Goal: Feedback & Contribution: Submit feedback/report problem

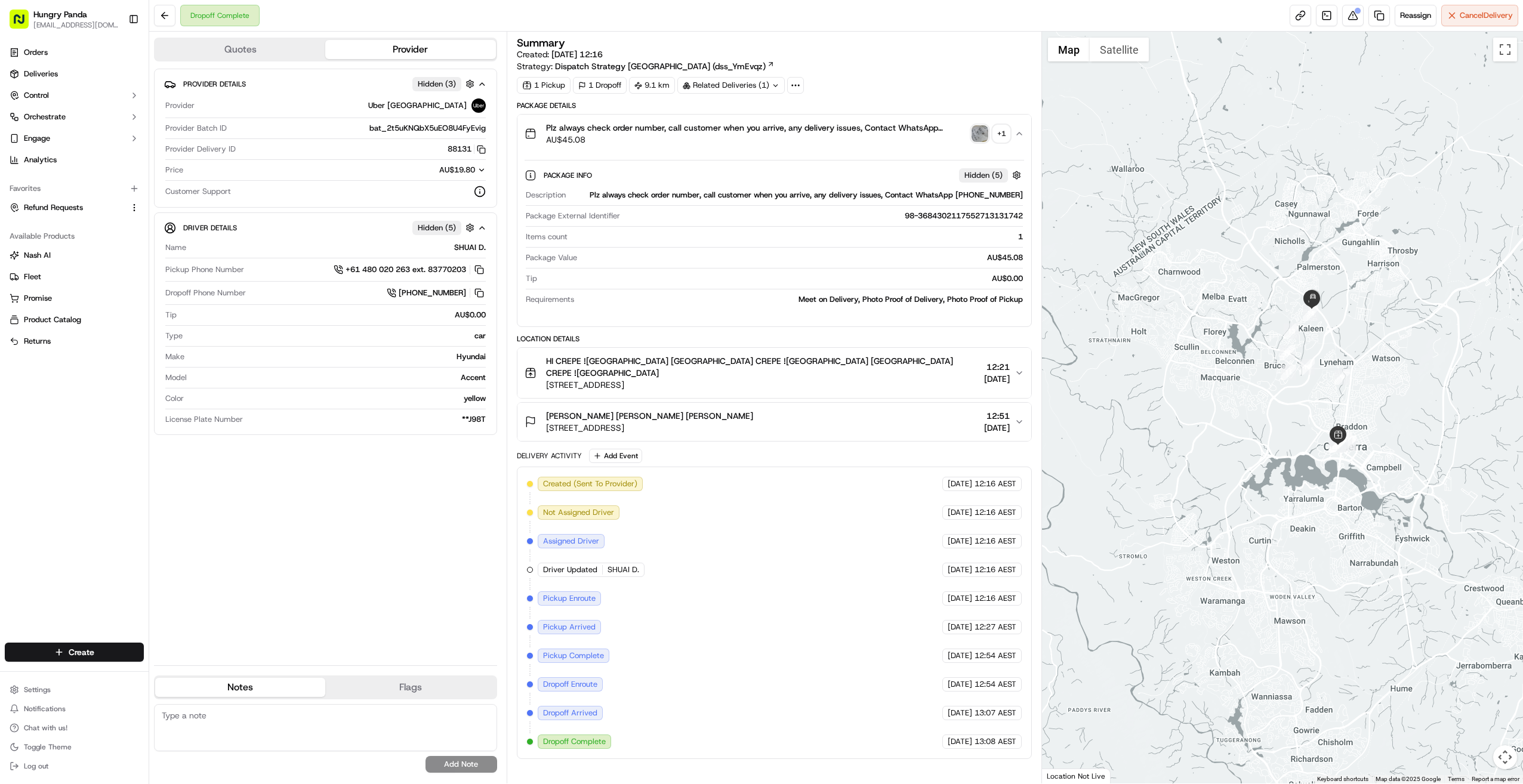
click at [376, 487] on div "Provider Details Hidden ( 3 ) Provider Uber Australia Provider Batch ID bat_2t5…" at bounding box center [326, 362] width 343 height 587
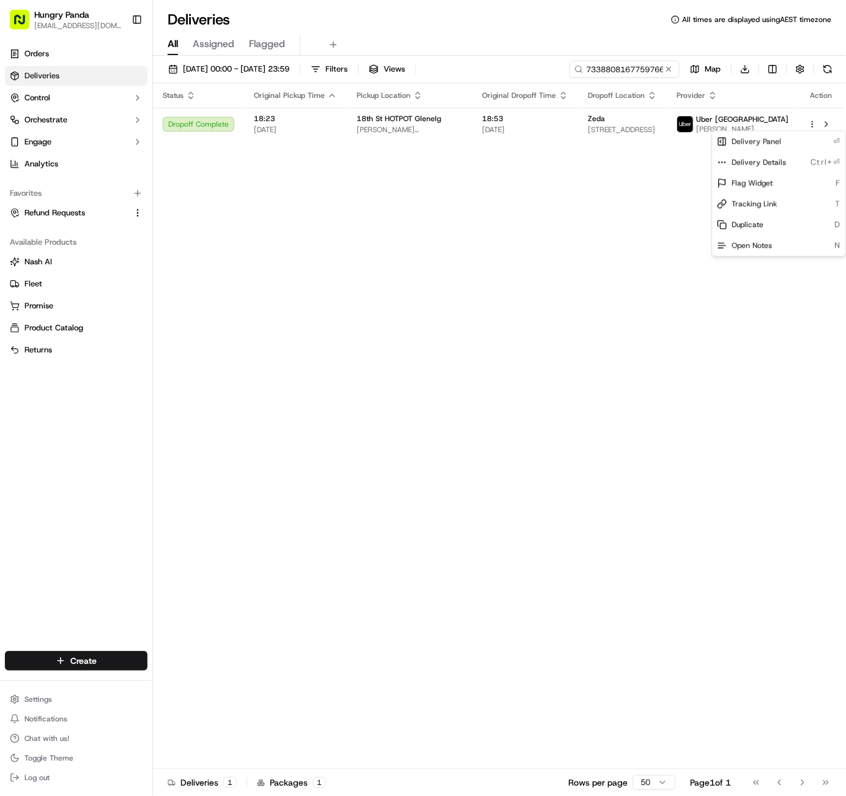
click at [363, 311] on html "Hungry Panda liurui0731@hungrypandagroup.com Toggle Sidebar Orders Deliveries C…" at bounding box center [423, 398] width 846 height 796
click at [669, 71] on button at bounding box center [669, 69] width 12 height 12
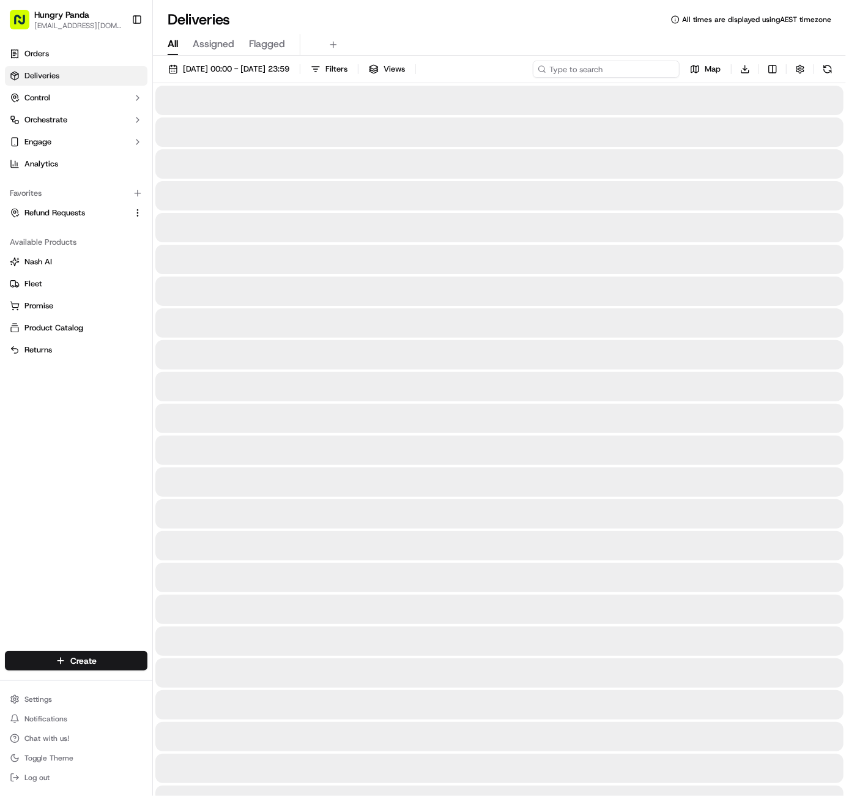
click at [637, 72] on input at bounding box center [606, 69] width 147 height 17
paste input "3684302117552713131742"
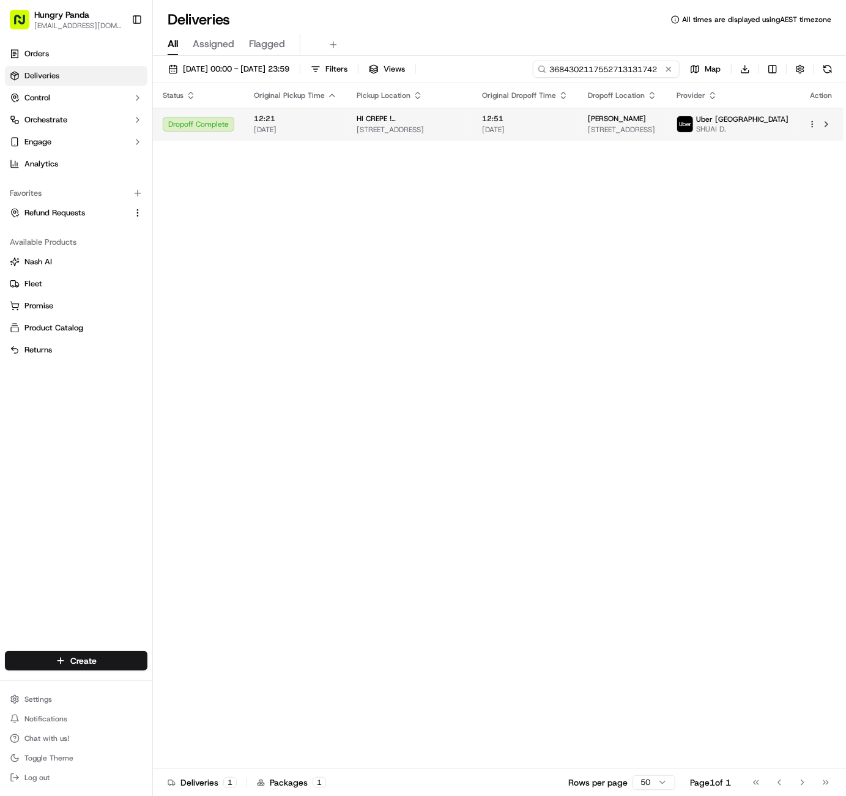
type input "3684302117552713131742"
click at [811, 128] on html "Hungry Panda liurui0731@hungrypandagroup.com Toggle Sidebar Orders Deliveries C…" at bounding box center [423, 398] width 846 height 796
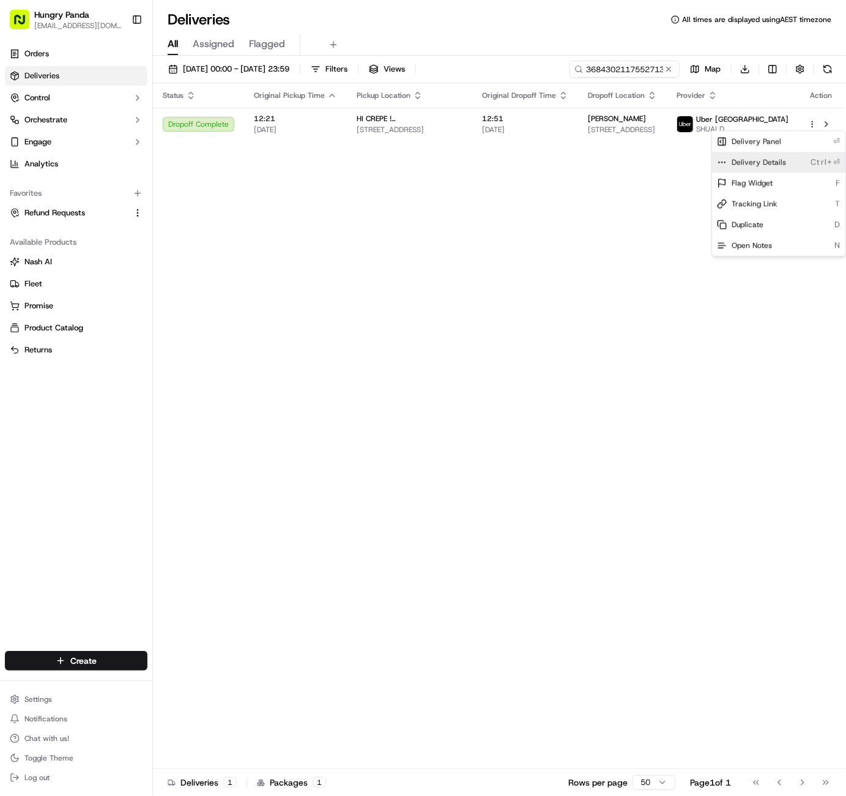
click at [785, 166] on div "Delivery Details Ctrl+⏎" at bounding box center [778, 162] width 133 height 21
click at [251, 299] on html "Hungry Panda liurui0731@hungrypandagroup.com Toggle Sidebar Orders Deliveries C…" at bounding box center [423, 398] width 846 height 796
click at [671, 69] on button at bounding box center [669, 69] width 12 height 12
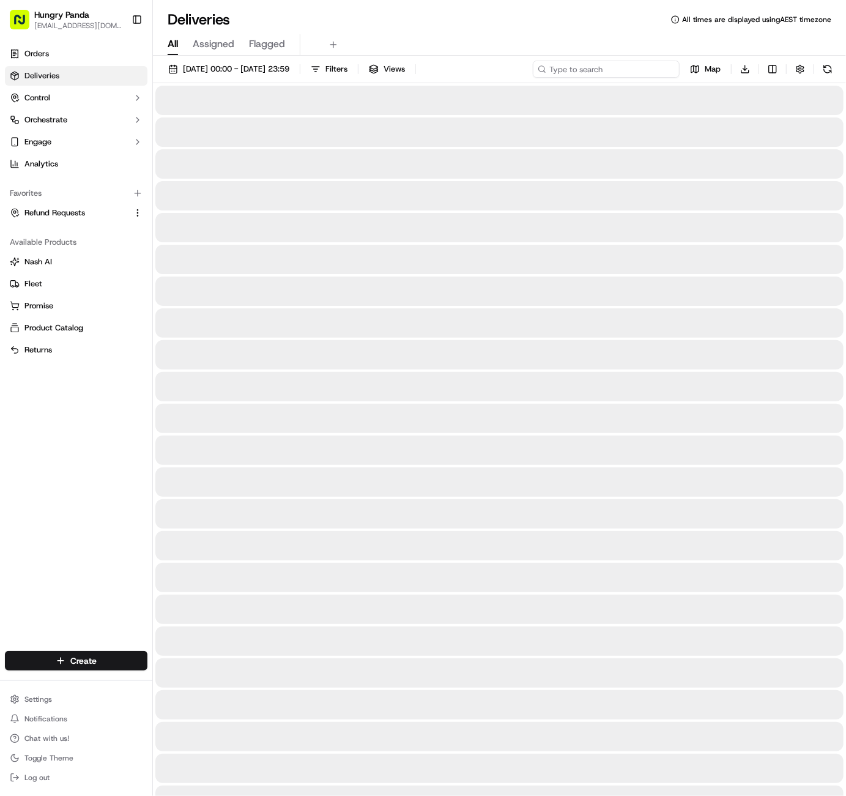
click at [639, 67] on input at bounding box center [606, 69] width 147 height 17
paste input "3684302117552713131742"
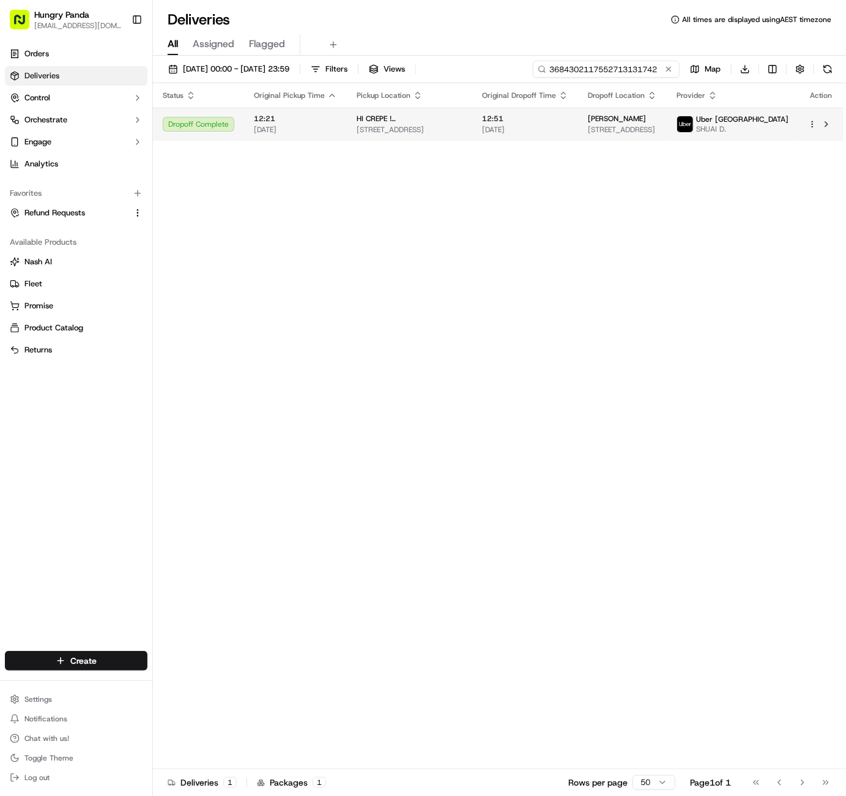
type input "3684302117552713131742"
click at [813, 124] on html "Hungry Panda liurui0731@hungrypandagroup.com Toggle Sidebar Orders Deliveries C…" at bounding box center [423, 398] width 846 height 796
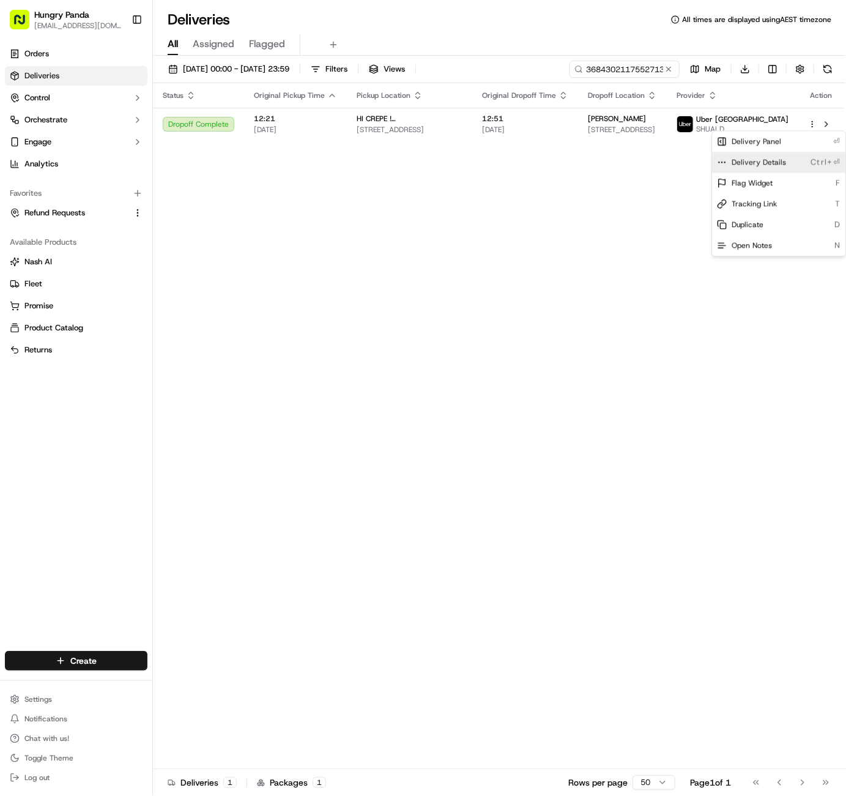
click at [795, 165] on div "Delivery Details Ctrl+⏎" at bounding box center [778, 162] width 133 height 21
drag, startPoint x: 333, startPoint y: 228, endPoint x: 422, endPoint y: 17, distance: 228.7
click at [333, 227] on html "Hungry Panda liurui0731@hungrypandagroup.com Toggle Sidebar Orders Deliveries C…" at bounding box center [423, 398] width 846 height 796
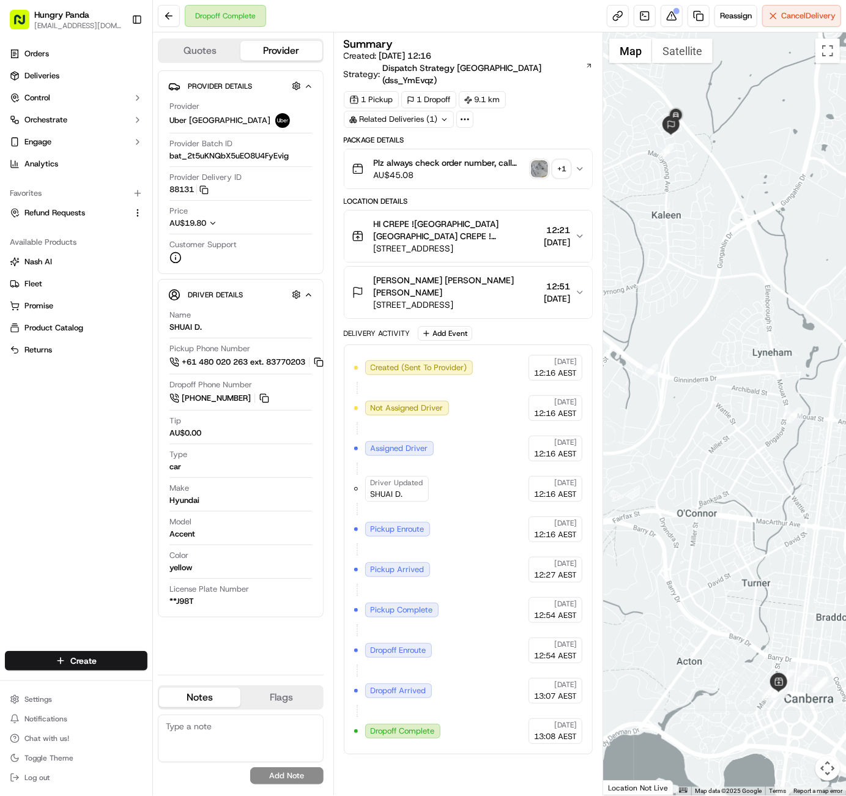
click at [351, 396] on div "Created (Sent To Provider) Uber Australia 09/09/2025 12:16 AEST Not Assigned Dr…" at bounding box center [469, 549] width 250 height 410
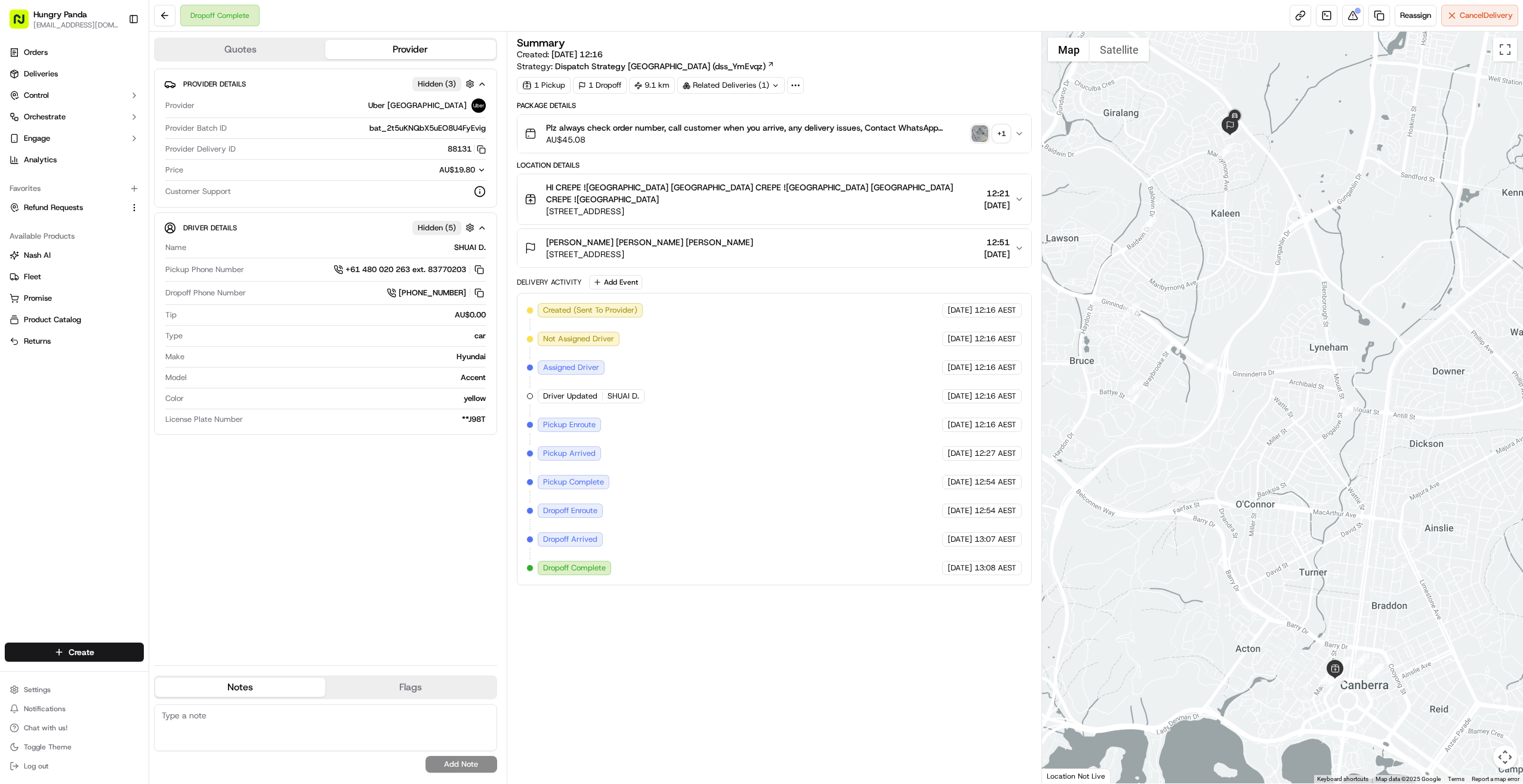
click at [825, 130] on div "Plz always check order number, call customer when you arrive, any delivery issu…" at bounding box center [770, 134] width 491 height 23
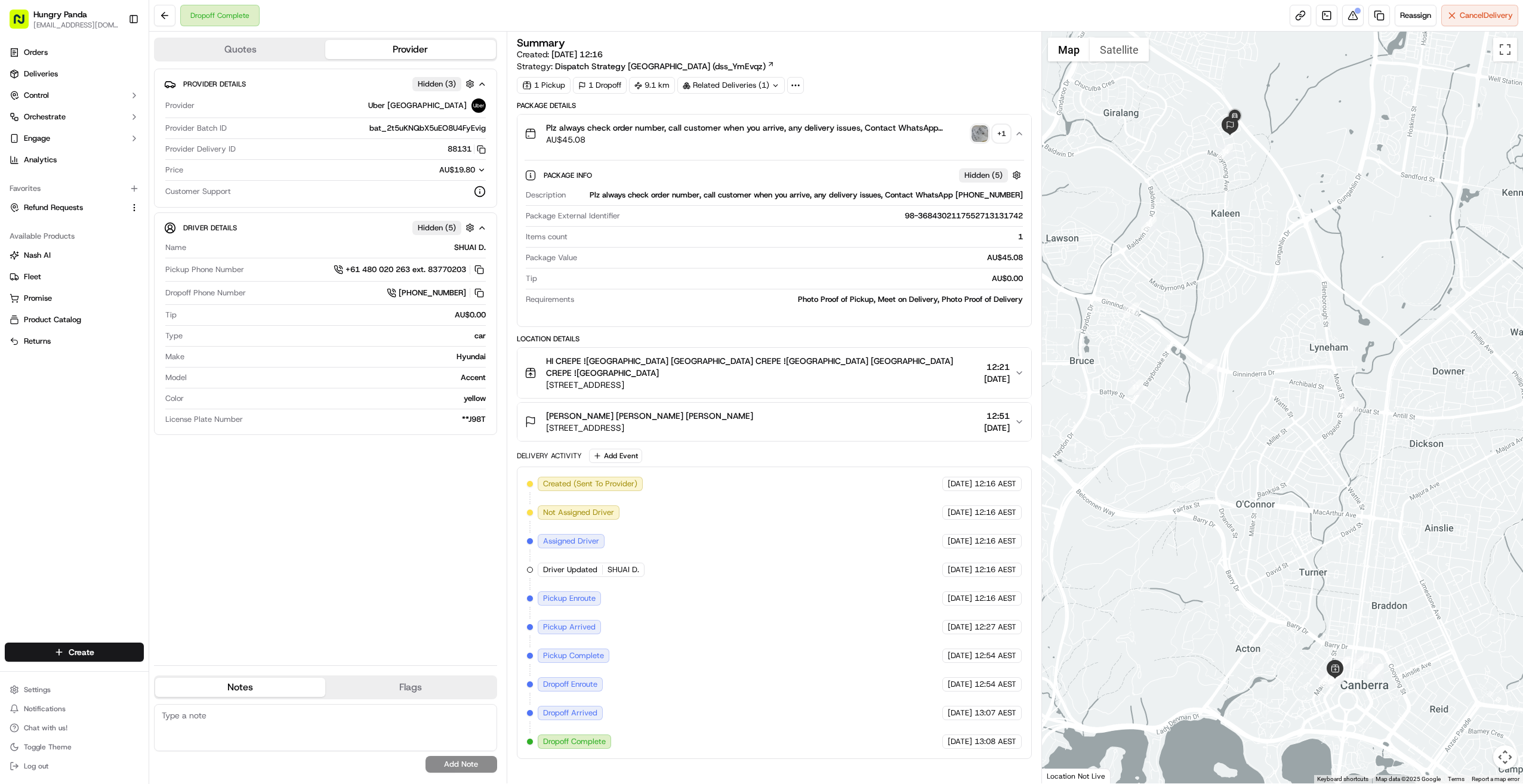
click at [825, 132] on div "+ 1" at bounding box center [1001, 133] width 17 height 17
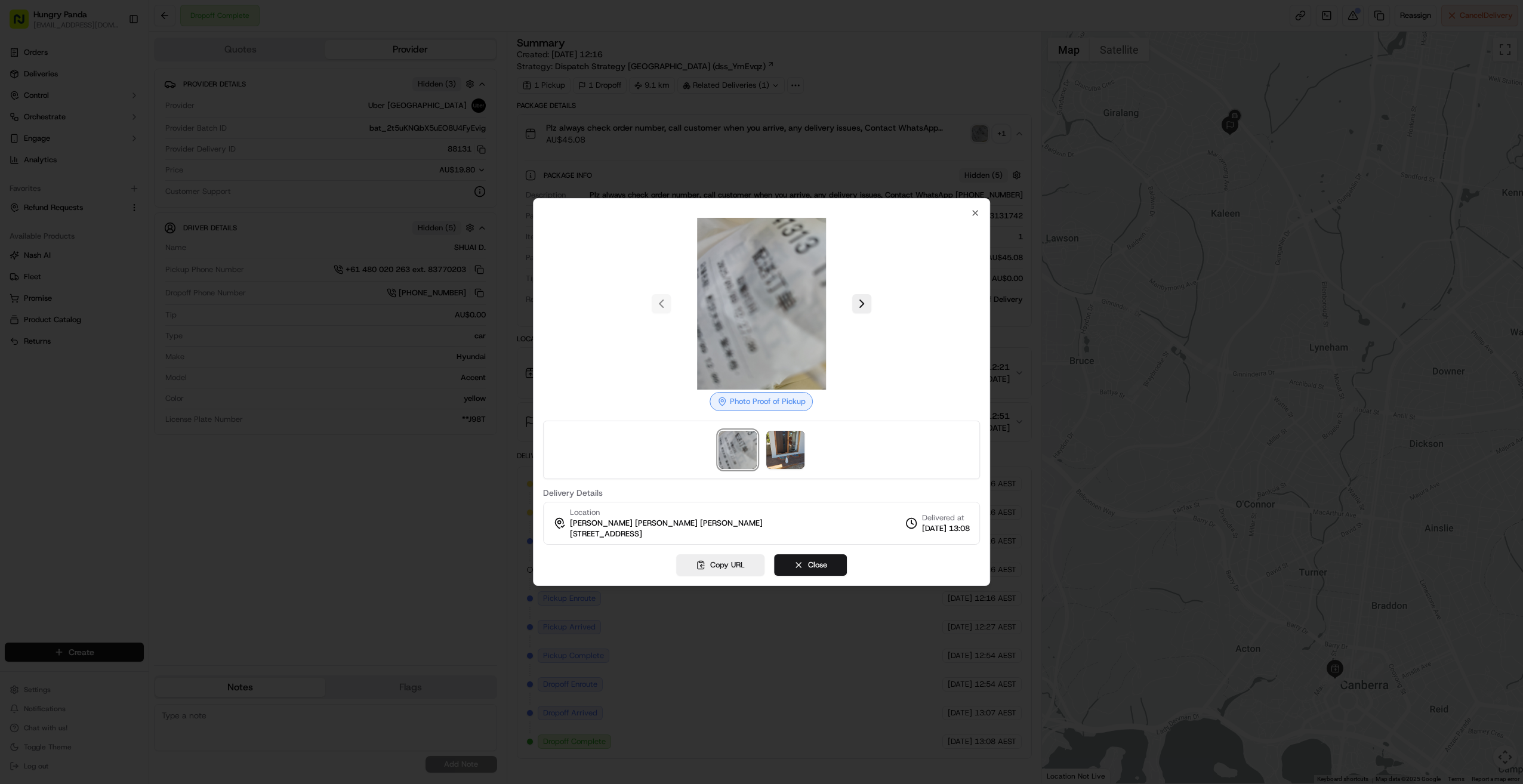
click at [825, 305] on div at bounding box center [762, 303] width 437 height 172
click at [825, 307] on div at bounding box center [762, 303] width 437 height 172
click at [825, 304] on button at bounding box center [862, 304] width 20 height 20
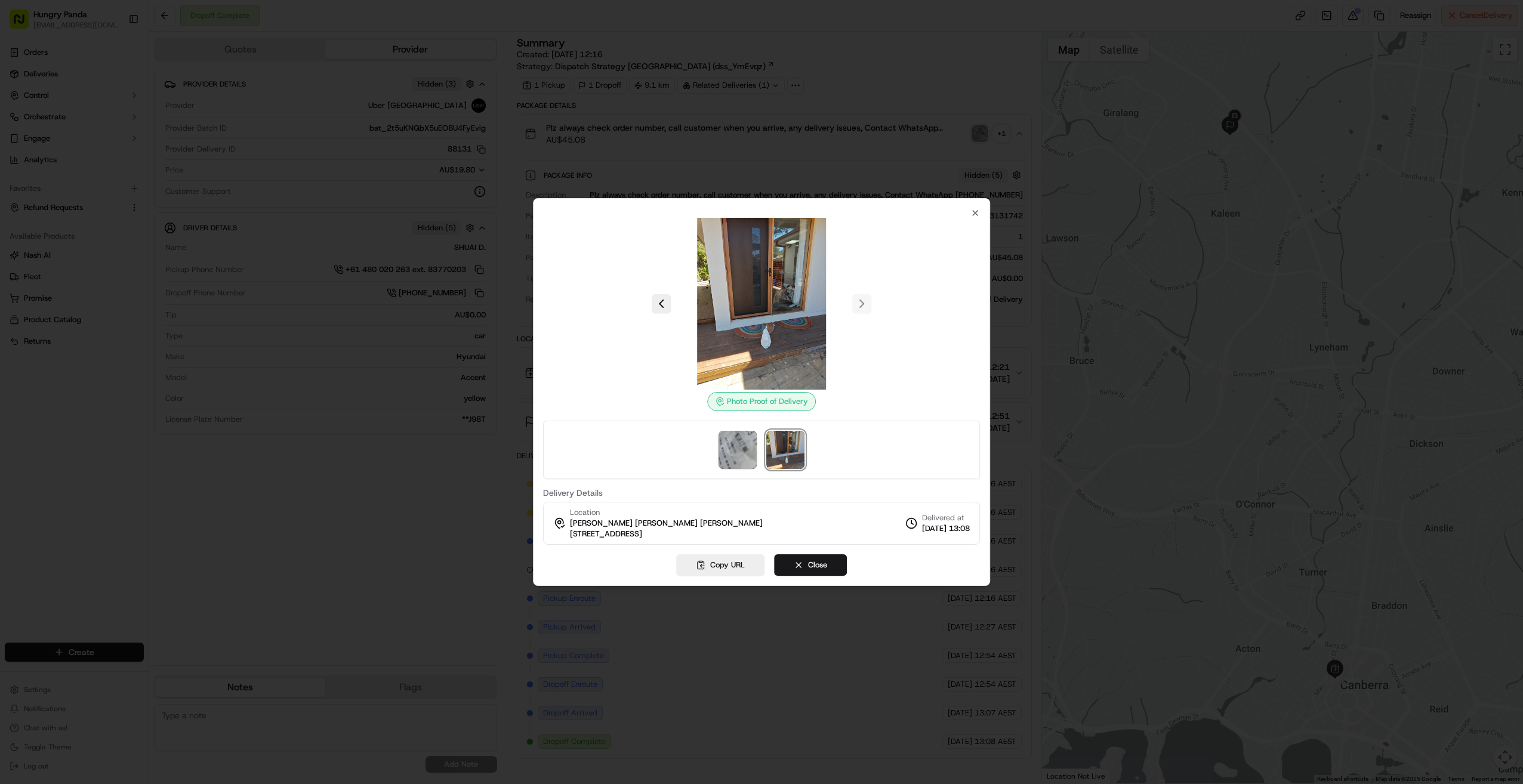
click at [825, 208] on div "Photo Proof of Delivery Delivery Details Location Sandra Sandra Sandra 34 Woron…" at bounding box center [761, 392] width 458 height 388
click at [825, 217] on icon "button" at bounding box center [976, 214] width 10 height 10
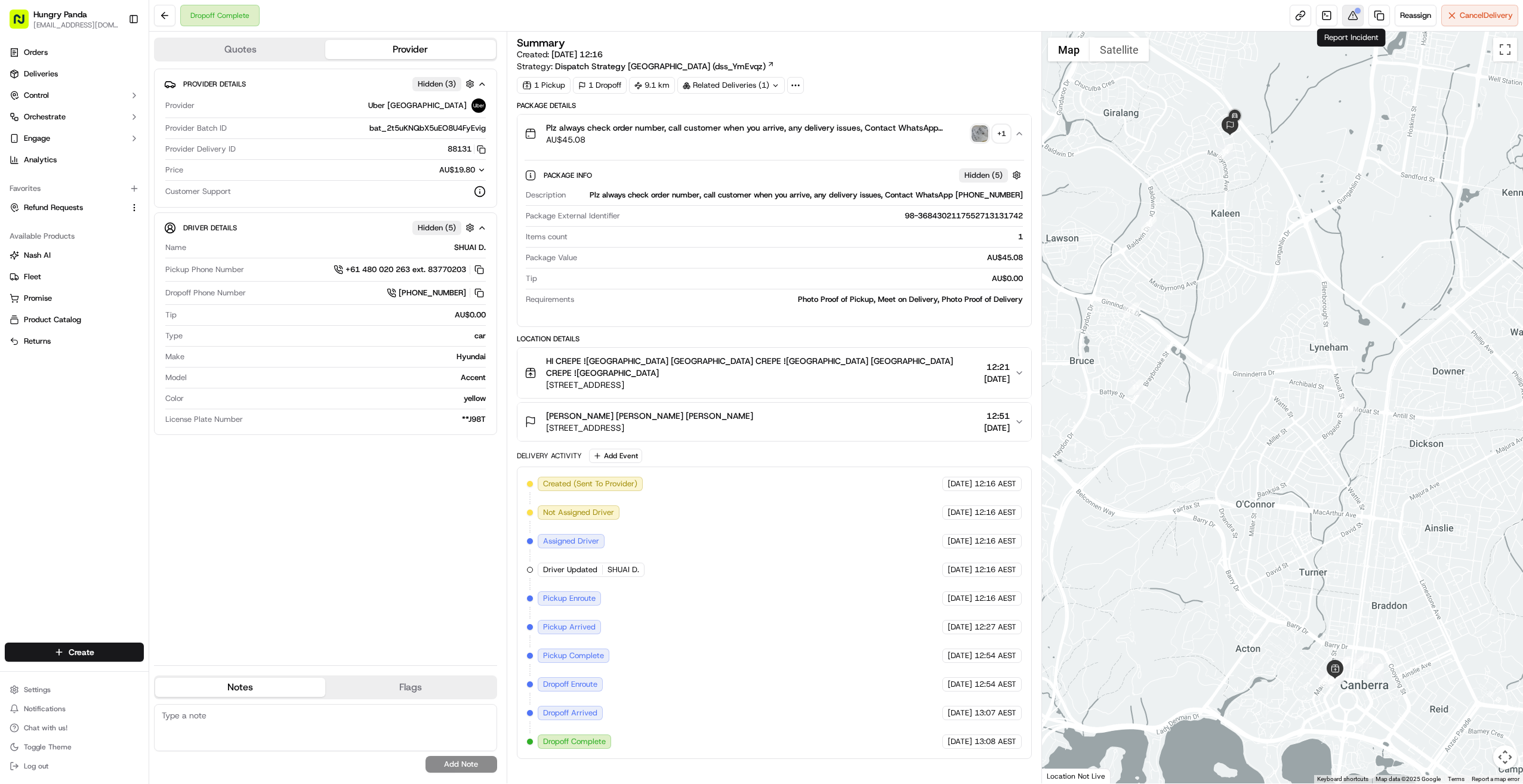
click at [825, 25] on button at bounding box center [1353, 16] width 21 height 21
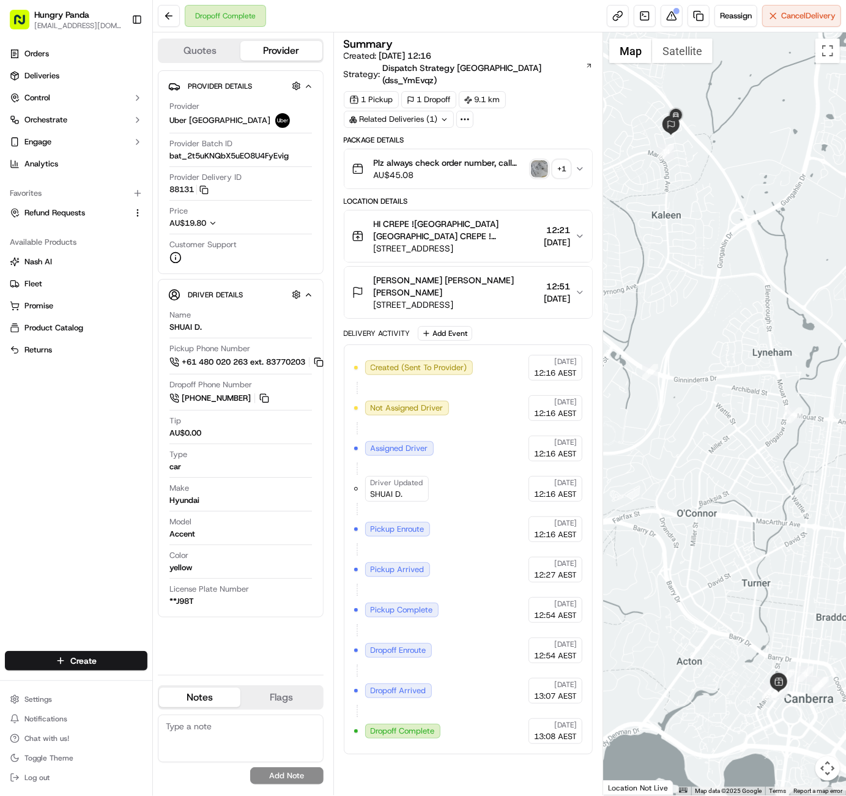
click at [428, 135] on div "Package Details" at bounding box center [469, 140] width 250 height 10
click at [567, 160] on div "+ 1" at bounding box center [561, 168] width 17 height 17
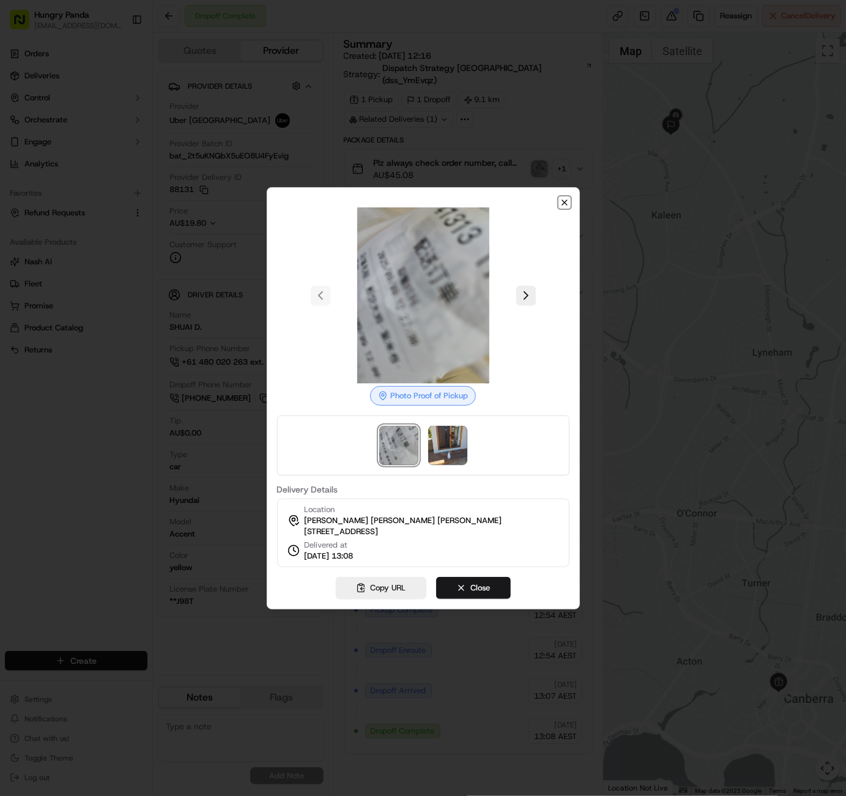
click at [568, 198] on icon "button" at bounding box center [565, 203] width 10 height 10
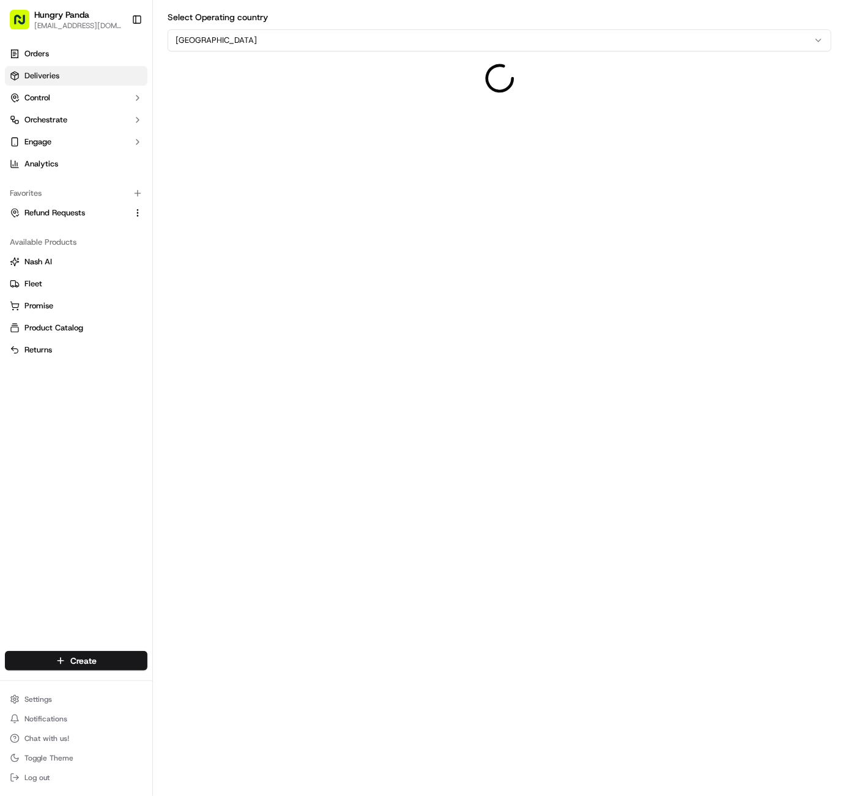
click at [41, 78] on span "Deliveries" at bounding box center [41, 75] width 35 height 11
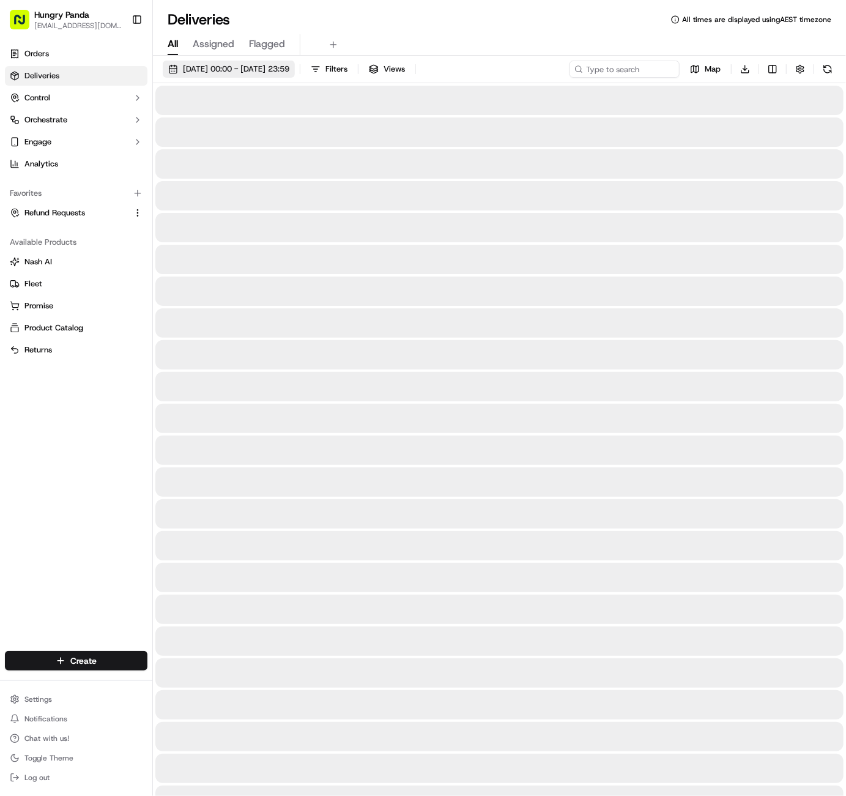
click at [207, 72] on span "[DATE] 00:00 - [DATE] 23:59" at bounding box center [236, 69] width 106 height 11
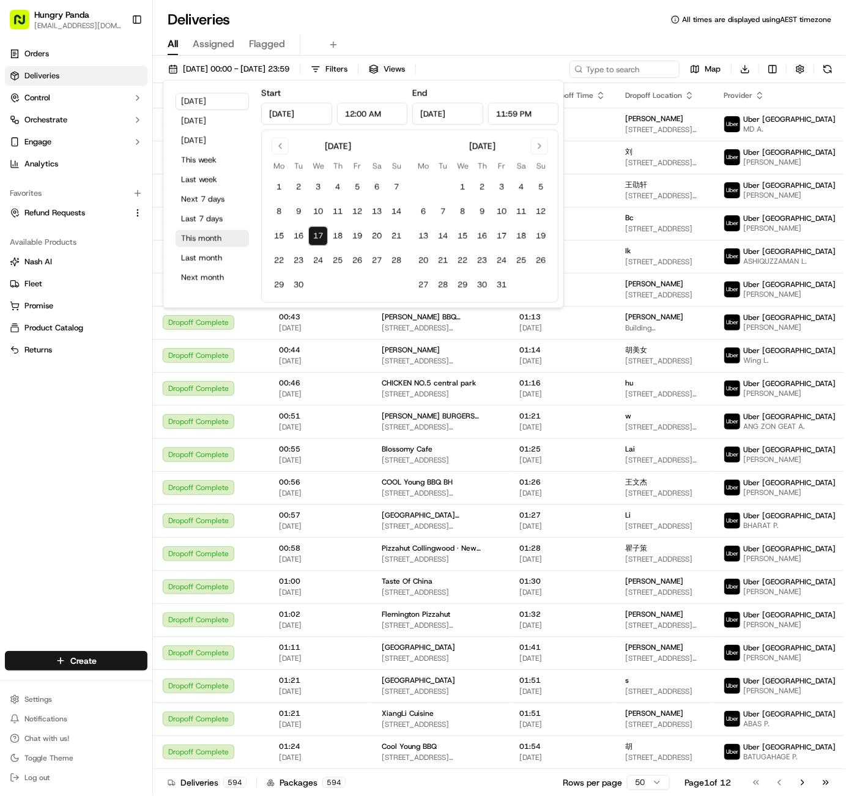
click at [212, 240] on button "This month" at bounding box center [212, 238] width 73 height 17
type input "Sep 1, 2025"
type input "Sep 30, 2025"
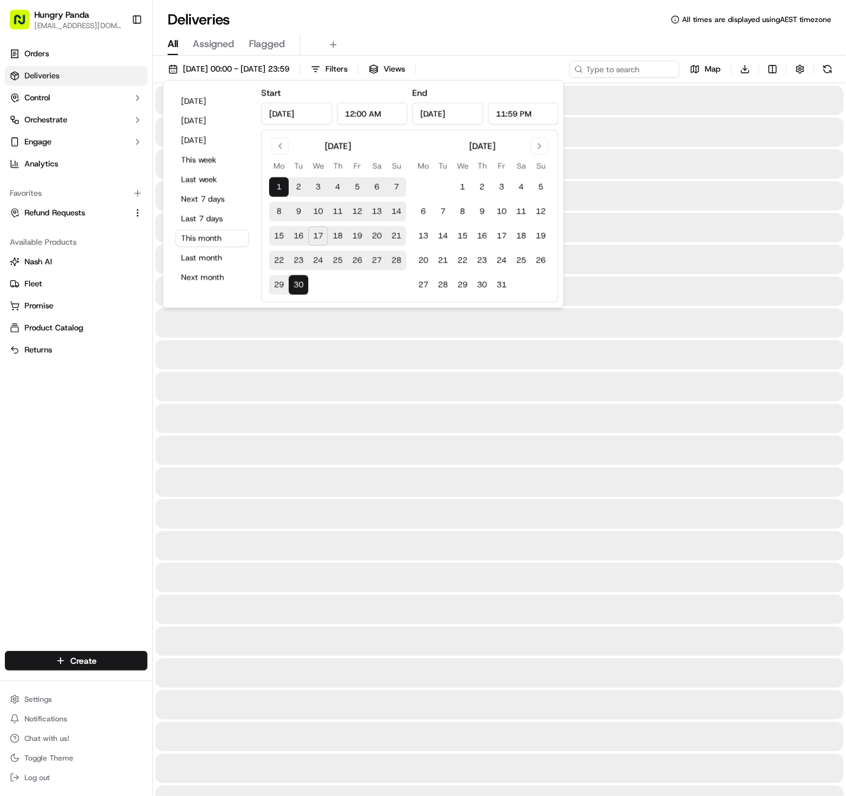
click at [485, 19] on div "Deliveries All times are displayed using AEST timezone" at bounding box center [499, 20] width 693 height 20
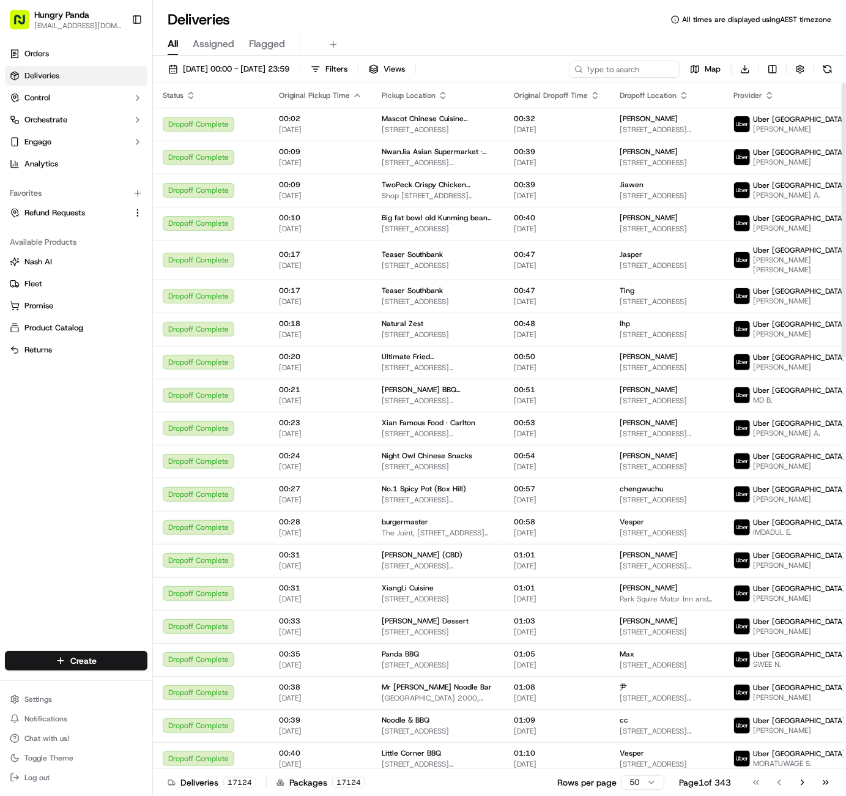
click at [86, 412] on div "Orders Deliveries Control Orchestrate Engage Analytics Favorites Refund Request…" at bounding box center [76, 340] width 152 height 602
click at [651, 69] on input at bounding box center [606, 69] width 147 height 17
paste input "253921516725670519684"
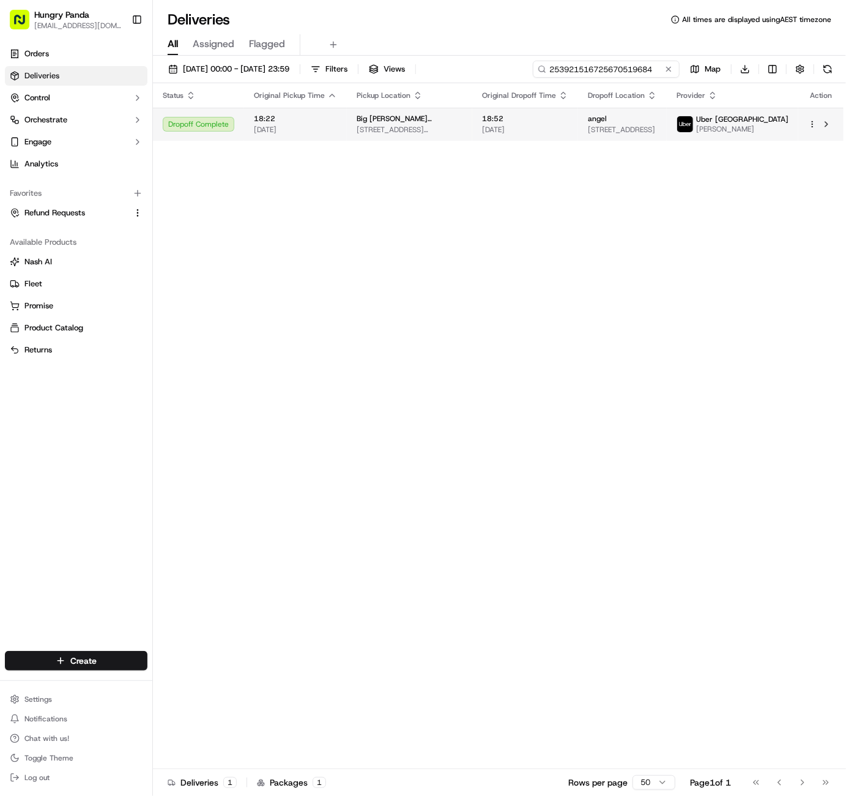
type input "253921516725670519684"
click at [812, 121] on html "Hungry Panda liurui0731@hungrypandagroup.com Toggle Sidebar Orders Deliveries C…" at bounding box center [423, 398] width 846 height 796
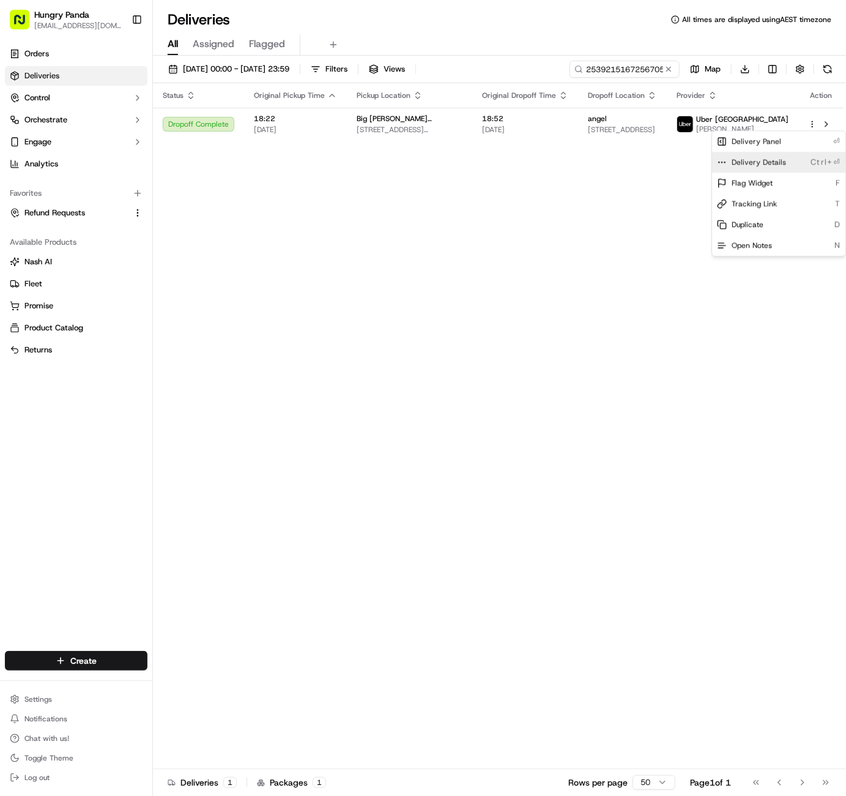
click at [779, 167] on div "Delivery Details Ctrl+⏎" at bounding box center [778, 162] width 133 height 21
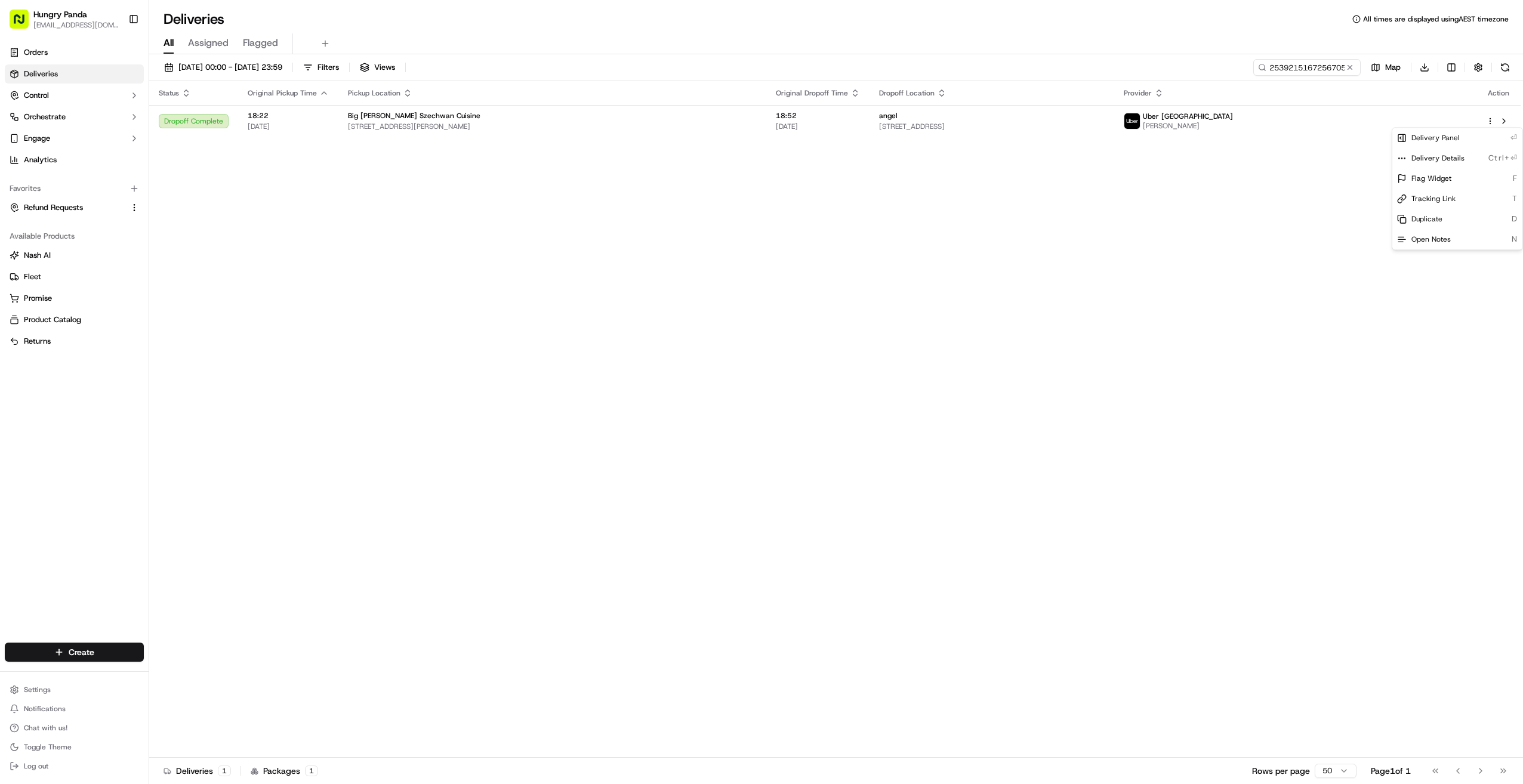
click at [825, 68] on html "Hungry Panda liurui0731@hungrypandagroup.com Toggle Sidebar Orders Deliveries C…" at bounding box center [761, 392] width 1523 height 784
click at [825, 68] on button at bounding box center [1350, 67] width 12 height 12
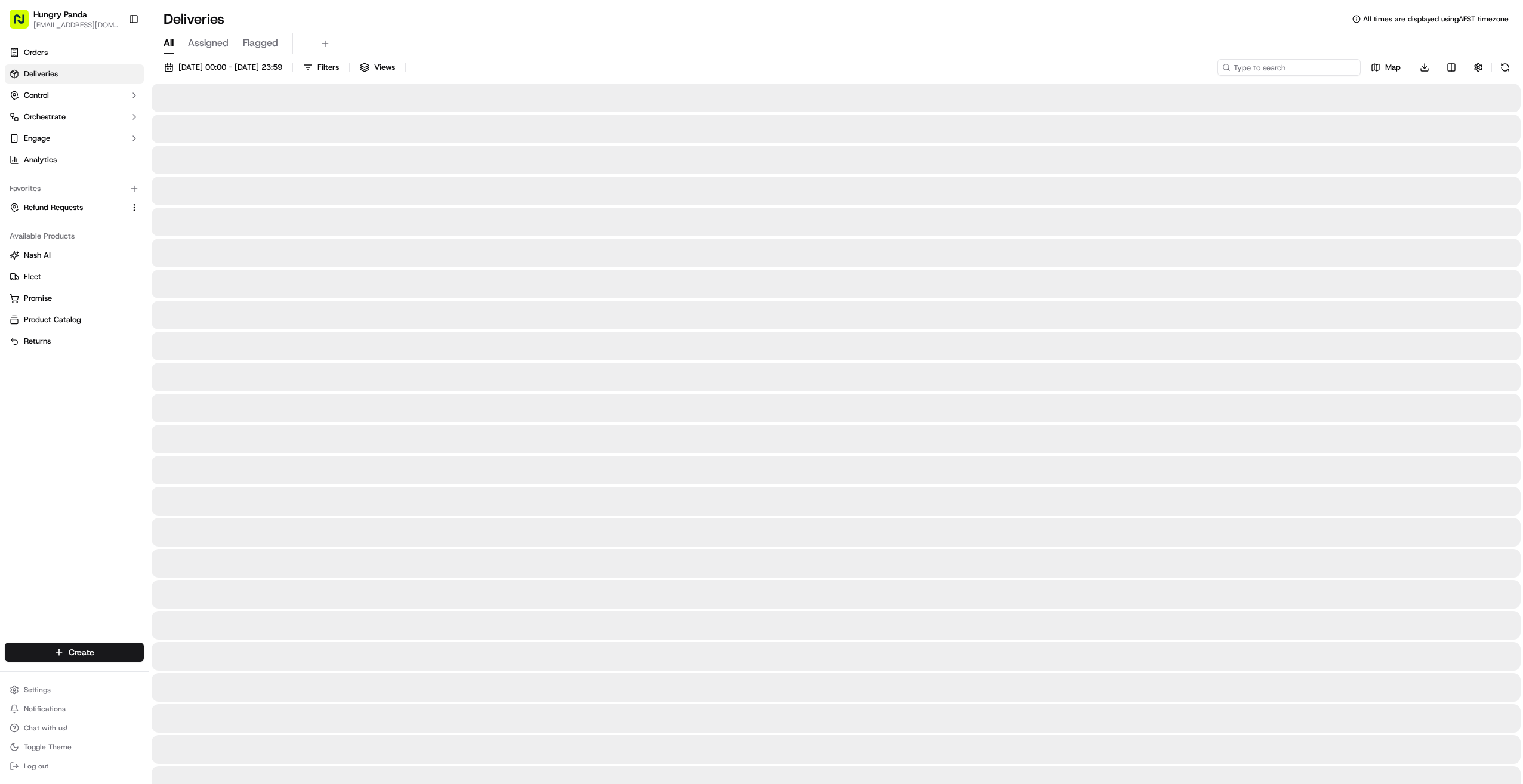
click at [825, 65] on input at bounding box center [1289, 67] width 143 height 17
paste input "5862097287958799121159"
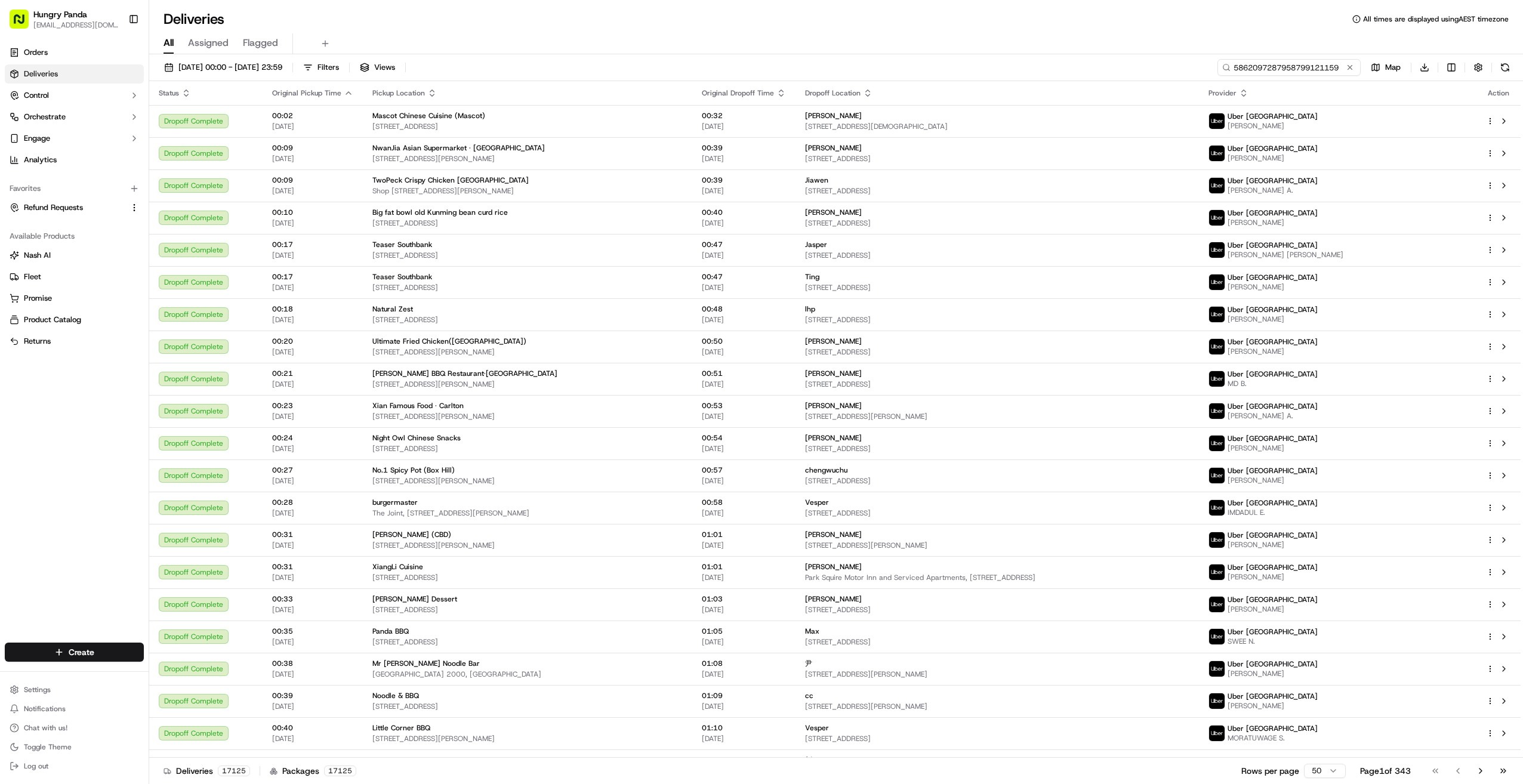
click at [825, 65] on input "5862097287958799121159" at bounding box center [1289, 67] width 143 height 17
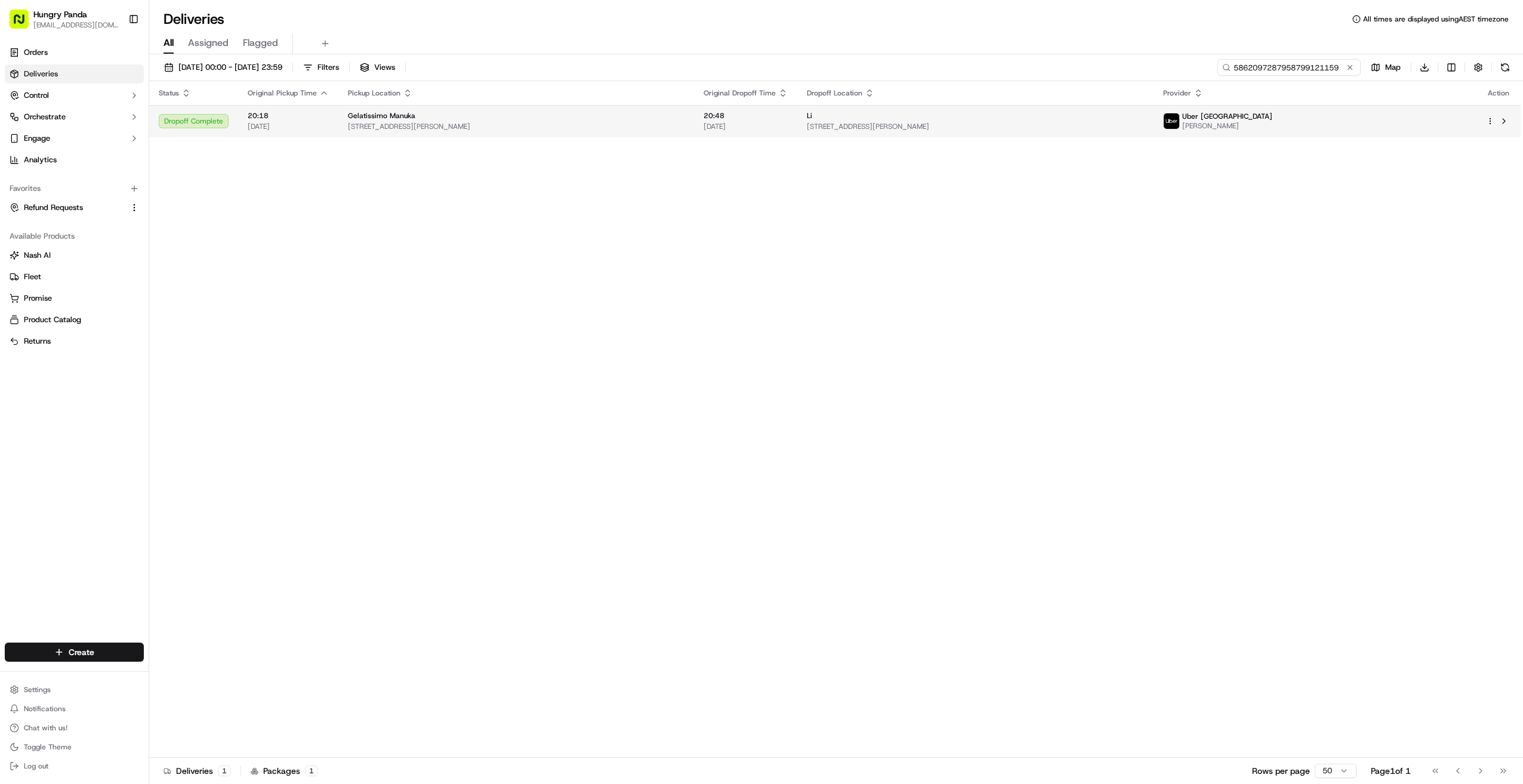
type input "5862097287958799121159"
click at [825, 122] on html "Hungry Panda liurui0731@hungrypandagroup.com Toggle Sidebar Orders Deliveries C…" at bounding box center [761, 392] width 1523 height 784
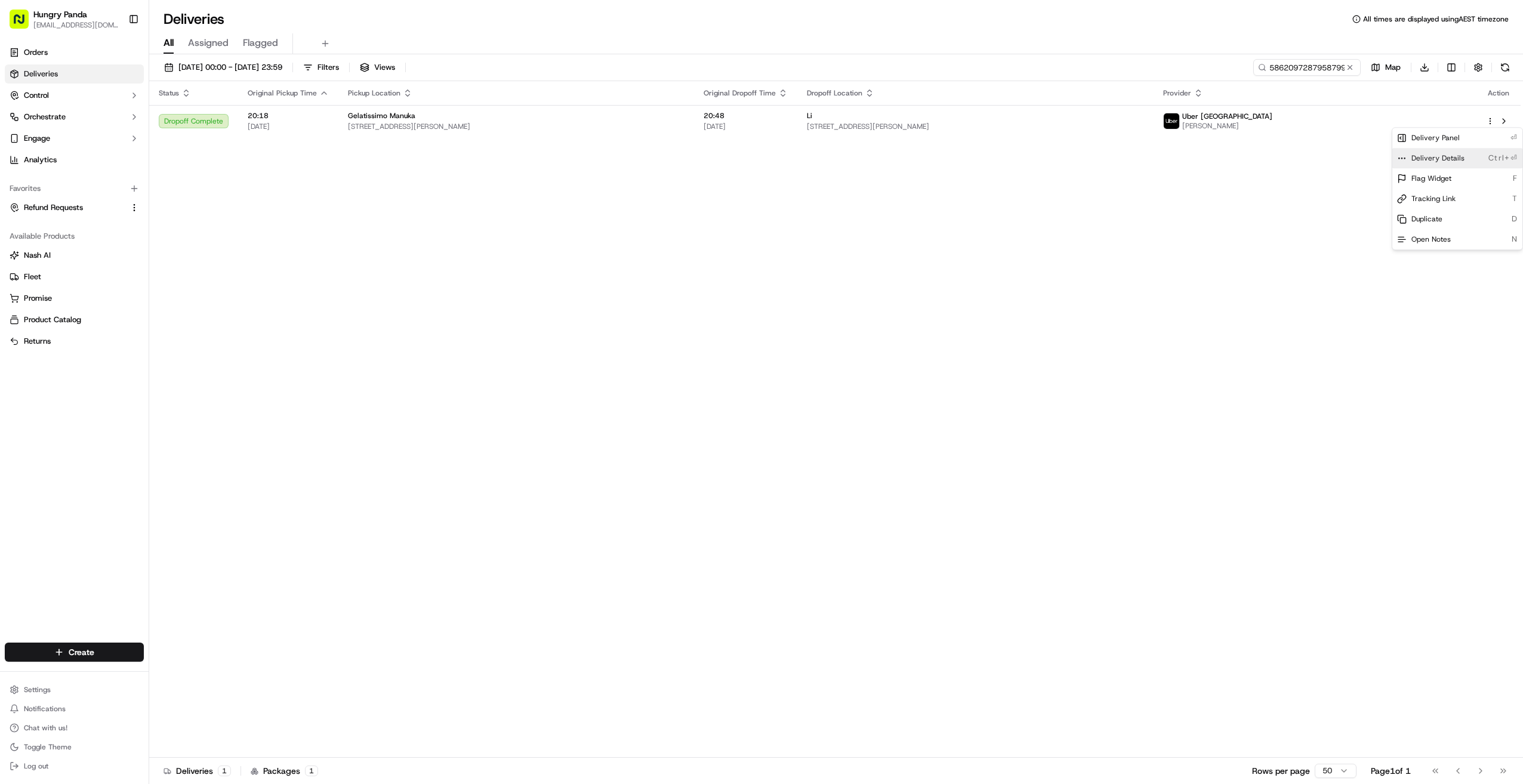
click at [825, 158] on span "Delivery Details" at bounding box center [1438, 158] width 53 height 10
click at [825, 63] on html "Hungry Panda liurui0731@hungrypandagroup.com Toggle Sidebar Orders Deliveries C…" at bounding box center [761, 392] width 1523 height 784
click at [825, 67] on button at bounding box center [1350, 67] width 12 height 12
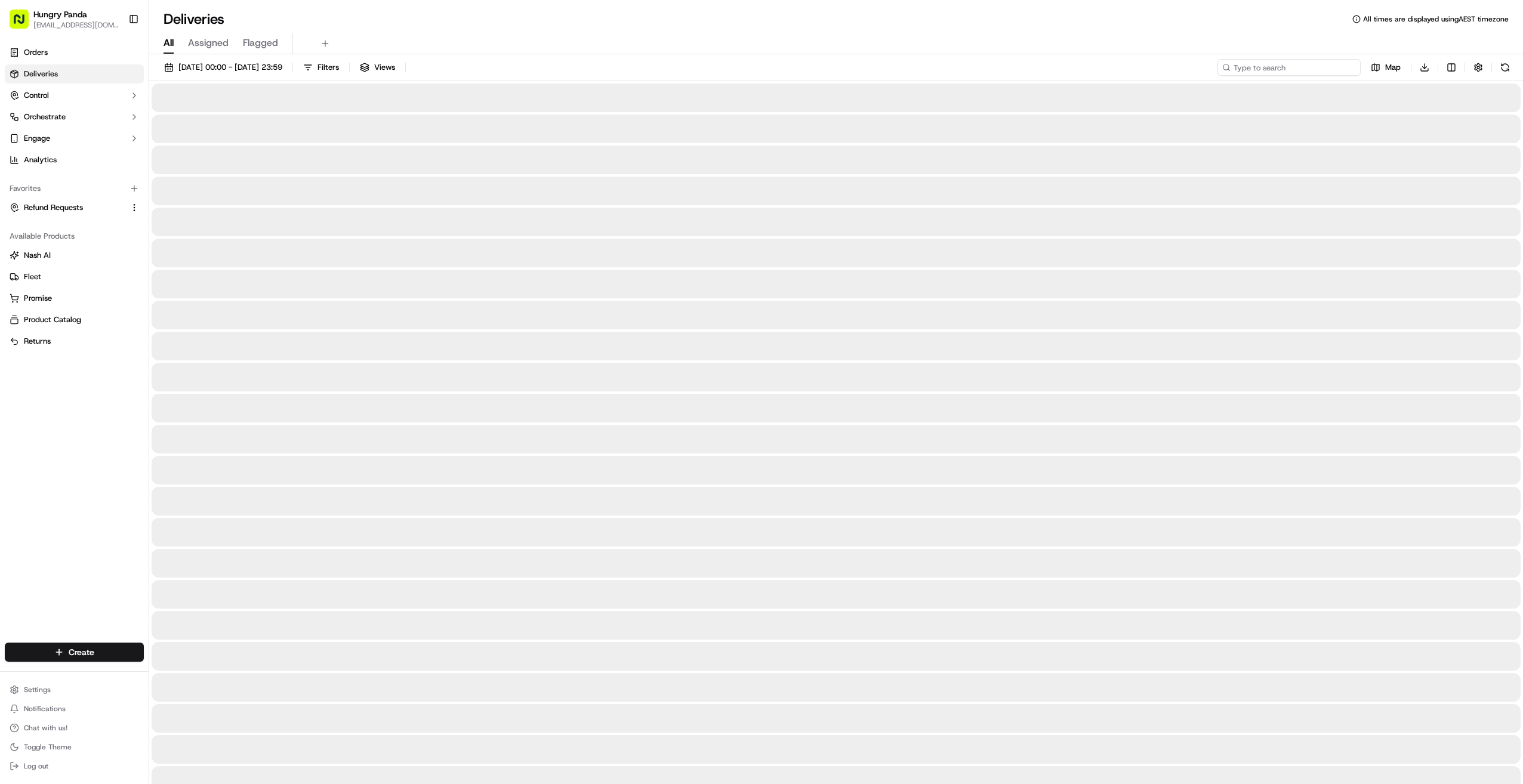
click at [825, 67] on input at bounding box center [1289, 67] width 143 height 17
paste input "3761086267654725241555"
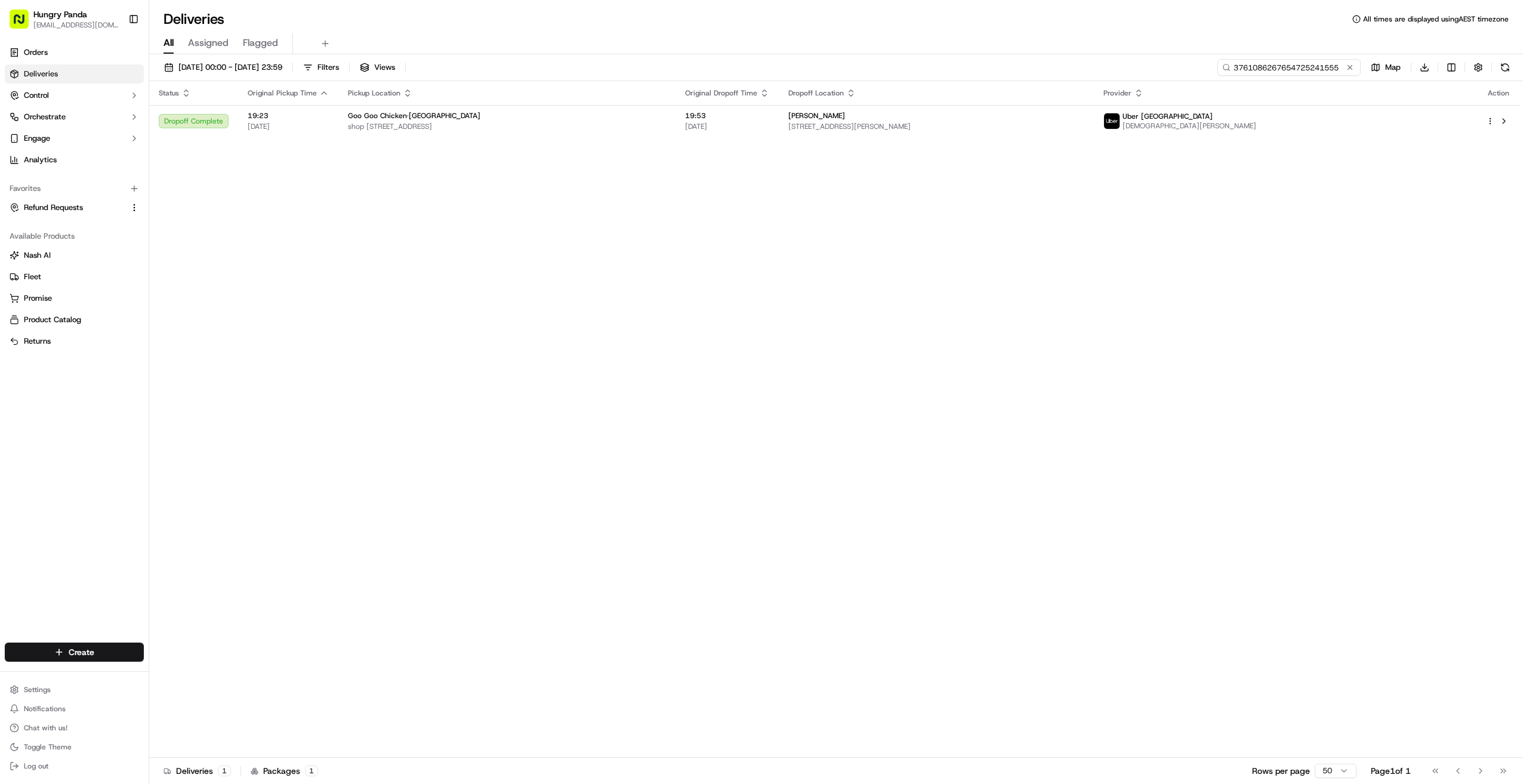
type input "3761086267654725241555"
click at [277, 362] on div "Status Original Pickup Time Pickup Location Original Dropoff Time Dropoff Locat…" at bounding box center [835, 419] width 1372 height 677
click at [825, 65] on button at bounding box center [1350, 67] width 12 height 12
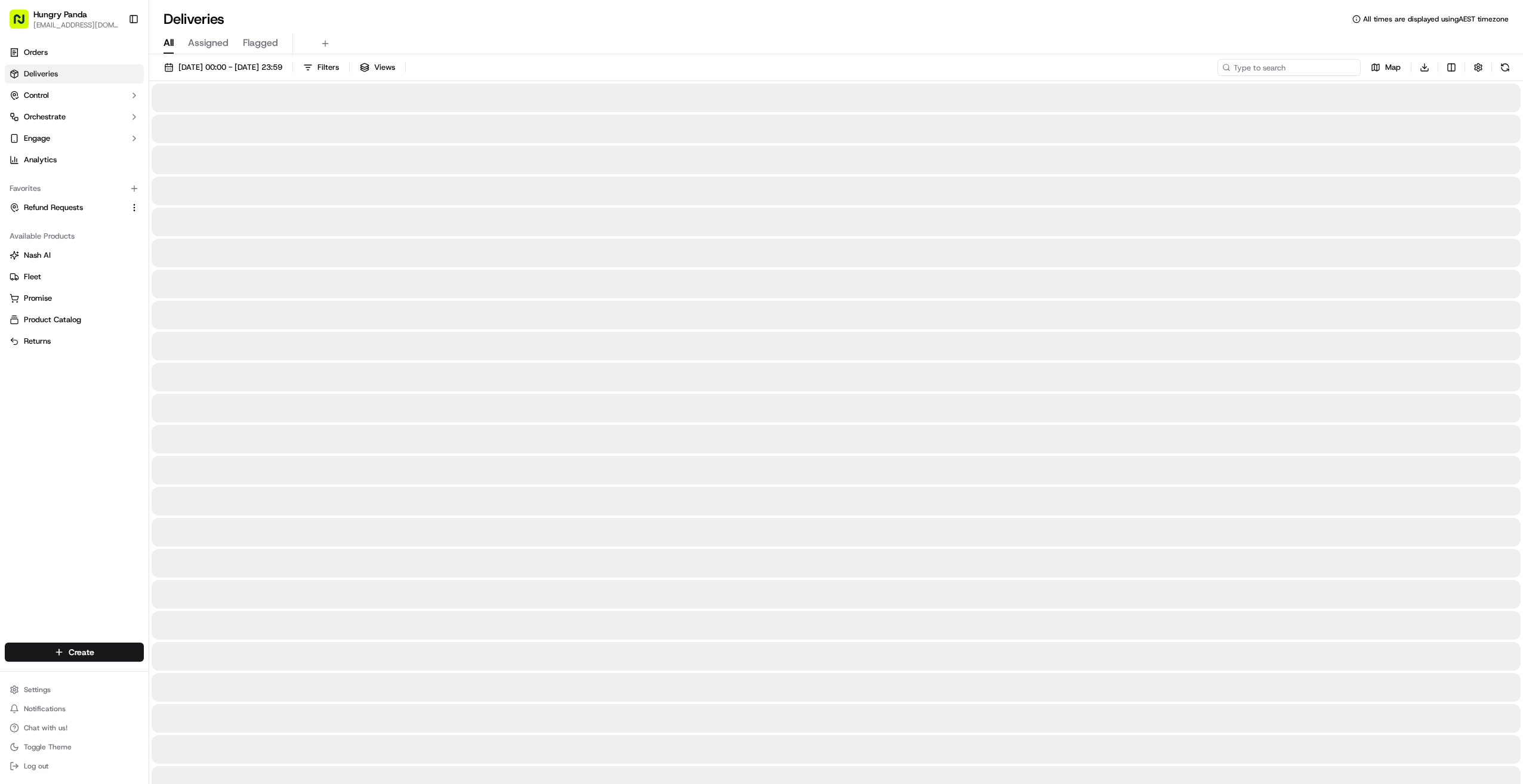
click at [825, 67] on input at bounding box center [1289, 67] width 143 height 17
paste input "526808527705575960533"
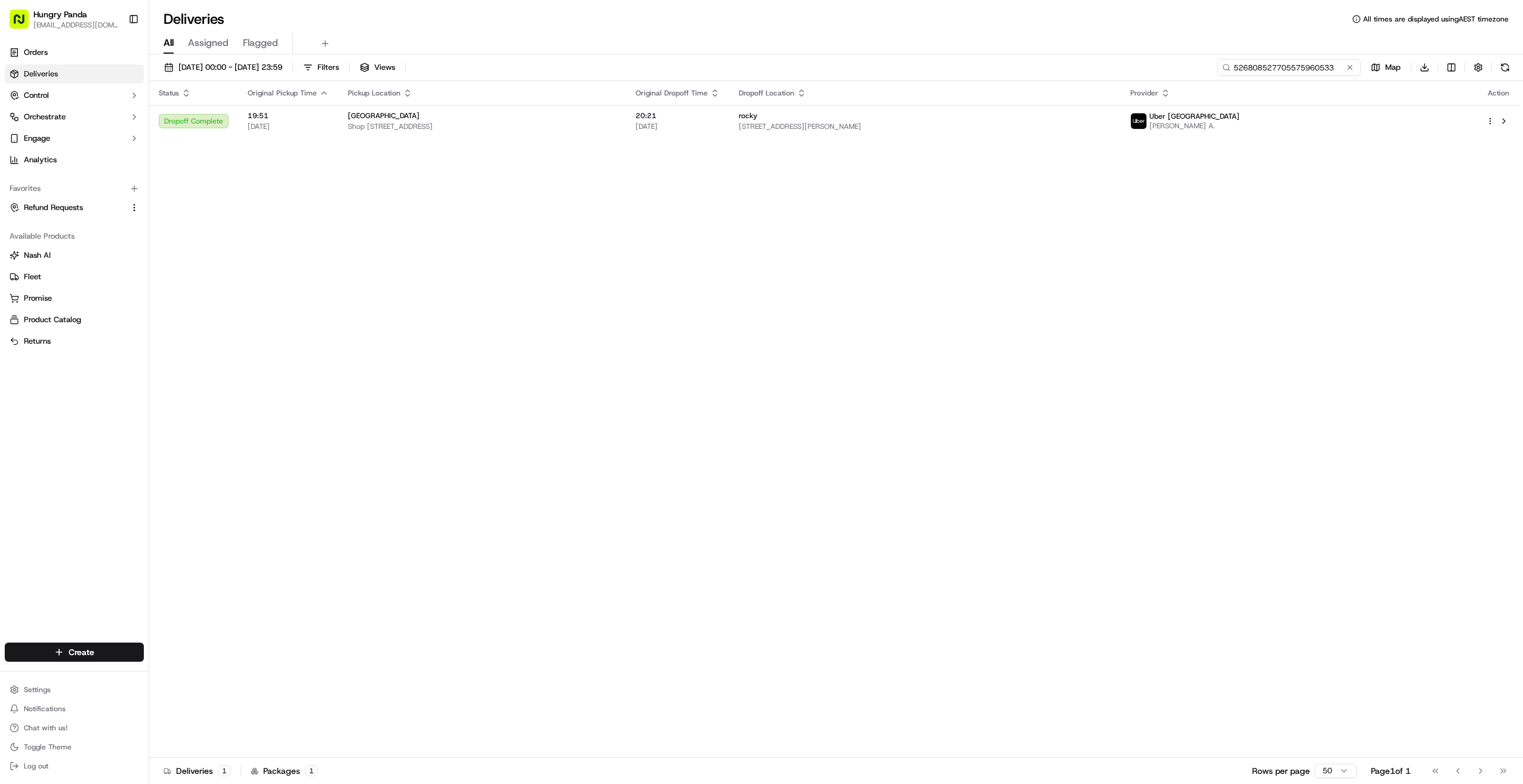
type input "526808527705575960533"
click at [825, 68] on button at bounding box center [1350, 67] width 12 height 12
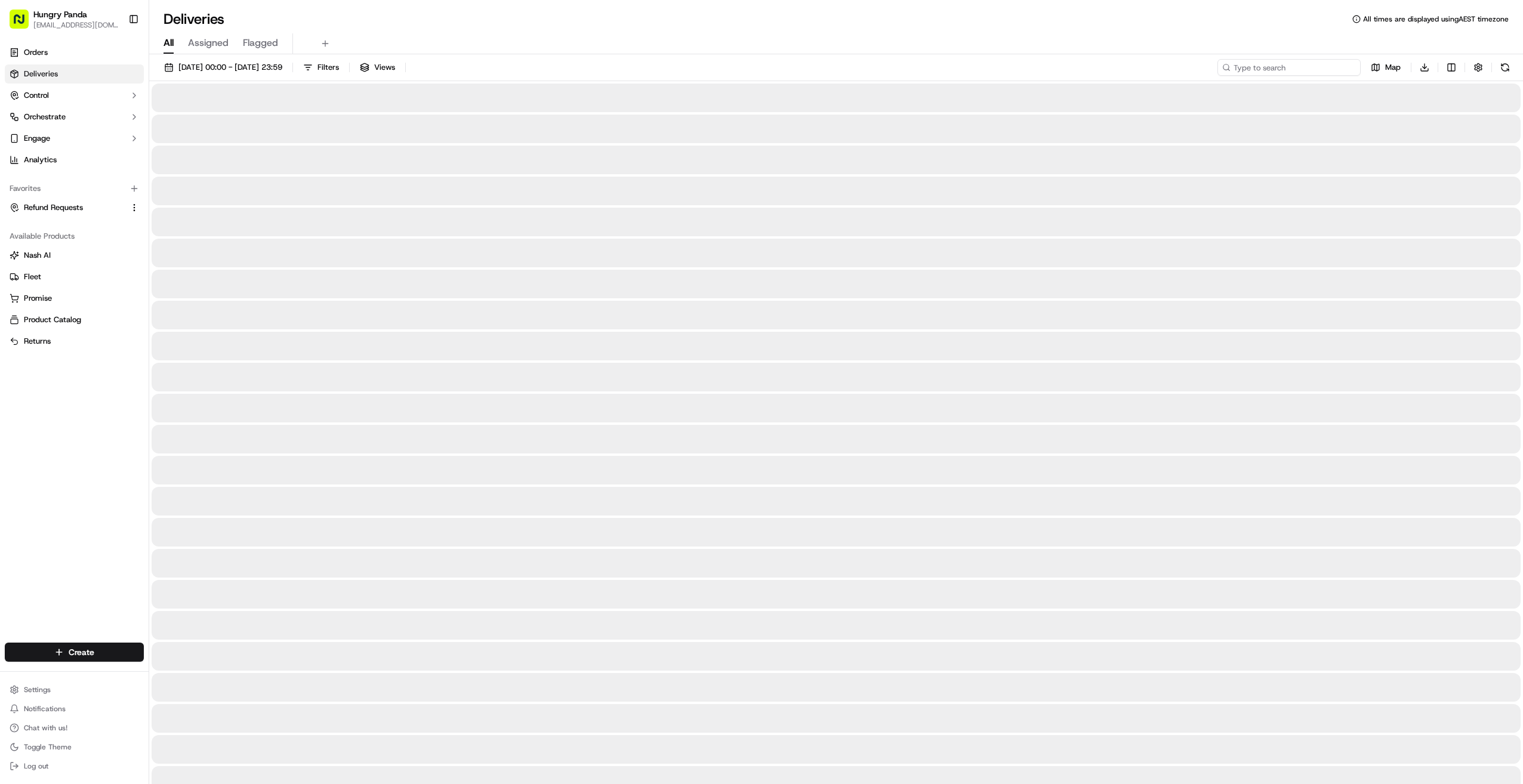
click at [825, 64] on input at bounding box center [1289, 67] width 143 height 17
paste input "2346074807550797781065"
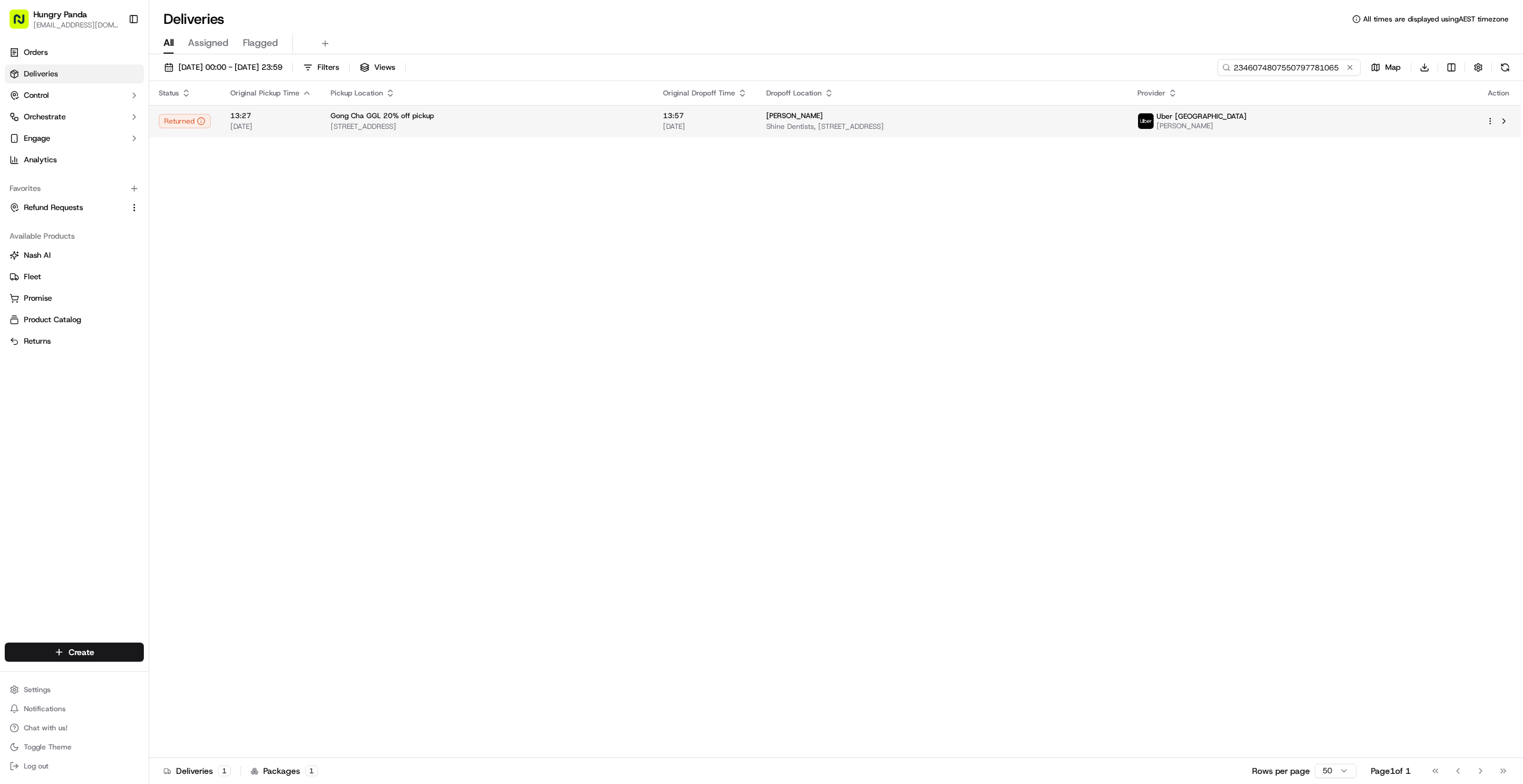
type input "2346074807550797781065"
click at [825, 122] on html "Hungry Panda liurui0731@hungrypandagroup.com Toggle Sidebar Orders Deliveries C…" at bounding box center [761, 392] width 1523 height 784
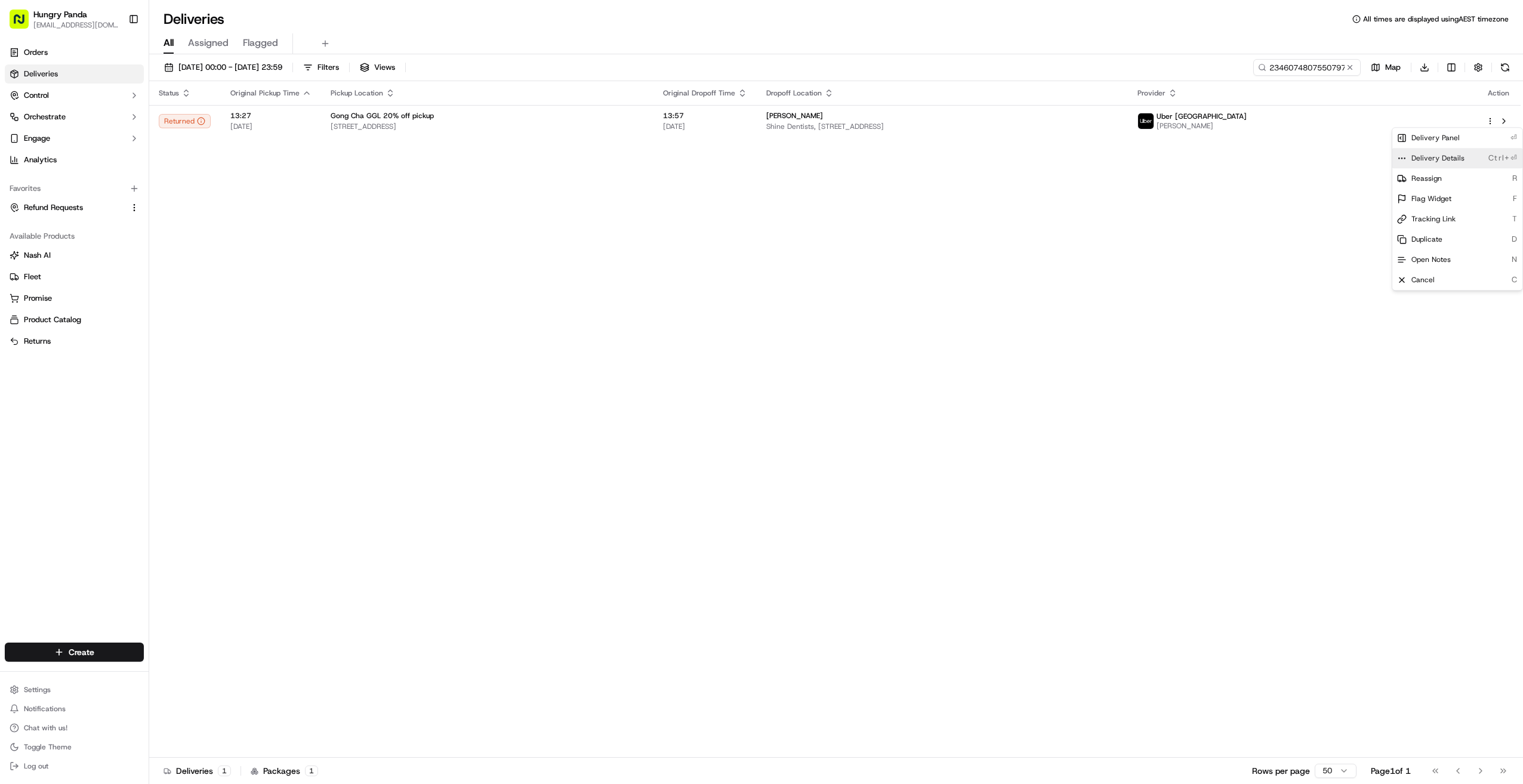
click at [825, 163] on div "Delivery Details Ctrl+⏎" at bounding box center [1457, 158] width 130 height 20
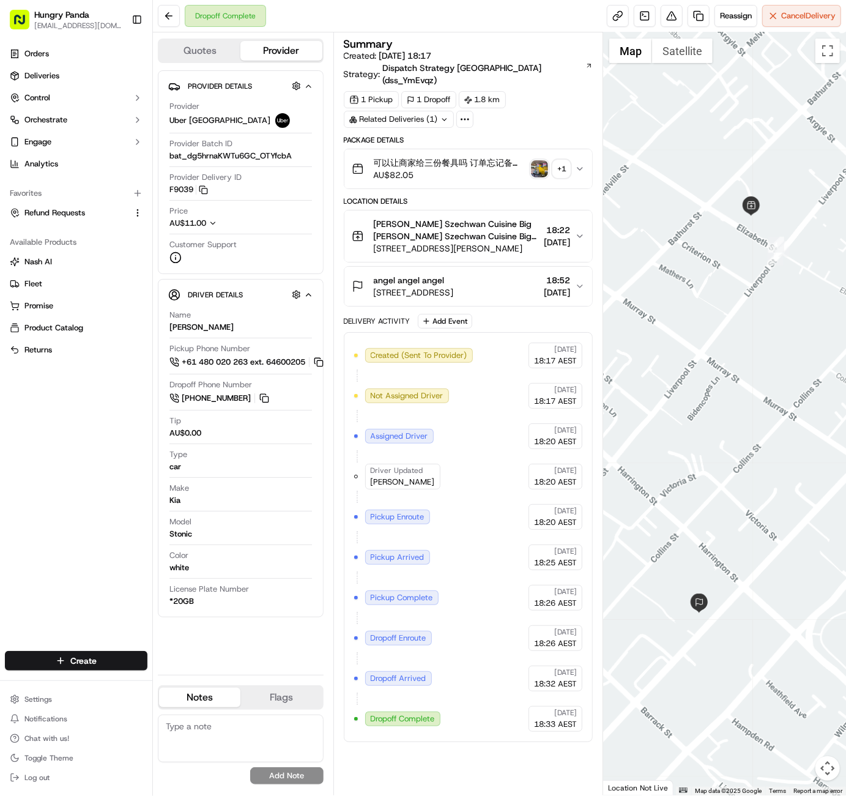
click at [578, 164] on icon "button" at bounding box center [580, 169] width 10 height 10
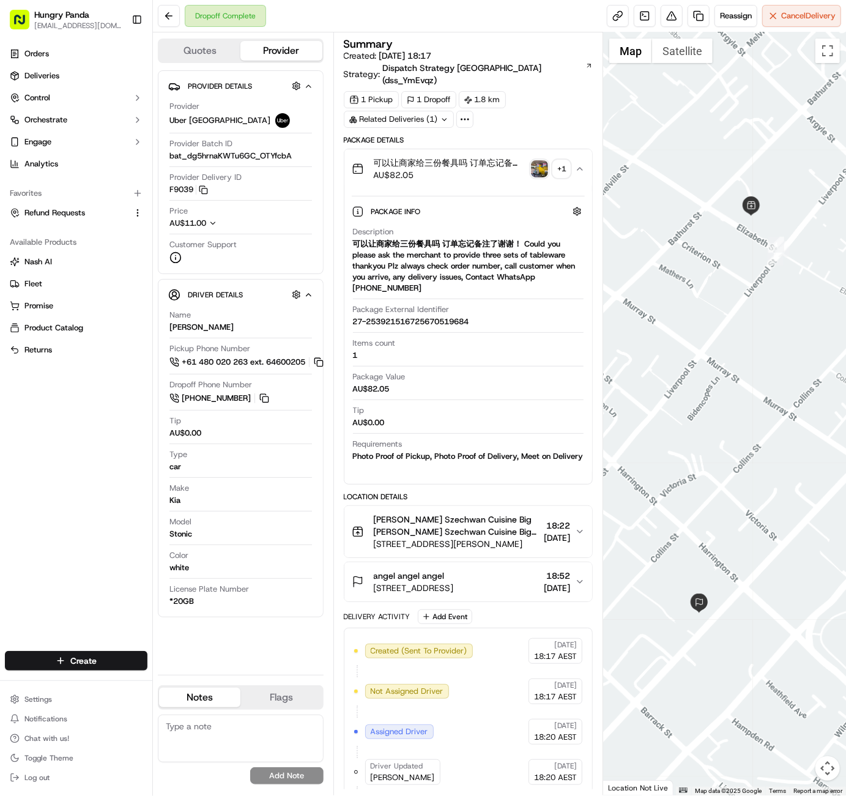
click at [565, 160] on div "+ 1" at bounding box center [561, 168] width 17 height 17
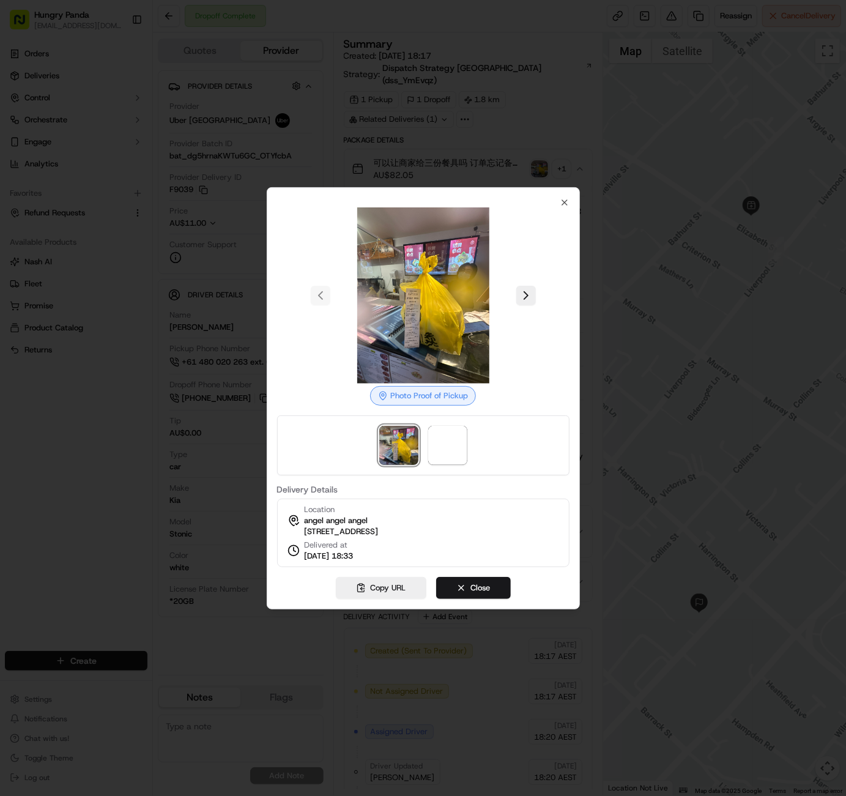
click at [531, 279] on div at bounding box center [423, 295] width 292 height 176
click at [529, 293] on button at bounding box center [526, 296] width 20 height 20
click at [481, 133] on div at bounding box center [423, 398] width 846 height 796
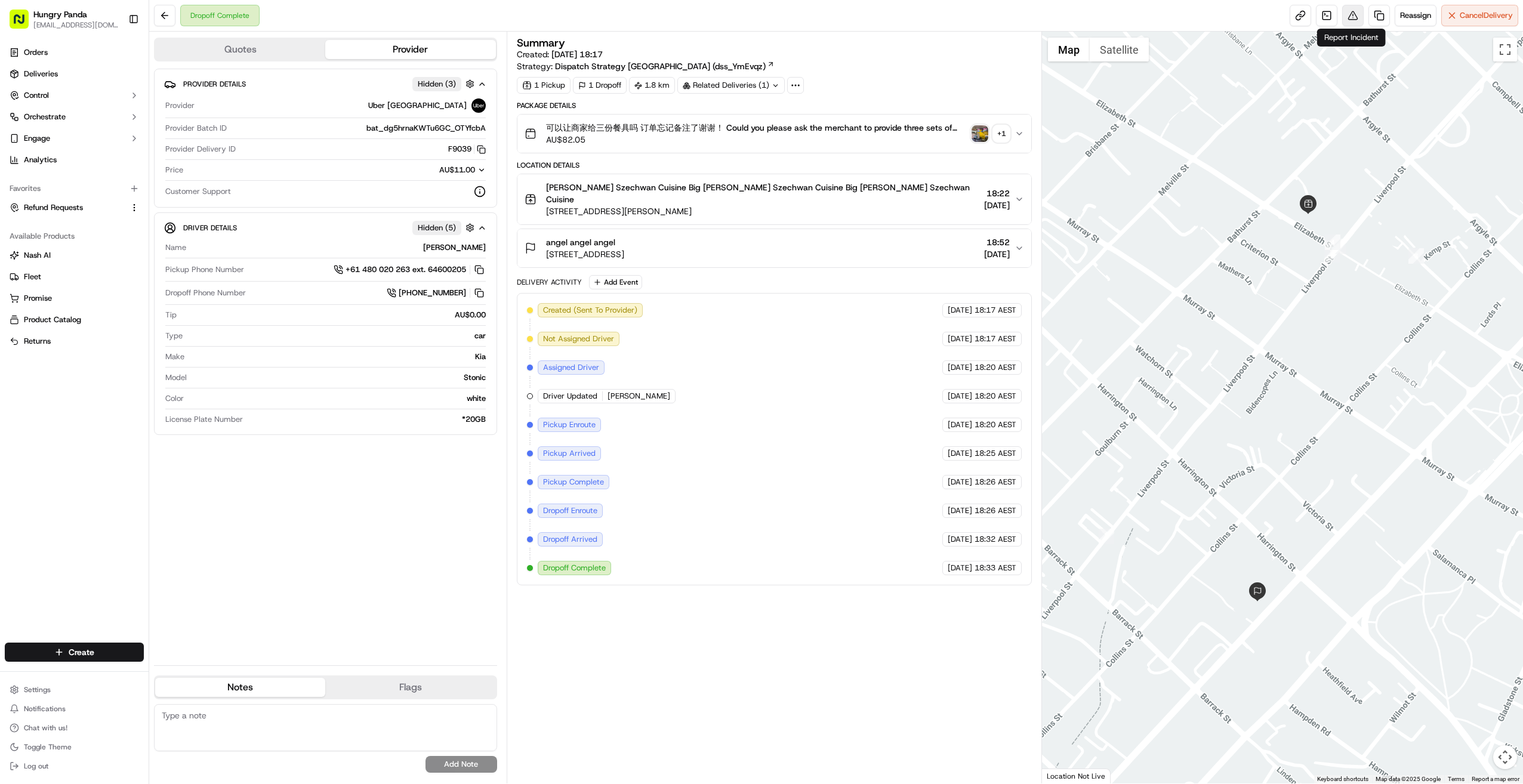
click at [825, 10] on button at bounding box center [1353, 16] width 21 height 21
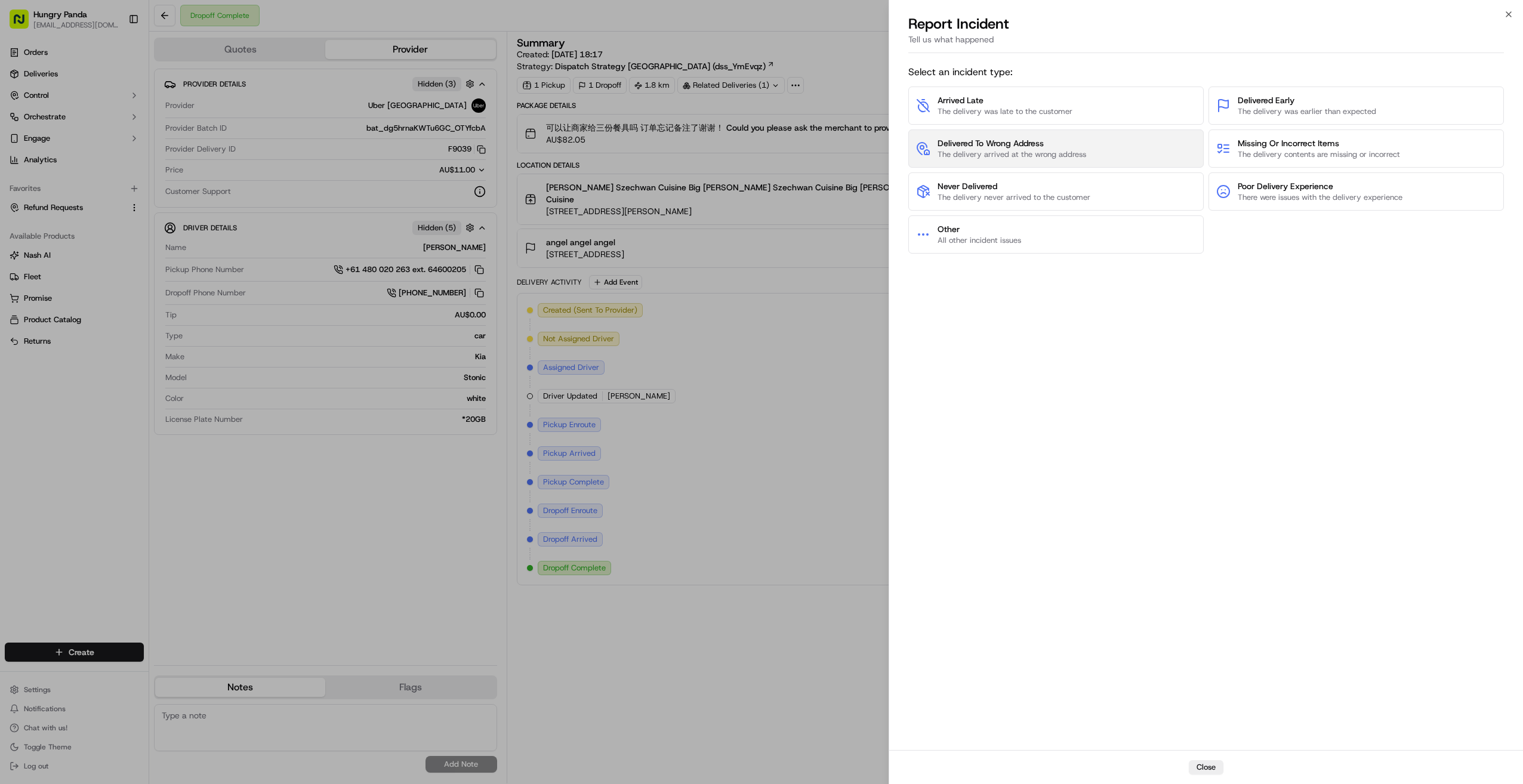
click at [825, 154] on span "The delivery arrived at the wrong address" at bounding box center [1012, 154] width 148 height 11
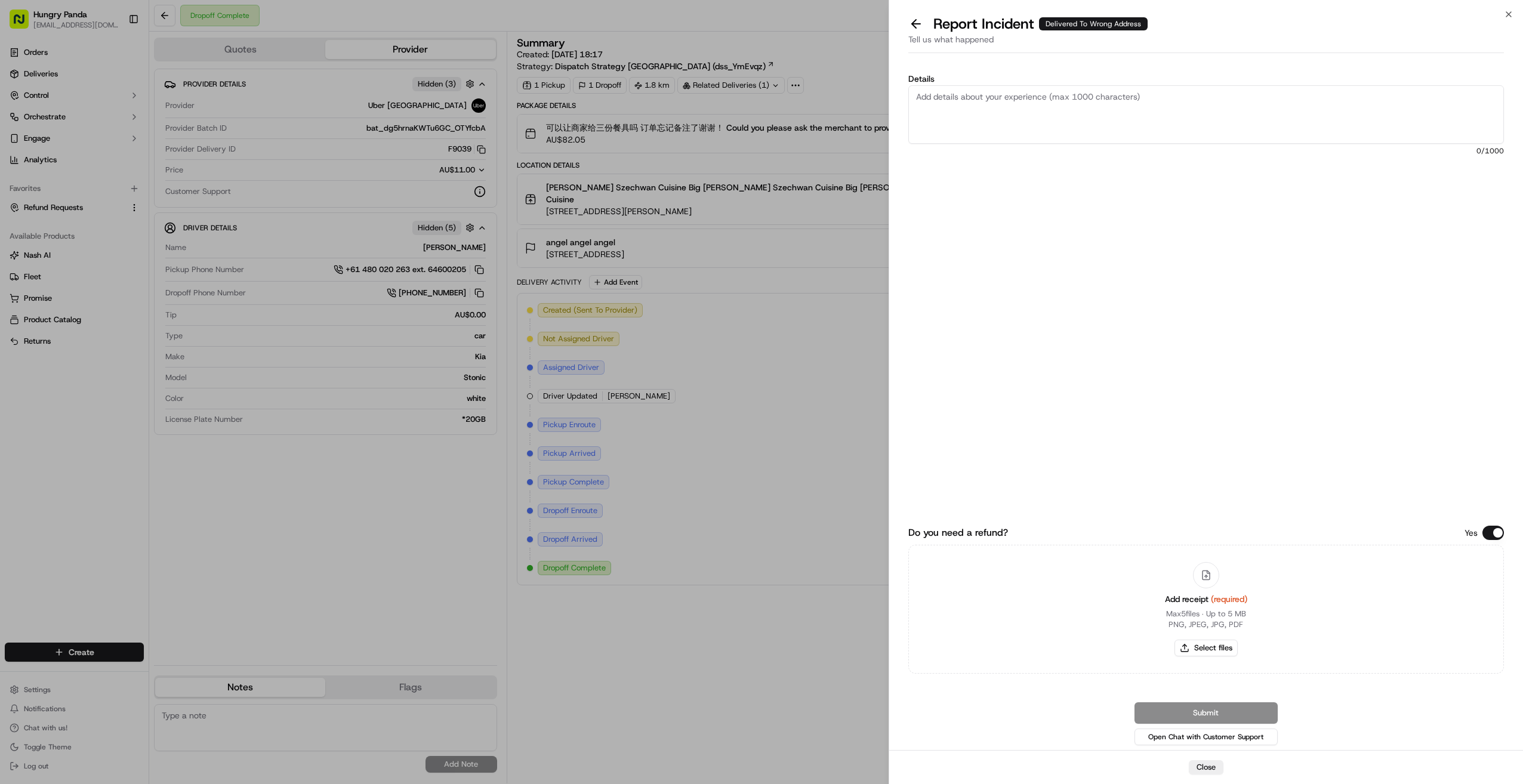
click at [825, 110] on textarea "Details" at bounding box center [1206, 114] width 596 height 59
click at [825, 650] on button "Select files" at bounding box center [1206, 647] width 63 height 17
type input "C:\fakepath\屏幕截图 2025-09-17 170435.png"
click at [825, 213] on div "Details 0 /1000" at bounding box center [1206, 209] width 596 height 269
click at [825, 113] on textarea "Details" at bounding box center [1206, 114] width 596 height 59
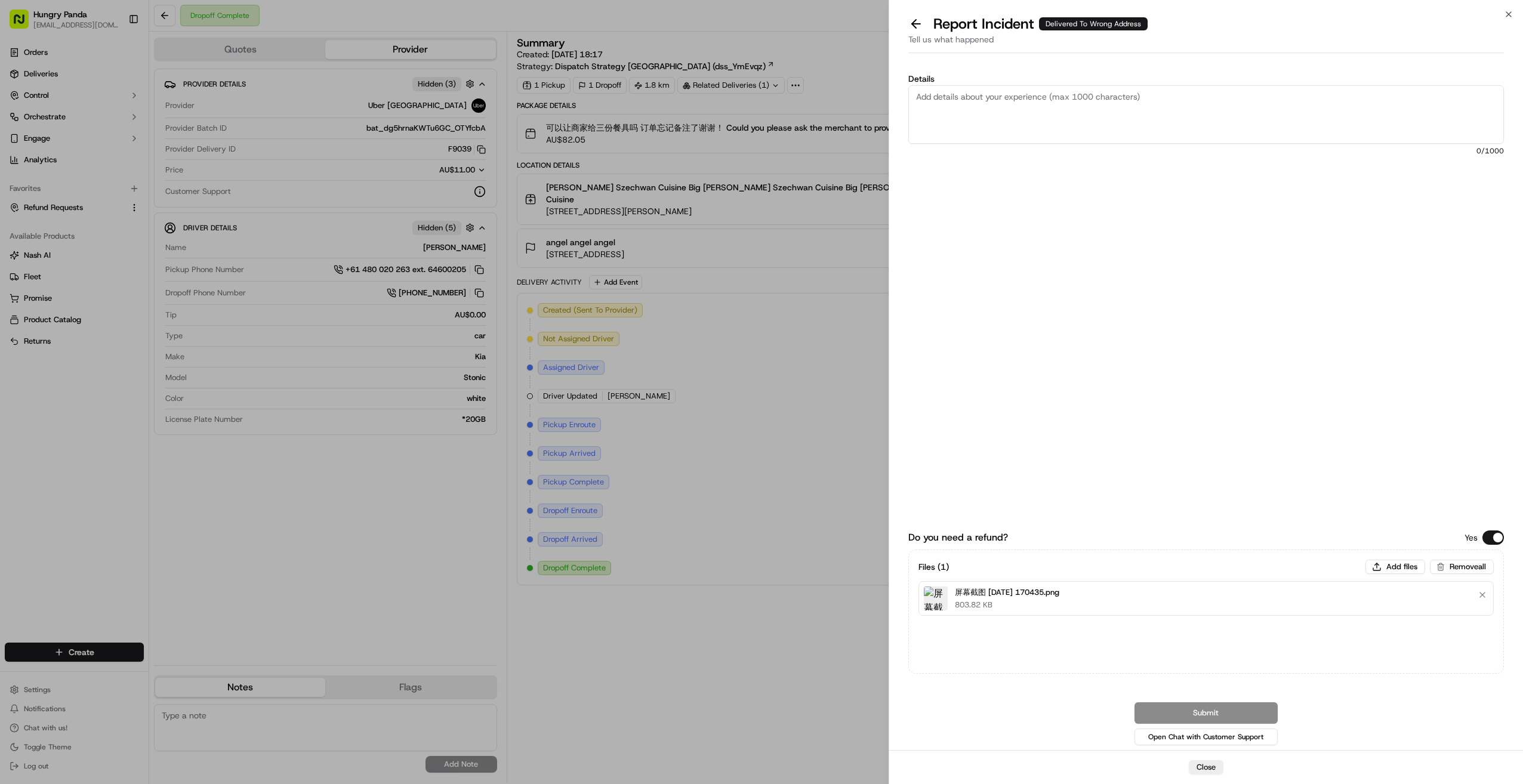
paste textarea "The customer reported that they did not receive the food. It was shown as deliv…"
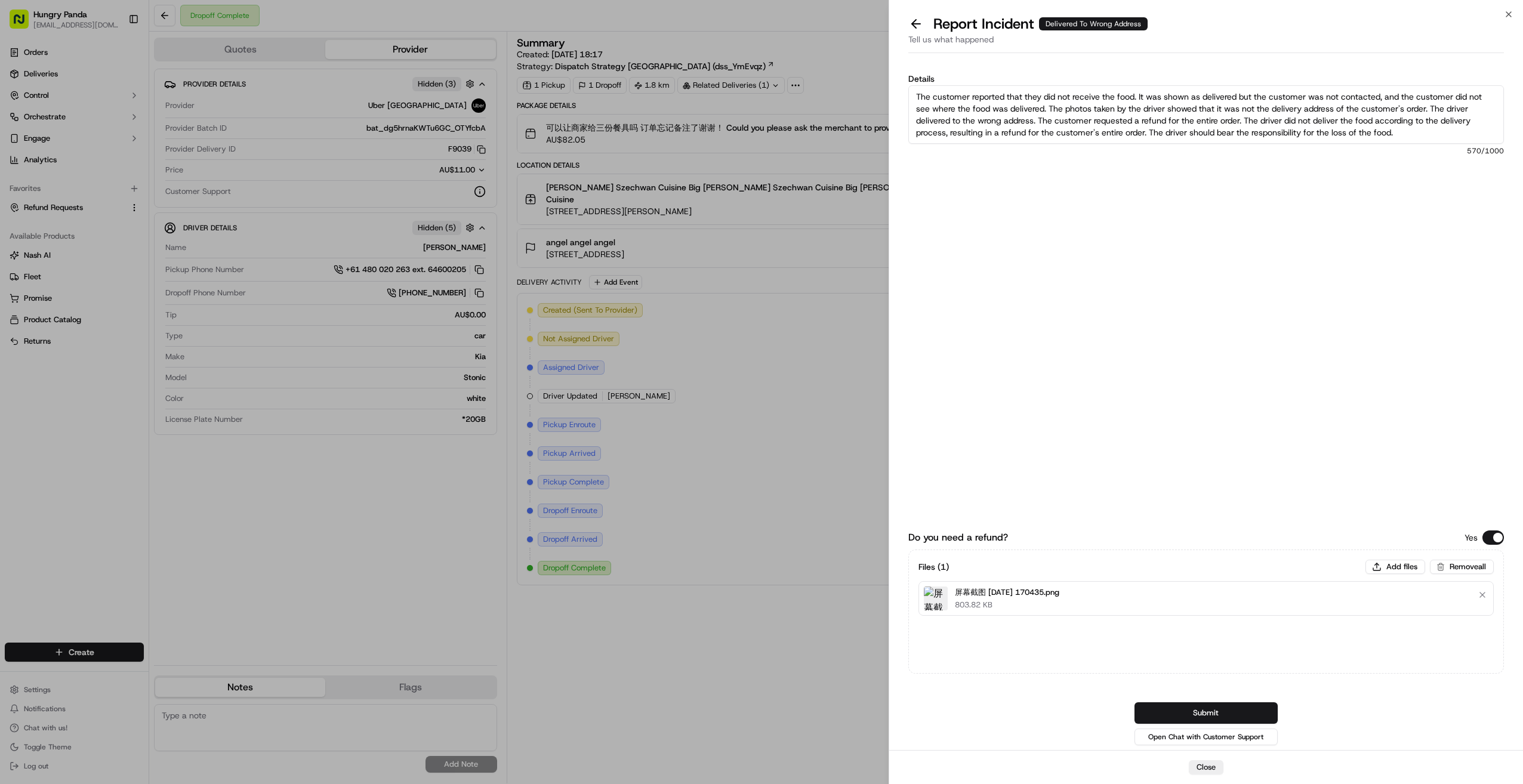
scroll to position [7, 0]
type textarea "The customer reported that they did not receive the food. It was shown as deliv…"
click at [825, 706] on button "Submit" at bounding box center [1206, 713] width 143 height 21
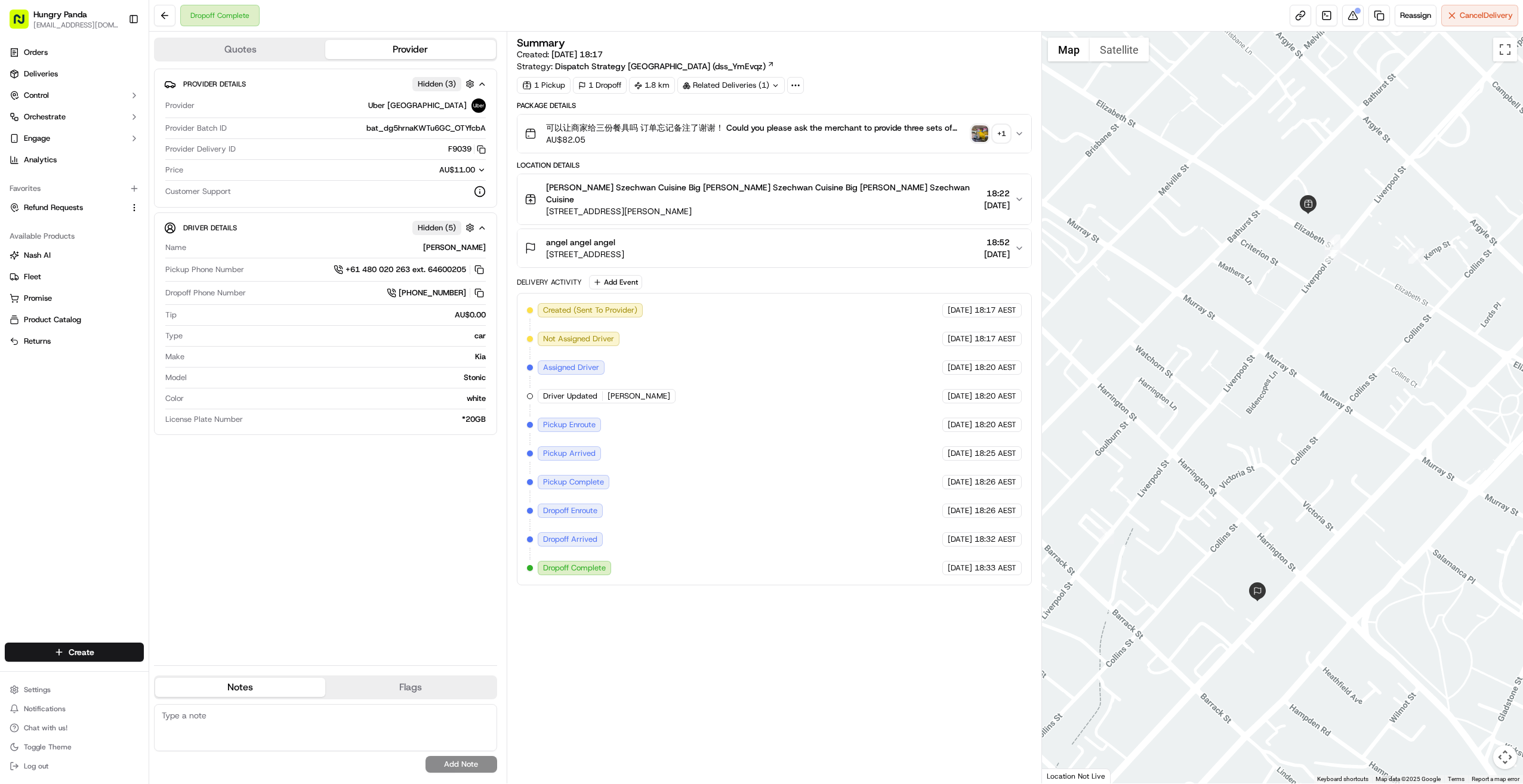
click at [312, 523] on div "Provider Details Hidden ( 3 ) Provider Uber Australia Provider Batch ID bat_dg5…" at bounding box center [326, 362] width 343 height 587
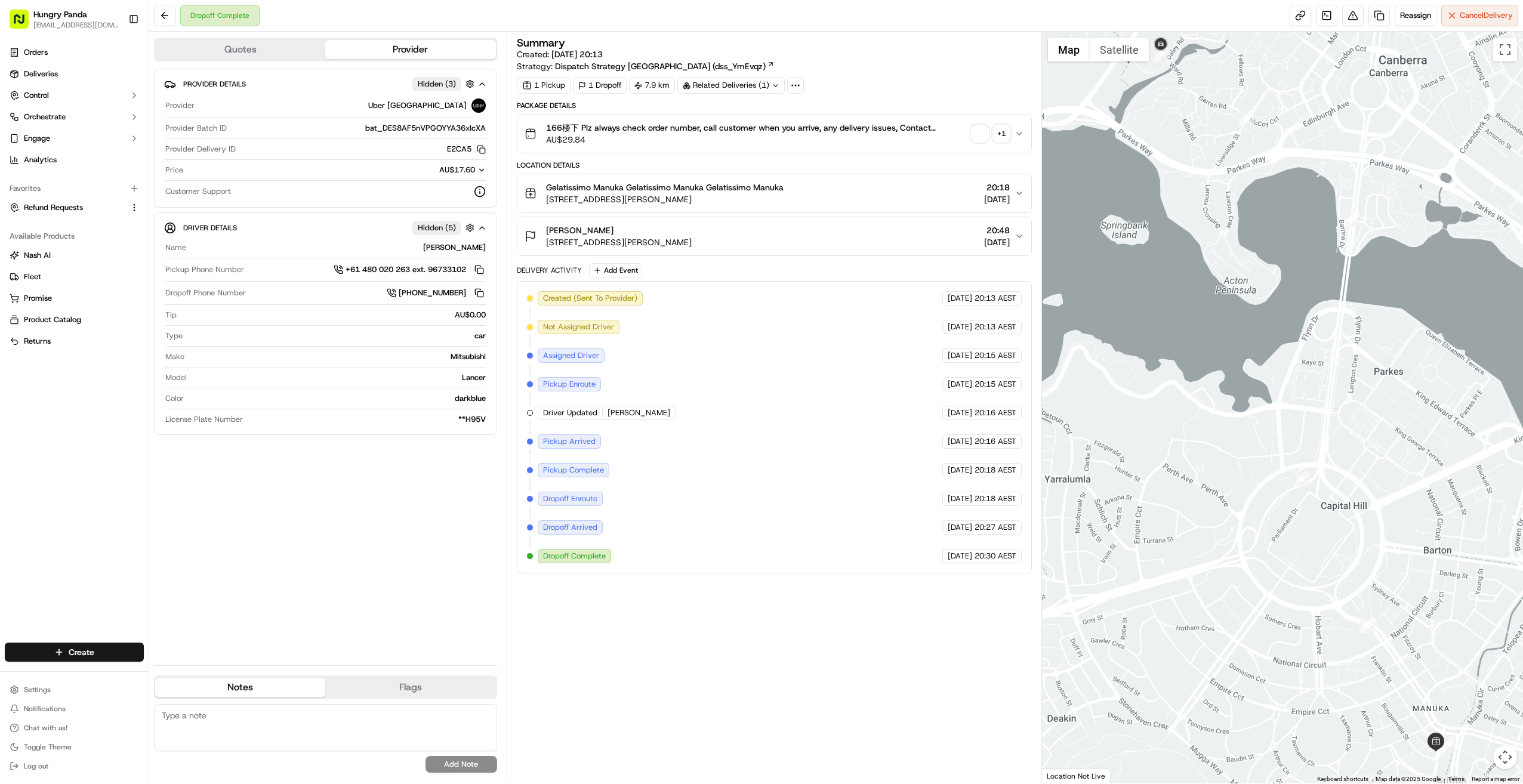
click at [1017, 138] on button "166楼下 Plz always check order number, call customer when you arrive, any deliver…" at bounding box center [774, 133] width 514 height 38
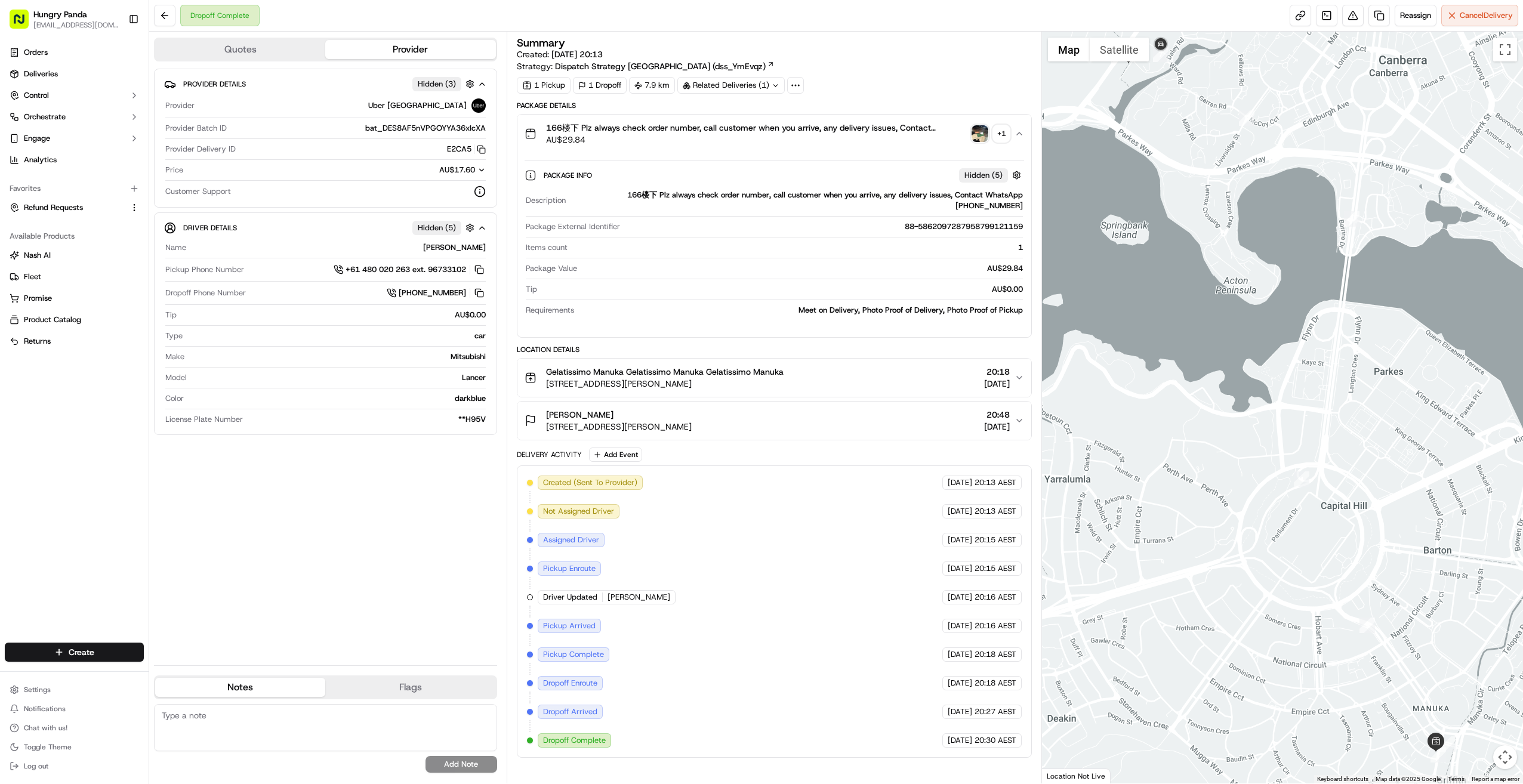
click at [984, 129] on img "button" at bounding box center [980, 133] width 17 height 17
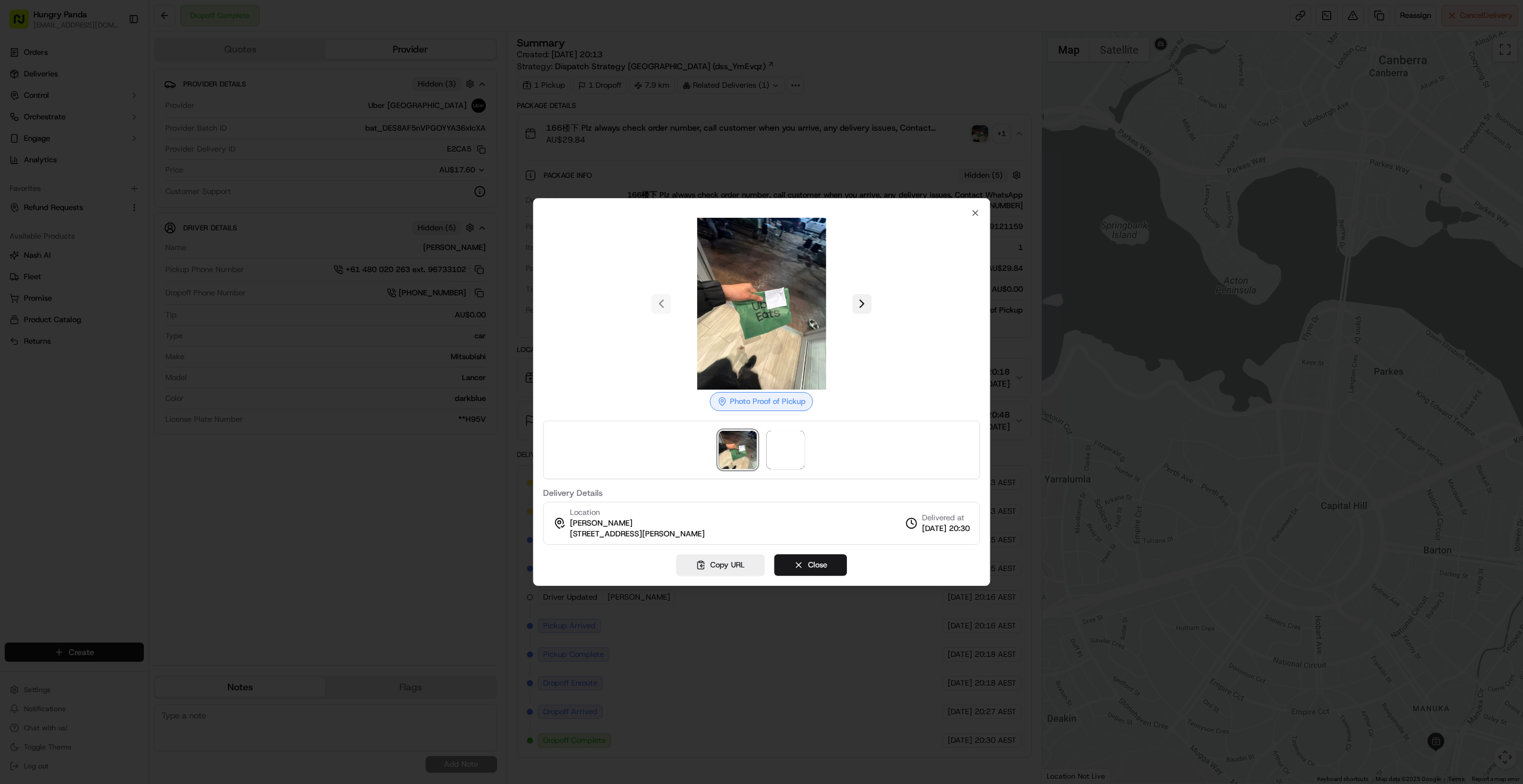
click at [869, 300] on button at bounding box center [862, 304] width 20 height 20
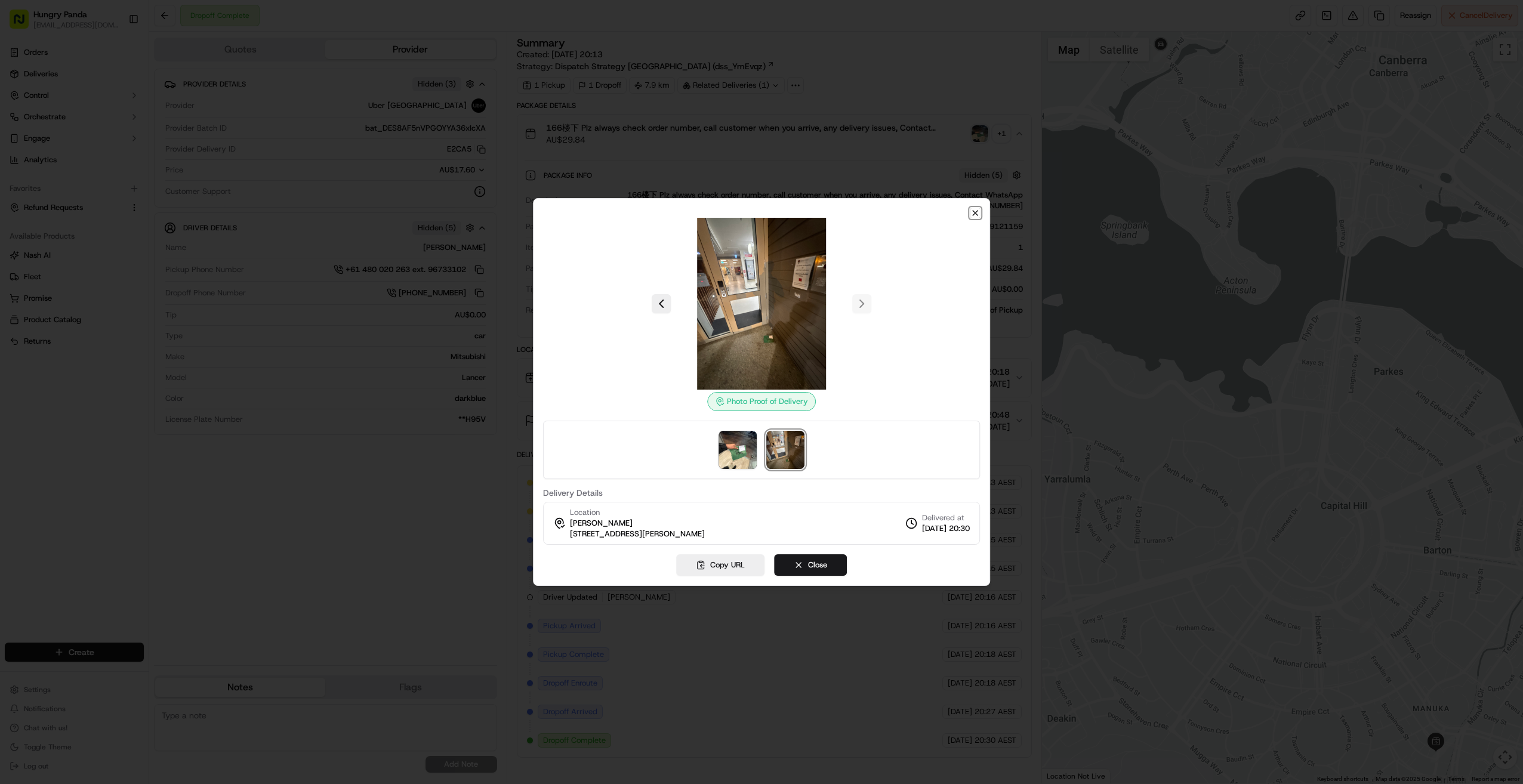
click at [981, 216] on icon "button" at bounding box center [976, 214] width 10 height 10
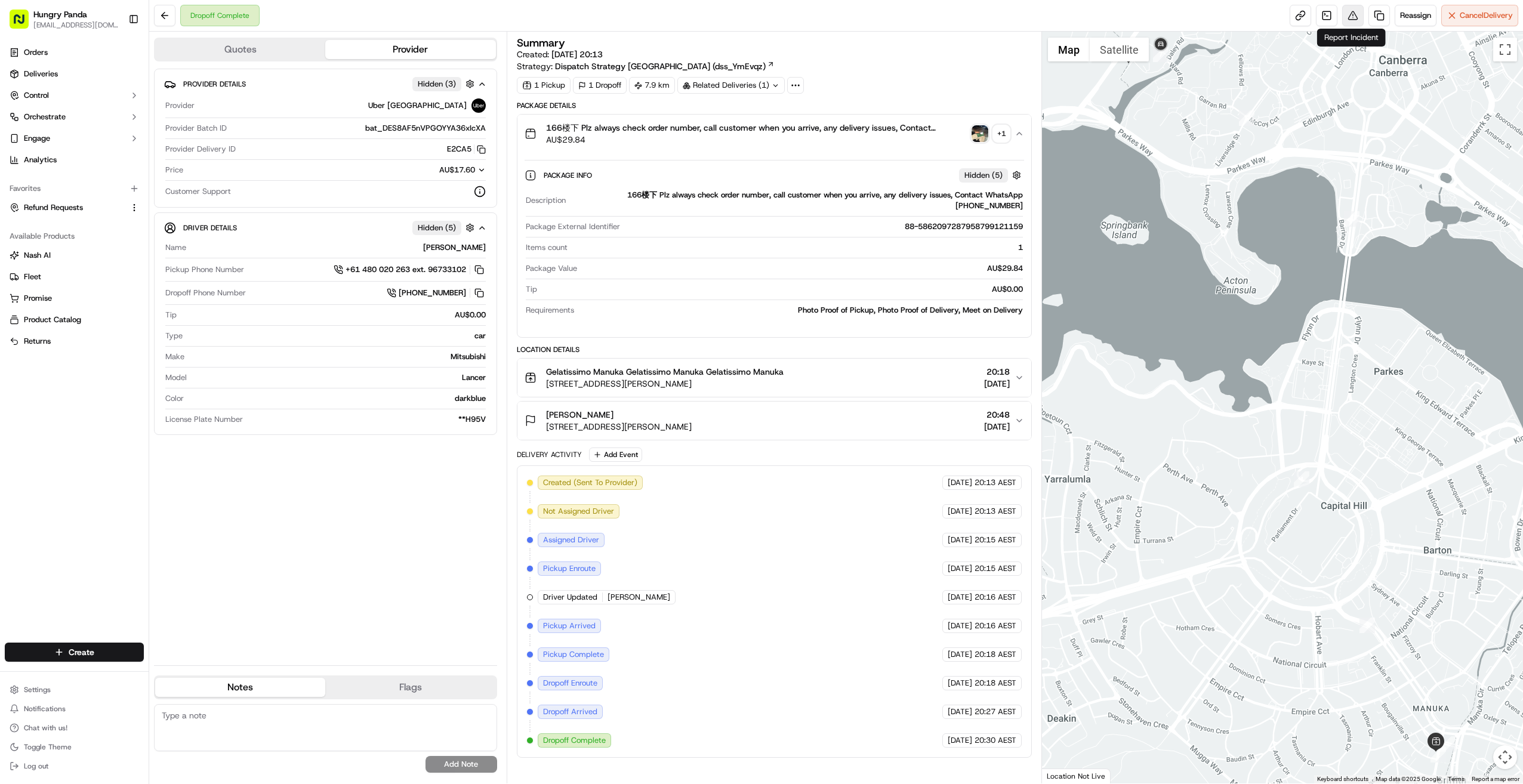
click at [1352, 13] on button at bounding box center [1353, 16] width 21 height 21
click at [1354, 11] on button at bounding box center [1353, 16] width 21 height 21
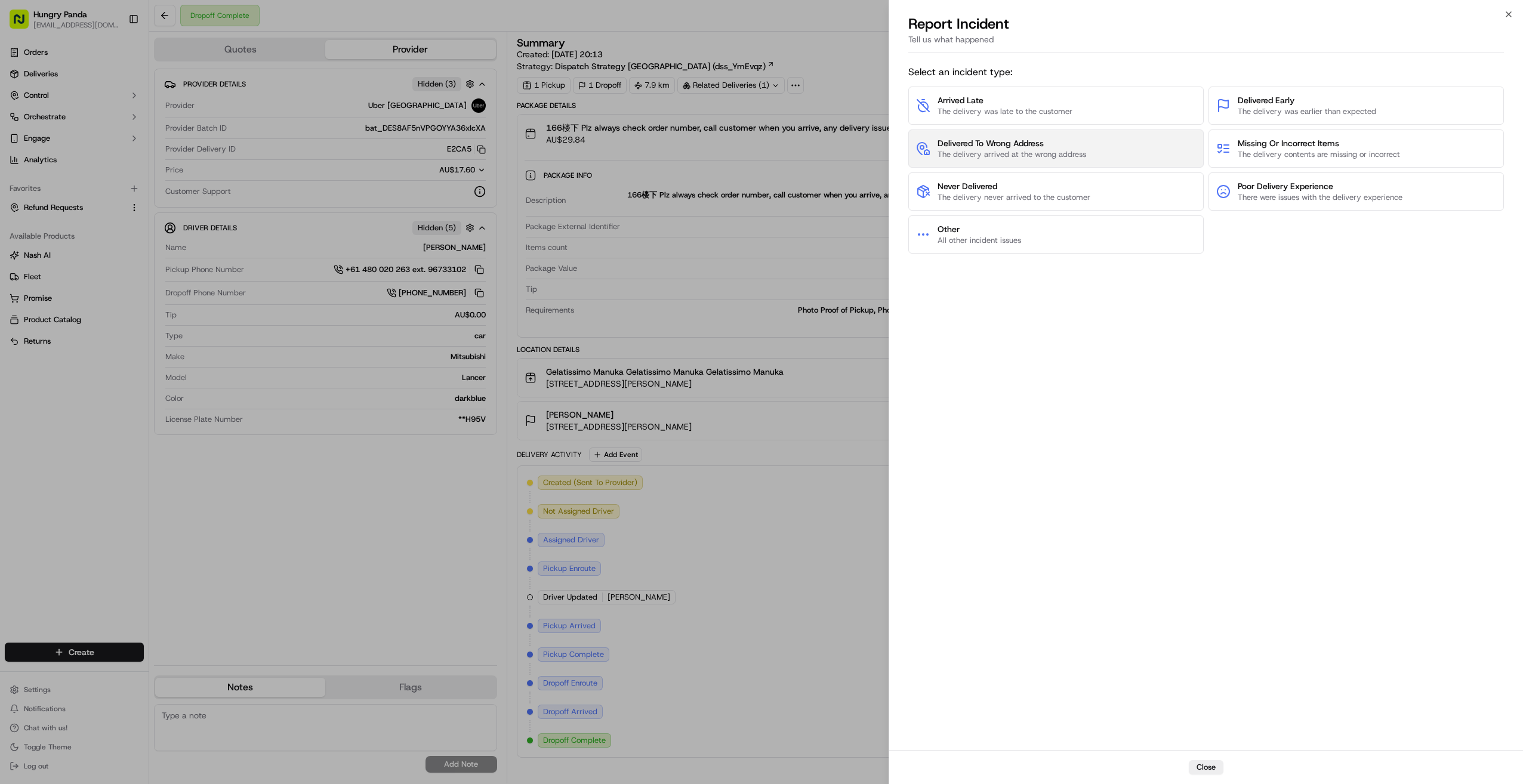
click at [1058, 137] on span "Delivered To Wrong Address" at bounding box center [1012, 143] width 148 height 12
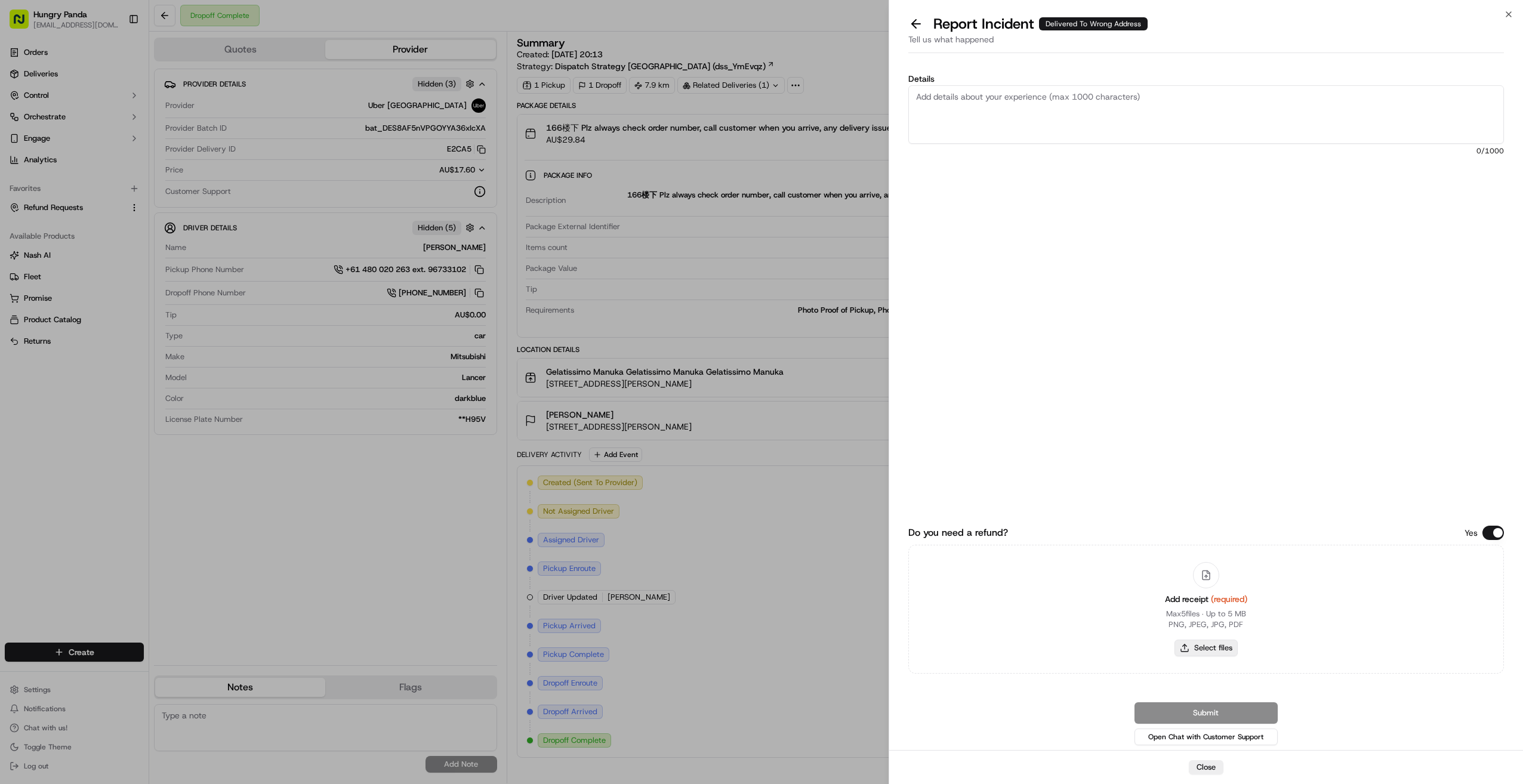
click at [1223, 650] on button "Select files" at bounding box center [1206, 647] width 63 height 17
type input "C:\fakepath\屏幕截图 2025-09-17 170624.png"
click at [979, 116] on textarea "Details" at bounding box center [1206, 114] width 596 height 59
click at [922, 204] on div "Details 0 /1000" at bounding box center [1206, 209] width 596 height 269
click at [970, 111] on textarea "Details" at bounding box center [1206, 114] width 596 height 59
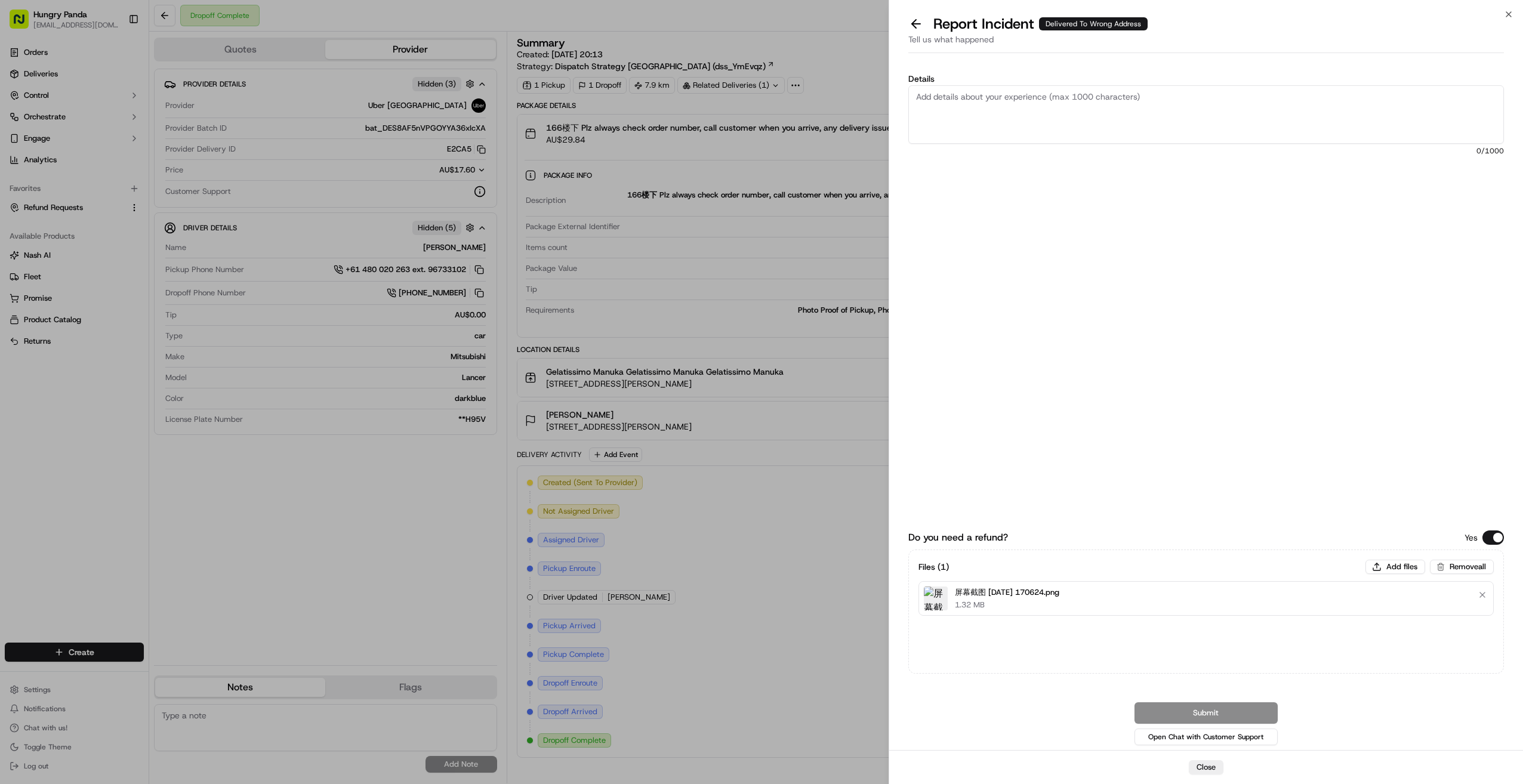
paste textarea "The customer reported that they did not receive the food. It was shown as deliv…"
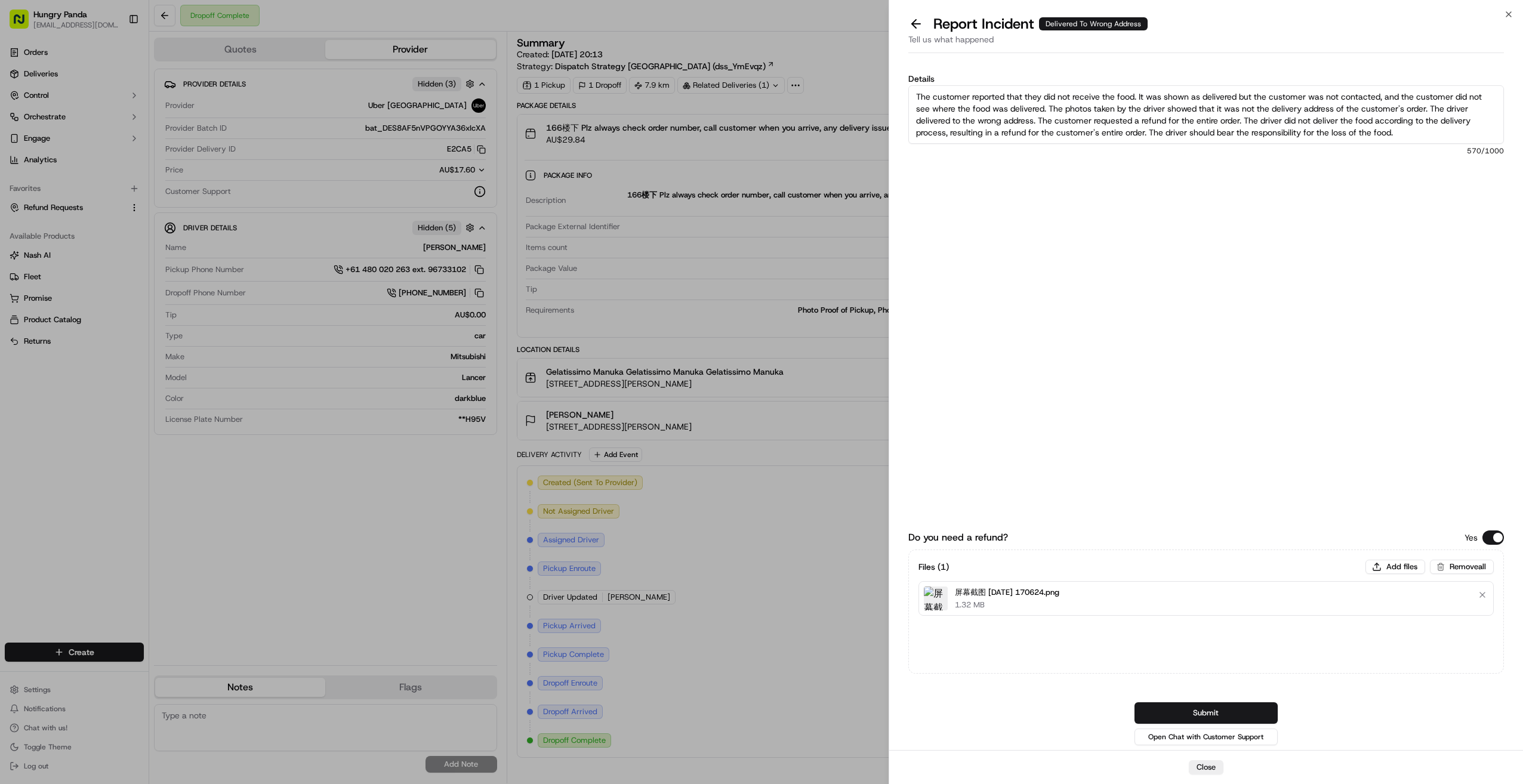
scroll to position [7, 0]
type textarea "The customer reported that they did not receive the food. It was shown as deliv…"
click at [1222, 706] on button "Submit" at bounding box center [1206, 713] width 143 height 21
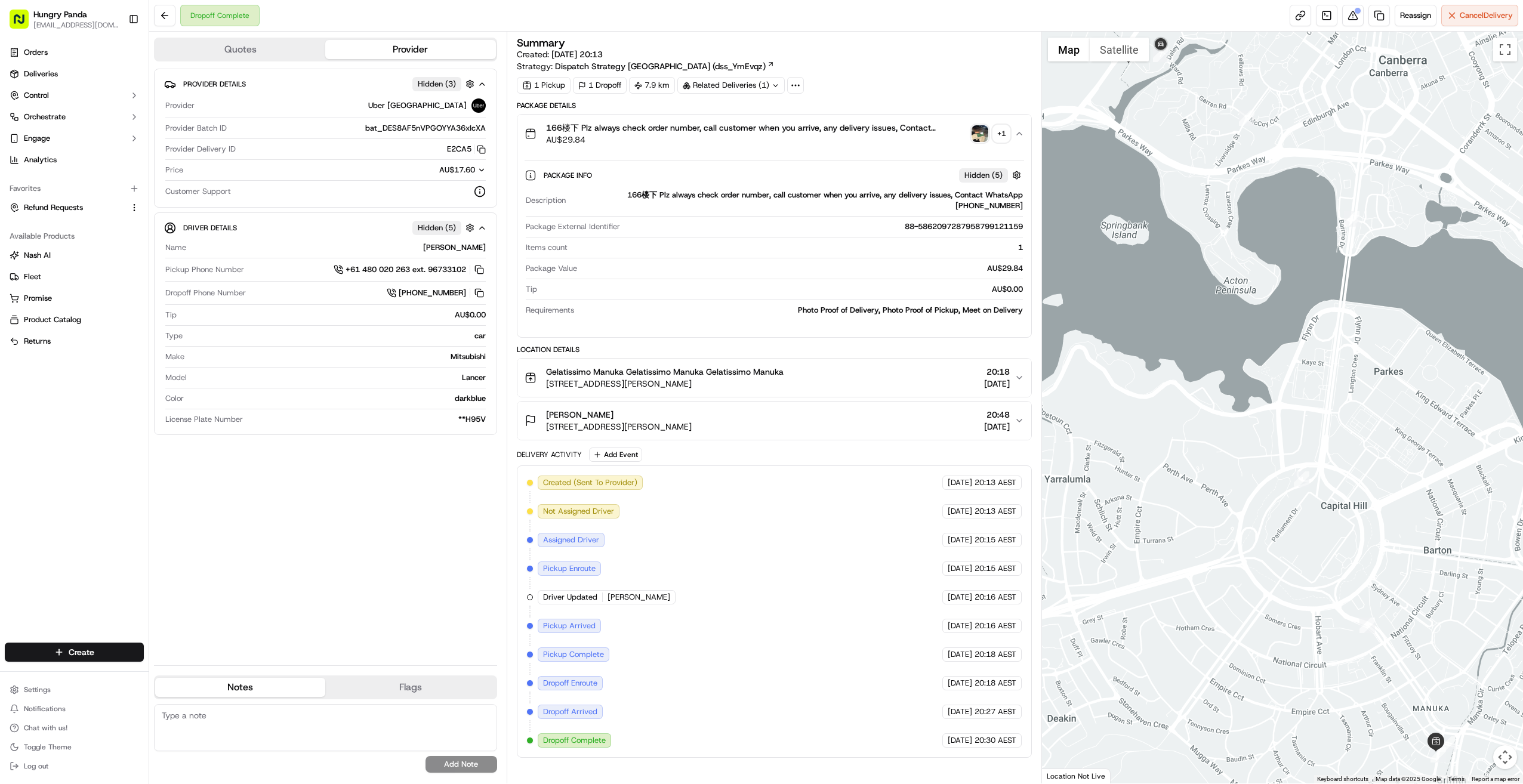
click at [337, 538] on div "Provider Details Hidden ( 3 ) Provider Uber Australia Provider Batch ID bat_DES…" at bounding box center [326, 362] width 343 height 587
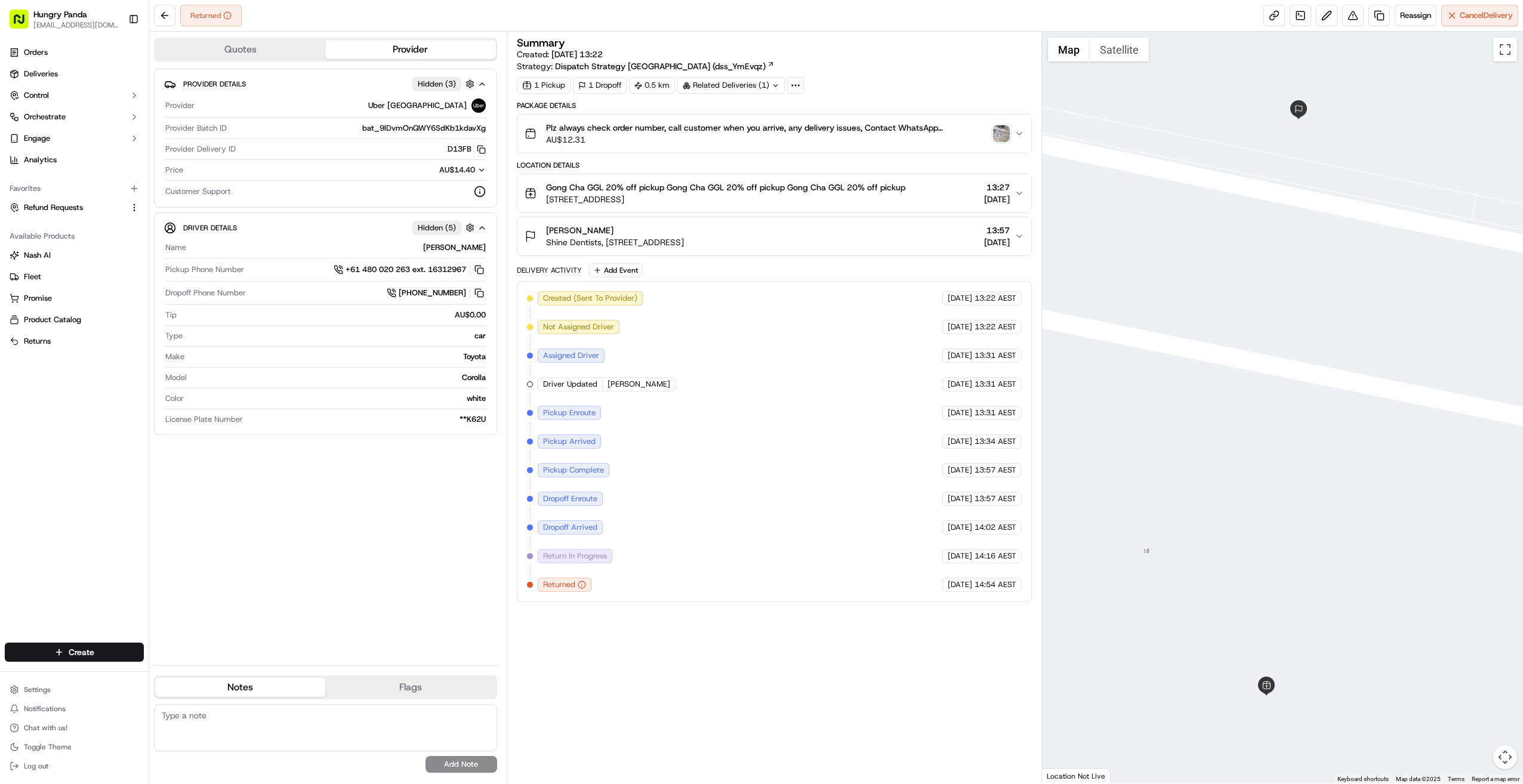
click at [1023, 129] on icon "button" at bounding box center [1020, 134] width 10 height 10
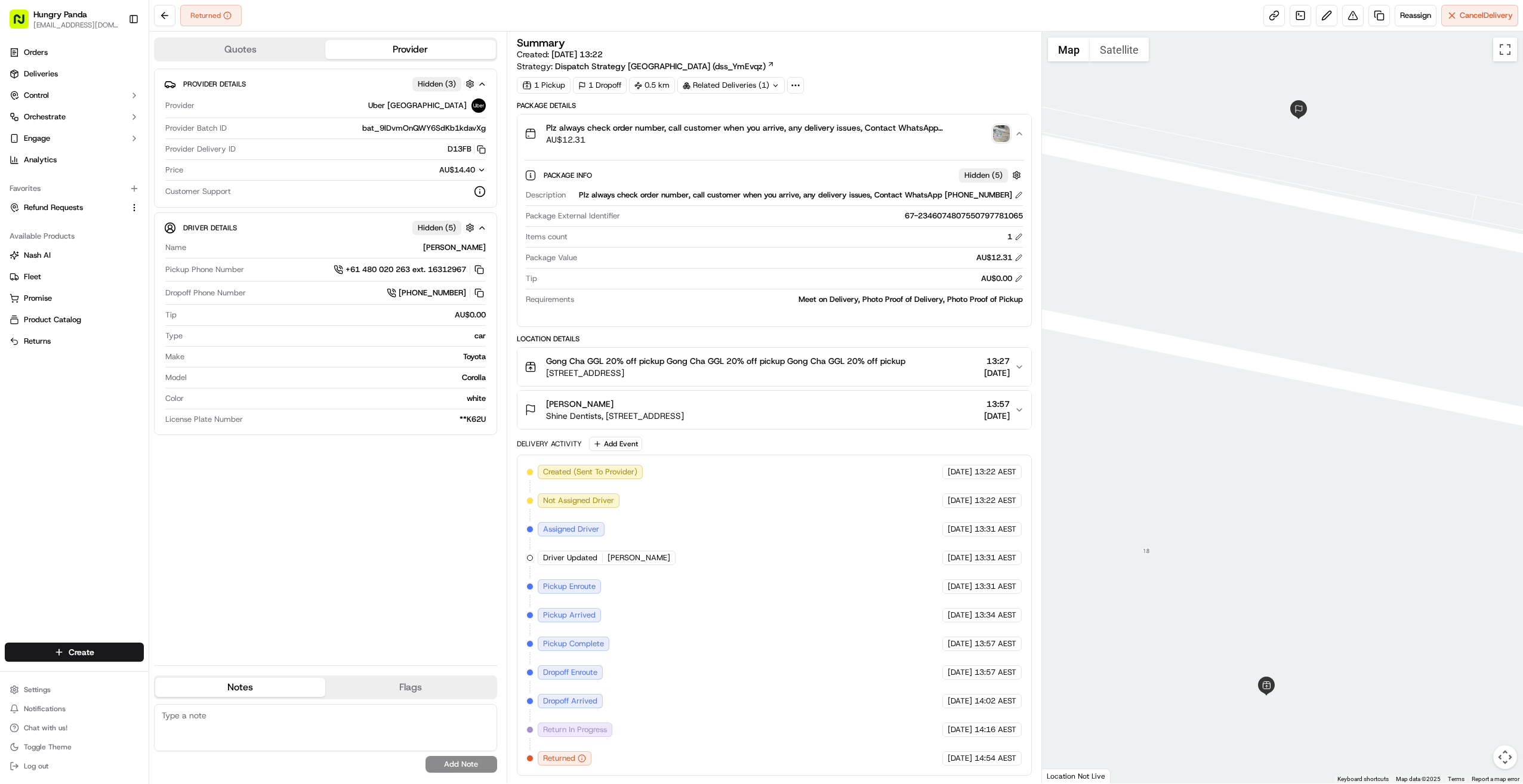
click at [1003, 135] on img "button" at bounding box center [1001, 133] width 17 height 17
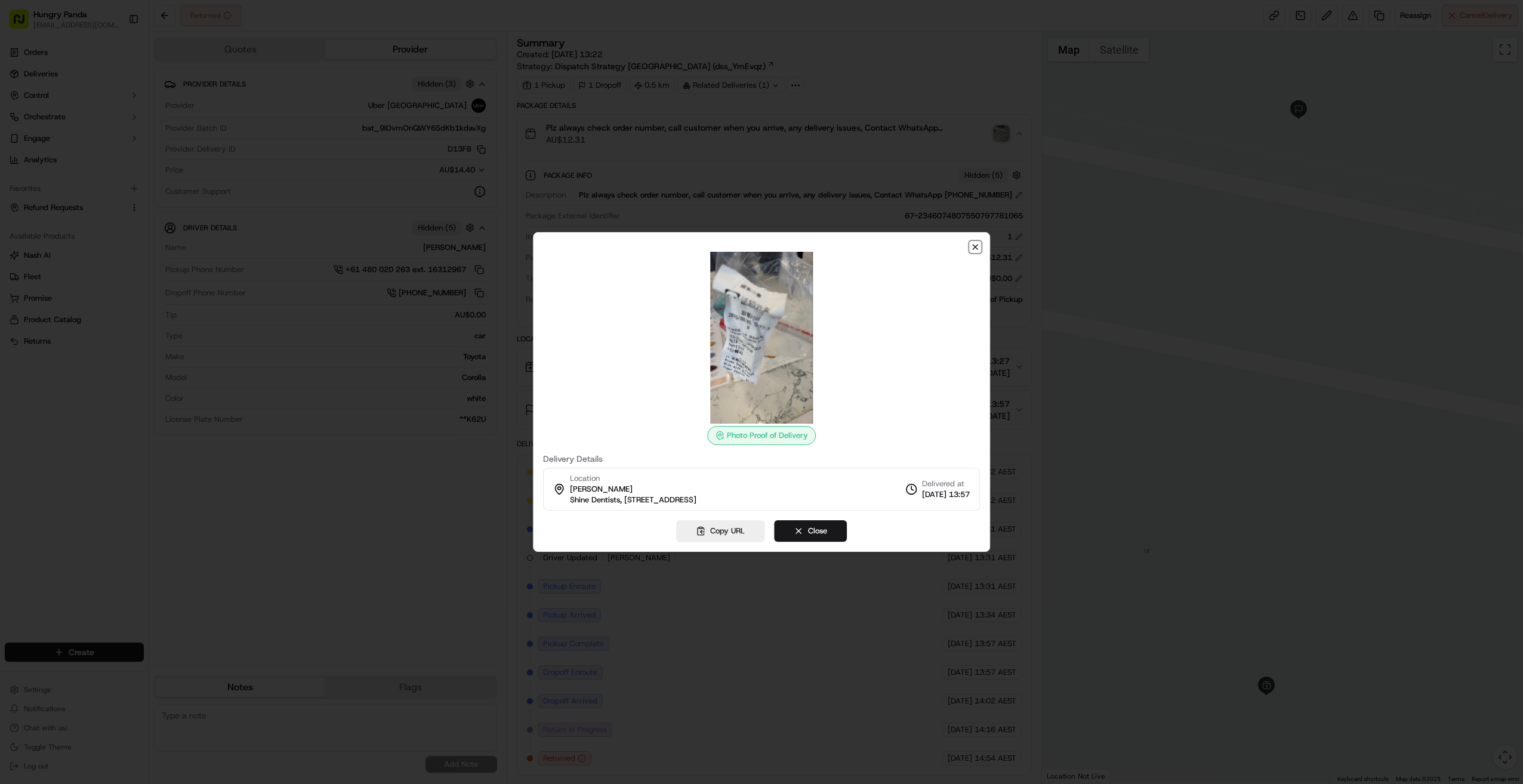
click at [976, 249] on icon "button" at bounding box center [976, 247] width 10 height 10
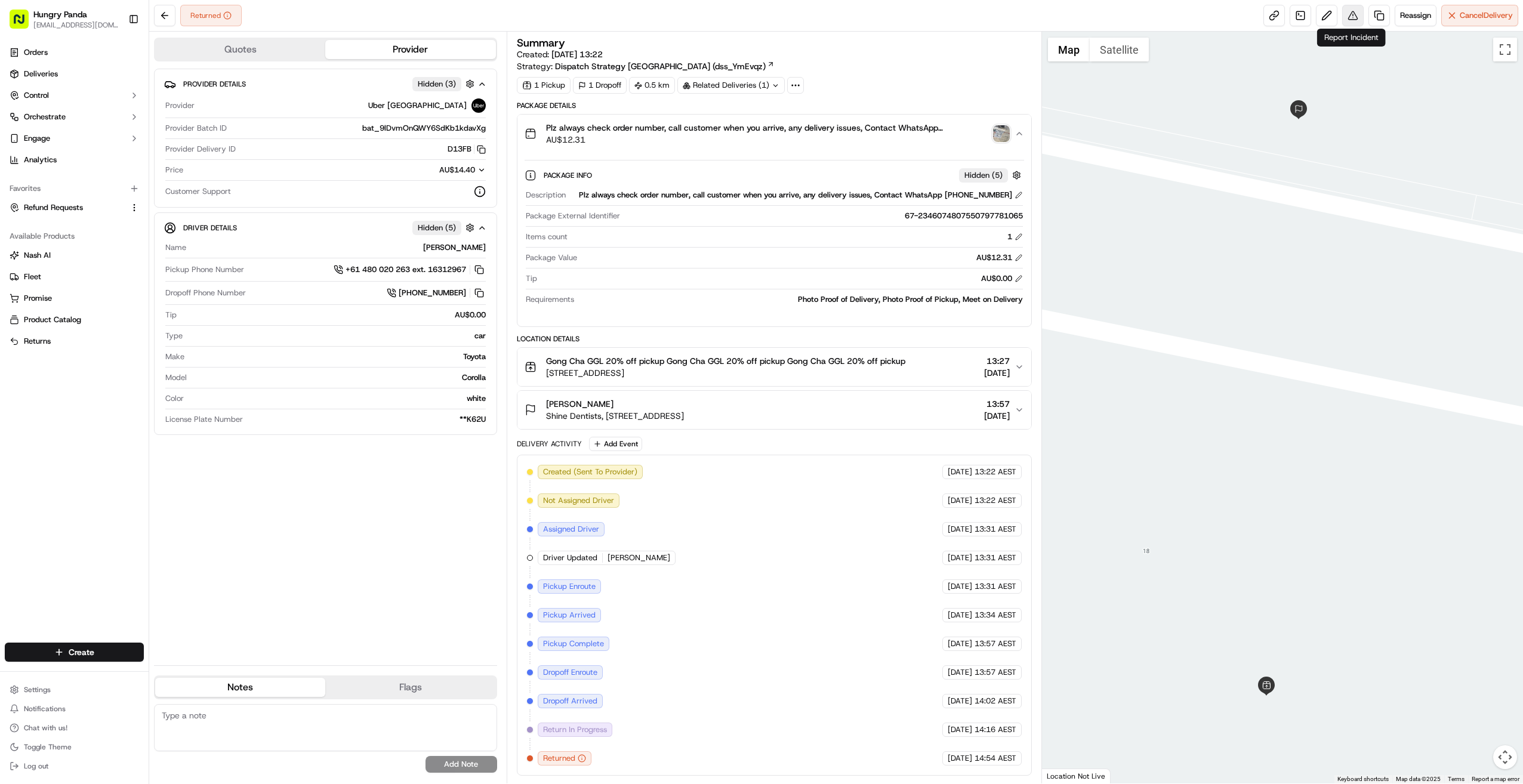
click at [1349, 20] on button at bounding box center [1353, 16] width 21 height 21
click at [1352, 20] on button at bounding box center [1353, 16] width 21 height 21
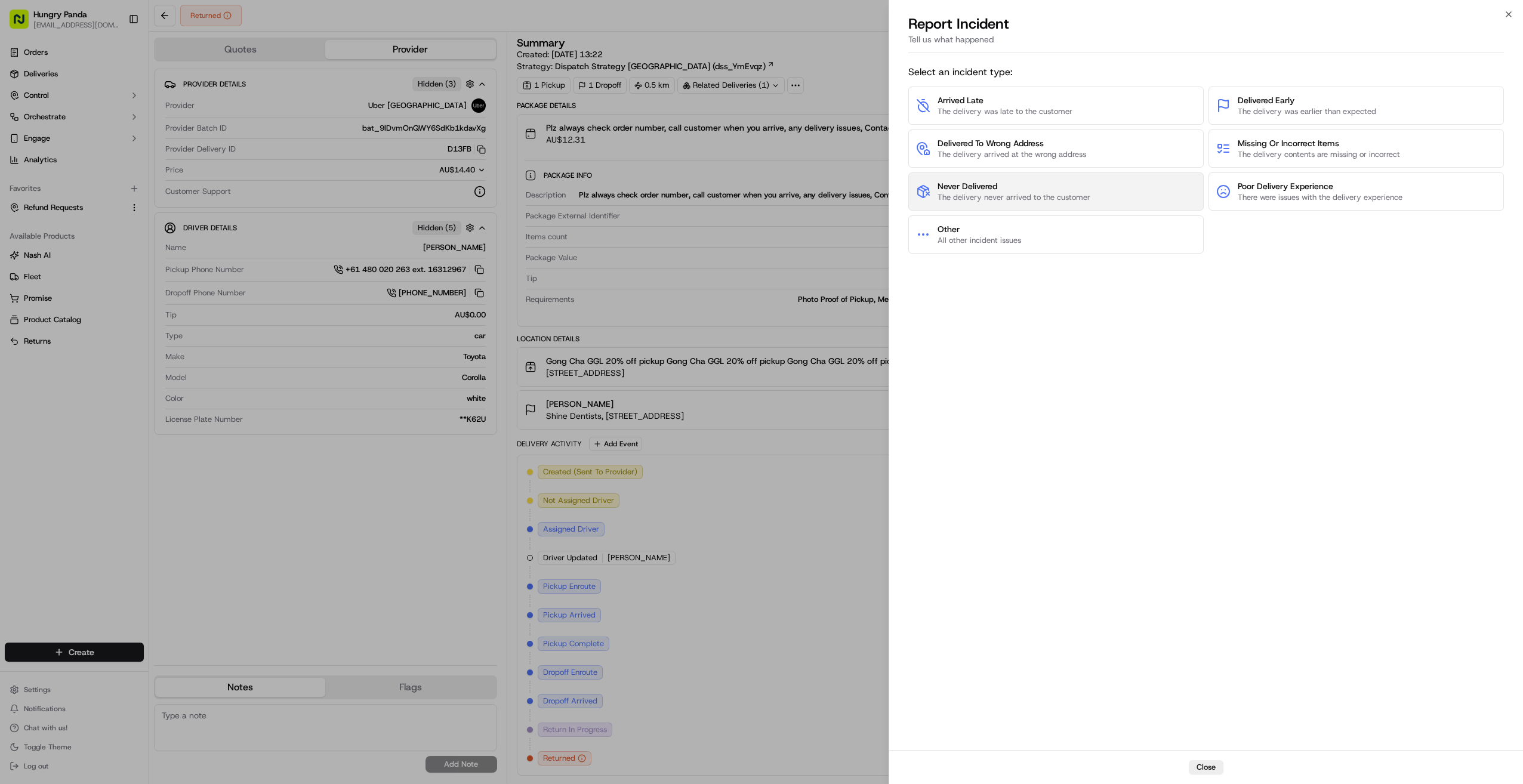
click at [1006, 184] on span "Never Delivered" at bounding box center [1014, 186] width 153 height 12
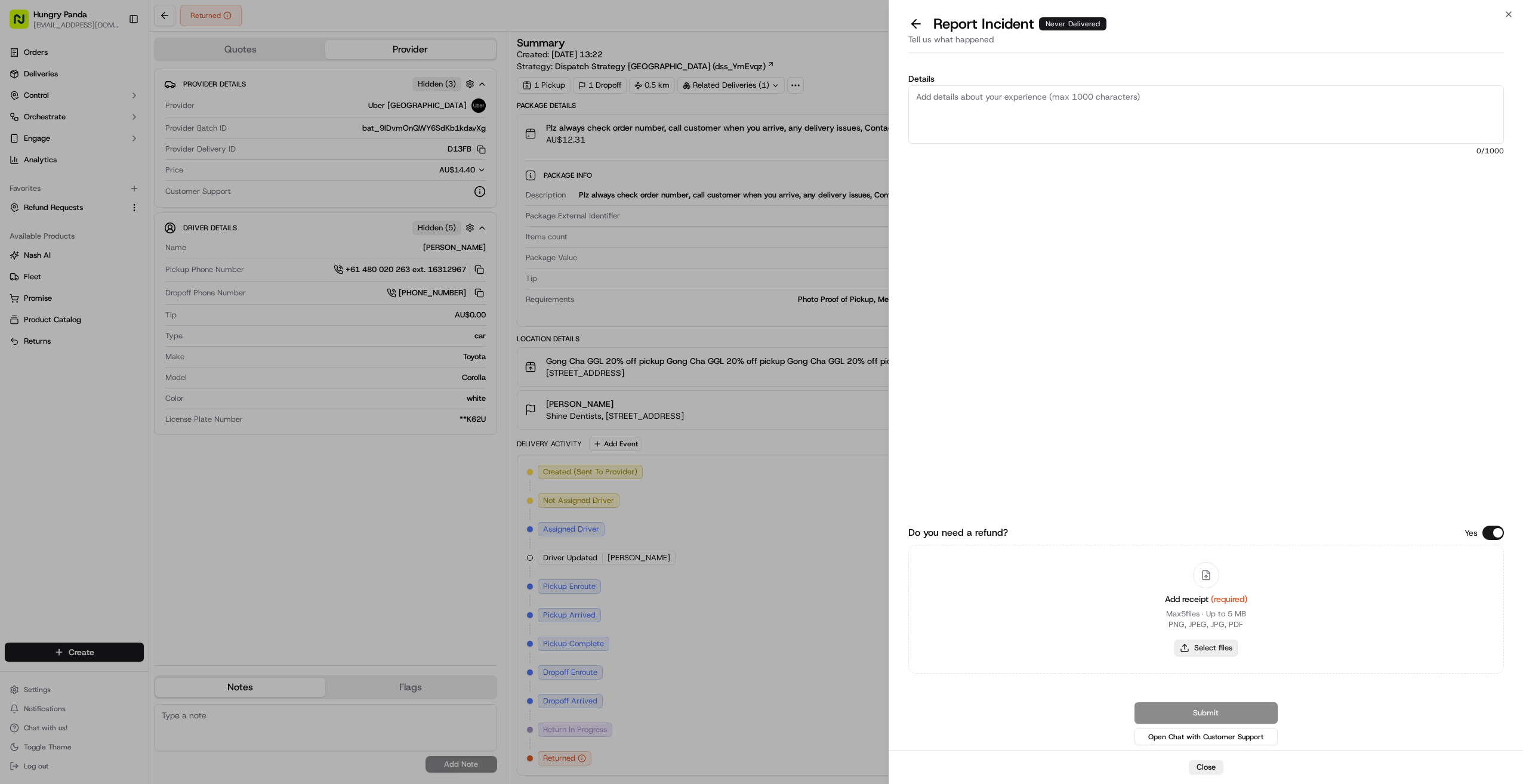
click at [1217, 644] on button "Select files" at bounding box center [1206, 647] width 63 height 17
type input "C:\fakepath\屏幕截图 2025-09-17 170953.png"
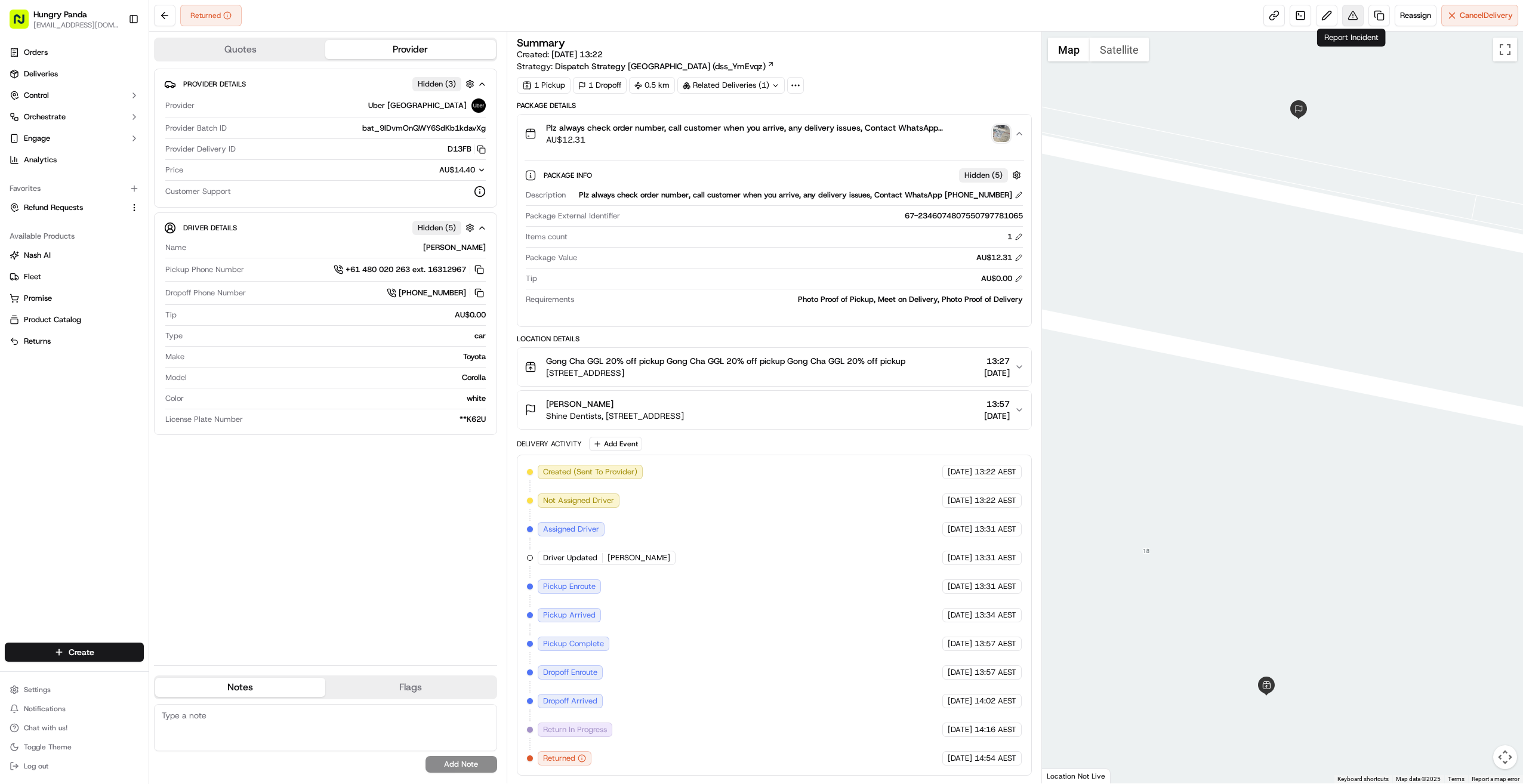
click at [1354, 18] on button at bounding box center [1353, 16] width 21 height 21
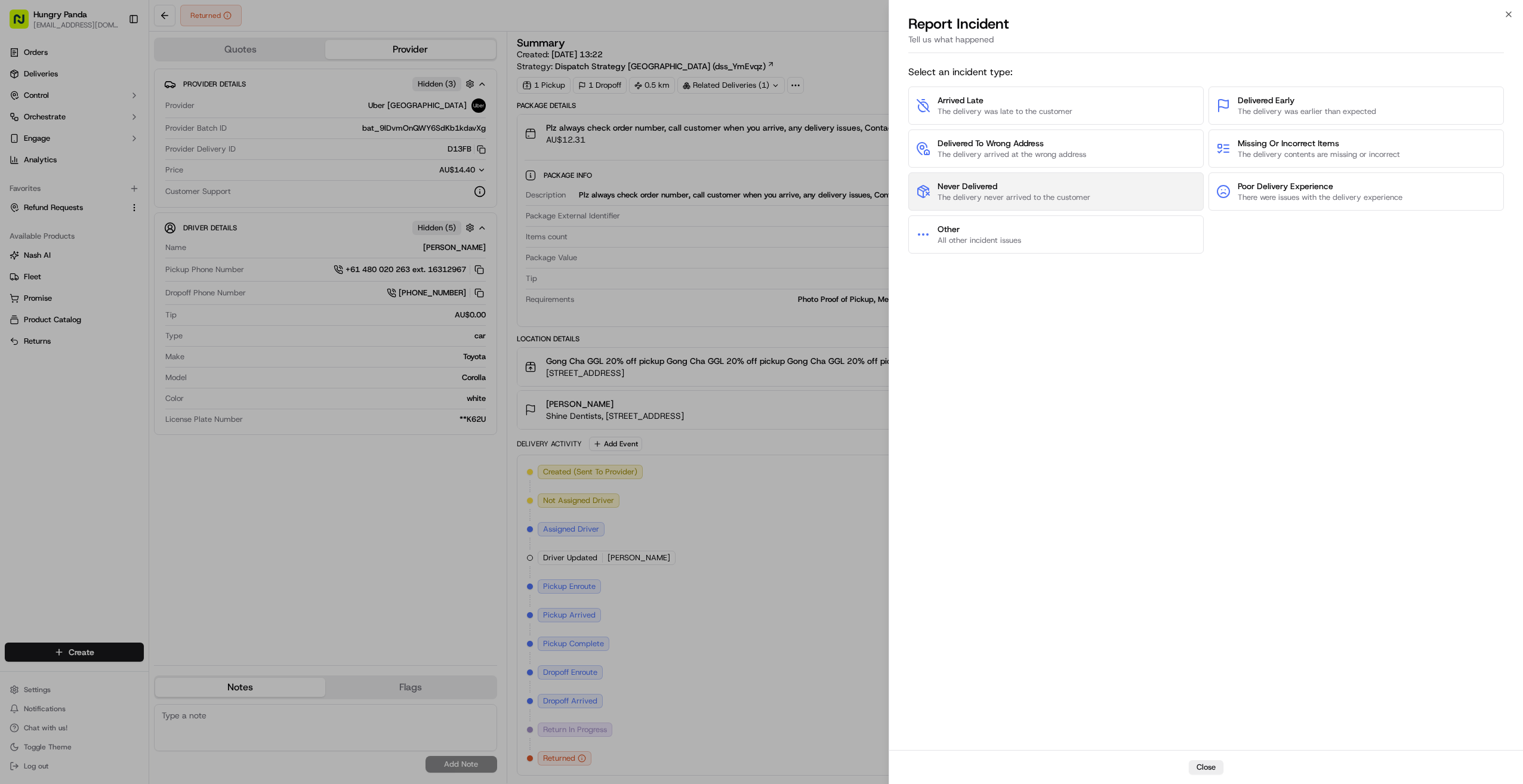
click at [957, 192] on span "The delivery never arrived to the customer" at bounding box center [1014, 197] width 153 height 11
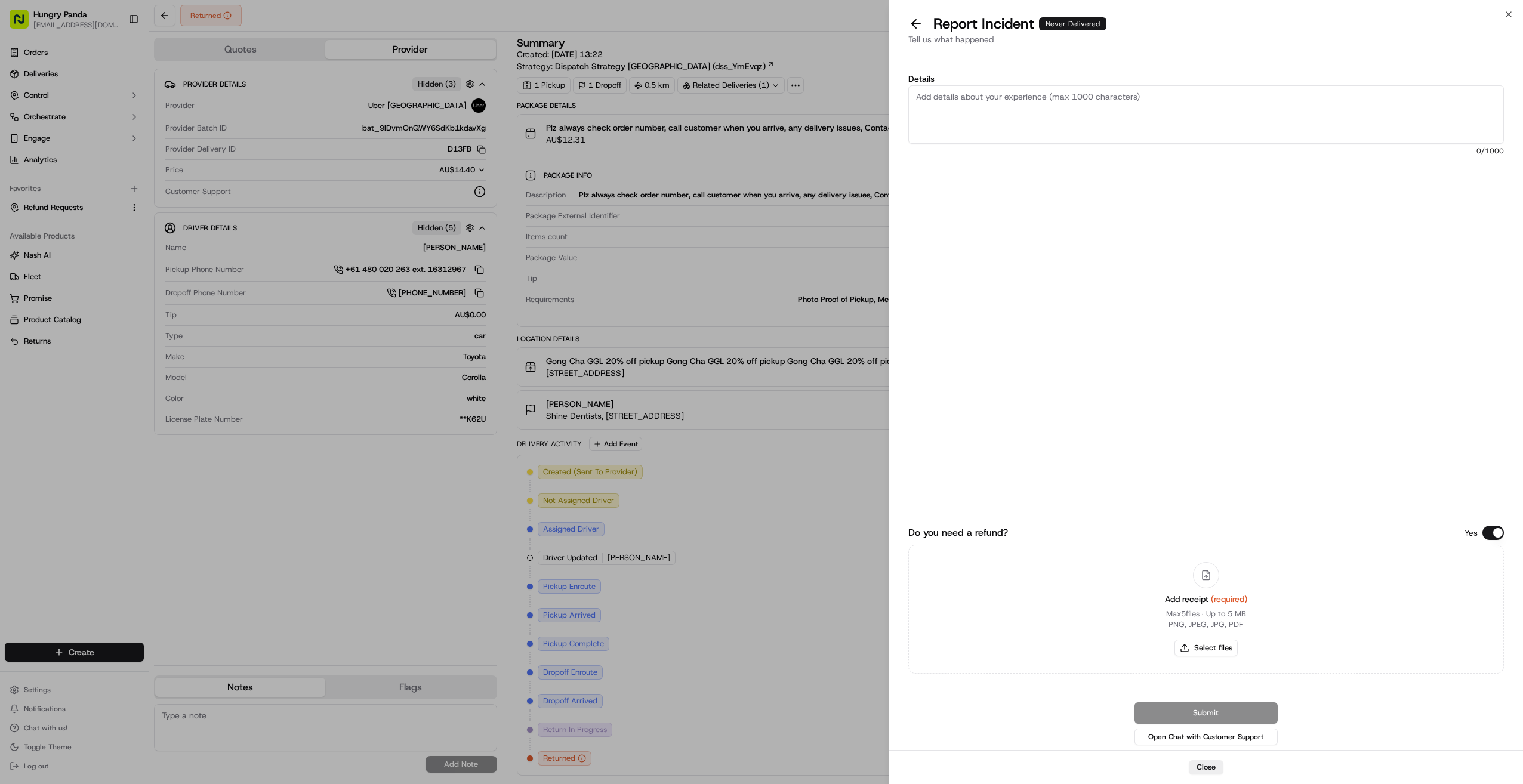
click at [1053, 119] on textarea "Details" at bounding box center [1206, 114] width 596 height 59
paste textarea "The customer reported that they did not receive the food. It was shown as deliv…"
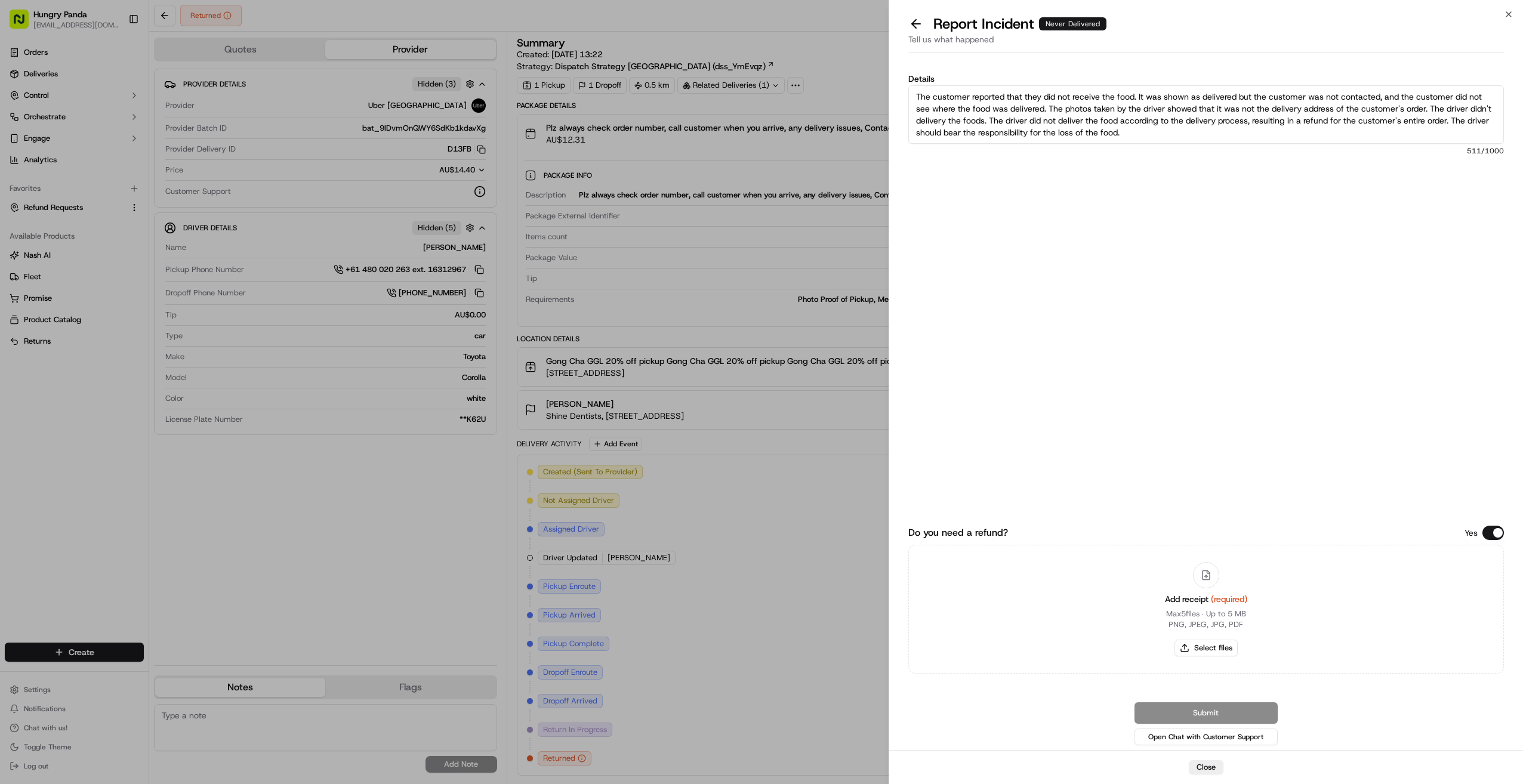
scroll to position [7, 0]
type textarea "The customer reported that they did not receive the food. It was shown as deliv…"
click at [1211, 652] on button "Select files" at bounding box center [1206, 647] width 63 height 17
type input "C:\fakepath\屏幕截图 2025-09-17 170953.png"
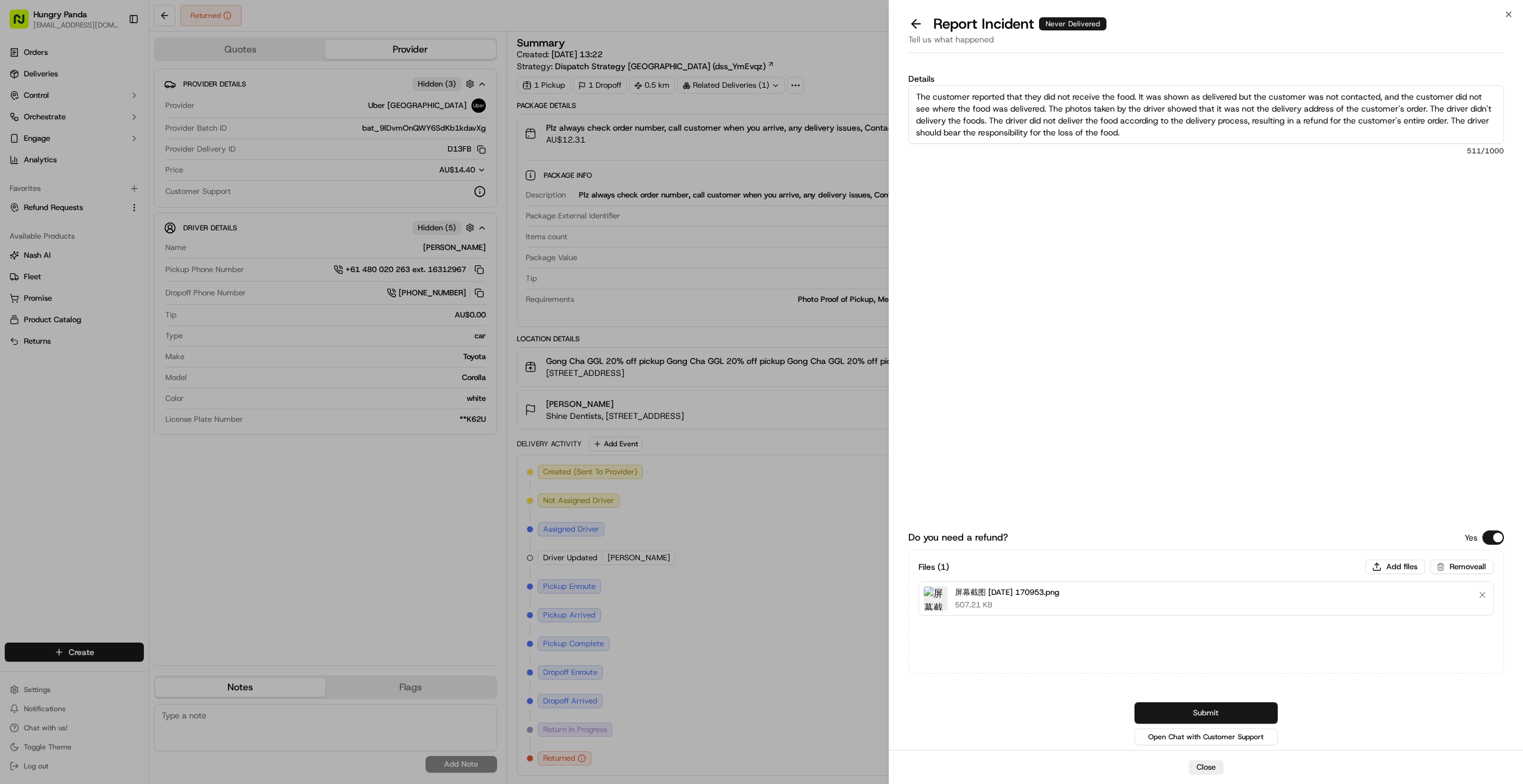
click at [1229, 722] on button "Submit" at bounding box center [1206, 713] width 143 height 21
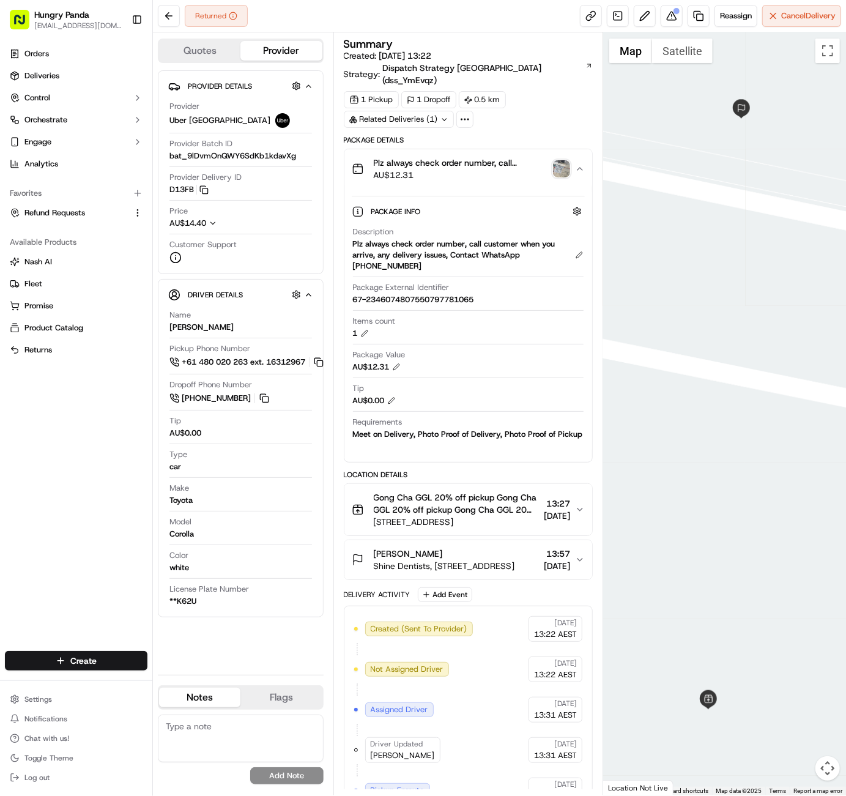
click at [445, 206] on div "Package Info Hidden ( 5 )" at bounding box center [469, 211] width 234 height 20
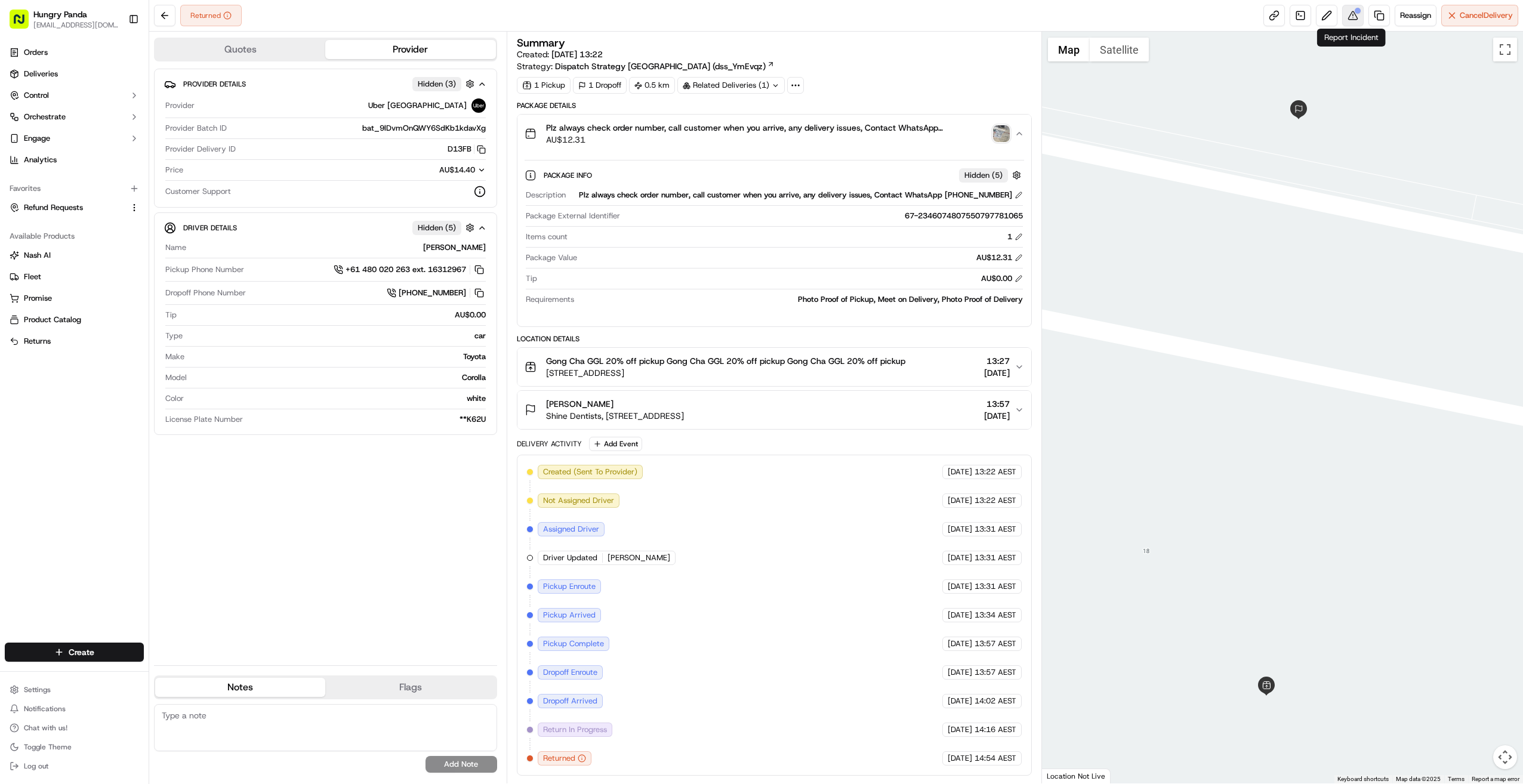
click at [1355, 13] on button at bounding box center [1353, 16] width 21 height 21
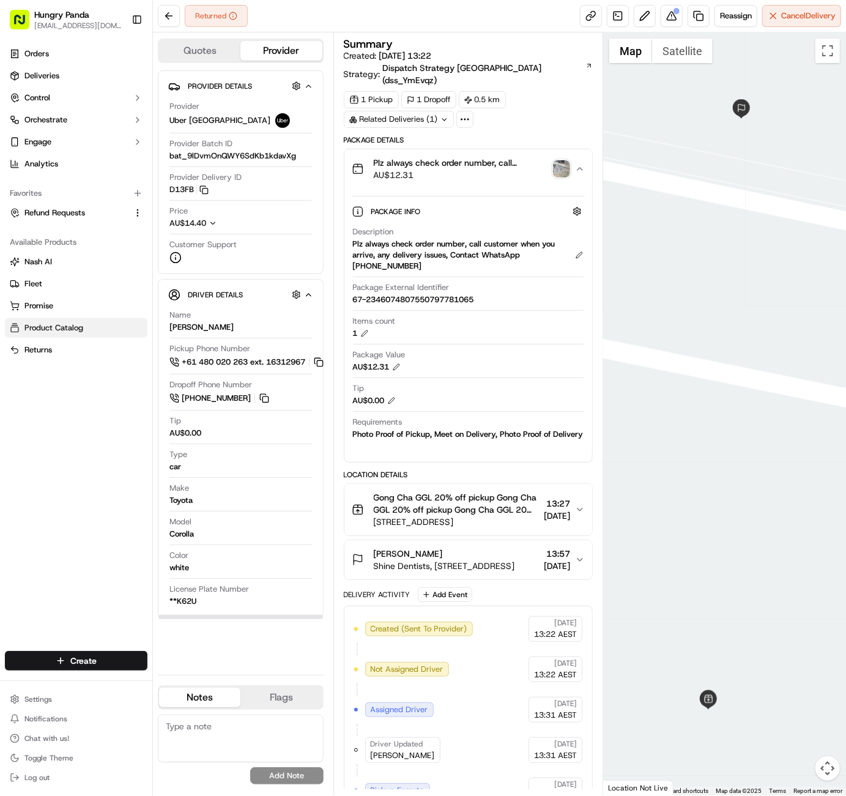
drag, startPoint x: 10, startPoint y: 433, endPoint x: 14, endPoint y: 330, distance: 103.5
click at [10, 433] on div "Orders Deliveries Control Orchestrate Engage Analytics Favorites Refund Request…" at bounding box center [76, 340] width 152 height 602
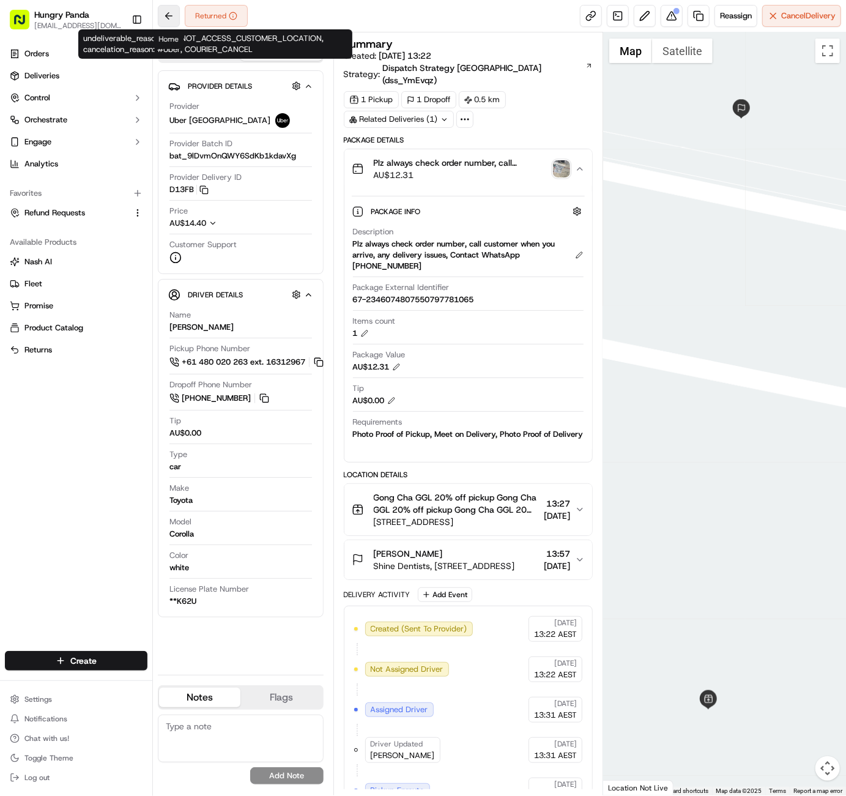
click at [170, 16] on button at bounding box center [169, 16] width 22 height 22
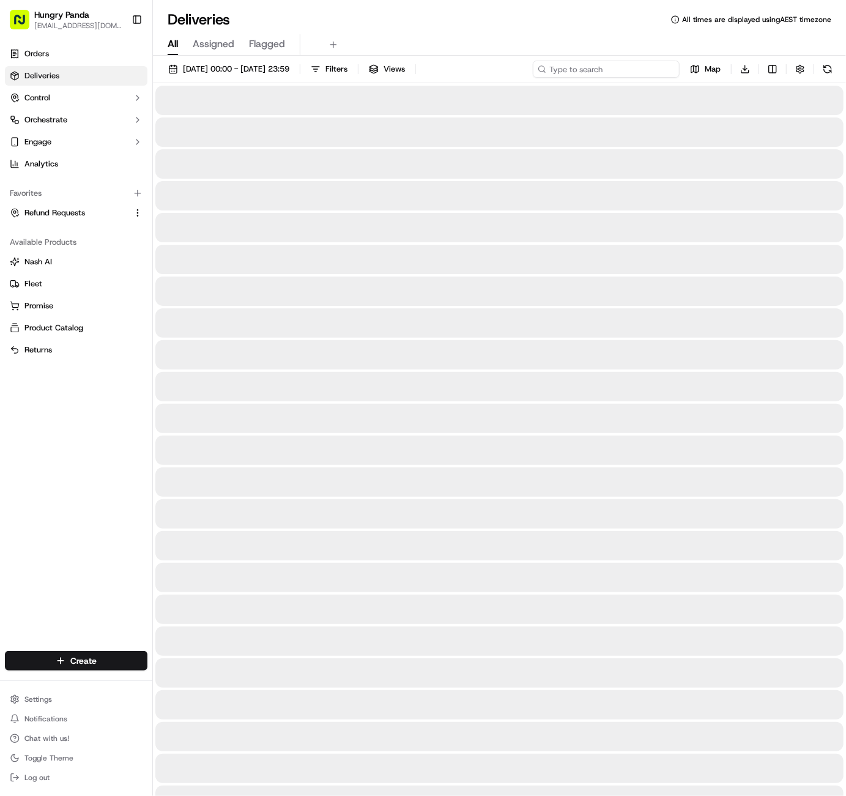
click at [636, 69] on input at bounding box center [606, 69] width 147 height 17
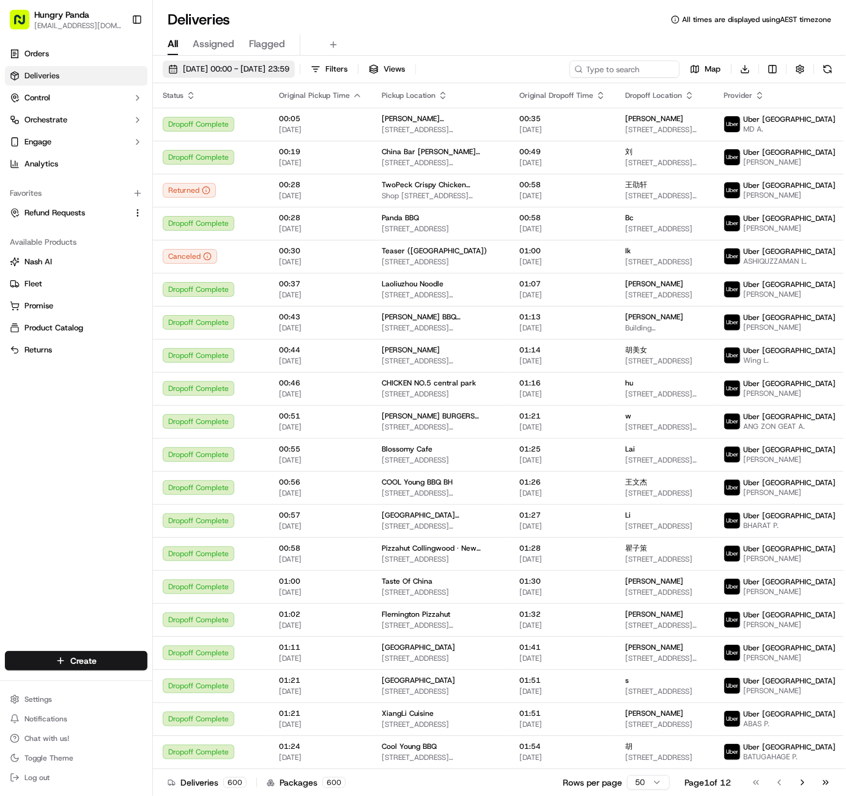
click at [213, 70] on span "17/09/2025 00:00 - 17/09/2025 23:59" at bounding box center [236, 69] width 106 height 11
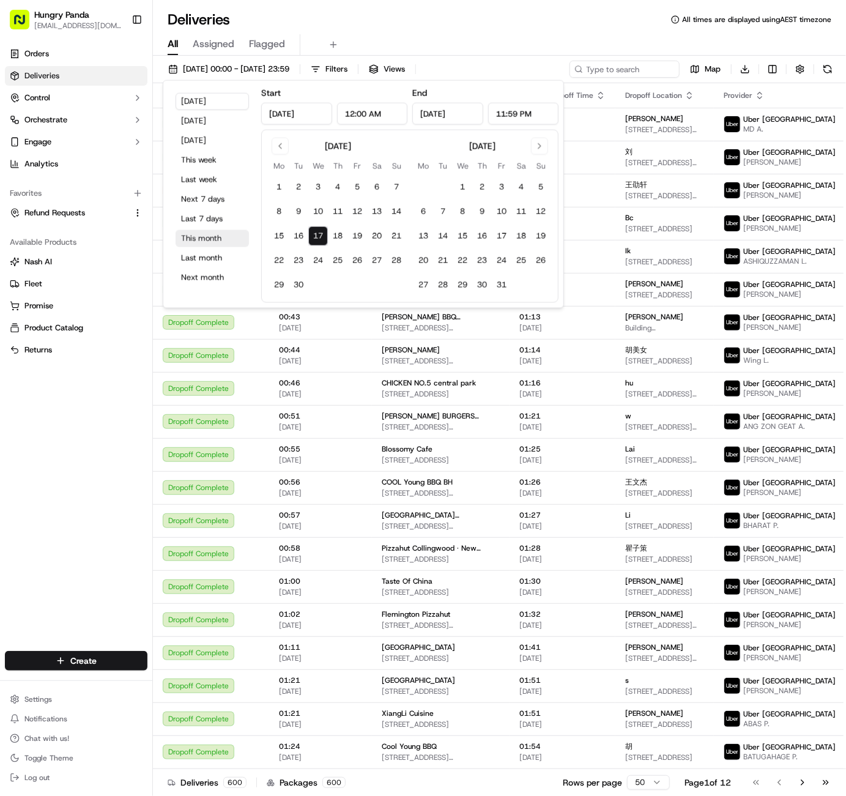
click at [198, 233] on button "This month" at bounding box center [212, 238] width 73 height 17
type input "Sep 1, 2025"
type input "Sep 30, 2025"
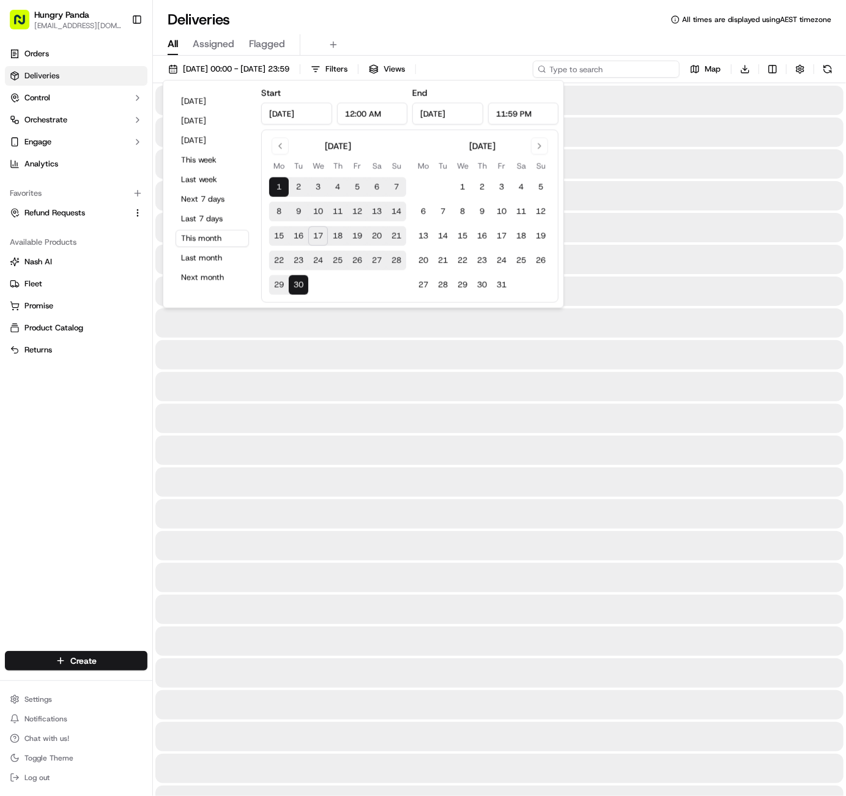
click at [620, 75] on input at bounding box center [606, 69] width 147 height 17
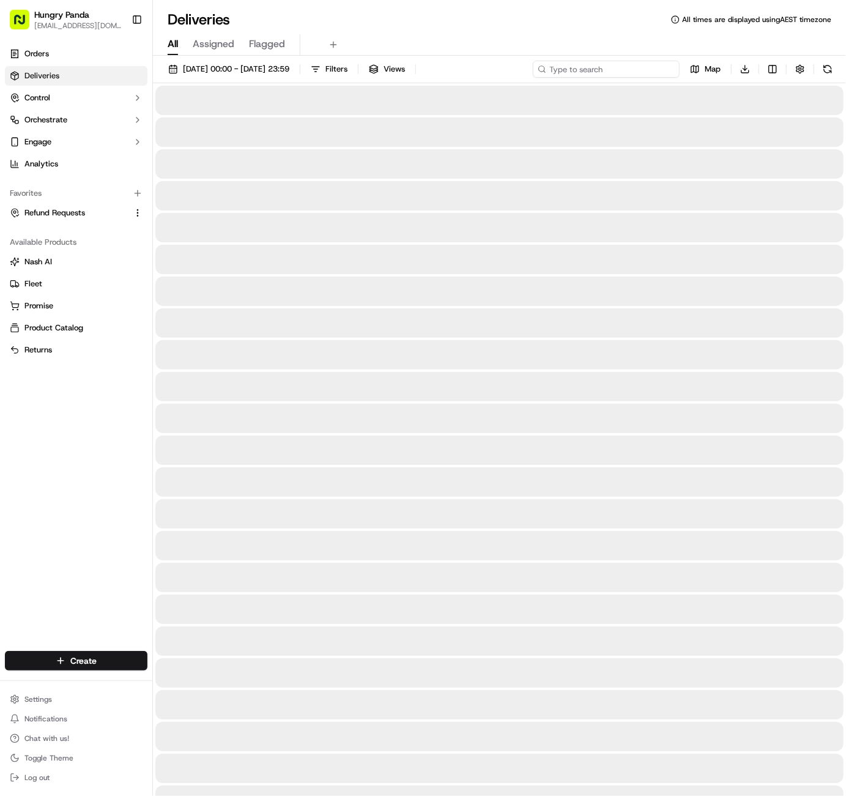
paste input "142766351695775364334"
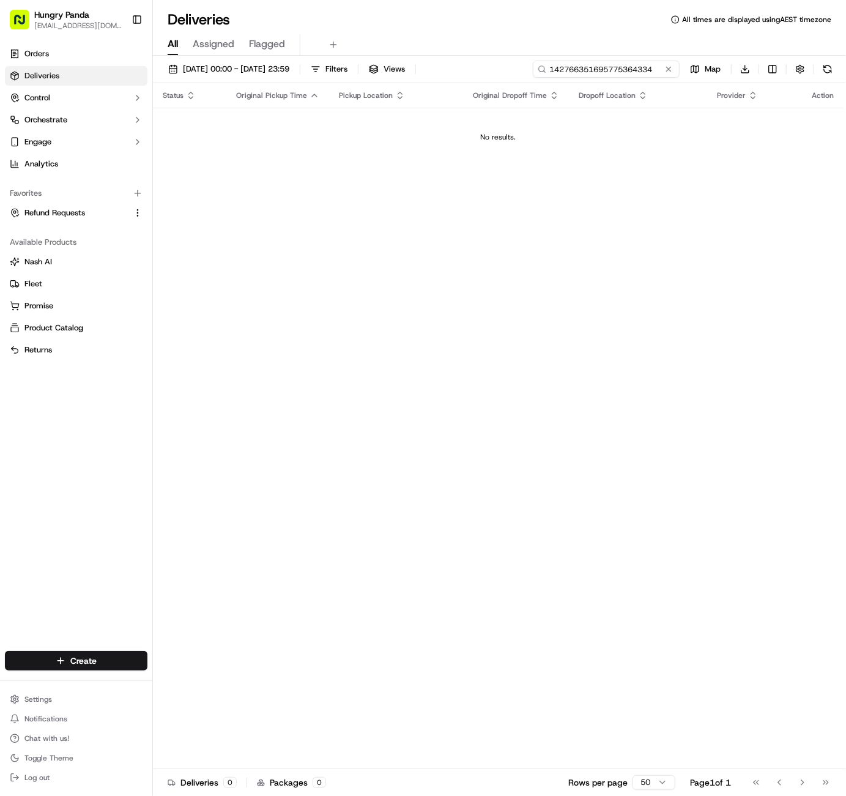
type input "142766351695775364334"
click at [397, 318] on div "Status Original Pickup Time Pickup Location Original Dropoff Time Dropoff Locat…" at bounding box center [498, 426] width 691 height 686
click at [675, 68] on input "142766351695775364334" at bounding box center [606, 69] width 147 height 17
click at [669, 68] on button at bounding box center [669, 69] width 12 height 12
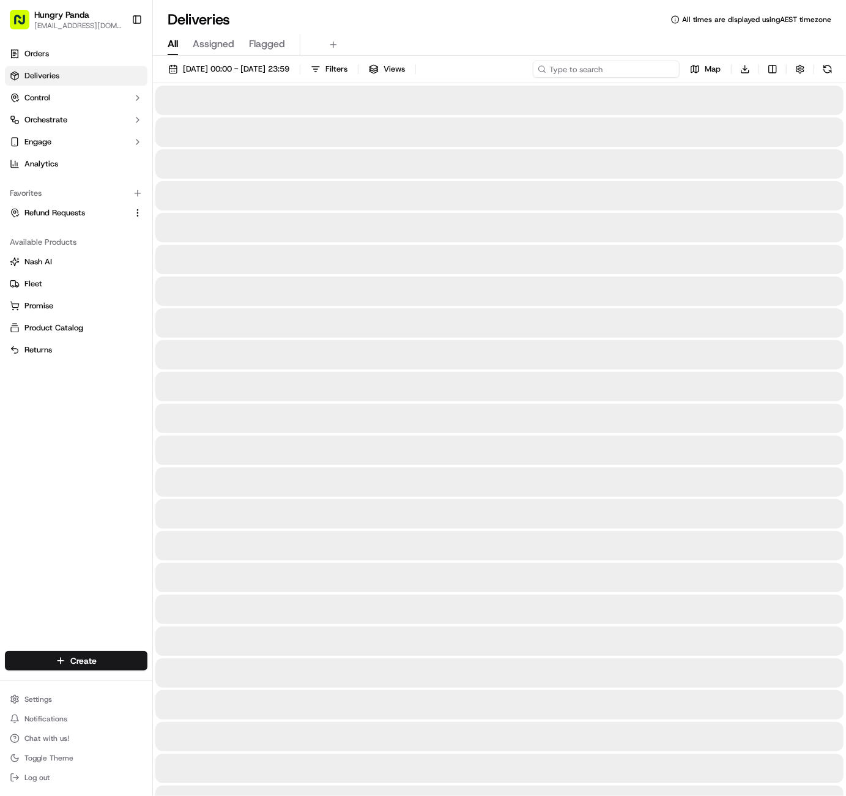
click at [647, 69] on input at bounding box center [606, 69] width 147 height 17
paste input "14276635169577536433"
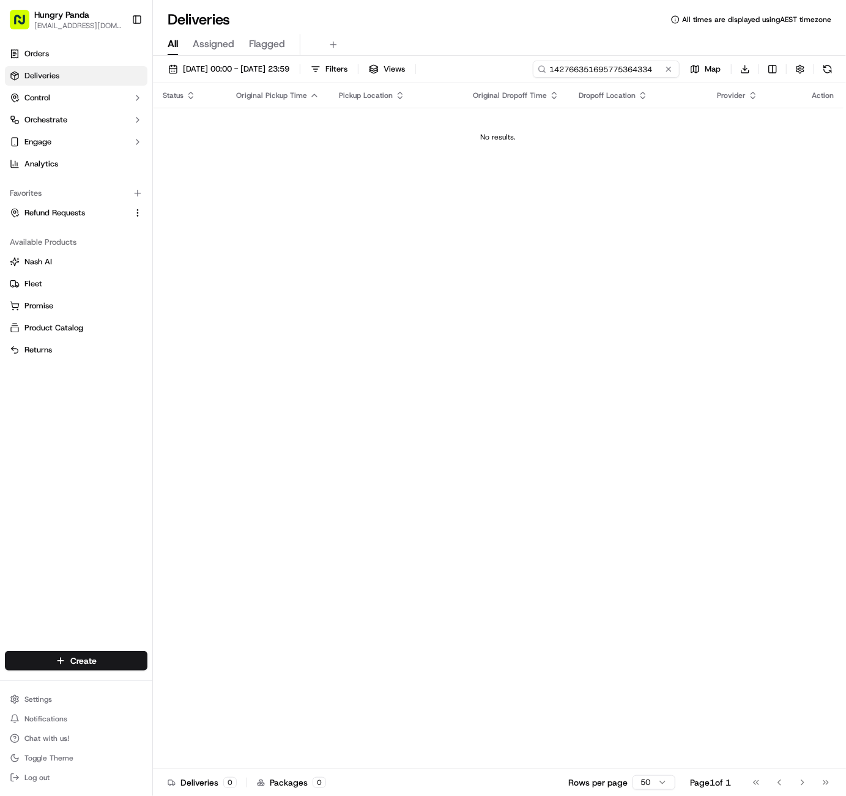
type input "142766351695775364334"
click at [208, 193] on div "Status Original Pickup Time Pickup Location Original Dropoff Time Dropoff Locat…" at bounding box center [498, 426] width 691 height 686
click at [668, 67] on button at bounding box center [669, 69] width 12 height 12
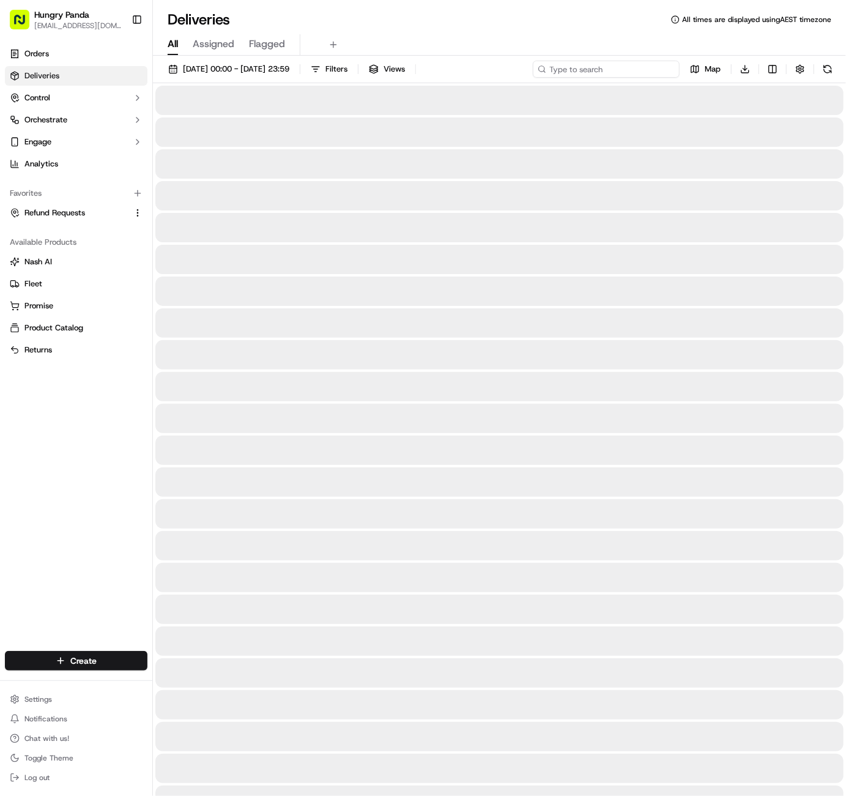
click at [639, 72] on input at bounding box center [606, 69] width 147 height 17
paste input "065156292605478110668"
type input "065156292605478110668"
click at [241, 70] on span "01/09/2025 00:00 - 30/09/2025 23:59" at bounding box center [236, 69] width 106 height 11
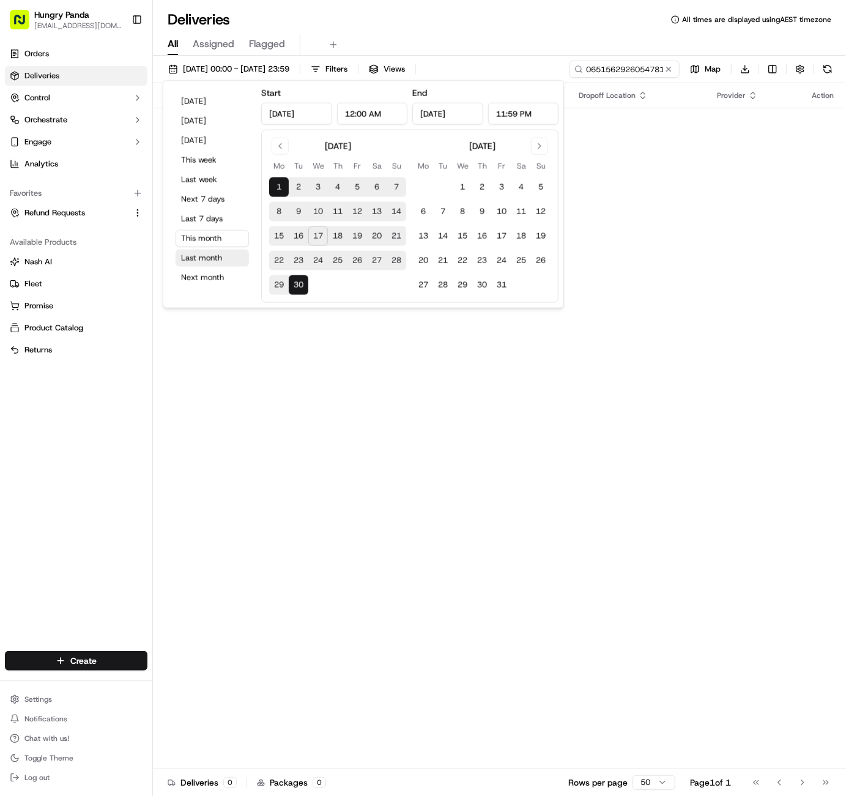
click at [221, 259] on button "Last month" at bounding box center [212, 258] width 73 height 17
type input "[DATE]"
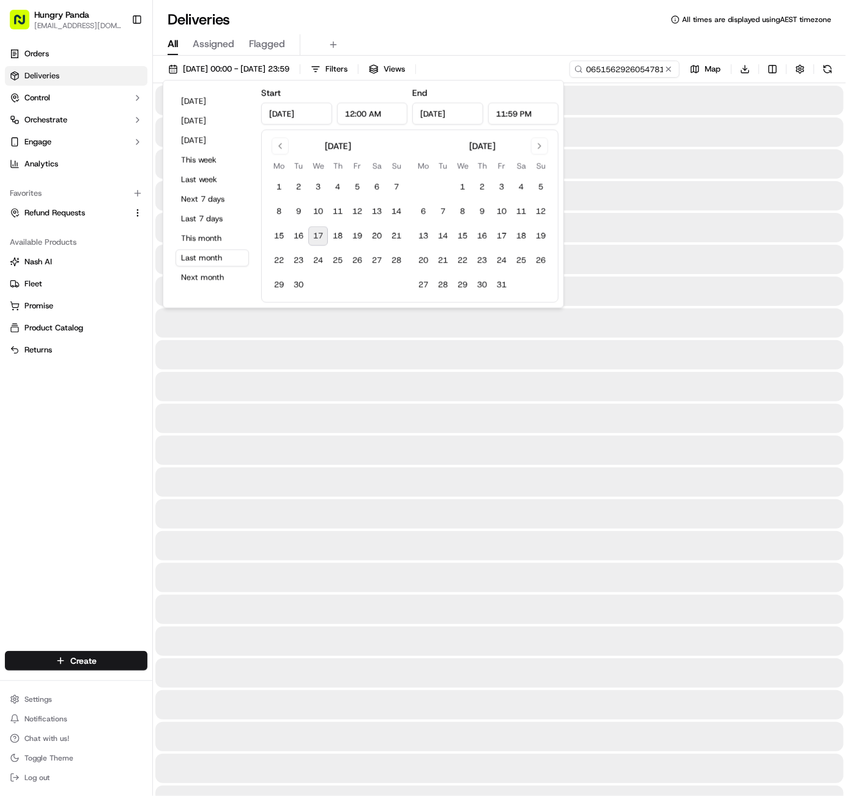
click at [608, 30] on div "All Assigned Flagged" at bounding box center [499, 42] width 693 height 26
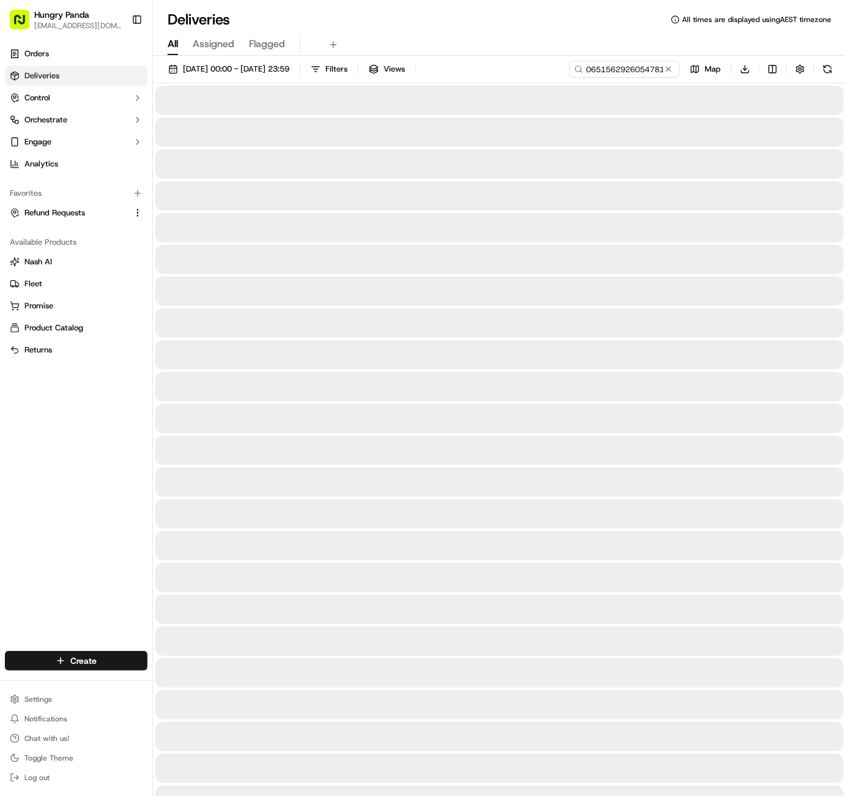
click at [389, 272] on div at bounding box center [499, 259] width 688 height 29
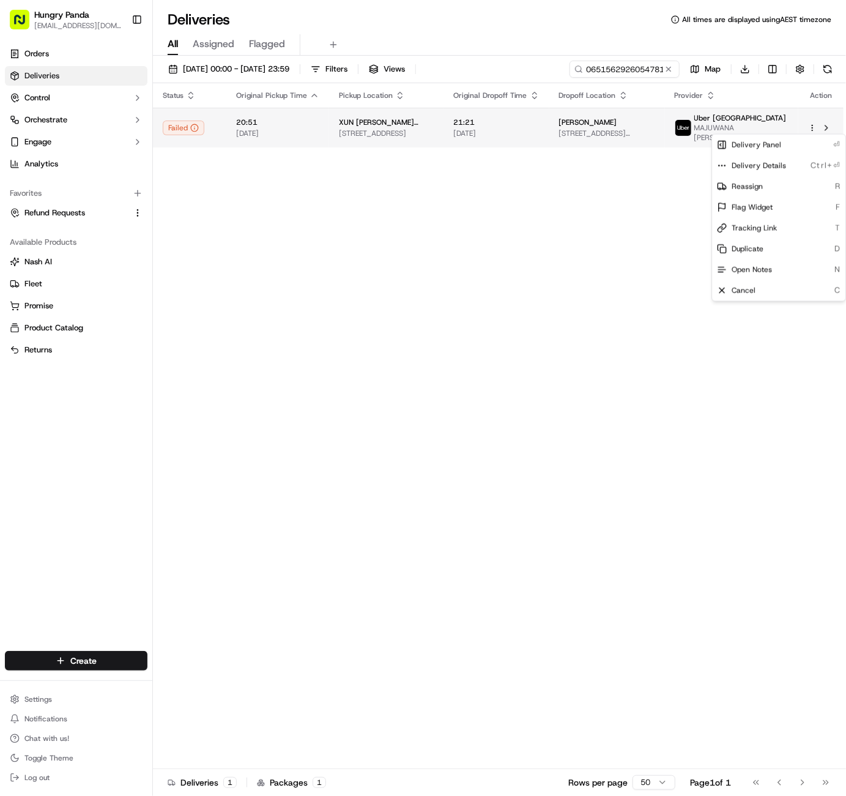
click at [809, 131] on html "Hungry Panda liurui0731@hungrypandagroup.com Toggle Sidebar Orders Deliveries C…" at bounding box center [423, 398] width 846 height 796
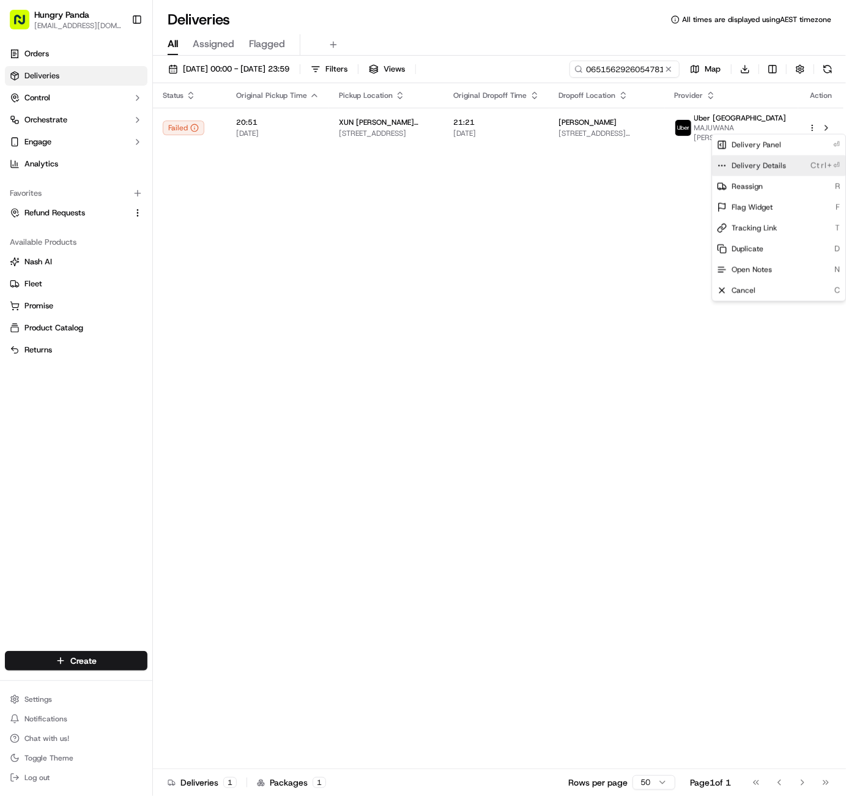
click at [778, 163] on span "Delivery Details" at bounding box center [759, 166] width 54 height 10
click at [671, 70] on html "Hungry Panda liurui0731@hungrypandagroup.com Toggle Sidebar Orders Deliveries C…" at bounding box center [423, 398] width 846 height 796
click at [667, 69] on button at bounding box center [669, 69] width 12 height 12
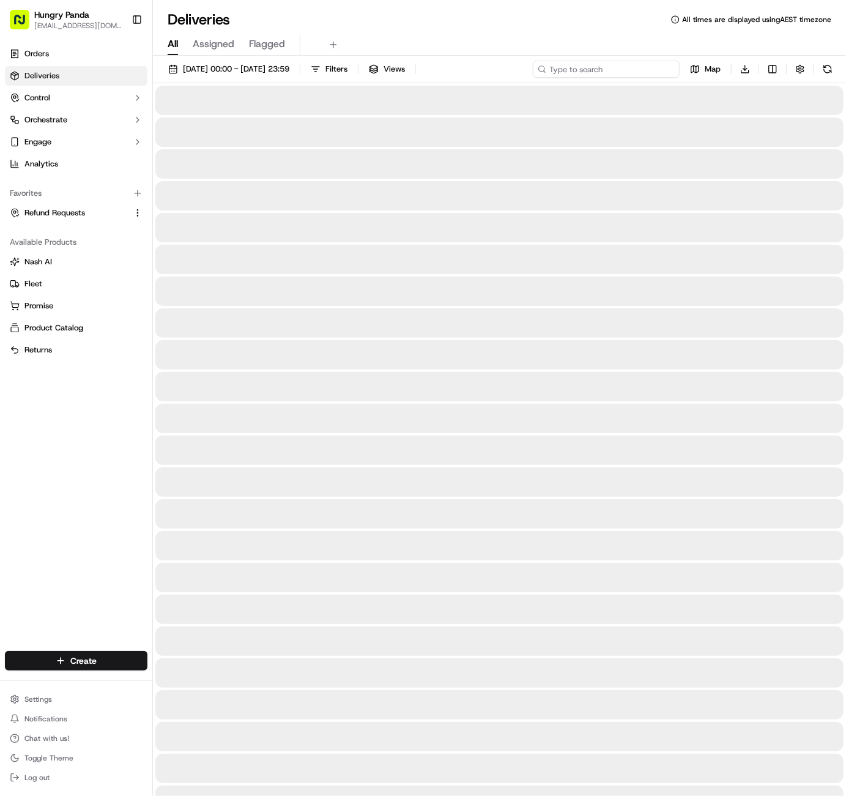
click at [639, 68] on input at bounding box center [606, 69] width 147 height 17
paste input "142766351695775364334"
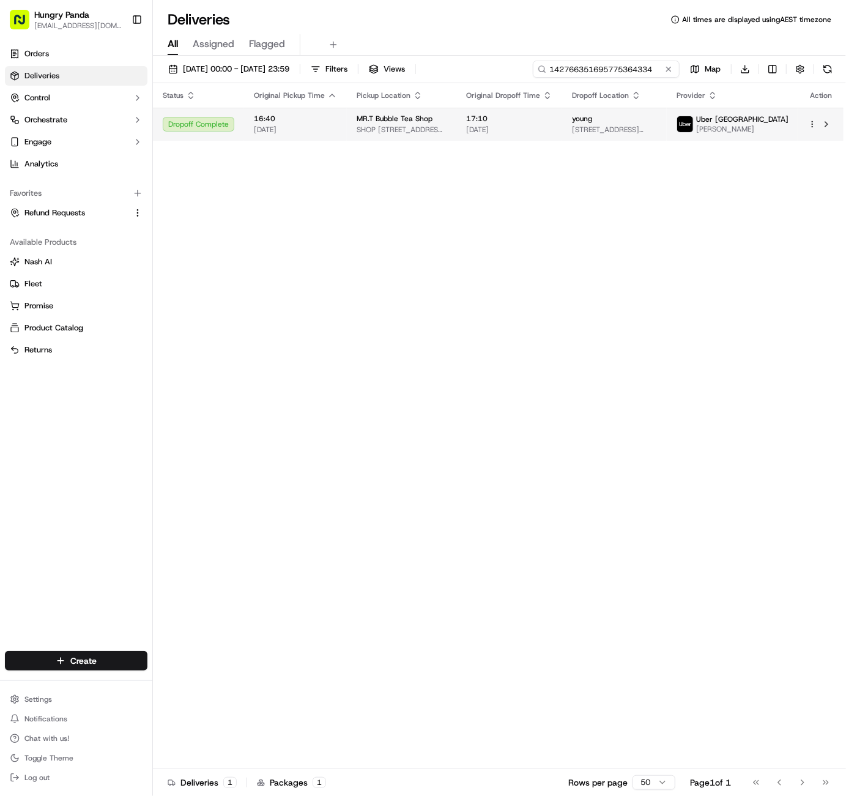
type input "142766351695775364334"
click at [813, 128] on div at bounding box center [821, 124] width 26 height 15
click at [817, 127] on div at bounding box center [821, 124] width 26 height 15
click at [813, 124] on html "Hungry Panda liurui0731@hungrypandagroup.com Toggle Sidebar Orders Deliveries C…" at bounding box center [423, 398] width 846 height 796
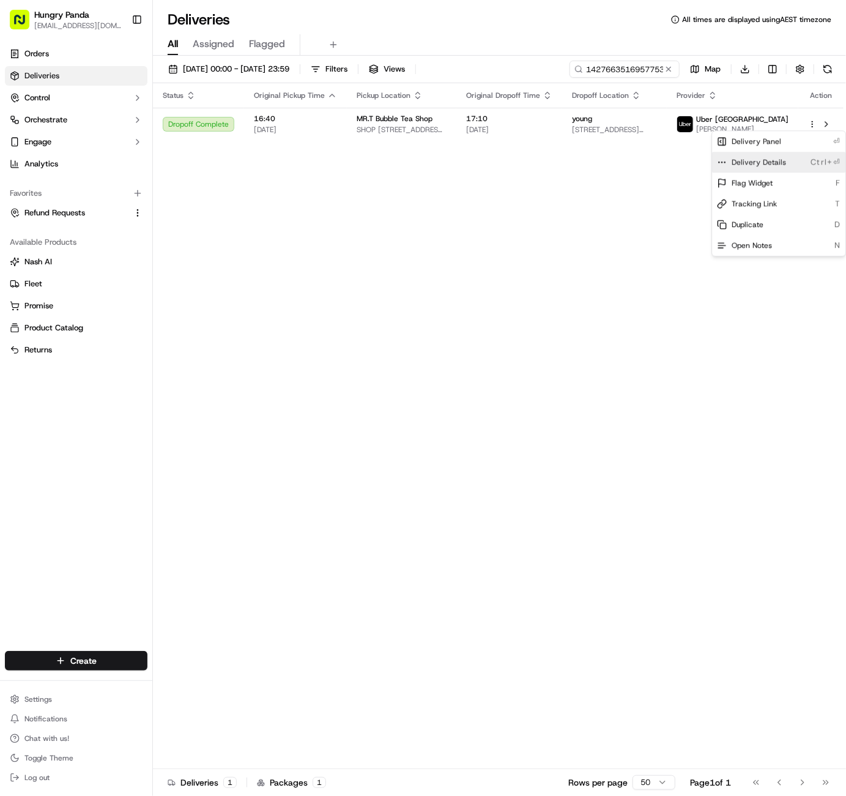
click at [784, 158] on div "Delivery Details Ctrl+⏎" at bounding box center [778, 162] width 133 height 21
click at [671, 67] on html "Hungry Panda liurui0731@hungrypandagroup.com Toggle Sidebar Orders Deliveries C…" at bounding box center [423, 398] width 846 height 796
click at [671, 68] on button at bounding box center [669, 69] width 12 height 12
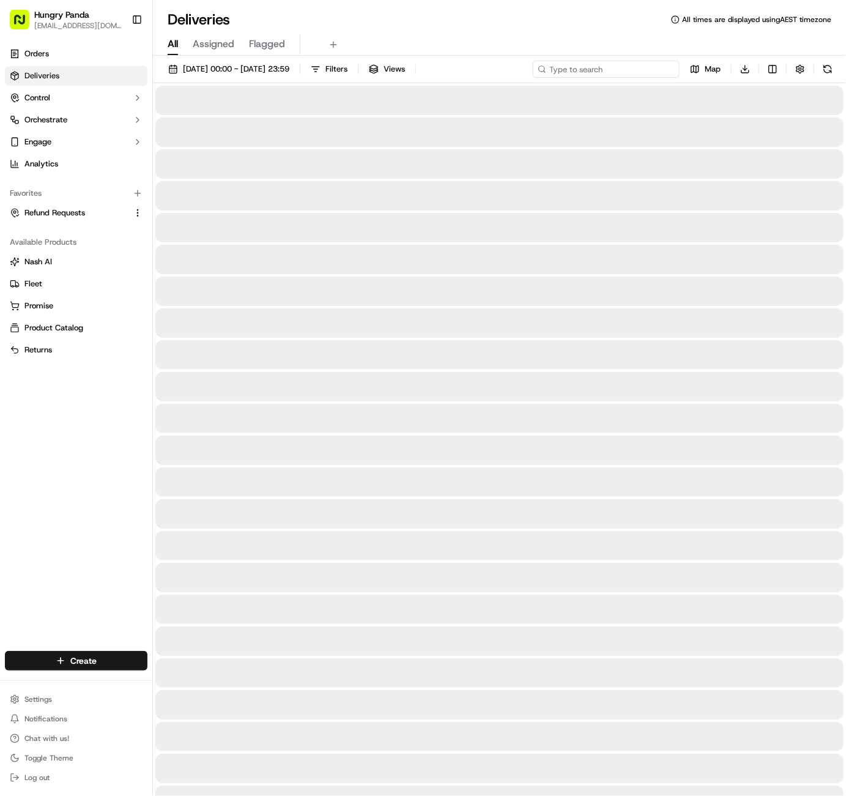
click at [619, 64] on input at bounding box center [606, 69] width 147 height 17
paste input "3689094996951776381487"
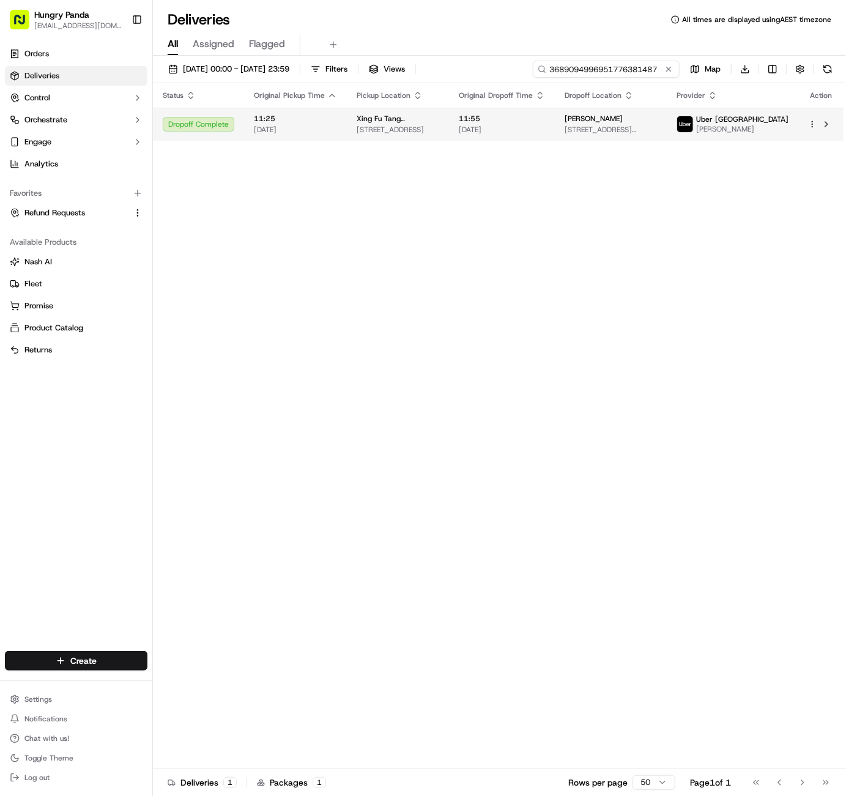
type input "3689094996951776381487"
click at [814, 122] on html "Hungry Panda liurui0731@hungrypandagroup.com Toggle Sidebar Orders Deliveries C…" at bounding box center [423, 398] width 846 height 796
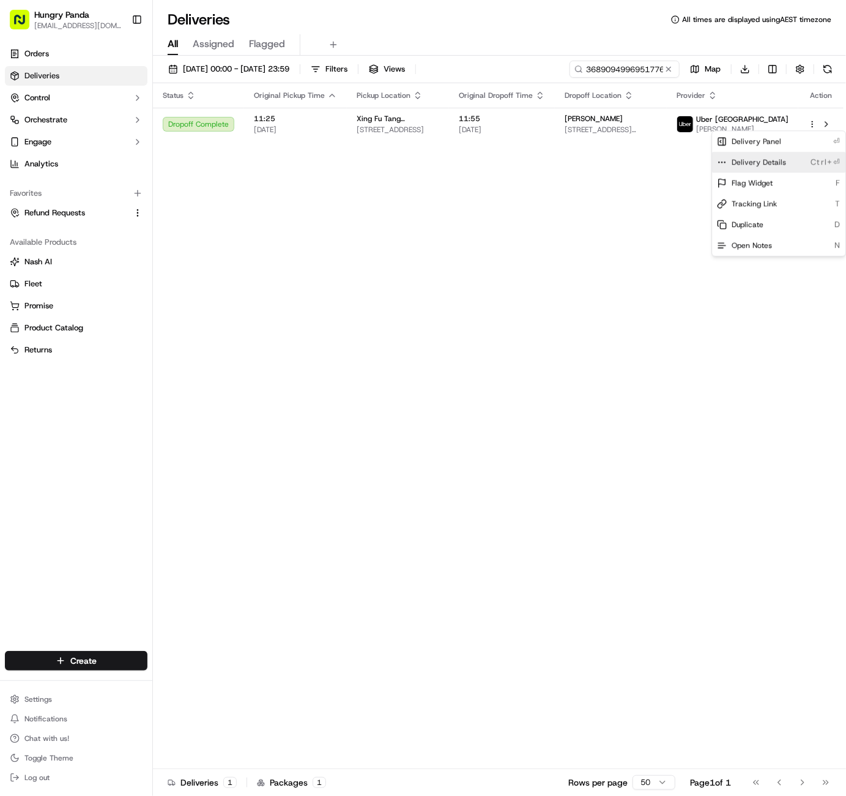
click at [789, 157] on div "Delivery Details Ctrl+⏎" at bounding box center [778, 162] width 133 height 21
click at [666, 65] on html "Hungry Panda liurui0731@hungrypandagroup.com Toggle Sidebar Orders Deliveries C…" at bounding box center [423, 398] width 846 height 796
click at [668, 69] on button at bounding box center [669, 69] width 12 height 12
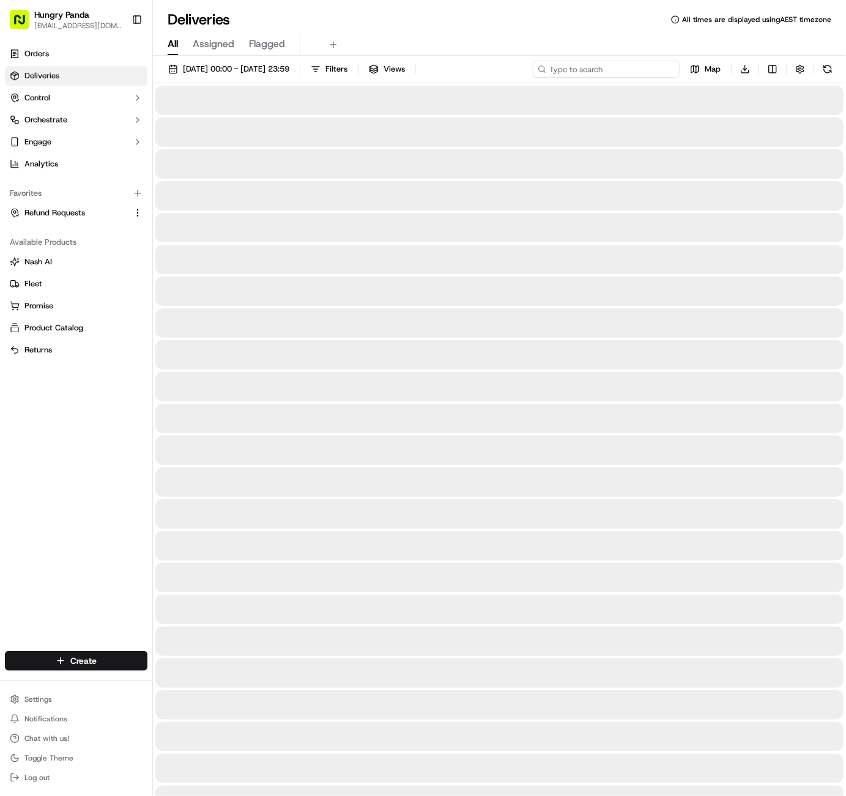
click at [646, 67] on input at bounding box center [606, 69] width 147 height 17
paste input "3733253175650744071135"
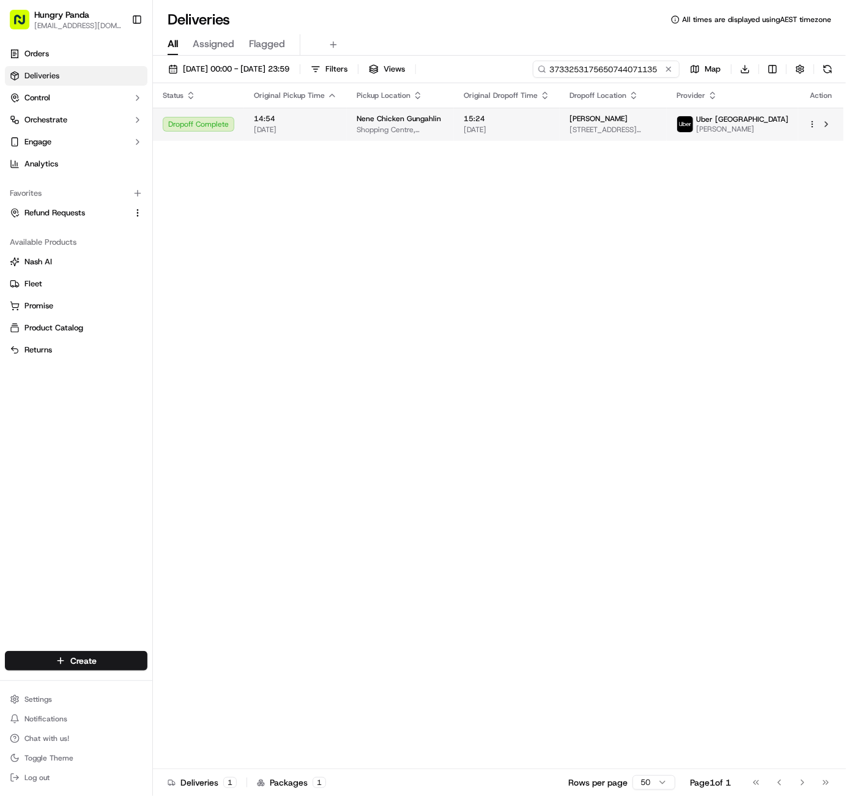
type input "3733253175650744071135"
click at [347, 217] on div "Status Original Pickup Time Pickup Location Original Dropoff Time Dropoff Locat…" at bounding box center [498, 426] width 691 height 686
click at [672, 68] on button at bounding box center [669, 69] width 12 height 12
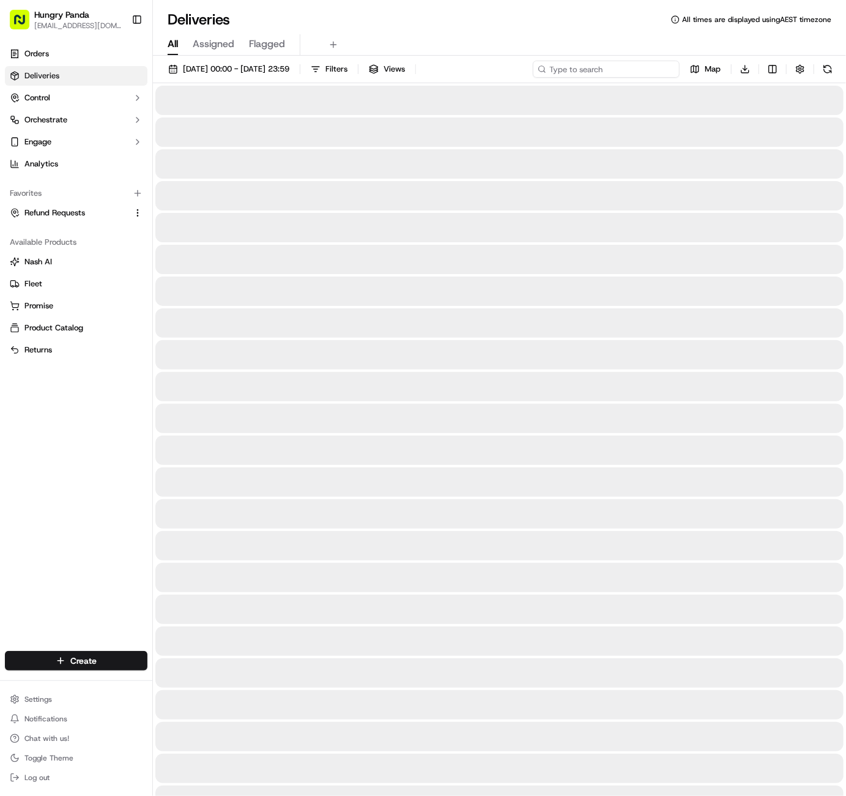
click at [624, 72] on input at bounding box center [606, 69] width 147 height 17
paste input "3733253175650744071135"
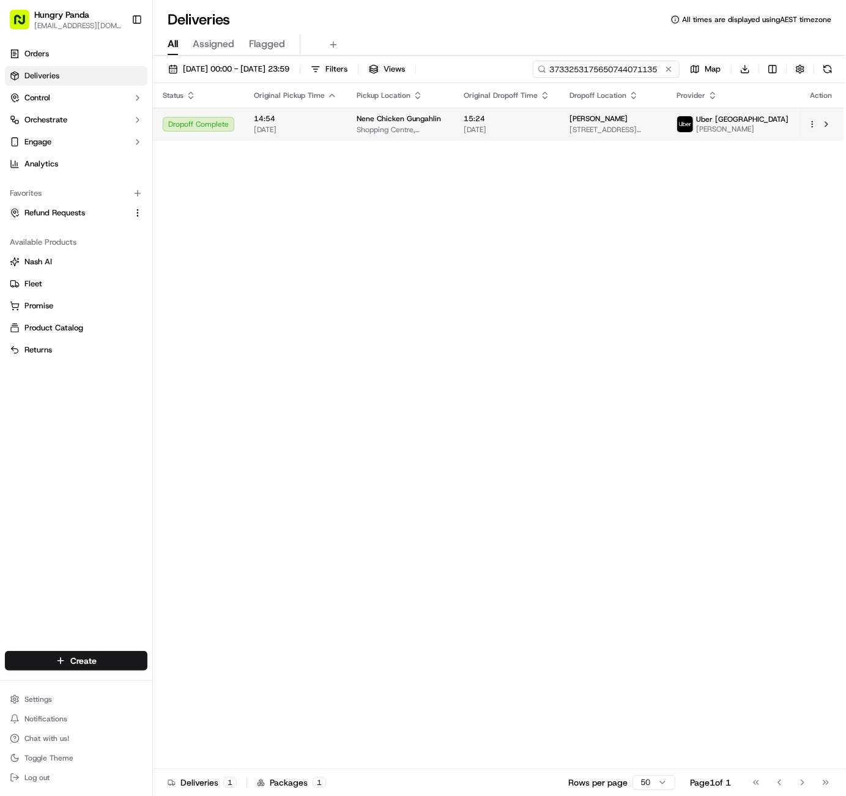
type input "3733253175650744071135"
click at [812, 123] on html "Hungry Panda liurui0731@hungrypandagroup.com Toggle Sidebar Orders Deliveries C…" at bounding box center [423, 398] width 846 height 796
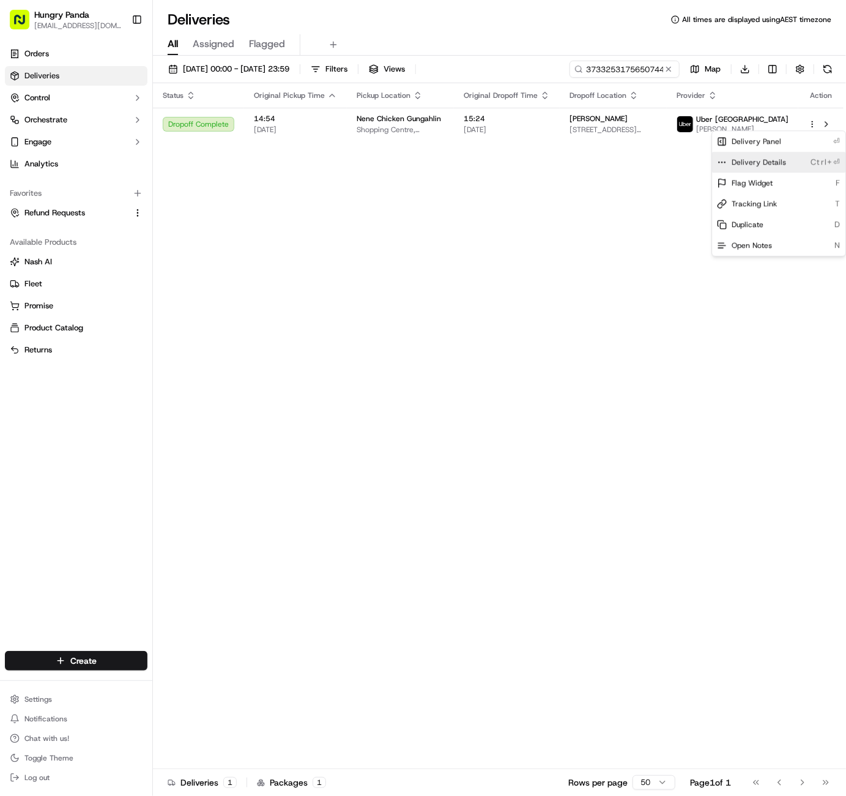
click at [767, 165] on span "Delivery Details" at bounding box center [759, 162] width 54 height 10
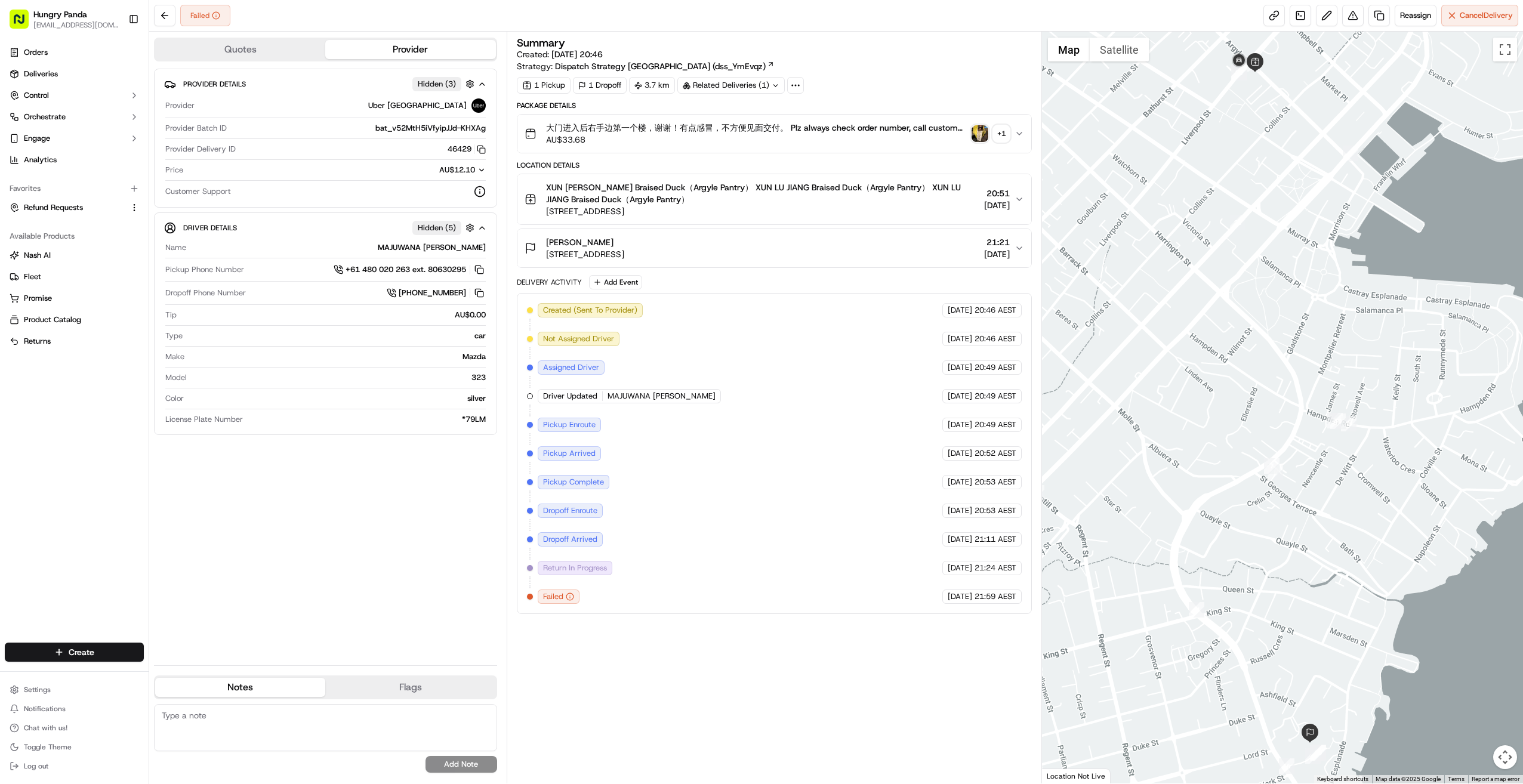
click at [825, 97] on div "Summary Created: [DATE] 20:46 Strategy: Dispatch Strategy [GEOGRAPHIC_DATA] (ds…" at bounding box center [775, 326] width 516 height 576
click at [825, 12] on span "Cancel Delivery" at bounding box center [1486, 15] width 53 height 11
click at [352, 423] on div "Name [PERSON_NAME] Pickup Phone Number +61 480 020 263 ext. 80630295 Dropoff Ph…" at bounding box center [325, 333] width 323 height 192
click at [825, 16] on button at bounding box center [1353, 16] width 21 height 21
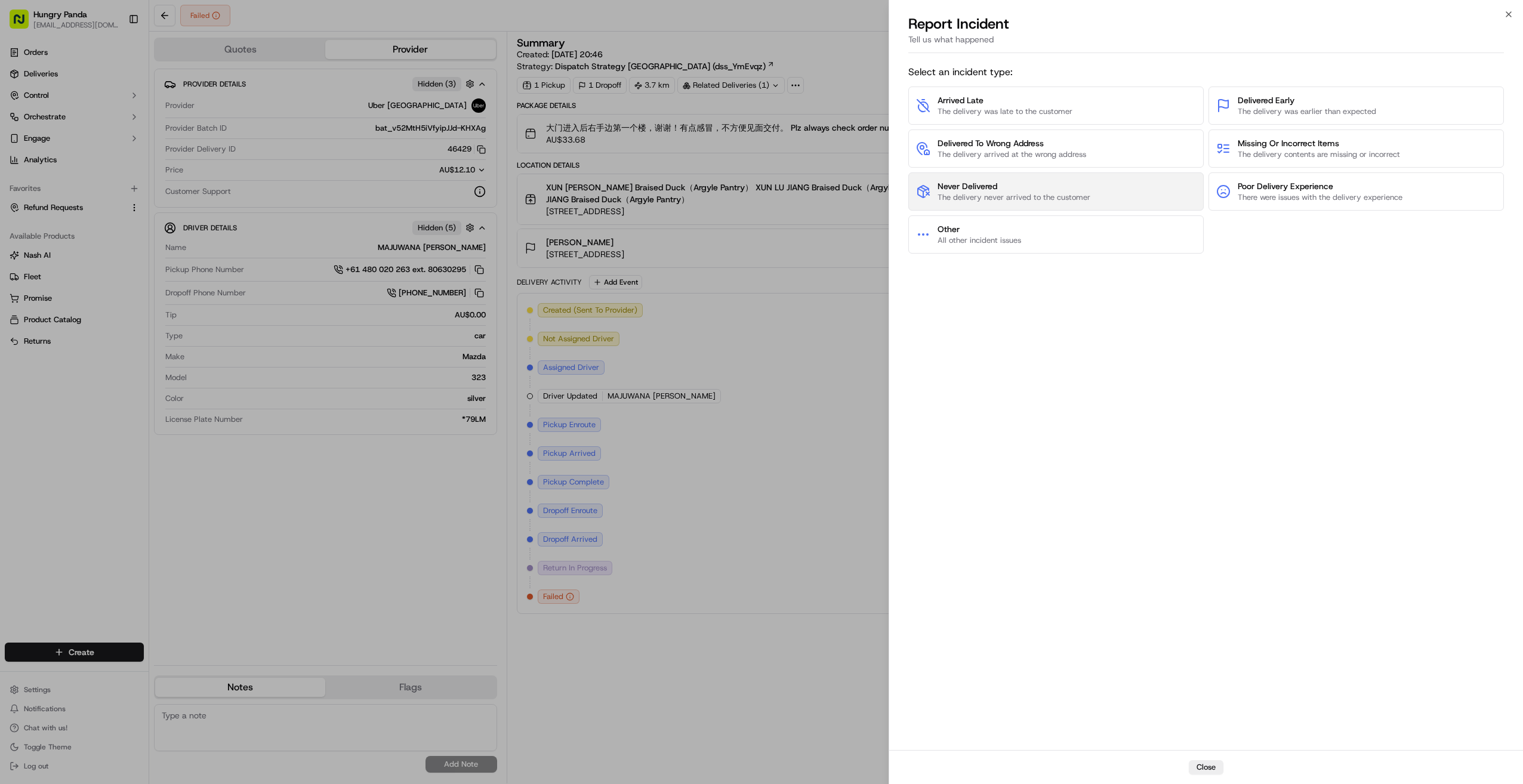
click at [825, 190] on span "Never Delivered" at bounding box center [1014, 186] width 153 height 12
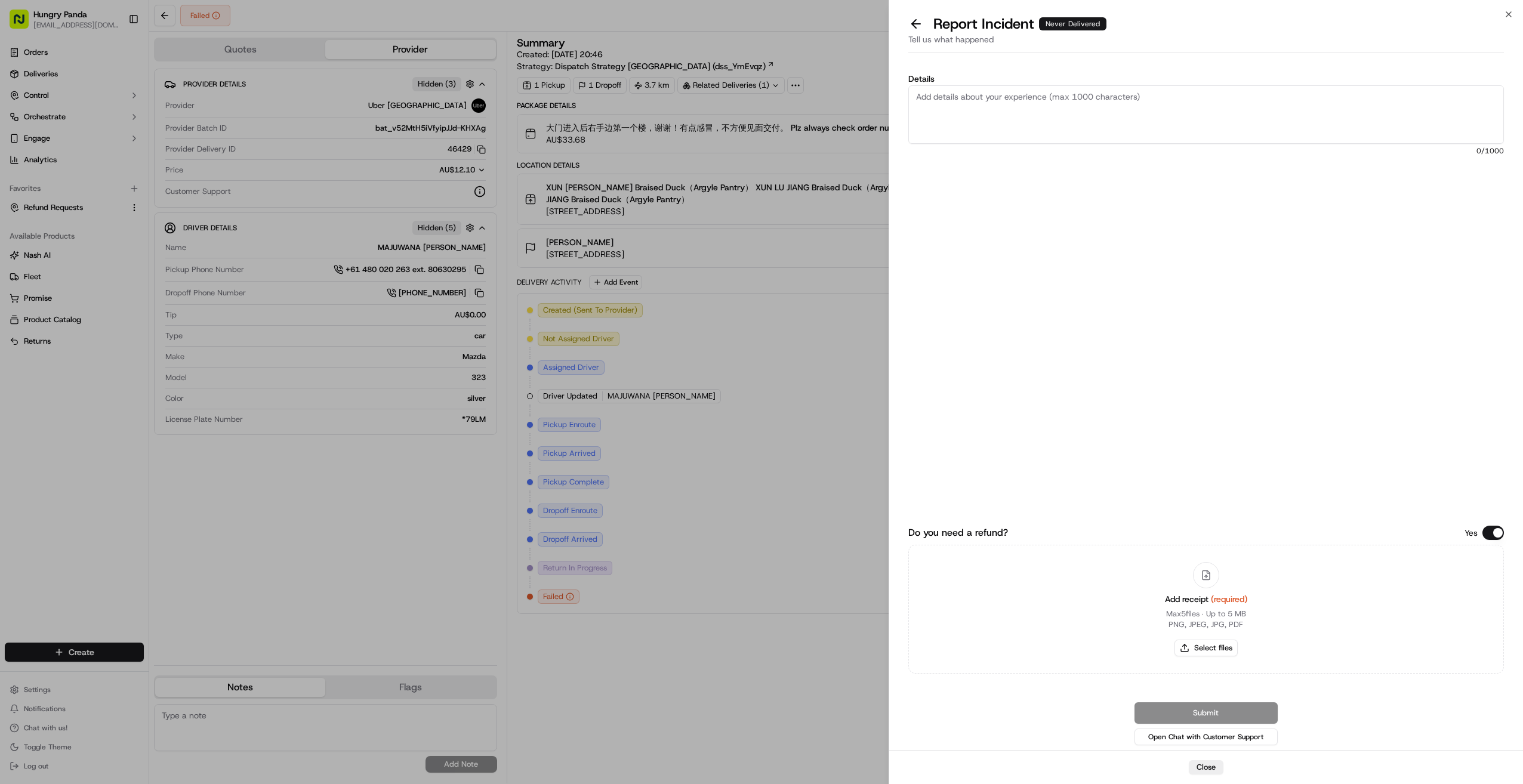
paste textarea "The customer reported that they did not receive the food. It was shown as deliv…"
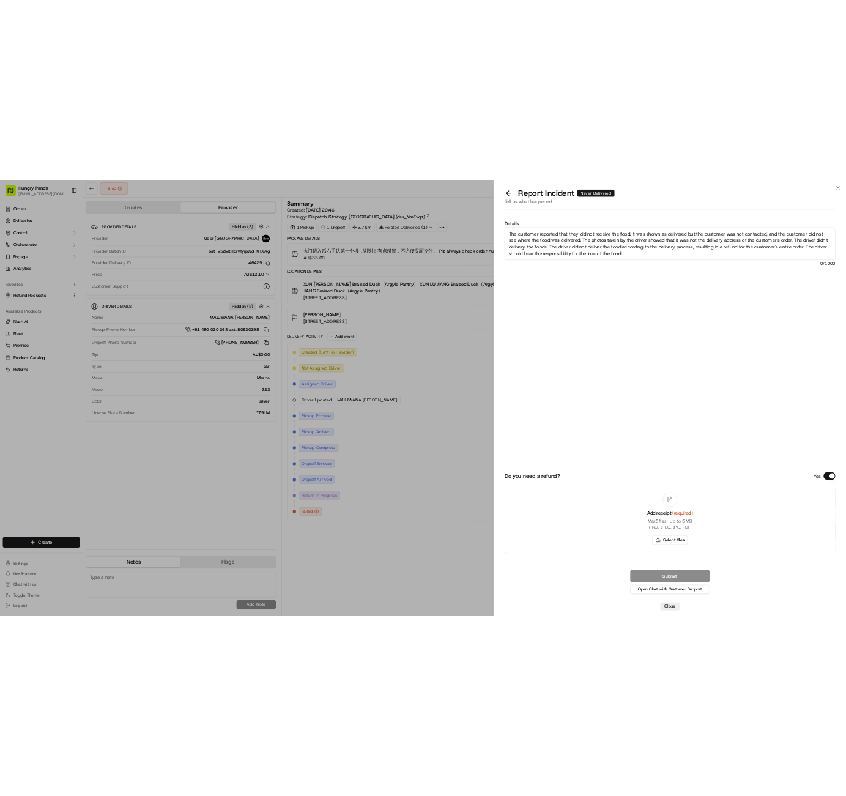
scroll to position [7, 0]
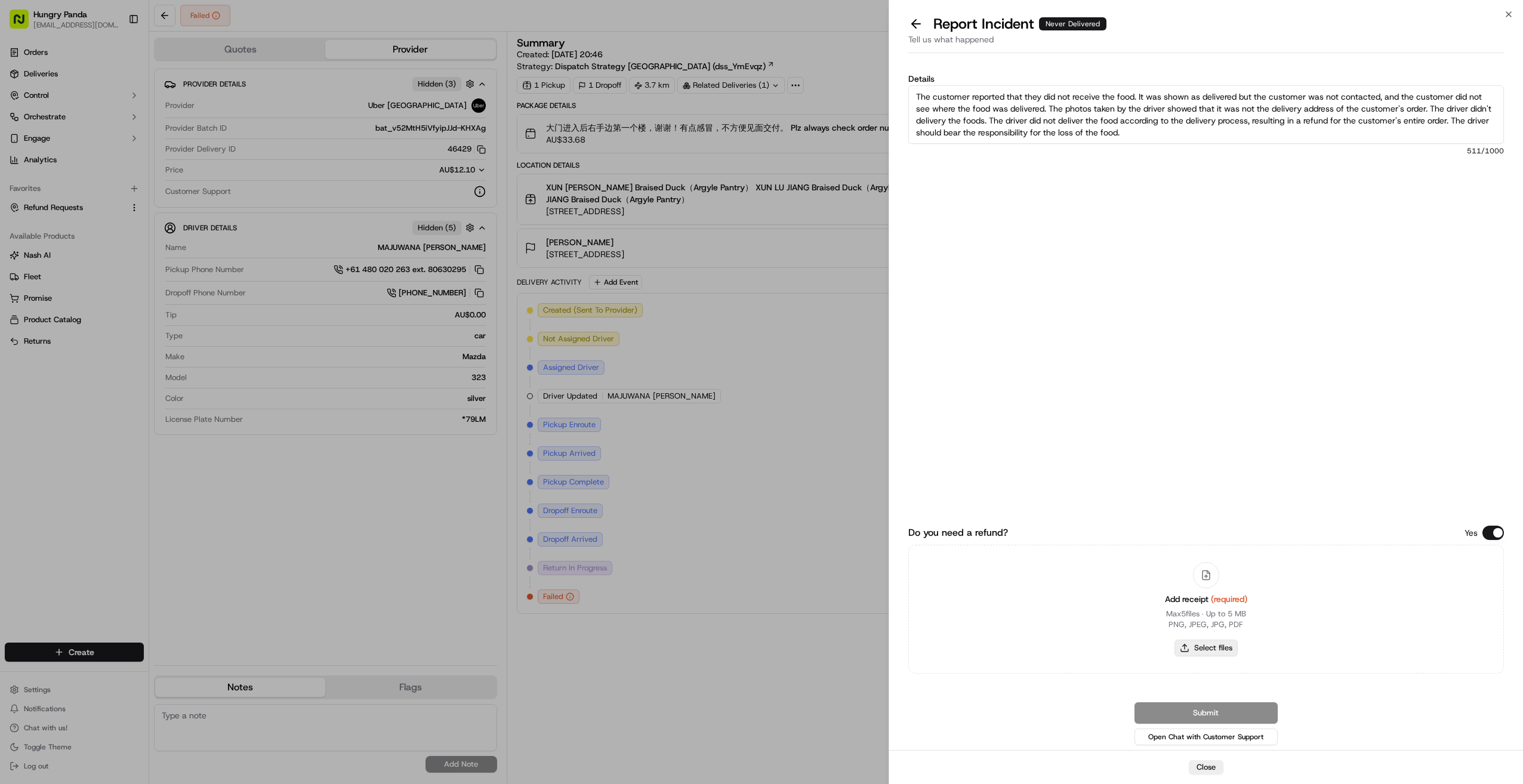
type textarea "The customer reported that they did not receive the food. It was shown as deliv…"
click at [825, 652] on button "Select files" at bounding box center [1206, 647] width 63 height 17
type input "C:\fakepath\屏幕截图 [DATE] 172751.png"
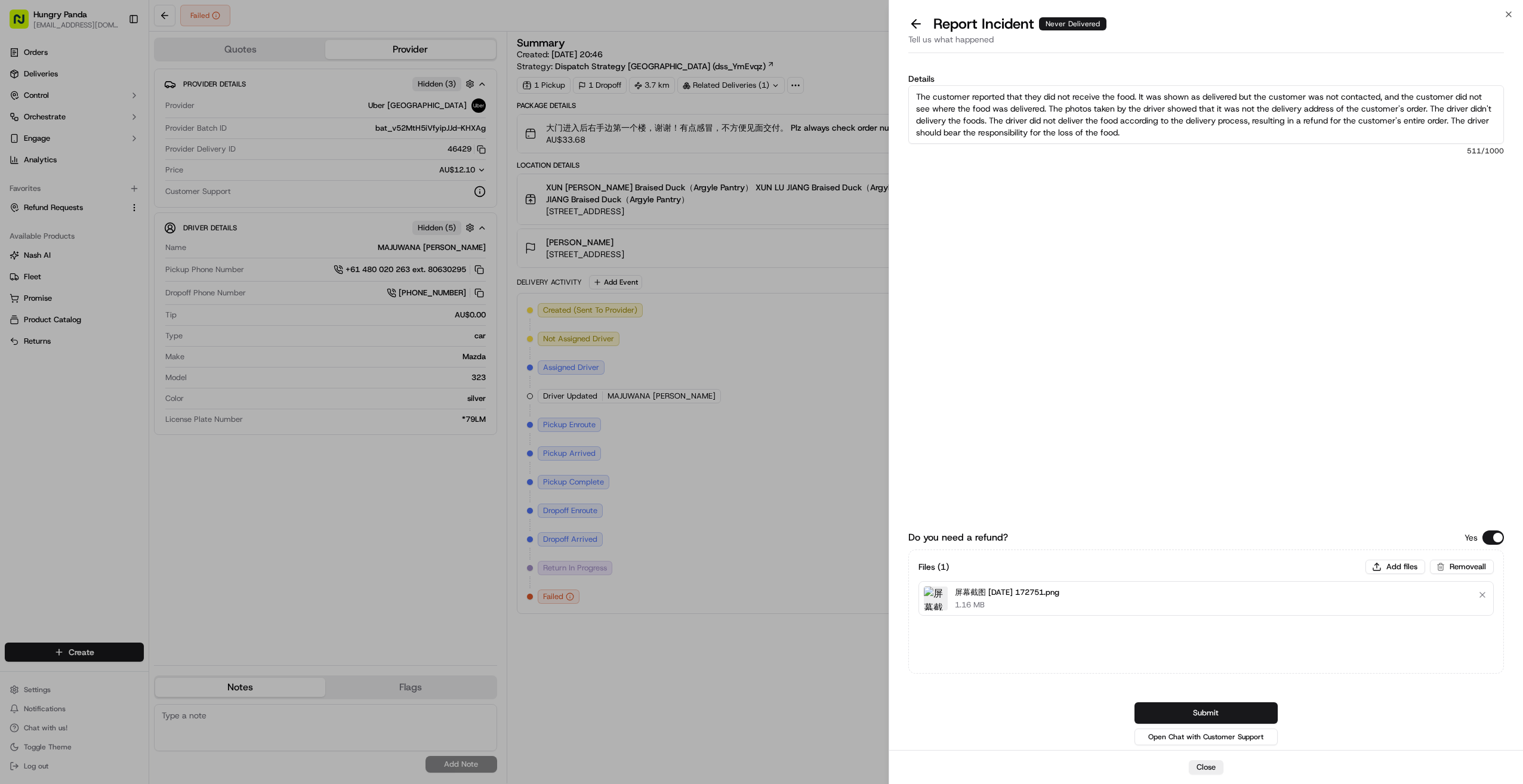
click at [825, 599] on img at bounding box center [936, 598] width 23 height 23
click at [825, 591] on div "屏幕截图 2025-09-17 172751.png 1.16 MB" at bounding box center [1207, 598] width 576 height 34
click at [825, 706] on button "Submit" at bounding box center [1206, 713] width 143 height 21
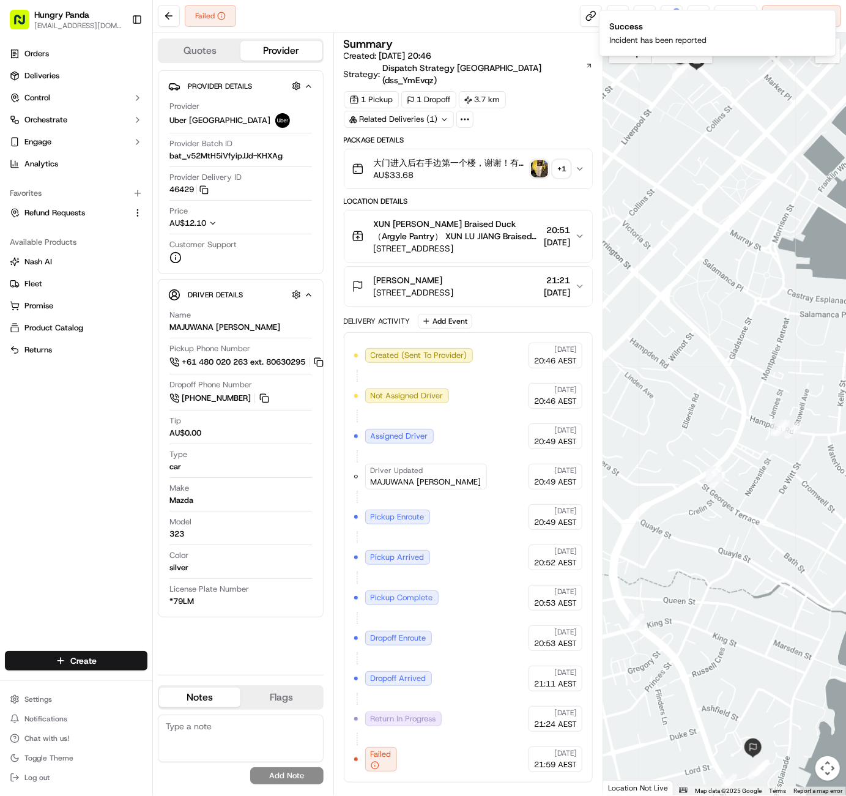
click at [380, 29] on div "Failed Reassign Cancel Delivery" at bounding box center [499, 16] width 693 height 32
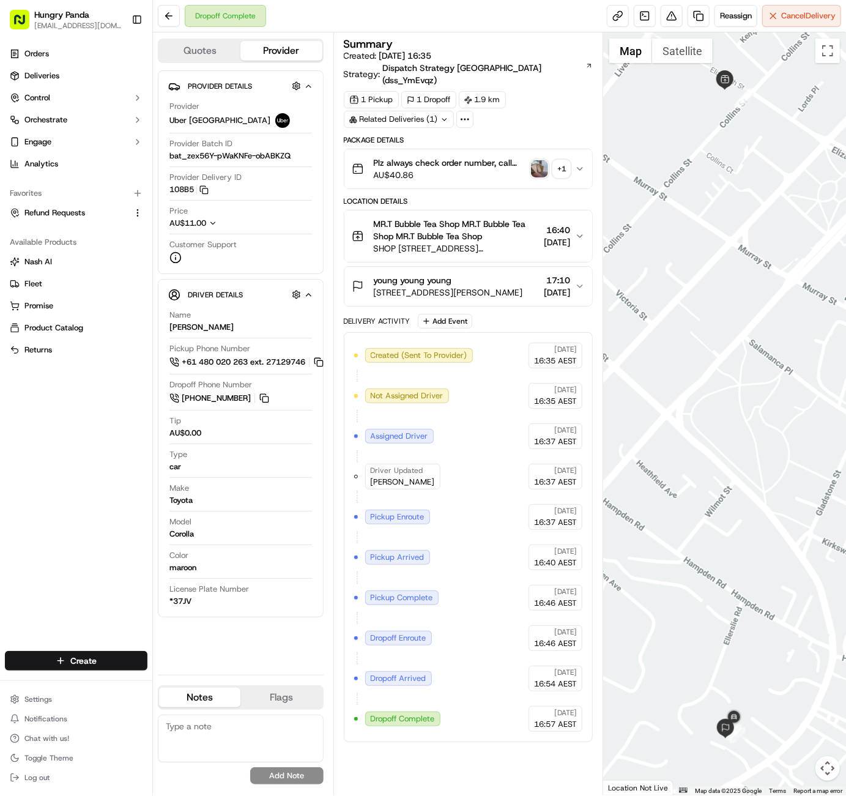
click at [385, 355] on div "Created (Sent To Provider) [GEOGRAPHIC_DATA] [GEOGRAPHIC_DATA] [DATE] 16:35 AES…" at bounding box center [468, 537] width 229 height 389
click at [675, 10] on button at bounding box center [672, 16] width 22 height 22
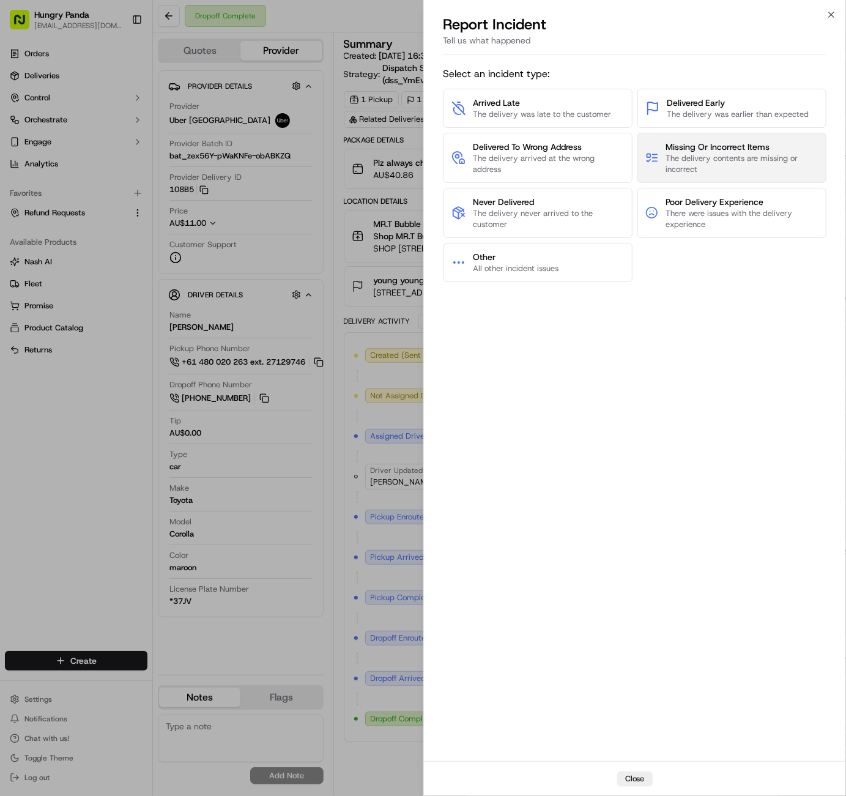
click at [730, 159] on span "The delivery contents are missing or incorrect" at bounding box center [742, 164] width 152 height 22
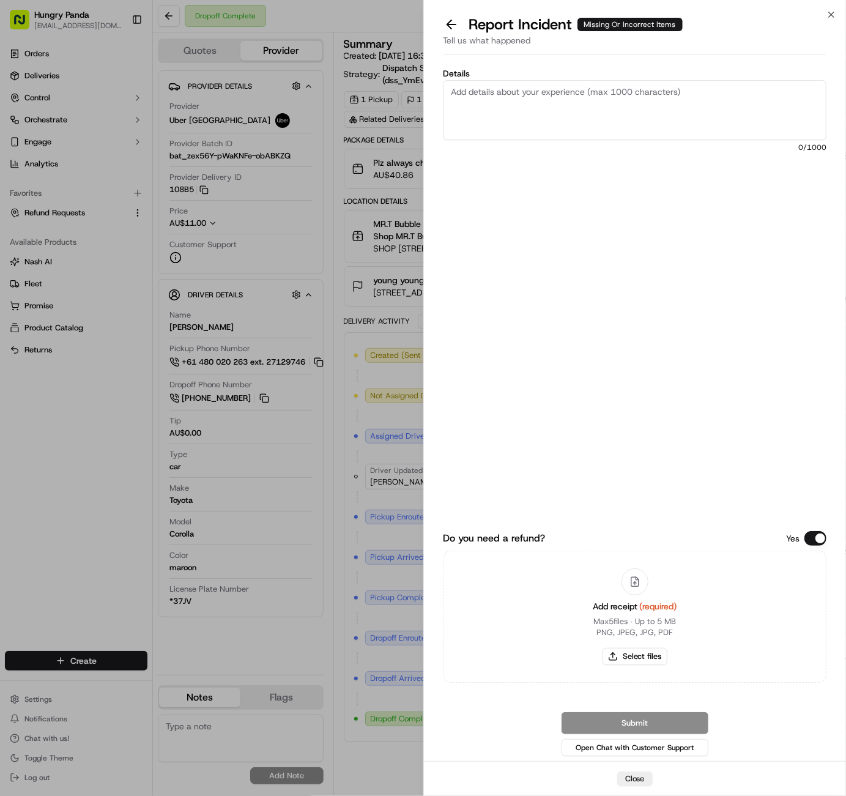
click at [623, 102] on textarea "Details" at bounding box center [636, 110] width 384 height 60
click at [554, 117] on textarea "Details" at bounding box center [636, 110] width 384 height 60
click at [641, 651] on button "Select files" at bounding box center [635, 656] width 65 height 17
type input "C:\fakepath\屏幕截图 [DATE] 172751.png"
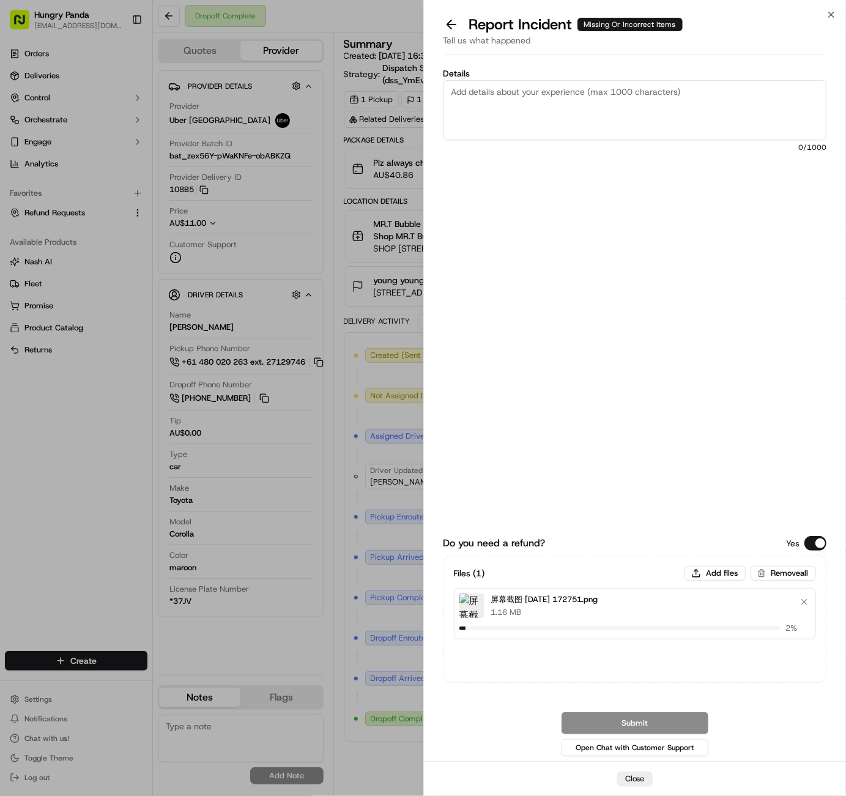
click at [798, 605] on button "Remove file" at bounding box center [804, 601] width 17 height 17
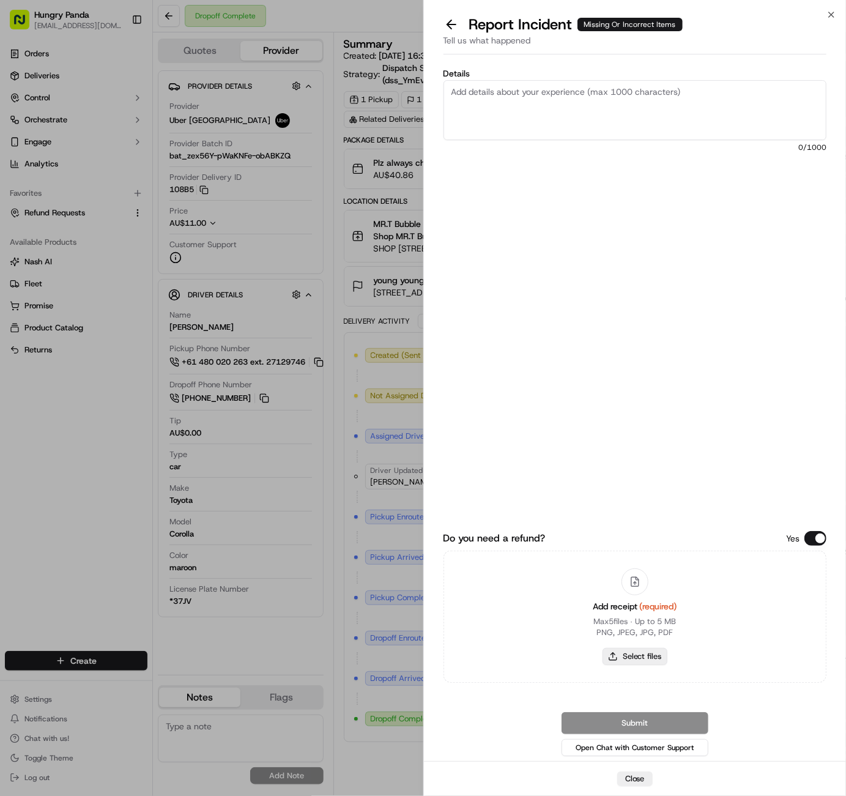
click at [642, 655] on button "Select files" at bounding box center [635, 656] width 65 height 17
type input "C:\fakepath\屏幕截图 [DATE] 172751.png"
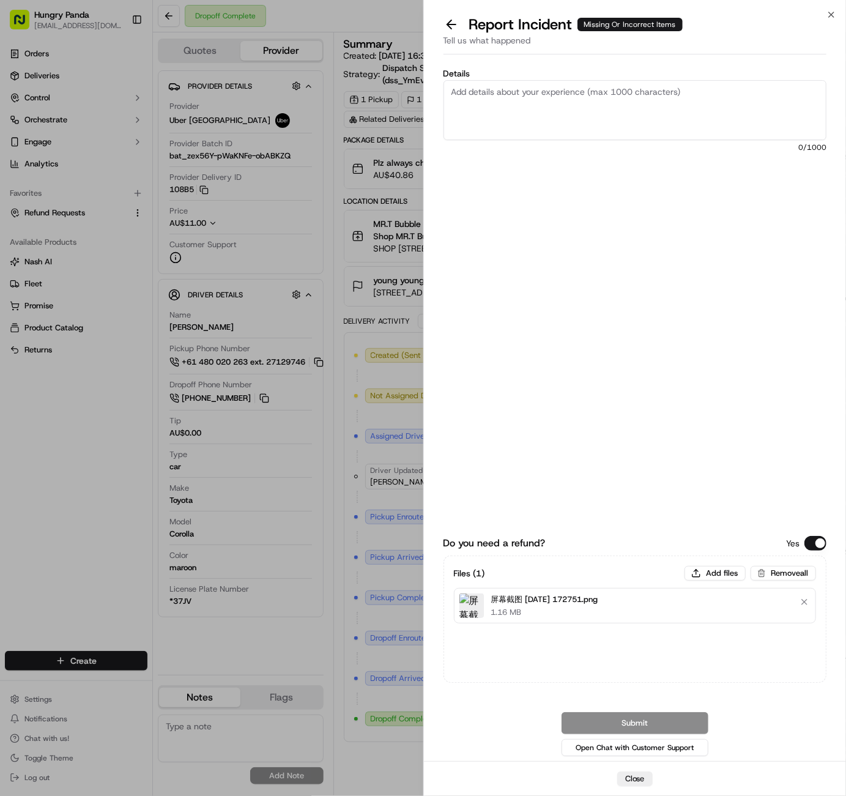
click at [520, 117] on textarea "Details" at bounding box center [636, 110] width 384 height 60
paste textarea "The customer reported that the order was wrong. As shown in the picture, the or…"
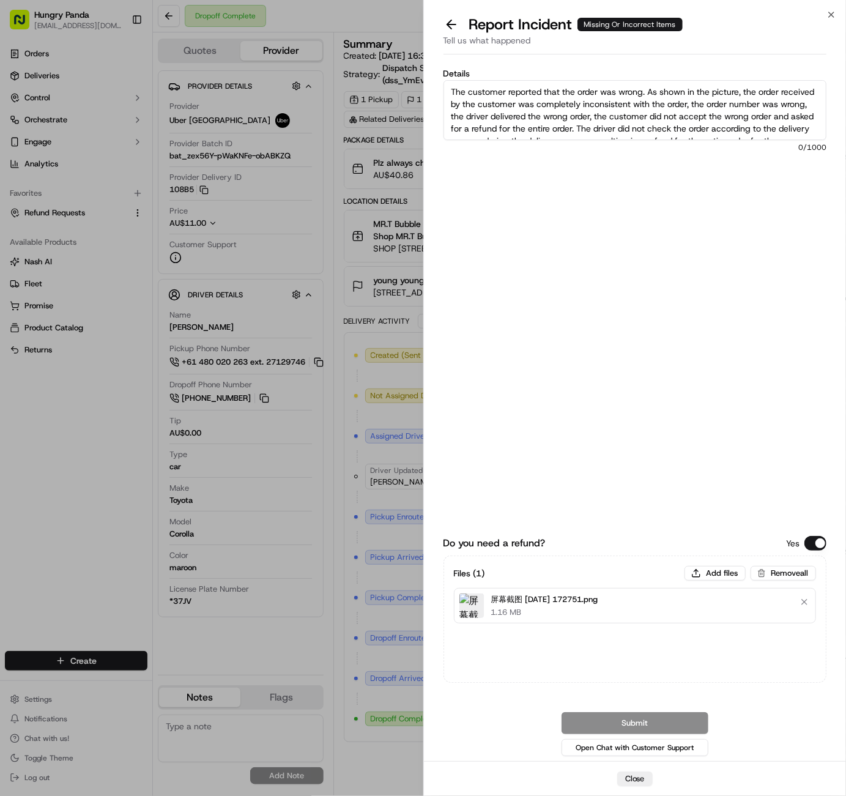
scroll to position [44, 0]
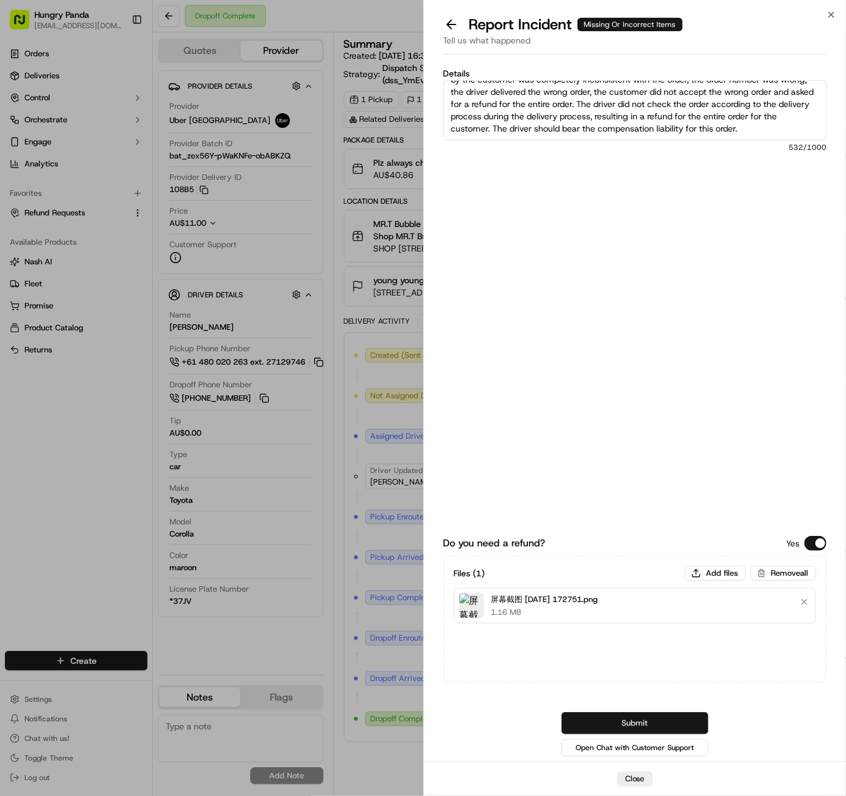
type textarea "The customer reported that the order was wrong. As shown in the picture, the or…"
click at [637, 713] on button "Submit" at bounding box center [635, 723] width 147 height 22
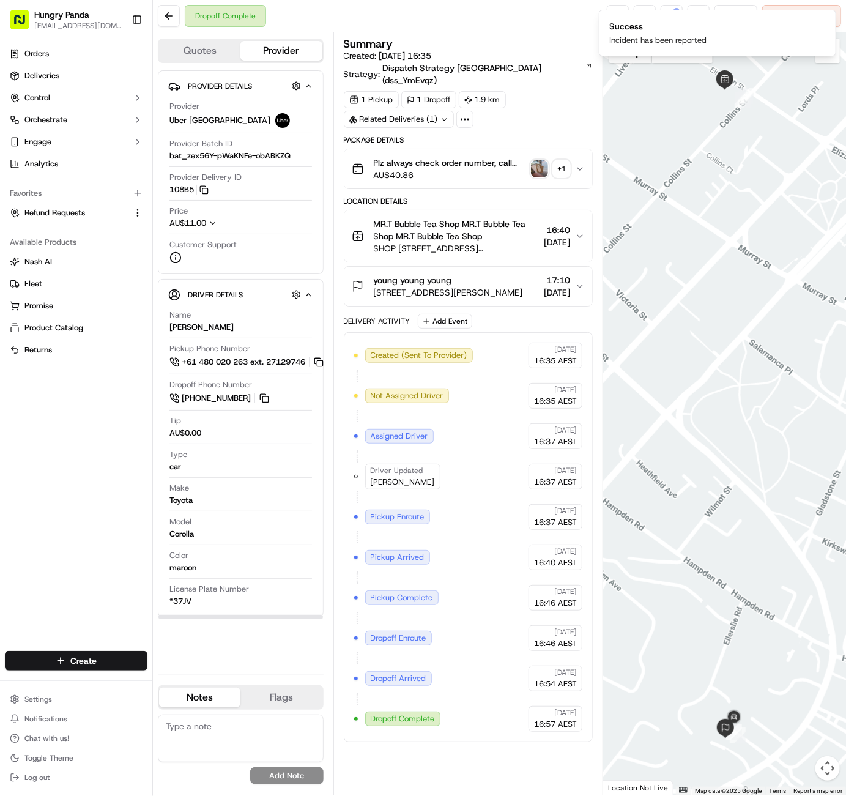
drag, startPoint x: 124, startPoint y: 412, endPoint x: 121, endPoint y: 401, distance: 11.3
click at [124, 412] on div "Orders Deliveries Control Orchestrate Engage Analytics Favorites Refund Request…" at bounding box center [76, 340] width 152 height 602
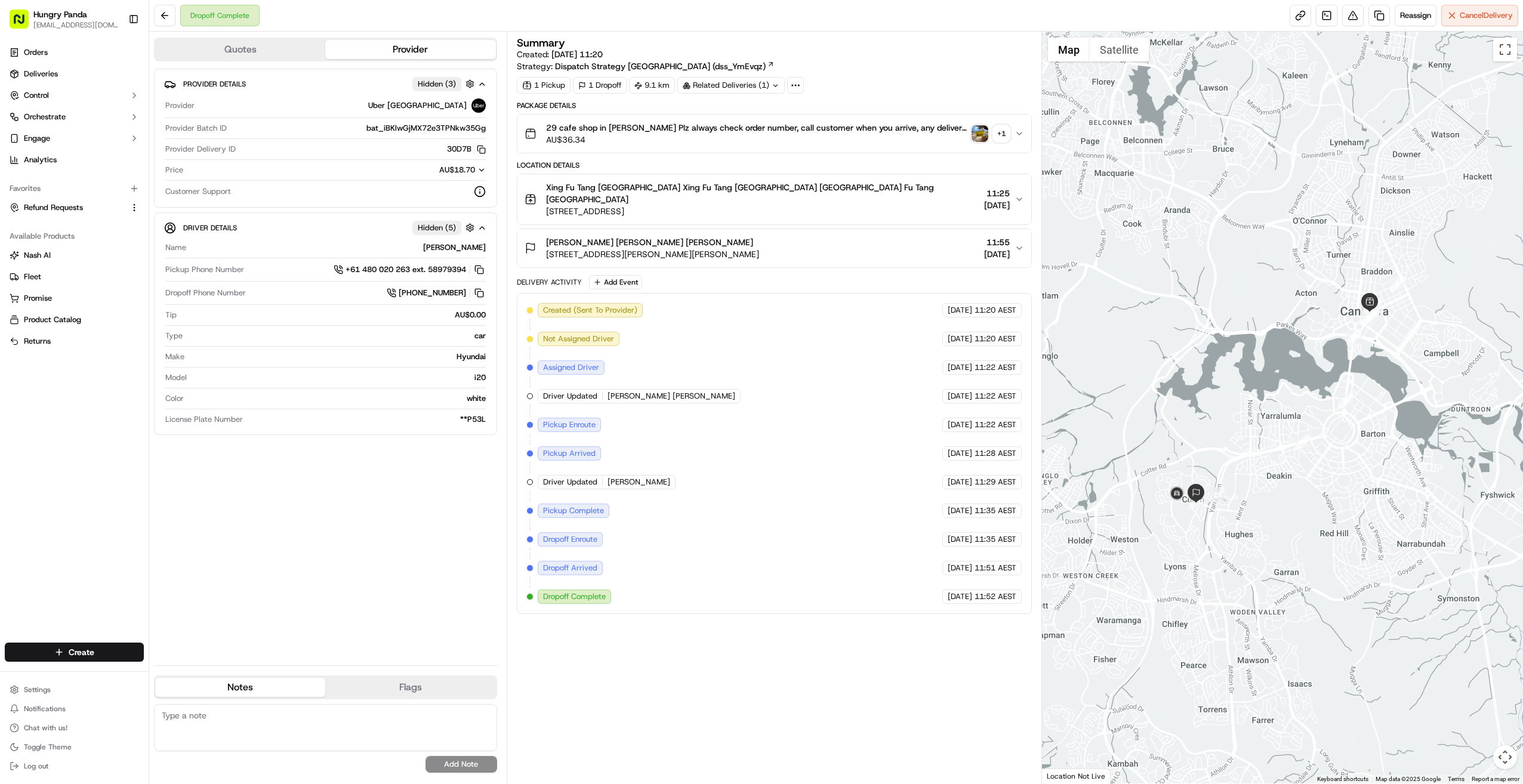
click at [825, 133] on button "29 cafe shop in [PERSON_NAME] Plz always check order number, call customer when…" at bounding box center [774, 133] width 514 height 38
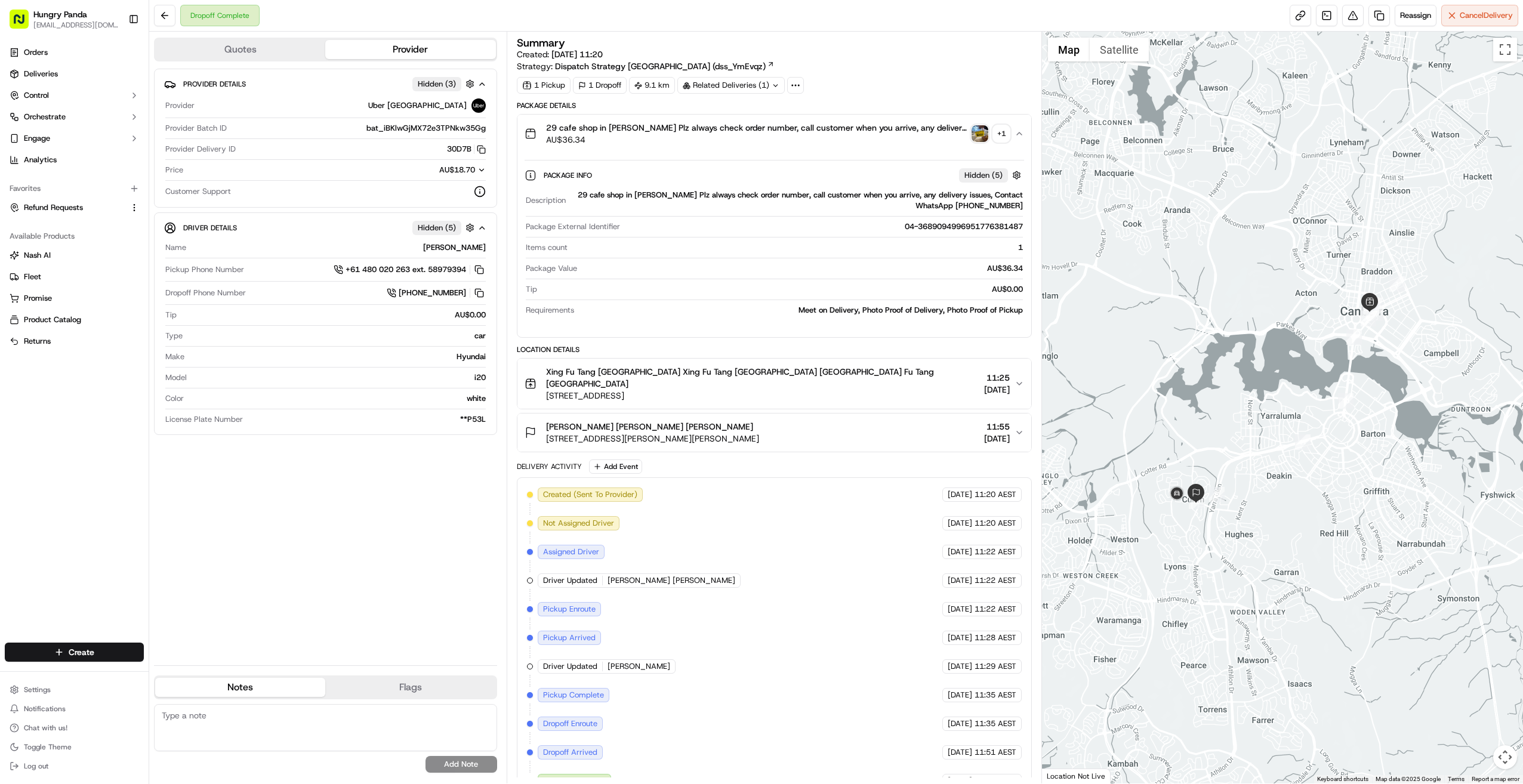
click at [825, 127] on img "button" at bounding box center [980, 133] width 17 height 17
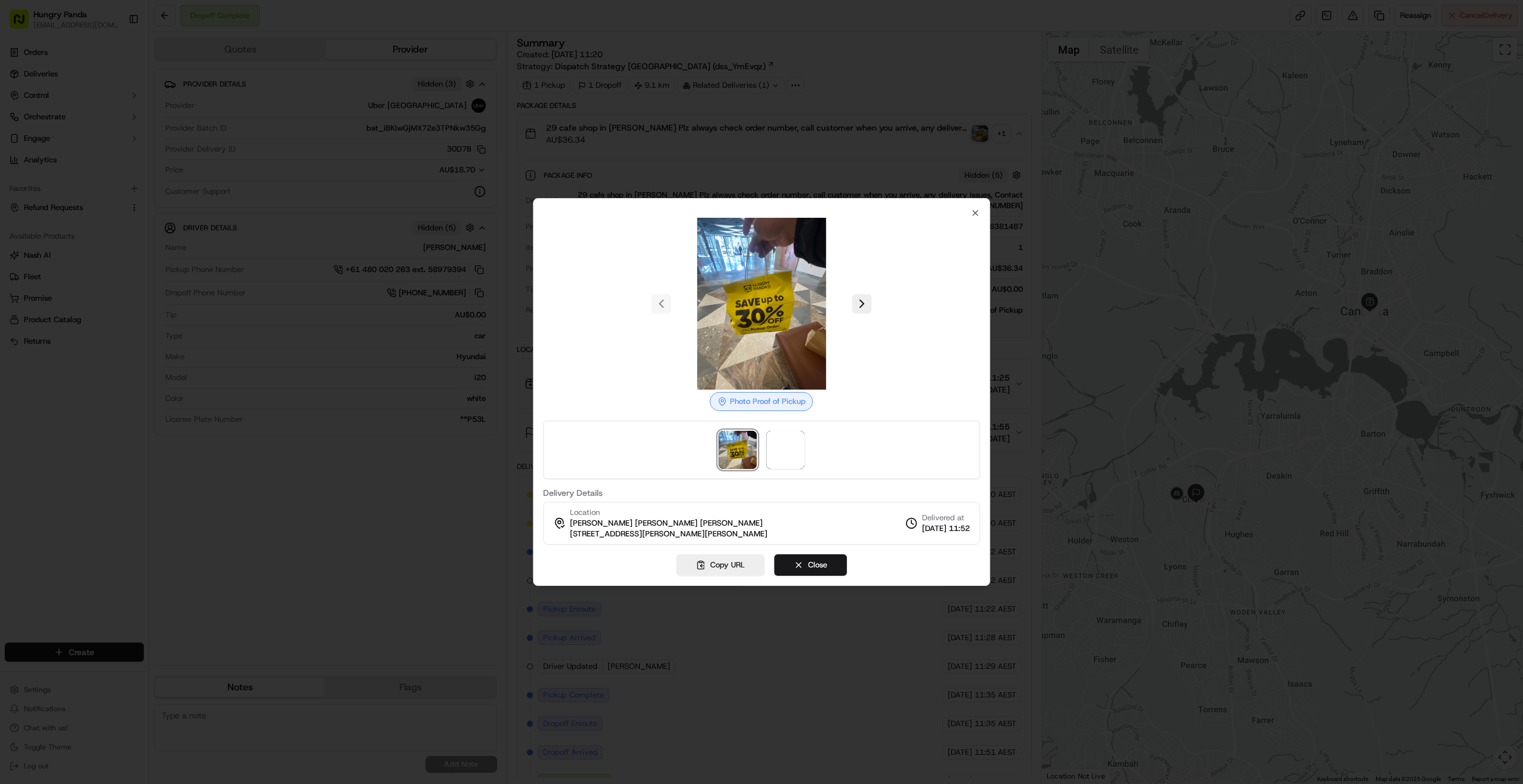
click at [825, 301] on div at bounding box center [762, 303] width 437 height 172
click at [825, 300] on button at bounding box center [862, 304] width 20 height 20
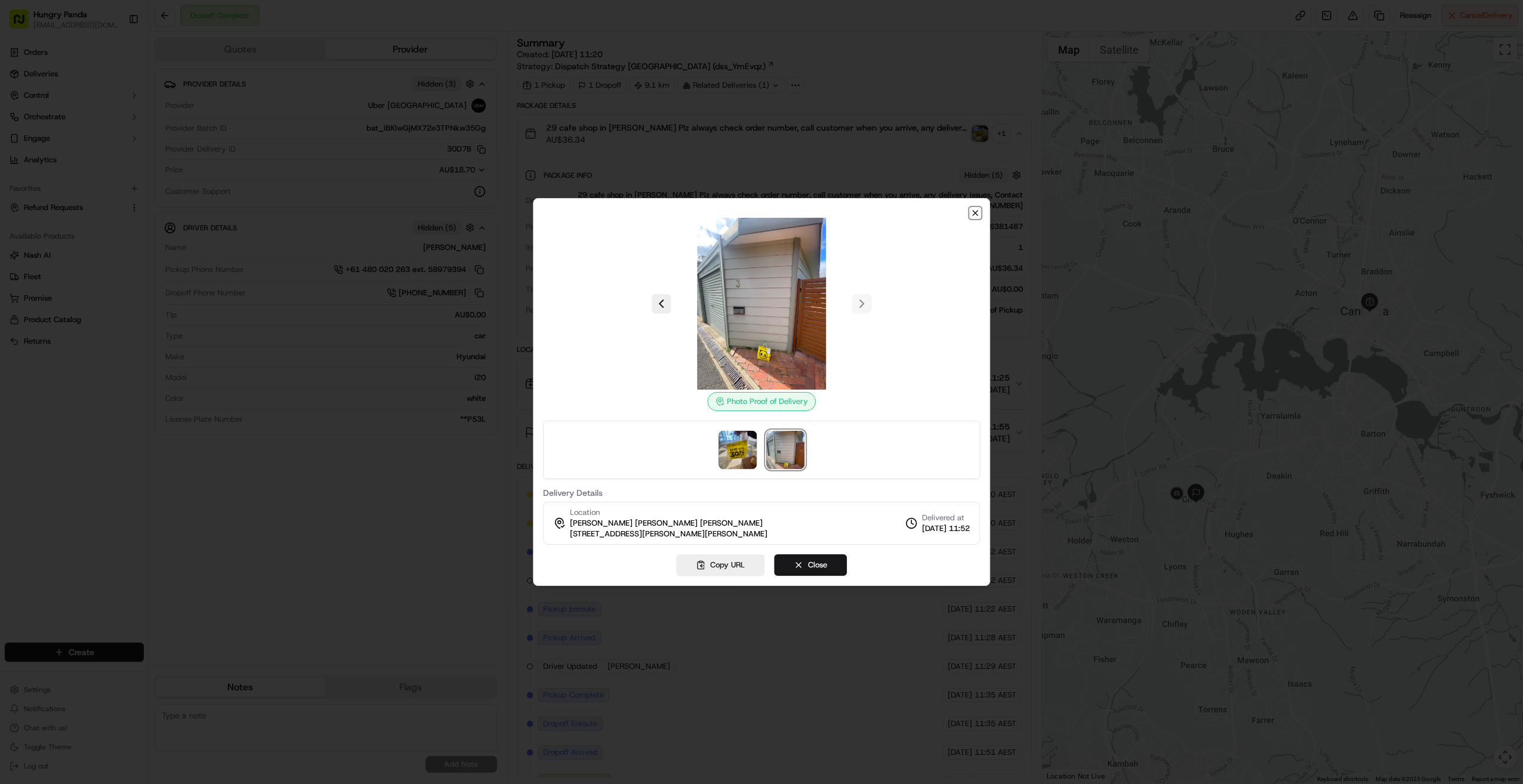
click at [825, 213] on icon "button" at bounding box center [976, 214] width 10 height 10
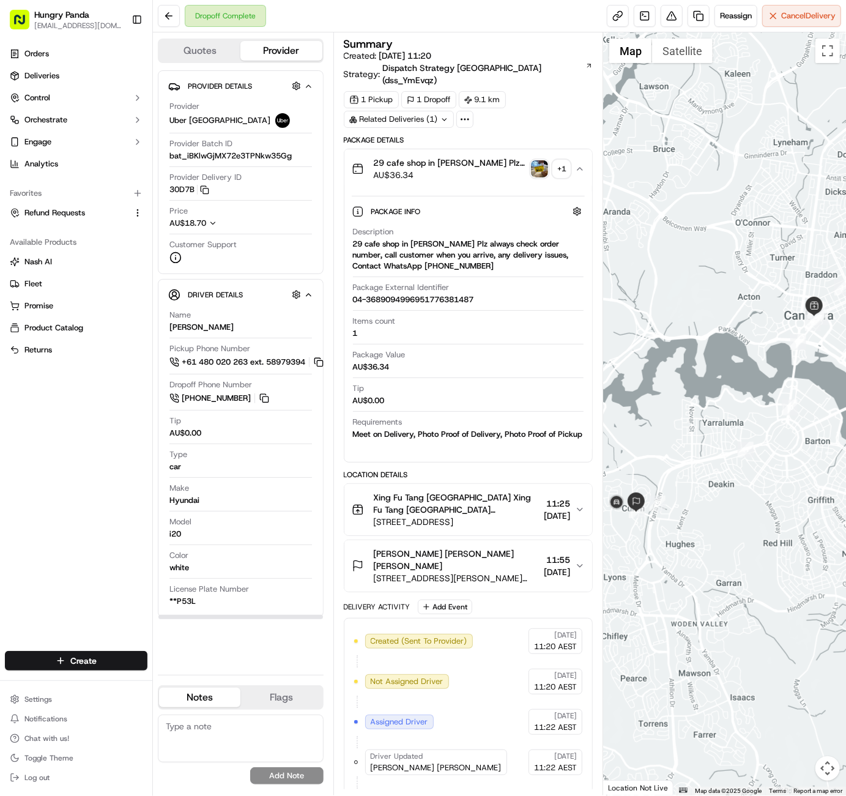
click at [106, 436] on div "Orders Deliveries Control Orchestrate Engage Analytics Favorites Refund Request…" at bounding box center [76, 340] width 152 height 602
click at [674, 13] on button at bounding box center [672, 16] width 22 height 22
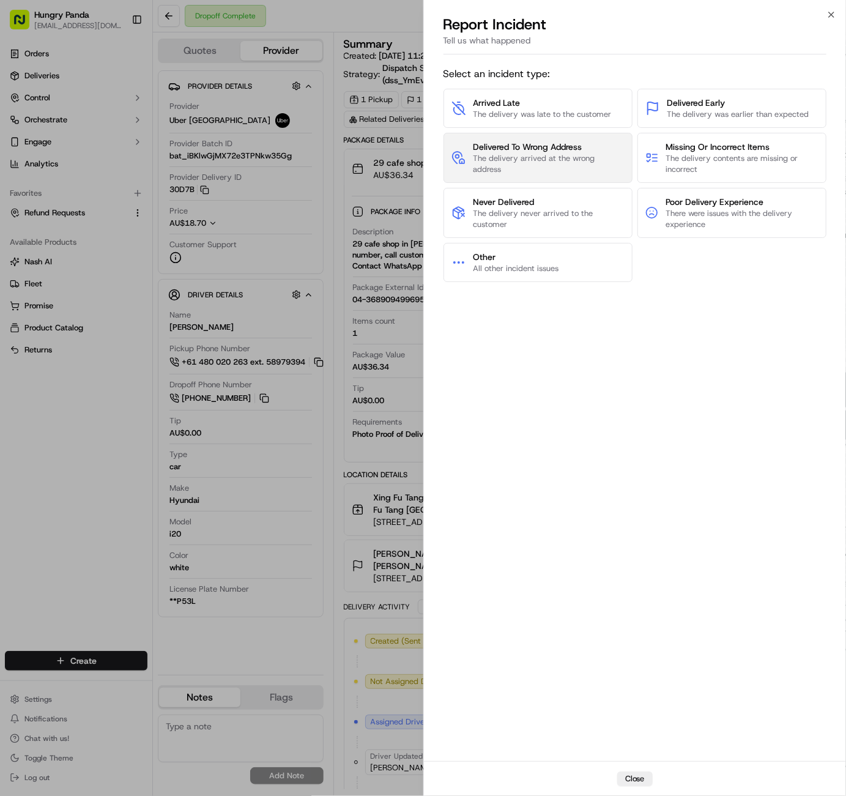
click at [546, 165] on span "The delivery arrived at the wrong address" at bounding box center [548, 164] width 151 height 22
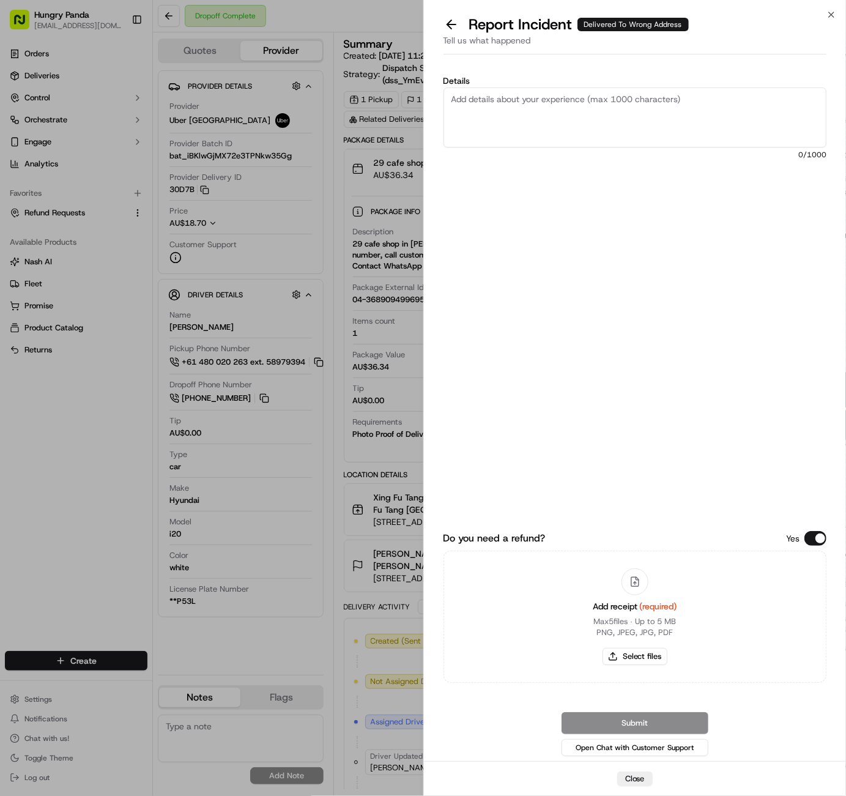
click at [538, 113] on textarea "Details" at bounding box center [636, 117] width 384 height 60
click at [624, 122] on textarea "Details" at bounding box center [636, 117] width 384 height 60
paste textarea "The customer reported that they did not receive the food. It was shown as deliv…"
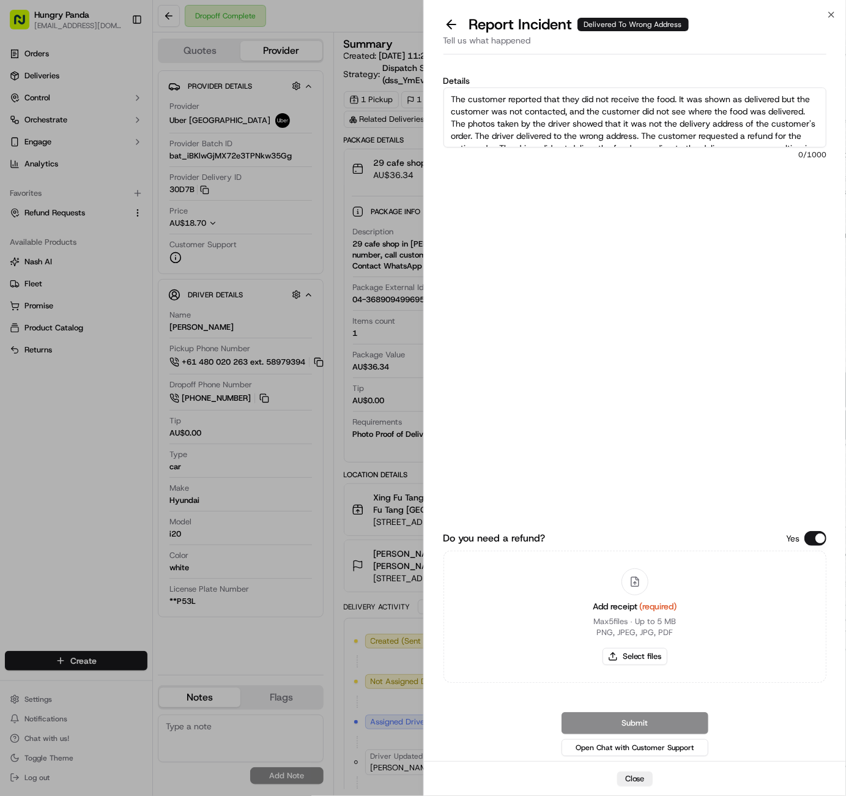
scroll to position [44, 0]
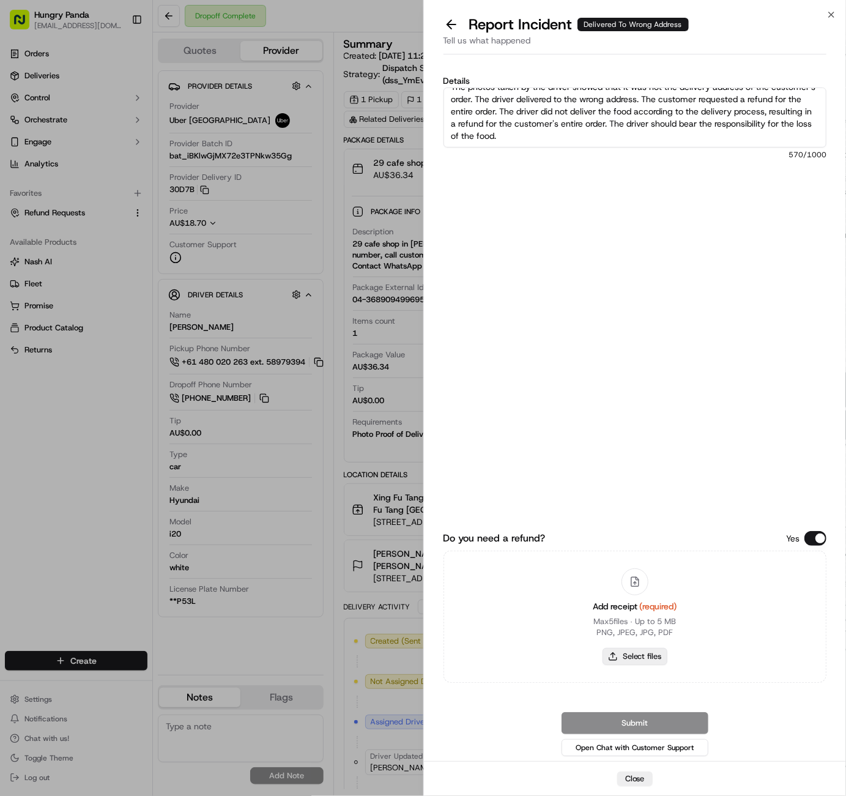
type textarea "The customer reported that they did not receive the food. It was shown as deliv…"
click at [629, 655] on button "Select files" at bounding box center [635, 656] width 65 height 17
type input "C:\fakepath\屏幕截图 2025-09-17 173231.png"
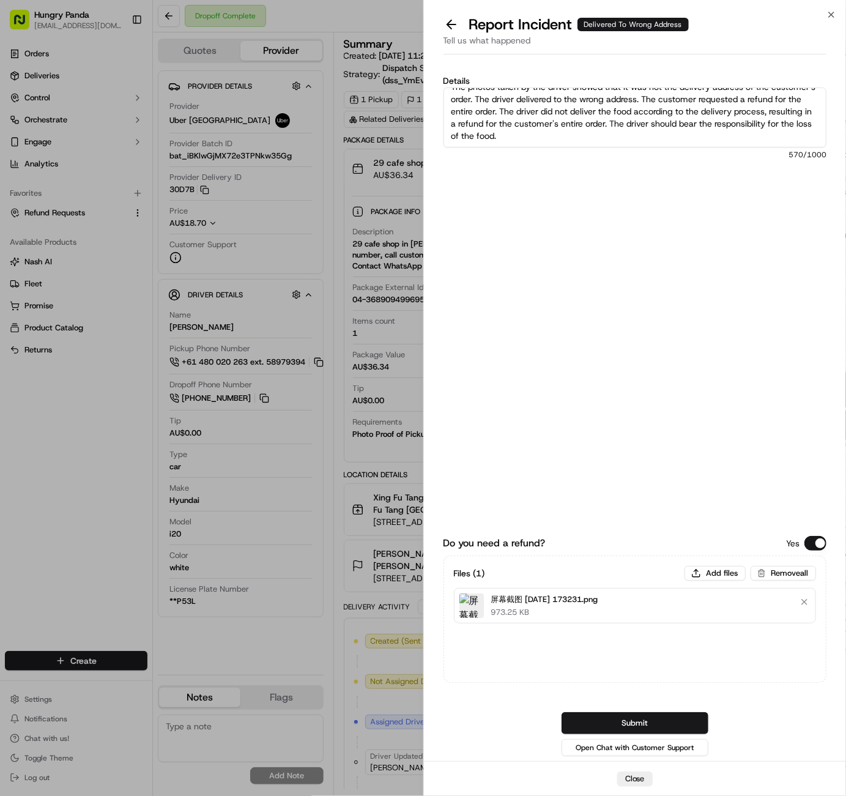
click at [782, 733] on div "Submit Open Chat with Customer Support" at bounding box center [636, 735] width 384 height 46
click at [677, 720] on button "Submit" at bounding box center [635, 723] width 147 height 22
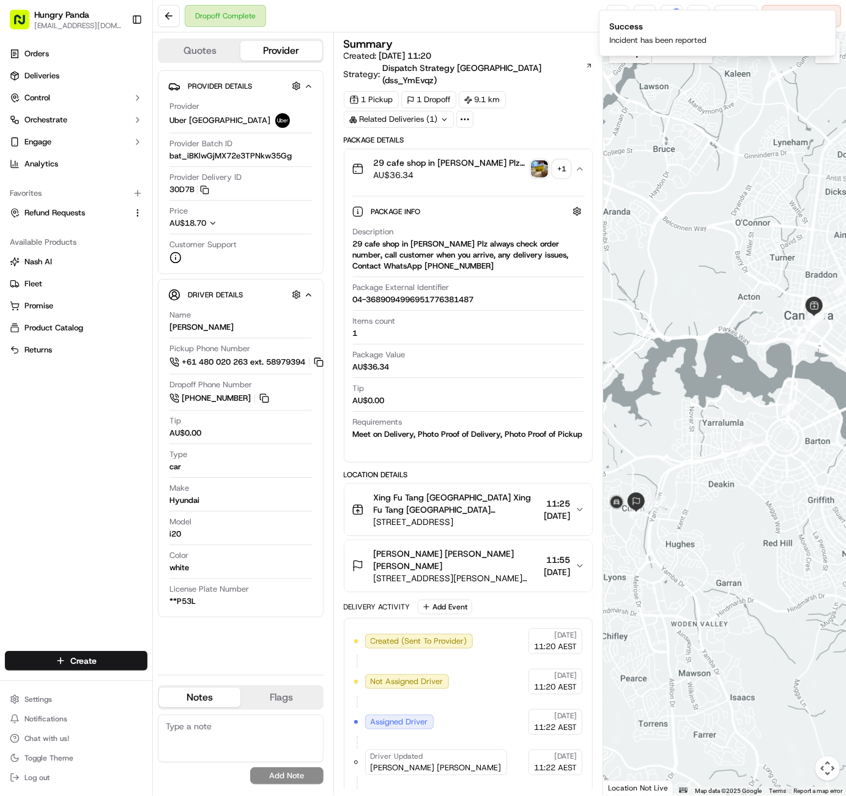
click at [442, 239] on div "29 cafe shop in curtin Plz always check order number, call customer when you ar…" at bounding box center [468, 255] width 231 height 33
click at [84, 463] on div "Orders Deliveries Control Orchestrate Engage Analytics Favorites Refund Request…" at bounding box center [76, 340] width 152 height 602
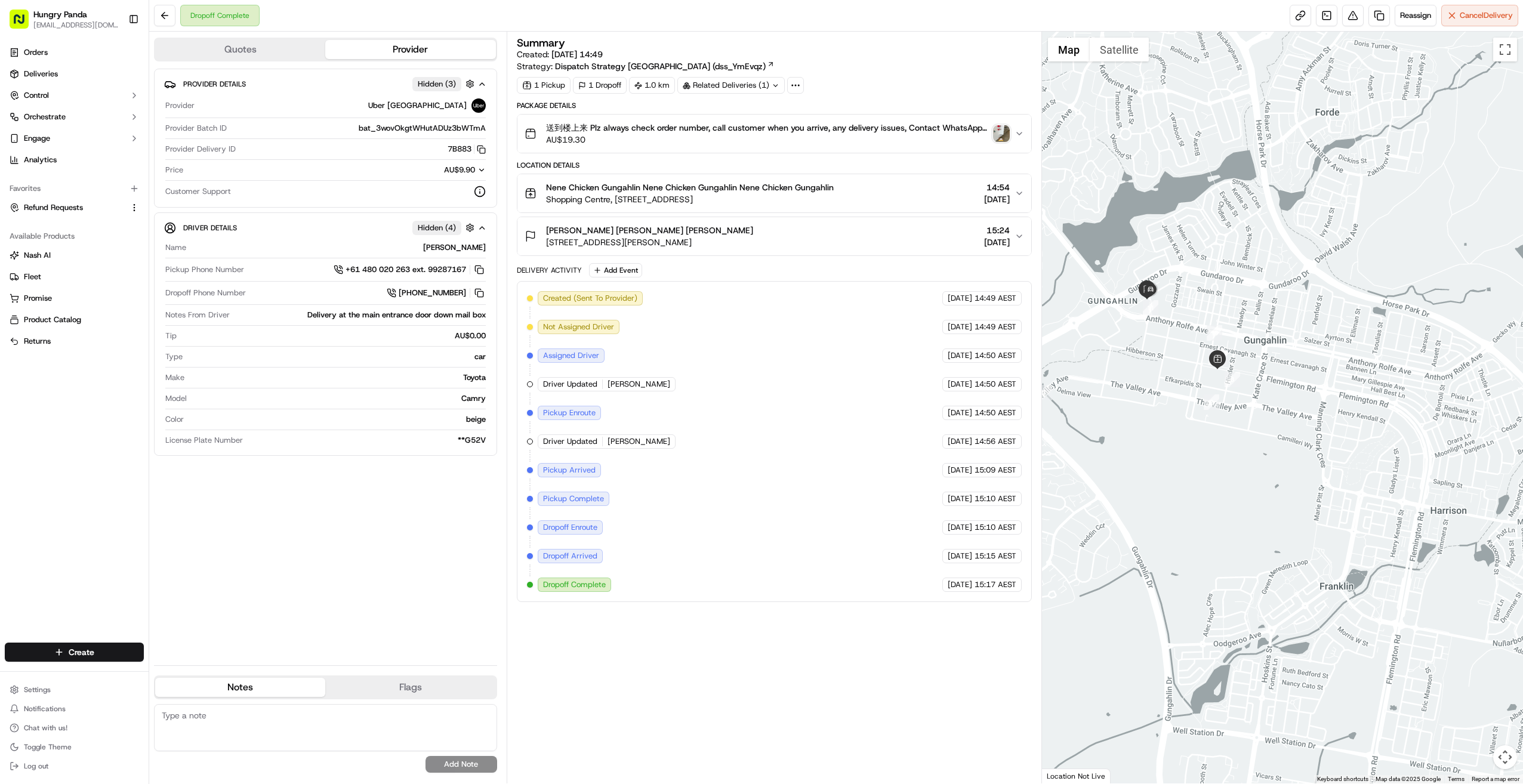
click at [825, 138] on div "送到楼上来 Plz always check order number, call customer when you arrive, any deliver…" at bounding box center [770, 134] width 491 height 23
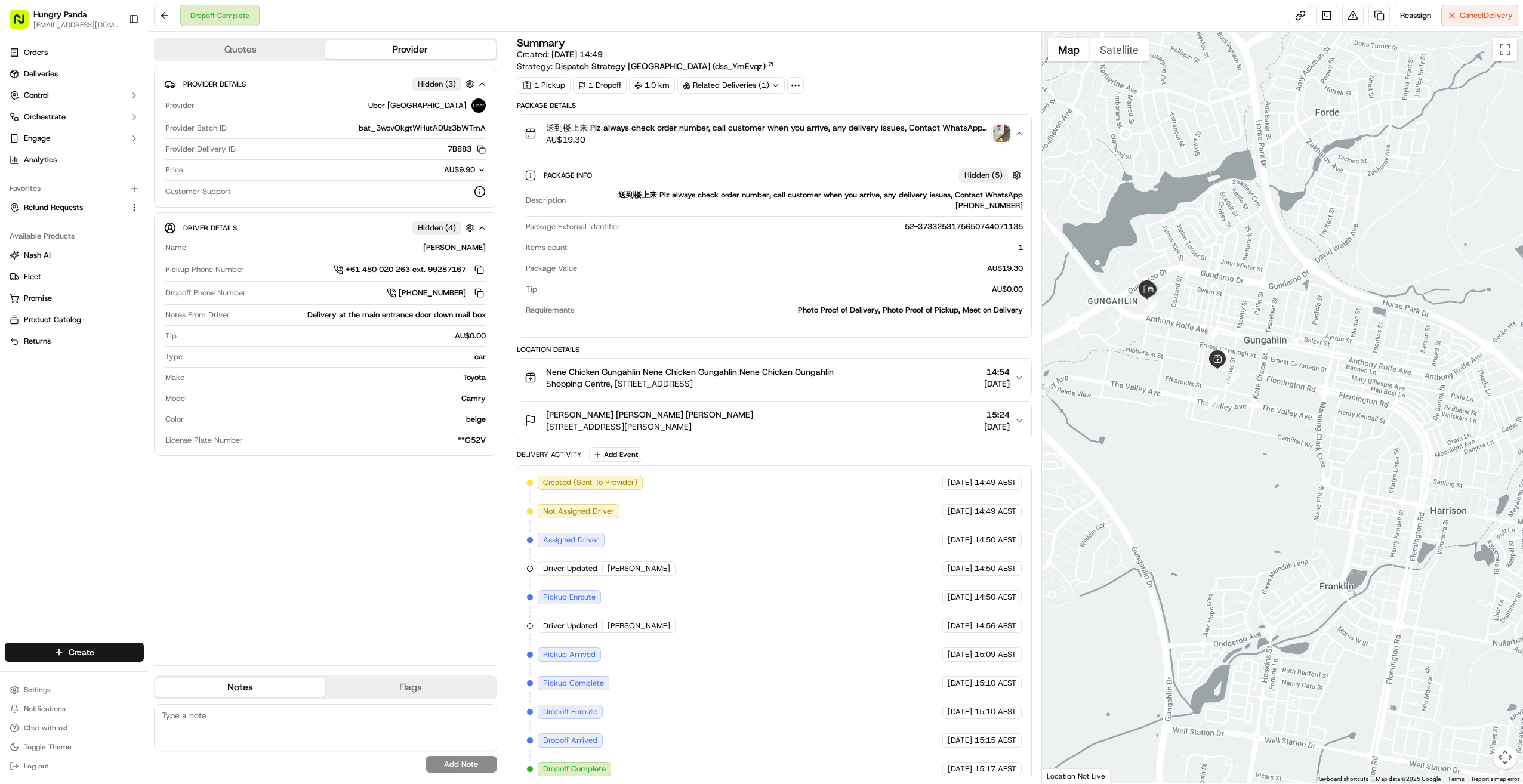
click at [825, 134] on span "AU$19.30" at bounding box center [768, 139] width 443 height 12
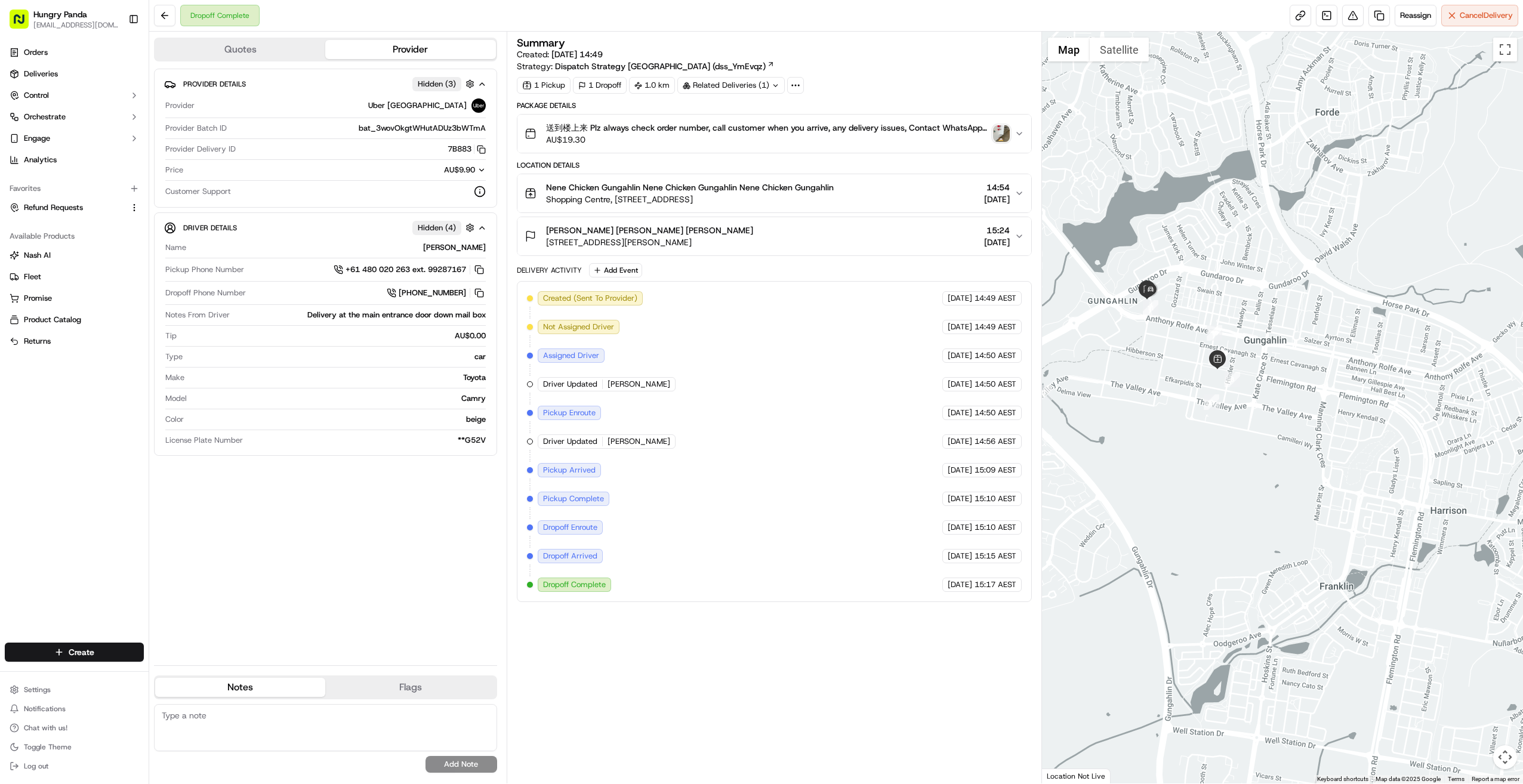
click at [825, 132] on img "button" at bounding box center [1001, 133] width 17 height 17
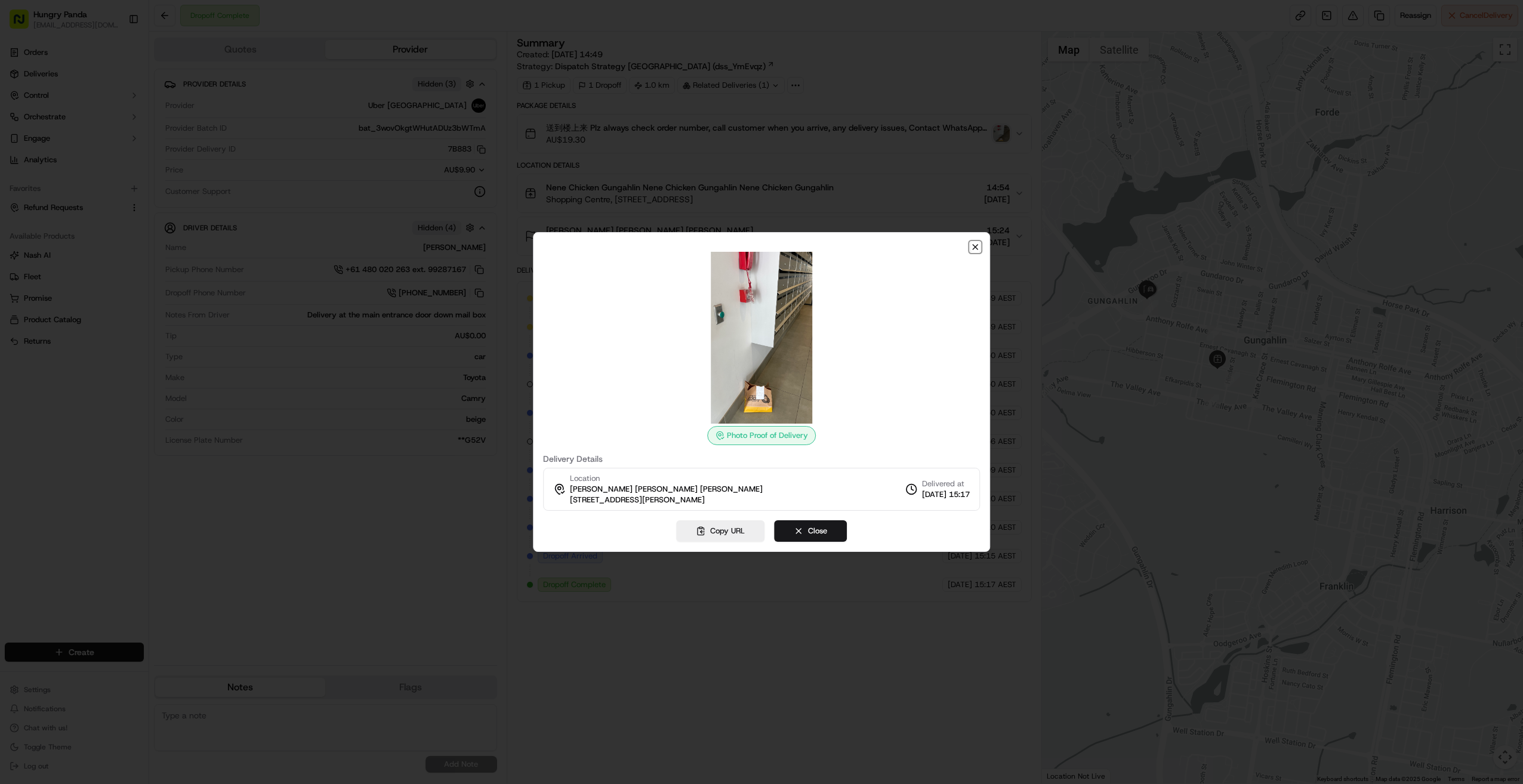
click at [825, 245] on icon "button" at bounding box center [976, 247] width 10 height 10
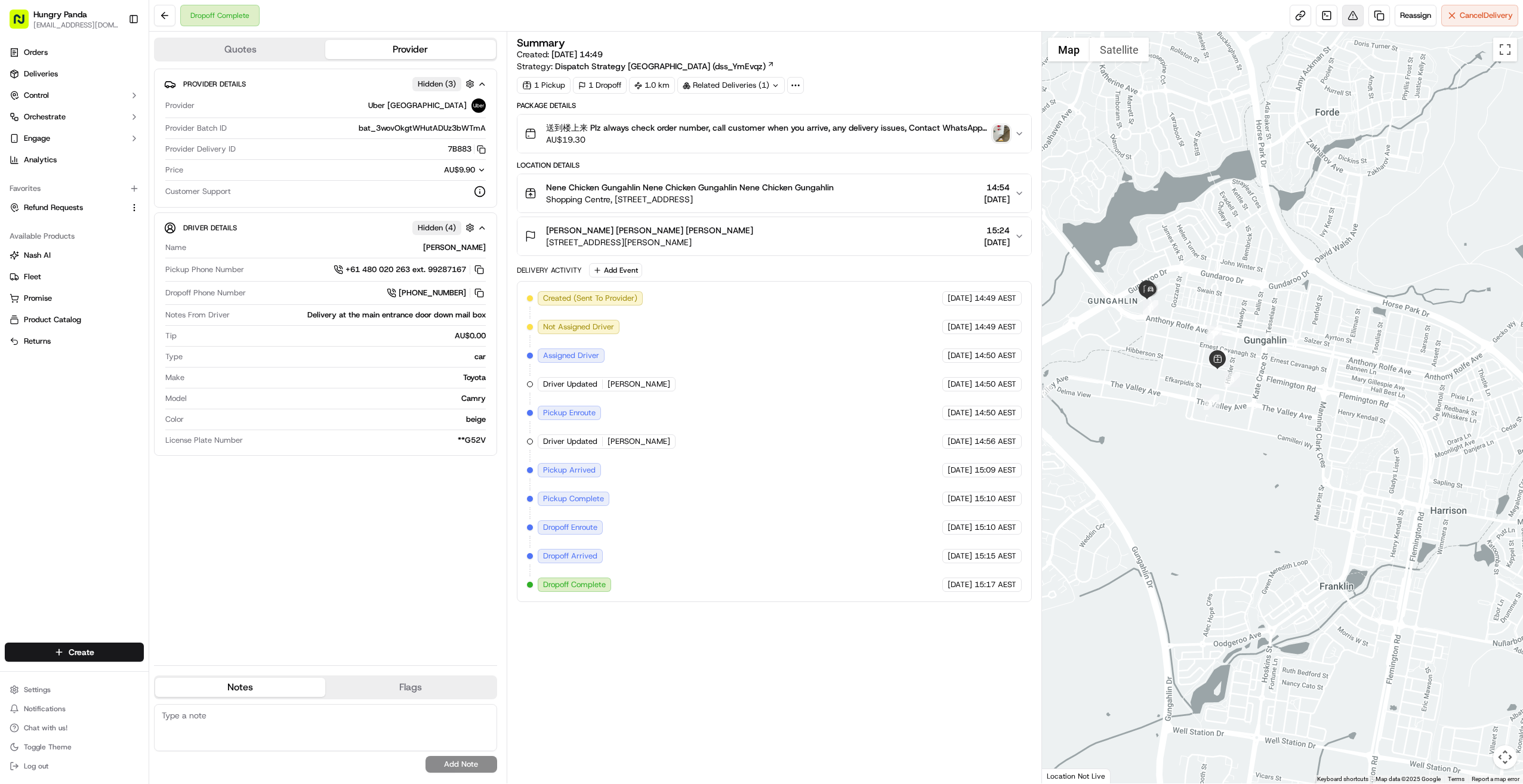
click at [825, 15] on button at bounding box center [1353, 16] width 21 height 21
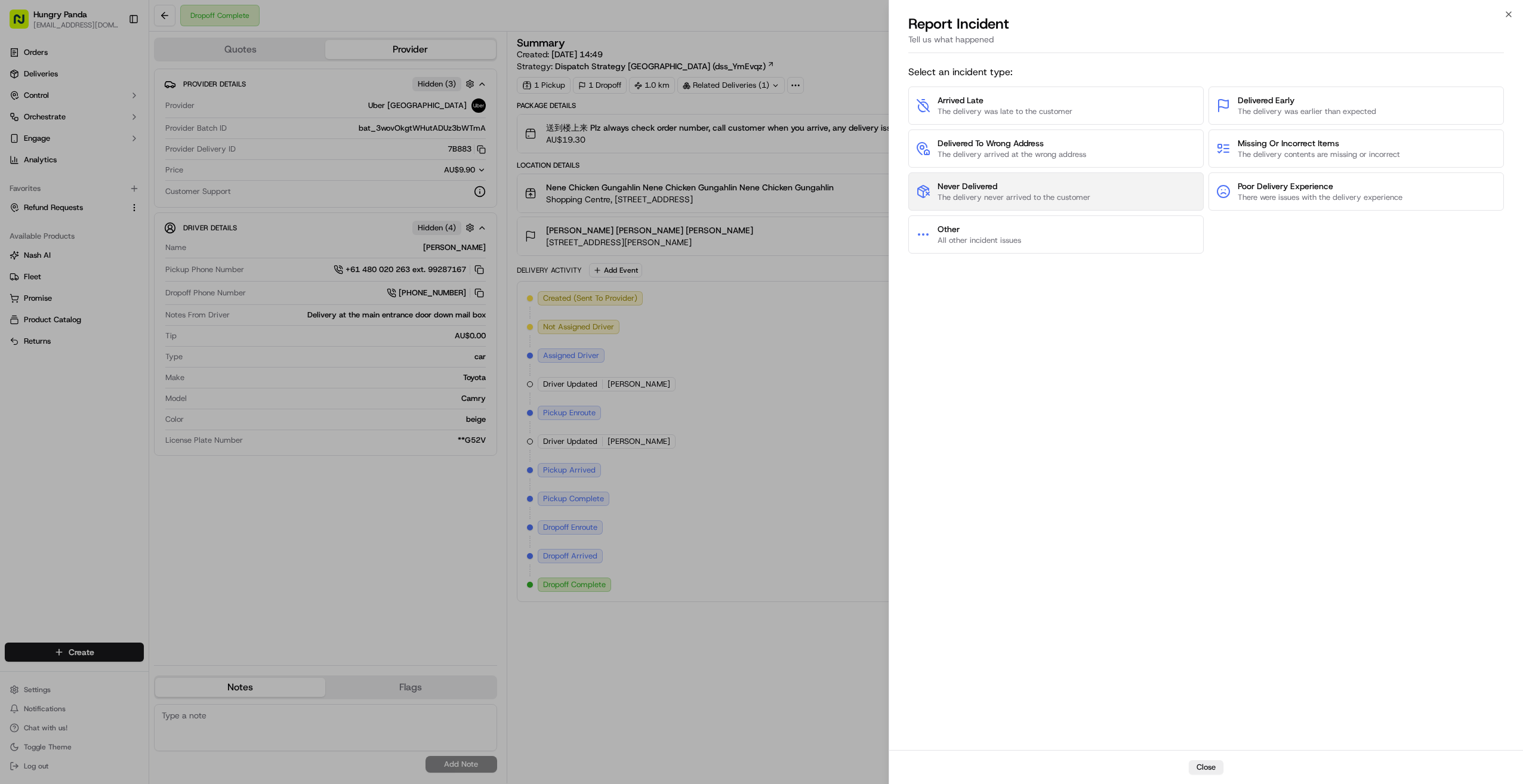
click at [825, 182] on span "Never Delivered" at bounding box center [1014, 186] width 153 height 12
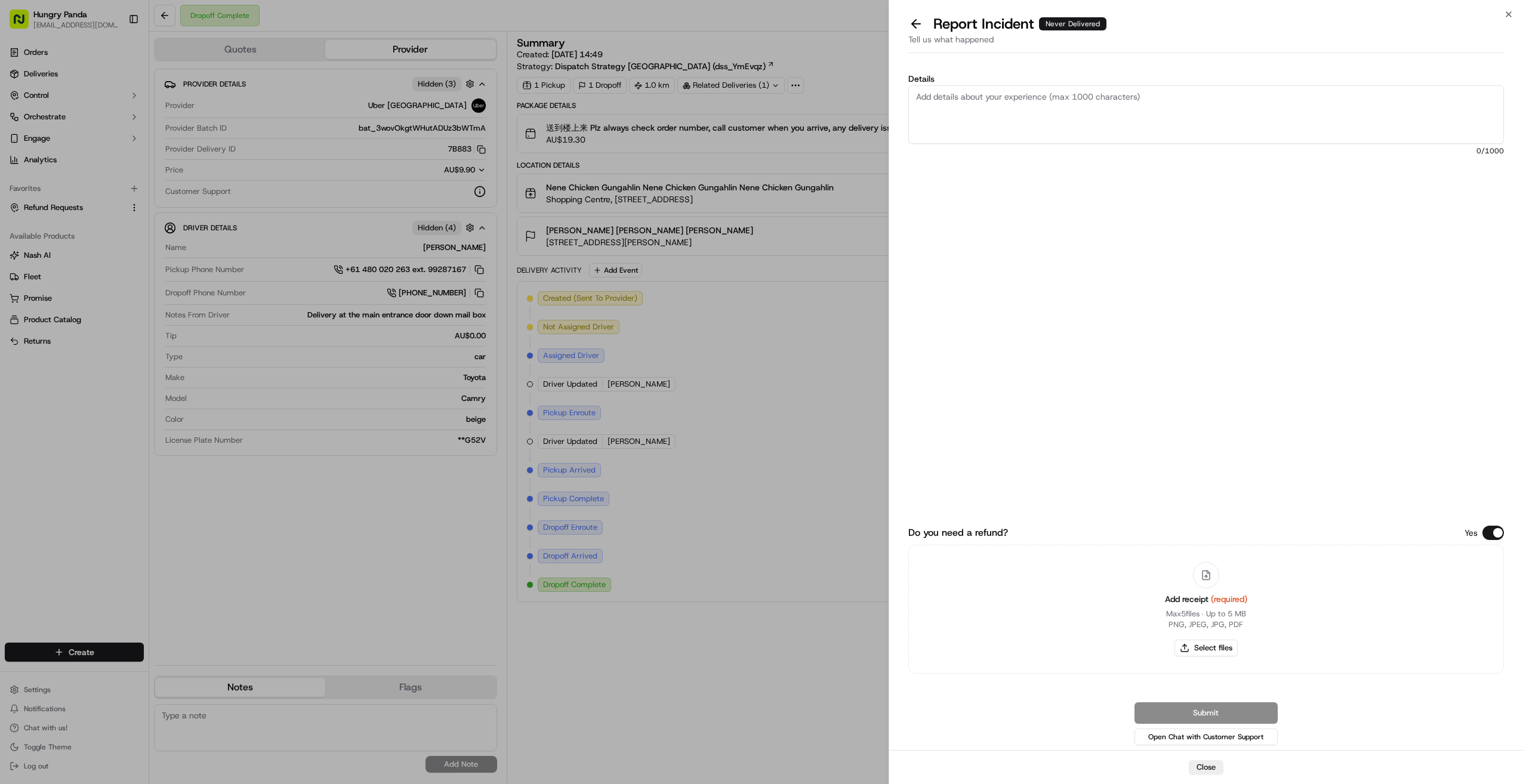
click at [825, 122] on textarea "Details" at bounding box center [1206, 114] width 596 height 59
paste textarea "The customer reported that they did not receive the food. It was shown as deliv…"
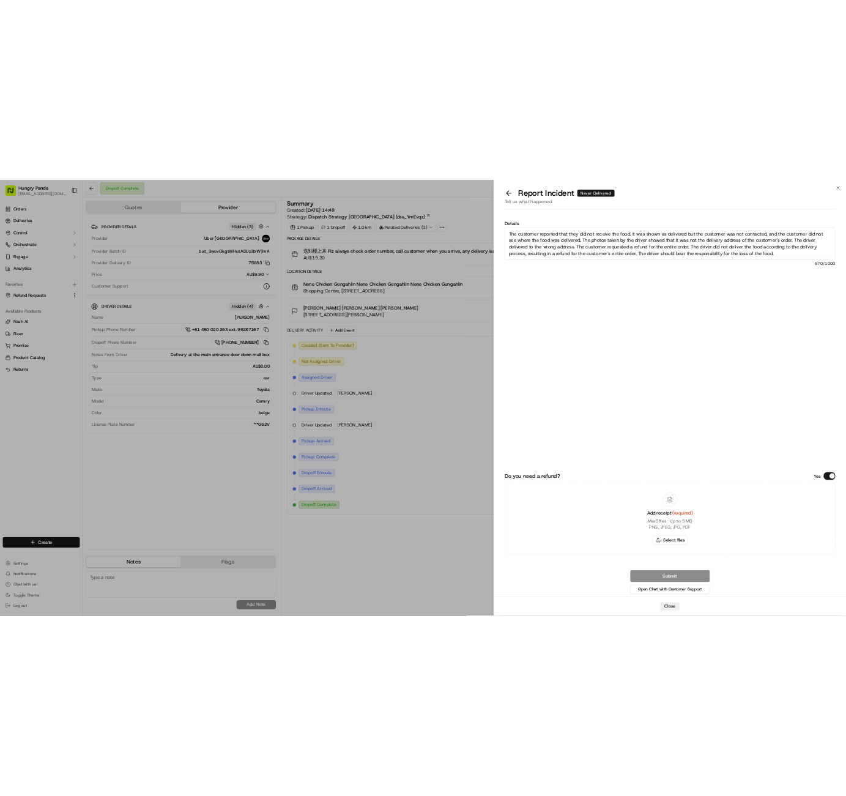
scroll to position [7, 0]
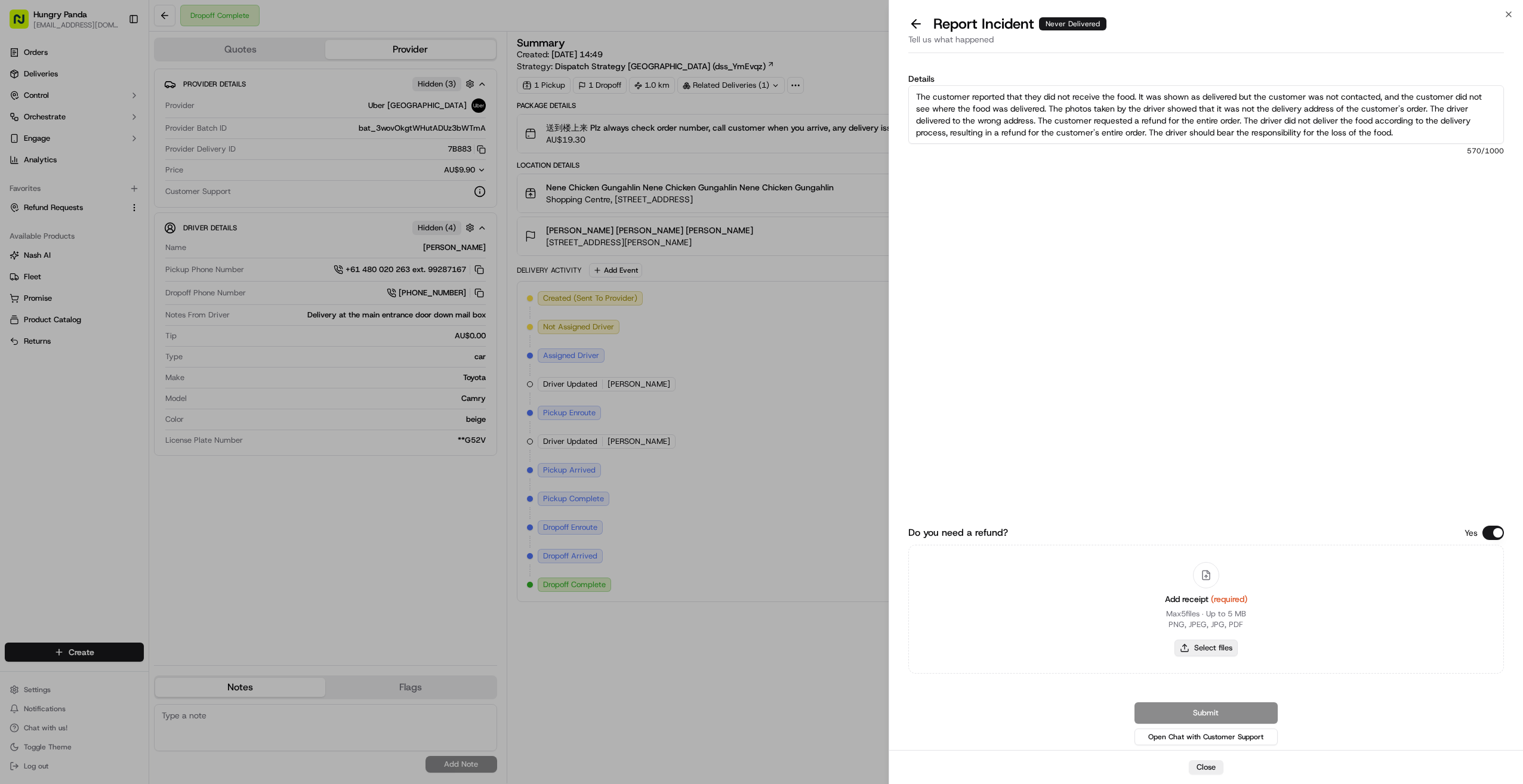
type textarea "The customer reported that they did not receive the food. It was shown as deliv…"
click at [825, 648] on button "Select files" at bounding box center [1206, 647] width 63 height 17
click at [825, 647] on button "Select files" at bounding box center [1206, 647] width 63 height 17
type input "C:\fakepath\屏幕截图 2025-09-17 173750.png"
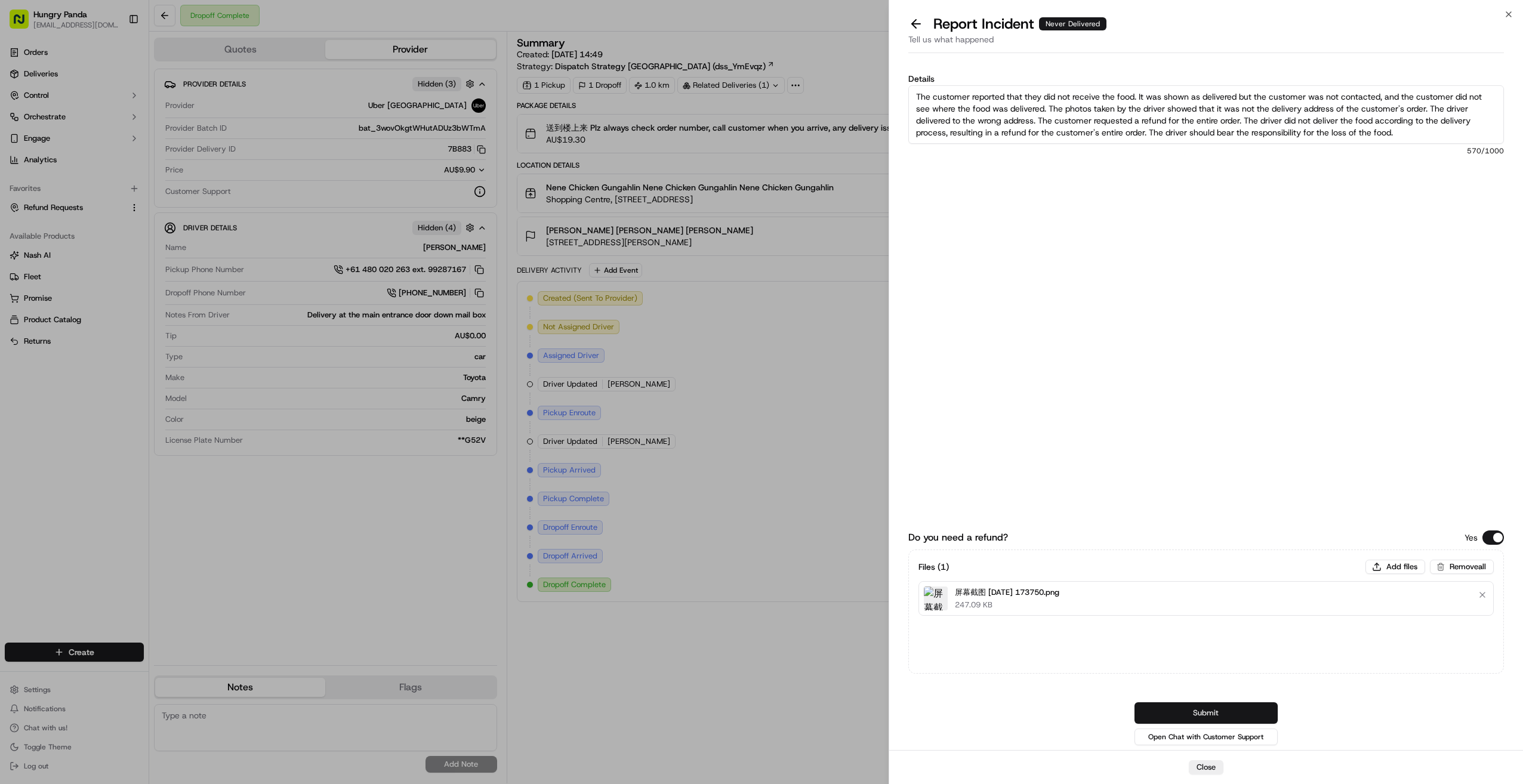
click at [825, 722] on button "Submit" at bounding box center [1206, 713] width 143 height 21
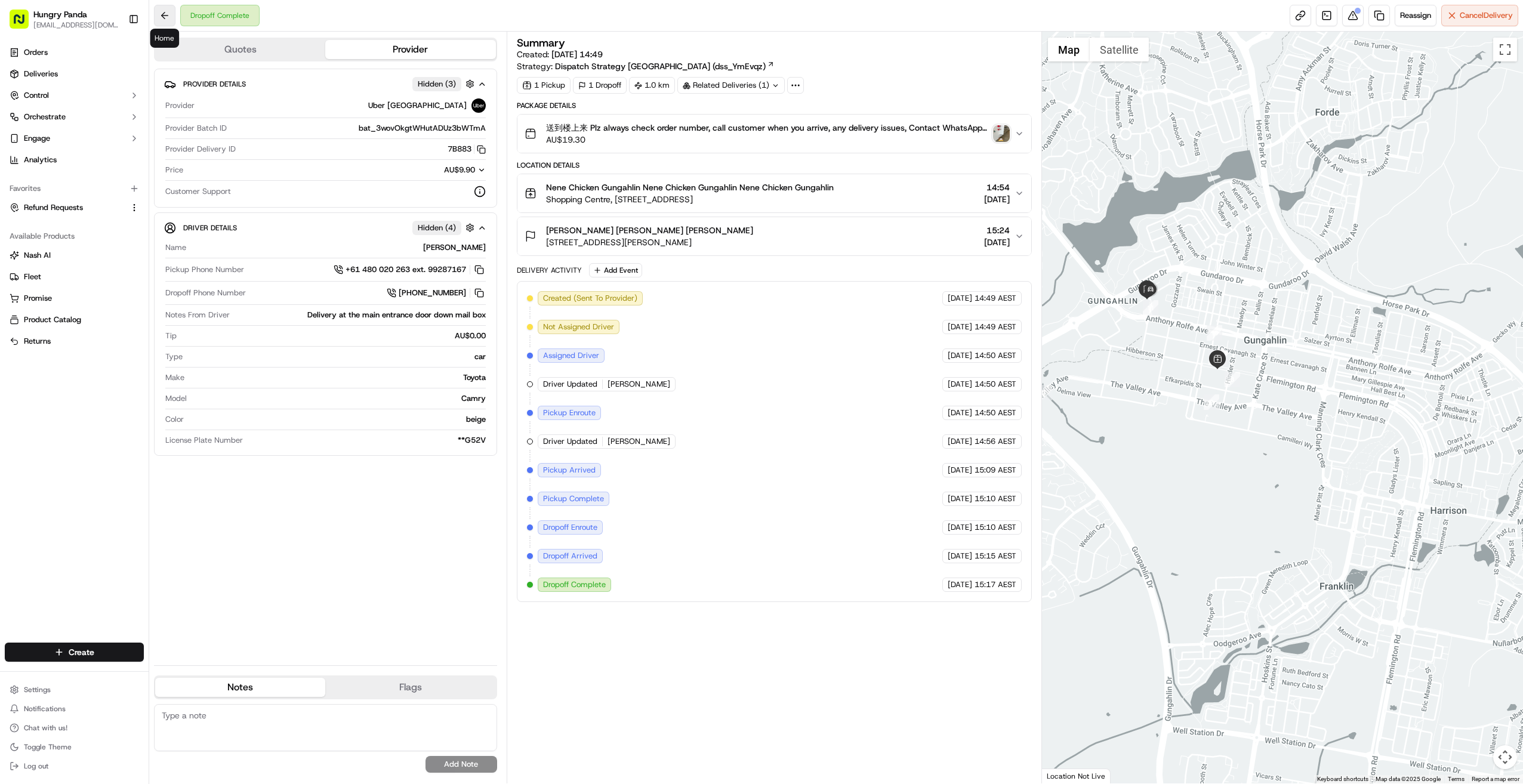
click at [157, 13] on button at bounding box center [165, 16] width 21 height 21
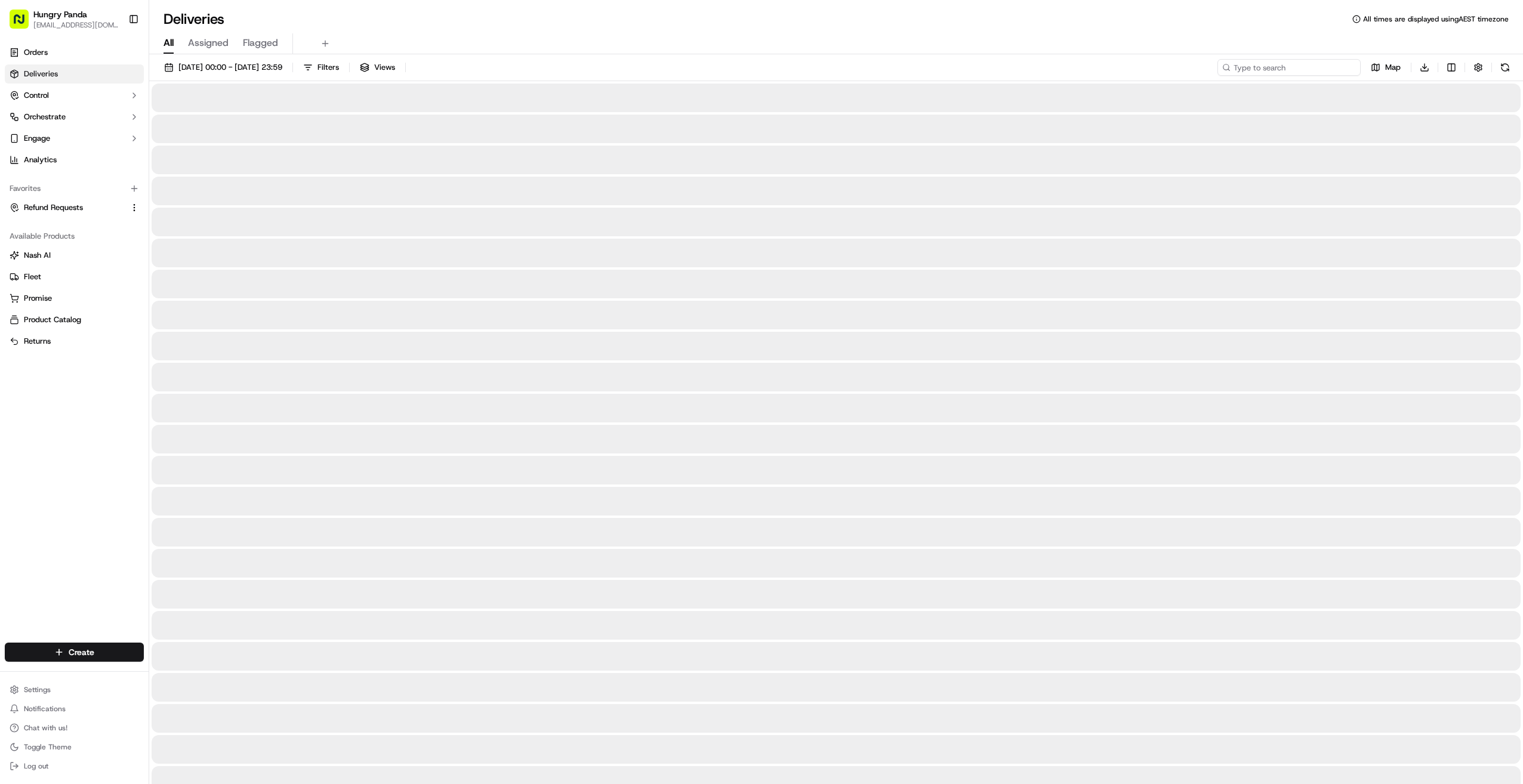
click at [825, 67] on input at bounding box center [1289, 67] width 143 height 17
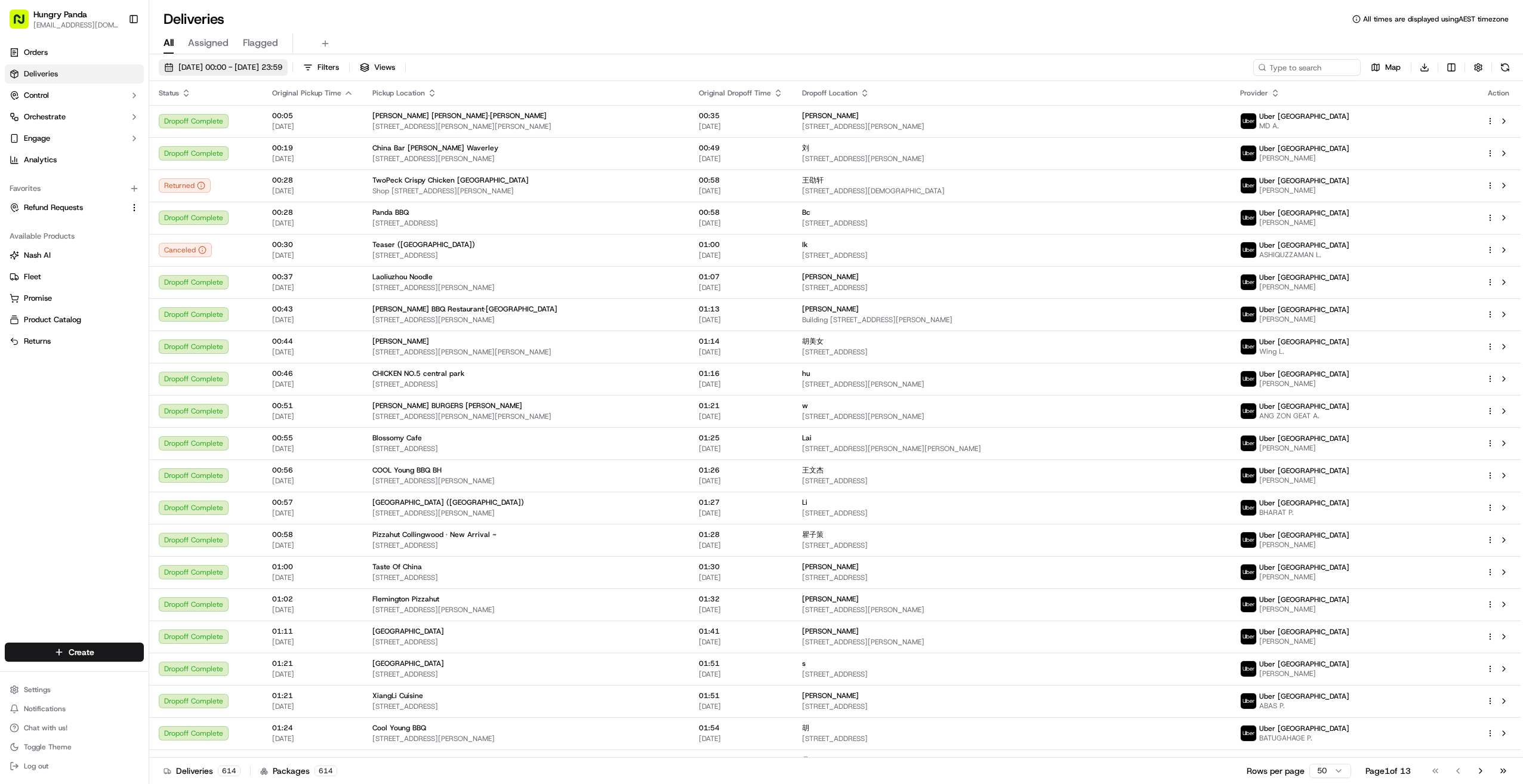
click at [232, 68] on span "17/09/2025 00:00 - 17/09/2025 23:59" at bounding box center [230, 67] width 103 height 11
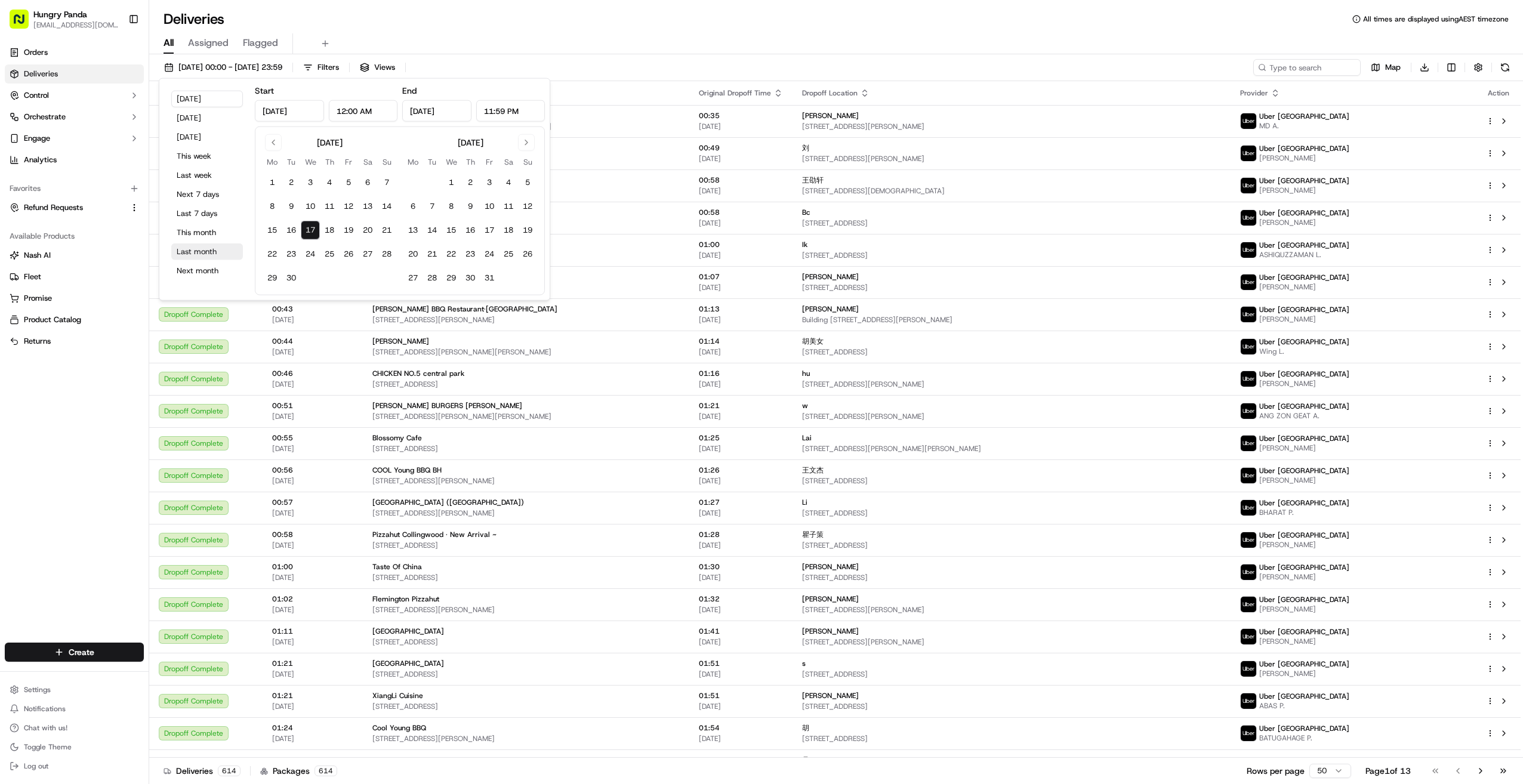
click at [216, 252] on button "Last month" at bounding box center [207, 252] width 71 height 17
type input "Aug 1, 2025"
type input "Aug 31, 2025"
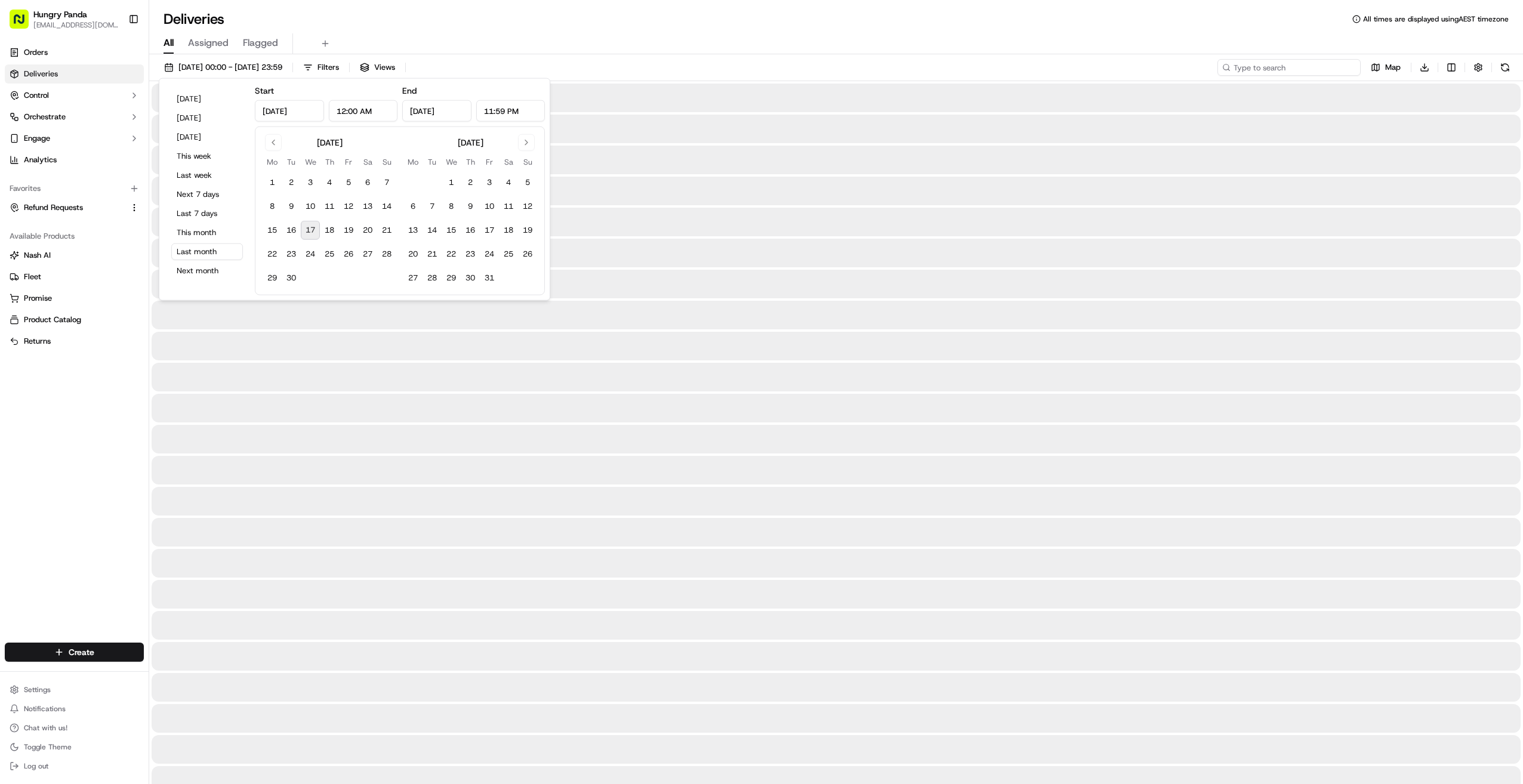
click at [825, 68] on input at bounding box center [1289, 67] width 143 height 17
paste input "7267362814956764761214"
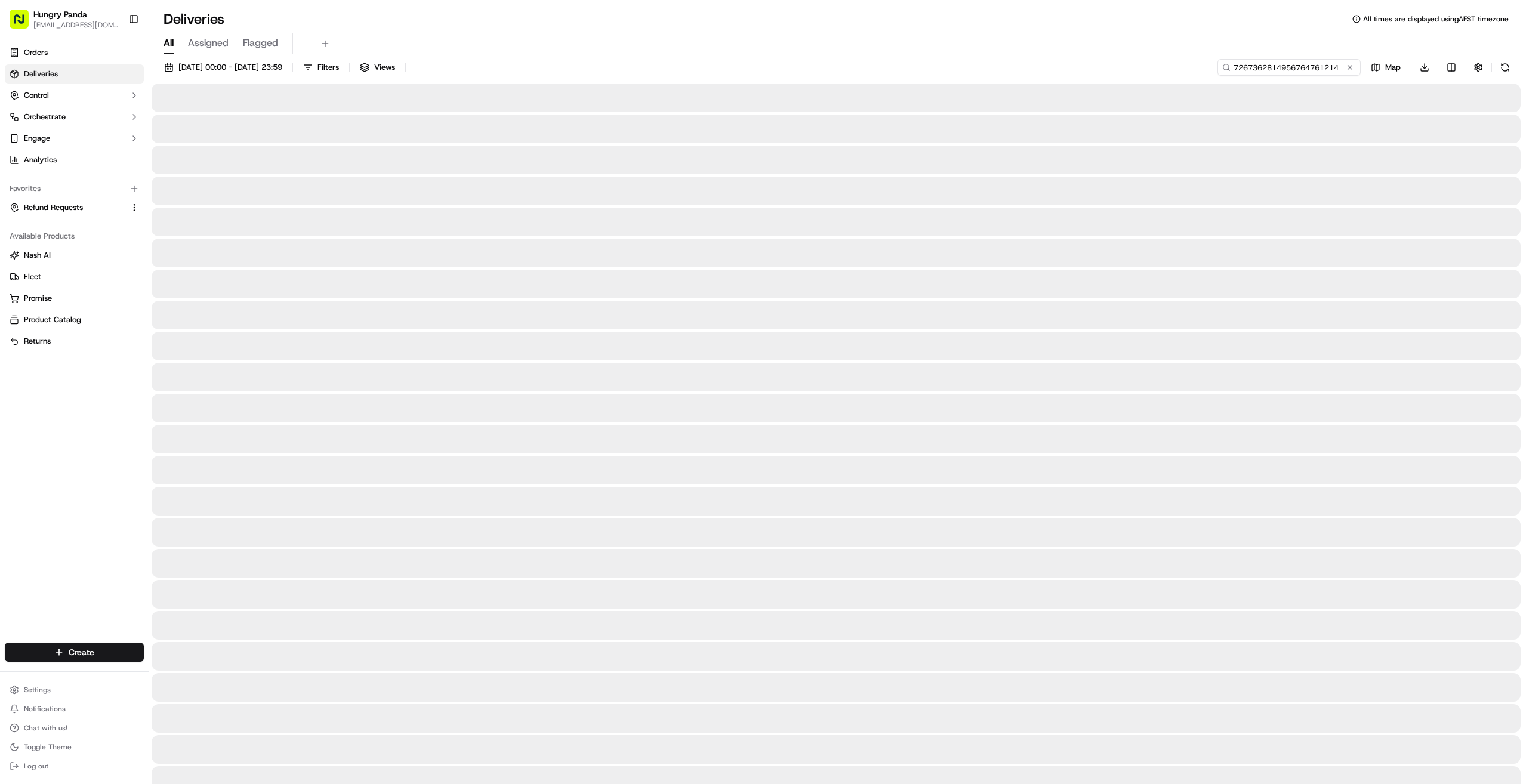
type input "7267362814956764761214"
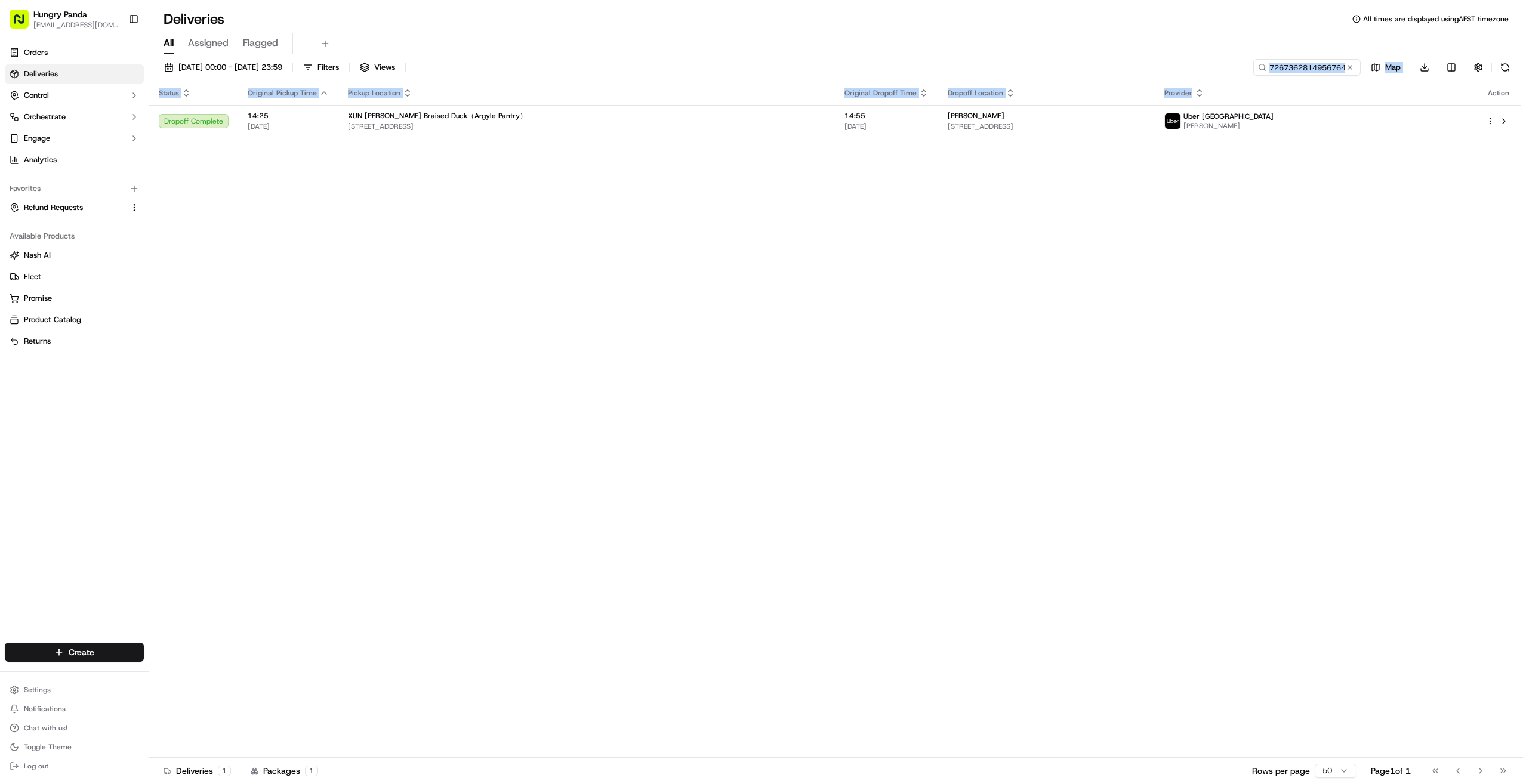
drag, startPoint x: 1307, startPoint y: 76, endPoint x: 1454, endPoint y: 383, distance: 340.4
click at [825, 383] on div "01/08/2025 00:00 - 31/08/2025 23:59 Filters Views 7267362814956764761214 Map Do…" at bounding box center [836, 420] width 1374 height 732
click at [825, 468] on div "Status Original Pickup Time Pickup Location Original Dropoff Time Dropoff Locat…" at bounding box center [835, 419] width 1372 height 677
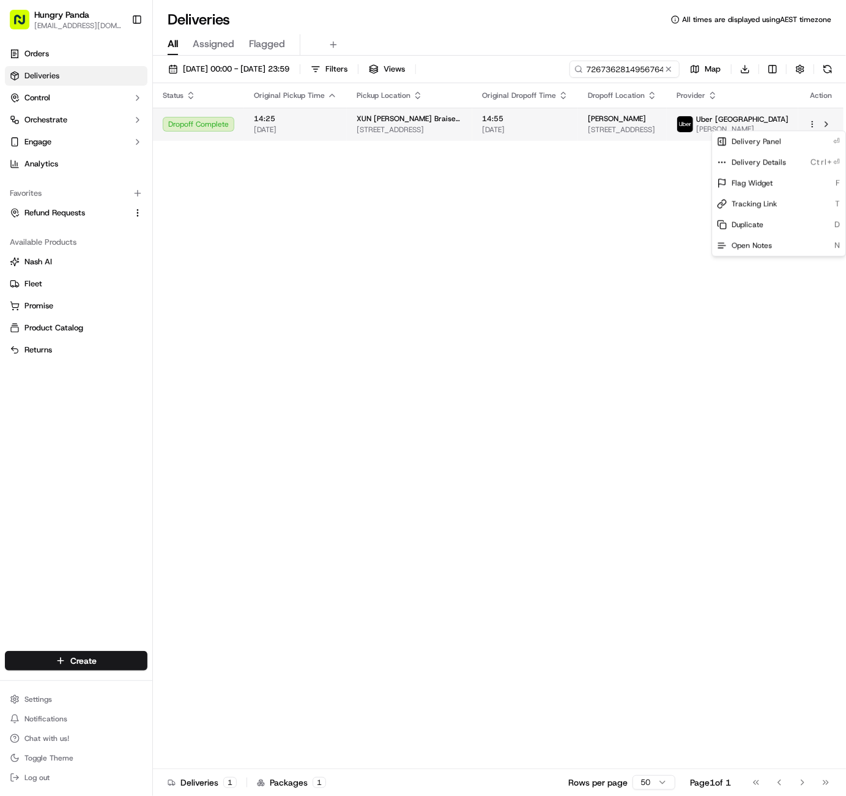
click at [812, 124] on html "Hungry Panda liurui0731@hungrypandagroup.com Toggle Sidebar Orders Deliveries C…" at bounding box center [423, 398] width 846 height 796
click at [785, 161] on div "Delivery Details Ctrl+⏎" at bounding box center [778, 162] width 133 height 21
click at [670, 65] on html "Hungry Panda liurui0731@hungrypandagroup.com Toggle Sidebar Orders Deliveries C…" at bounding box center [423, 398] width 846 height 796
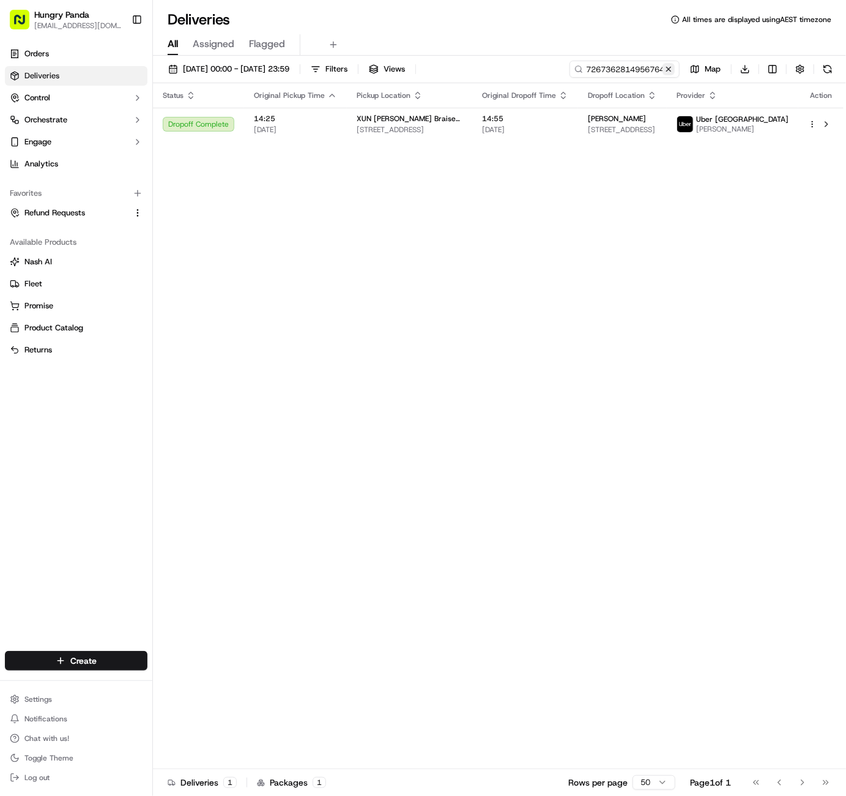
click at [669, 67] on button at bounding box center [669, 69] width 12 height 12
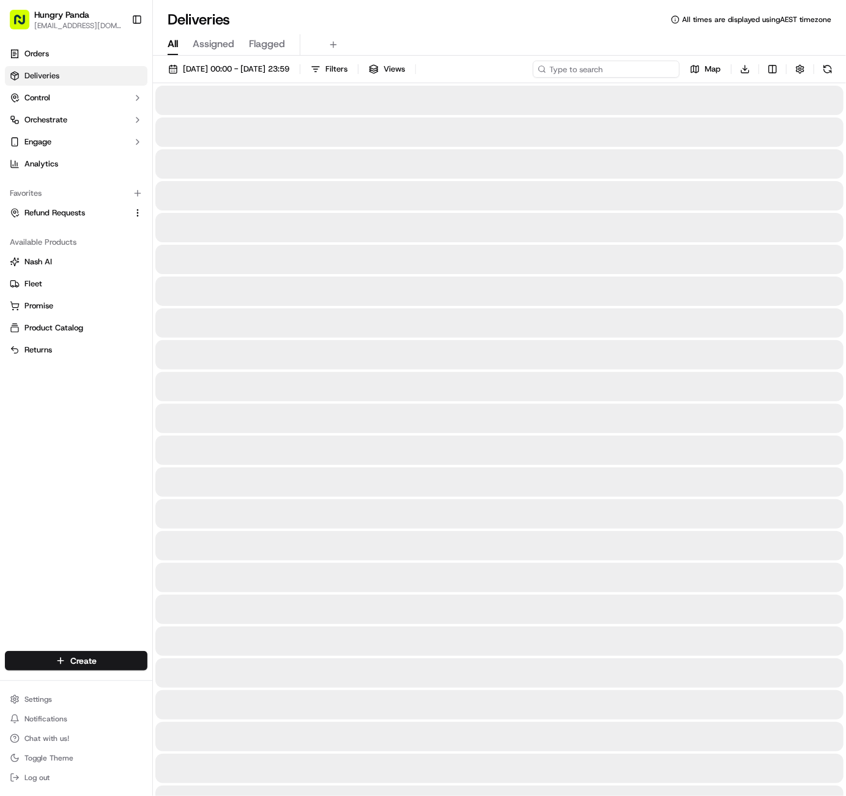
click at [633, 69] on input at bounding box center [606, 69] width 147 height 17
paste input "5614209554557722121220"
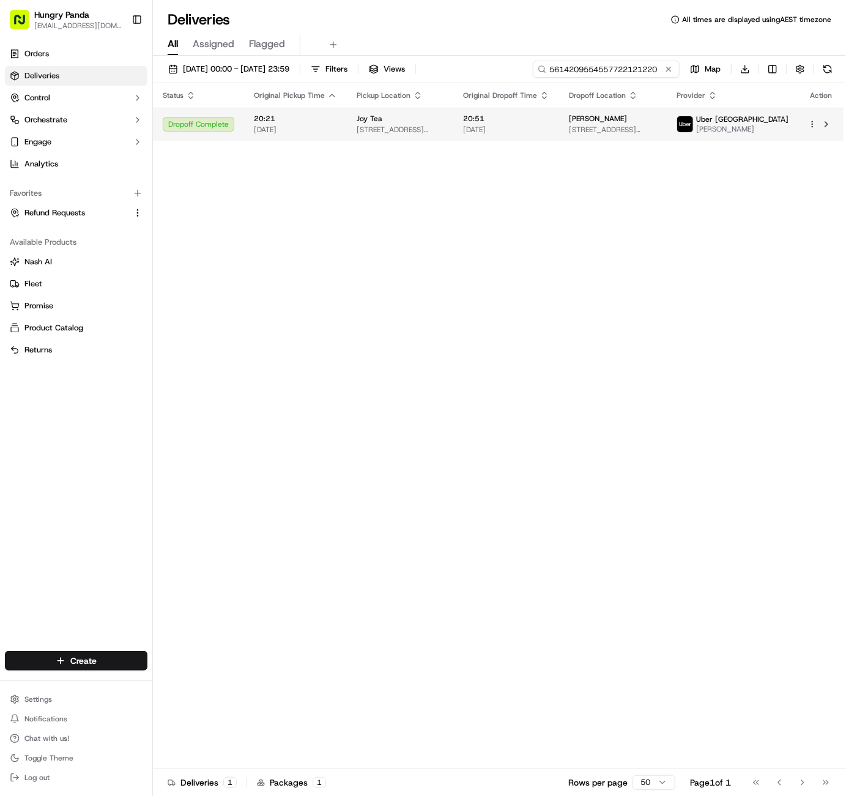
type input "5614209554557722121220"
click at [812, 123] on html "Hungry Panda liurui0731@hungrypandagroup.com Toggle Sidebar Orders Deliveries C…" at bounding box center [423, 398] width 846 height 796
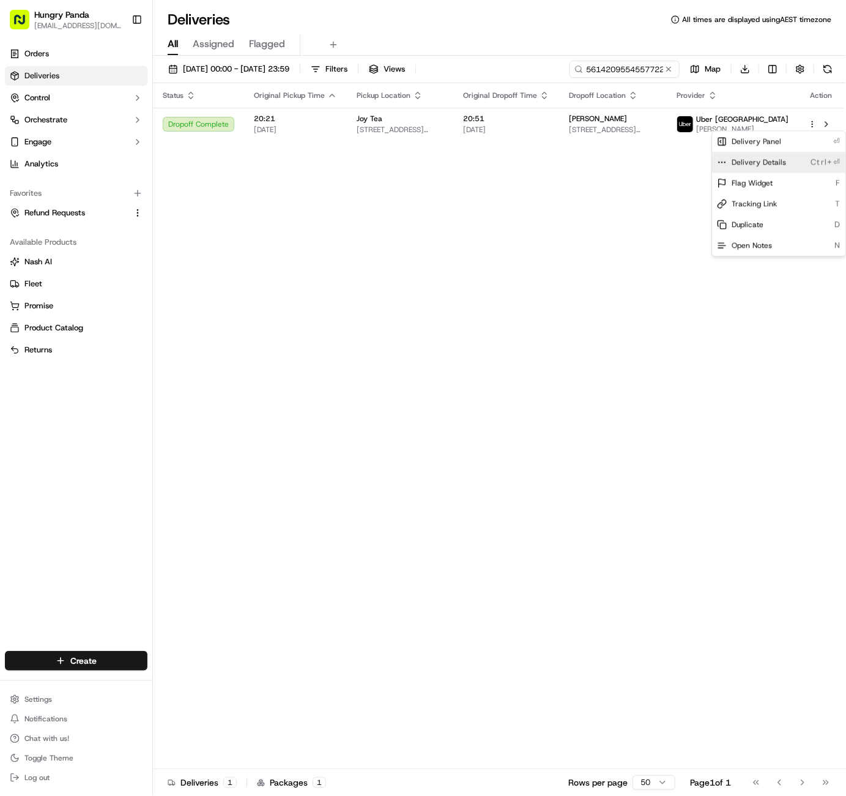
click at [789, 158] on div "Delivery Details Ctrl+⏎" at bounding box center [778, 162] width 133 height 21
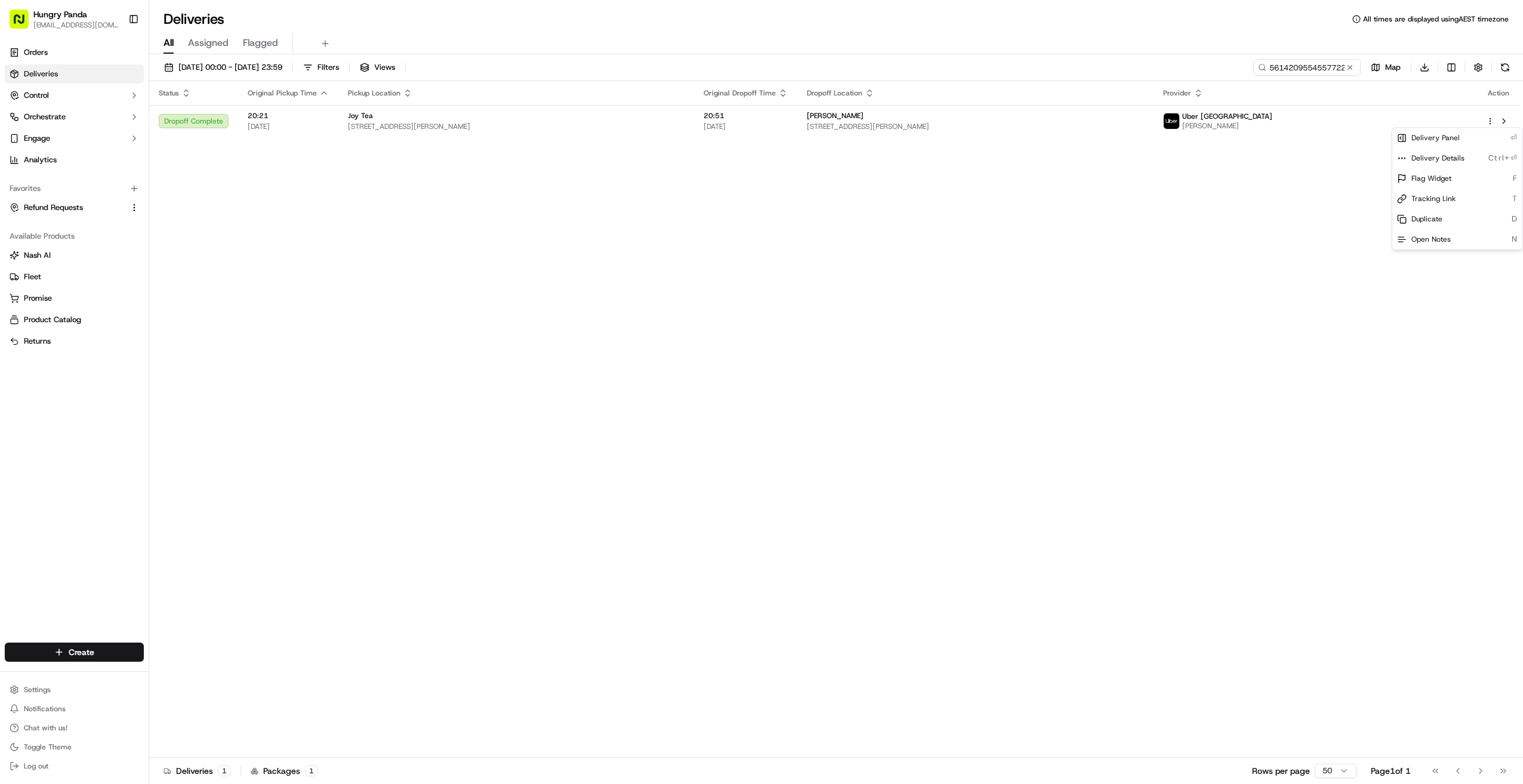
click at [825, 63] on html "Hungry Panda liurui0731@hungrypandagroup.com Toggle Sidebar Orders Deliveries C…" at bounding box center [761, 392] width 1523 height 784
click at [825, 65] on button at bounding box center [1350, 67] width 12 height 12
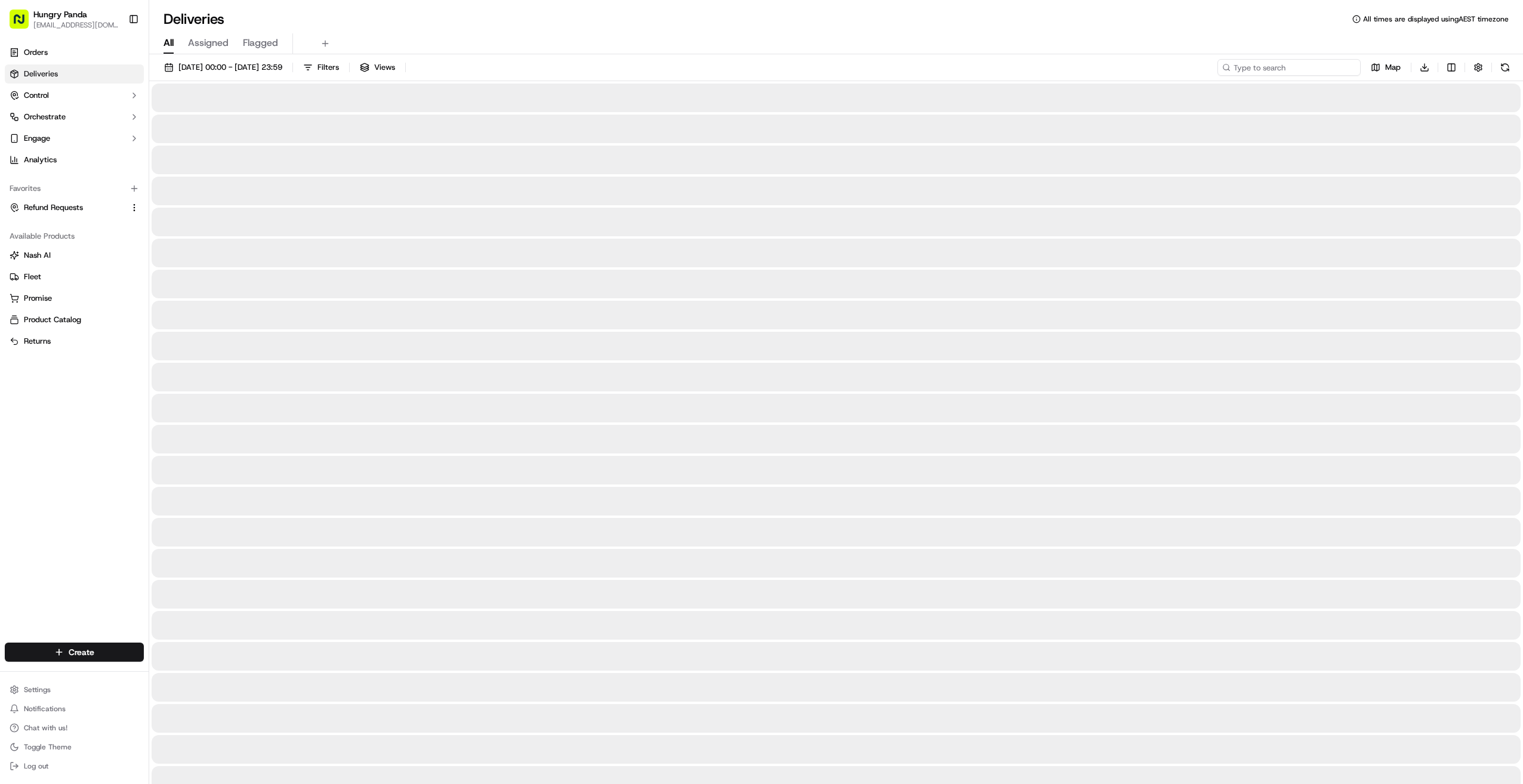
click at [825, 67] on input at bounding box center [1289, 67] width 143 height 17
paste input "311720313405173583125"
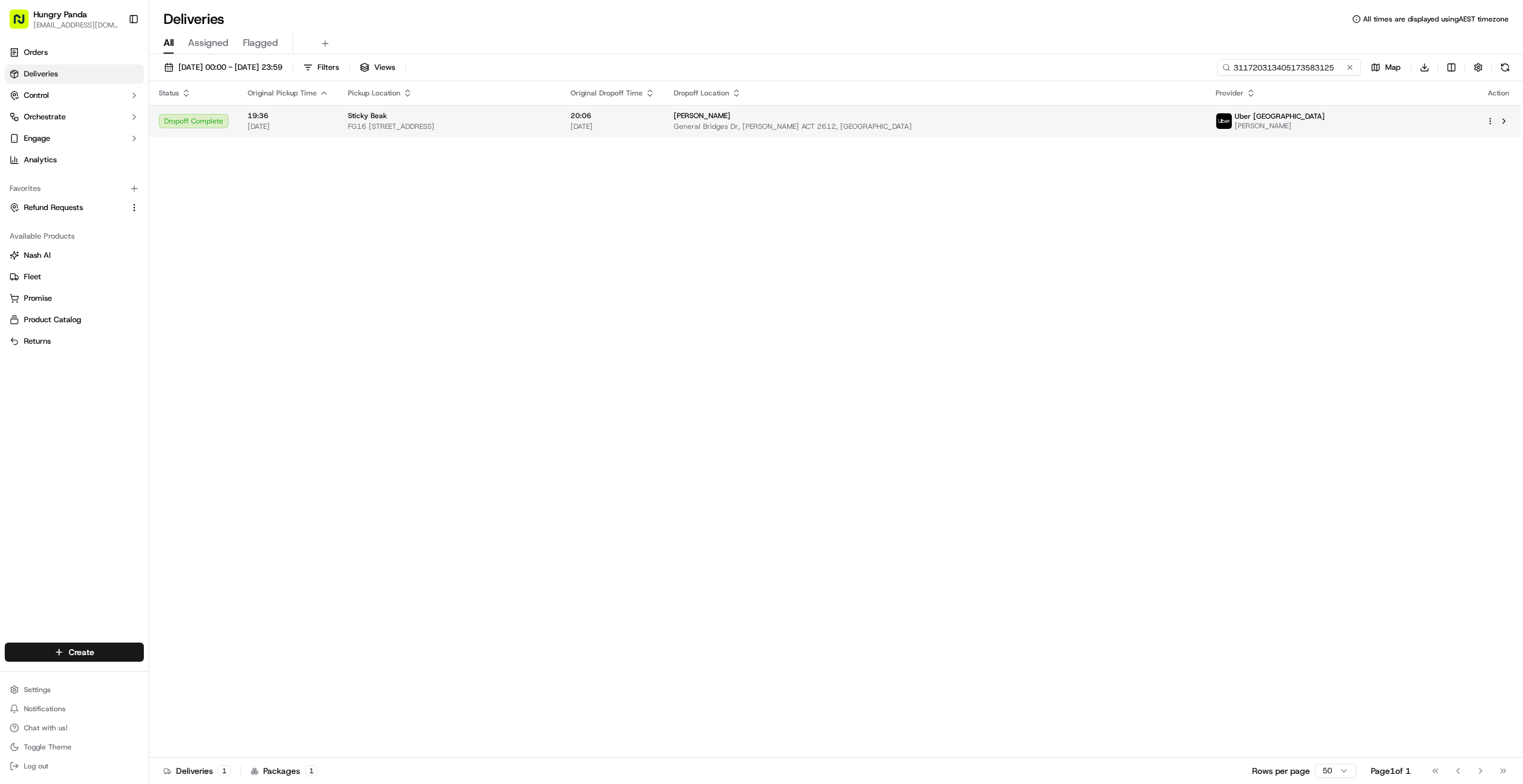
type input "311720313405173583125"
click at [825, 114] on div at bounding box center [1499, 121] width 25 height 15
click at [825, 125] on div at bounding box center [1499, 121] width 25 height 15
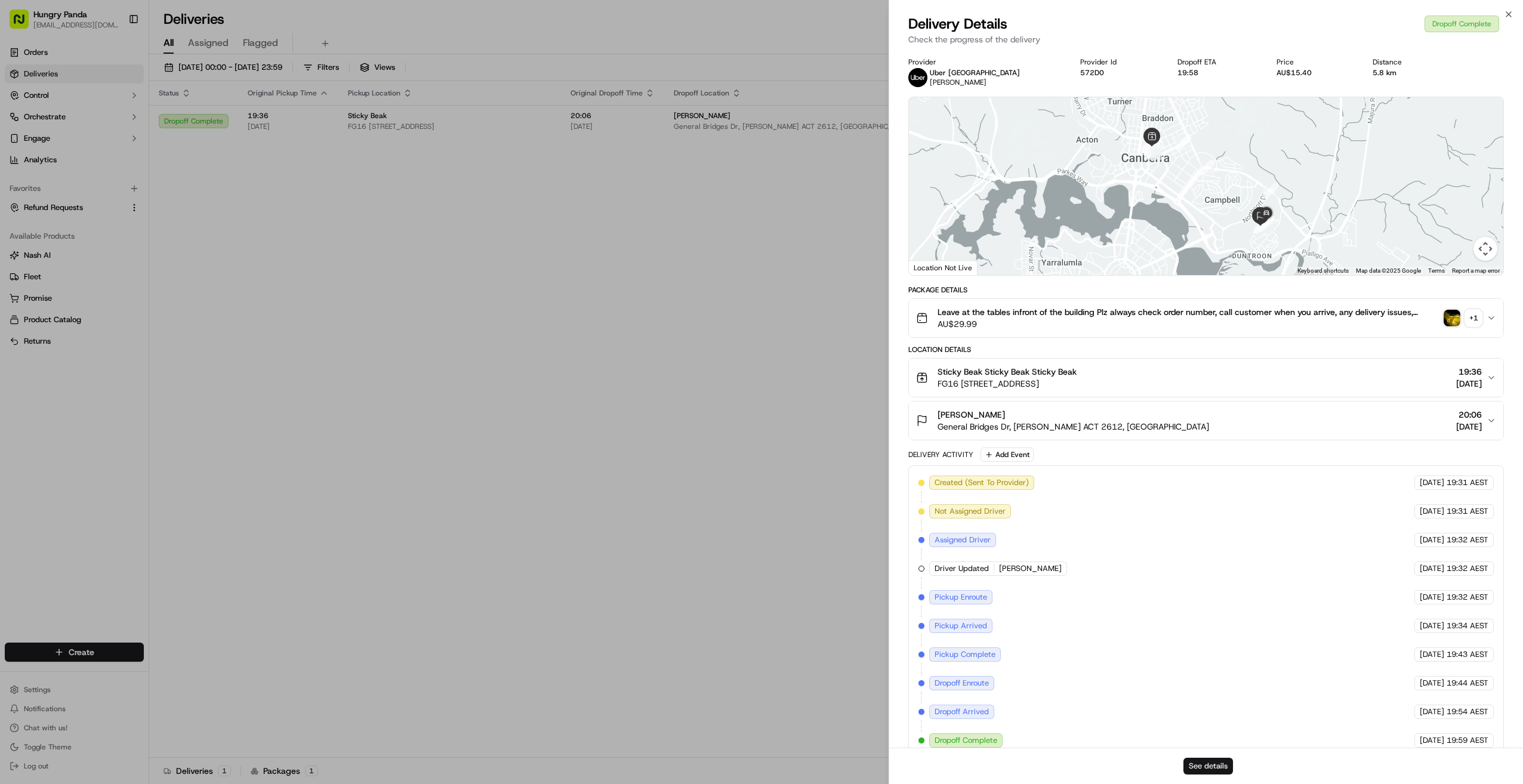
click at [825, 764] on button "See details" at bounding box center [1208, 765] width 50 height 17
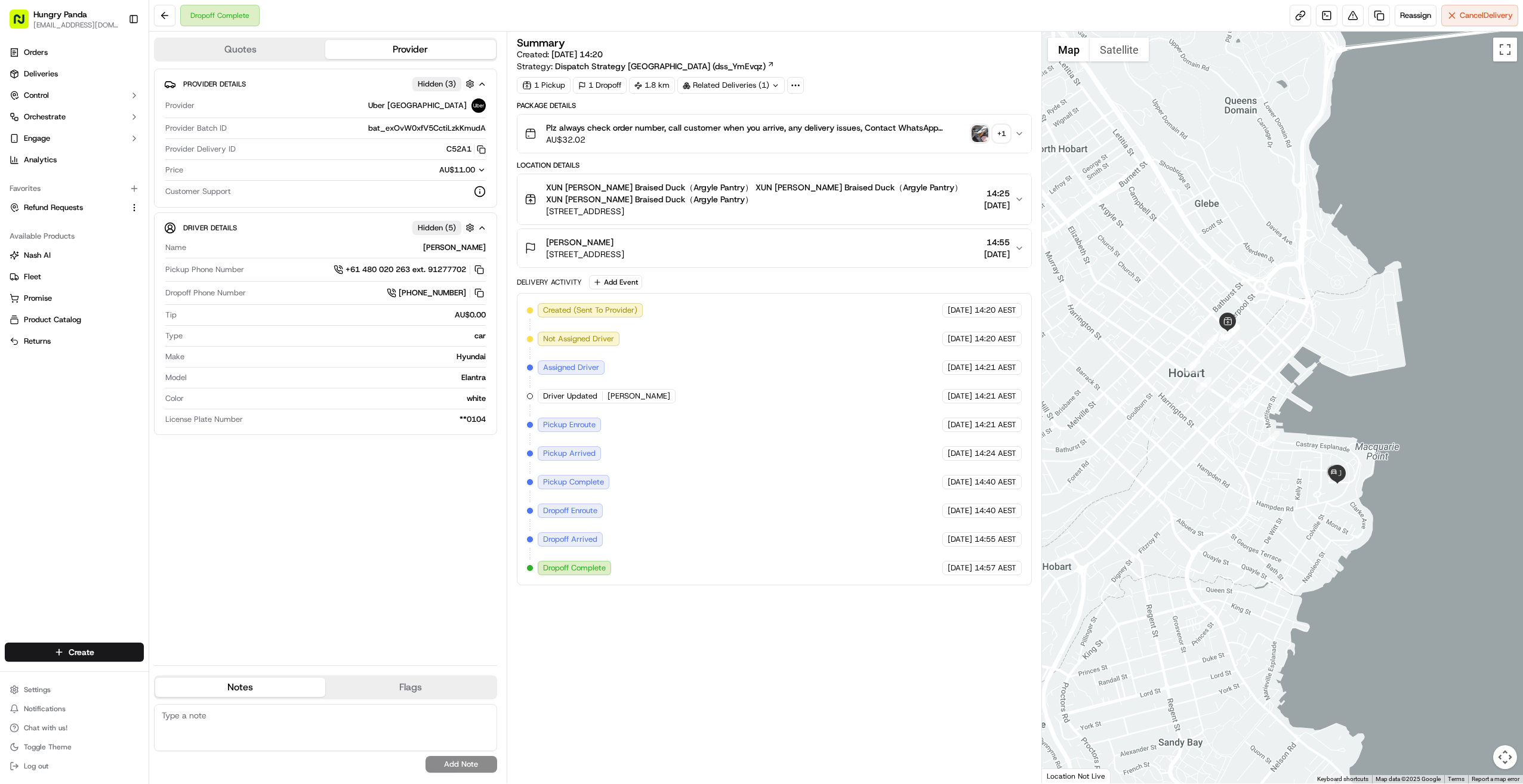
drag, startPoint x: 776, startPoint y: 575, endPoint x: 783, endPoint y: 593, distance: 19.3
click at [776, 575] on div "Created (Sent To Provider) [GEOGRAPHIC_DATA] [GEOGRAPHIC_DATA] [DATE] 14:20 AES…" at bounding box center [775, 439] width 516 height 293
click at [825, 14] on button at bounding box center [1353, 16] width 21 height 21
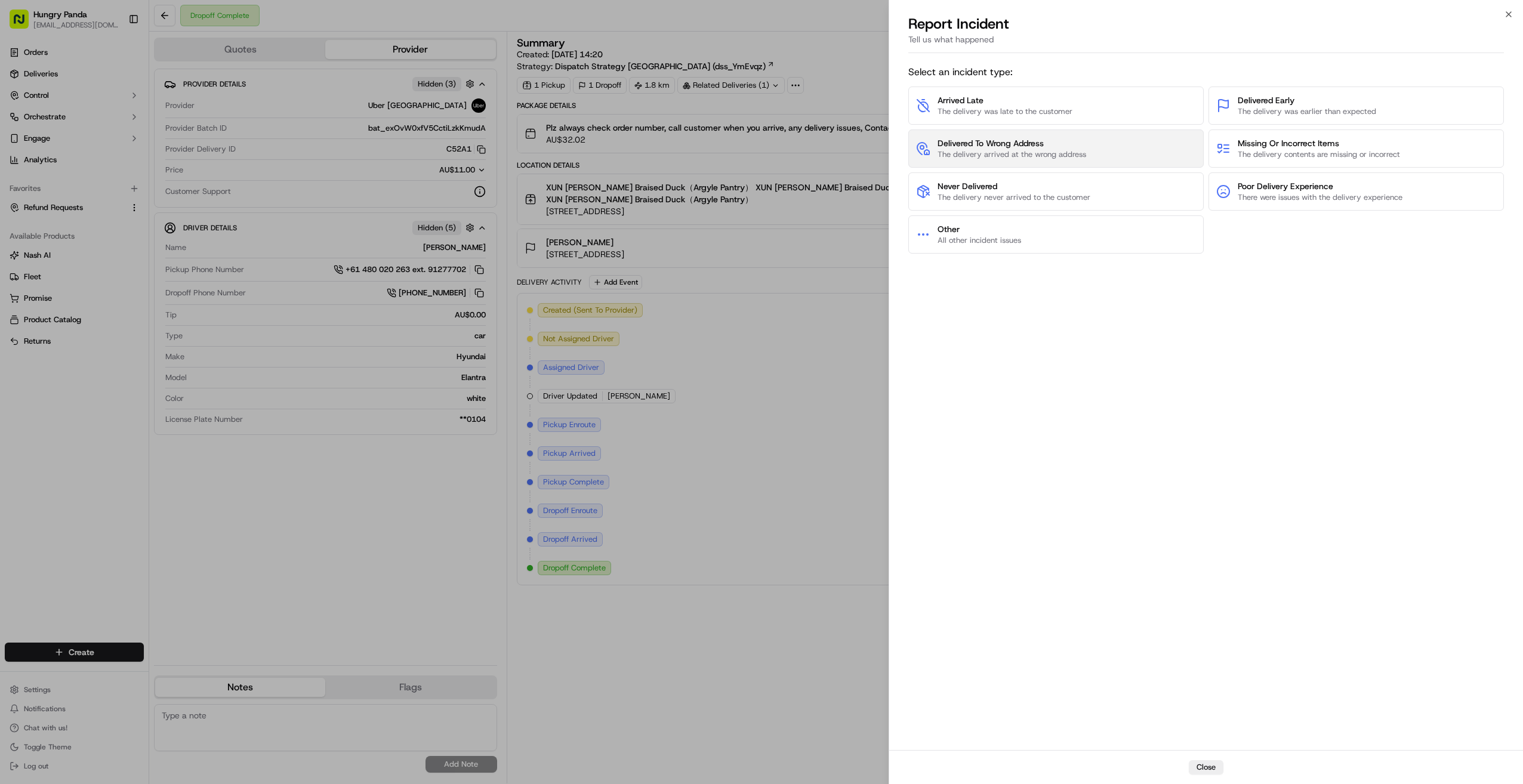
click at [825, 149] on span "The delivery arrived at the wrong address" at bounding box center [1012, 154] width 148 height 11
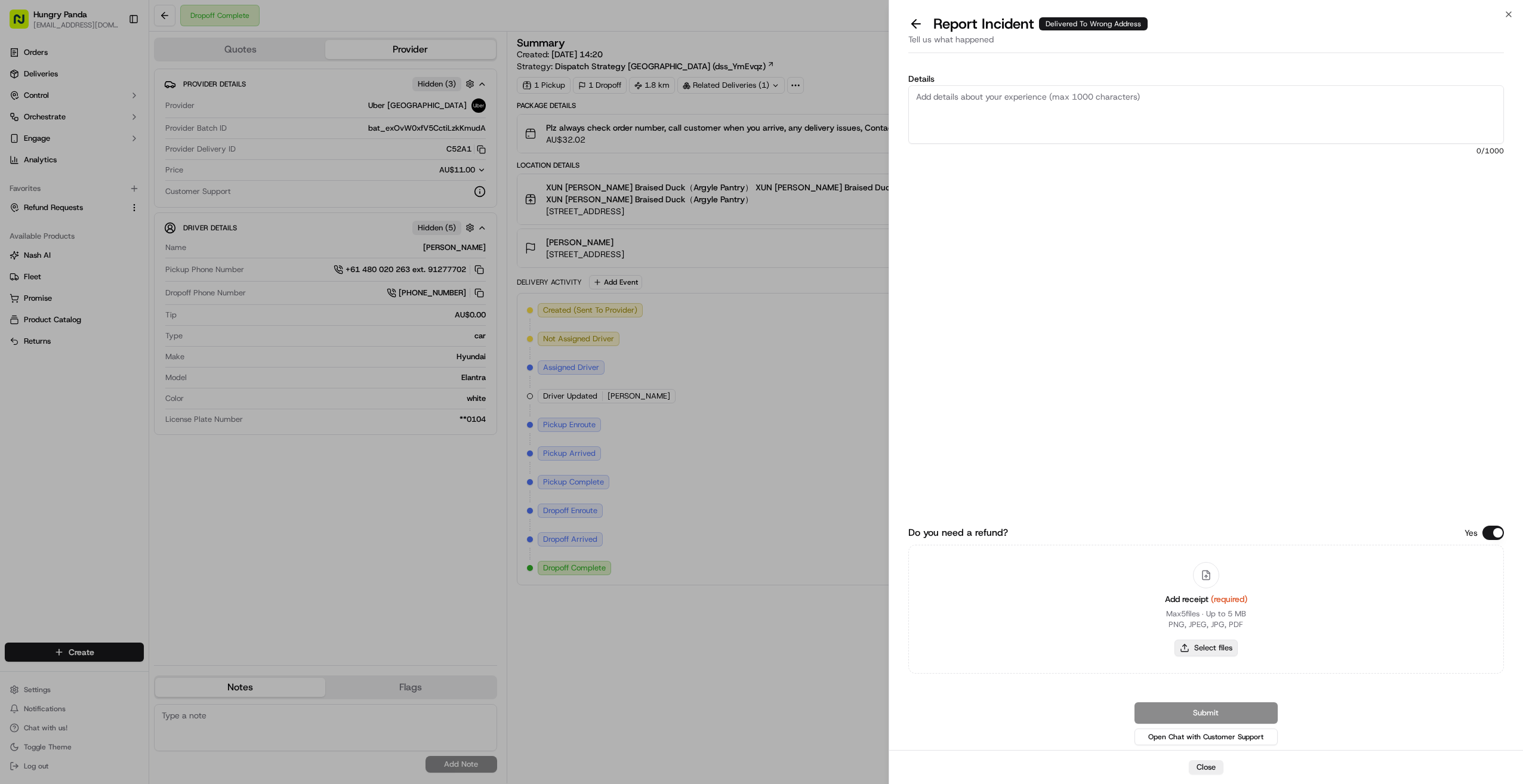
click at [825, 647] on button "Select files" at bounding box center [1206, 647] width 63 height 17
type input "C:\fakepath\屏幕截图 [DATE] 174644.png"
click at [825, 102] on textarea "Details" at bounding box center [1206, 114] width 596 height 59
paste textarea "The customer reported that they did not receive the food. It was shown as deliv…"
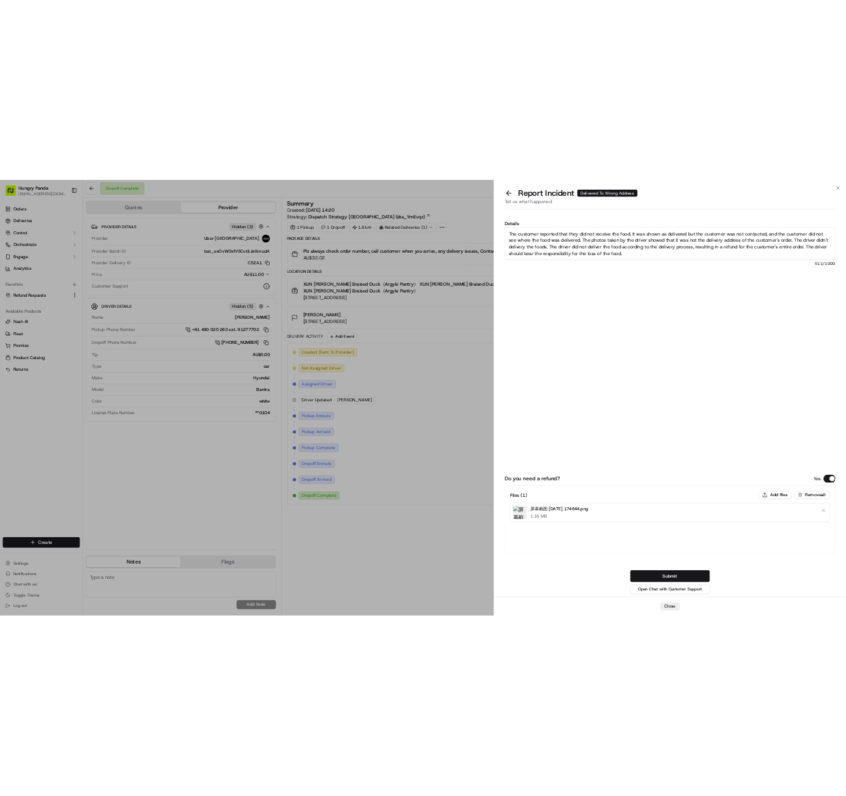
scroll to position [7, 0]
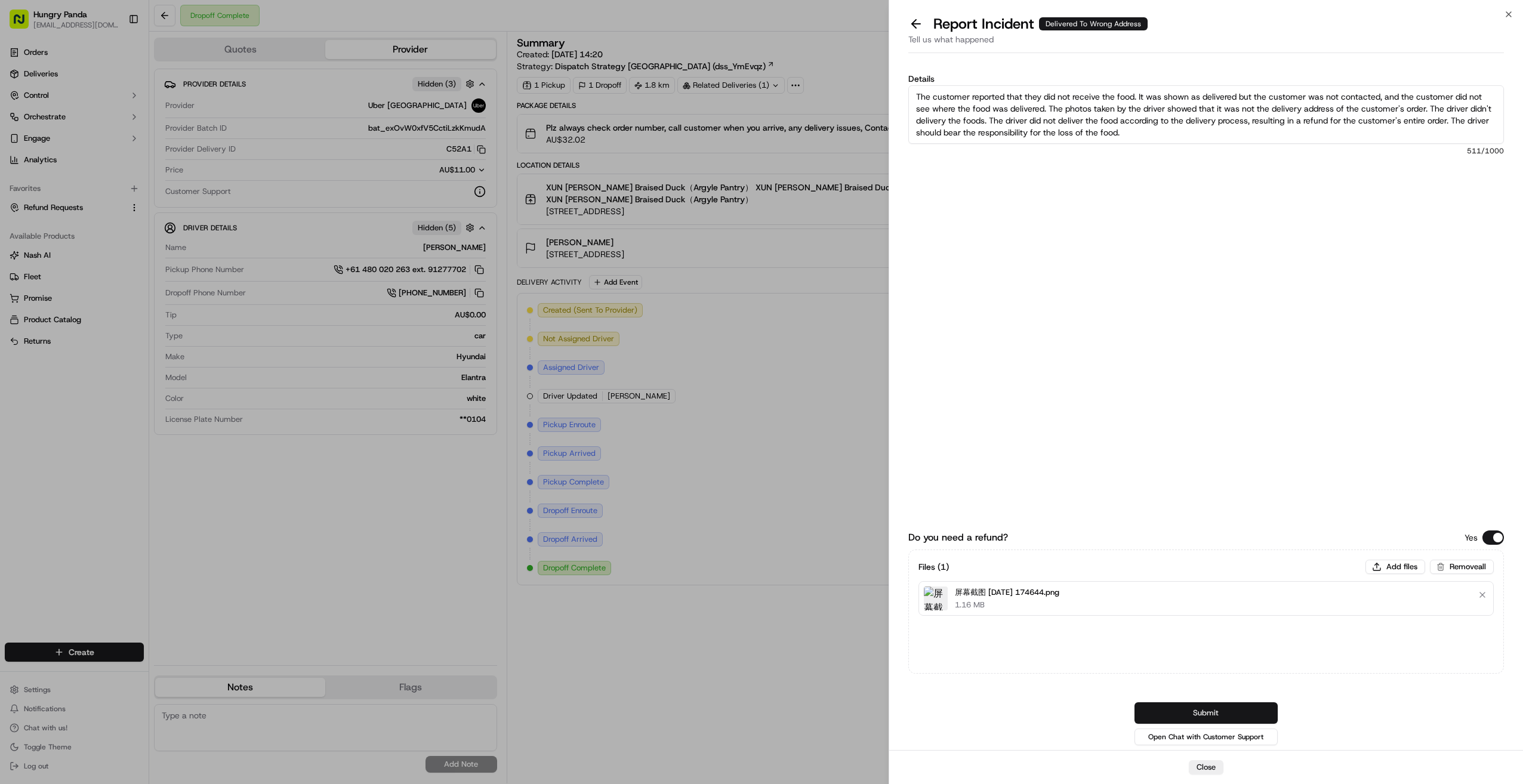
type textarea "The customer reported that they did not receive the food. It was shown as deliv…"
click at [825, 711] on button "Submit" at bounding box center [1206, 713] width 143 height 21
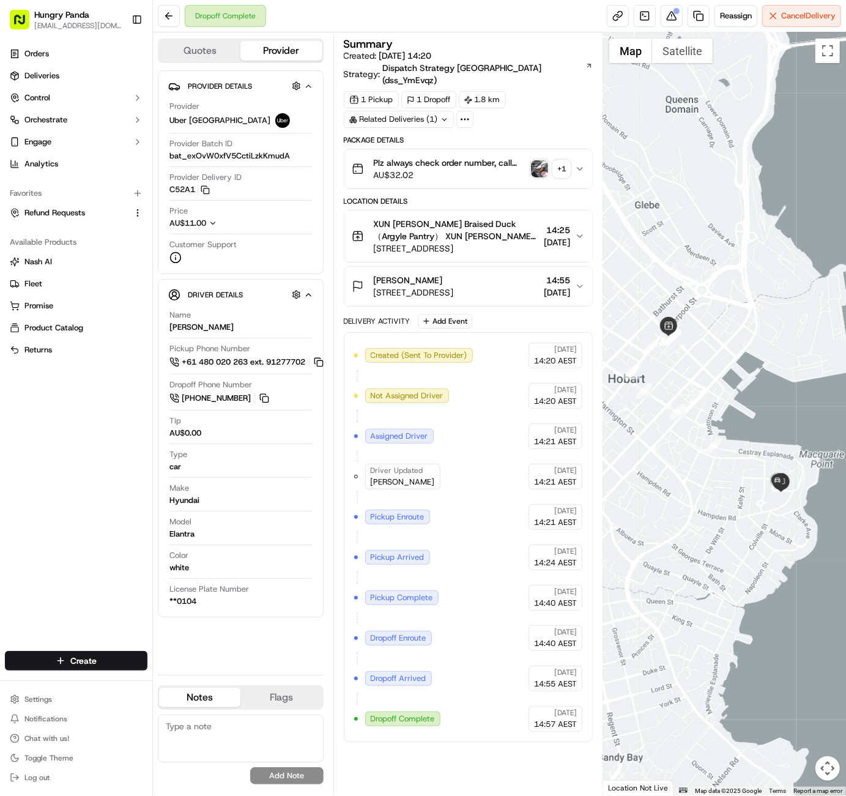
click at [586, 98] on div "1 Pickup 1 Dropoff 1.8 km Related Deliveries (1)" at bounding box center [469, 109] width 250 height 37
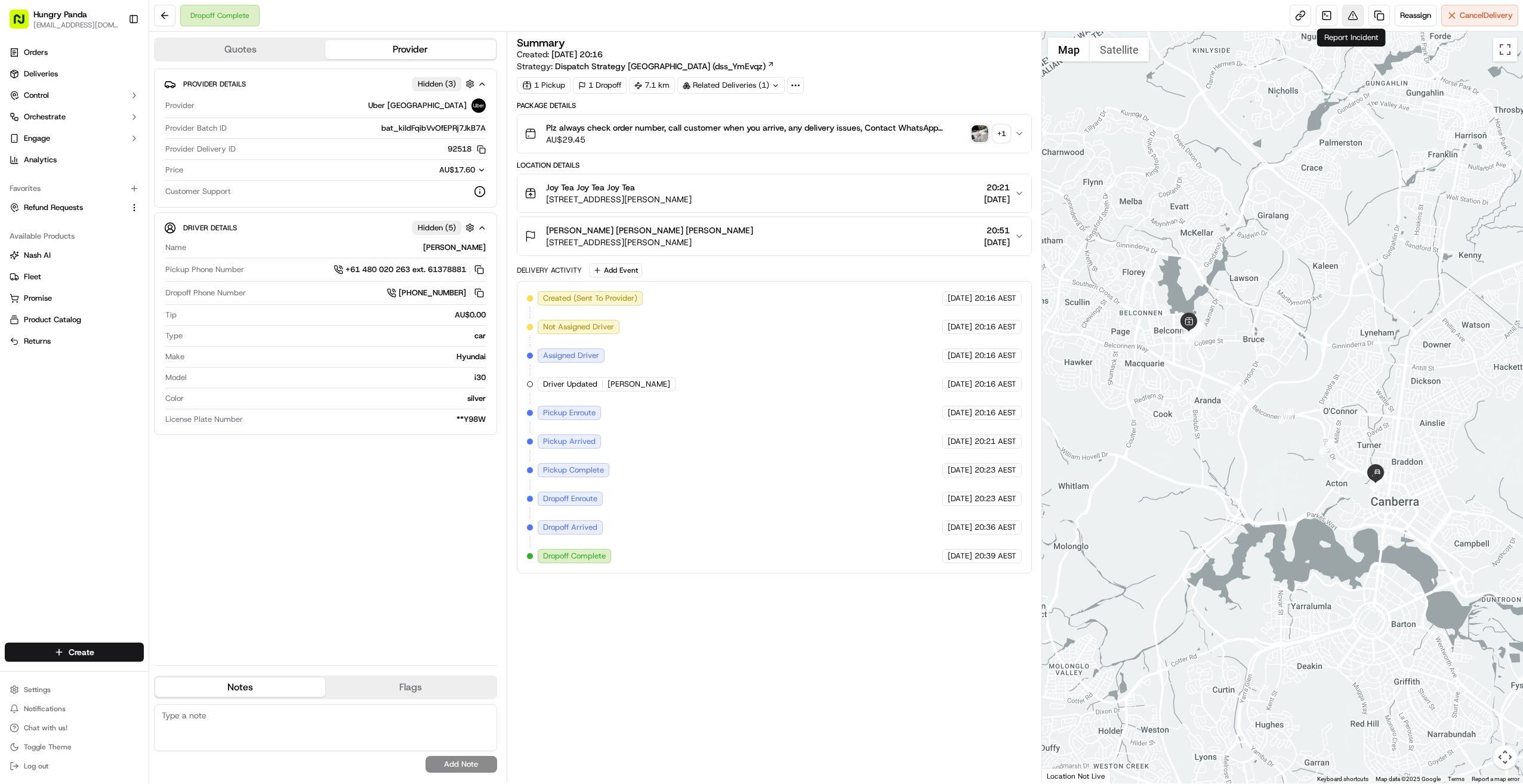
click at [825, 13] on button at bounding box center [1353, 16] width 21 height 21
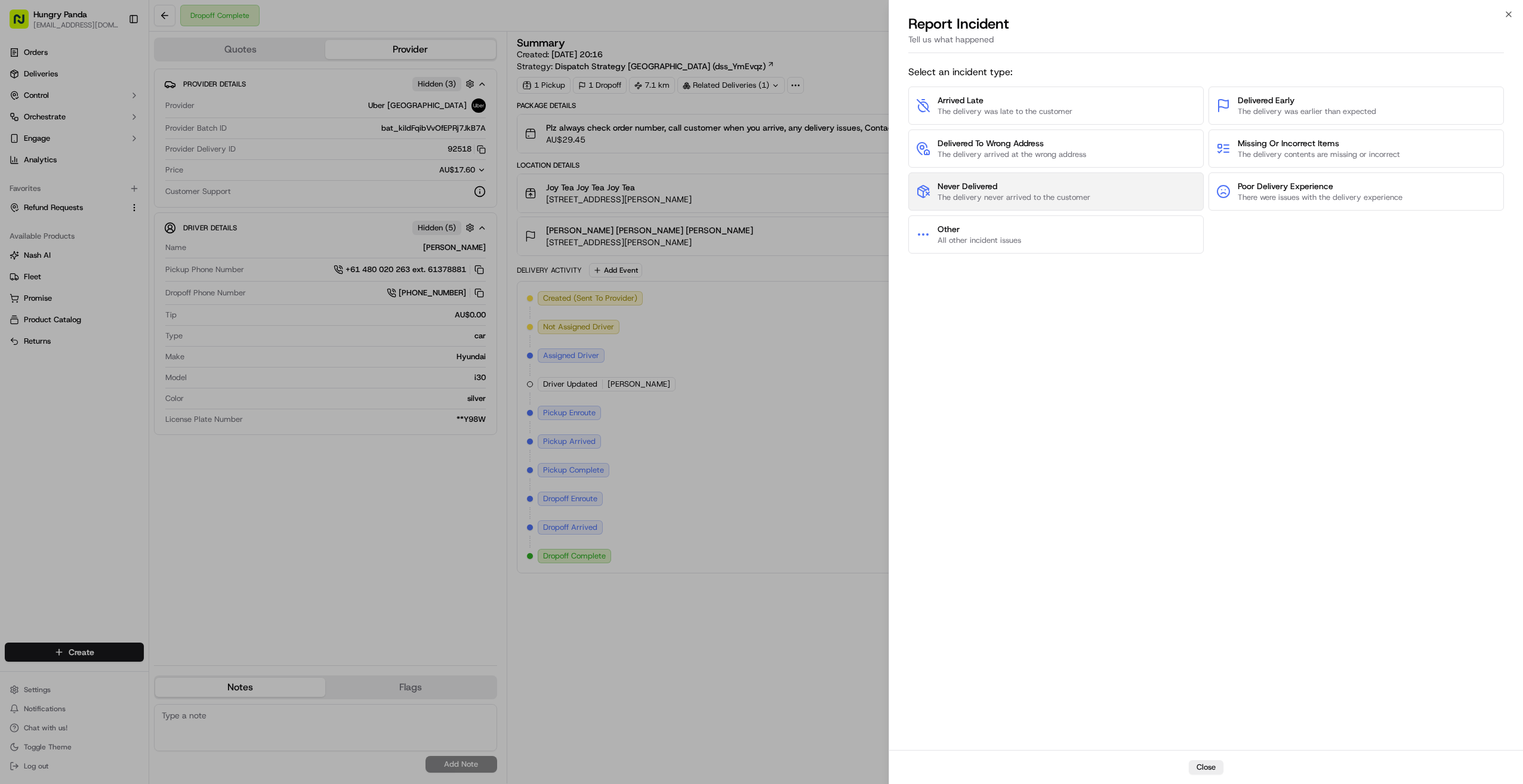
click at [825, 180] on span "Never Delivered" at bounding box center [1014, 186] width 153 height 12
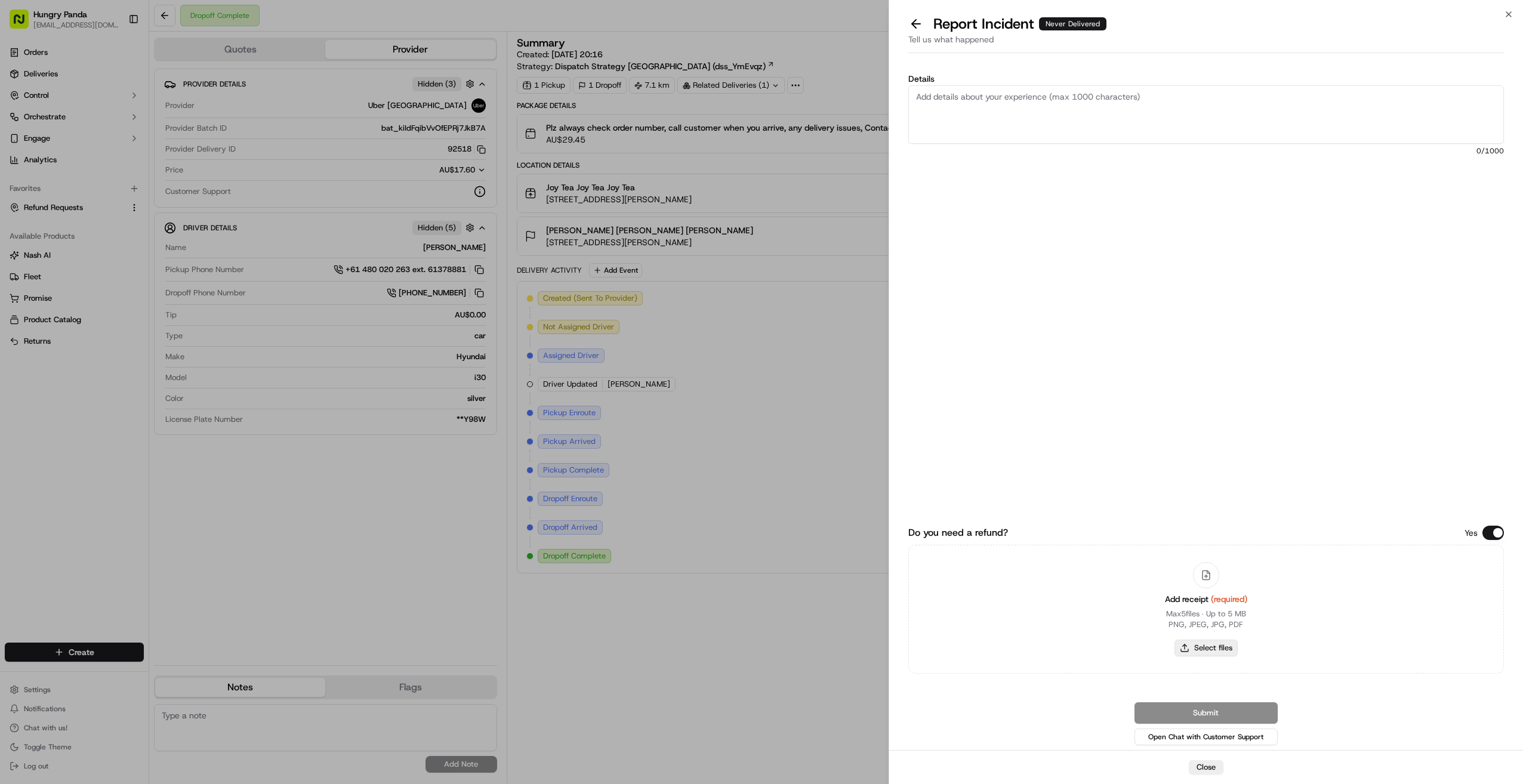
click at [825, 654] on button "Select files" at bounding box center [1206, 647] width 63 height 17
type input "C:\fakepath\屏幕截图 [DATE] 174816.png"
click at [825, 110] on textarea "Details" at bounding box center [1206, 114] width 596 height 59
click at [825, 105] on textarea "Details" at bounding box center [1206, 114] width 596 height 59
click at [825, 95] on textarea "Details" at bounding box center [1206, 114] width 596 height 59
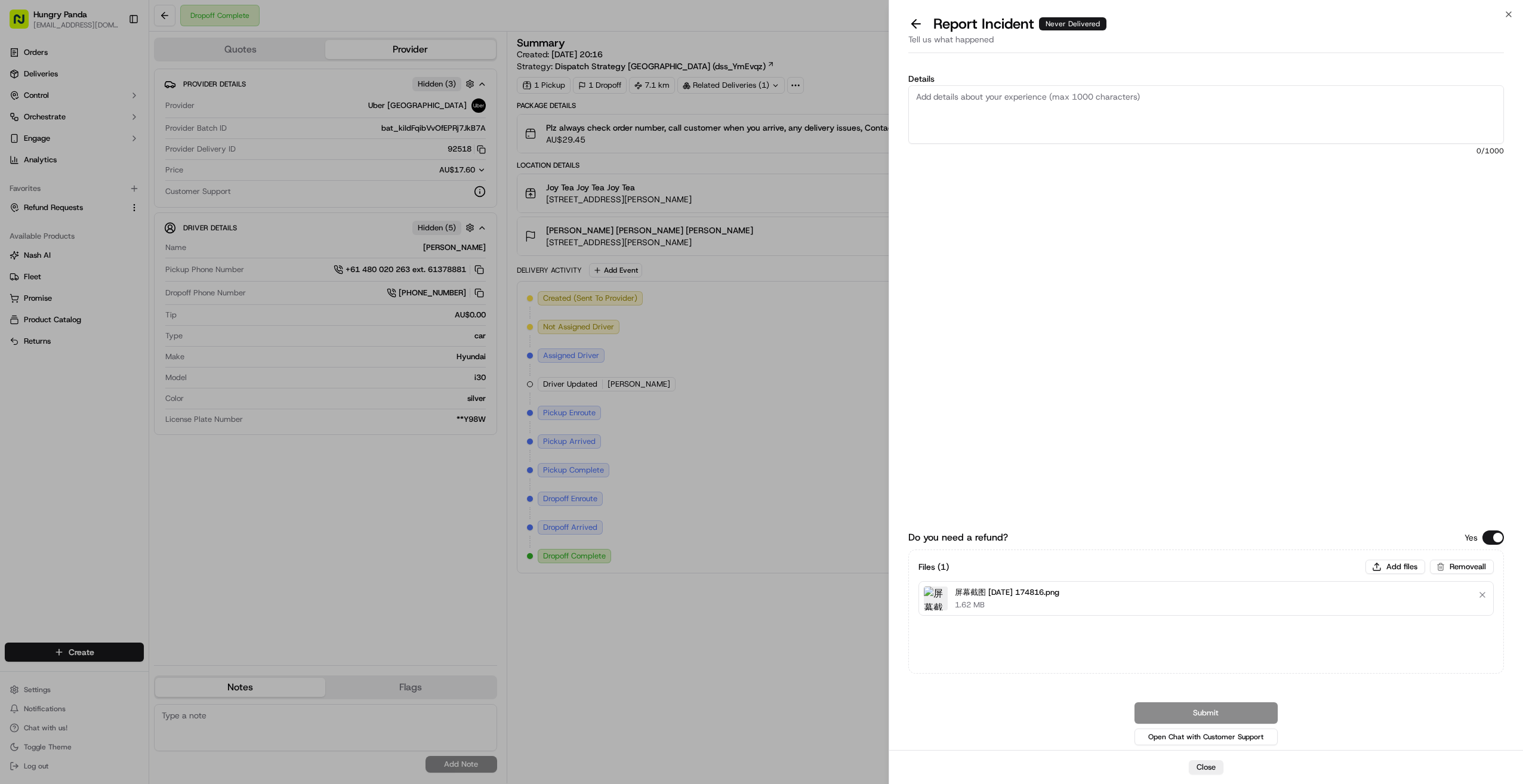
paste textarea "The customer reported that they did not receive the food. It was shown as deliv…"
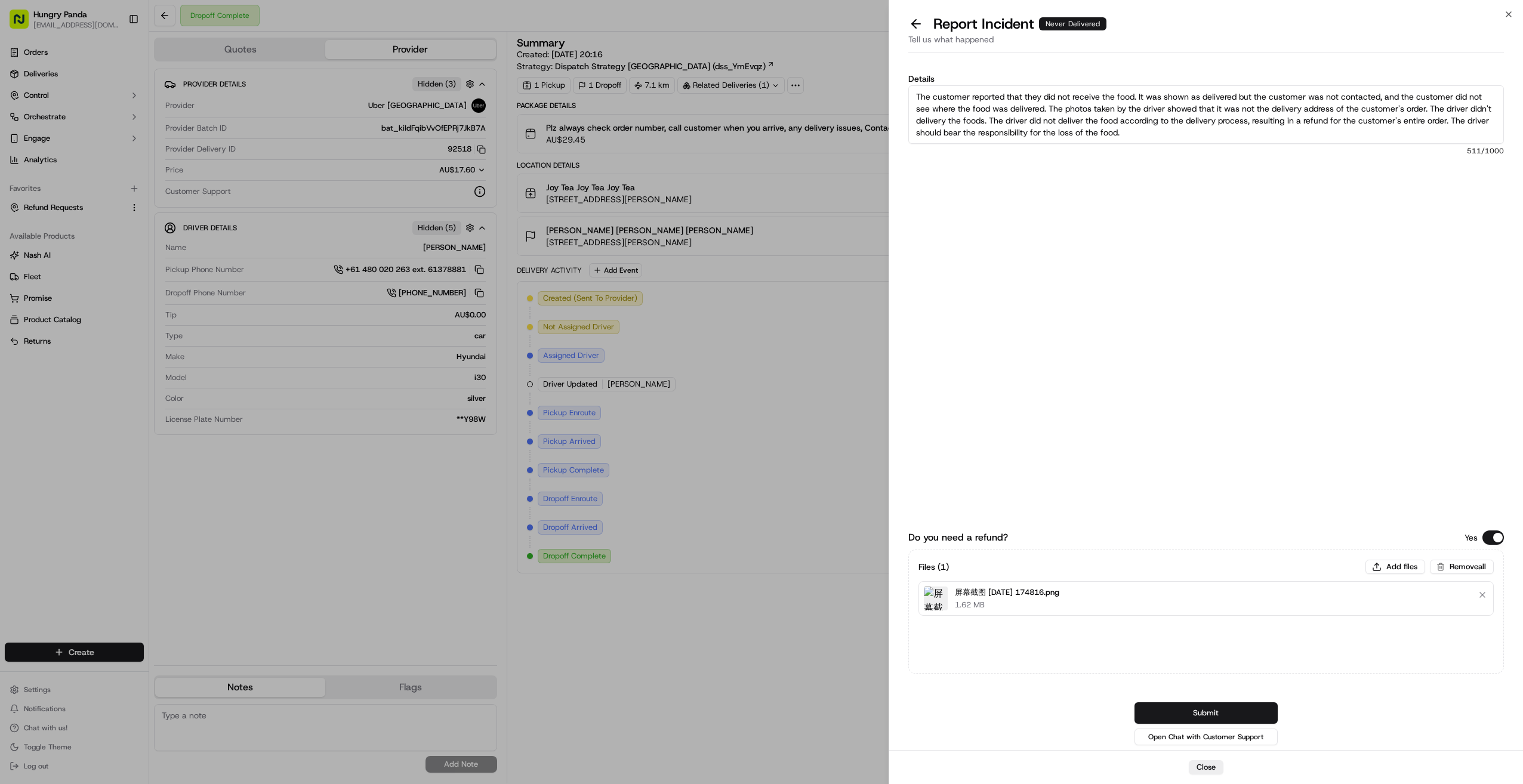
scroll to position [7, 0]
type textarea "The customer reported that they did not receive the food. It was shown as deliv…"
click at [825, 705] on button "Submit" at bounding box center [1206, 713] width 143 height 21
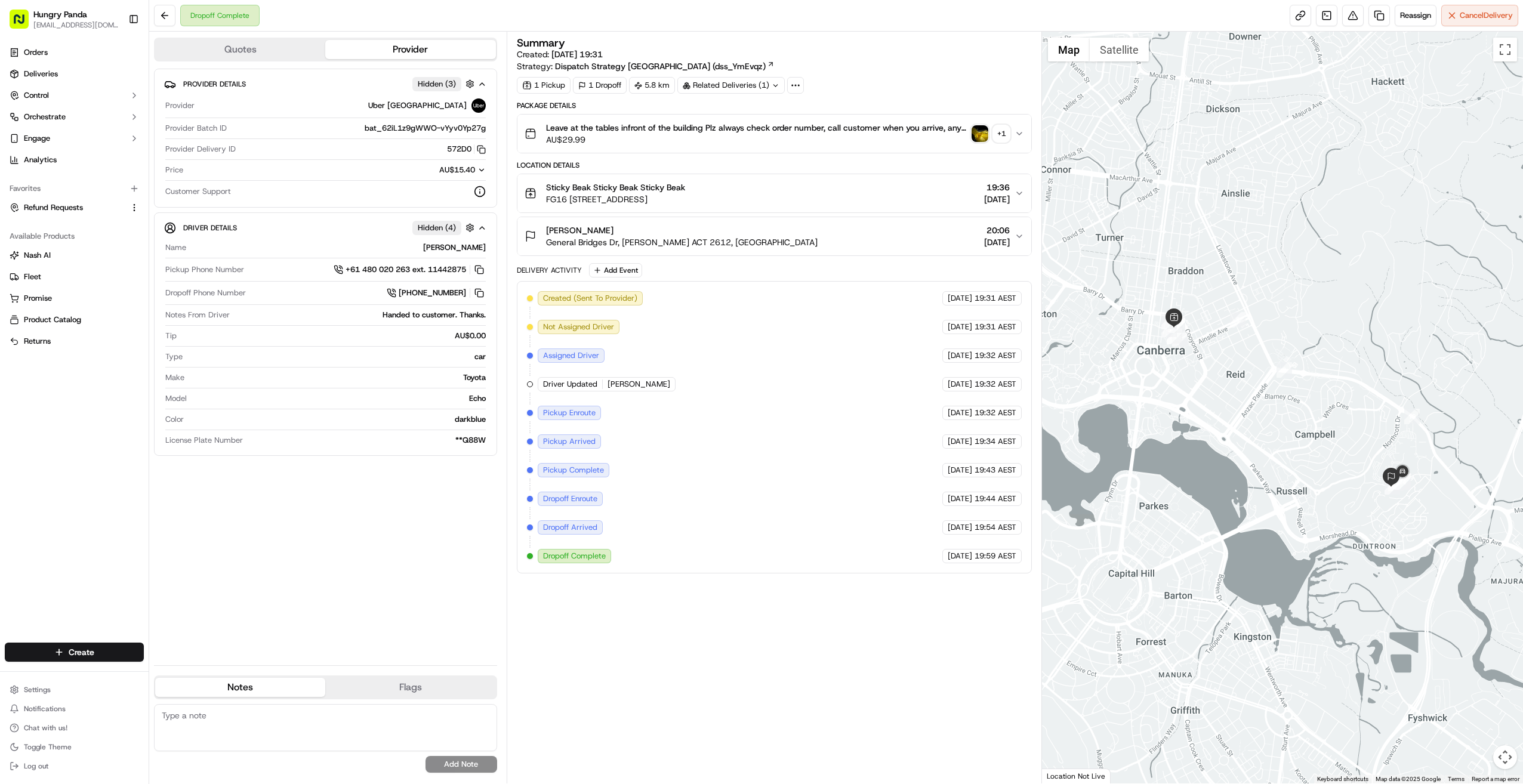
click at [1022, 133] on icon "button" at bounding box center [1020, 134] width 10 height 10
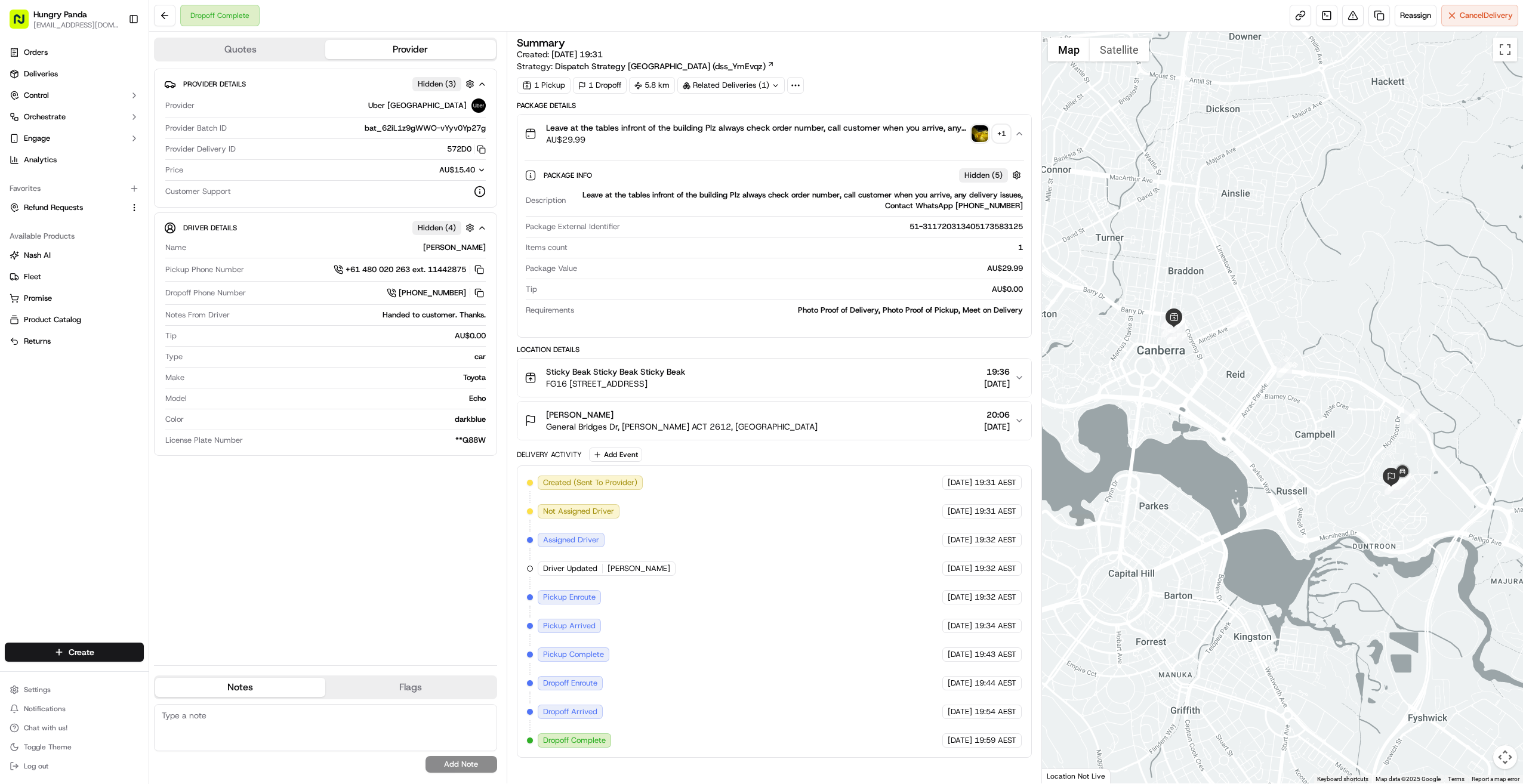
click at [994, 129] on div "+ 1" at bounding box center [1001, 133] width 17 height 17
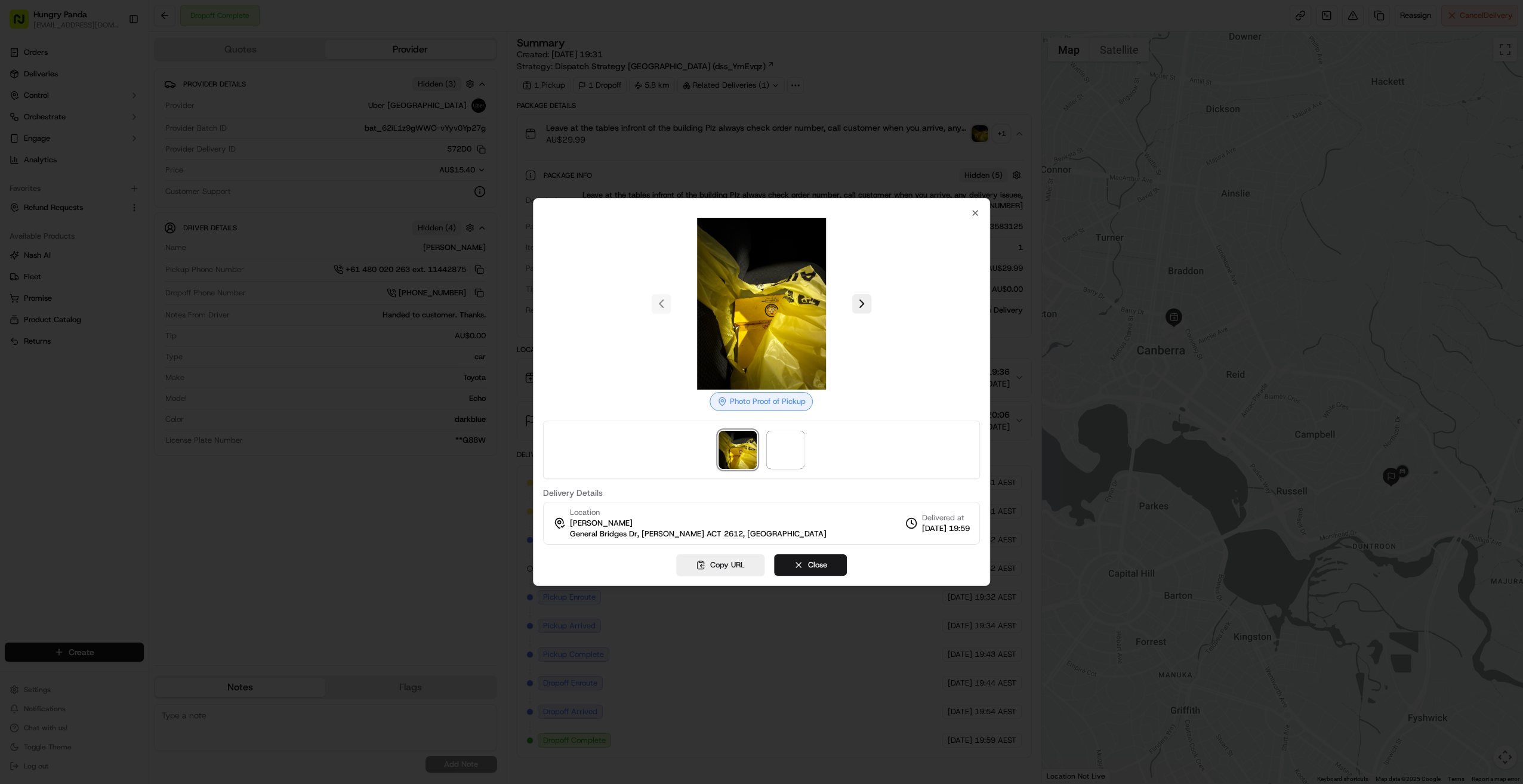
click at [851, 305] on div at bounding box center [762, 303] width 437 height 172
click at [856, 307] on button at bounding box center [862, 304] width 20 height 20
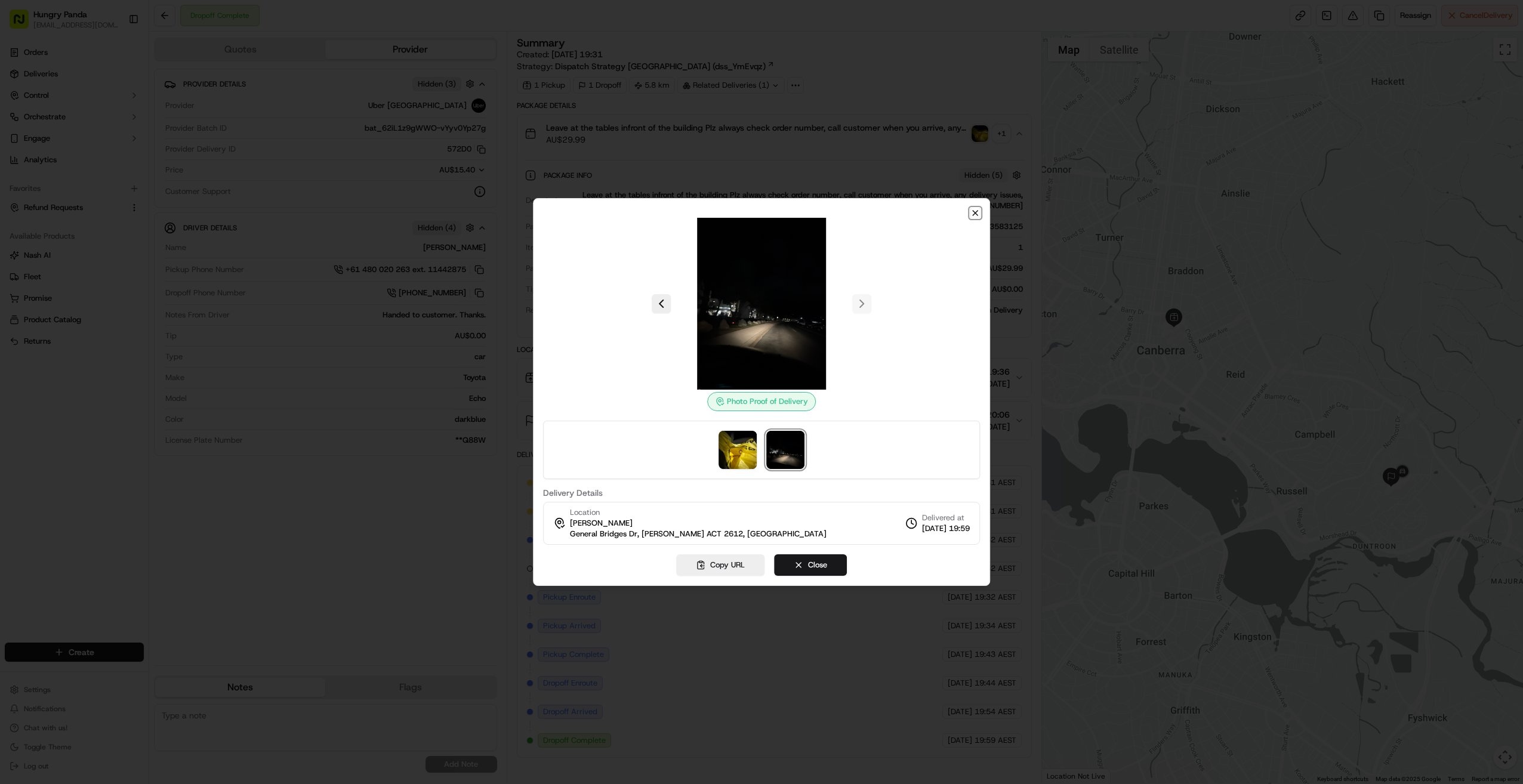
click at [977, 210] on icon "button" at bounding box center [976, 214] width 10 height 10
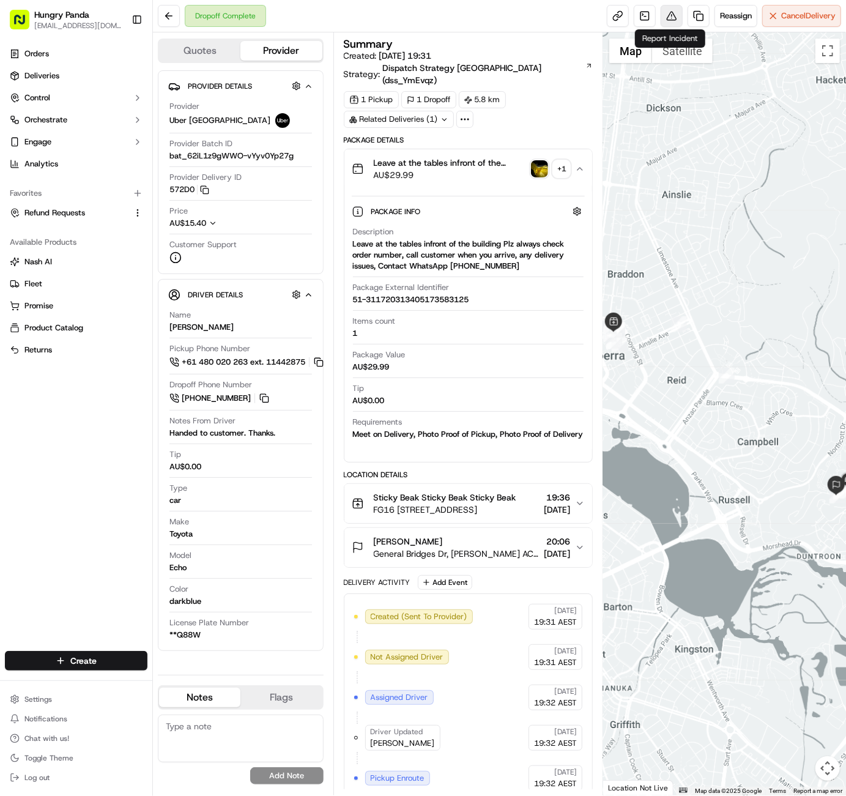
click at [671, 12] on button at bounding box center [672, 16] width 22 height 22
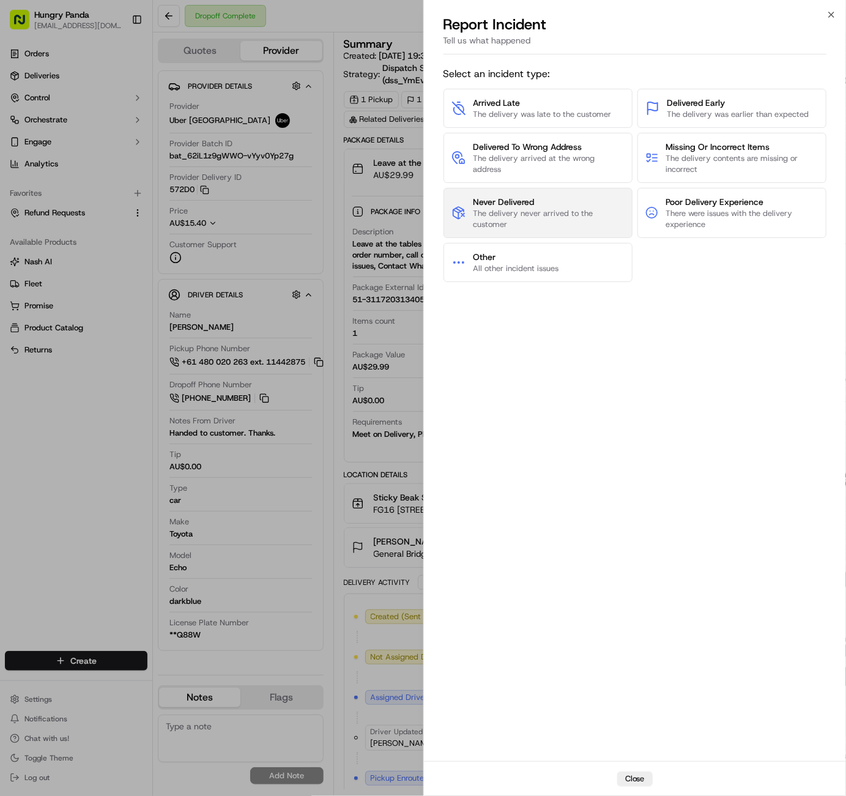
click at [579, 215] on span "The delivery never arrived to the customer" at bounding box center [549, 219] width 152 height 22
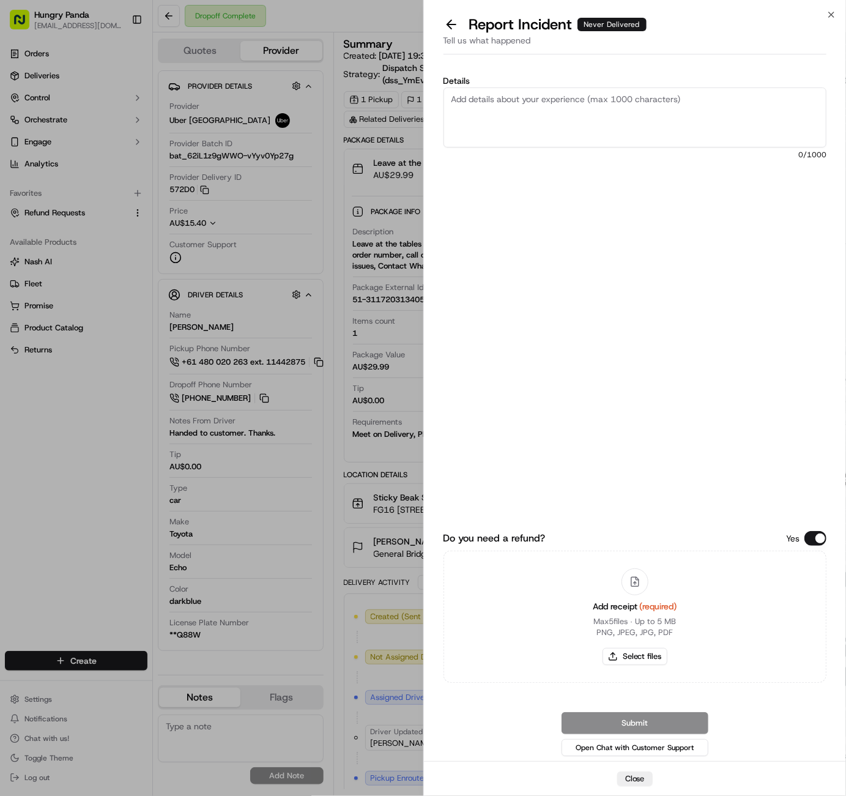
click at [642, 118] on textarea "Details" at bounding box center [636, 117] width 384 height 60
paste textarea "The customer reported that they did not receive the food. It was shown as deliv…"
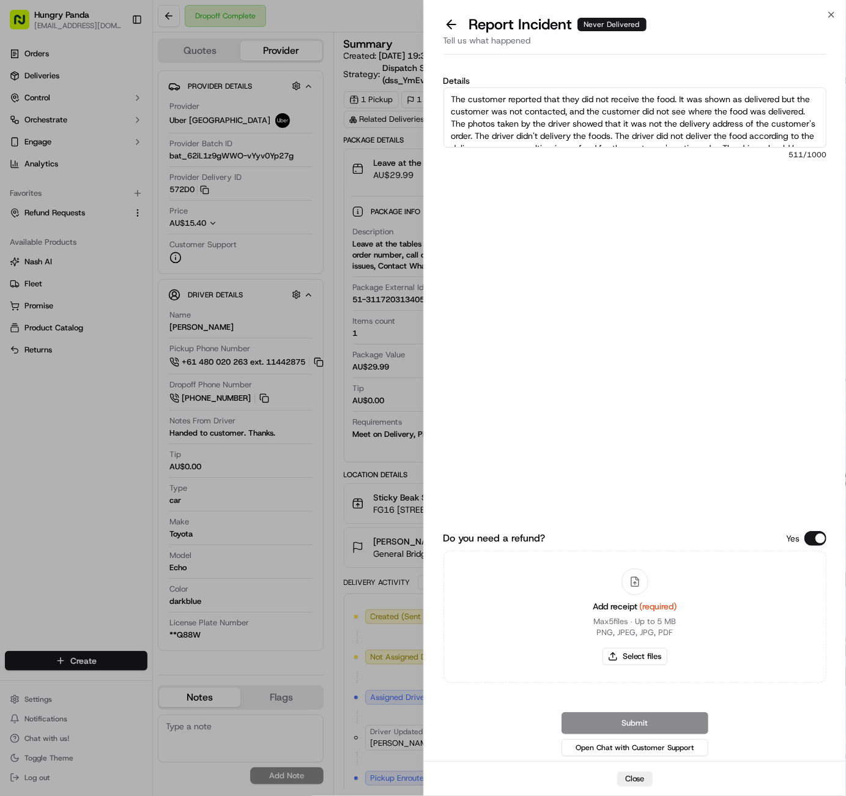
scroll to position [32, 0]
type textarea "The customer reported that they did not receive the food. It was shown as deliv…"
click at [629, 661] on button "Select files" at bounding box center [635, 656] width 65 height 17
type input "C:\fakepath\屏幕截图 2025-09-17 175022.png"
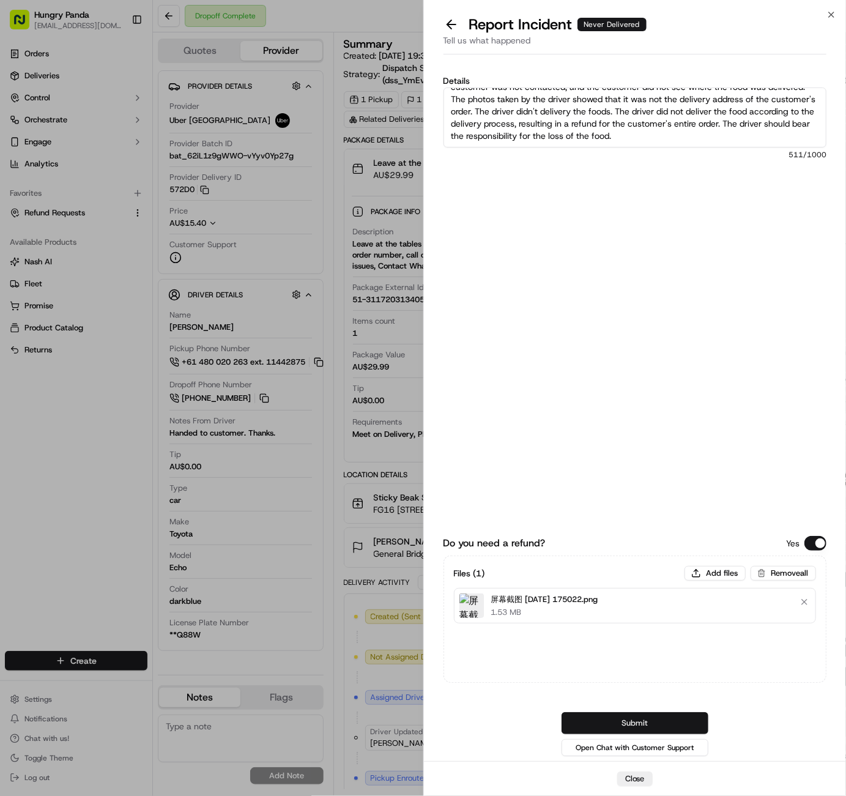
click at [683, 727] on button "Submit" at bounding box center [635, 723] width 147 height 22
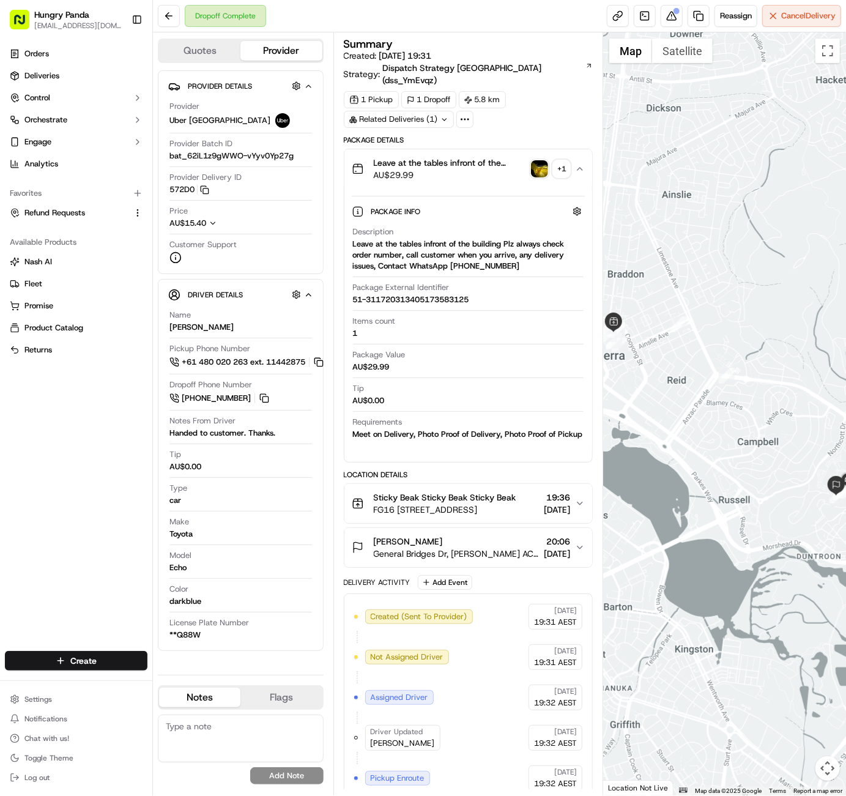
click at [567, 97] on div "1 Pickup 1 Dropoff 5.8 km Related Deliveries (1)" at bounding box center [469, 109] width 250 height 37
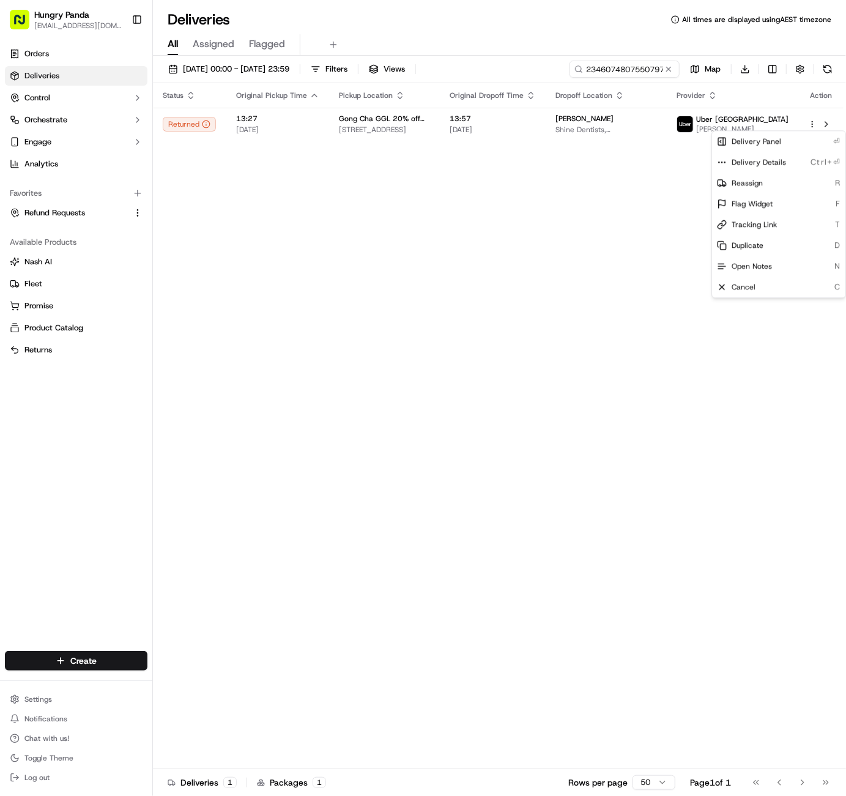
click at [673, 65] on html "Hungry Panda [EMAIL_ADDRESS][DOMAIN_NAME] Toggle Sidebar Orders Deliveries Cont…" at bounding box center [423, 398] width 846 height 796
click at [672, 67] on button at bounding box center [669, 69] width 12 height 12
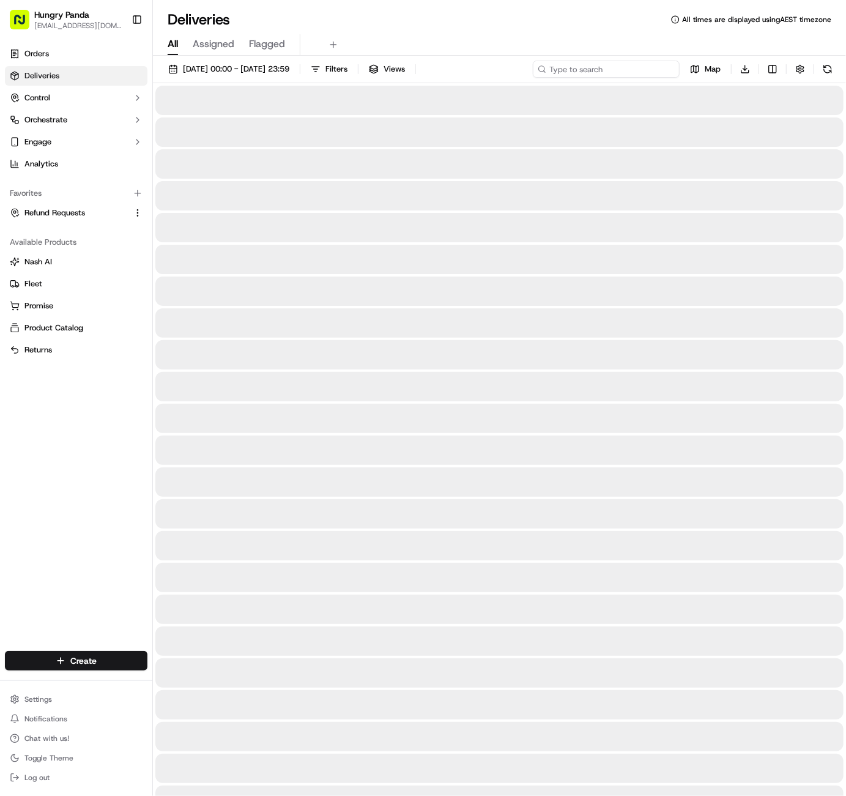
click at [653, 68] on input at bounding box center [606, 69] width 147 height 17
paste input "3225127504459779081243"
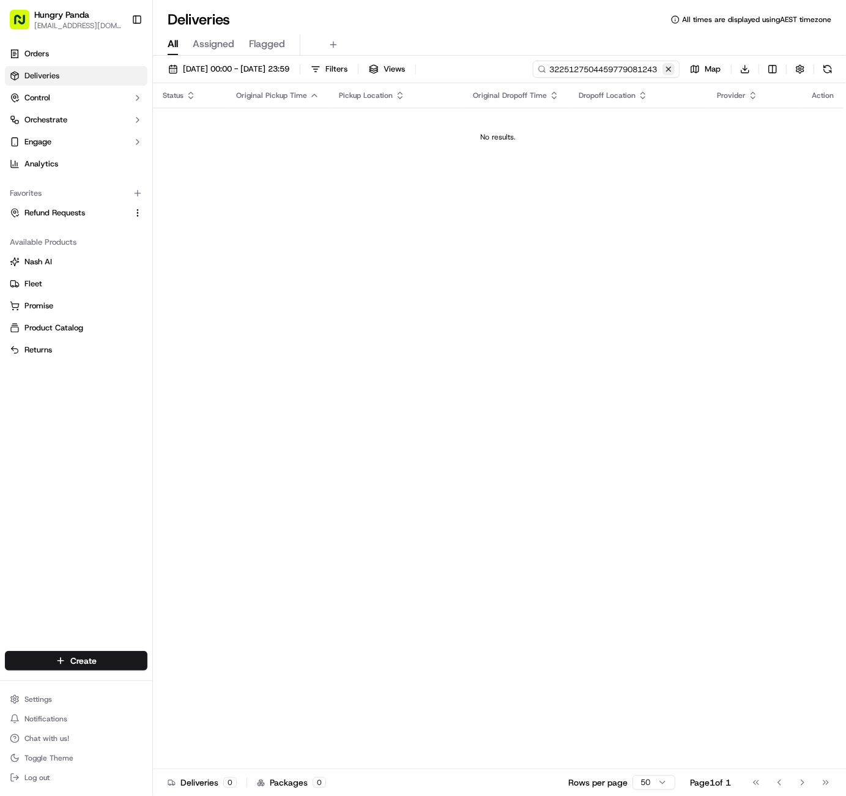
type input "3225127504459779081243"
click at [673, 70] on button at bounding box center [669, 69] width 12 height 12
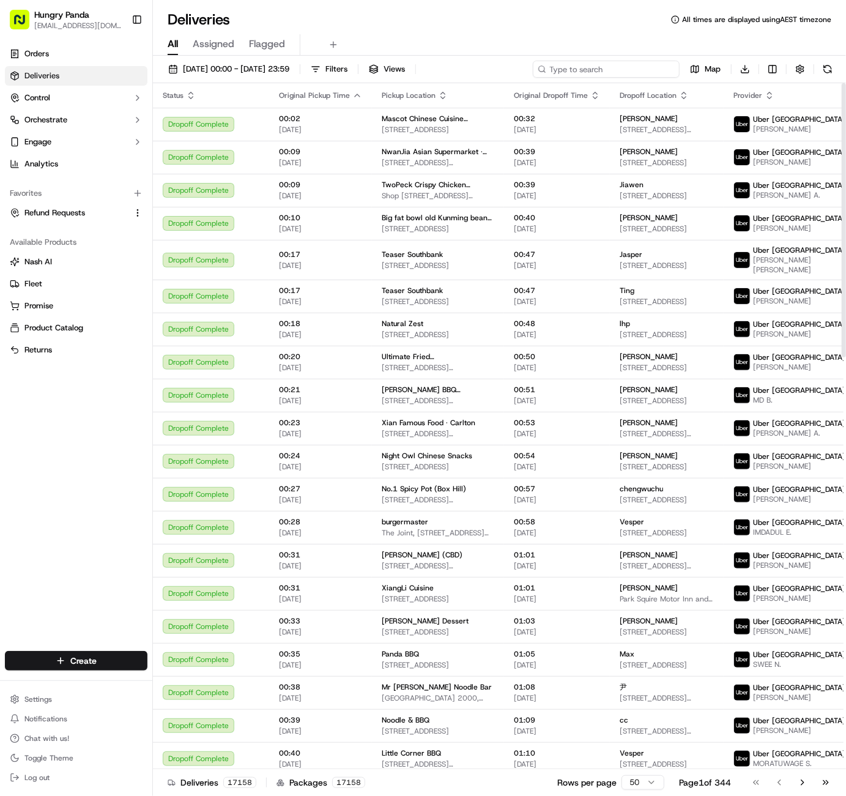
click at [648, 71] on input at bounding box center [606, 69] width 147 height 17
paste input "3225127504459779081243"
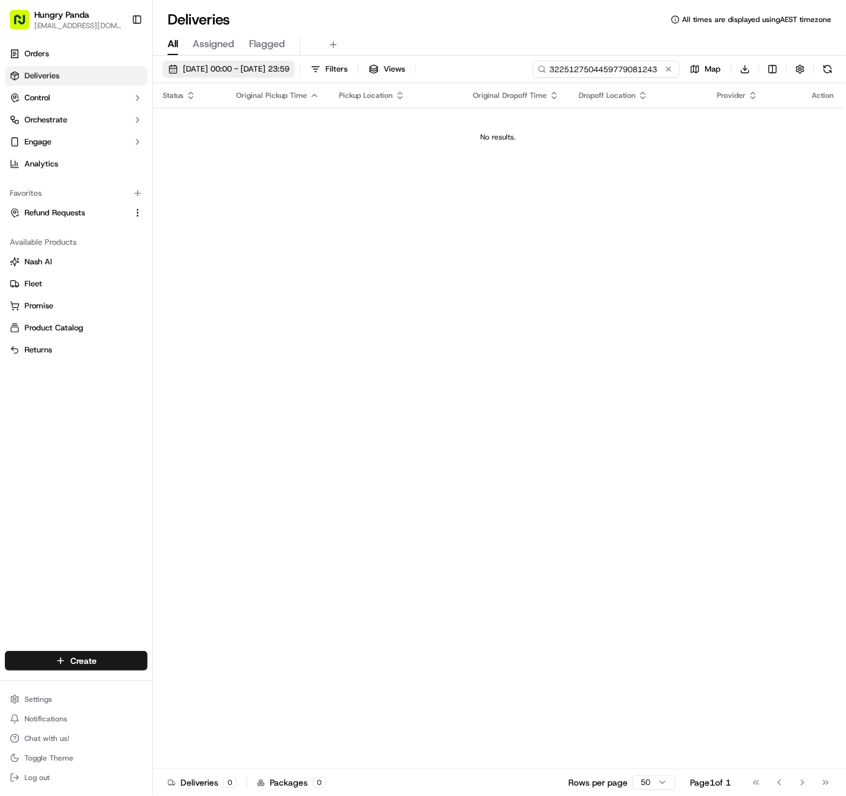
type input "3225127504459779081243"
click at [227, 69] on span "01/09/2025 00:00 - 30/09/2025 23:59" at bounding box center [236, 69] width 106 height 11
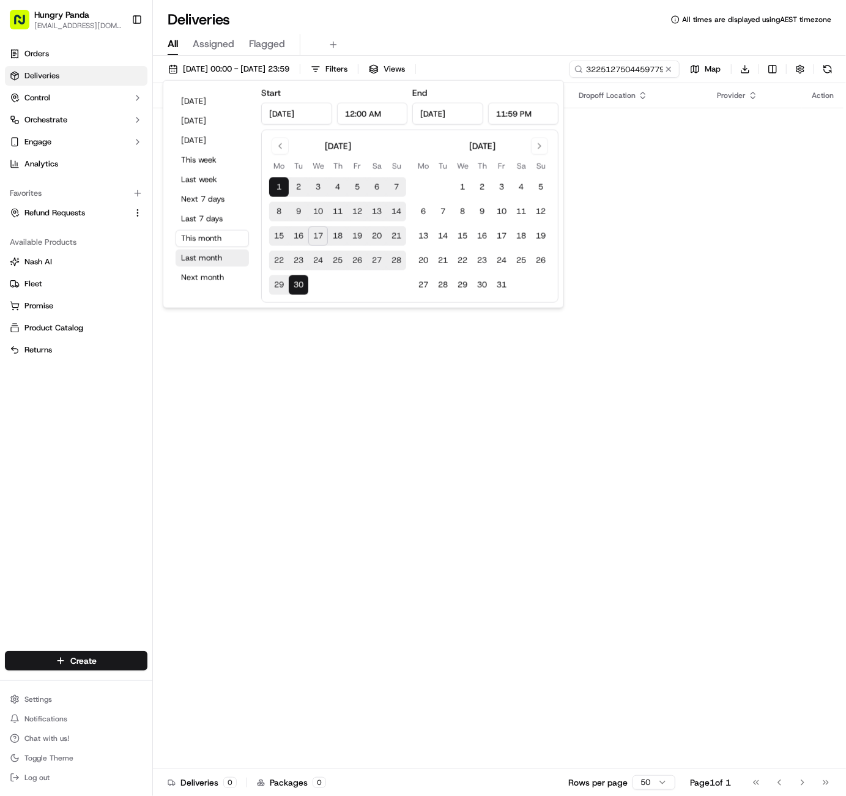
click at [206, 253] on button "Last month" at bounding box center [212, 258] width 73 height 17
type input "Aug 1, 2025"
type input "Aug 31, 2025"
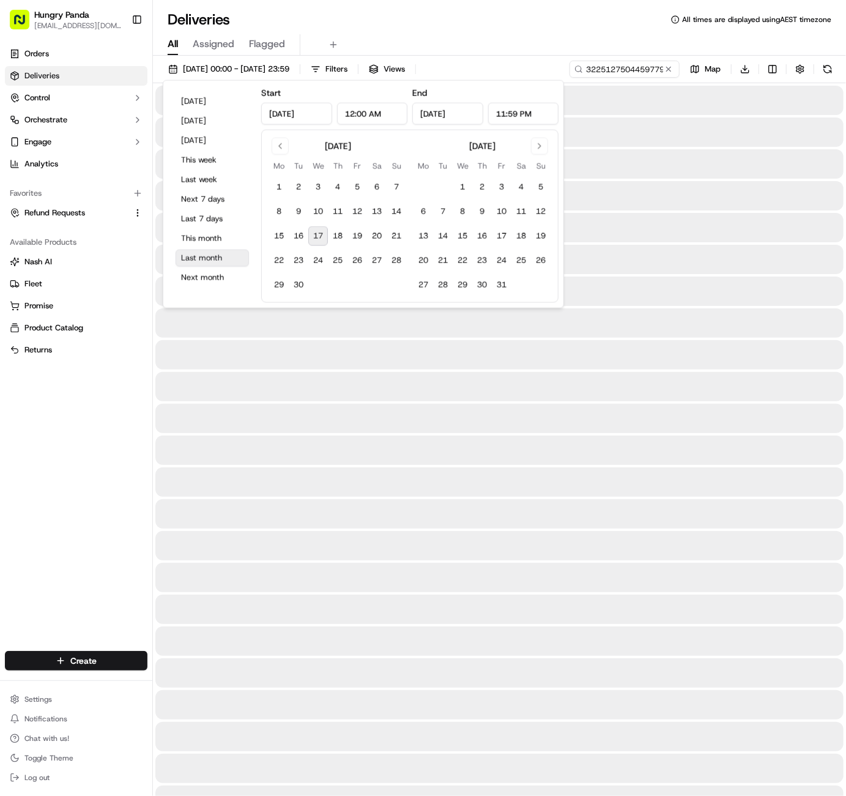
click at [208, 260] on button "Last month" at bounding box center [212, 258] width 73 height 17
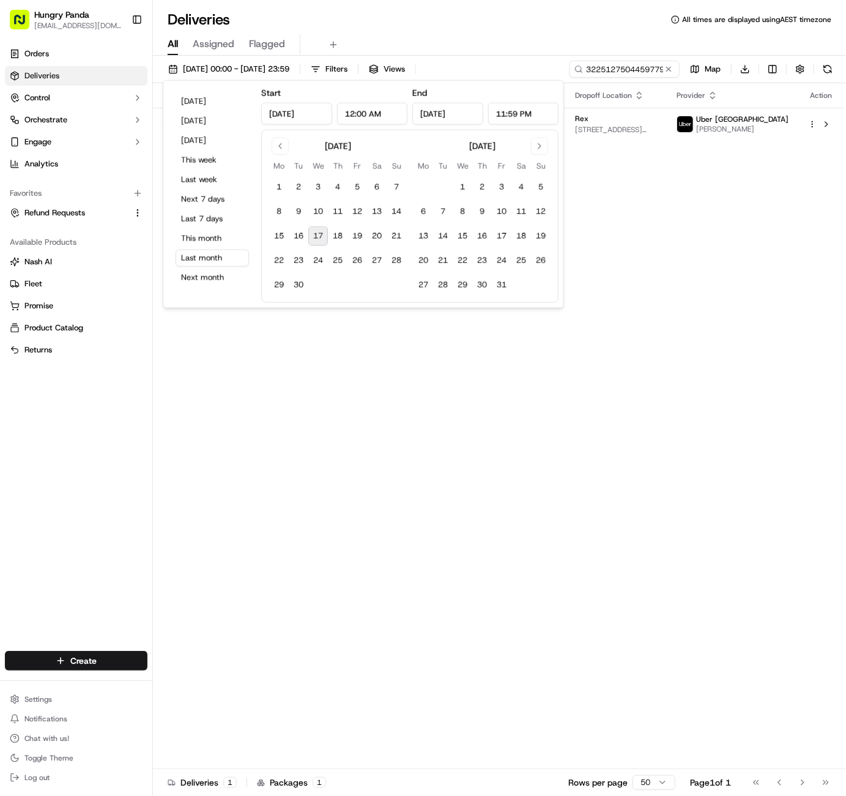
click at [583, 21] on div "Deliveries All times are displayed using AEST timezone" at bounding box center [499, 20] width 693 height 20
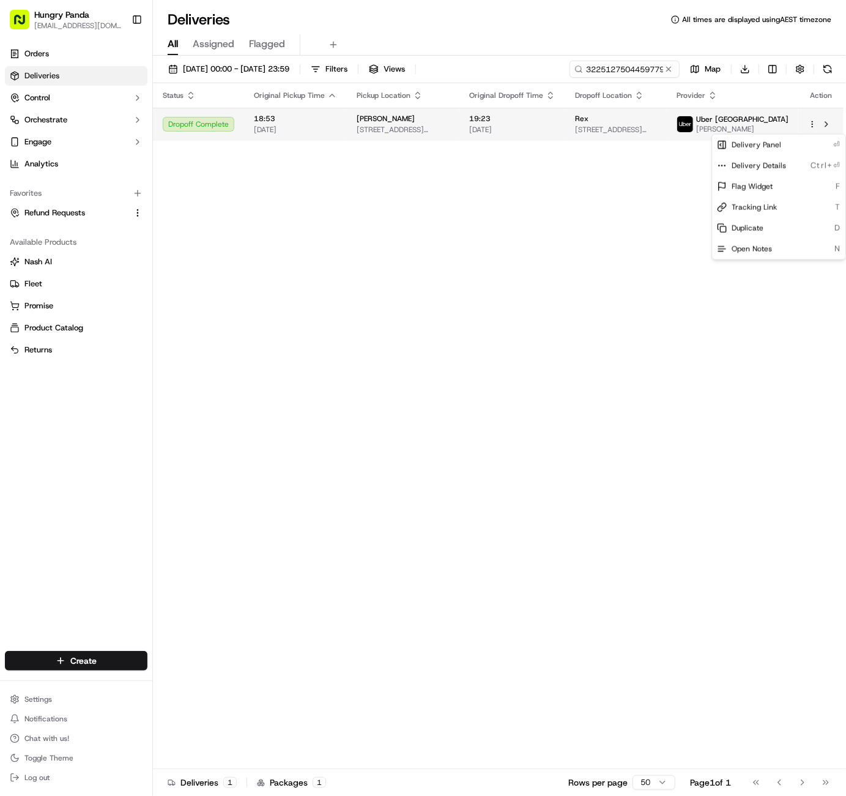
click at [813, 130] on html "Hungry Panda liurui0731@hungrypandagroup.com Toggle Sidebar Orders Deliveries C…" at bounding box center [423, 398] width 846 height 796
click at [756, 164] on span "Delivery Details" at bounding box center [759, 166] width 54 height 10
click at [669, 67] on html "Hungry Panda liurui0731@hungrypandagroup.com Toggle Sidebar Orders Deliveries C…" at bounding box center [423, 398] width 846 height 796
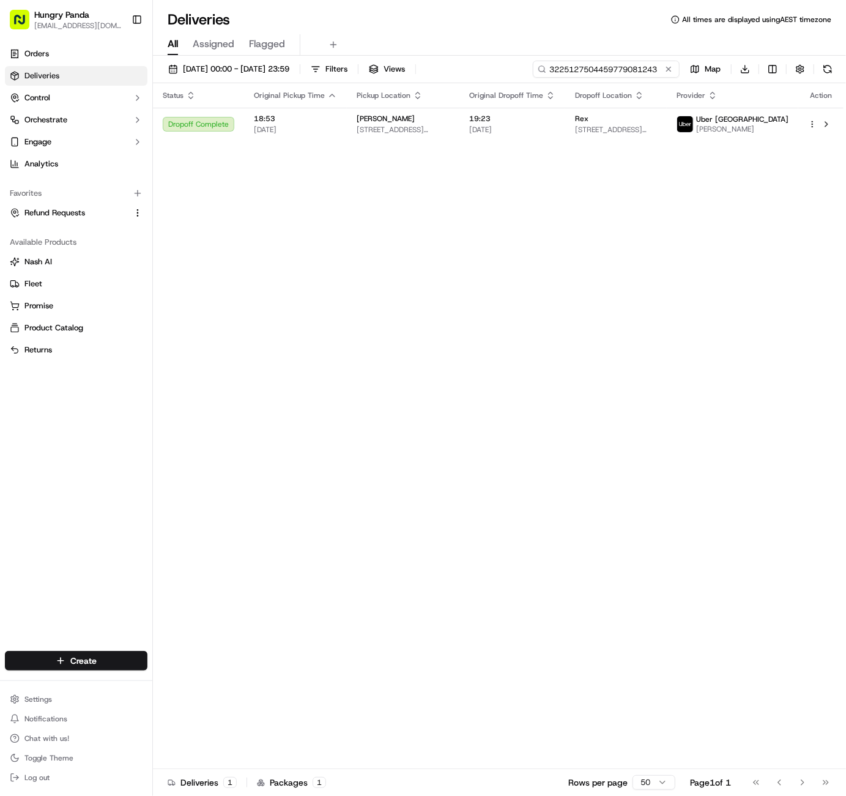
click at [643, 69] on input "3225127504459779081243" at bounding box center [606, 69] width 147 height 17
click at [664, 69] on button at bounding box center [669, 69] width 12 height 12
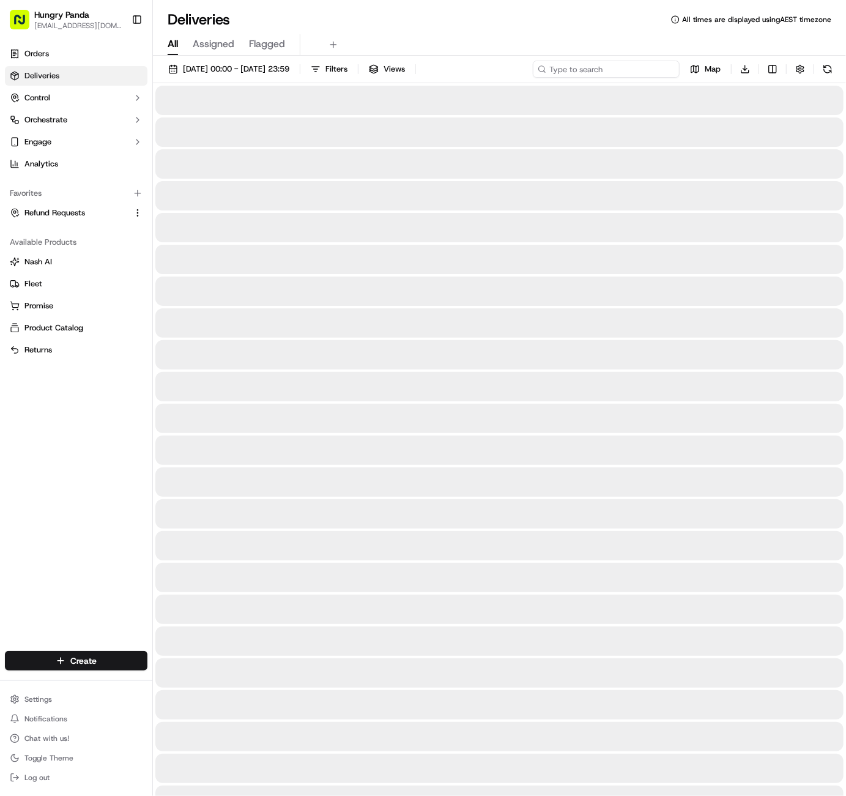
click at [655, 70] on input at bounding box center [606, 69] width 147 height 17
paste input "1997182894353701801497"
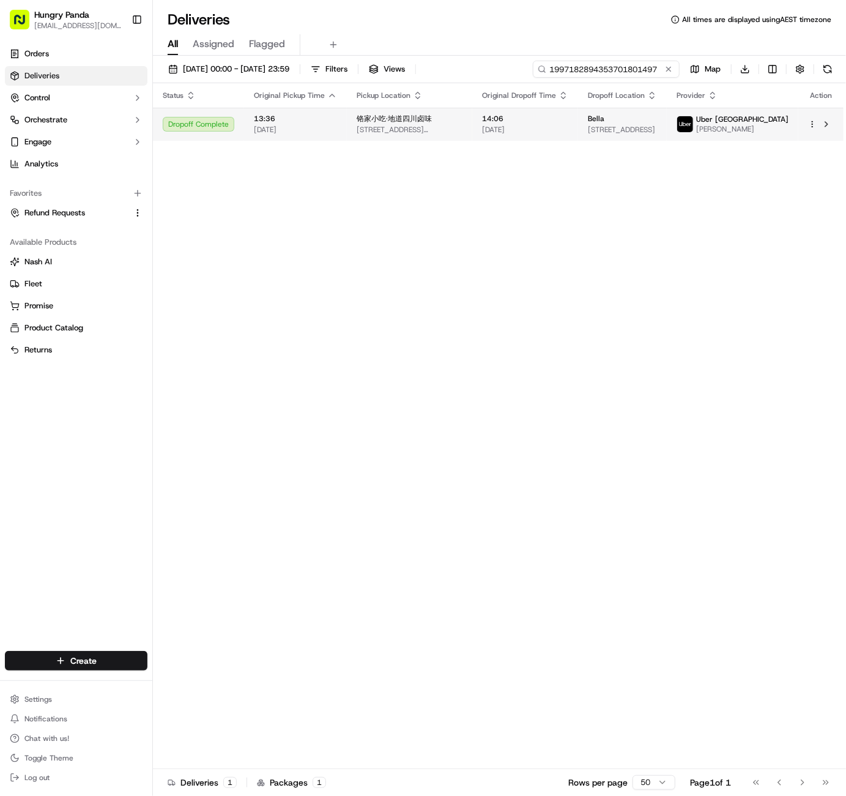
type input "1997182894353701801497"
click at [814, 124] on html "Hungry Panda liurui0731@hungrypandagroup.com Toggle Sidebar Orders Deliveries C…" at bounding box center [423, 398] width 846 height 796
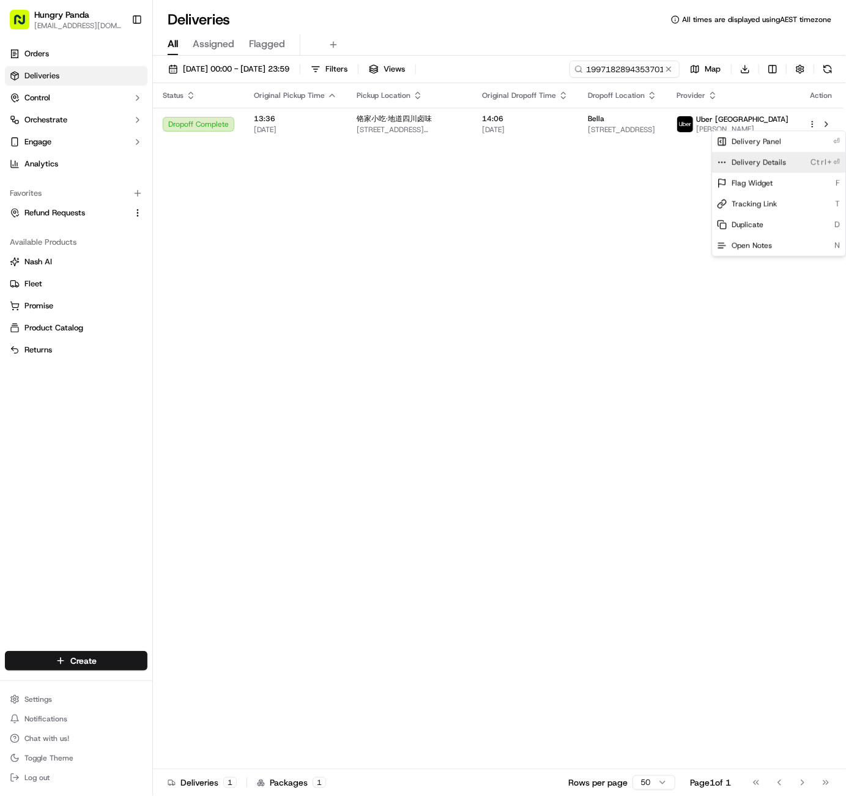
click at [761, 163] on span "Delivery Details" at bounding box center [759, 162] width 54 height 10
click at [670, 66] on html "Hungry Panda liurui0731@hungrypandagroup.com Toggle Sidebar Orders Deliveries C…" at bounding box center [423, 398] width 846 height 796
click at [669, 68] on button at bounding box center [669, 69] width 12 height 12
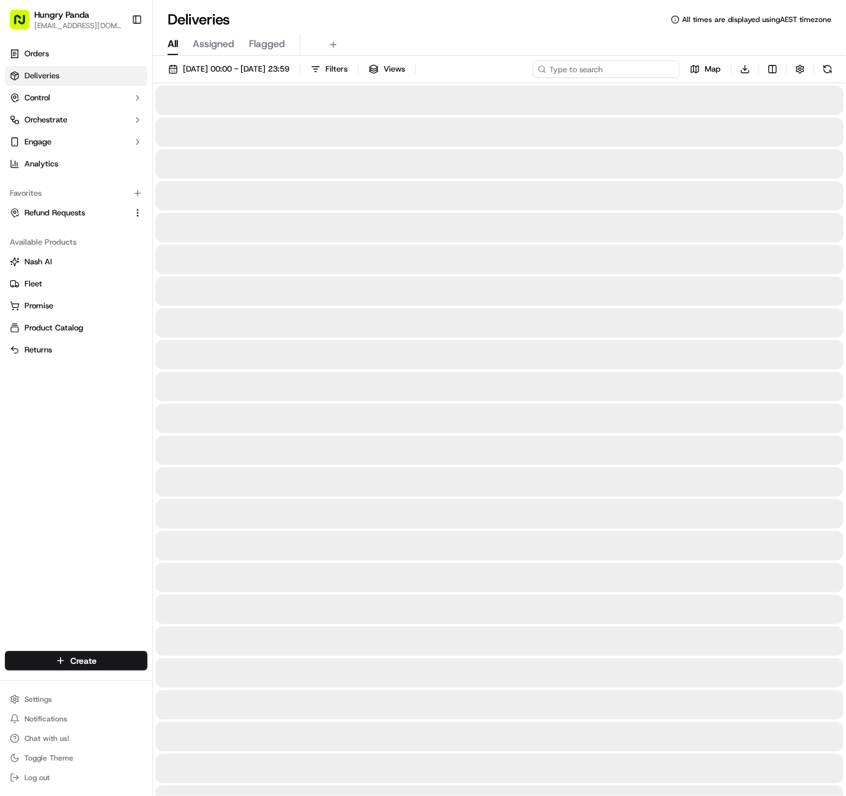
click at [621, 70] on input at bounding box center [606, 69] width 147 height 17
paste input "4623120304354721291562"
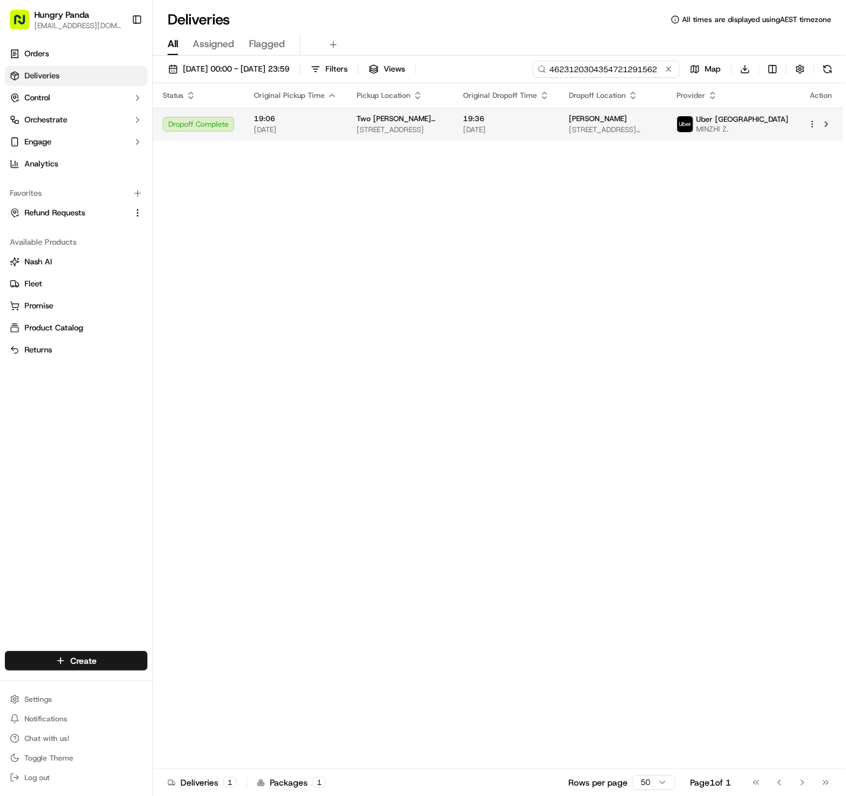
type input "4623120304354721291562"
click at [811, 123] on html "Hungry Panda liurui0731@hungrypandagroup.com Toggle Sidebar Orders Deliveries C…" at bounding box center [423, 398] width 846 height 796
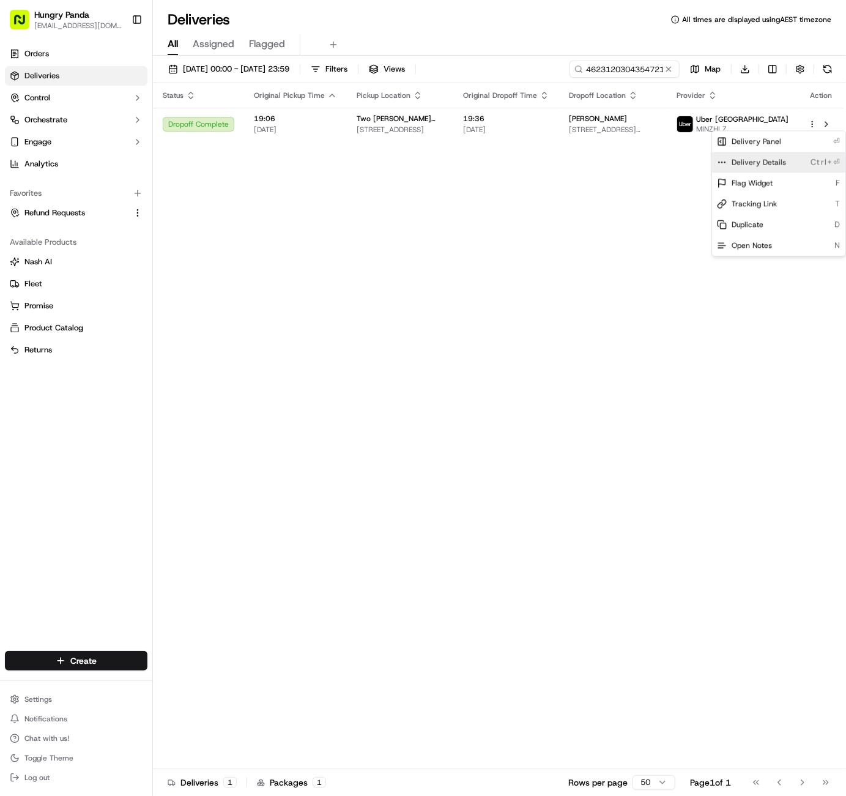
click at [806, 159] on div "Delivery Details Ctrl+⏎" at bounding box center [778, 162] width 133 height 21
click at [669, 67] on html "Hungry Panda liurui0731@hungrypandagroup.com Toggle Sidebar Orders Deliveries C…" at bounding box center [423, 398] width 846 height 796
click at [670, 69] on button at bounding box center [669, 69] width 12 height 12
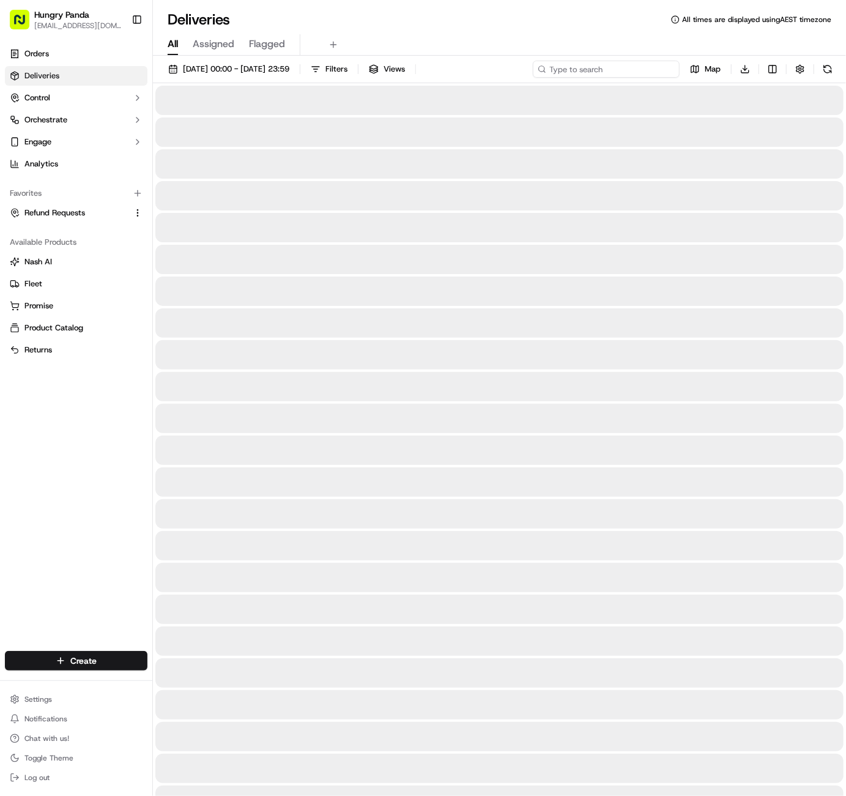
click at [645, 67] on input at bounding box center [606, 69] width 147 height 17
paste input "8694559703952717641037"
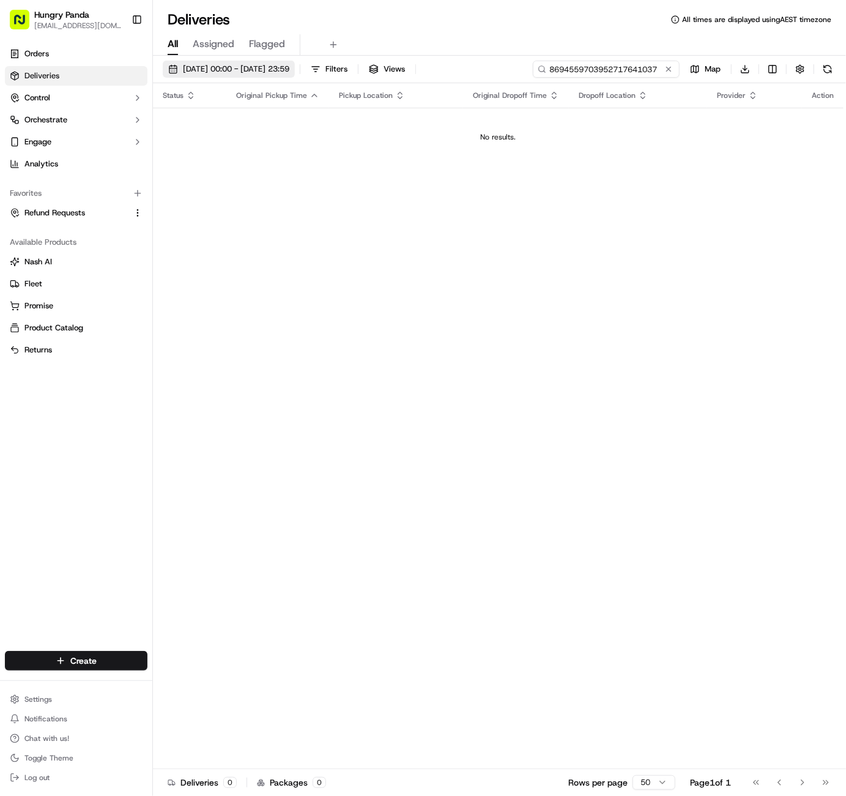
type input "8694559703952717641037"
click at [243, 73] on span "01/08/2025 00:00 - 31/08/2025 23:59" at bounding box center [236, 69] width 106 height 11
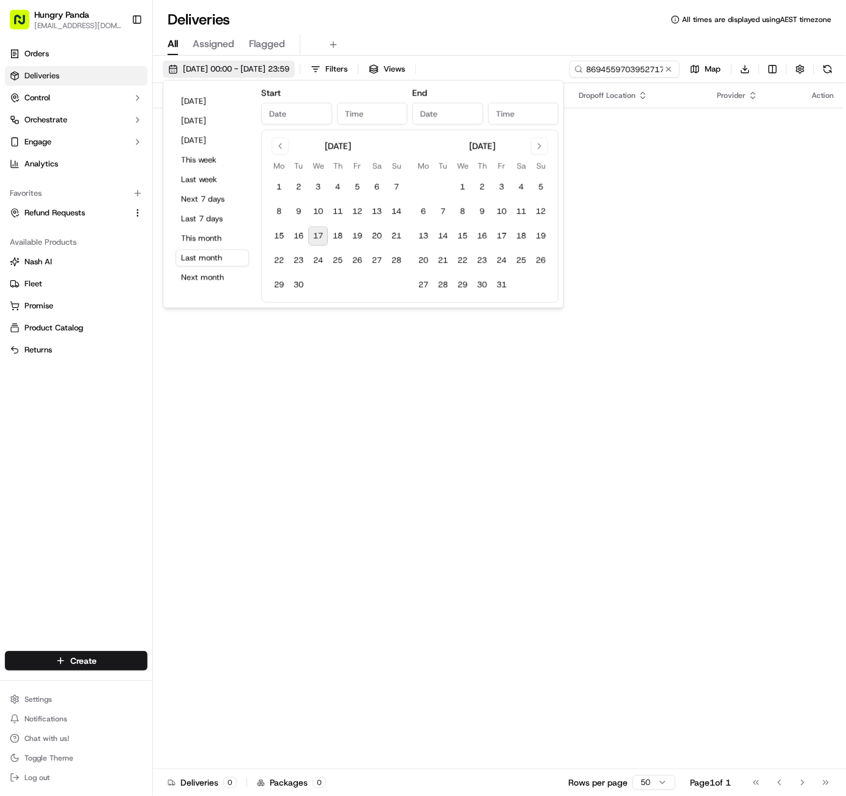
type input "Aug 1, 2025"
type input "12:00 AM"
type input "Aug 31, 2025"
type input "11:59 PM"
click at [280, 116] on input "Aug 1, 2025" at bounding box center [296, 114] width 71 height 22
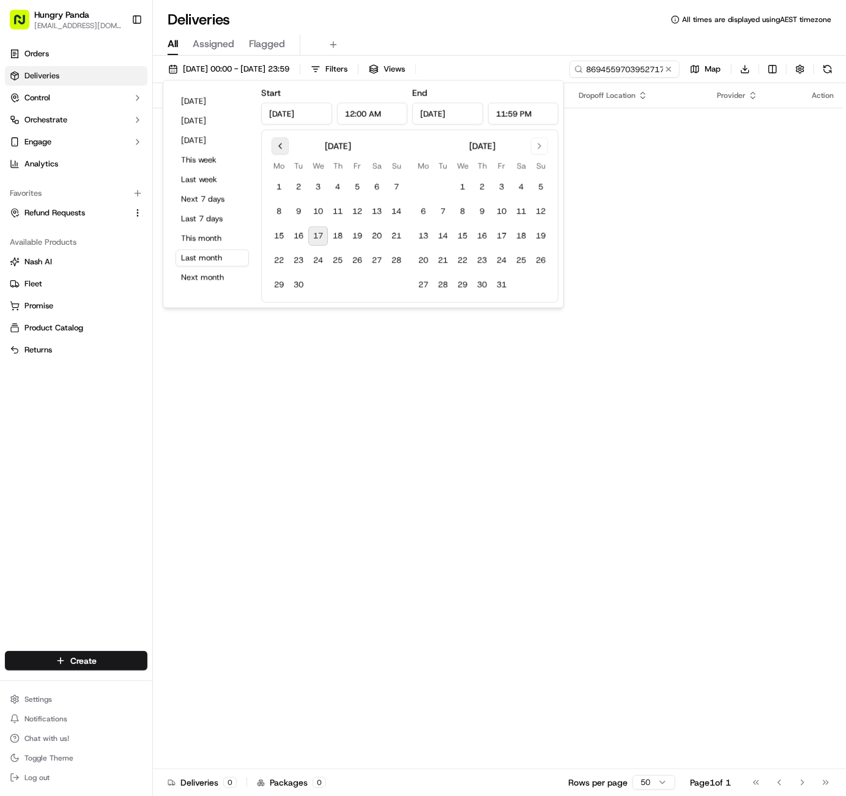
click at [277, 147] on button "Go to previous month" at bounding box center [280, 146] width 17 height 17
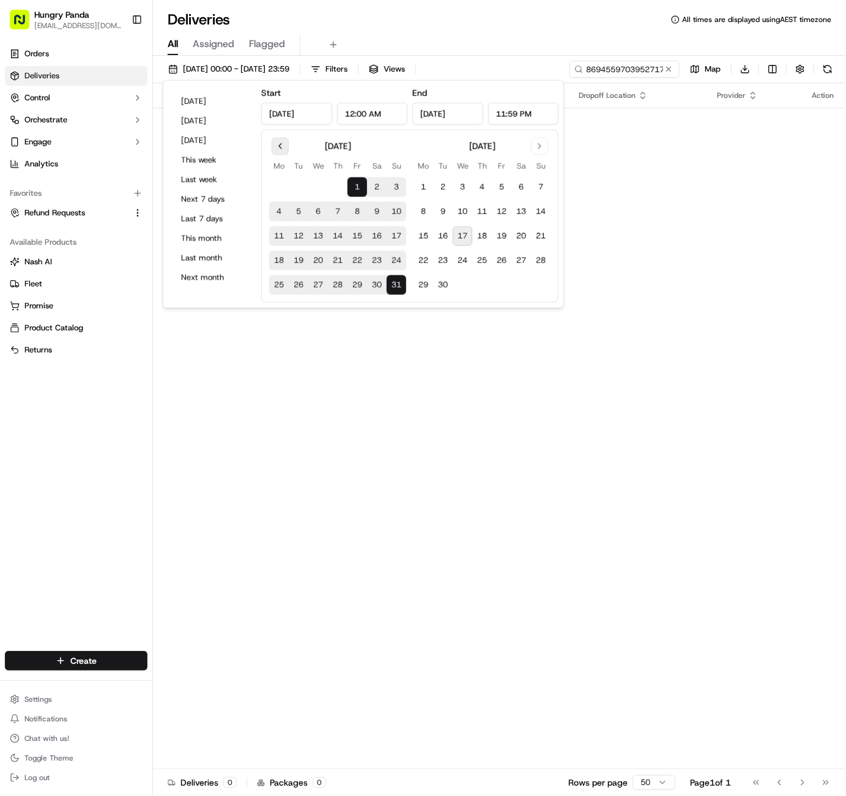
click at [280, 147] on button "Go to previous month" at bounding box center [280, 146] width 17 height 17
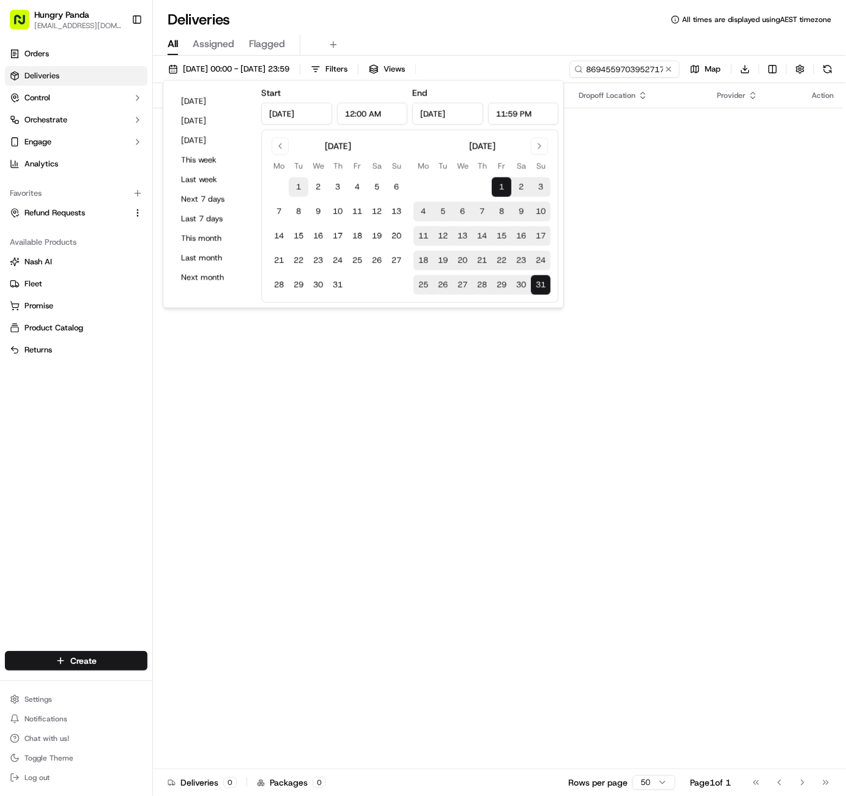
click at [297, 189] on button "1" at bounding box center [299, 187] width 20 height 20
type input "Jul 1, 2025"
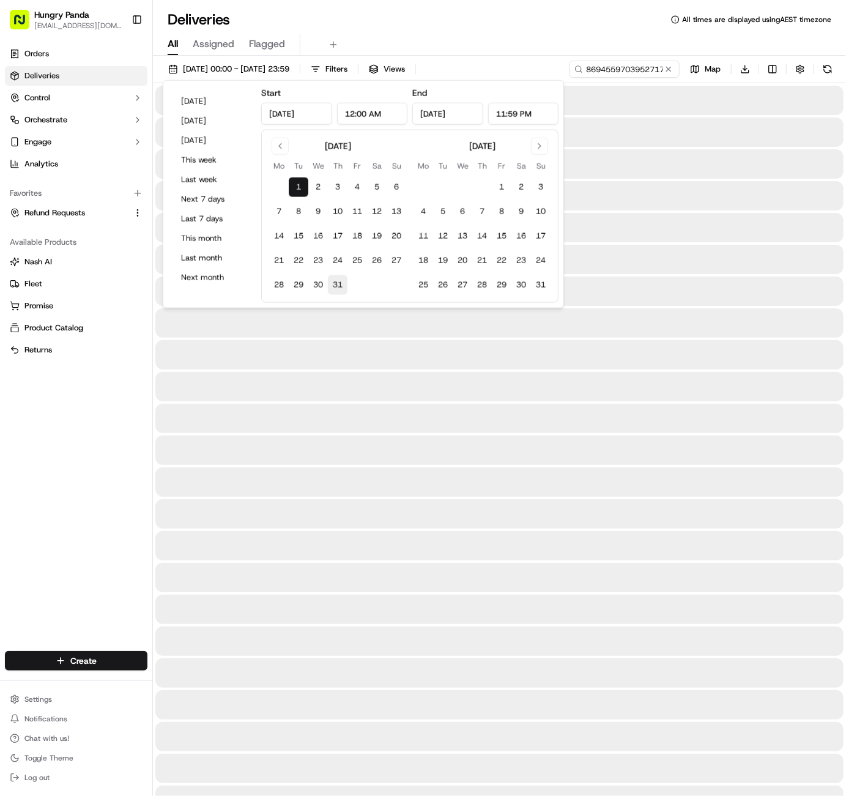
click at [339, 281] on button "31" at bounding box center [338, 285] width 20 height 20
type input "Jul 31, 2025"
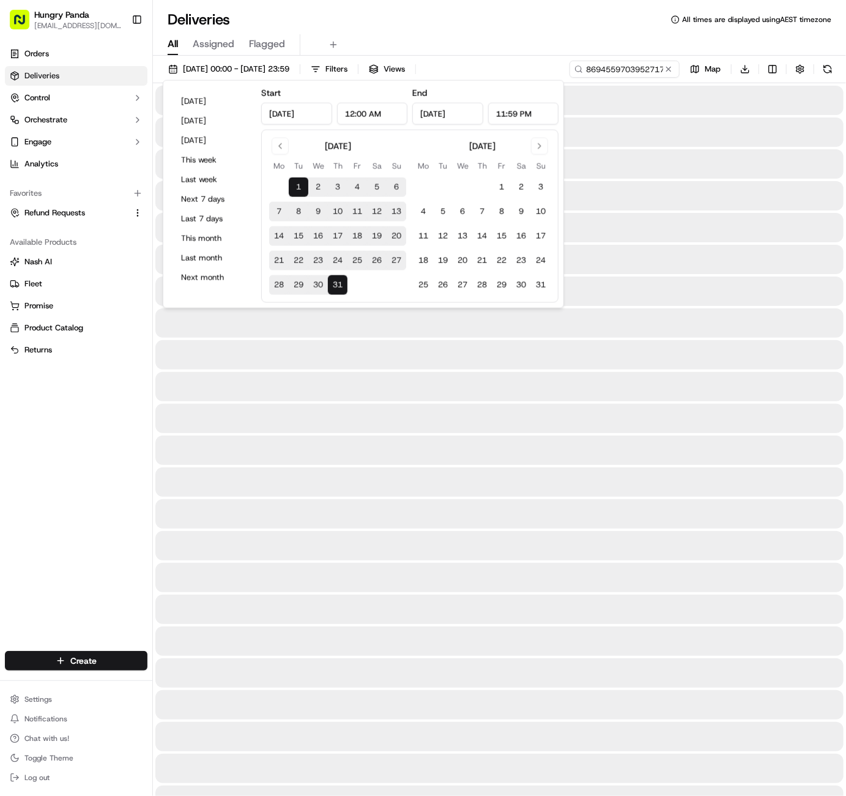
click at [691, 125] on div at bounding box center [499, 131] width 688 height 29
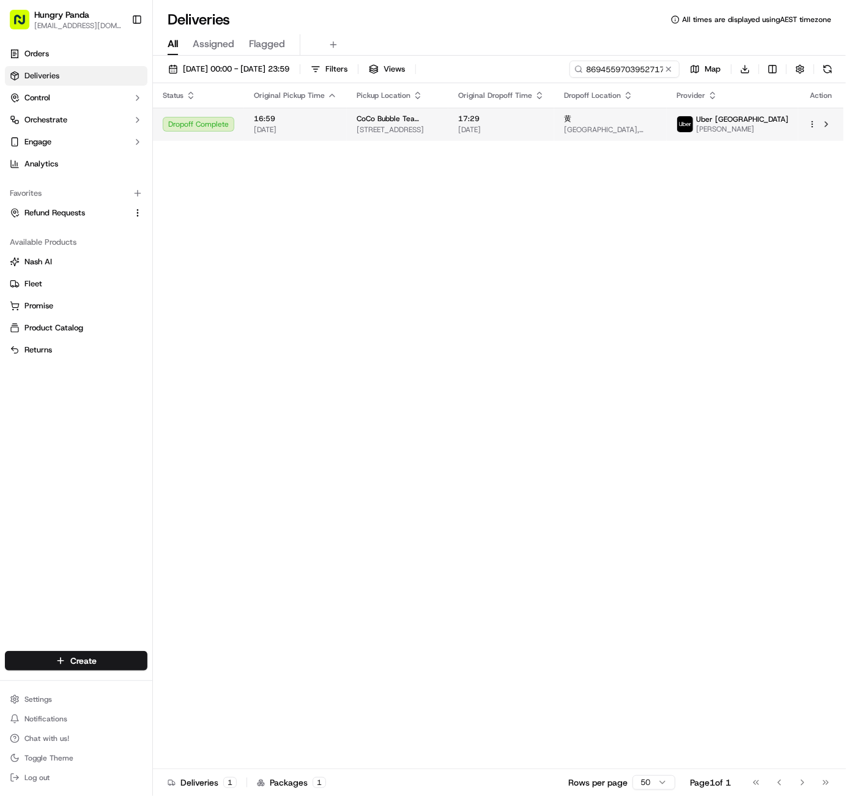
click at [814, 123] on html "Hungry Panda liurui0731@hungrypandagroup.com Toggle Sidebar Orders Deliveries C…" at bounding box center [423, 398] width 846 height 796
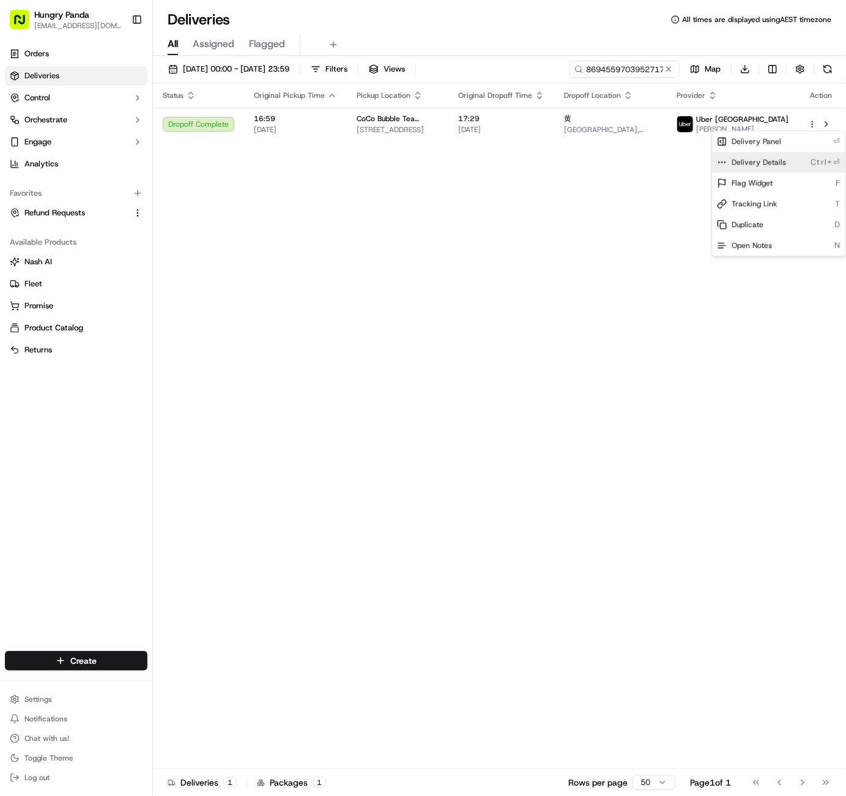
click at [782, 163] on span "Delivery Details" at bounding box center [759, 162] width 54 height 10
click at [672, 70] on html "Hungry Panda liurui0731@hungrypandagroup.com Toggle Sidebar Orders Deliveries C…" at bounding box center [423, 398] width 846 height 796
click at [672, 70] on button at bounding box center [669, 69] width 12 height 12
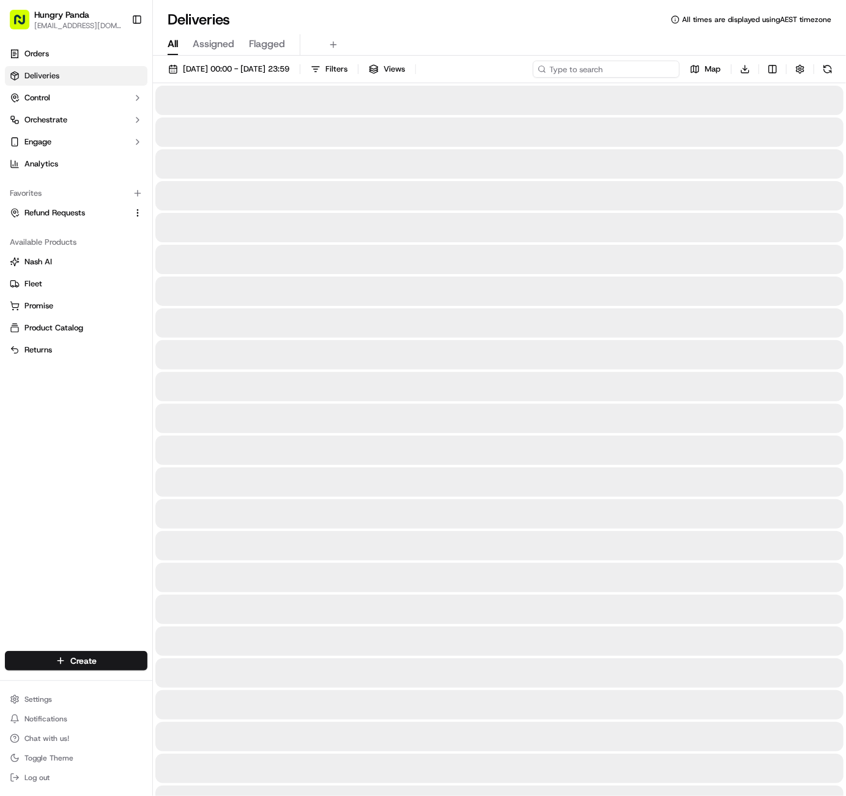
click at [652, 71] on input at bounding box center [606, 69] width 147 height 17
paste input "689052655365772162409"
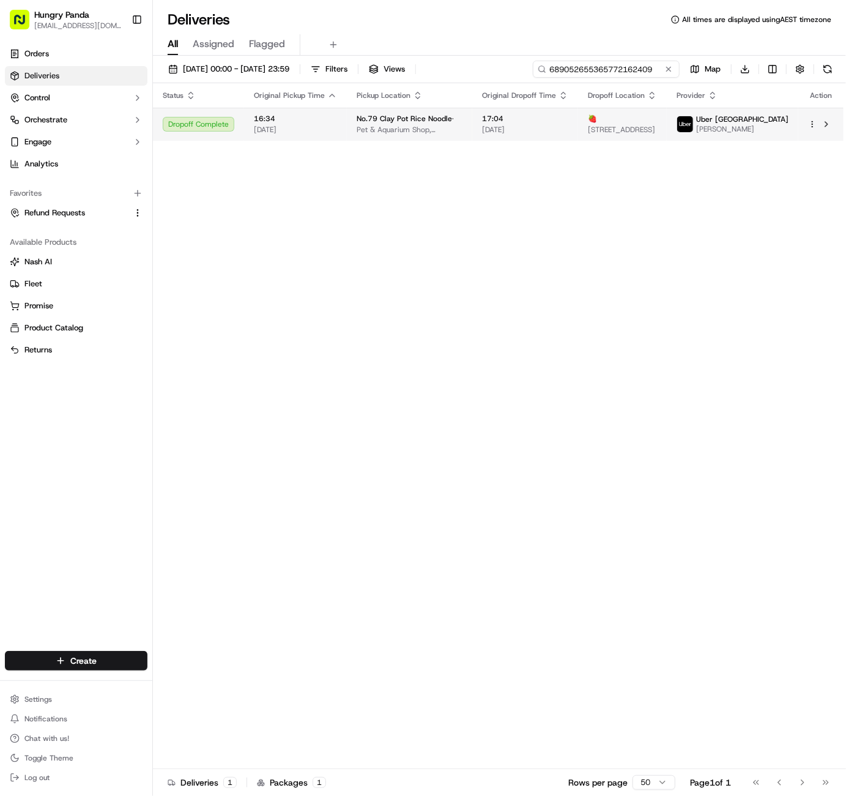
type input "689052655365772162409"
click at [813, 126] on html "Hungry Panda liurui0731@hungrypandagroup.com Toggle Sidebar Orders Deliveries C…" at bounding box center [423, 398] width 846 height 796
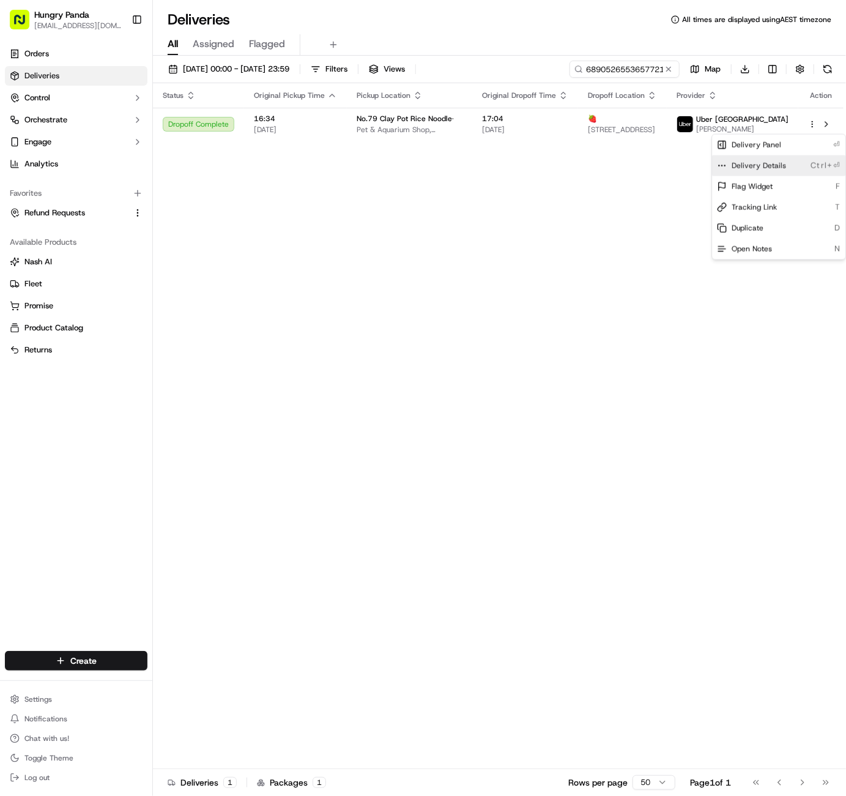
click at [784, 166] on div "Delivery Details Ctrl+⏎" at bounding box center [778, 165] width 133 height 21
click at [667, 67] on html "Hungry Panda liurui0731@hungrypandagroup.com Toggle Sidebar Orders Deliveries C…" at bounding box center [423, 398] width 846 height 796
click at [667, 69] on button at bounding box center [669, 69] width 12 height 12
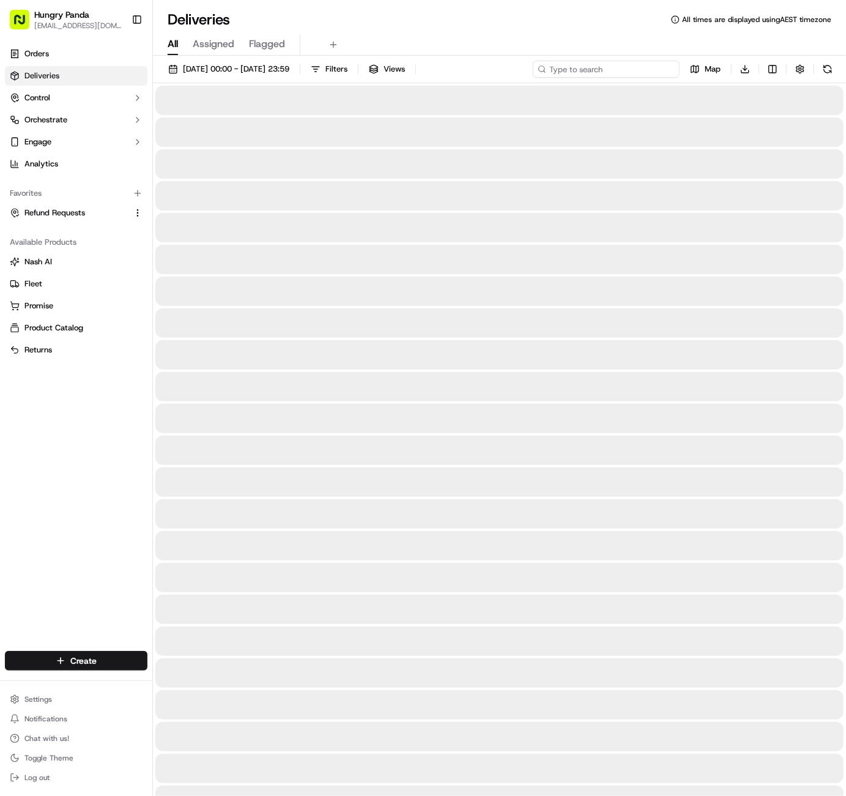
click at [642, 75] on input at bounding box center [606, 69] width 147 height 17
paste input "689052655365772162409"
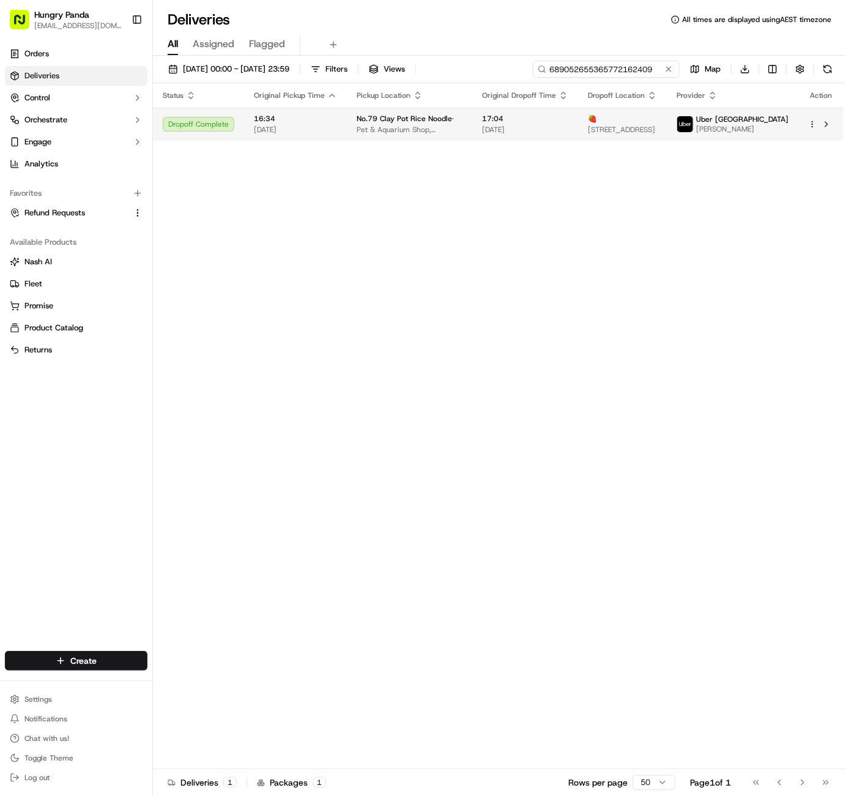
type input "689052655365772162409"
click at [808, 132] on td at bounding box center [820, 124] width 45 height 33
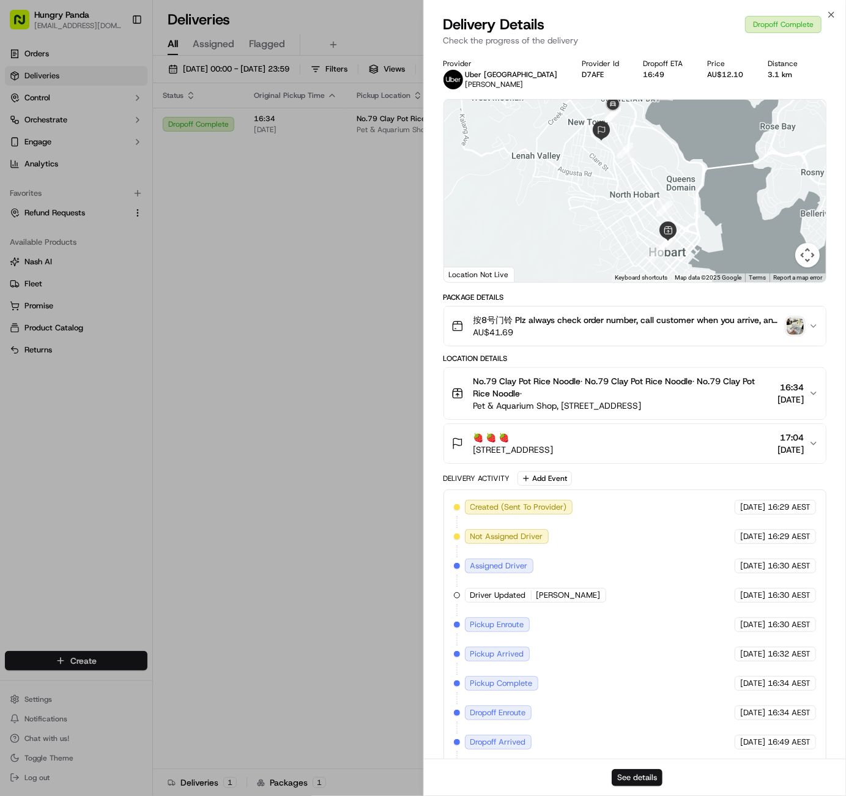
click at [613, 775] on button "See details" at bounding box center [637, 777] width 51 height 17
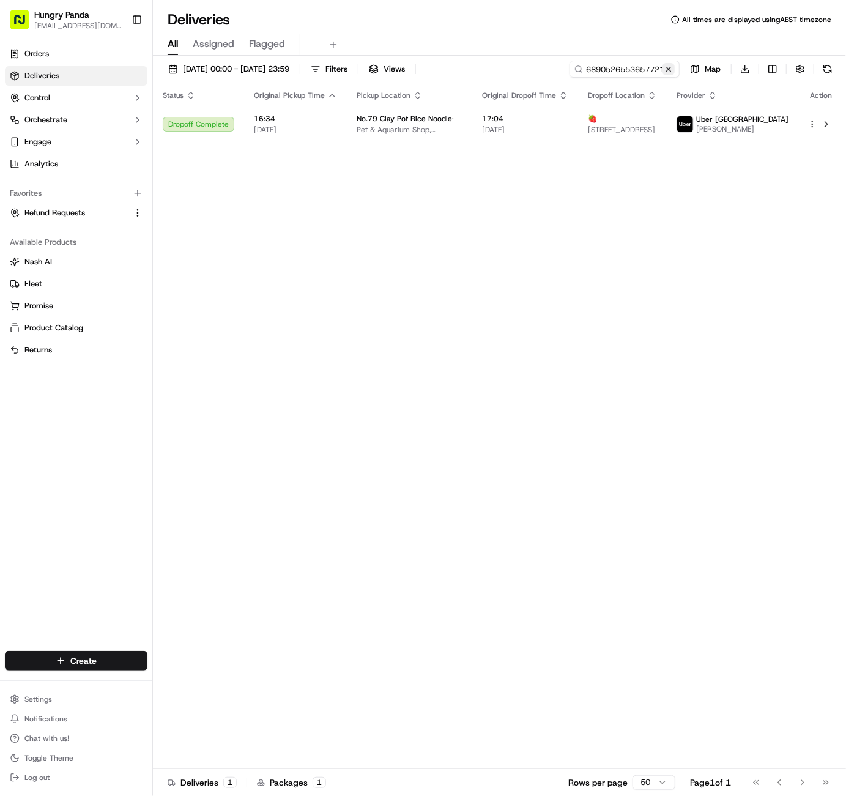
click at [669, 68] on button at bounding box center [669, 69] width 12 height 12
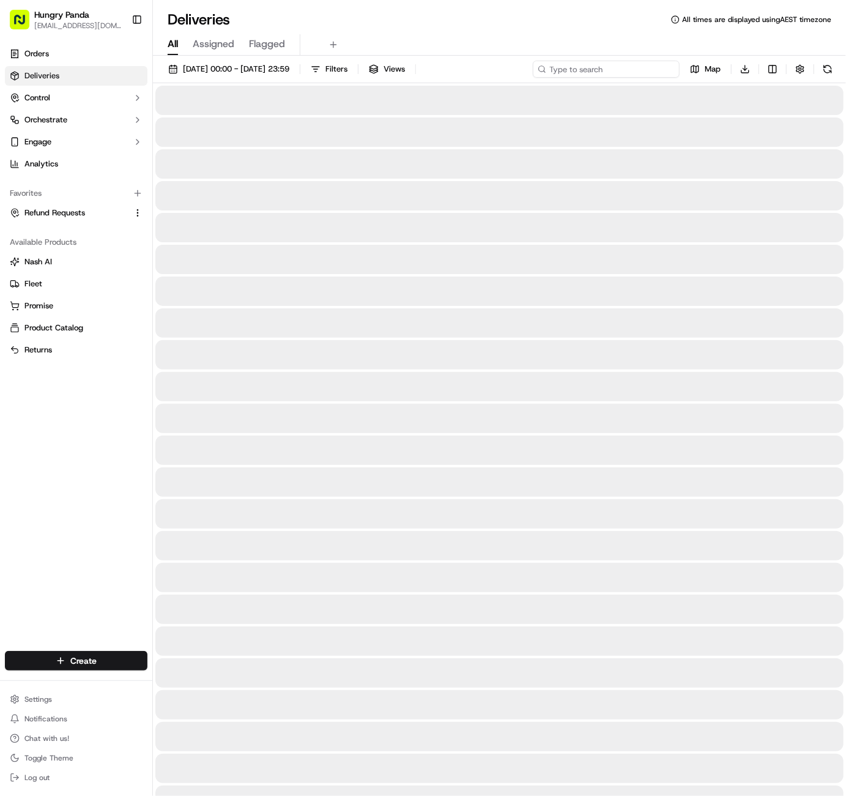
click at [625, 75] on input at bounding box center [606, 69] width 147 height 17
paste input "439755555365072326440"
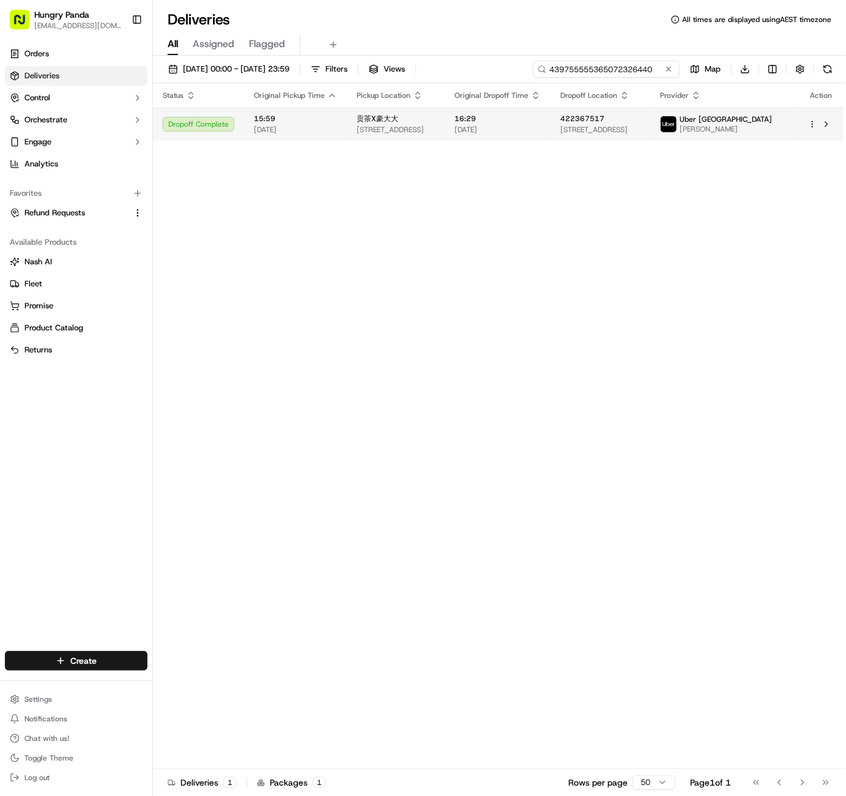
type input "439755555365072326440"
click at [813, 124] on html "Hungry Panda liurui0731@hungrypandagroup.com Toggle Sidebar Orders Deliveries C…" at bounding box center [423, 398] width 846 height 796
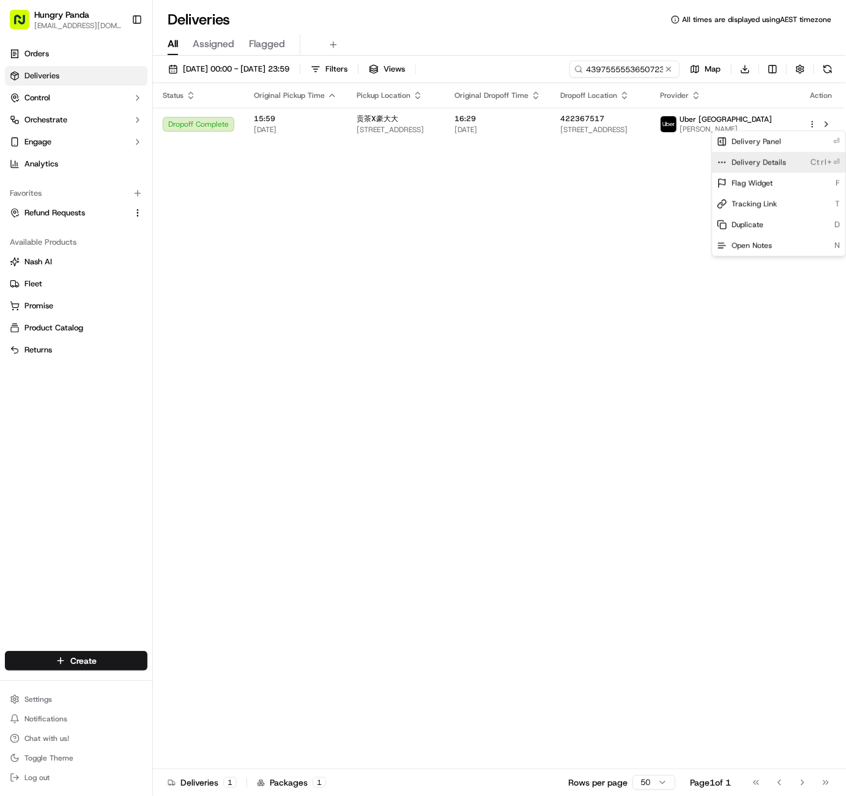
click at [798, 165] on div "Delivery Details Ctrl+⏎" at bounding box center [778, 162] width 133 height 21
click at [502, 343] on html "Hungry Panda liurui0731@hungrypandagroup.com Toggle Sidebar Orders Deliveries C…" at bounding box center [423, 398] width 846 height 796
click at [668, 69] on button at bounding box center [669, 69] width 12 height 12
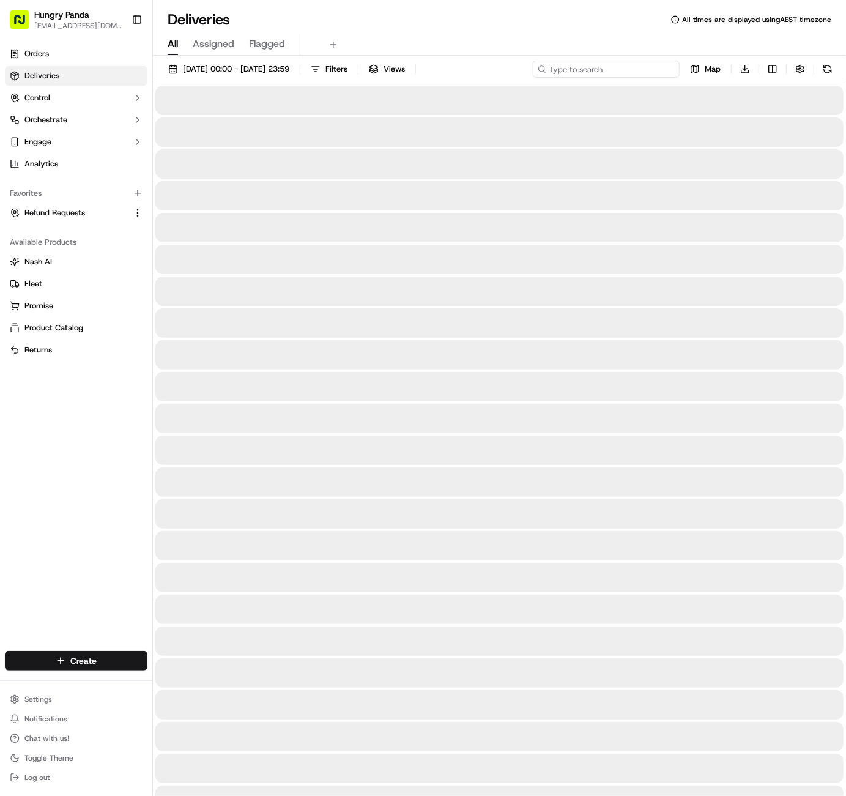
click at [635, 68] on input at bounding box center [606, 69] width 147 height 17
paste input "0603545993757782051142"
type input "0603545993757782051142"
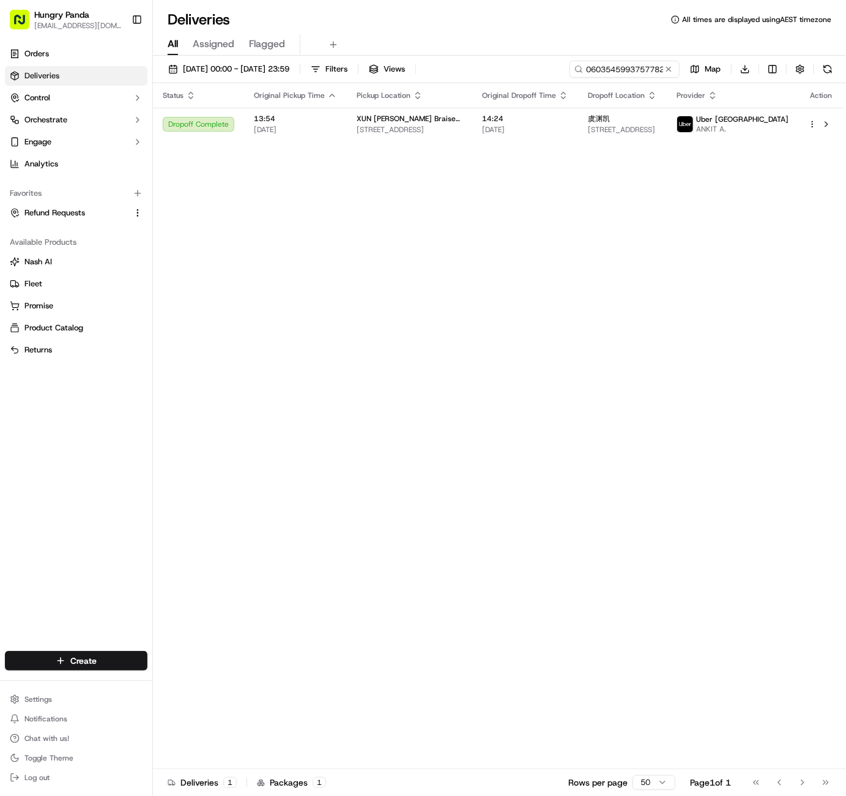
click at [225, 408] on div "Status Original Pickup Time Pickup Location Original Dropoff Time Dropoff Locat…" at bounding box center [498, 426] width 691 height 686
click at [308, 390] on div "Status Original Pickup Time Pickup Location Original Dropoff Time Dropoff Locat…" at bounding box center [498, 426] width 691 height 686
drag, startPoint x: 743, startPoint y: 288, endPoint x: 722, endPoint y: 278, distance: 22.7
click at [743, 288] on div "Status Original Pickup Time Pickup Location Original Dropoff Time Dropoff Locat…" at bounding box center [498, 426] width 691 height 686
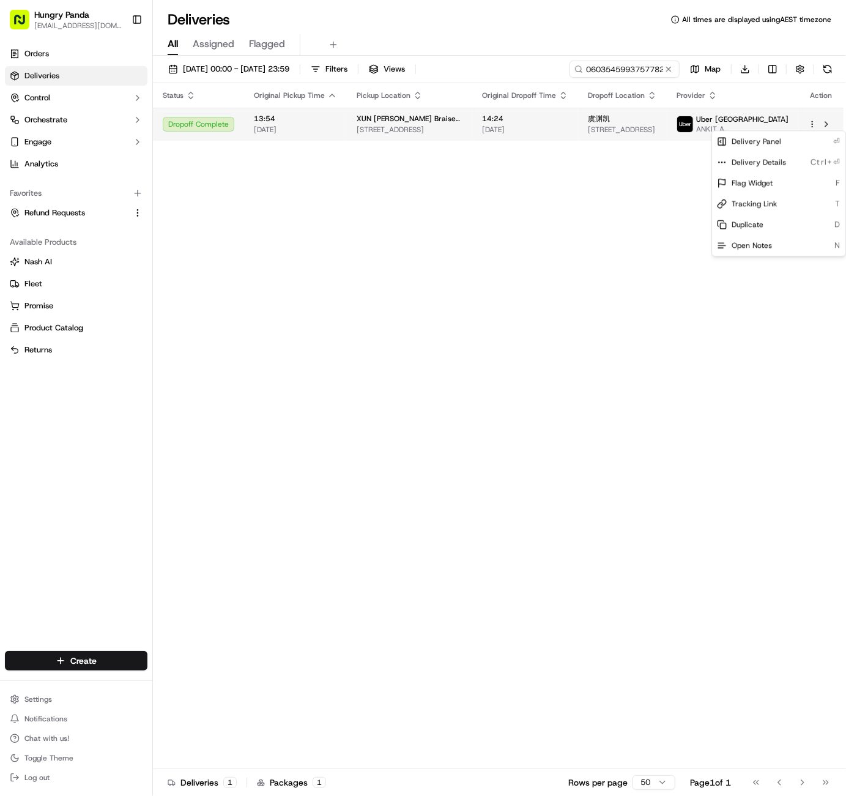
click at [811, 124] on html "Hungry Panda liurui0731@hungrypandagroup.com Toggle Sidebar Orders Deliveries C…" at bounding box center [423, 398] width 846 height 796
click at [764, 162] on span "Delivery Details" at bounding box center [759, 162] width 54 height 10
click at [672, 68] on html "Hungry Panda liurui0731@hungrypandagroup.com Toggle Sidebar Orders Deliveries C…" at bounding box center [423, 398] width 846 height 796
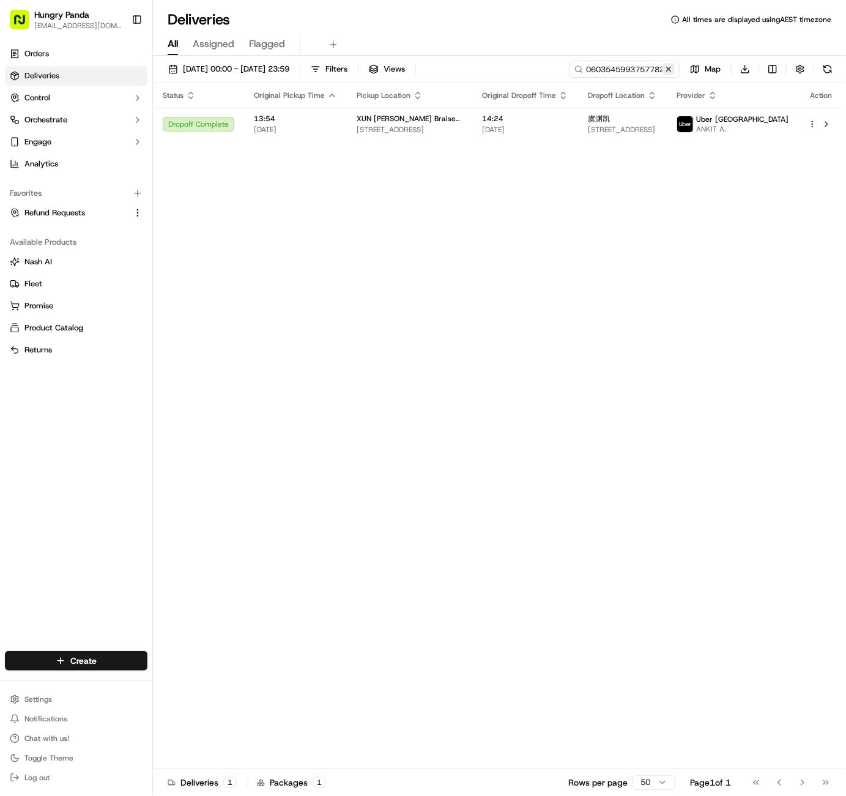
click at [672, 68] on button at bounding box center [669, 69] width 12 height 12
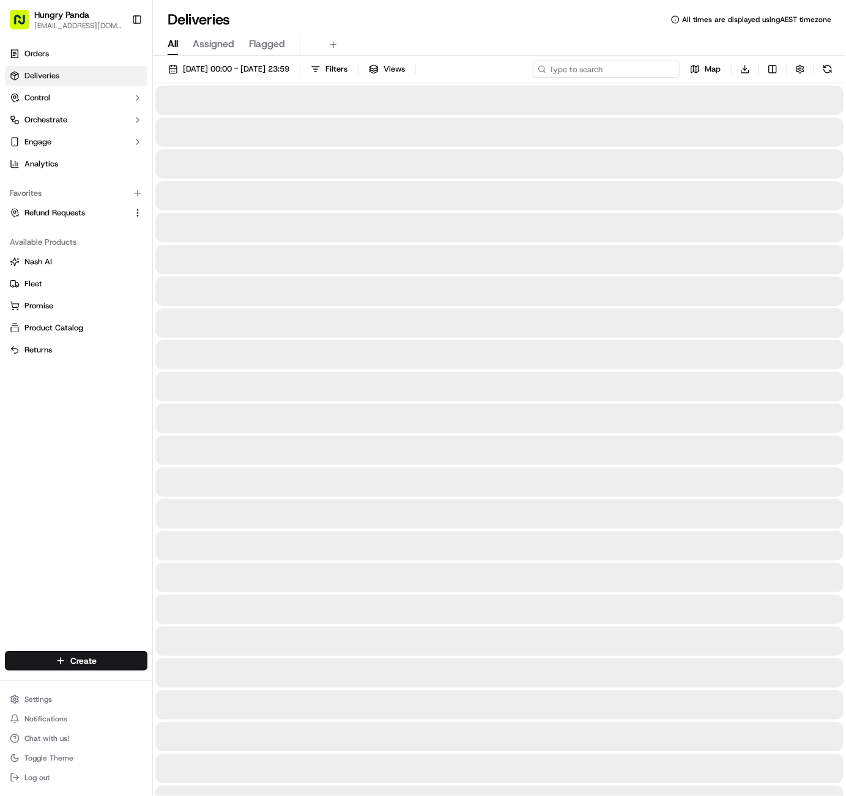
click at [647, 73] on input at bounding box center [606, 69] width 147 height 17
paste input "7014594833354763861180"
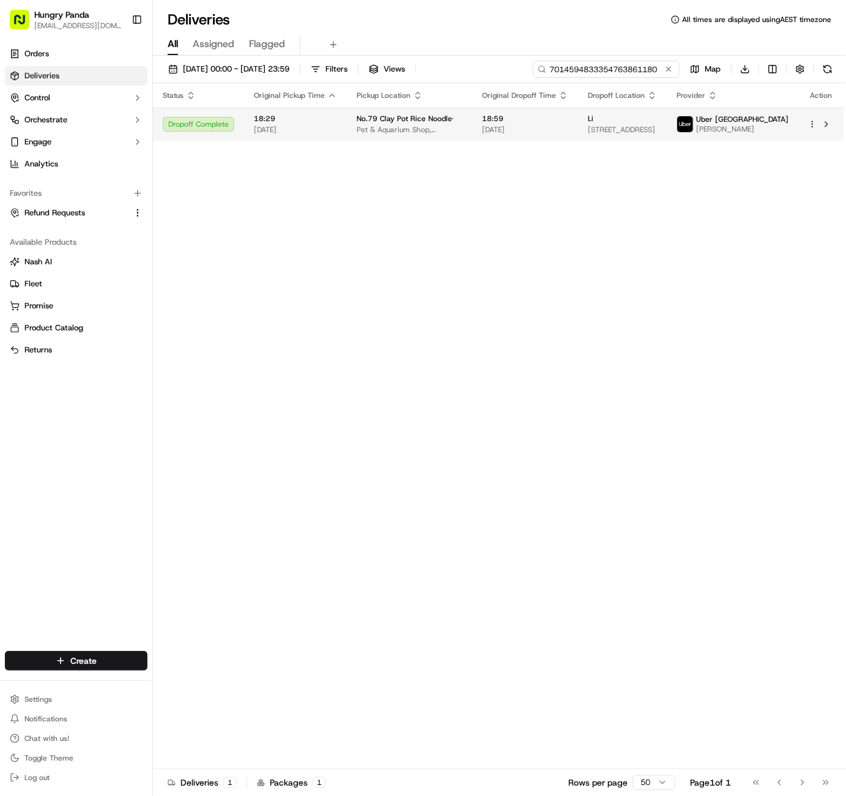
type input "7014594833354763861180"
click at [815, 124] on html "Hungry Panda liurui0731@hungrypandagroup.com Toggle Sidebar Orders Deliveries C…" at bounding box center [423, 398] width 846 height 796
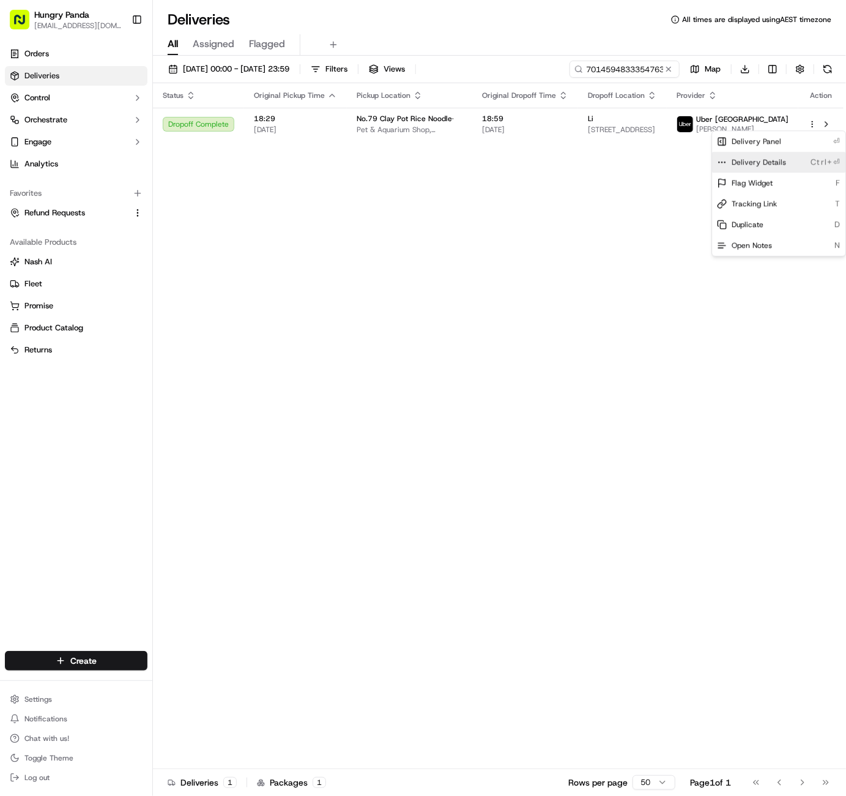
click at [771, 163] on span "Delivery Details" at bounding box center [759, 162] width 54 height 10
click at [669, 68] on html "Hungry Panda liurui0731@hungrypandagroup.com Toggle Sidebar Orders Deliveries C…" at bounding box center [423, 398] width 846 height 796
click at [671, 70] on button at bounding box center [669, 69] width 12 height 12
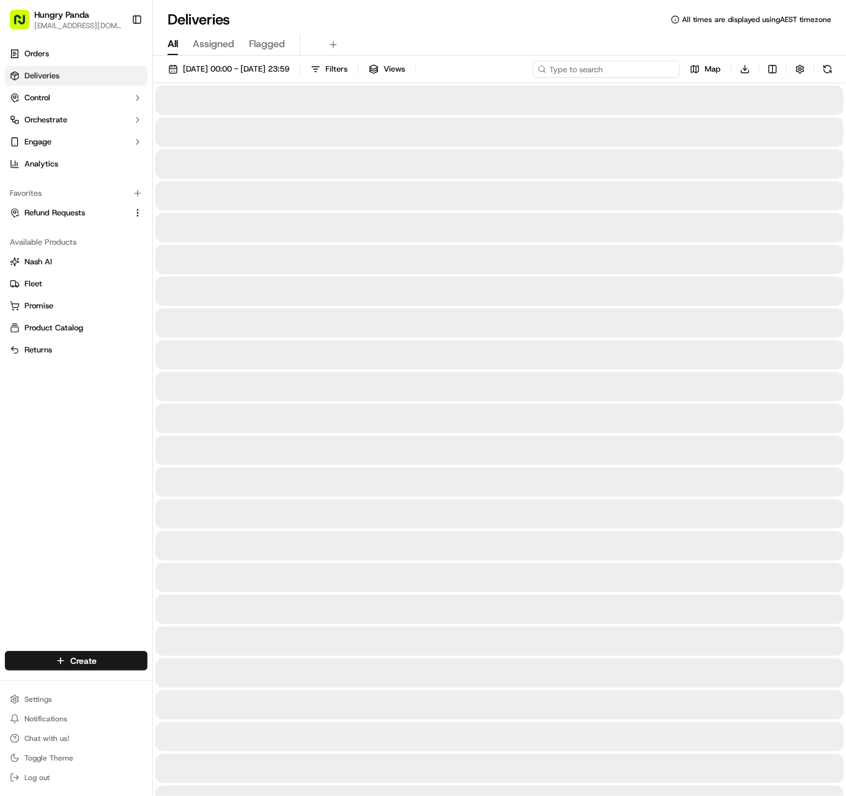
click at [641, 69] on input at bounding box center [606, 69] width 147 height 17
paste input "5297467903956767211888"
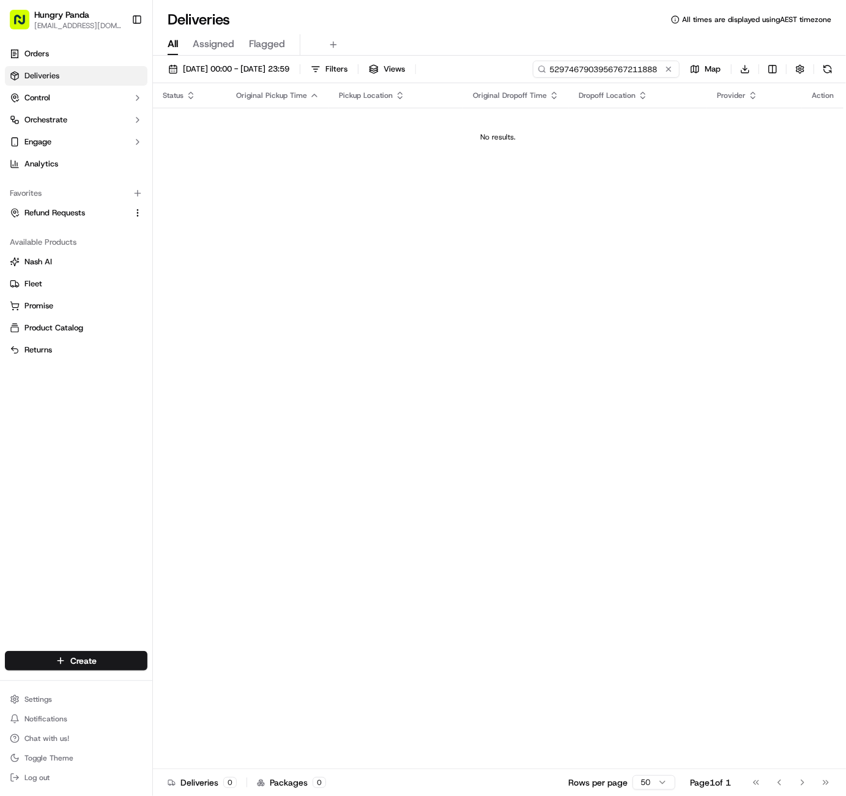
click at [551, 67] on input "5297467903956767211888" at bounding box center [606, 69] width 147 height 17
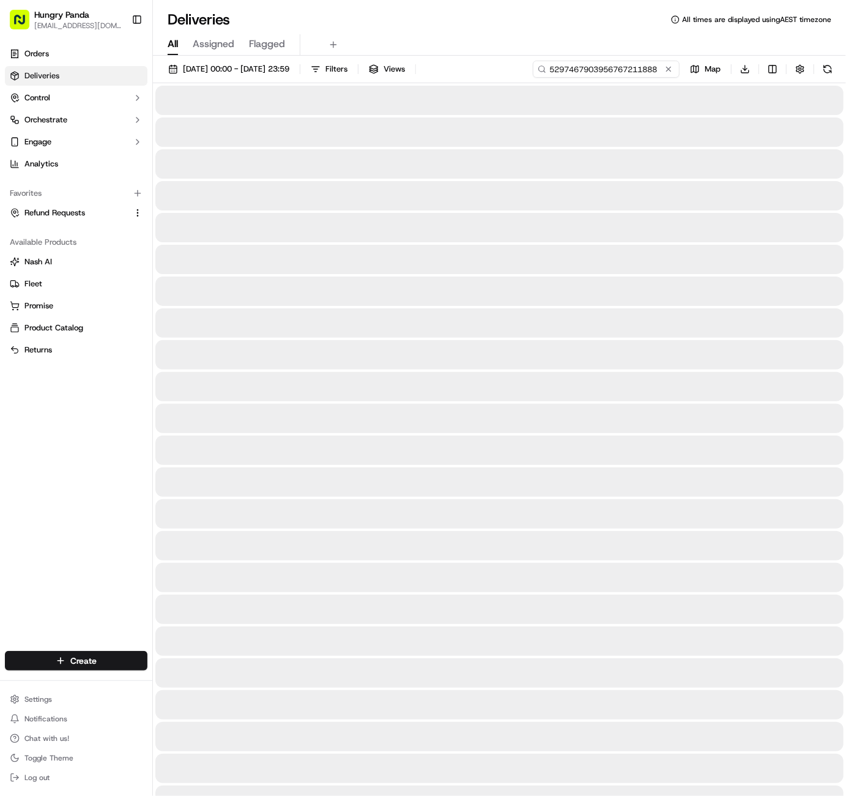
type input "5297467903956767211888"
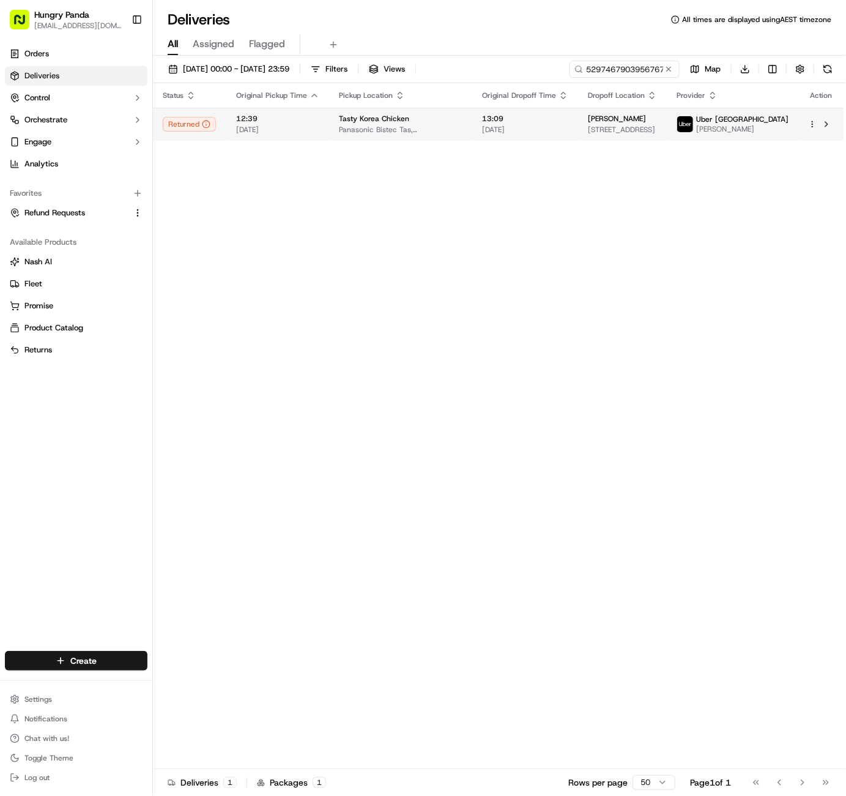
click at [811, 122] on html "Hungry Panda liurui0731@hungrypandagroup.com Toggle Sidebar Orders Deliveries C…" at bounding box center [423, 398] width 846 height 796
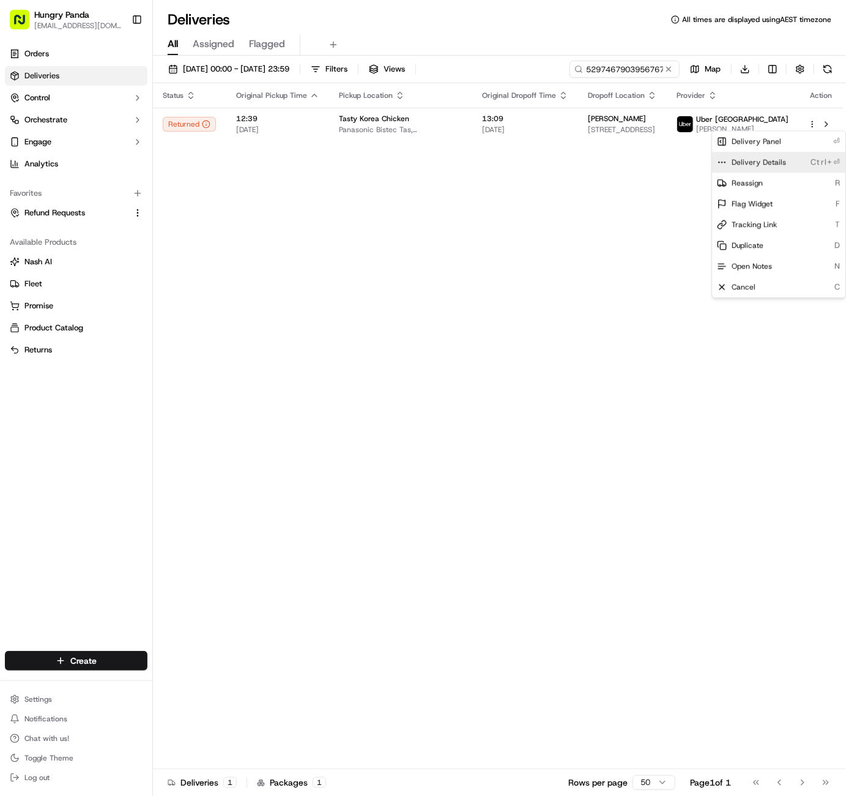
click at [785, 163] on div "Delivery Details Ctrl+⏎" at bounding box center [778, 162] width 133 height 21
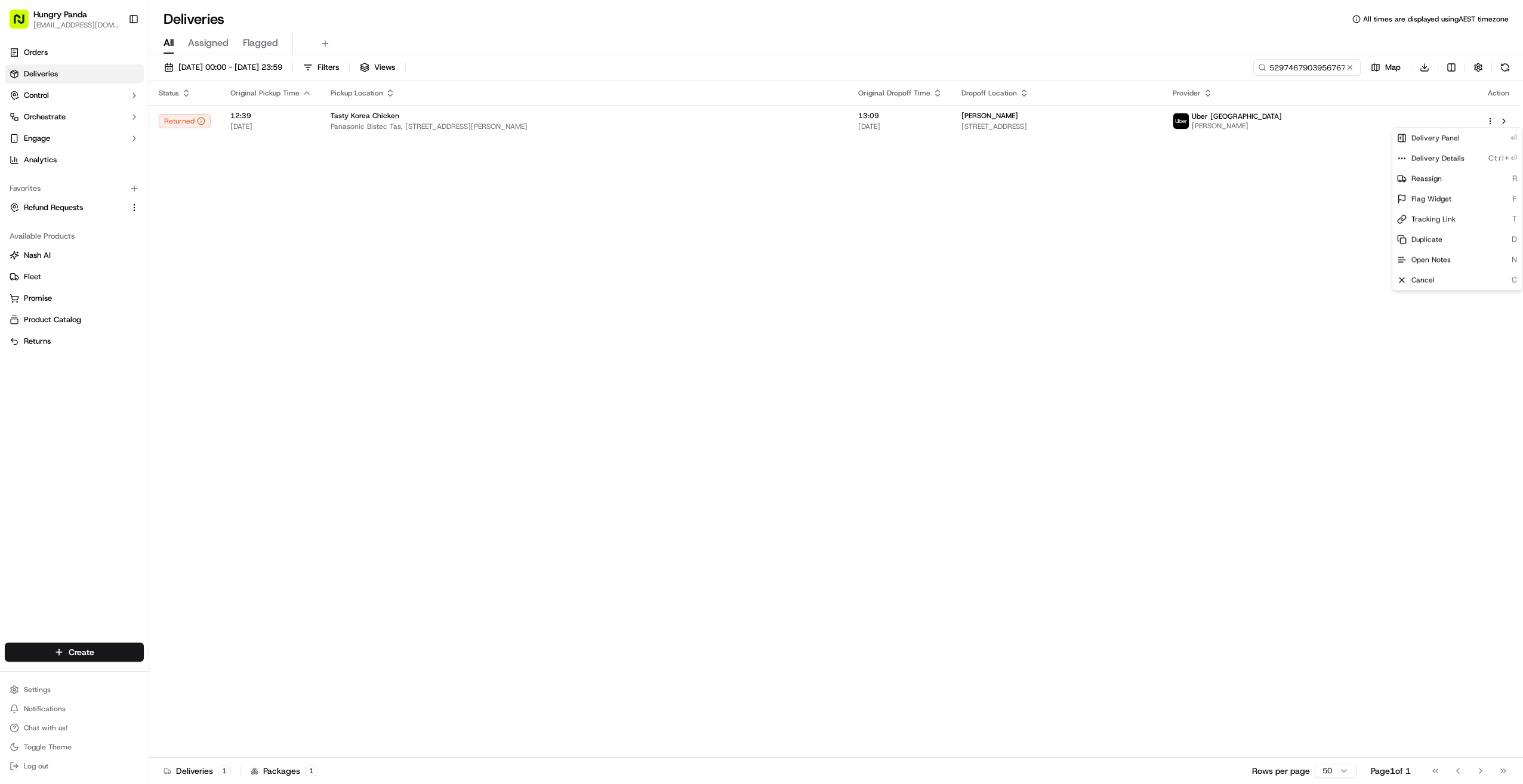
click at [825, 63] on html "Hungry Panda liurui0731@hungrypandagroup.com Toggle Sidebar Orders Deliveries C…" at bounding box center [761, 392] width 1523 height 784
click at [825, 67] on button at bounding box center [1350, 67] width 12 height 12
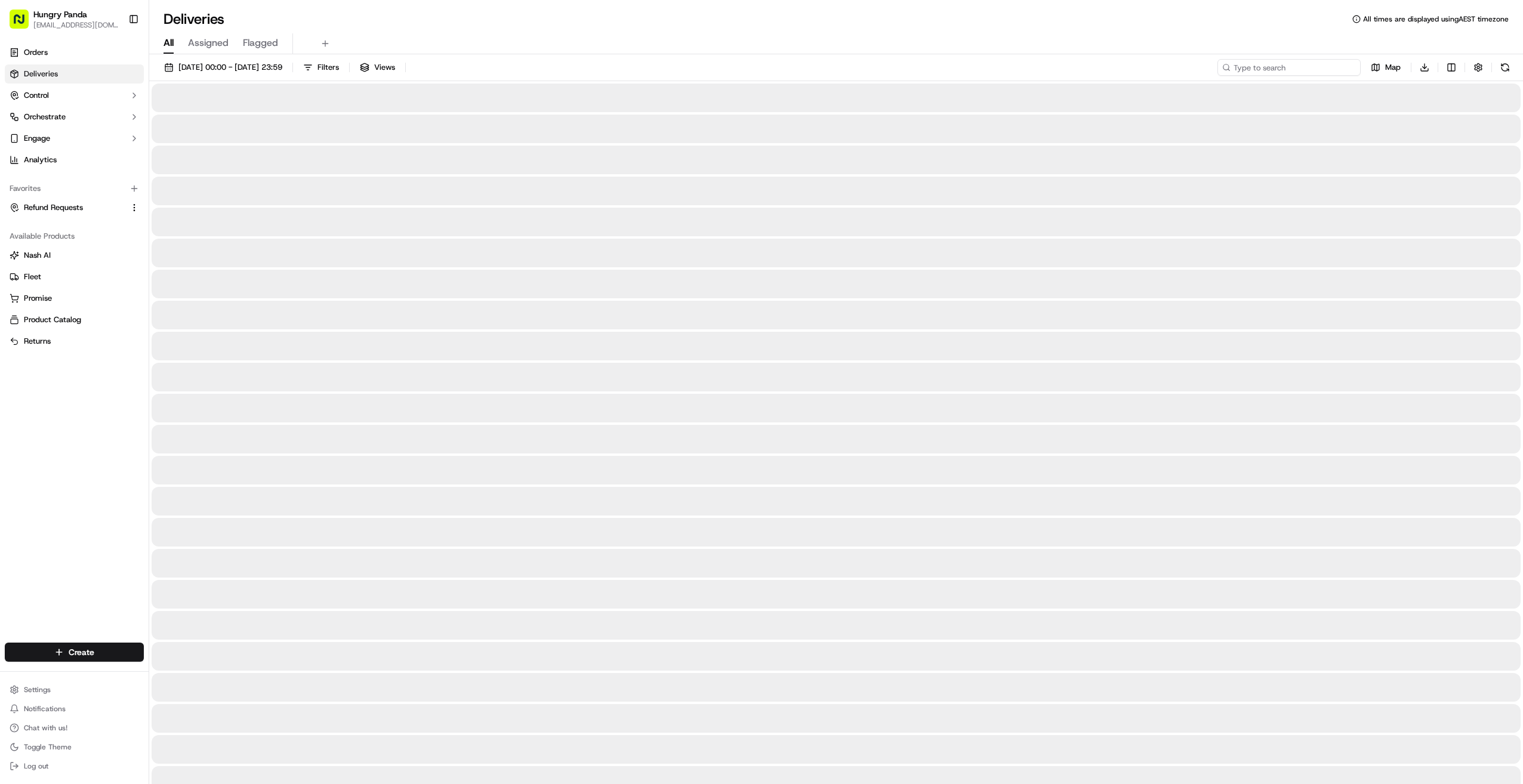
click at [825, 68] on input at bounding box center [1289, 67] width 143 height 17
paste input "279602788315577397826"
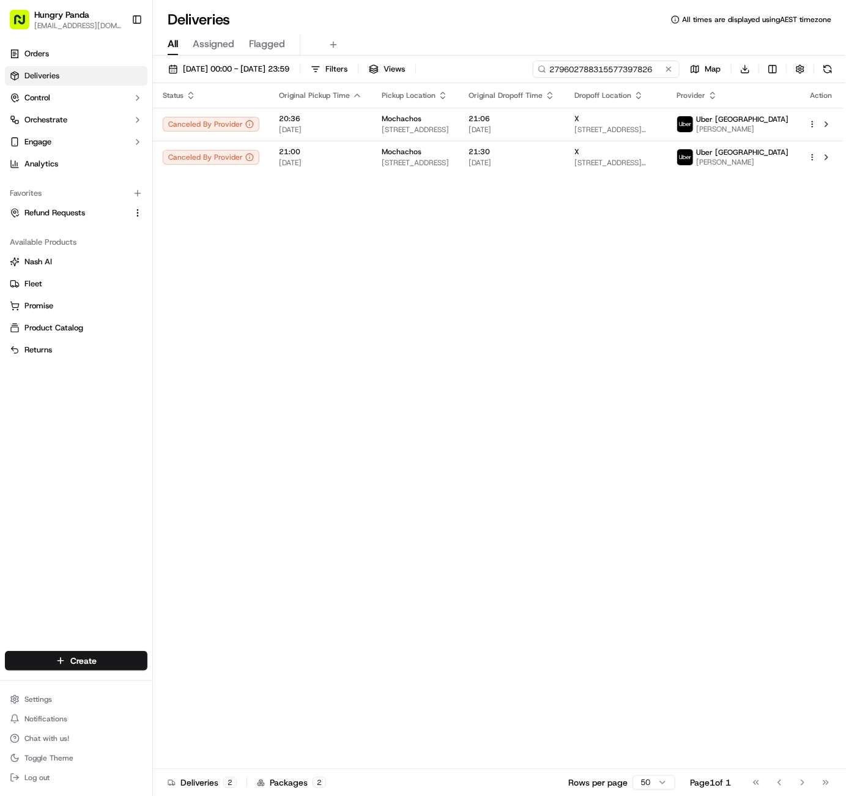
type input "279602788315577397826"
click at [666, 68] on button at bounding box center [669, 69] width 12 height 12
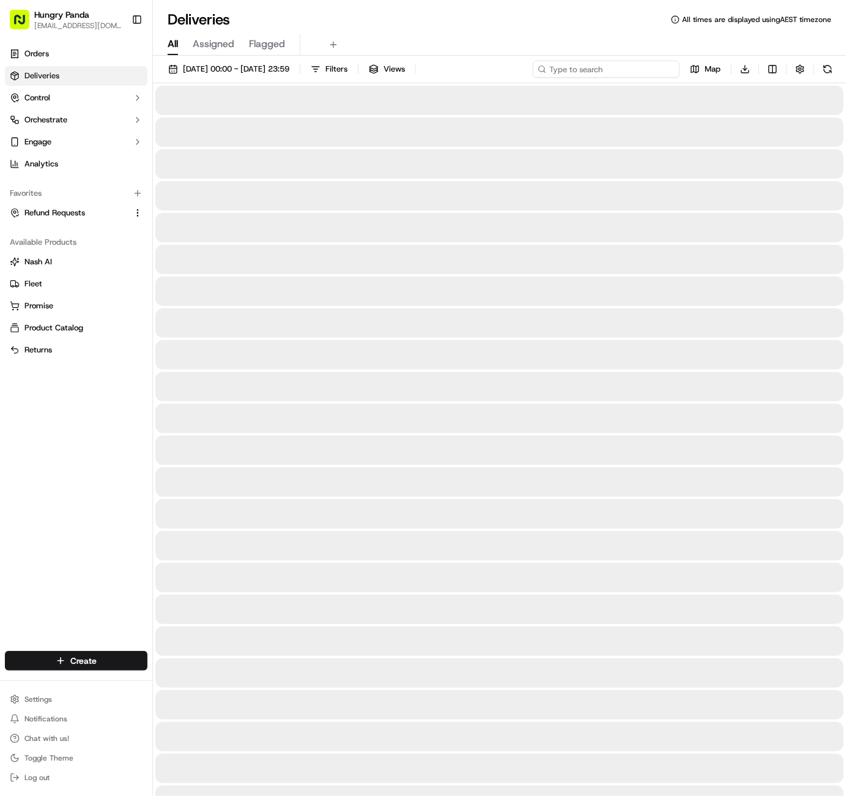
click at [652, 69] on input at bounding box center [606, 69] width 147 height 17
paste input "092592198205875992677"
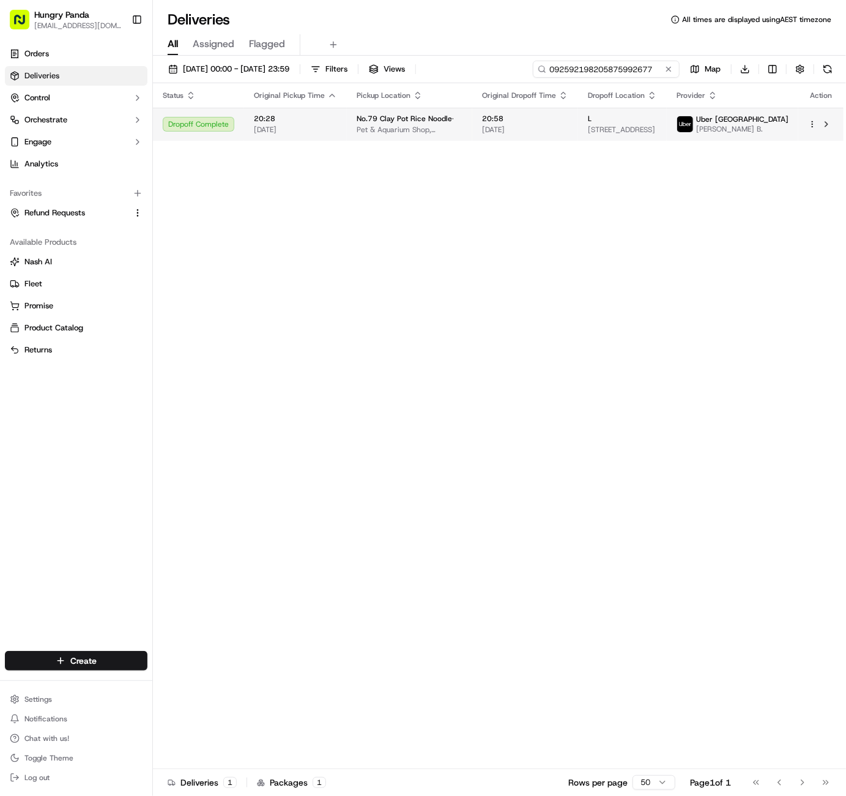
type input "092592198205875992677"
click at [814, 119] on html "Hungry Panda liurui0731@hungrypandagroup.com Toggle Sidebar Orders Deliveries C…" at bounding box center [423, 398] width 846 height 796
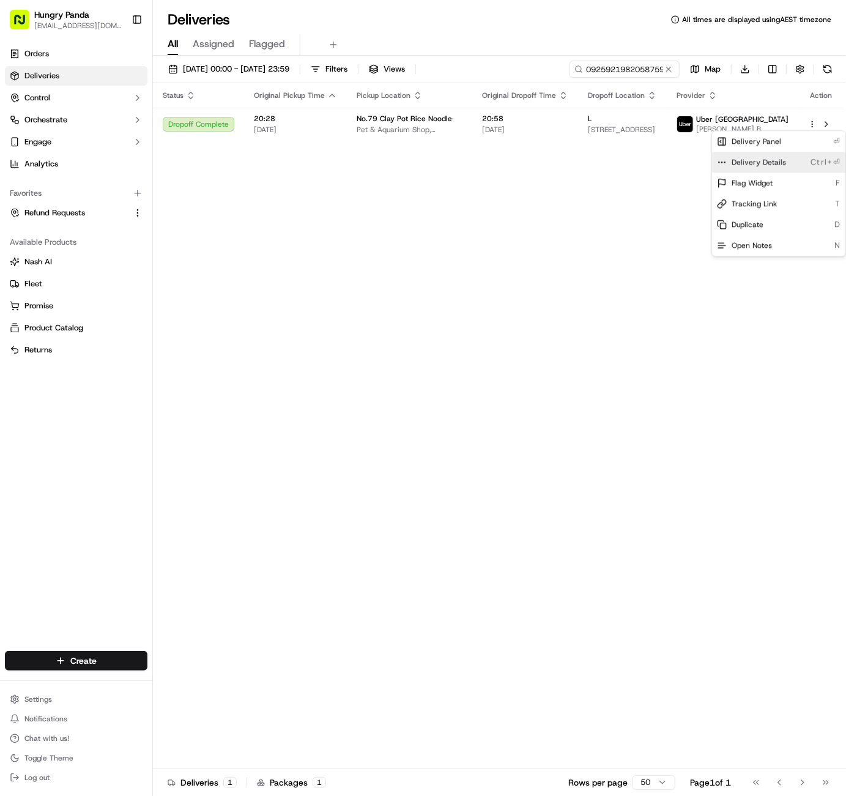
click at [779, 163] on span "Delivery Details" at bounding box center [759, 162] width 54 height 10
click at [667, 72] on html "Hungry Panda liurui0731@hungrypandagroup.com Toggle Sidebar Orders Deliveries C…" at bounding box center [423, 398] width 846 height 796
click at [665, 66] on button at bounding box center [669, 69] width 12 height 12
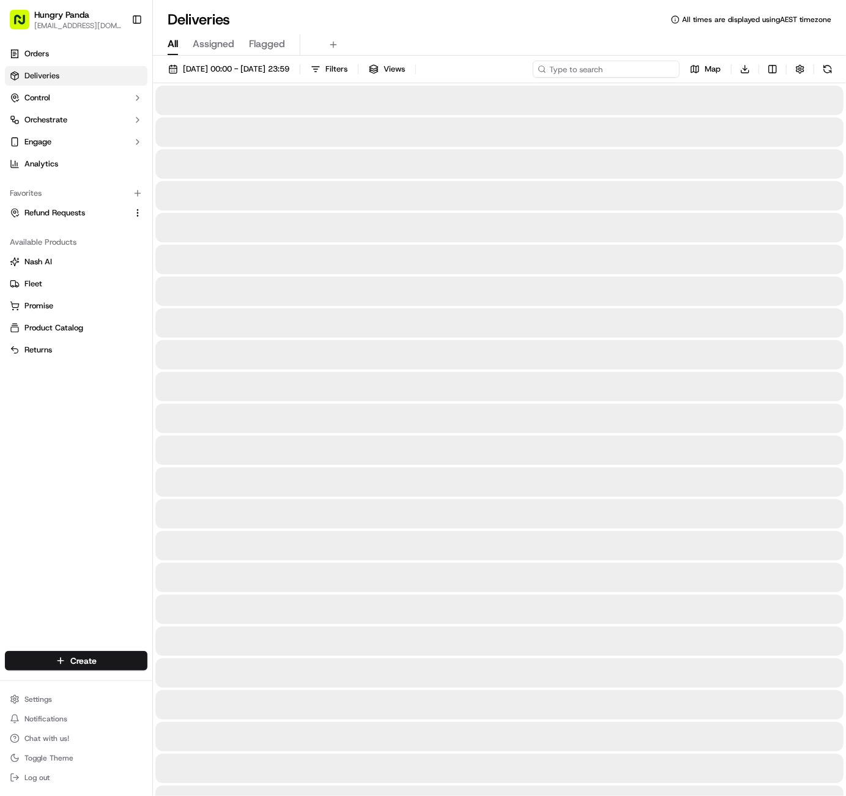
click at [628, 69] on input at bounding box center [606, 69] width 147 height 17
paste input "3624896822251738121239"
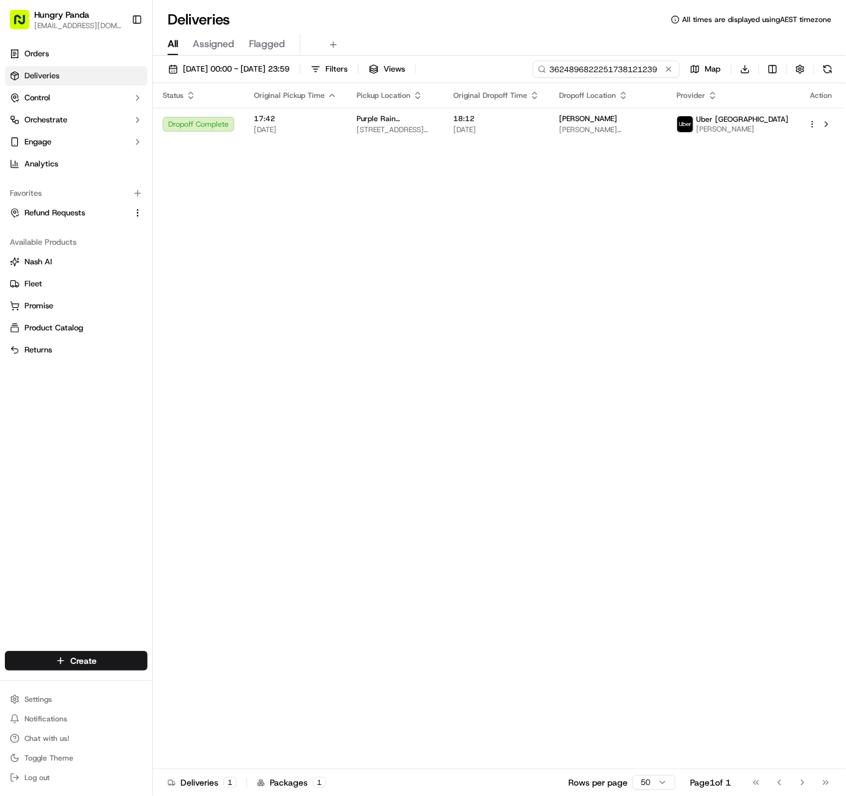
type input "3624896822251738121239"
drag, startPoint x: 311, startPoint y: 227, endPoint x: 682, endPoint y: 165, distance: 376.0
click at [310, 227] on div "Status Original Pickup Time Pickup Location Original Dropoff Time Dropoff Locat…" at bounding box center [498, 426] width 691 height 686
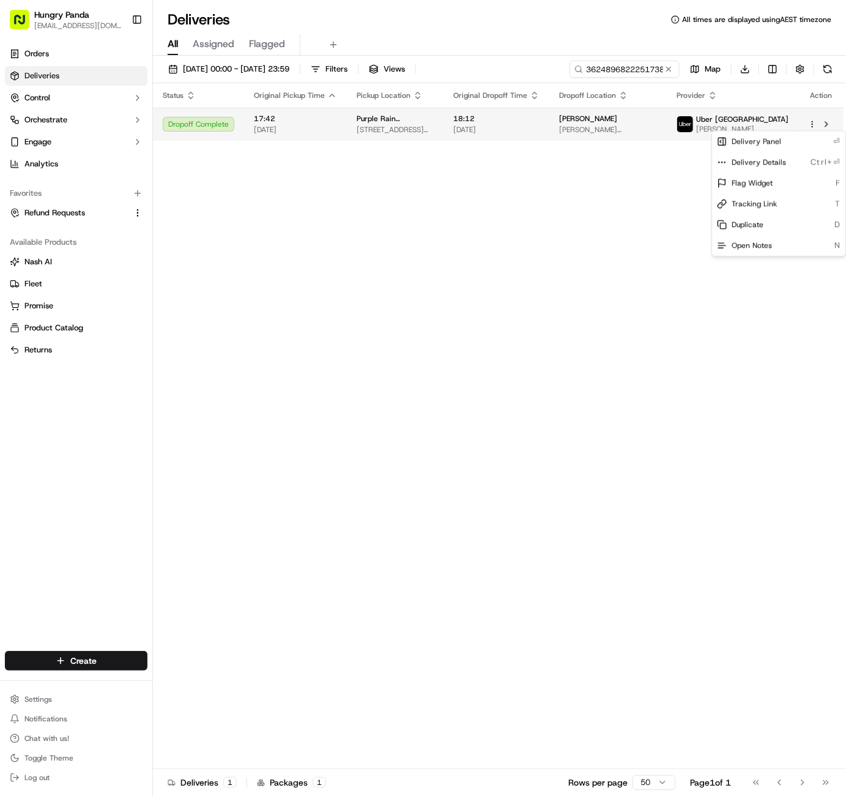
click at [812, 123] on html "Hungry Panda liurui0731@hungrypandagroup.com Toggle Sidebar Orders Deliveries C…" at bounding box center [423, 398] width 846 height 796
click at [777, 163] on span "Delivery Details" at bounding box center [759, 162] width 54 height 10
click at [671, 66] on html "Hungry Panda liurui0731@hungrypandagroup.com Toggle Sidebar Orders Deliveries C…" at bounding box center [423, 398] width 846 height 796
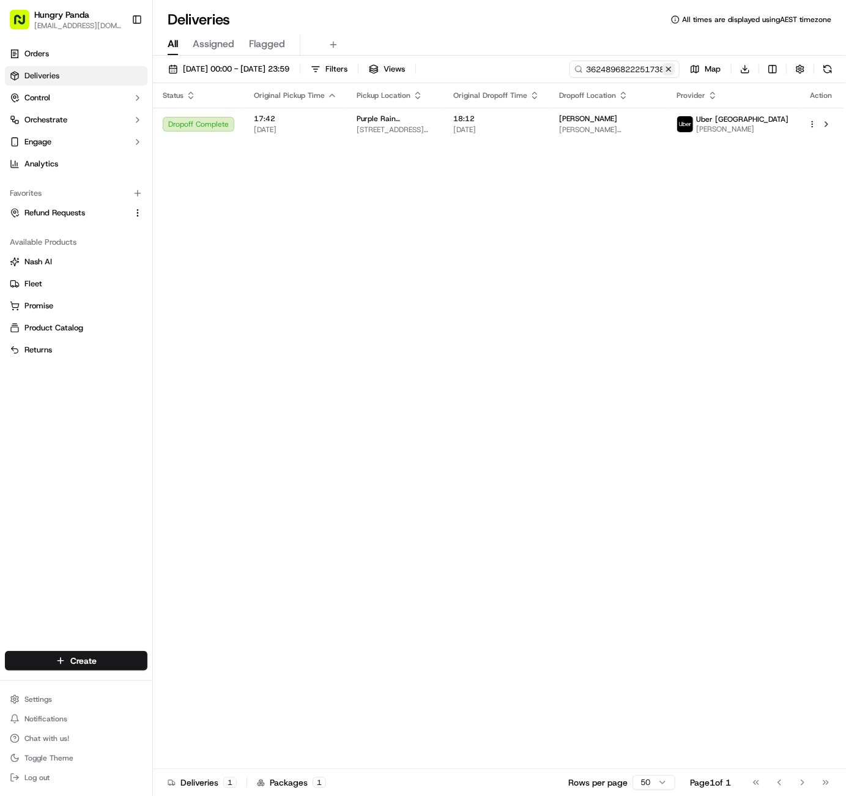
click at [671, 70] on button at bounding box center [669, 69] width 12 height 12
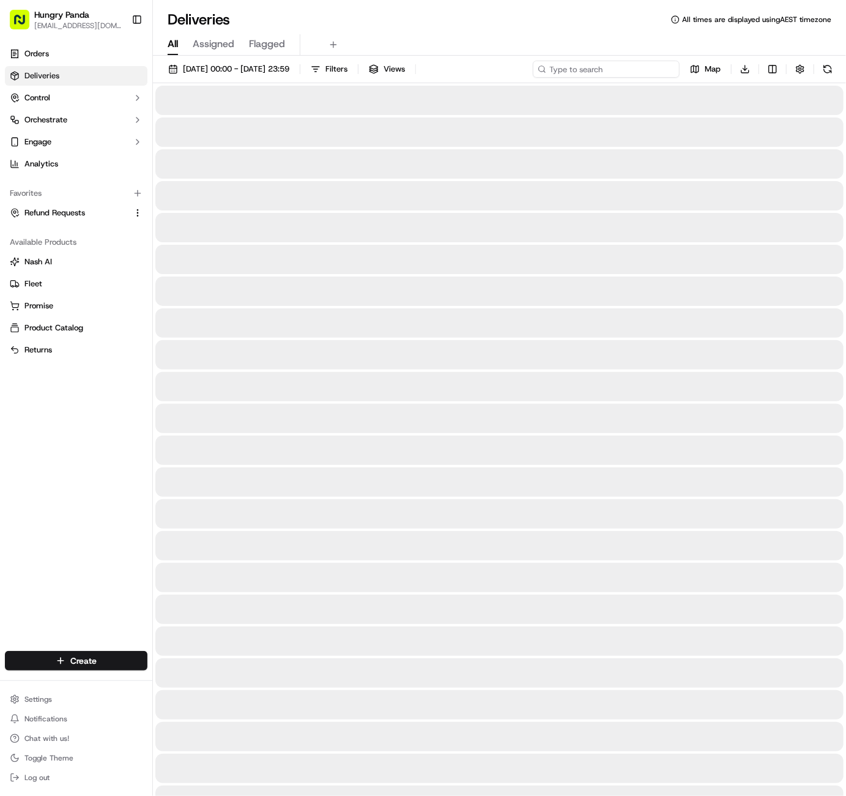
drag, startPoint x: 604, startPoint y: 70, endPoint x: 614, endPoint y: 76, distance: 11.5
click at [604, 70] on input at bounding box center [606, 69] width 147 height 17
paste input "1243625272450768461989"
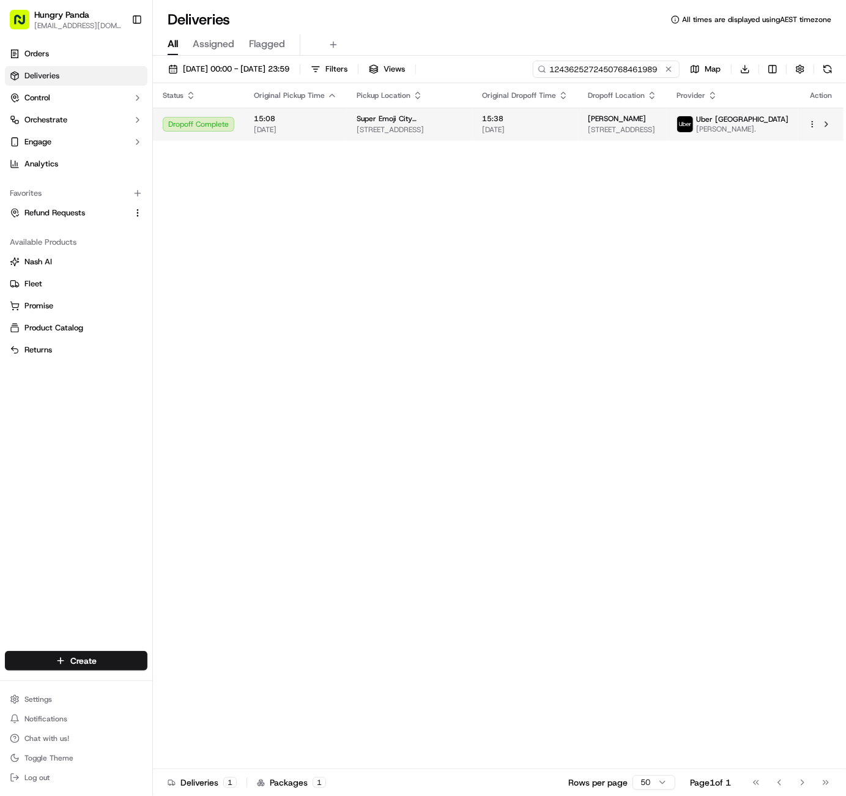
type input "1243625272450768461989"
click at [812, 127] on html "Hungry Panda liurui0731@hungrypandagroup.com Toggle Sidebar Orders Deliveries C…" at bounding box center [423, 398] width 846 height 796
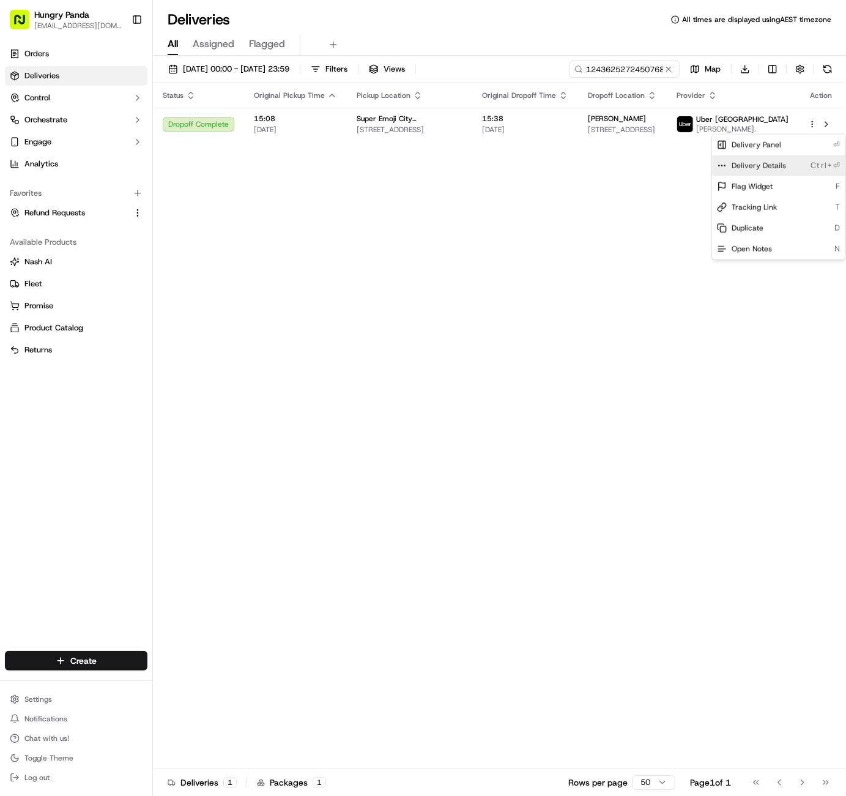
click at [792, 165] on div "Delivery Details Ctrl+⏎" at bounding box center [778, 165] width 133 height 21
click at [672, 67] on html "Hungry Panda liurui0731@hungrypandagroup.com Toggle Sidebar Orders Deliveries C…" at bounding box center [423, 398] width 846 height 796
click at [667, 67] on button at bounding box center [669, 69] width 12 height 12
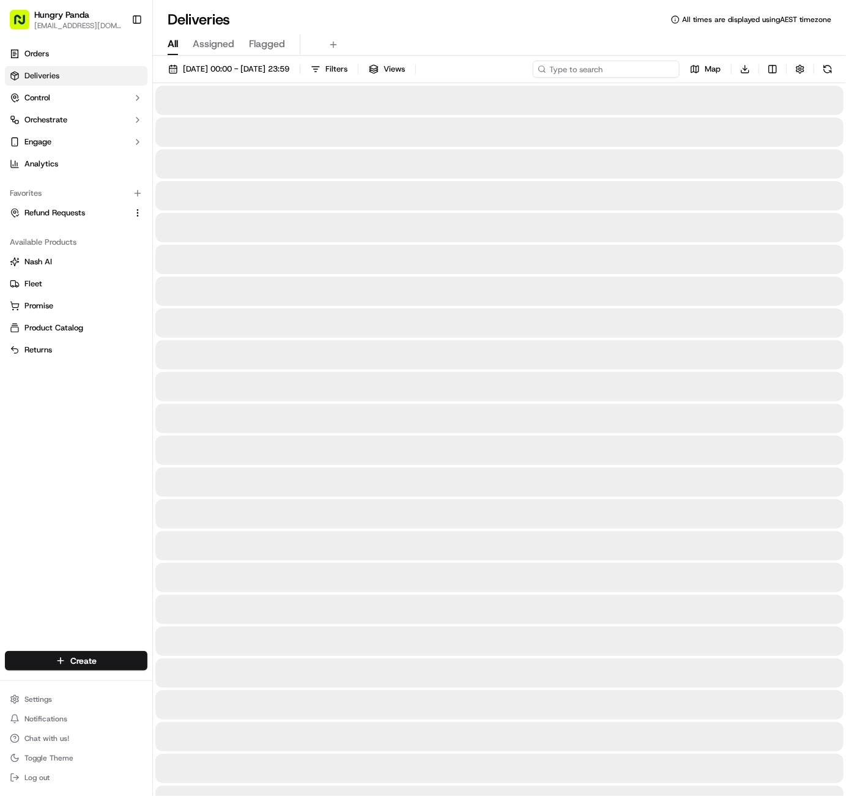
click at [624, 68] on input at bounding box center [606, 69] width 147 height 17
paste input "4784235462757726501914"
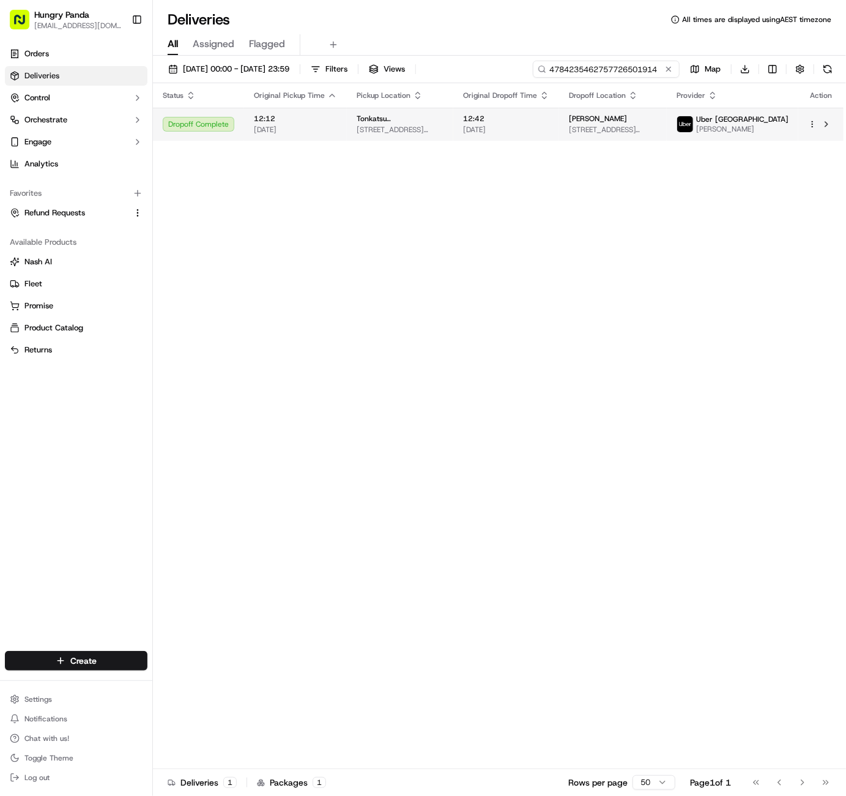
type input "4784235462757726501914"
click at [811, 124] on html "Hungry Panda liurui0731@hungrypandagroup.com Toggle Sidebar Orders Deliveries C…" at bounding box center [423, 398] width 846 height 796
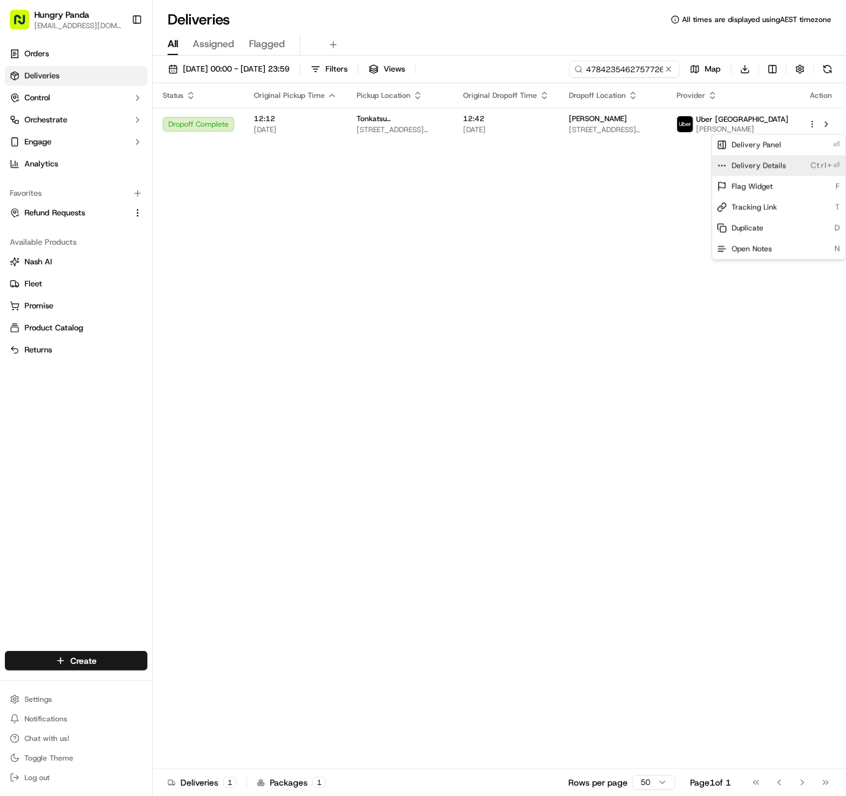
click at [758, 169] on span "Delivery Details" at bounding box center [759, 166] width 54 height 10
click at [673, 69] on html "Hungry Panda liurui0731@hungrypandagroup.com Toggle Sidebar Orders Deliveries C…" at bounding box center [423, 398] width 846 height 796
click at [673, 69] on button at bounding box center [669, 69] width 12 height 12
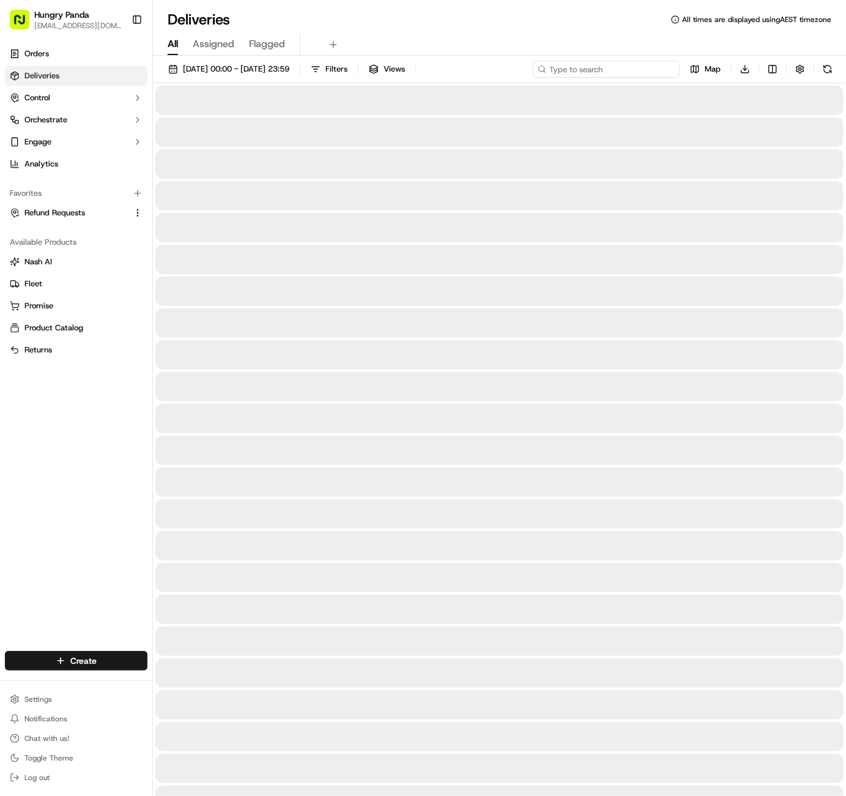
click at [636, 68] on input at bounding box center [606, 69] width 147 height 17
paste input "263228938255172519470"
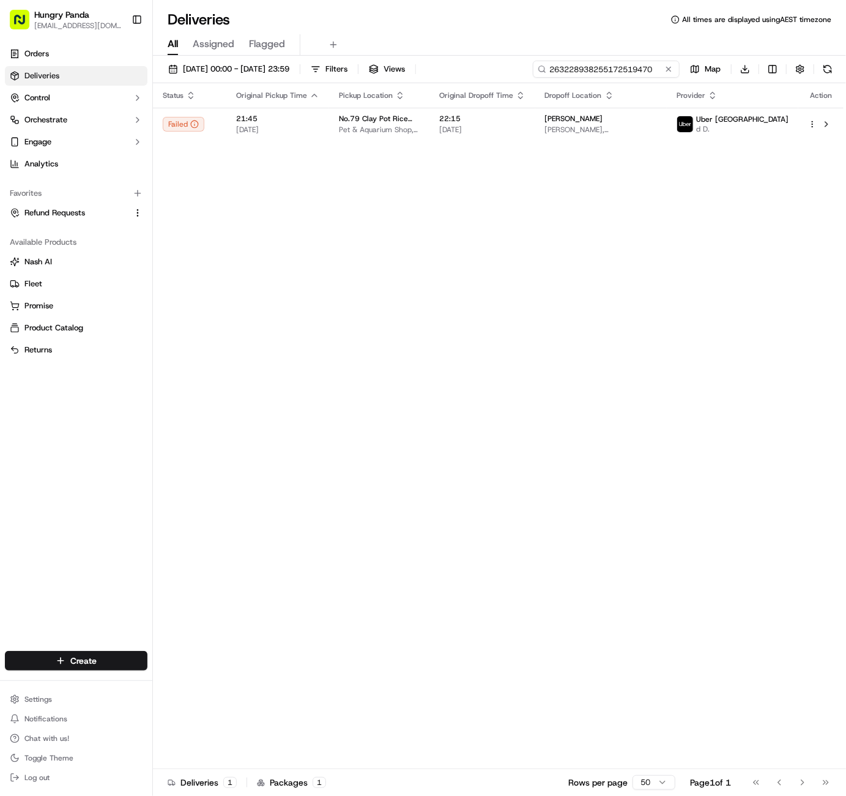
type input "263228938255172519470"
click at [672, 67] on button at bounding box center [669, 69] width 12 height 12
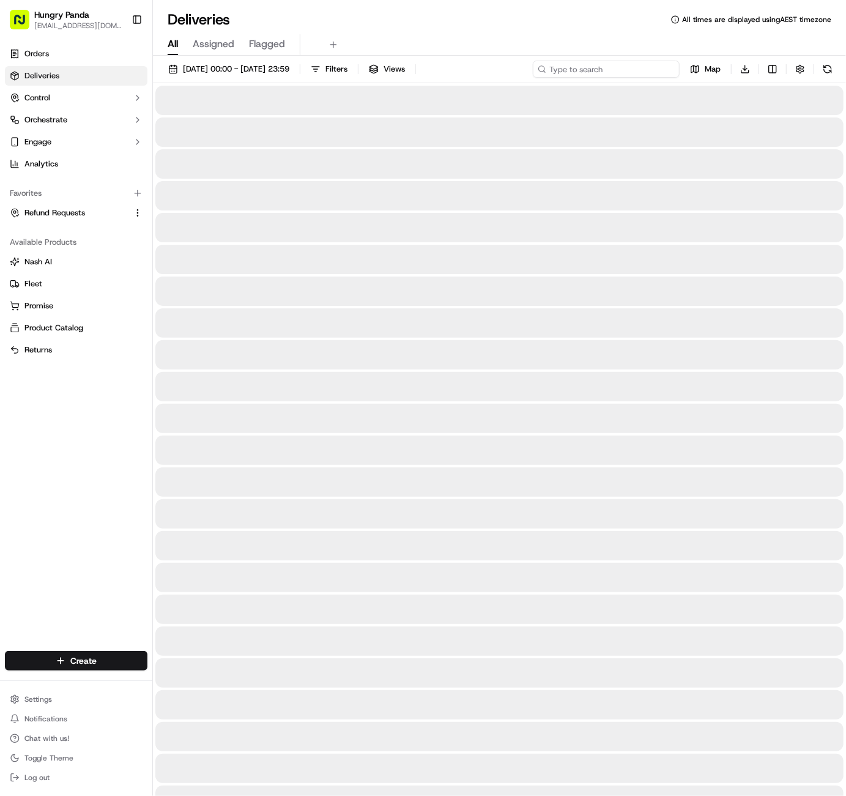
click at [633, 74] on input at bounding box center [606, 69] width 147 height 17
paste input "263228938255172519470"
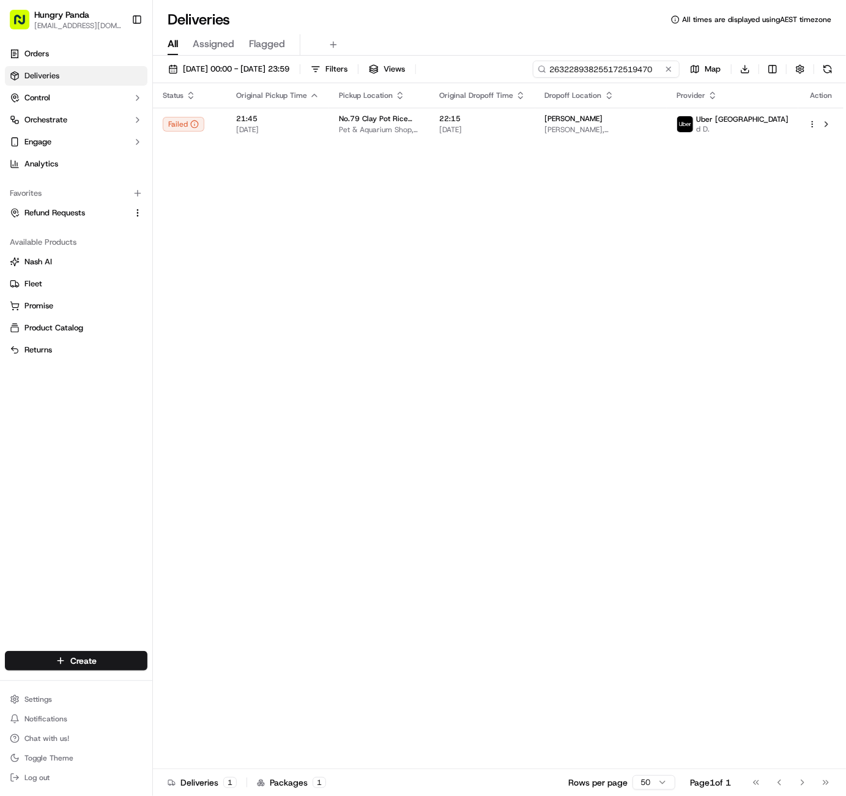
type input "263228938255172519470"
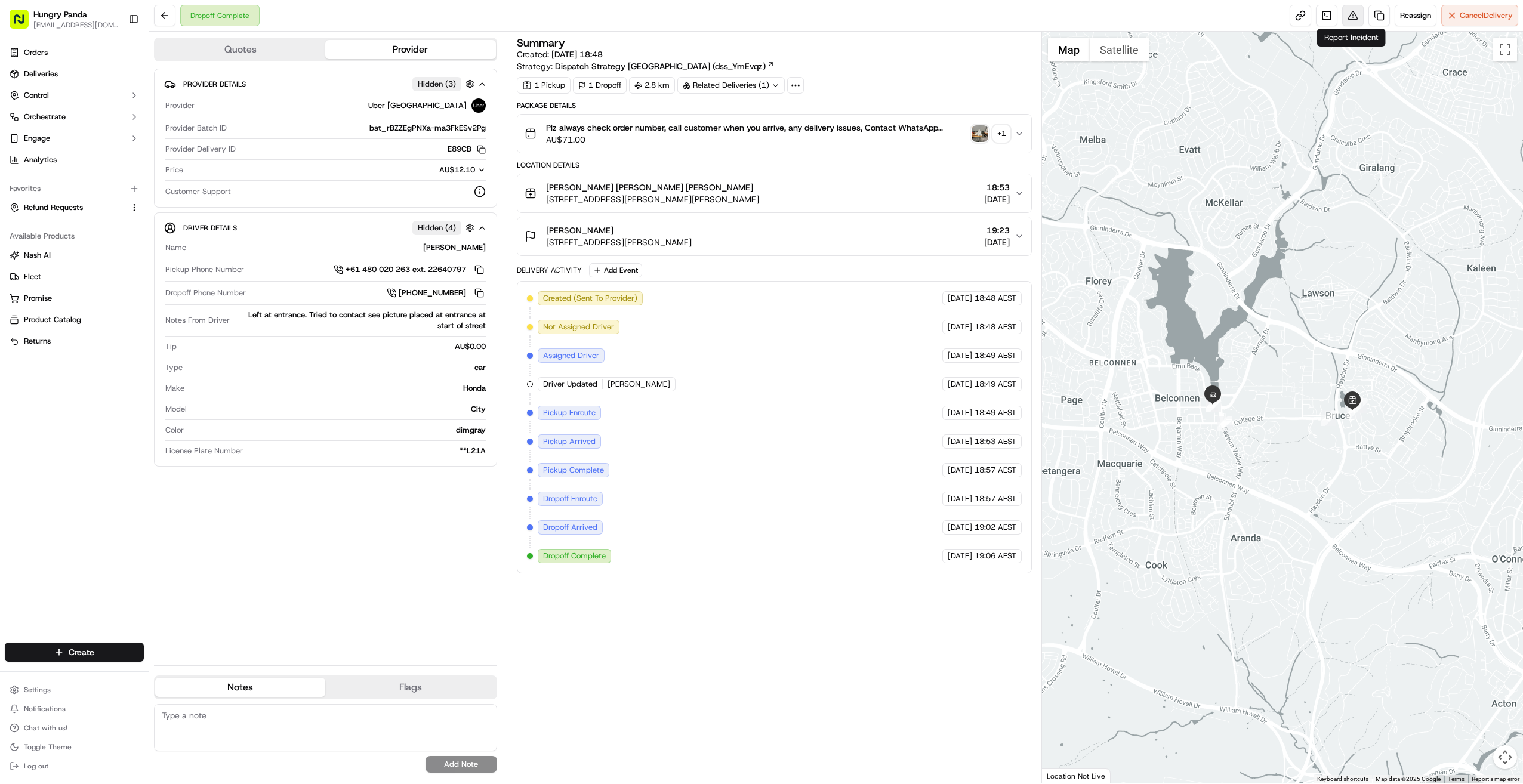
click at [825, 17] on button at bounding box center [1353, 16] width 21 height 21
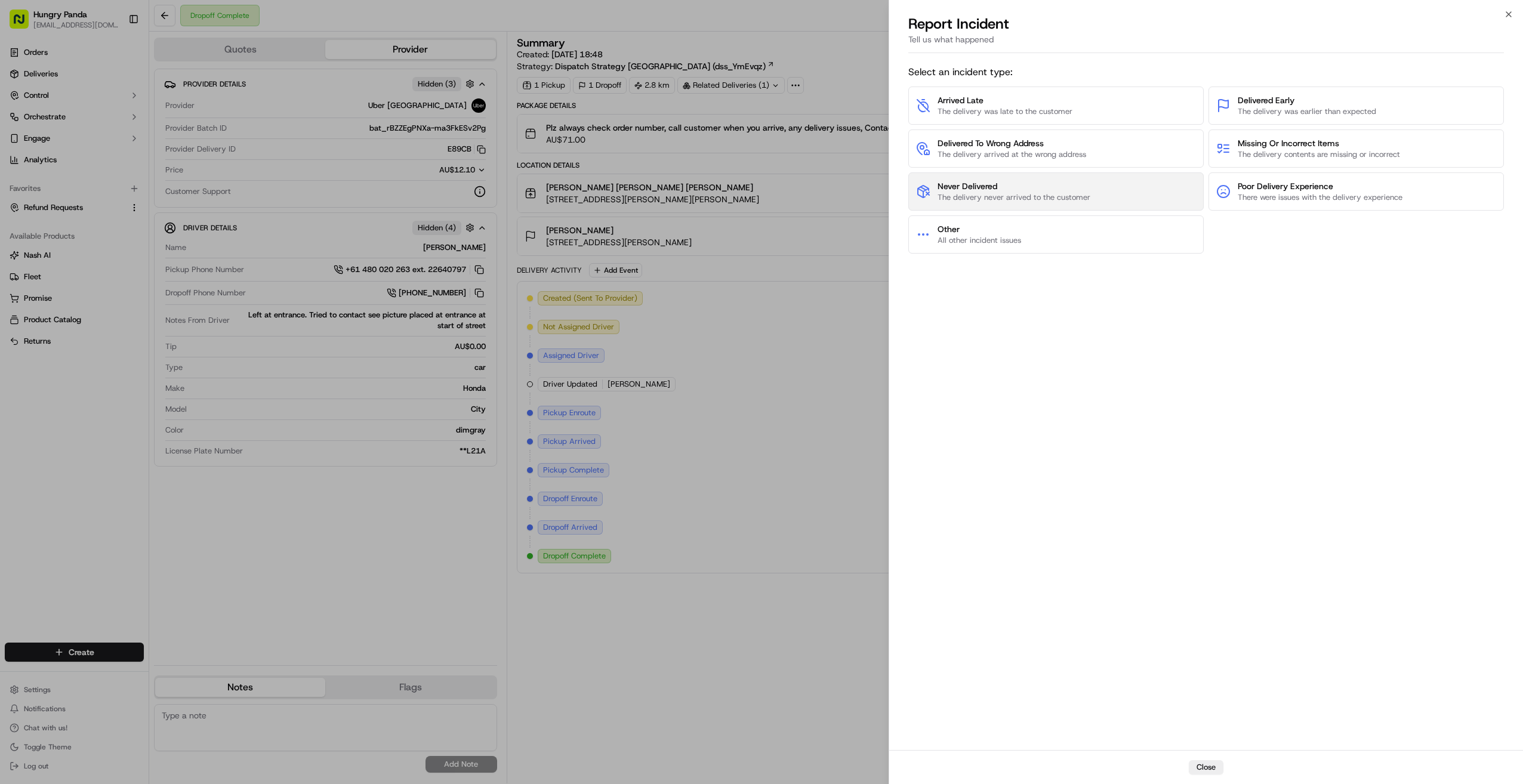
click at [825, 193] on span "The delivery never arrived to the customer" at bounding box center [1014, 197] width 153 height 11
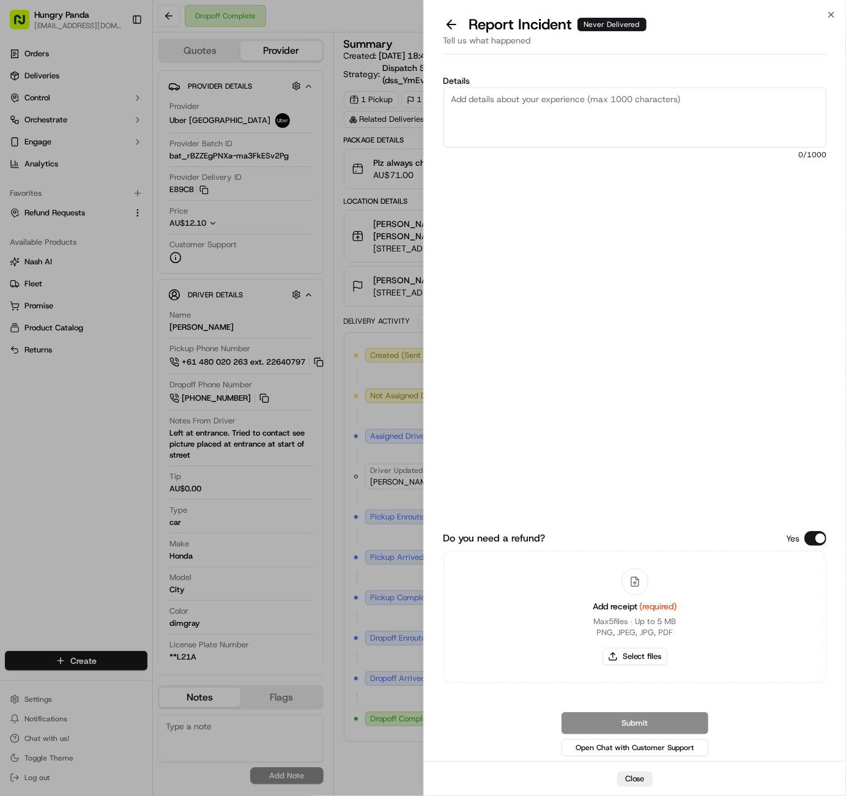
click at [603, 117] on textarea "Details" at bounding box center [636, 117] width 384 height 60
paste textarea "The customer reported that they did not receive the food. It was shown as deliv…"
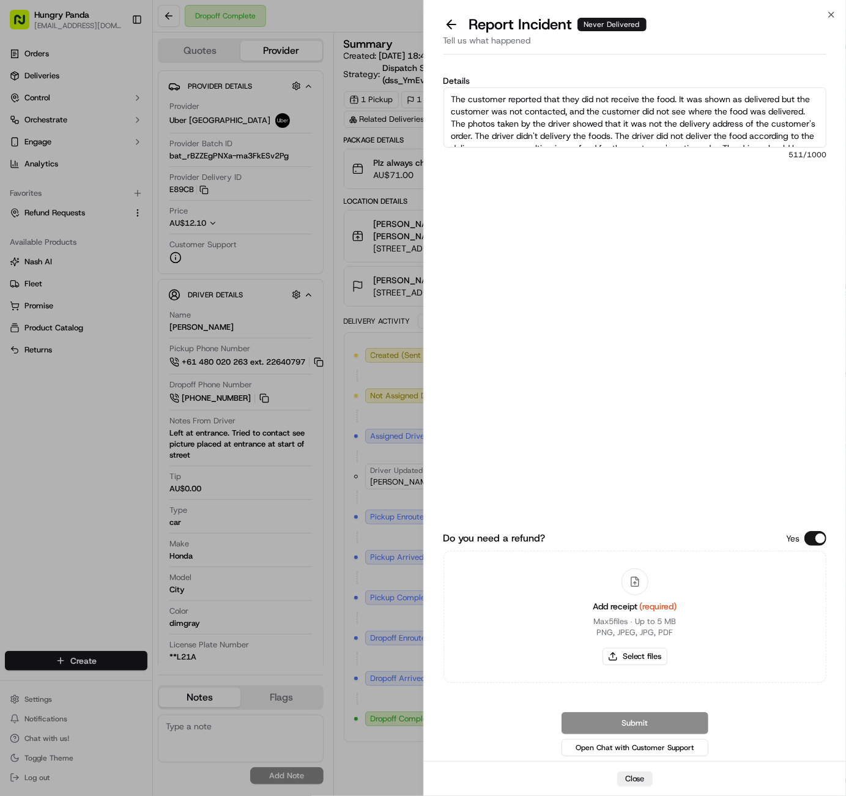
scroll to position [32, 0]
type textarea "The customer reported that they did not receive the food. It was shown as deliv…"
click at [631, 573] on div at bounding box center [635, 581] width 27 height 27
click at [642, 657] on button "Select files" at bounding box center [635, 656] width 65 height 17
type input "C:\fakepath\屏幕截图 [DATE] 175203.png"
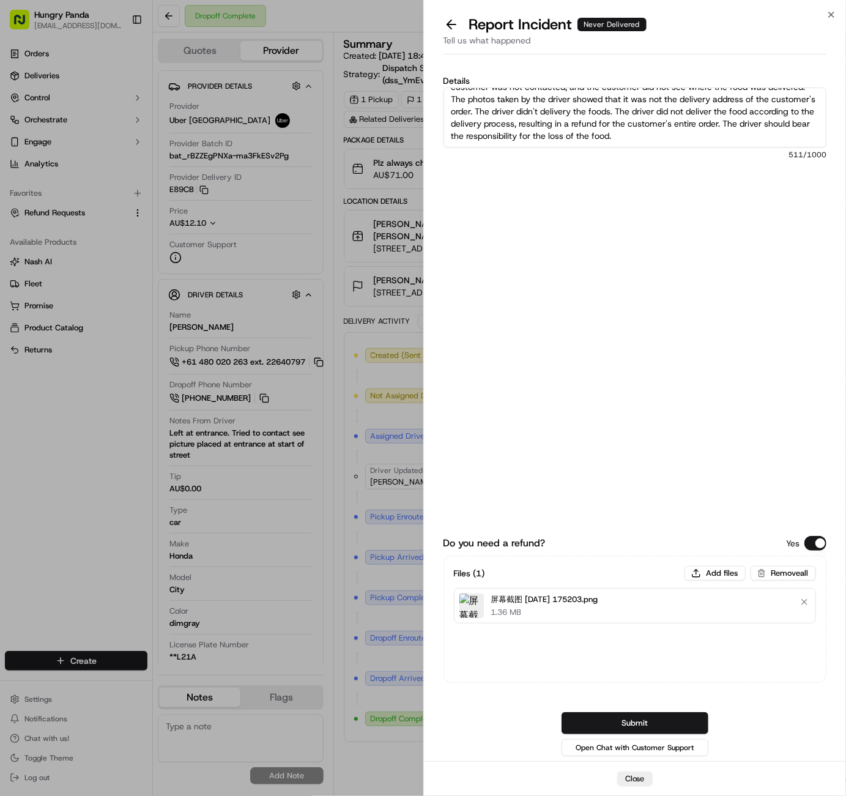
click at [645, 721] on button "Submit" at bounding box center [635, 723] width 147 height 22
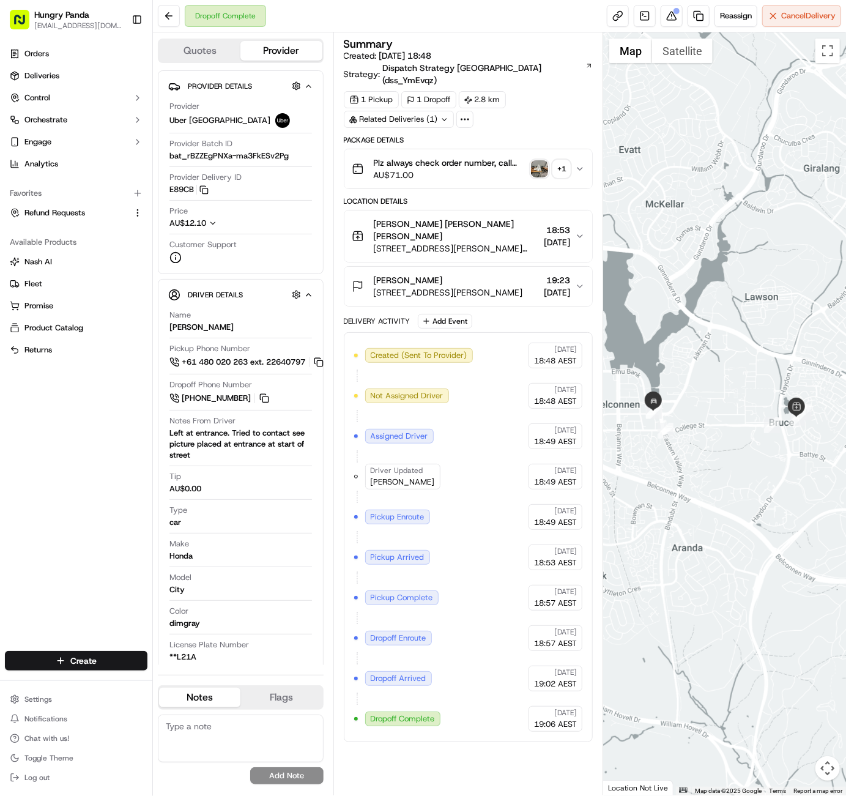
click at [709, 110] on div at bounding box center [724, 413] width 243 height 763
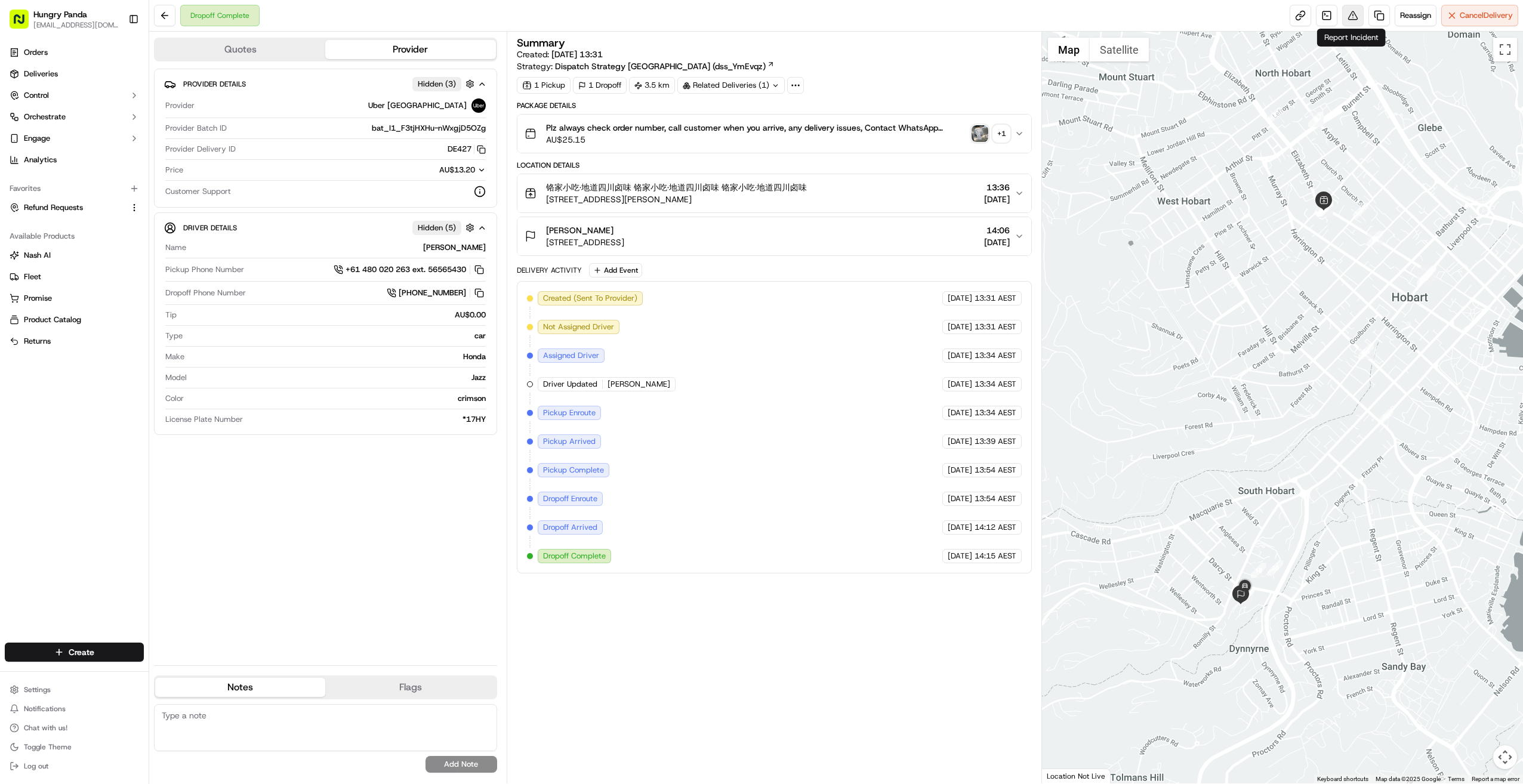
click at [825, 11] on button at bounding box center [1353, 16] width 21 height 21
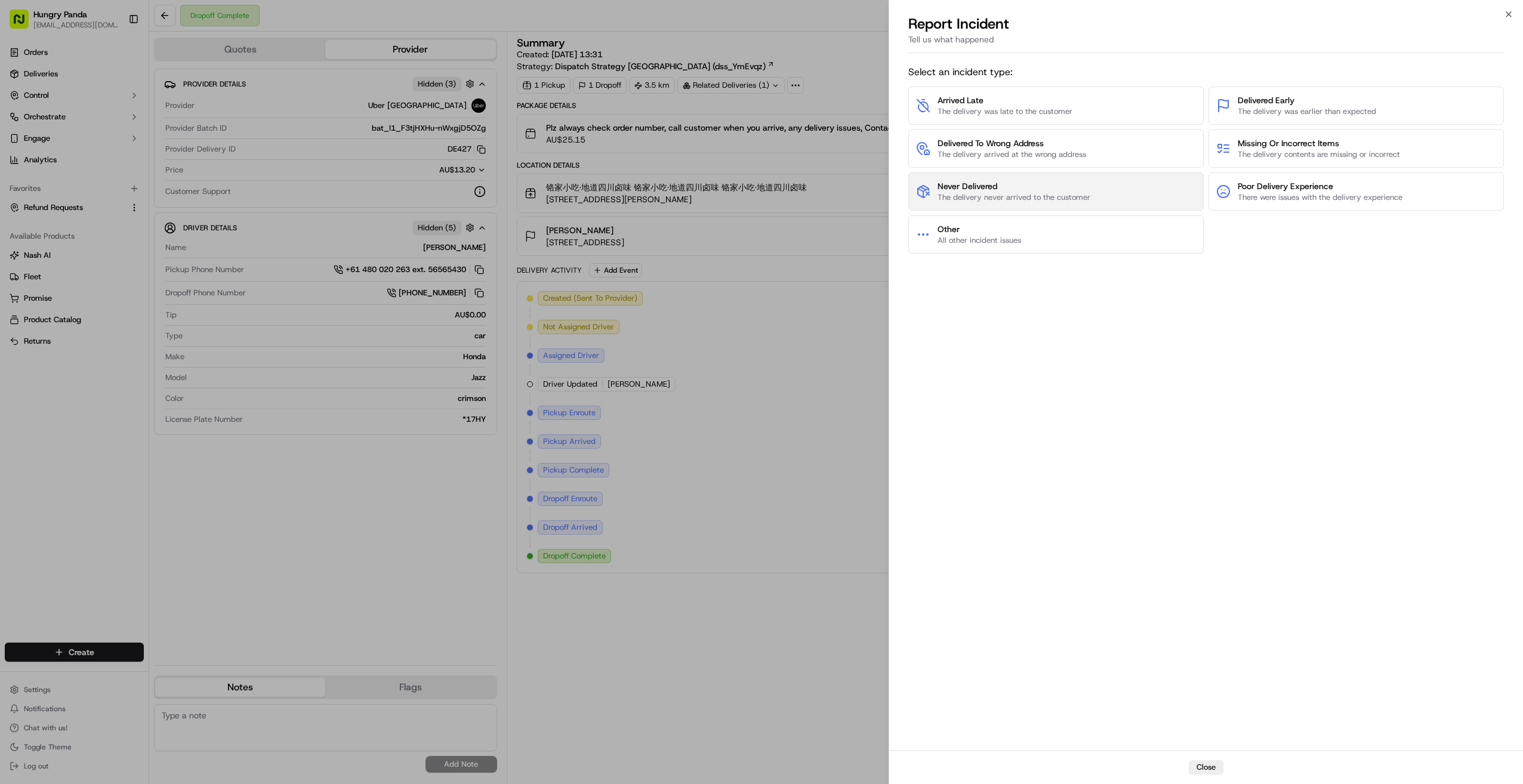
click at [825, 189] on span "Never Delivered" at bounding box center [1014, 186] width 153 height 12
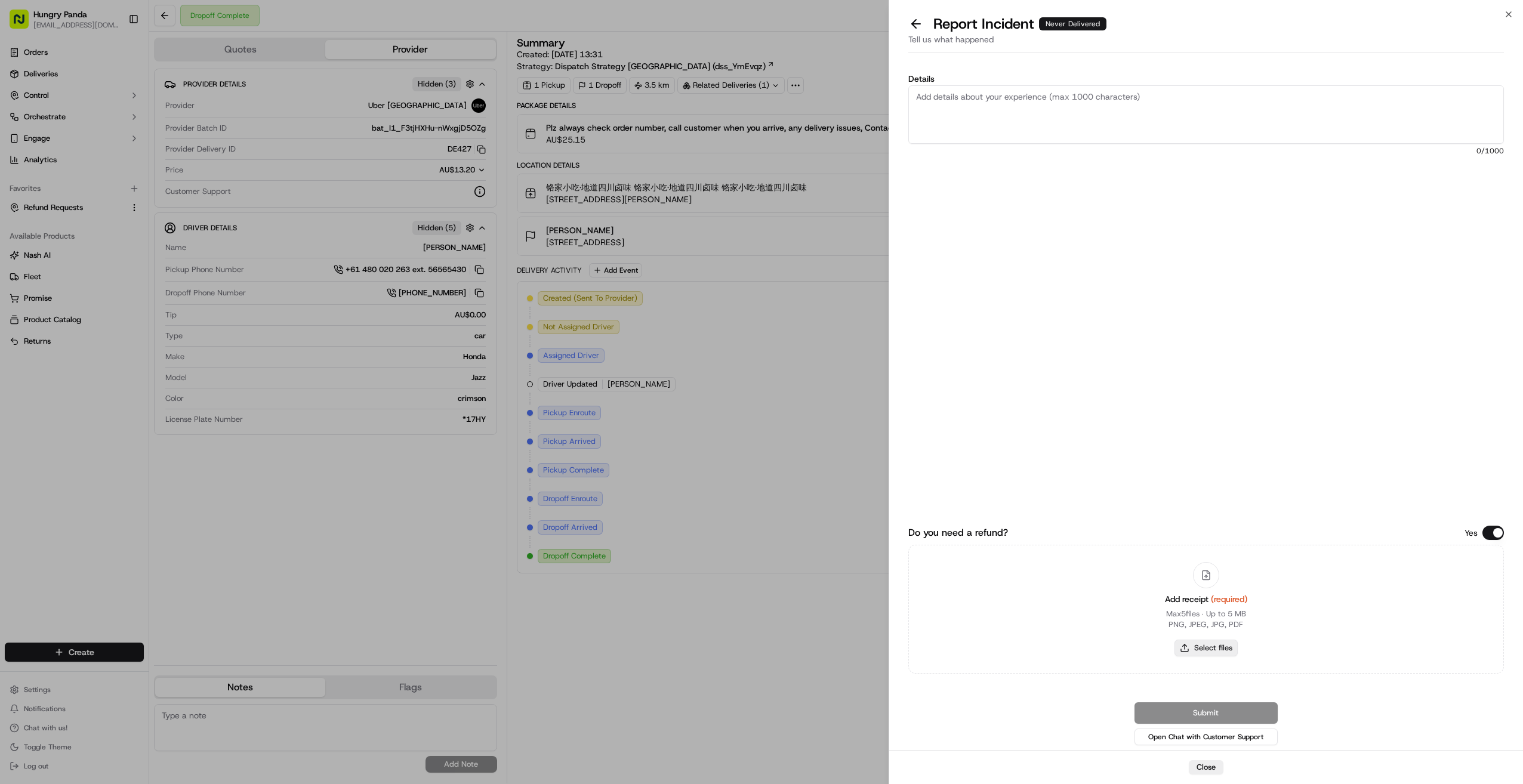
click at [825, 654] on button "Select files" at bounding box center [1206, 647] width 63 height 17
type input "C:\fakepath\屏幕截图 2025-09-17 175305.png"
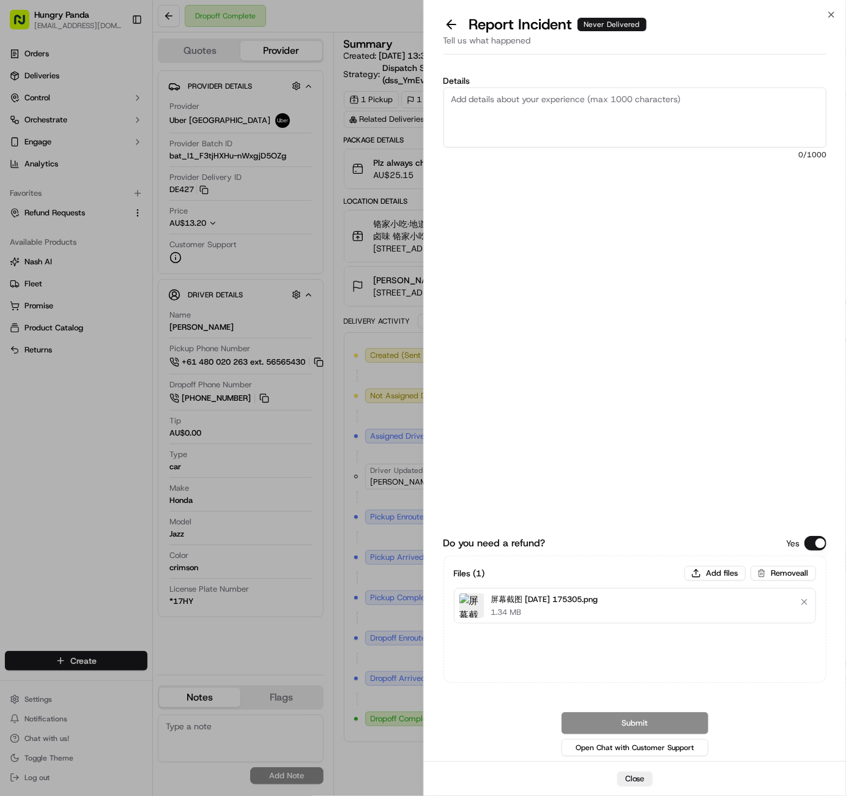
click at [524, 136] on textarea "Details" at bounding box center [636, 117] width 384 height 60
paste textarea "The customer reported that they did not receive the food. It was shown as deliv…"
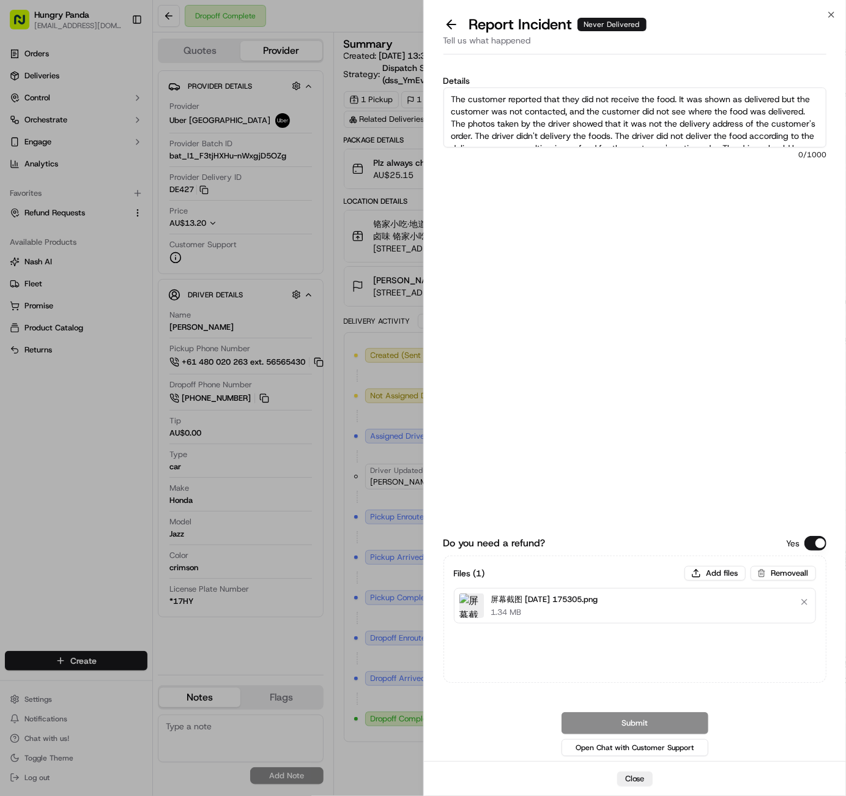
scroll to position [32, 0]
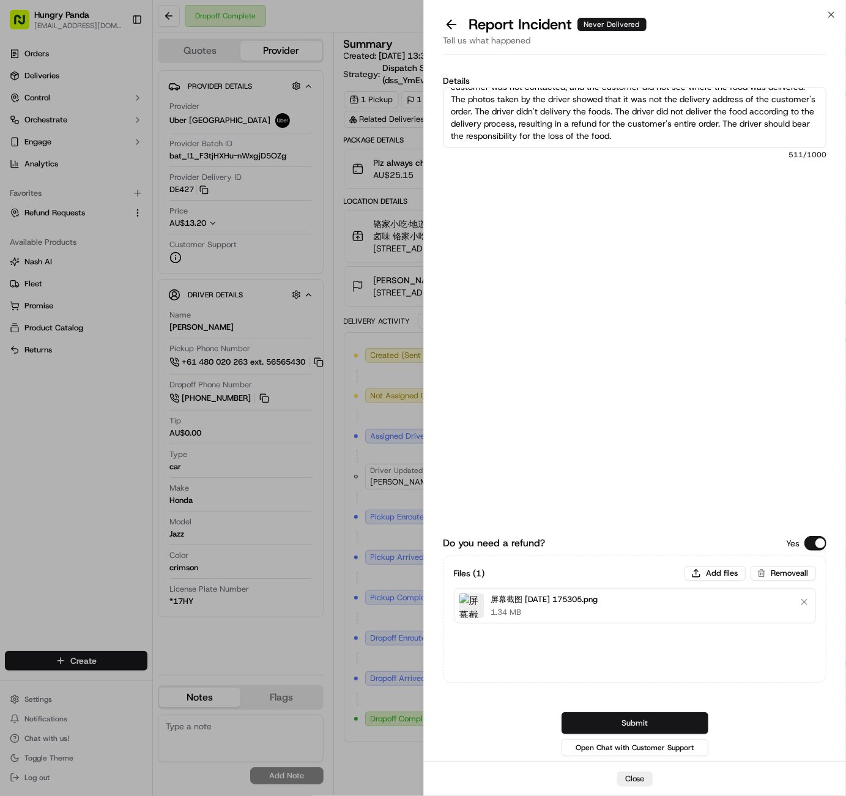
type textarea "The customer reported that they did not receive the food. It was shown as deliv…"
drag, startPoint x: 603, startPoint y: 724, endPoint x: 619, endPoint y: 650, distance: 75.3
click at [603, 724] on button "Submit" at bounding box center [635, 723] width 147 height 22
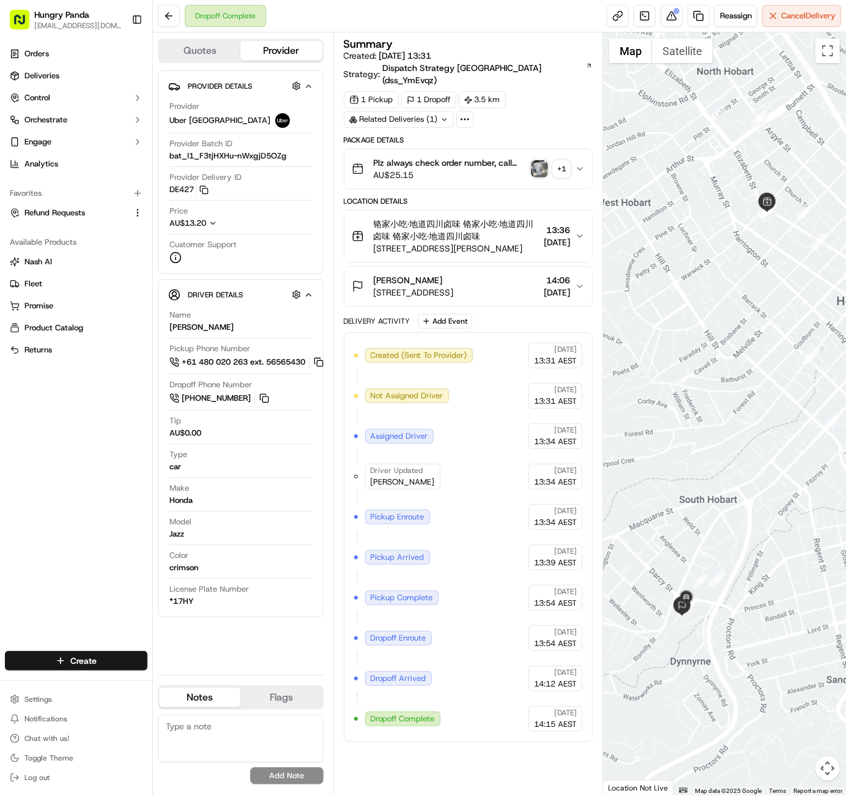
click at [676, 193] on div at bounding box center [724, 413] width 243 height 763
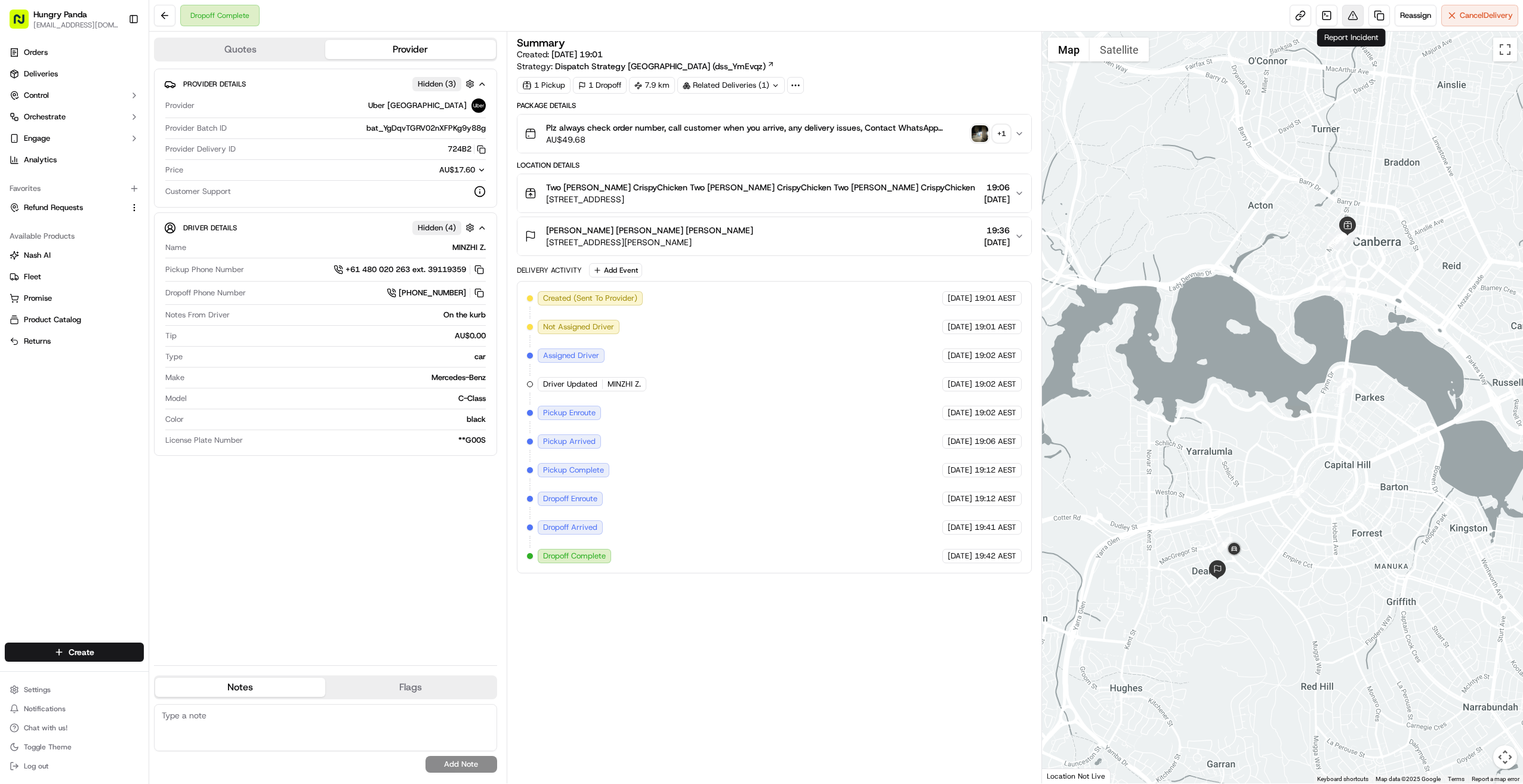
click at [825, 15] on button at bounding box center [1353, 16] width 21 height 21
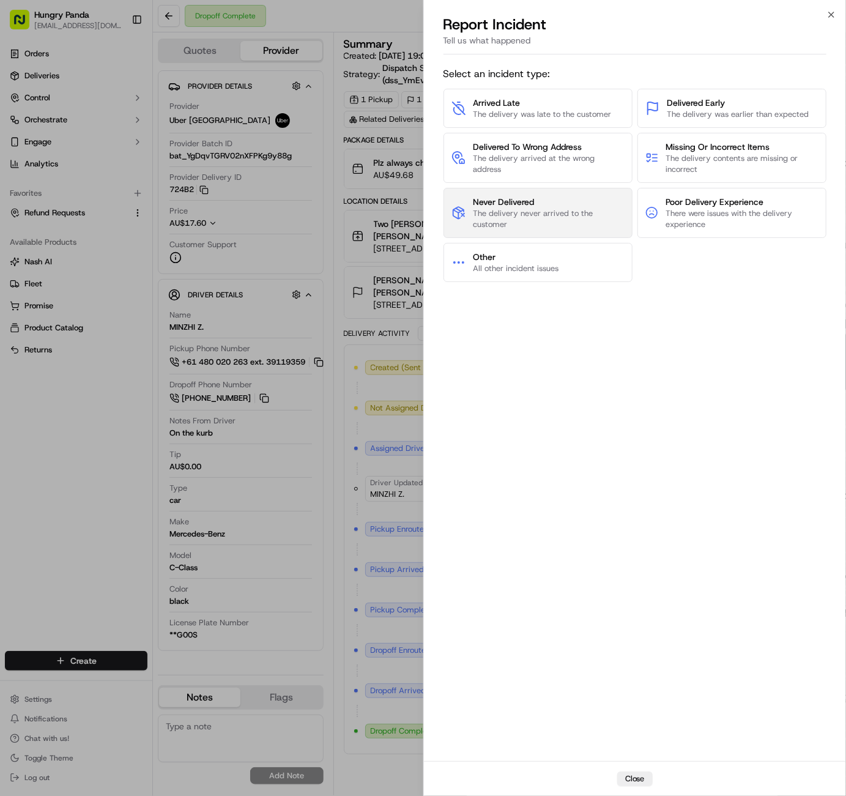
click at [559, 210] on span "The delivery never arrived to the customer" at bounding box center [549, 219] width 152 height 22
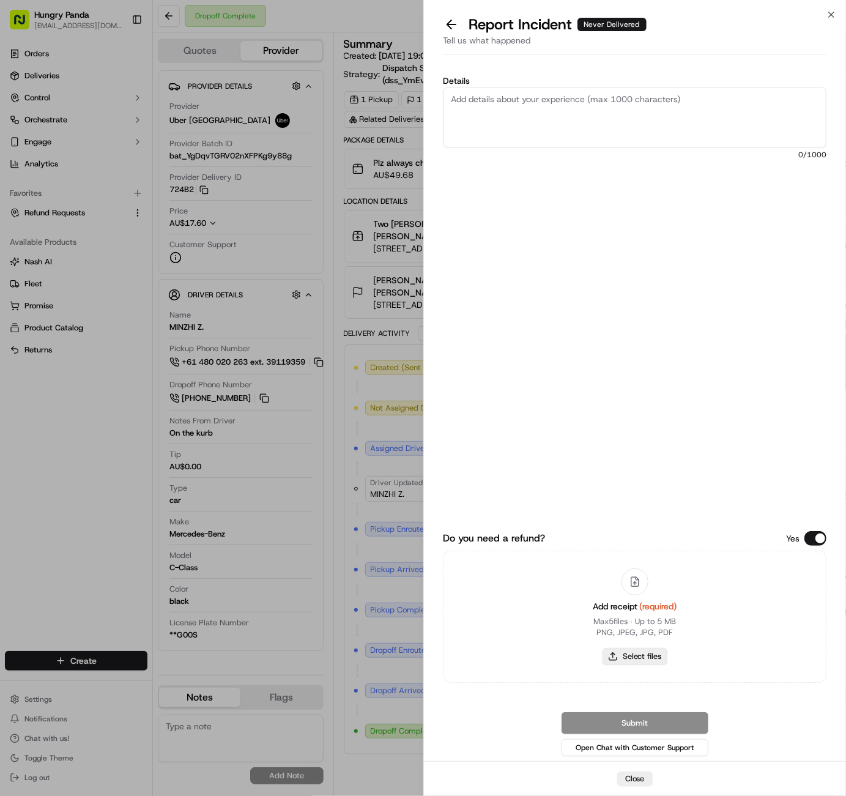
click at [659, 653] on button "Select files" at bounding box center [635, 656] width 65 height 17
type input "C:\fakepath\屏幕截图 [DATE] 175405.png"
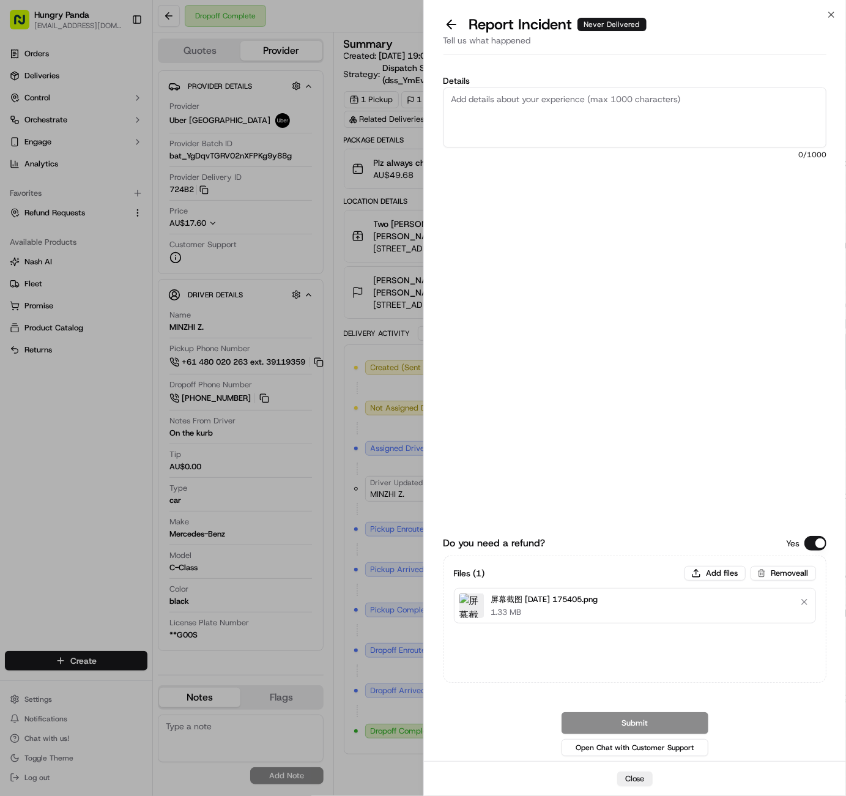
click at [607, 102] on textarea "Details" at bounding box center [636, 117] width 384 height 60
paste textarea "The customer reported that they did not receive the food. It was shown as deliv…"
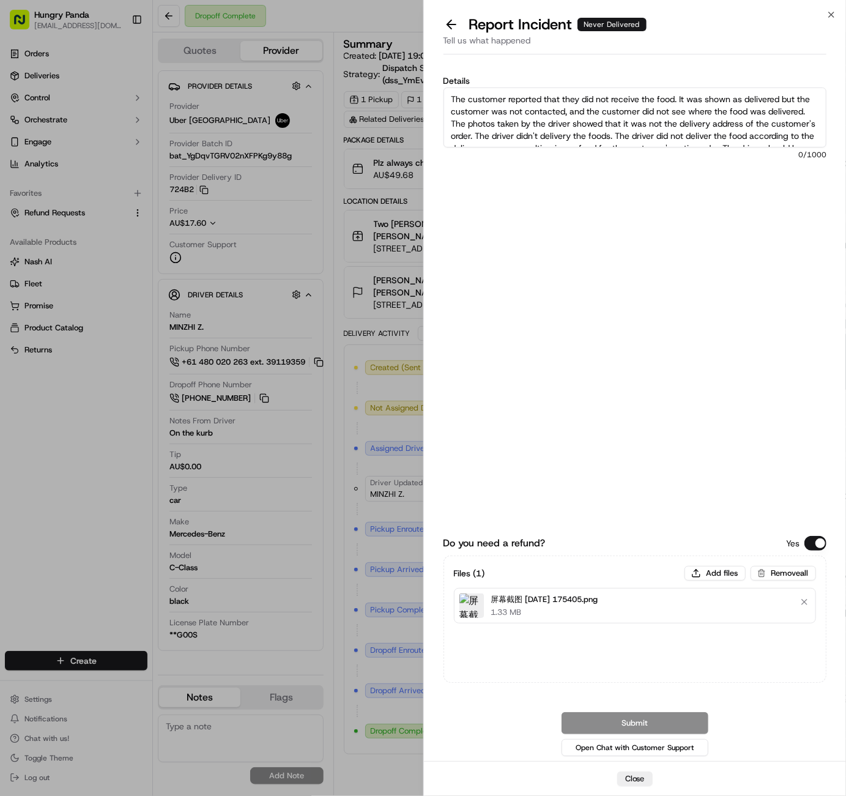
scroll to position [32, 0]
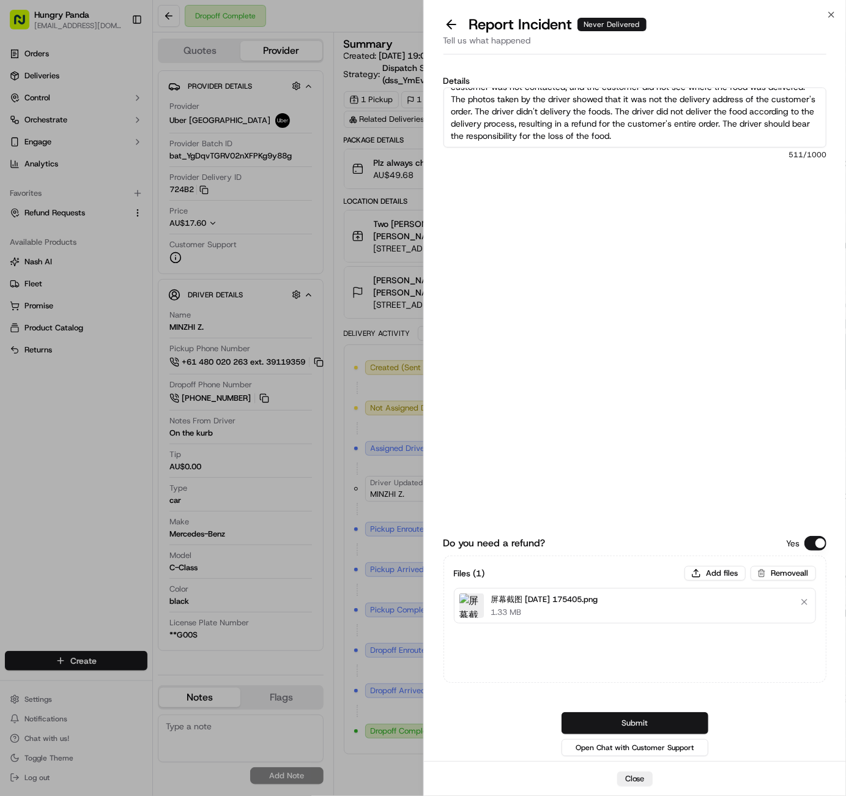
type textarea "The customer reported that they did not receive the food. It was shown as deliv…"
click at [629, 726] on button "Submit" at bounding box center [635, 723] width 147 height 22
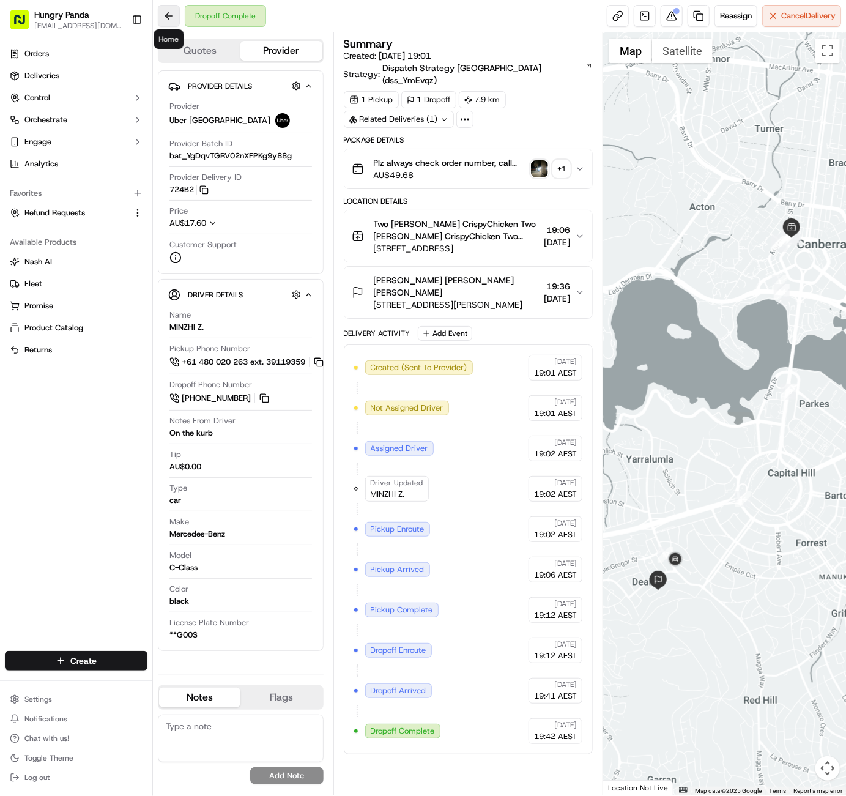
click at [173, 12] on button at bounding box center [169, 16] width 22 height 22
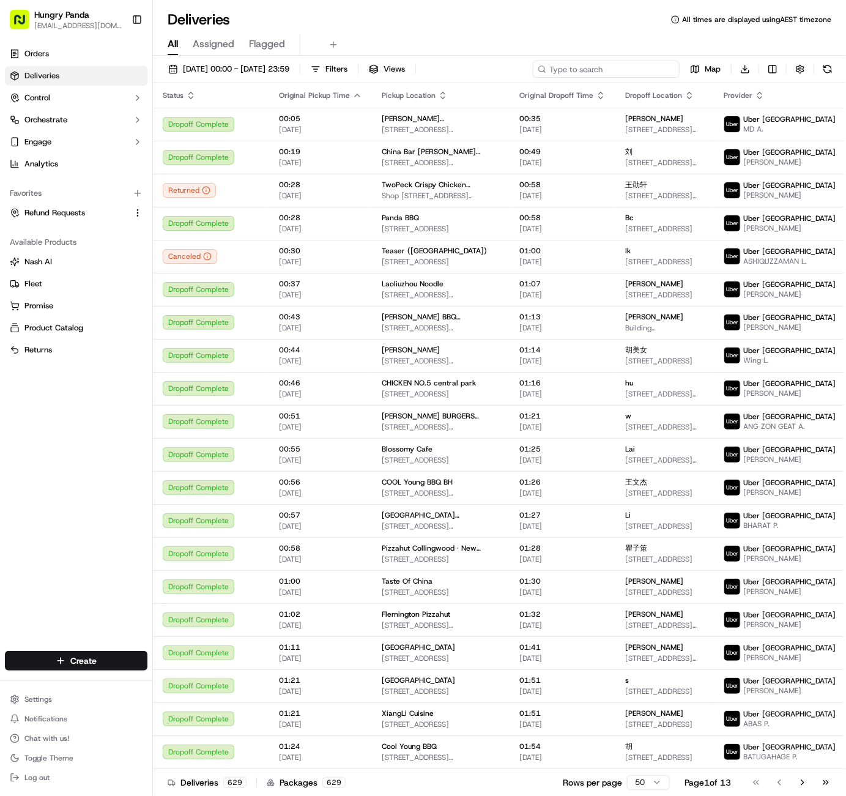
click at [619, 69] on input at bounding box center [606, 69] width 147 height 17
paste input "8612167254658755071271"
type input "8612167254658755071271"
click at [241, 69] on span "17/09/2025 00:00 - 17/09/2025 23:59" at bounding box center [236, 69] width 106 height 11
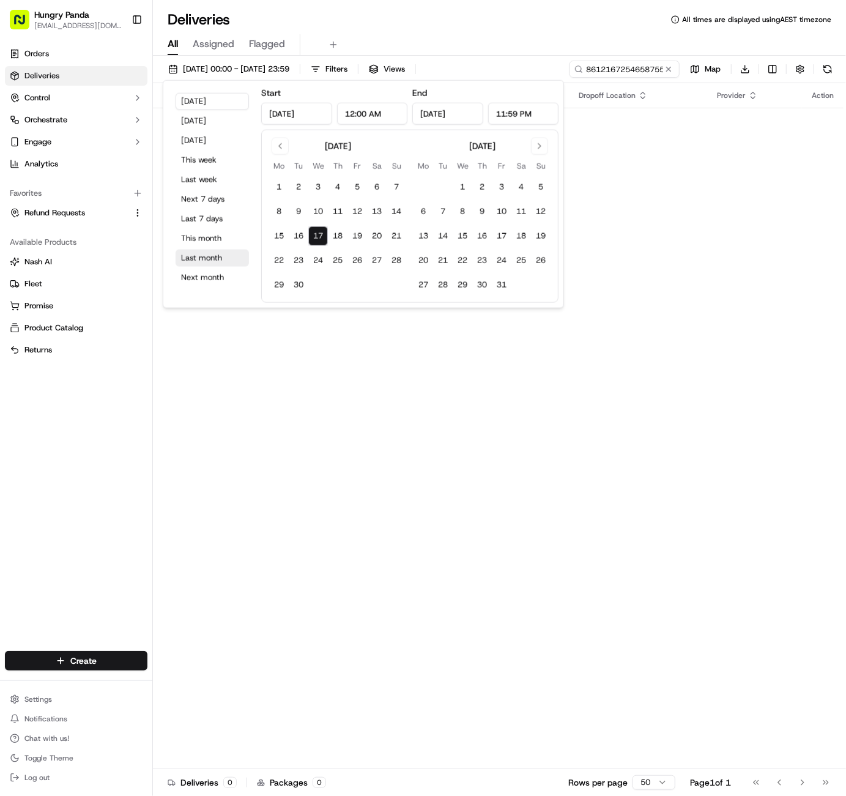
click at [199, 254] on button "Last month" at bounding box center [212, 258] width 73 height 17
type input "Aug 1, 2025"
type input "Aug 31, 2025"
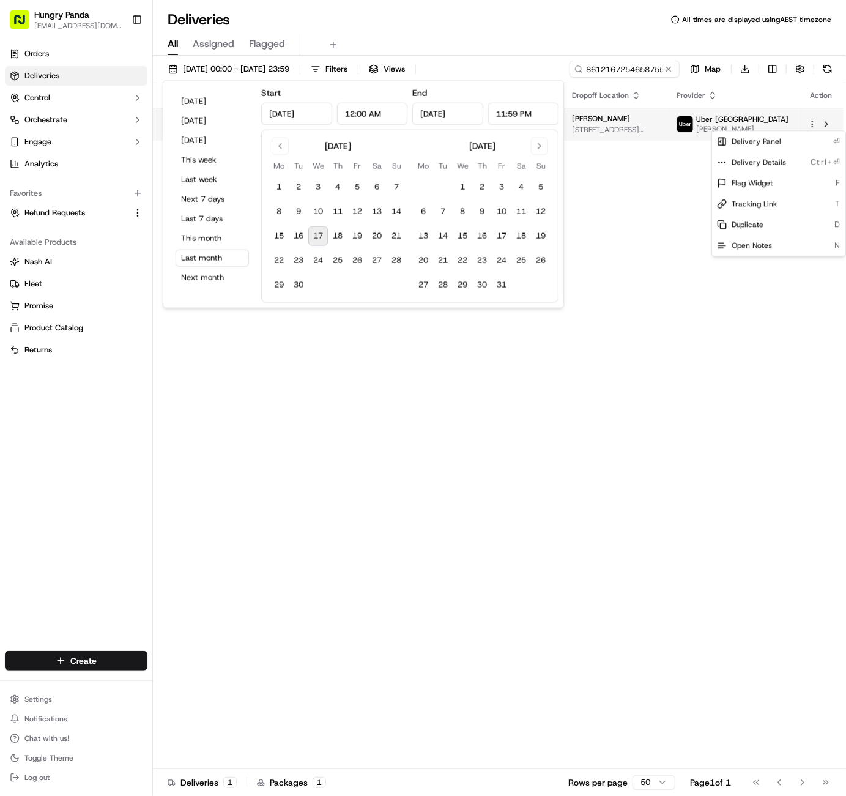
click at [814, 124] on html "Hungry Panda liurui0731@hungrypandagroup.com Toggle Sidebar Orders Deliveries C…" at bounding box center [423, 398] width 846 height 796
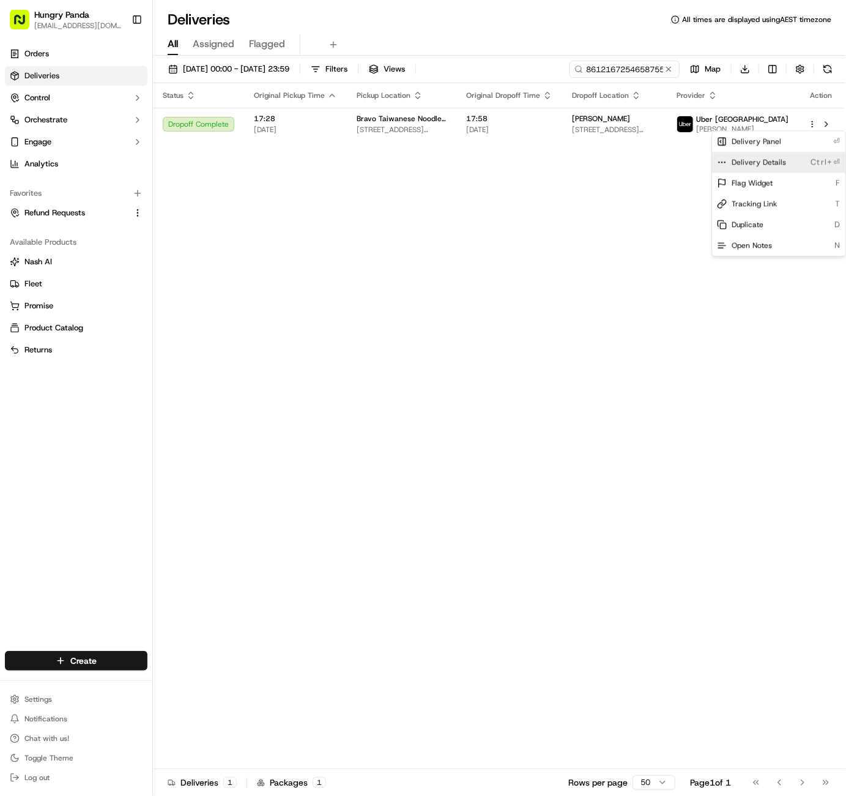
click at [768, 167] on div "Delivery Details Ctrl+⏎" at bounding box center [778, 162] width 133 height 21
click at [478, 154] on html "Hungry Panda liurui0731@hungrypandagroup.com Toggle Sidebar Orders Deliveries C…" at bounding box center [423, 398] width 846 height 796
click at [667, 69] on button at bounding box center [669, 69] width 12 height 12
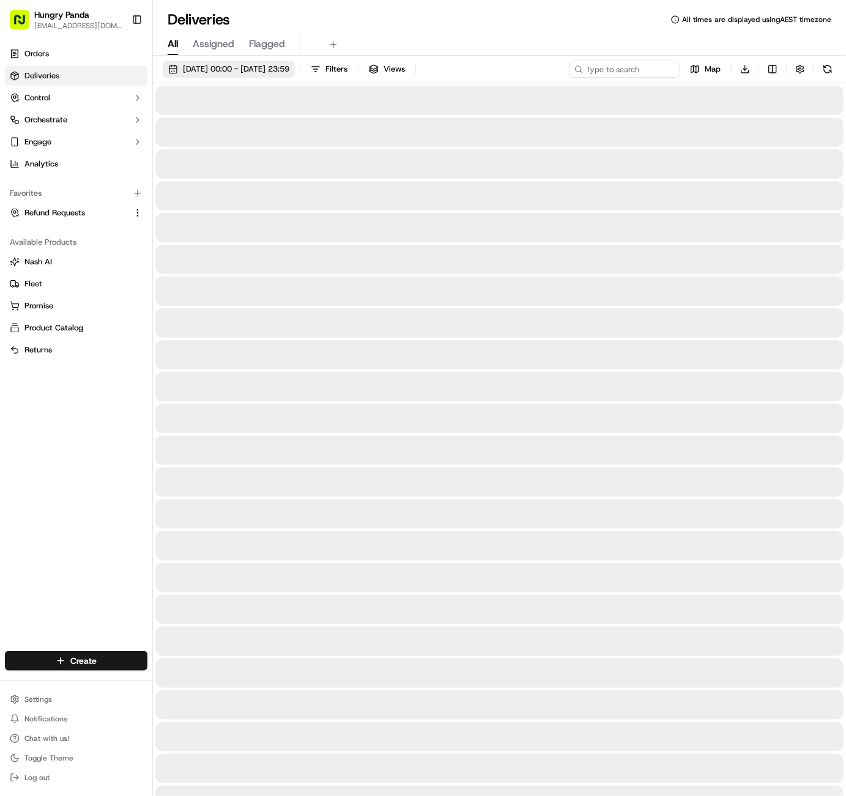
click at [289, 73] on span "01/08/2025 00:00 - 31/08/2025 23:59" at bounding box center [236, 69] width 106 height 11
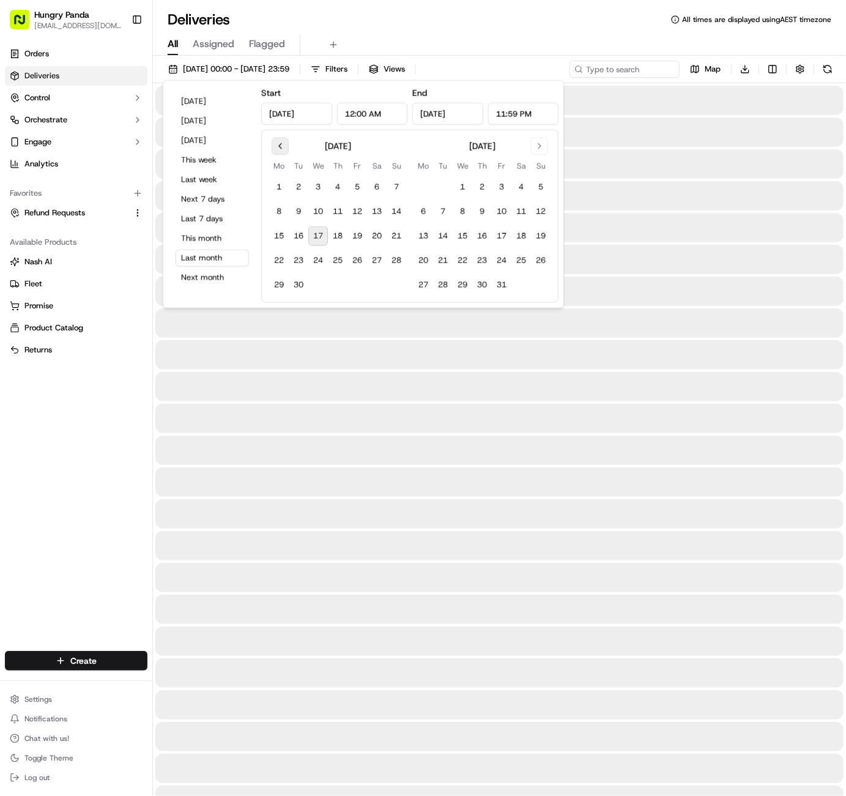
click at [285, 144] on button "Go to previous month" at bounding box center [280, 146] width 17 height 17
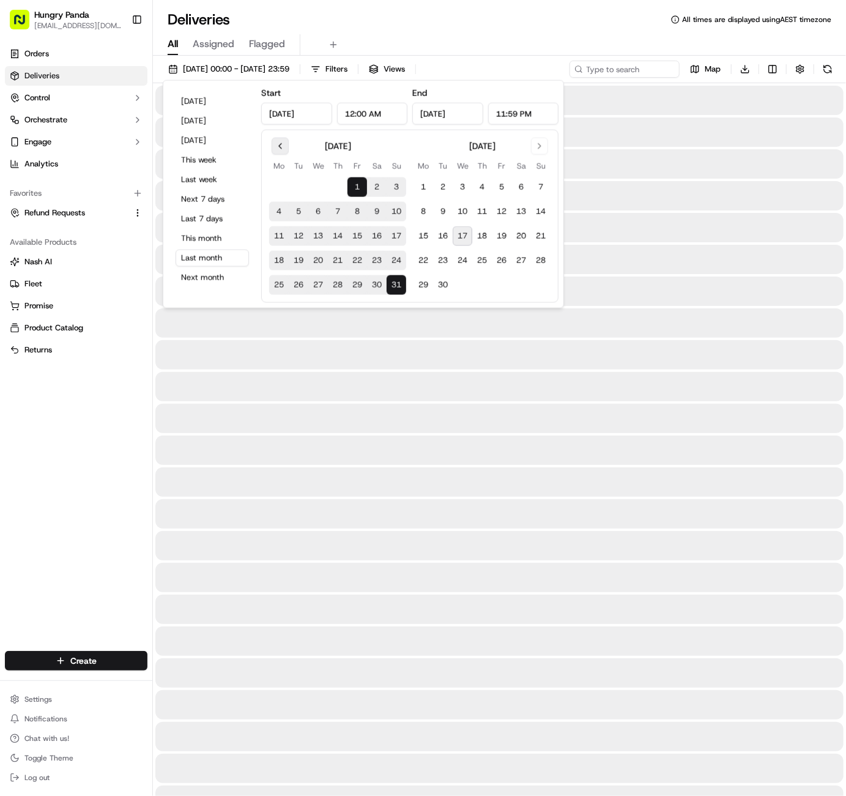
click at [284, 144] on button "Go to previous month" at bounding box center [280, 146] width 17 height 17
drag, startPoint x: 284, startPoint y: 144, endPoint x: 274, endPoint y: 170, distance: 28.1
click at [284, 151] on button "Go to previous month" at bounding box center [280, 146] width 17 height 17
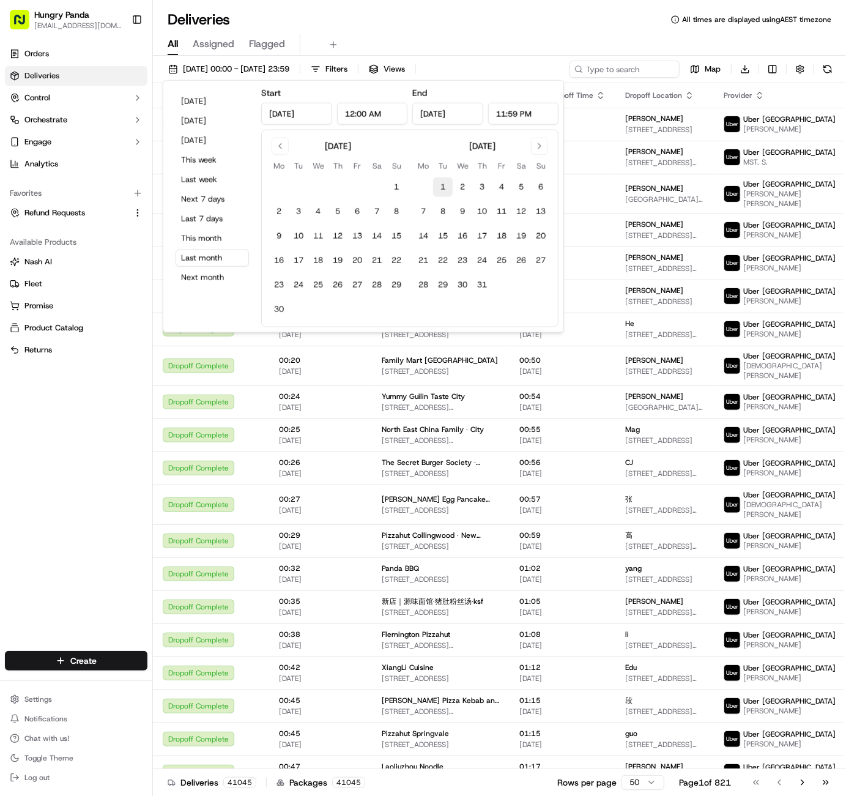
click at [438, 183] on button "1" at bounding box center [443, 187] width 20 height 20
type input "Jul 1, 2025"
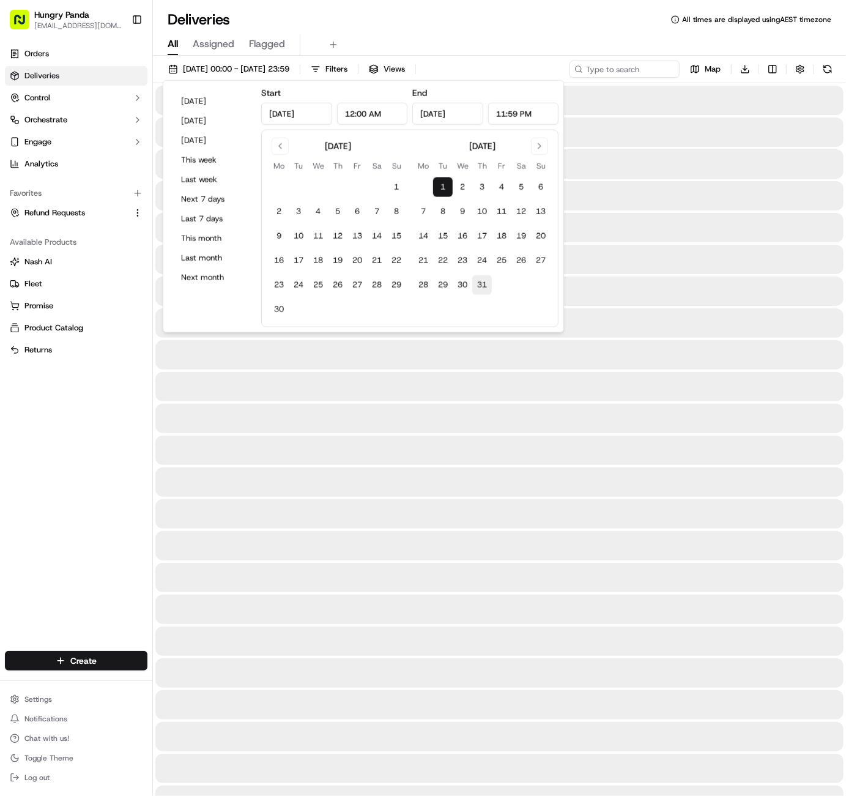
click at [485, 281] on button "31" at bounding box center [482, 285] width 20 height 20
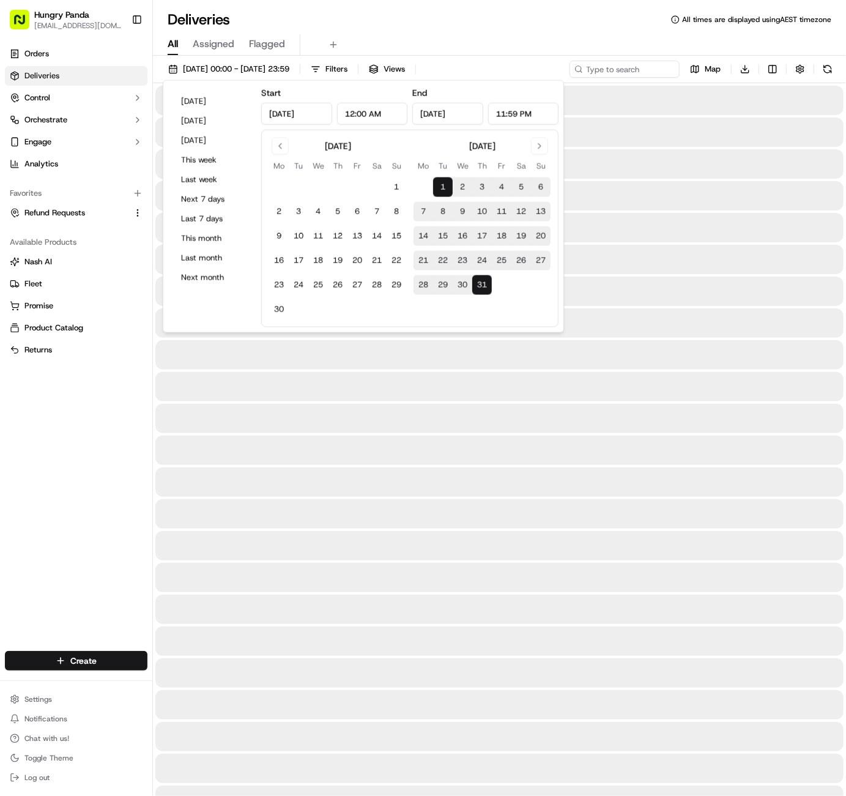
type input "Jul 31, 2025"
click at [705, 203] on div at bounding box center [499, 195] width 688 height 29
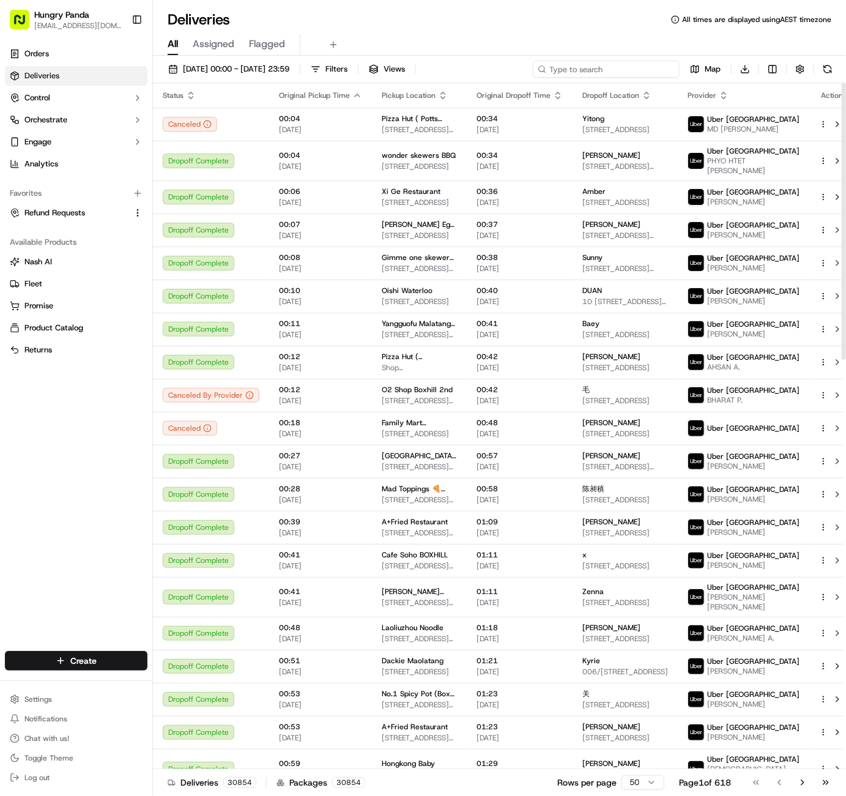
click at [623, 64] on input at bounding box center [606, 69] width 147 height 17
paste input "310269995305079539210"
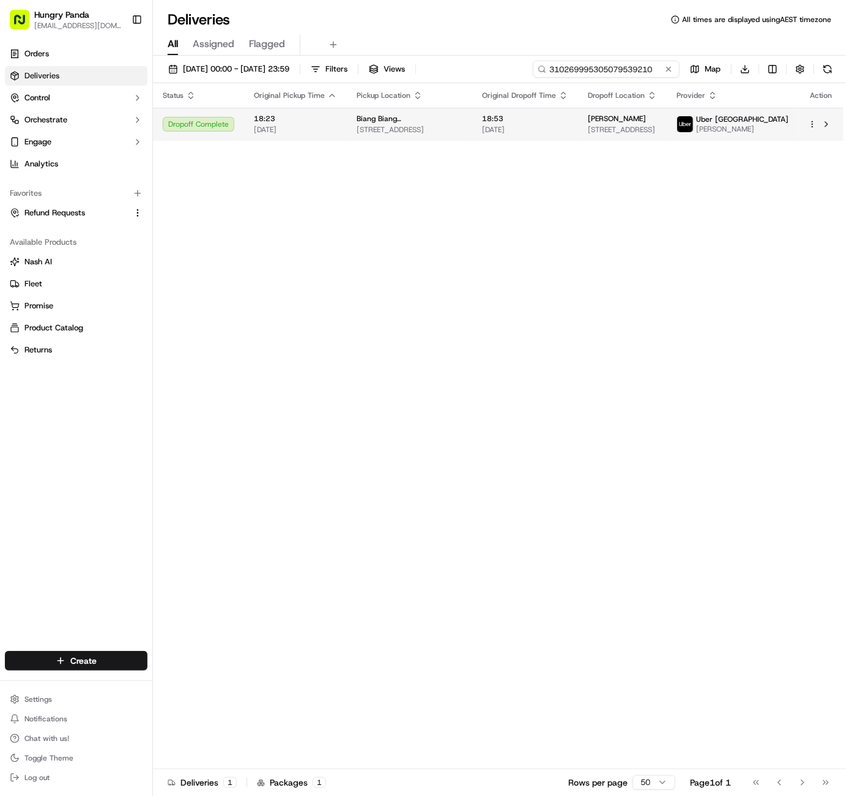
type input "310269995305079539210"
click at [810, 129] on div at bounding box center [821, 124] width 26 height 15
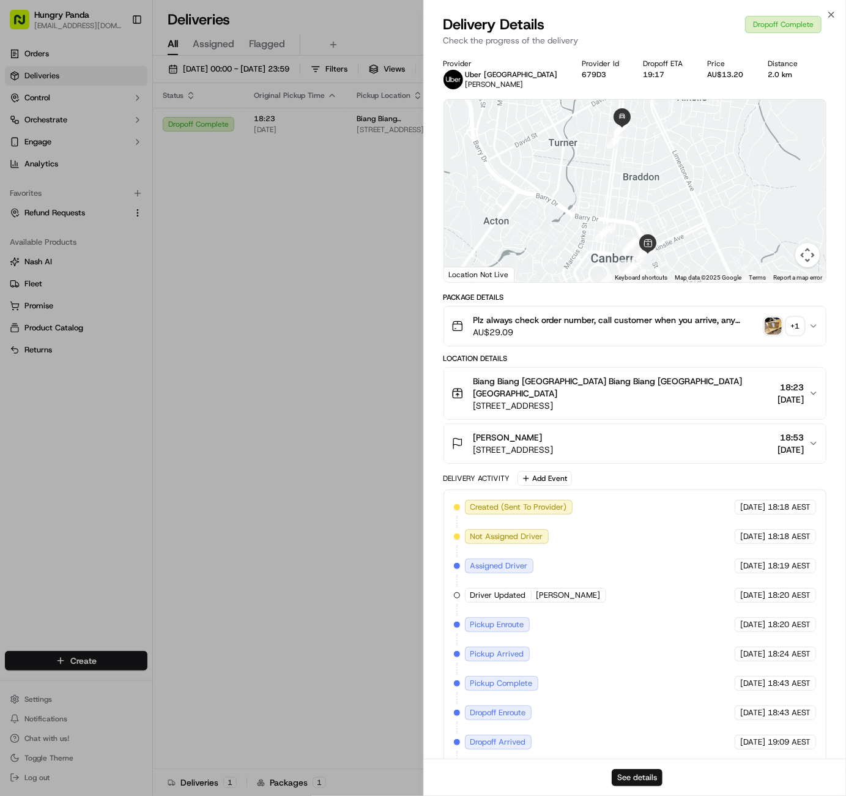
click at [636, 784] on button "See details" at bounding box center [637, 777] width 51 height 17
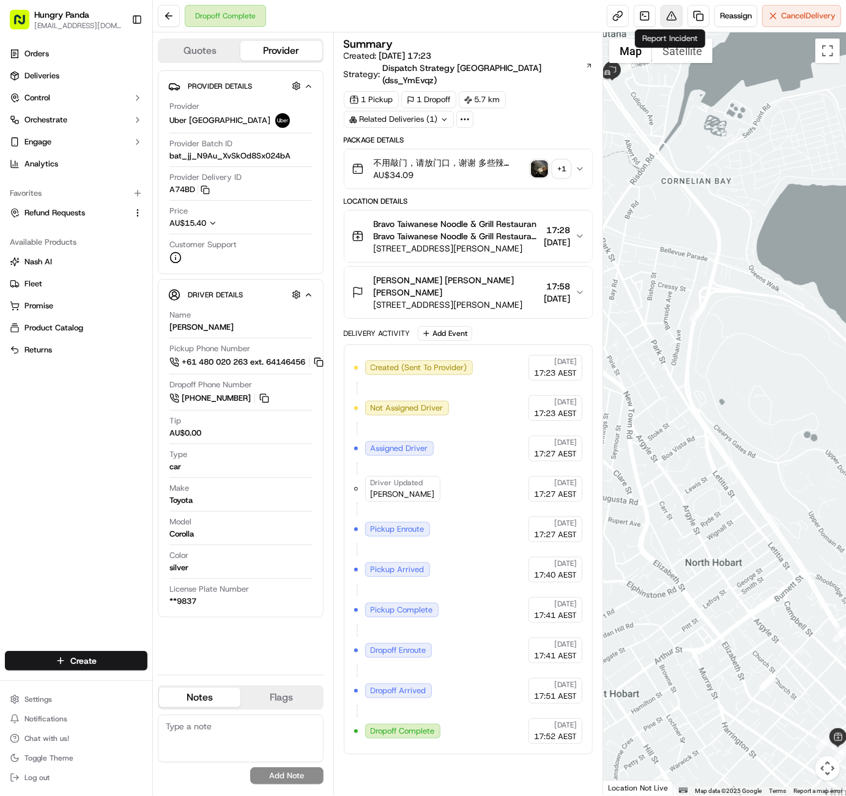
click at [671, 17] on button at bounding box center [672, 16] width 22 height 22
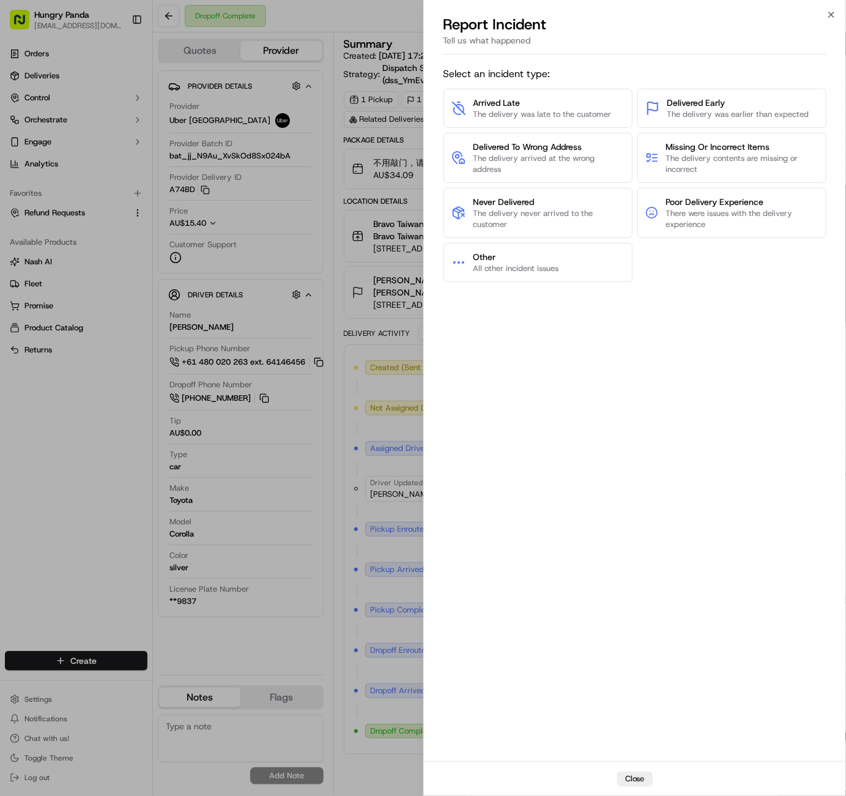
click at [812, 308] on div "Select an incident type: Arrived Late The delivery was late to the customer Del…" at bounding box center [636, 410] width 384 height 697
click at [737, 151] on span "Missing Or Incorrect Items" at bounding box center [742, 147] width 152 height 12
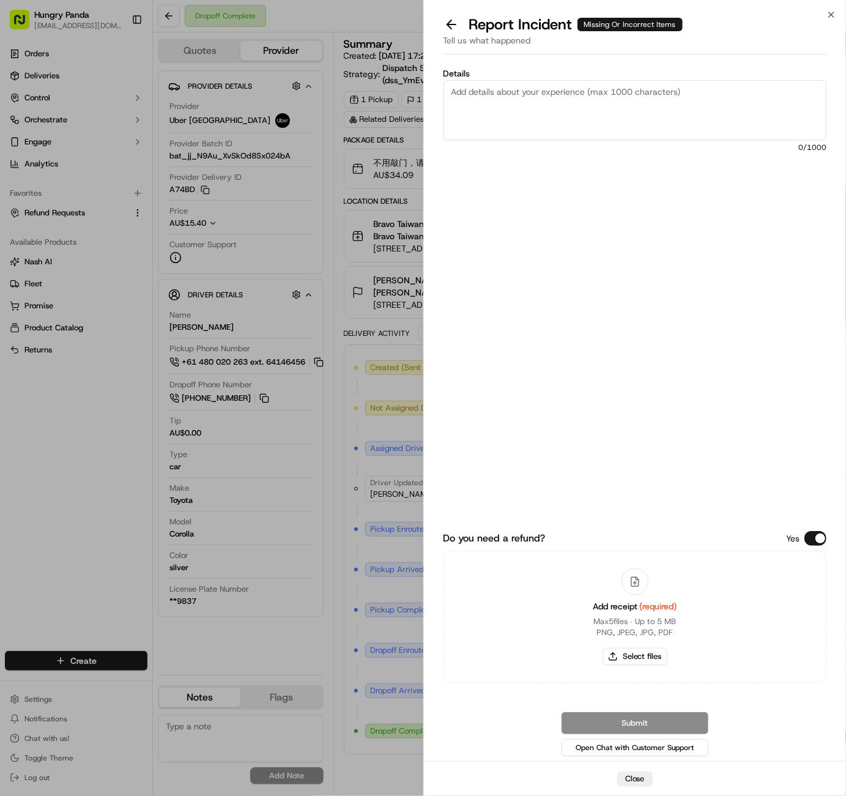
click at [649, 112] on textarea "Details" at bounding box center [636, 110] width 384 height 60
paste textarea "The customer reported that the order was wrong. As shown in the picture, the or…"
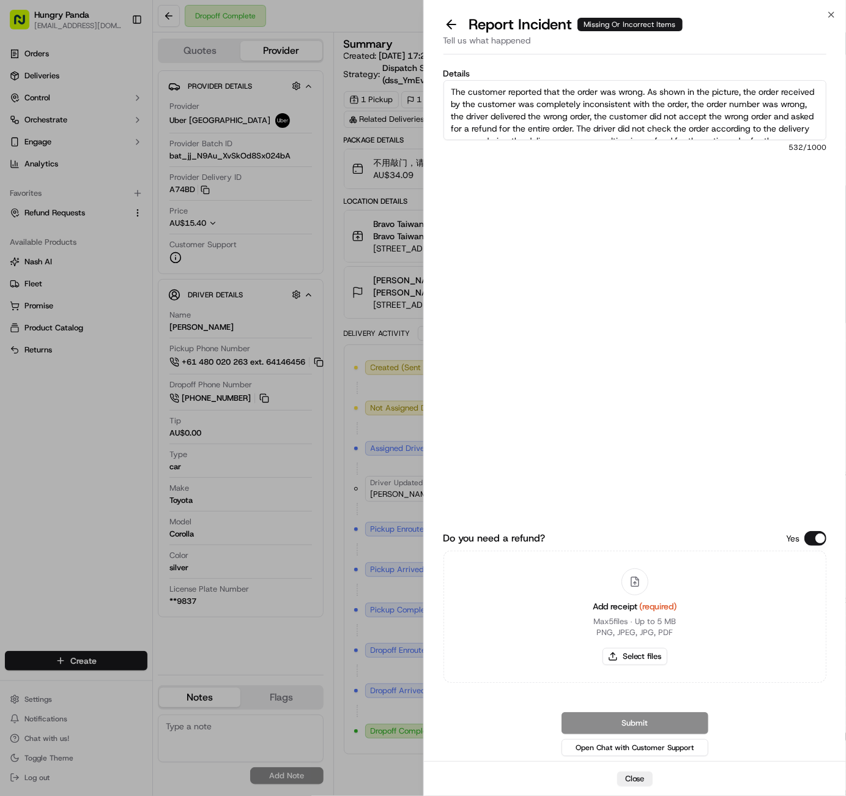
scroll to position [44, 0]
type textarea "The customer reported that the order was wrong. As shown in the picture, the or…"
click at [628, 660] on button "Select files" at bounding box center [635, 656] width 65 height 17
type input "C:\fakepath\屏幕截图 [DATE] 175515.png"
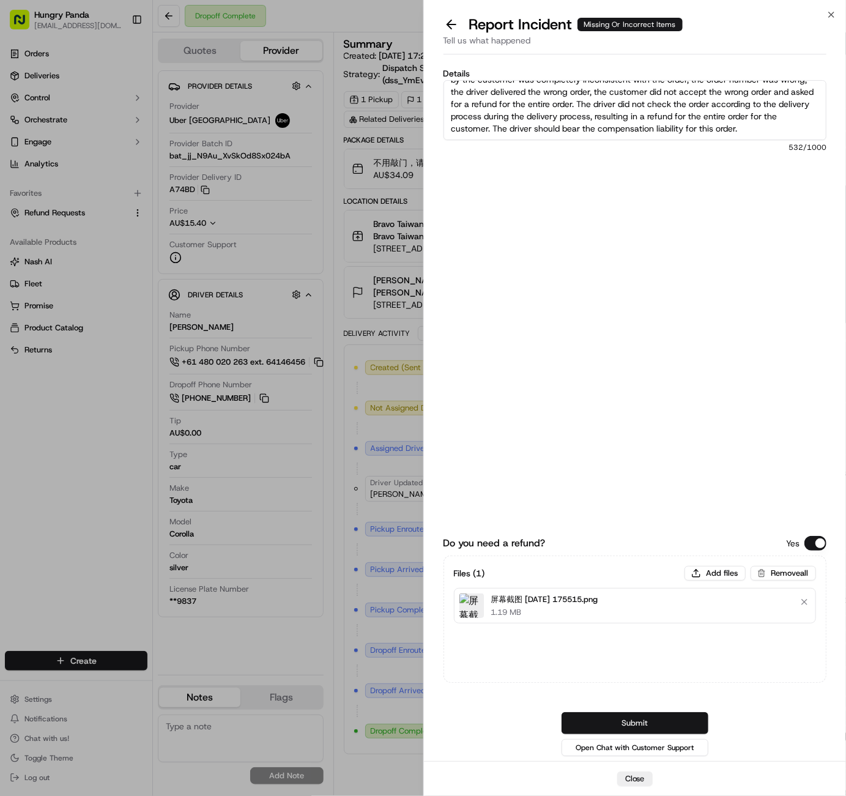
click at [649, 716] on button "Submit" at bounding box center [635, 723] width 147 height 22
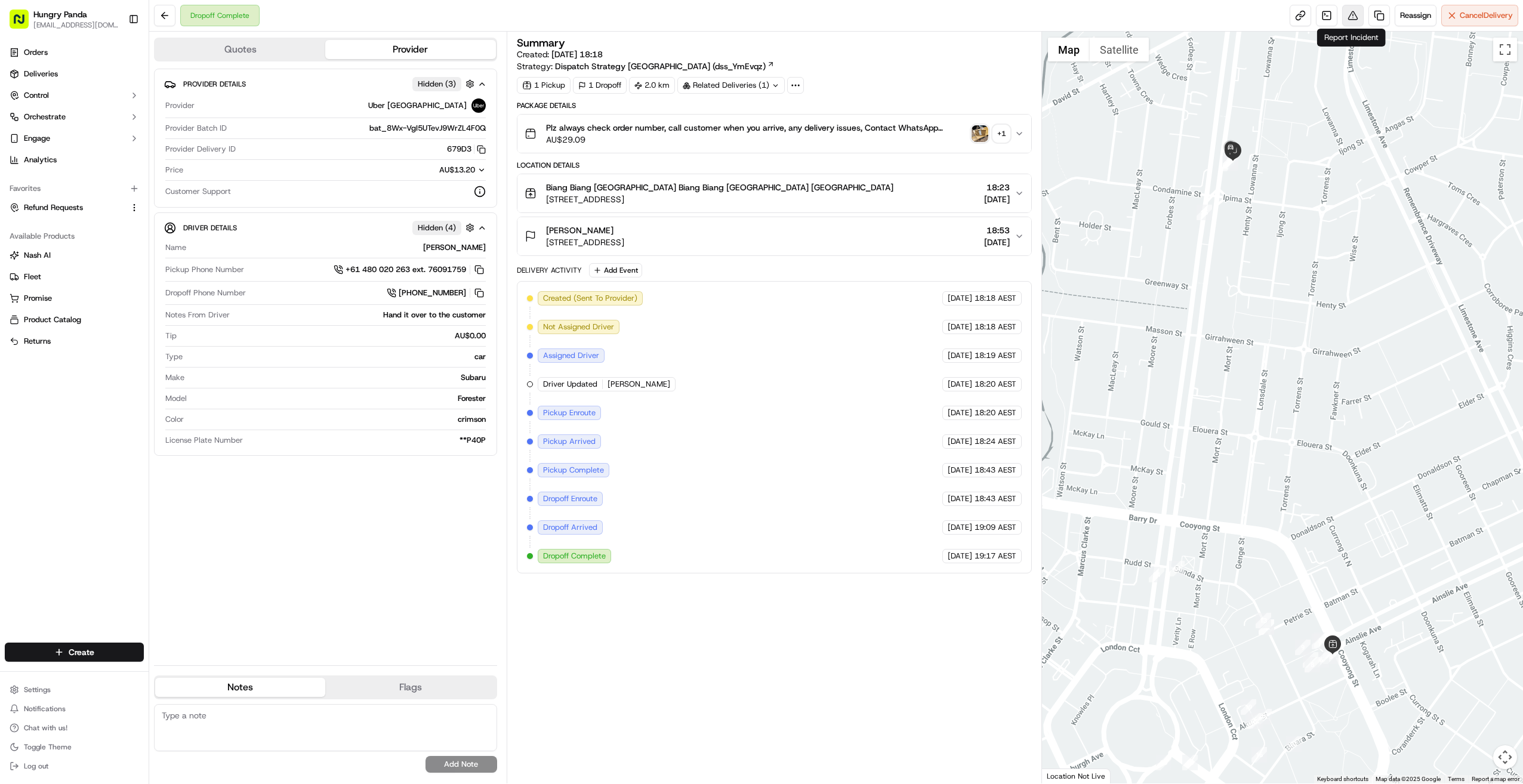
click at [825, 18] on button at bounding box center [1353, 16] width 21 height 21
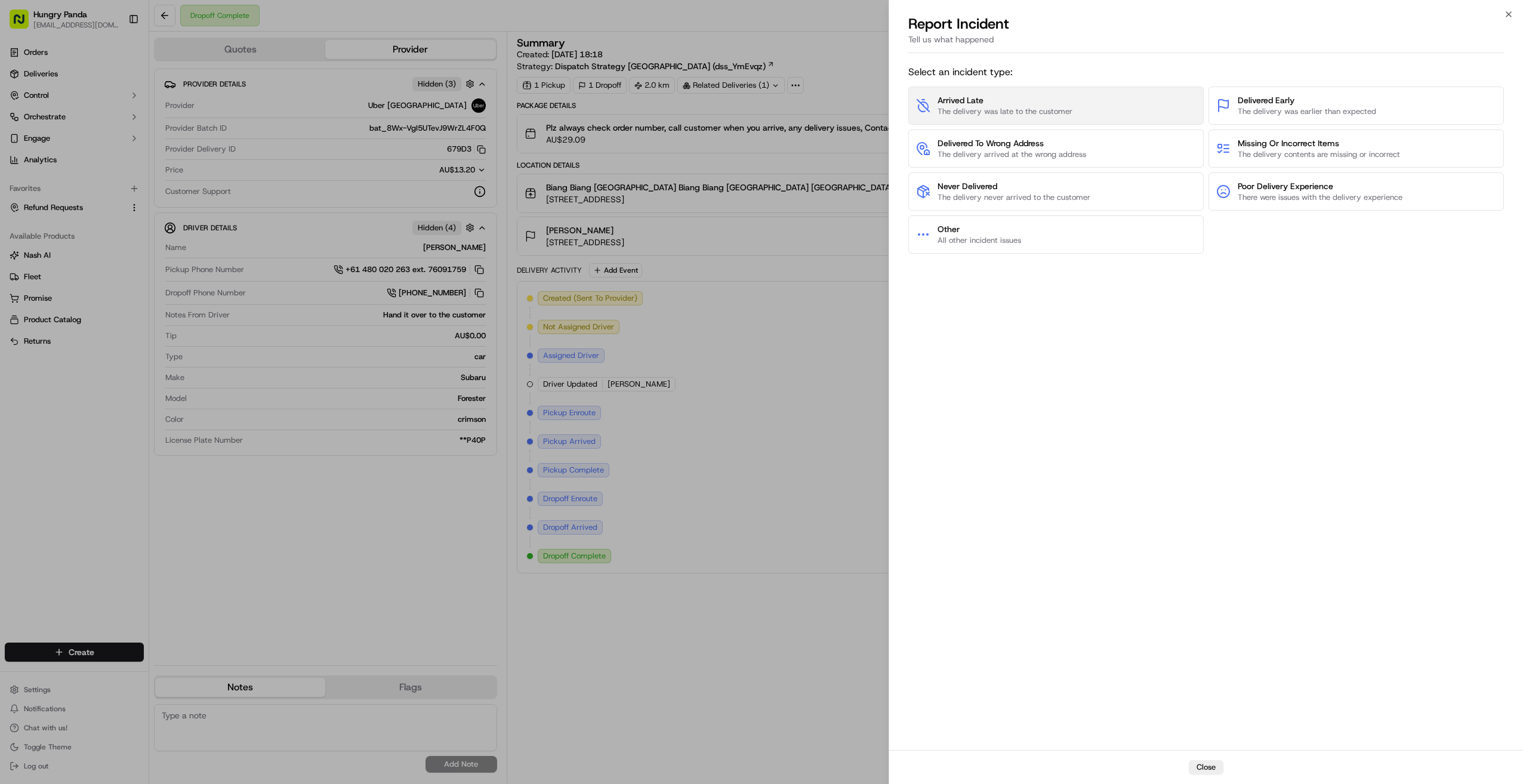
click at [825, 118] on button "Arrived Late The delivery was late to the customer" at bounding box center [1056, 105] width 296 height 38
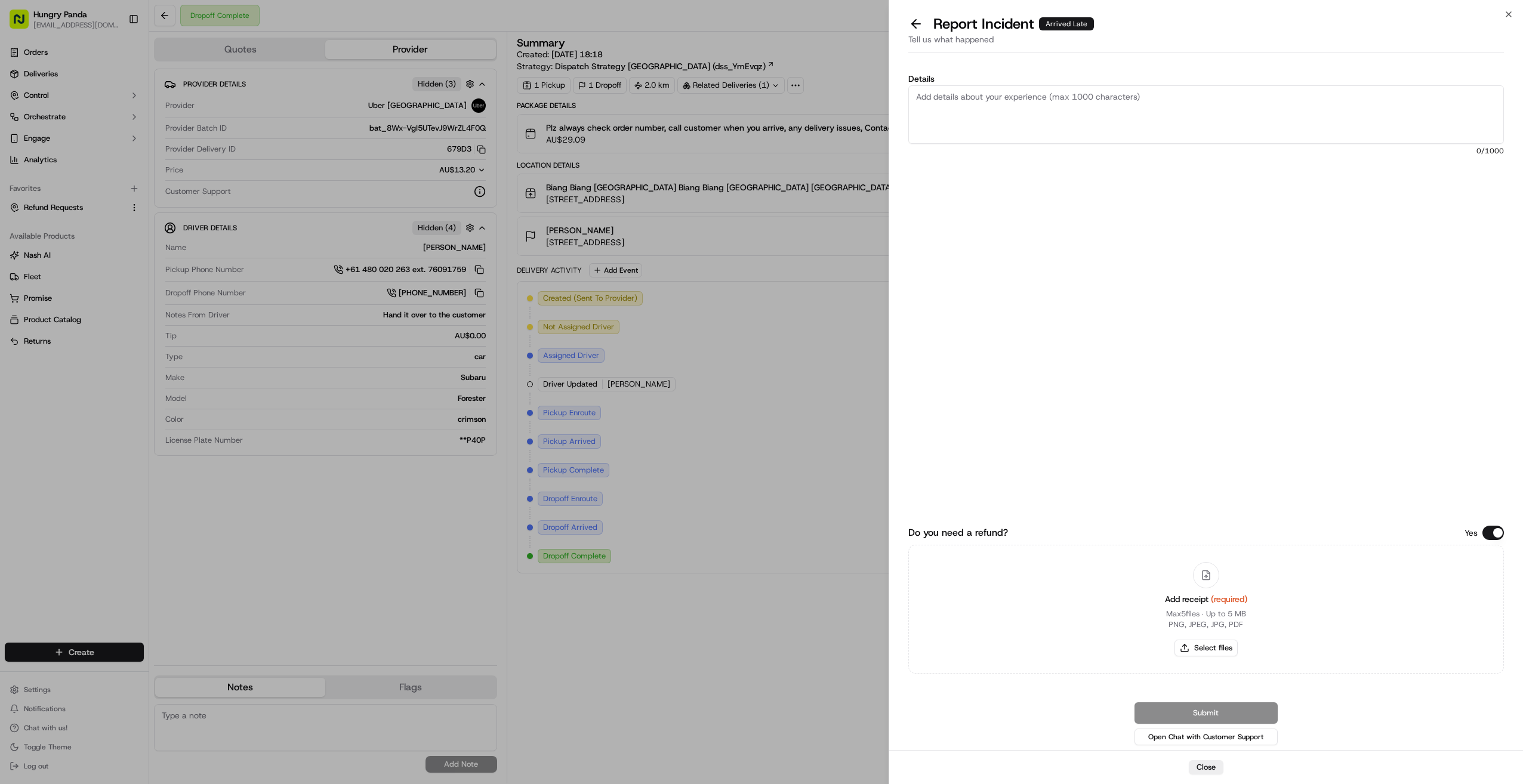
click at [825, 113] on textarea "Details" at bounding box center [1206, 114] width 596 height 59
type textarea "a"
type textarea "阿"
type textarea "arrive late and the drive is no show at the end"
click at [825, 645] on button "Select files" at bounding box center [1206, 647] width 63 height 17
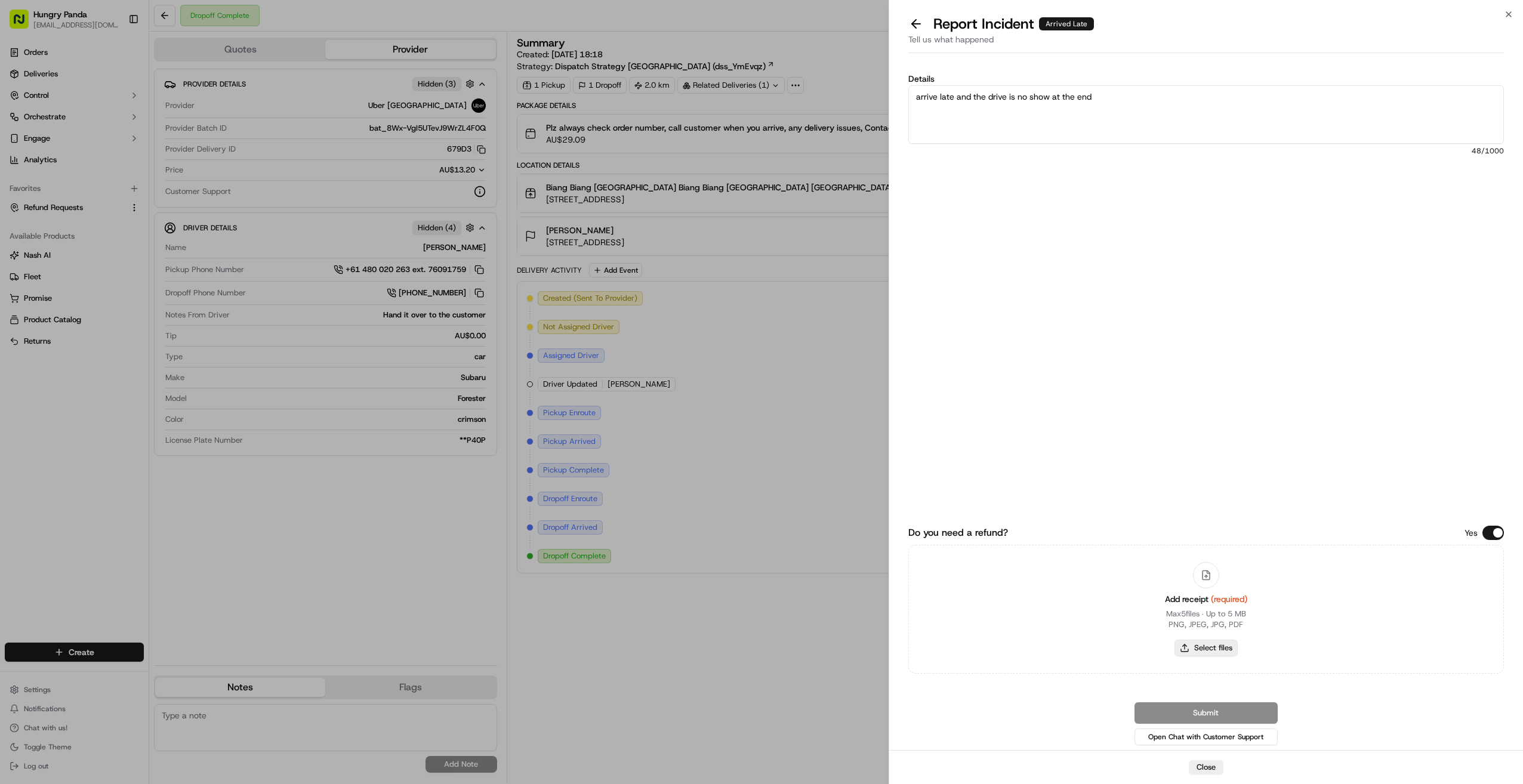
type input "C:\fakepath\屏幕截图 2025-09-17 175733.png"
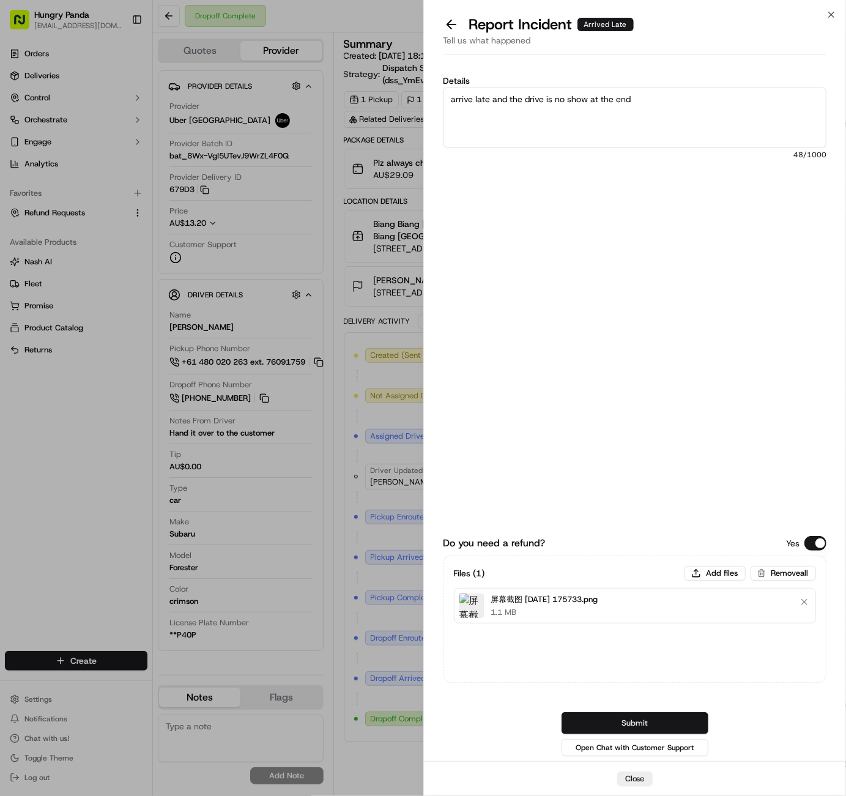
click at [629, 718] on button "Submit" at bounding box center [635, 723] width 147 height 22
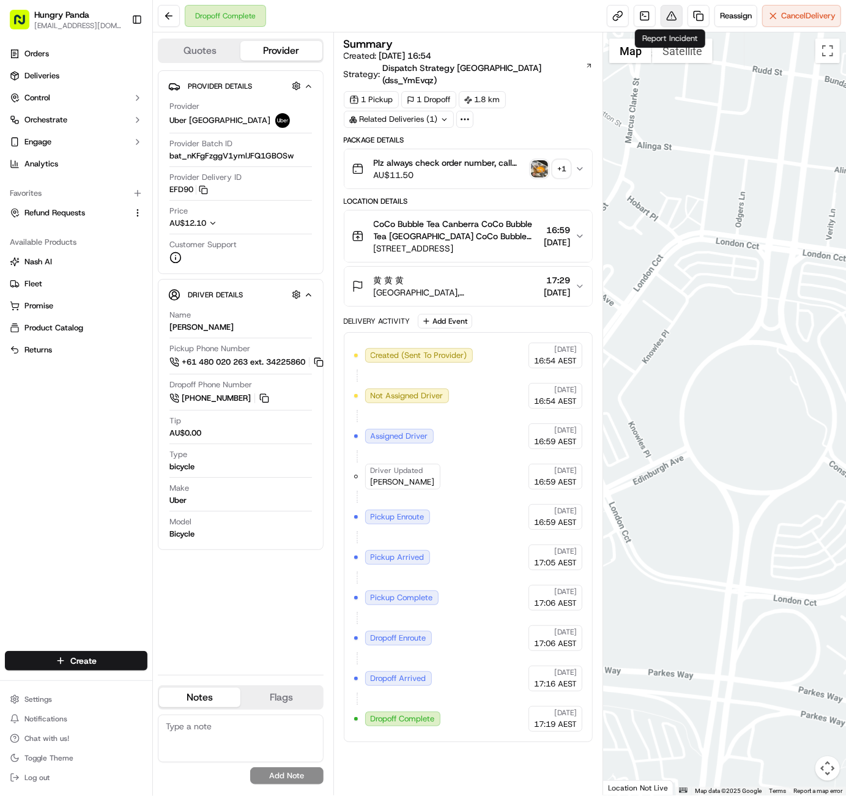
click at [672, 16] on button at bounding box center [672, 16] width 22 height 22
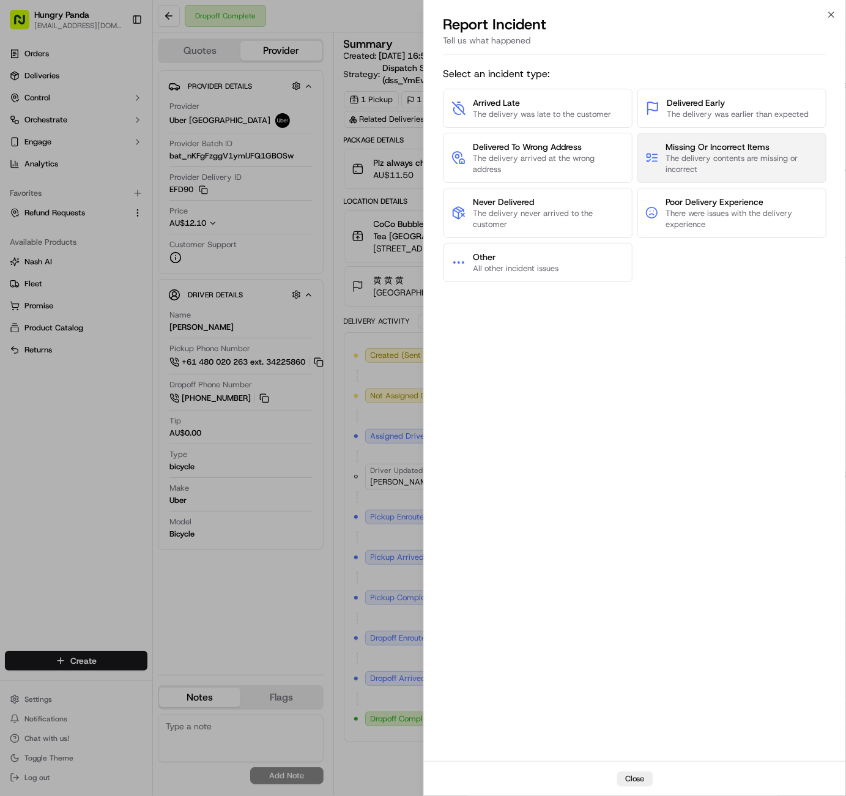
click at [675, 158] on span "The delivery contents are missing or incorrect" at bounding box center [742, 164] width 152 height 22
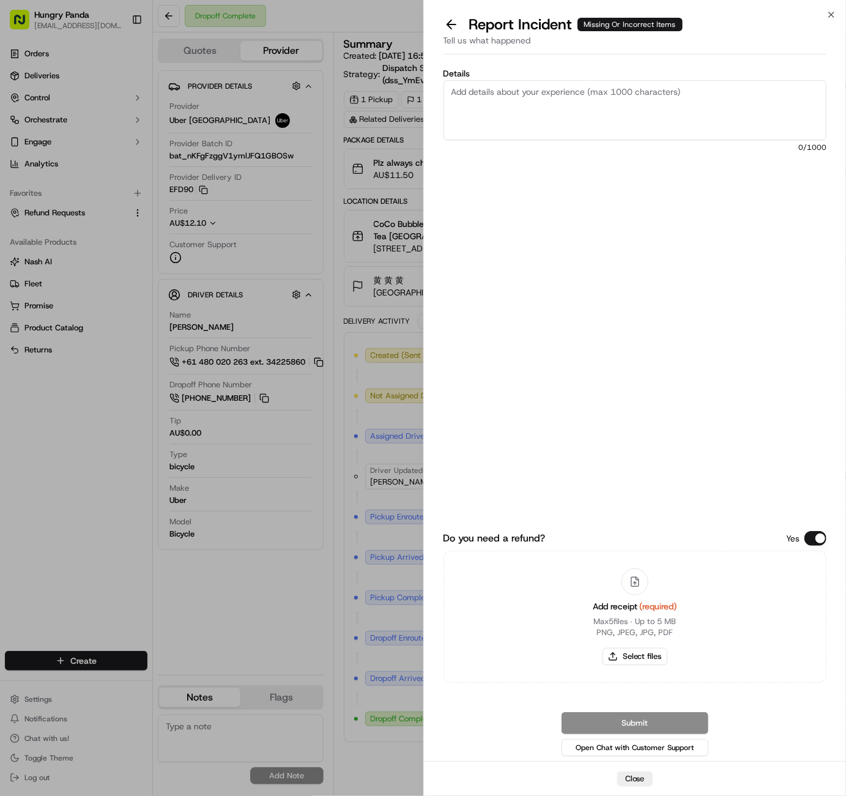
click at [761, 105] on textarea "Details" at bounding box center [636, 110] width 384 height 60
paste textarea "The customer reported that the order was wrong. As shown in the picture, the or…"
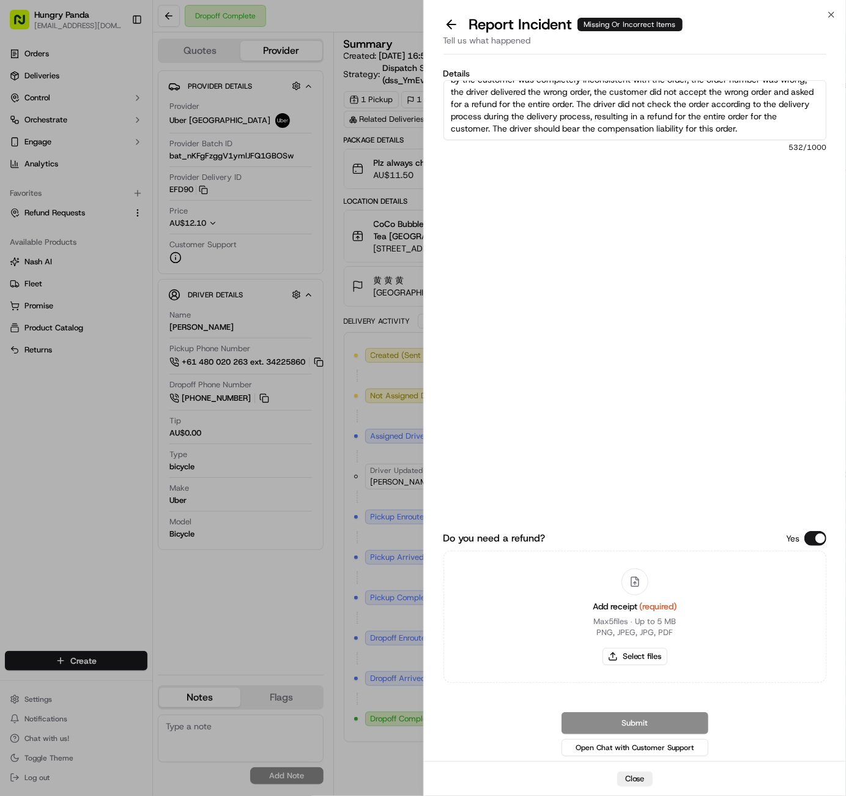
scroll to position [49, 0]
type textarea "The customer reported that the order was wrong. As shown in the picture, the or…"
click at [634, 663] on button "Select files" at bounding box center [635, 656] width 65 height 17
type input "C:\fakepath\屏幕截图 [DATE] 175917.png"
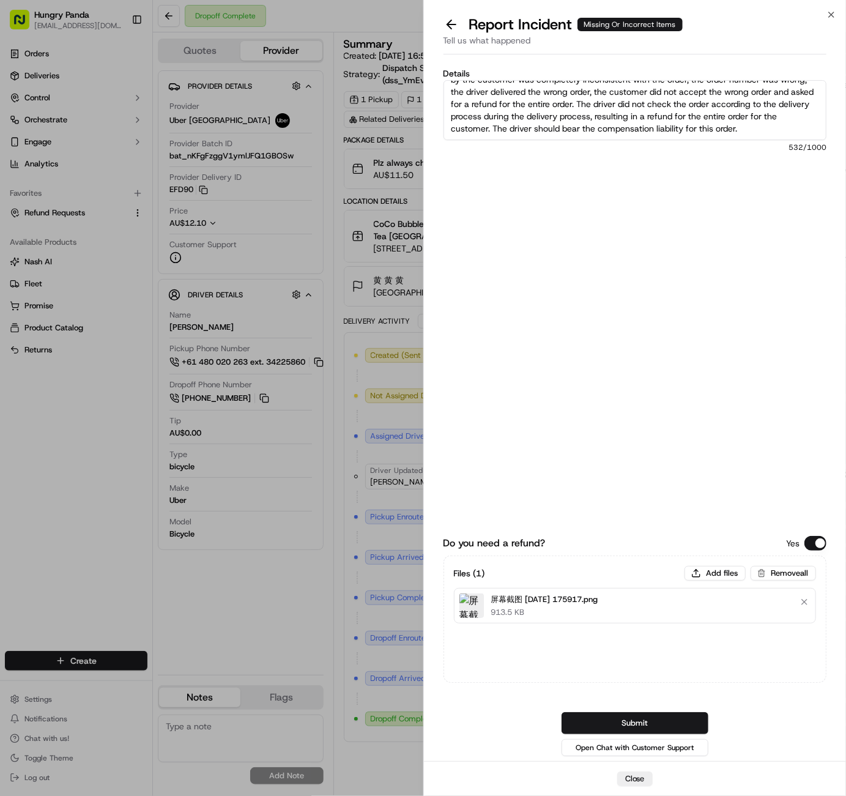
click at [652, 719] on button "Submit" at bounding box center [635, 723] width 147 height 22
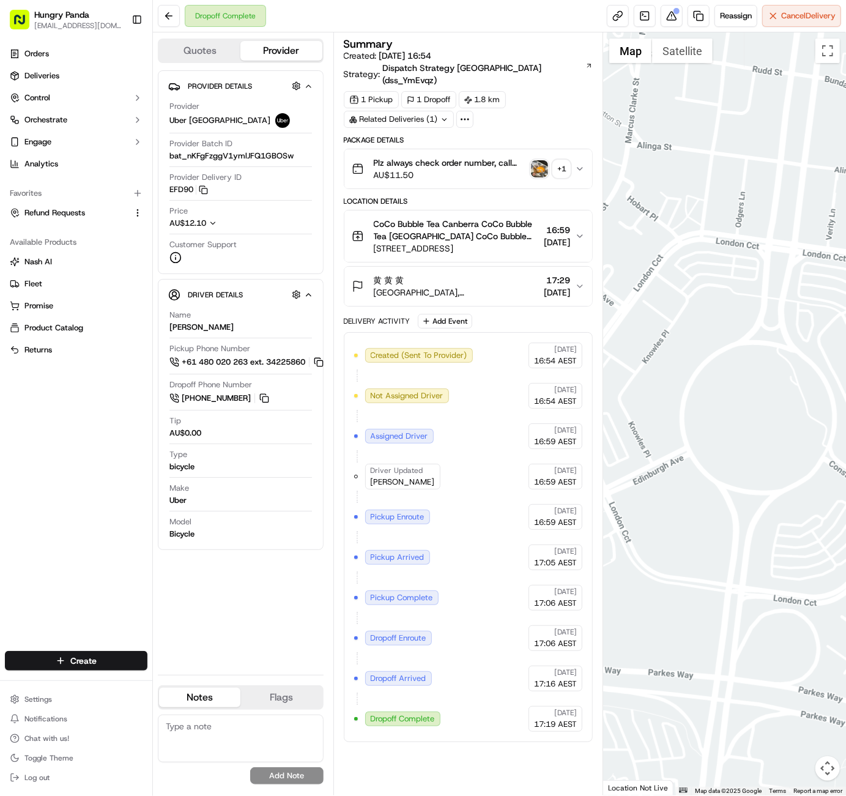
click at [609, 95] on div at bounding box center [724, 413] width 243 height 763
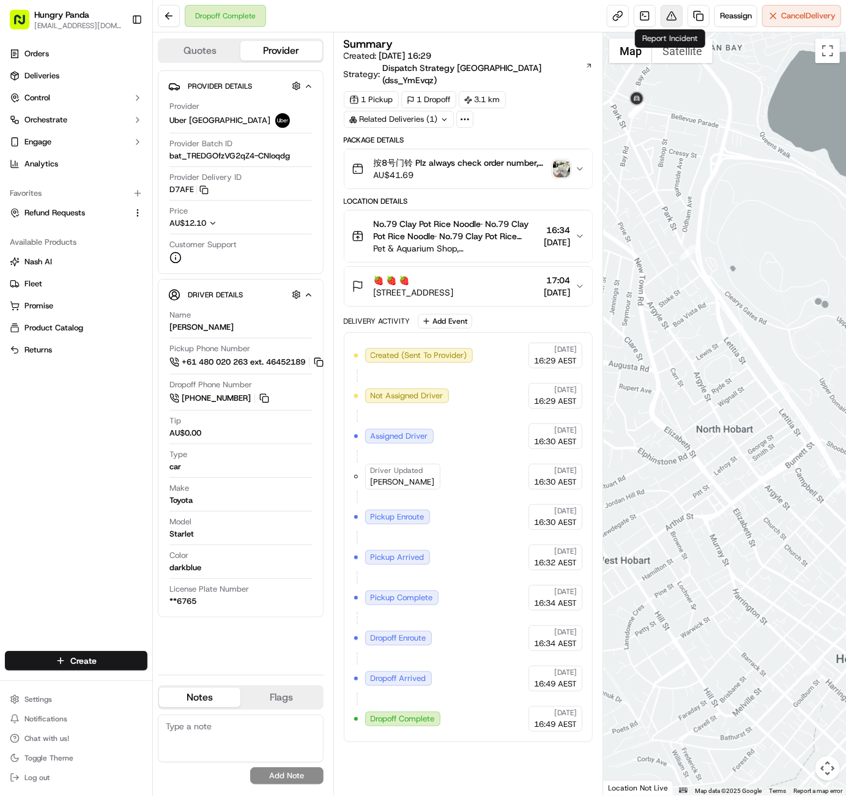
click at [667, 14] on button at bounding box center [672, 16] width 22 height 22
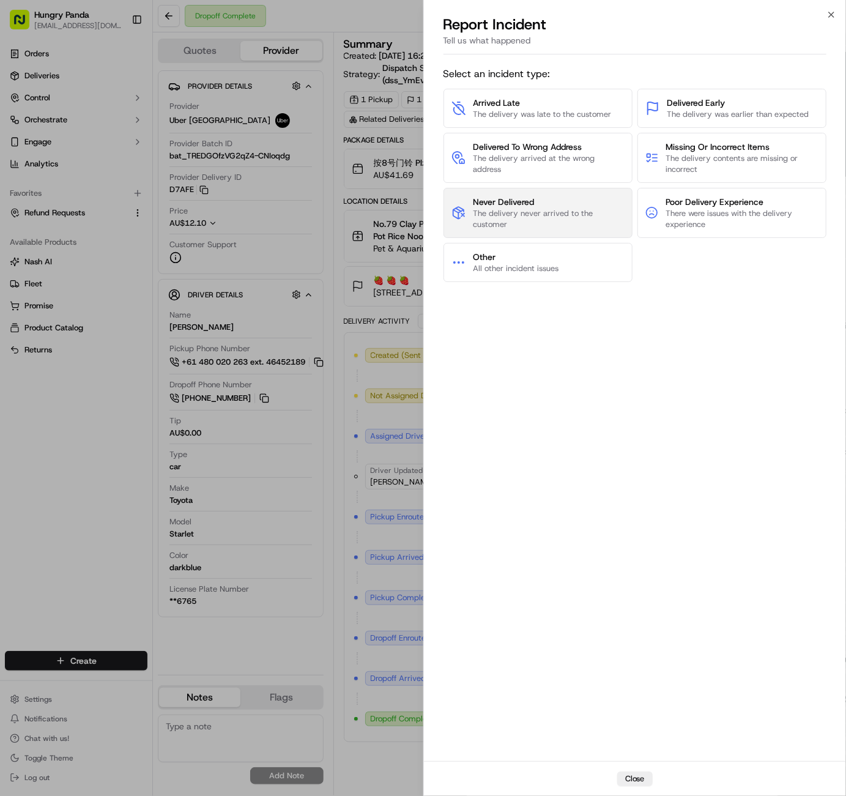
click at [541, 201] on span "Never Delivered" at bounding box center [549, 202] width 152 height 12
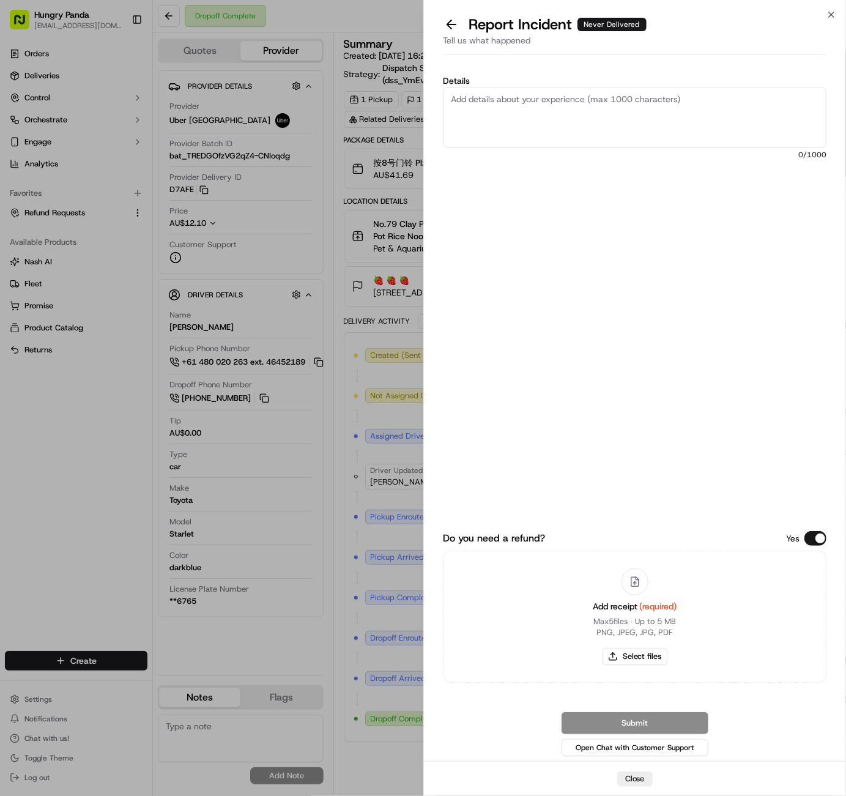
click at [617, 102] on textarea "Details" at bounding box center [636, 117] width 384 height 60
paste textarea "The customer reported that they did not receive the food. It was shown as deliv…"
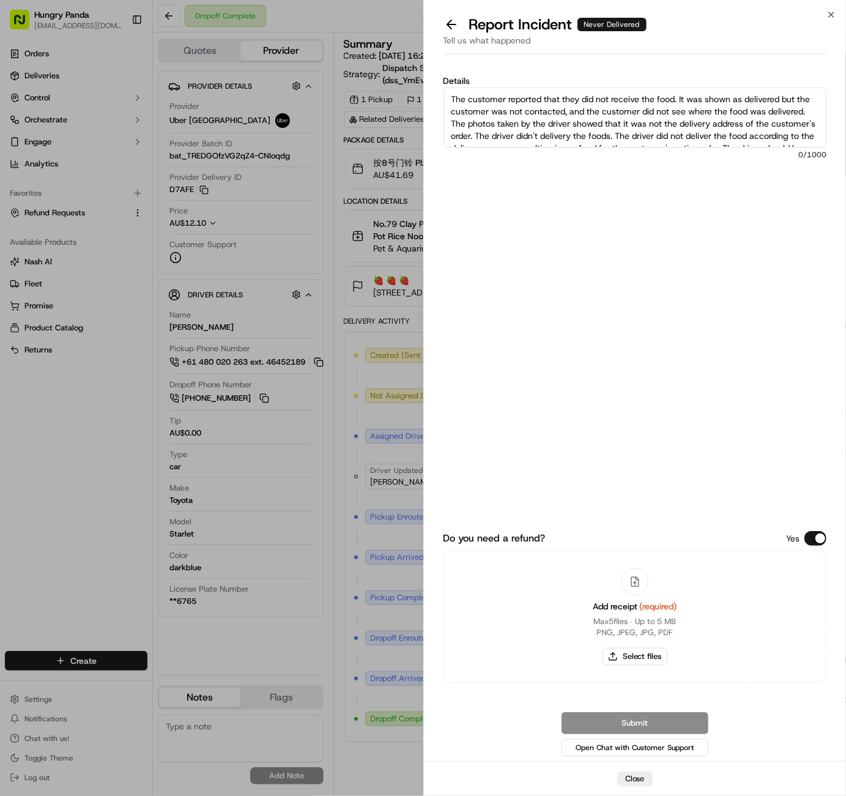
scroll to position [32, 0]
type textarea "The customer reported that they did not receive the food. It was shown as deliv…"
click at [639, 649] on button "Select files" at bounding box center [635, 656] width 65 height 17
type input "C:\fakepath\屏幕截图 2025-09-17 180023.png"
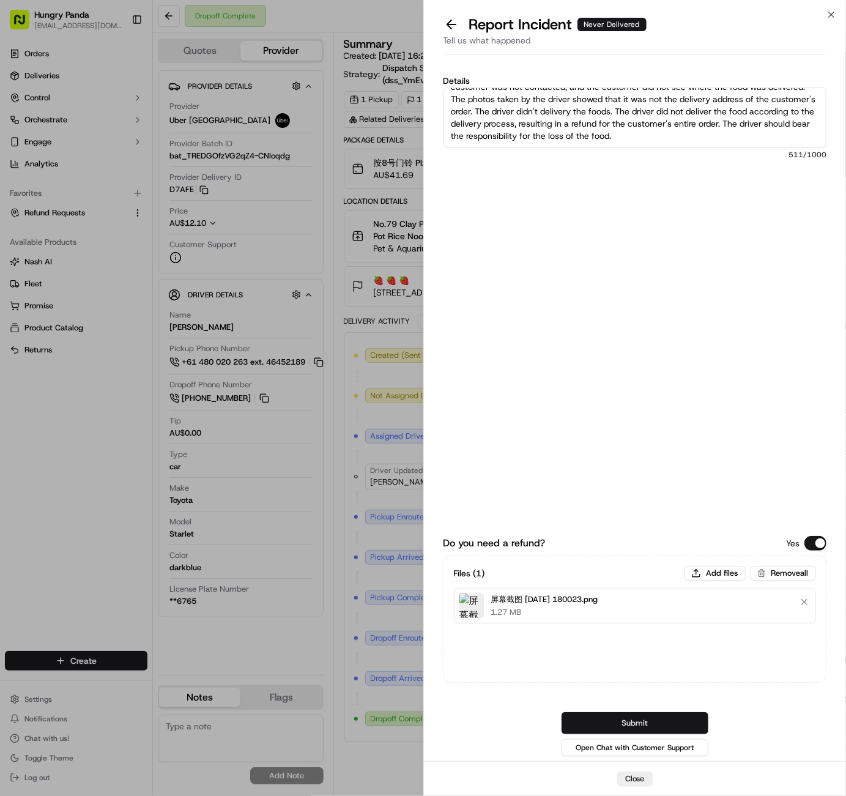
click at [613, 724] on button "Submit" at bounding box center [635, 723] width 147 height 22
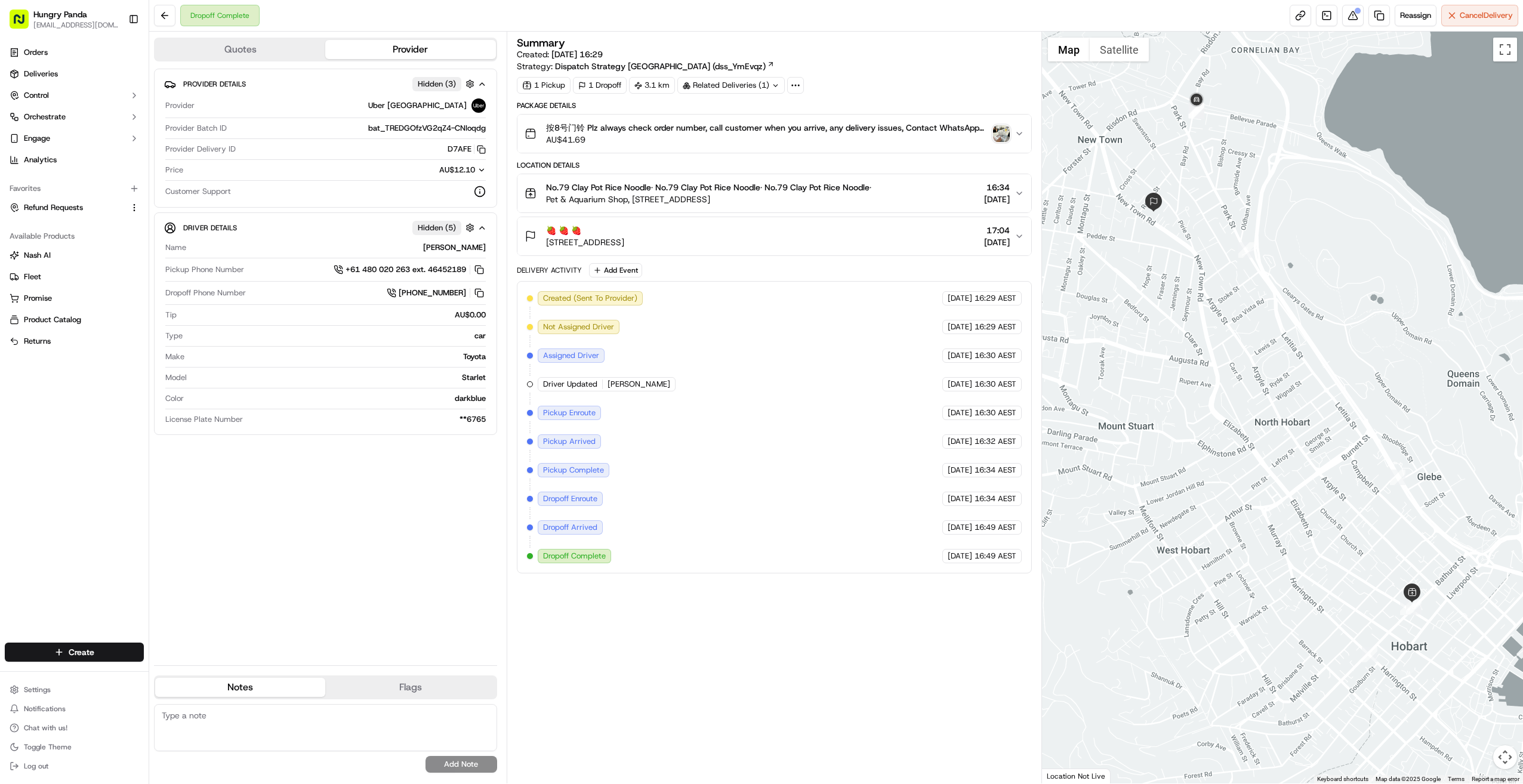
click at [825, 133] on div "按8号门铃 Plz always check order number, call customer when you arrive, any deliver…" at bounding box center [770, 134] width 491 height 23
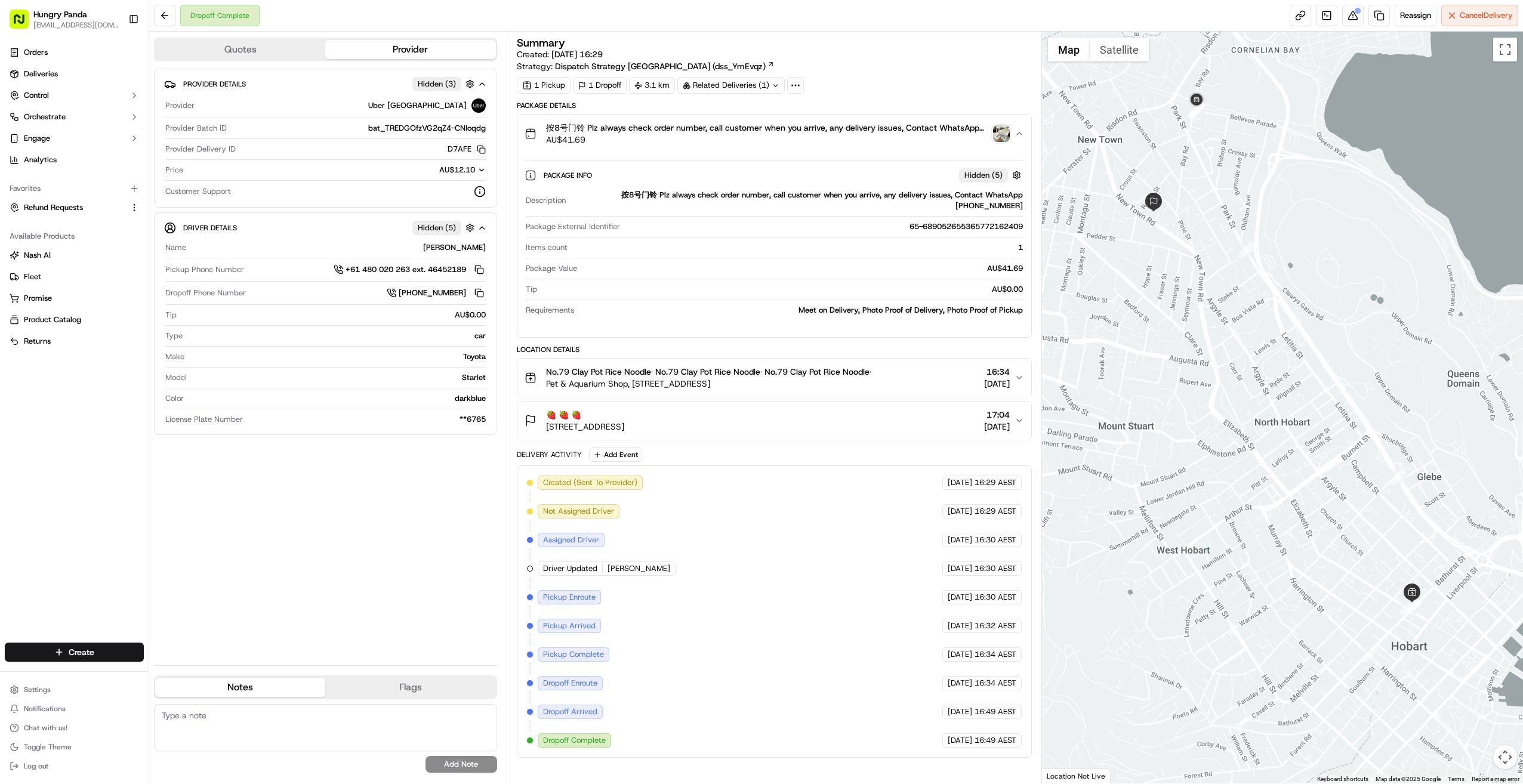
click at [825, 126] on img "button" at bounding box center [1001, 133] width 17 height 17
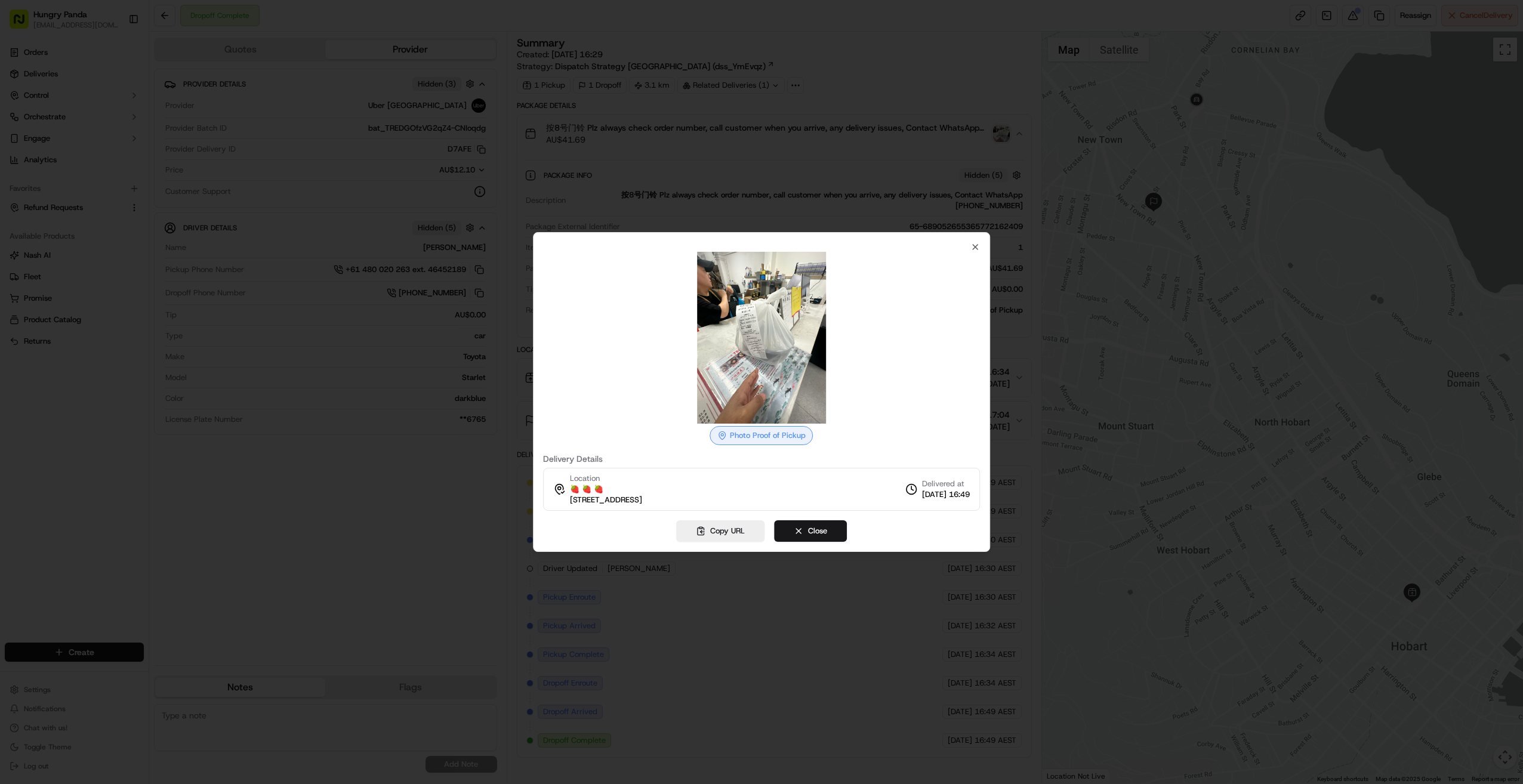
click at [825, 235] on div "Photo Proof of Pickup Delivery Details Location 🍓 🍓 🍓 Unit 8/119 New Town Rd, N…" at bounding box center [761, 392] width 458 height 320
click at [825, 247] on icon "button" at bounding box center [976, 247] width 10 height 10
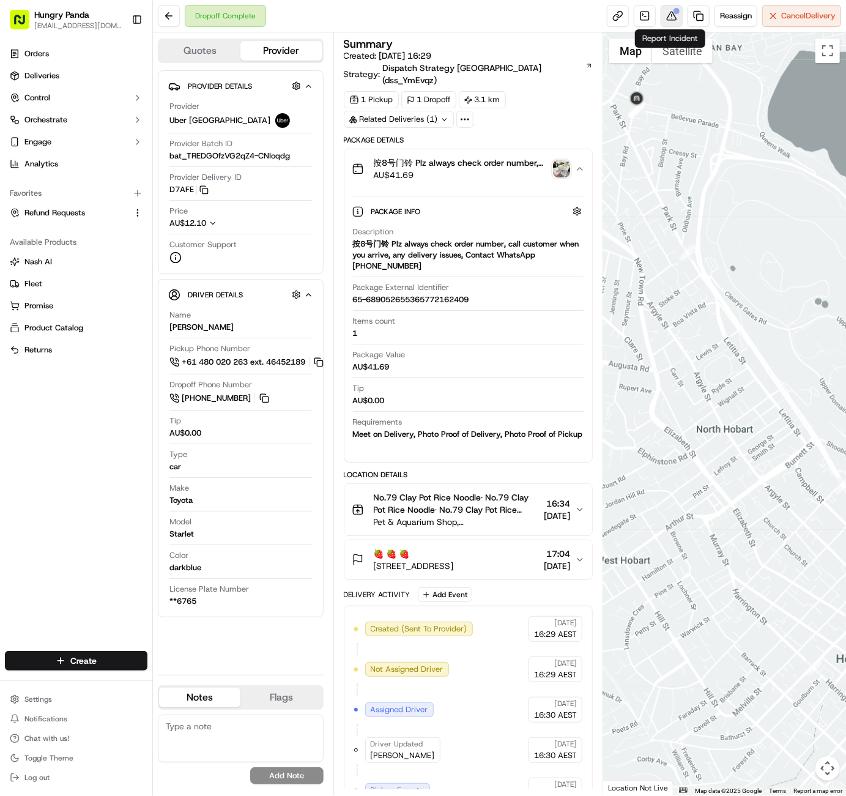
click at [673, 17] on button at bounding box center [672, 16] width 22 height 22
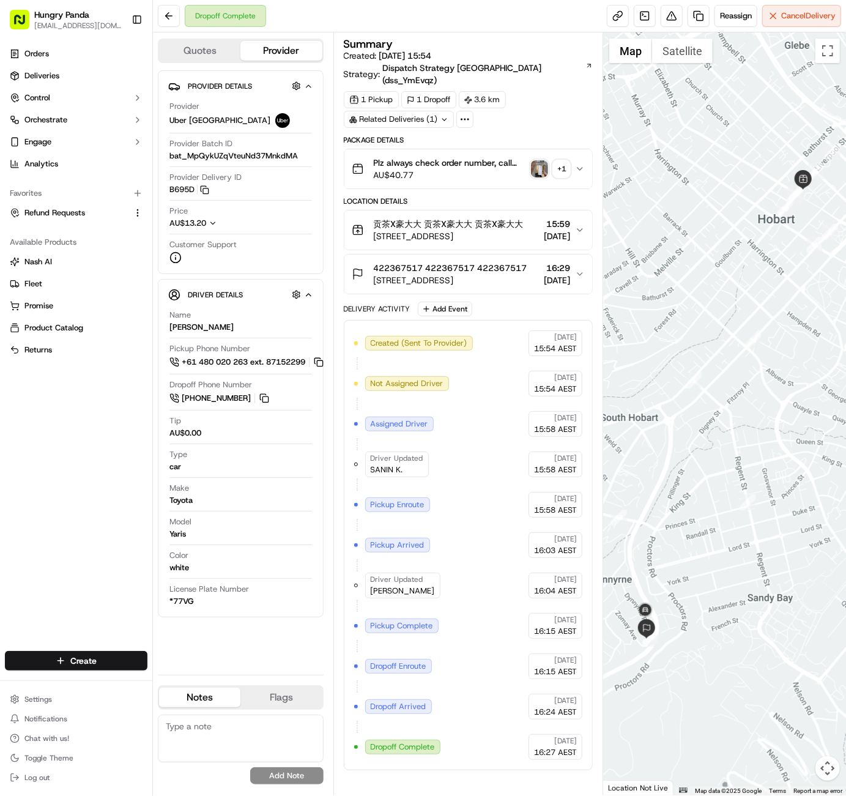
click at [584, 164] on icon "button" at bounding box center [580, 169] width 10 height 10
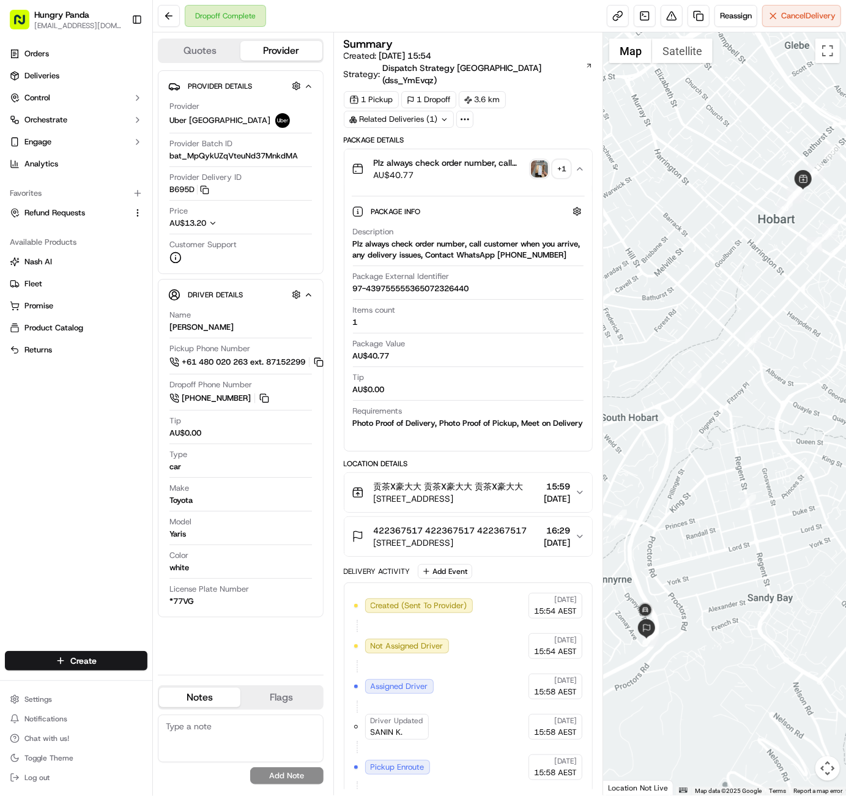
click at [569, 160] on div "+ 1" at bounding box center [561, 168] width 17 height 17
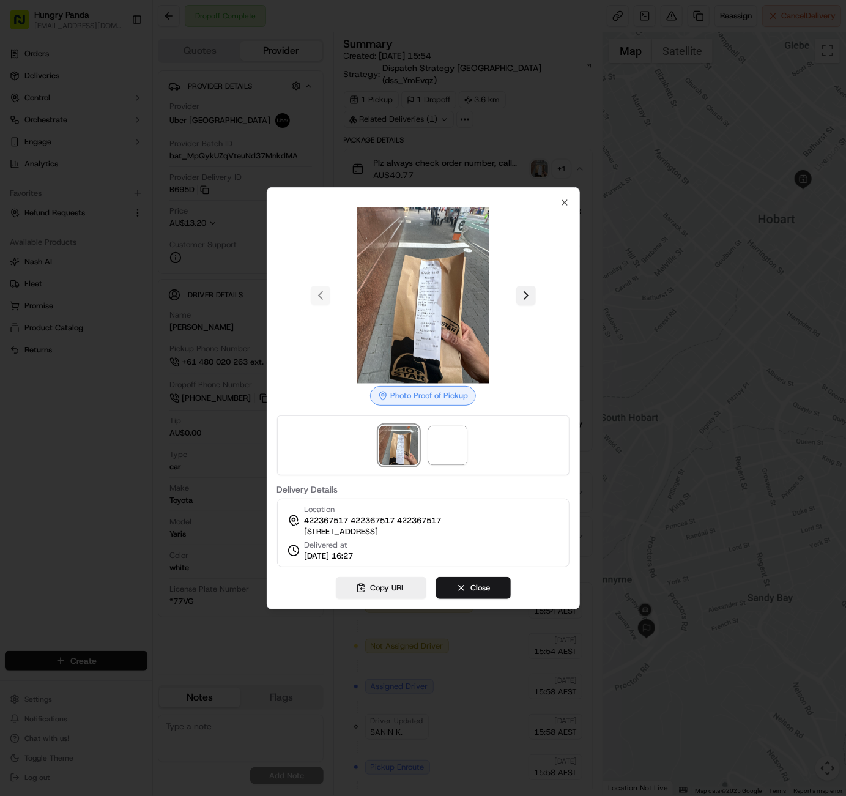
click at [525, 290] on button at bounding box center [526, 296] width 20 height 20
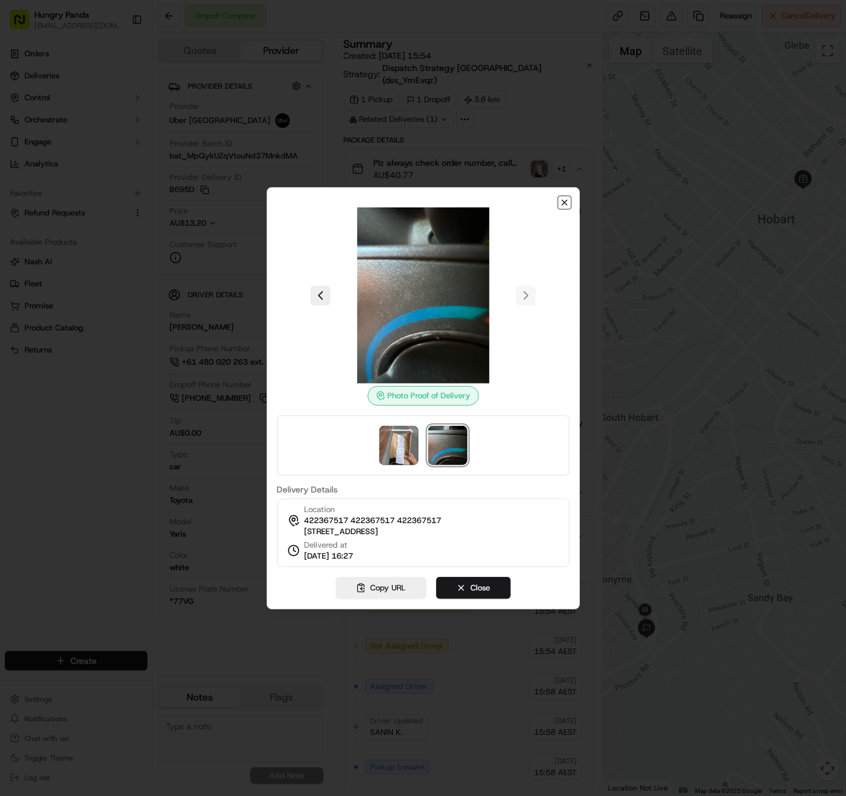
click at [565, 198] on icon "button" at bounding box center [565, 203] width 10 height 10
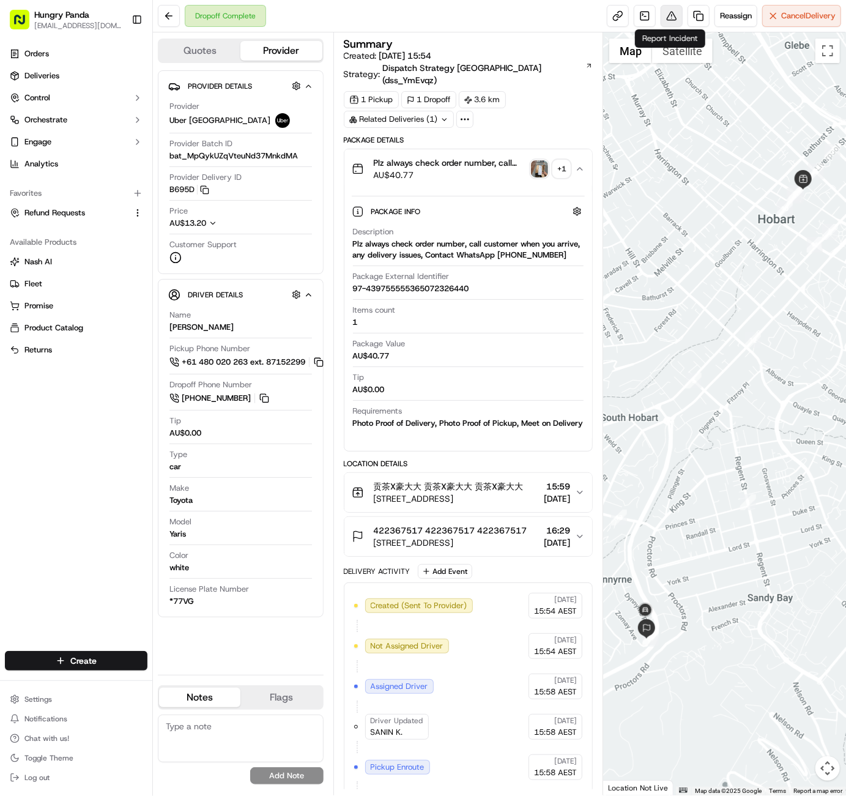
click at [677, 17] on button at bounding box center [672, 16] width 22 height 22
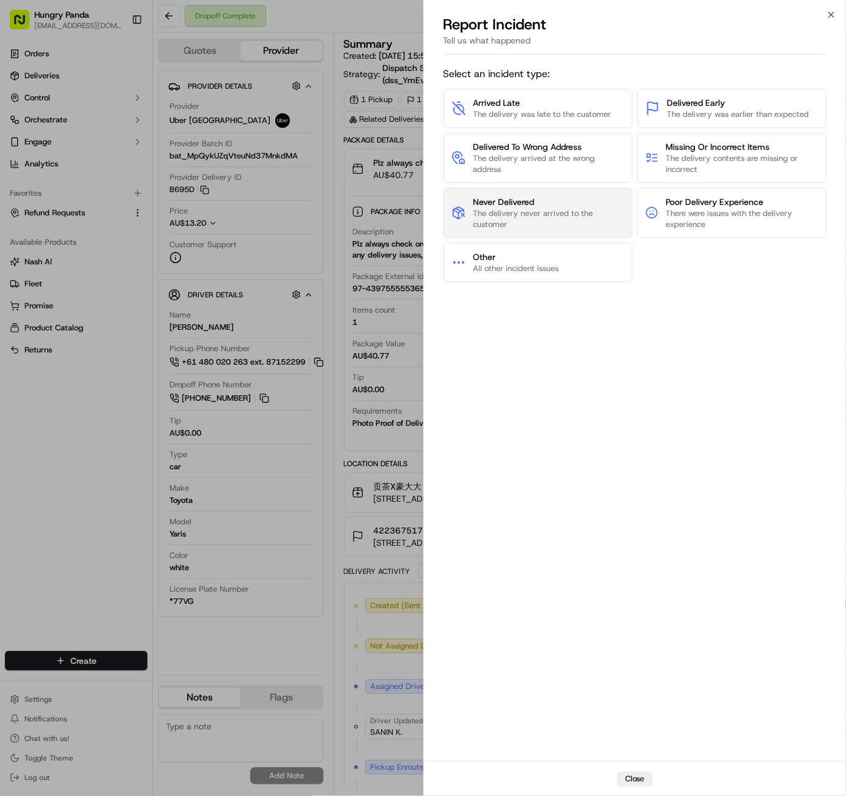
click at [579, 196] on span "Never Delivered" at bounding box center [549, 202] width 152 height 12
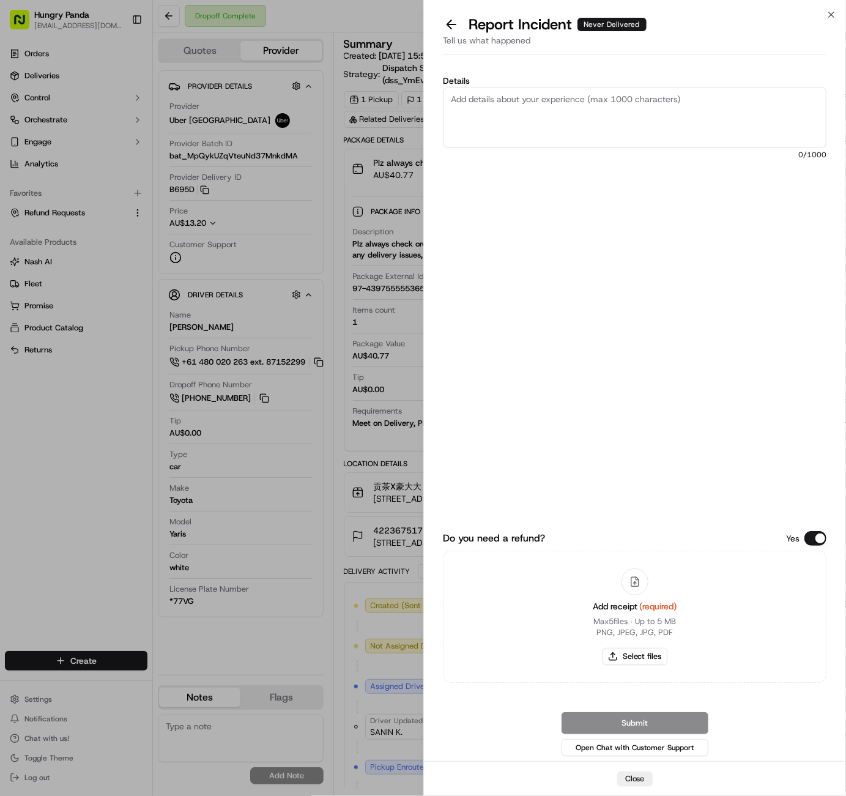
click at [617, 124] on textarea "Details" at bounding box center [636, 117] width 384 height 60
paste textarea "The customer reported that they did not receive the food. It was shown as deliv…"
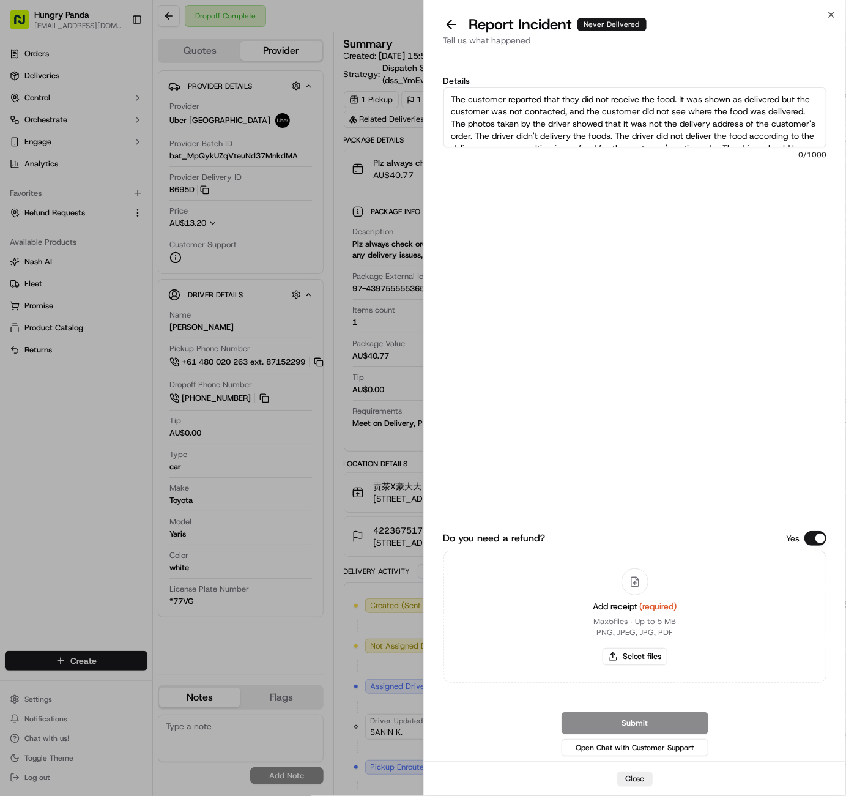
scroll to position [32, 0]
type textarea "The customer reported that they did not receive the food. It was shown as deliv…"
click at [642, 657] on button "Select files" at bounding box center [635, 656] width 65 height 17
type input "C:\fakepath\屏幕截图 2025-09-17 180219.png"
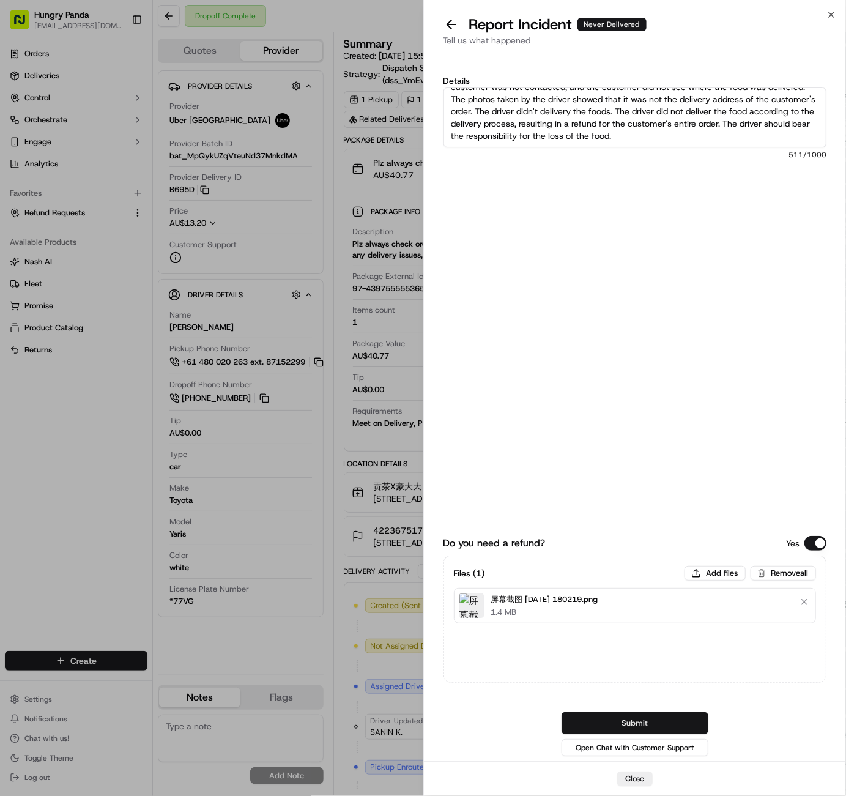
click at [678, 725] on button "Submit" at bounding box center [635, 723] width 147 height 22
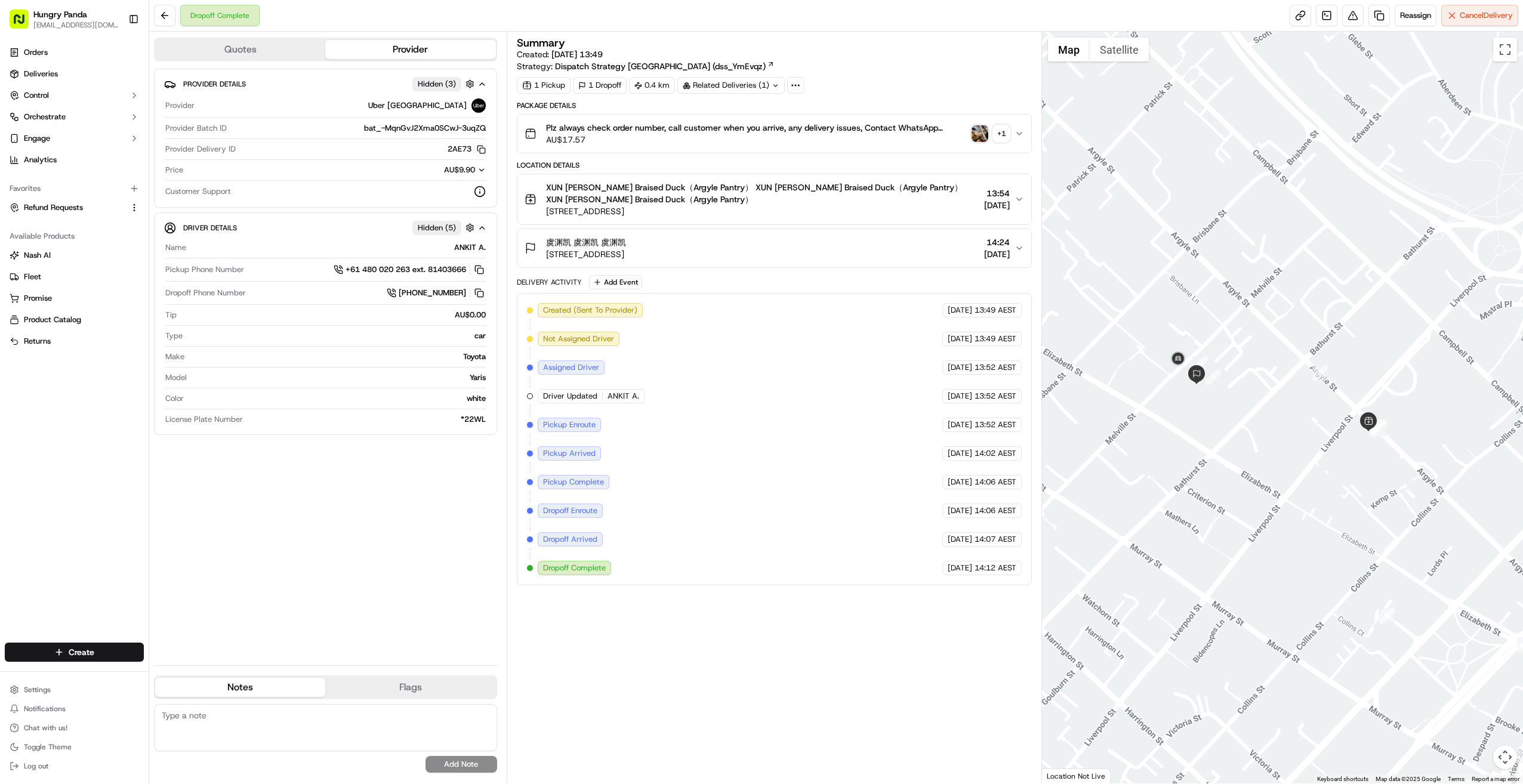
click at [825, 133] on icon "button" at bounding box center [1020, 134] width 10 height 10
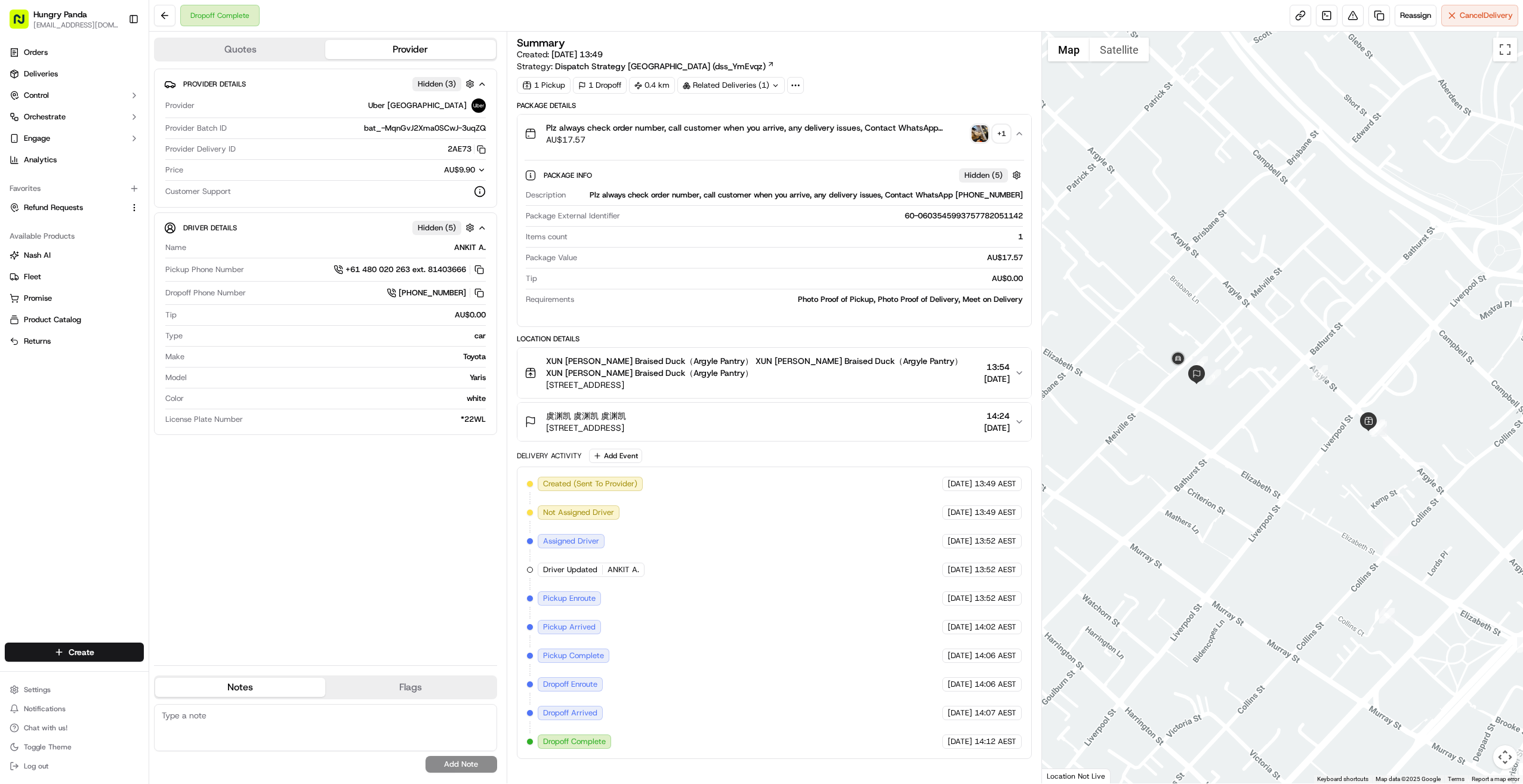
click at [825, 131] on div "+ 1" at bounding box center [1001, 133] width 17 height 17
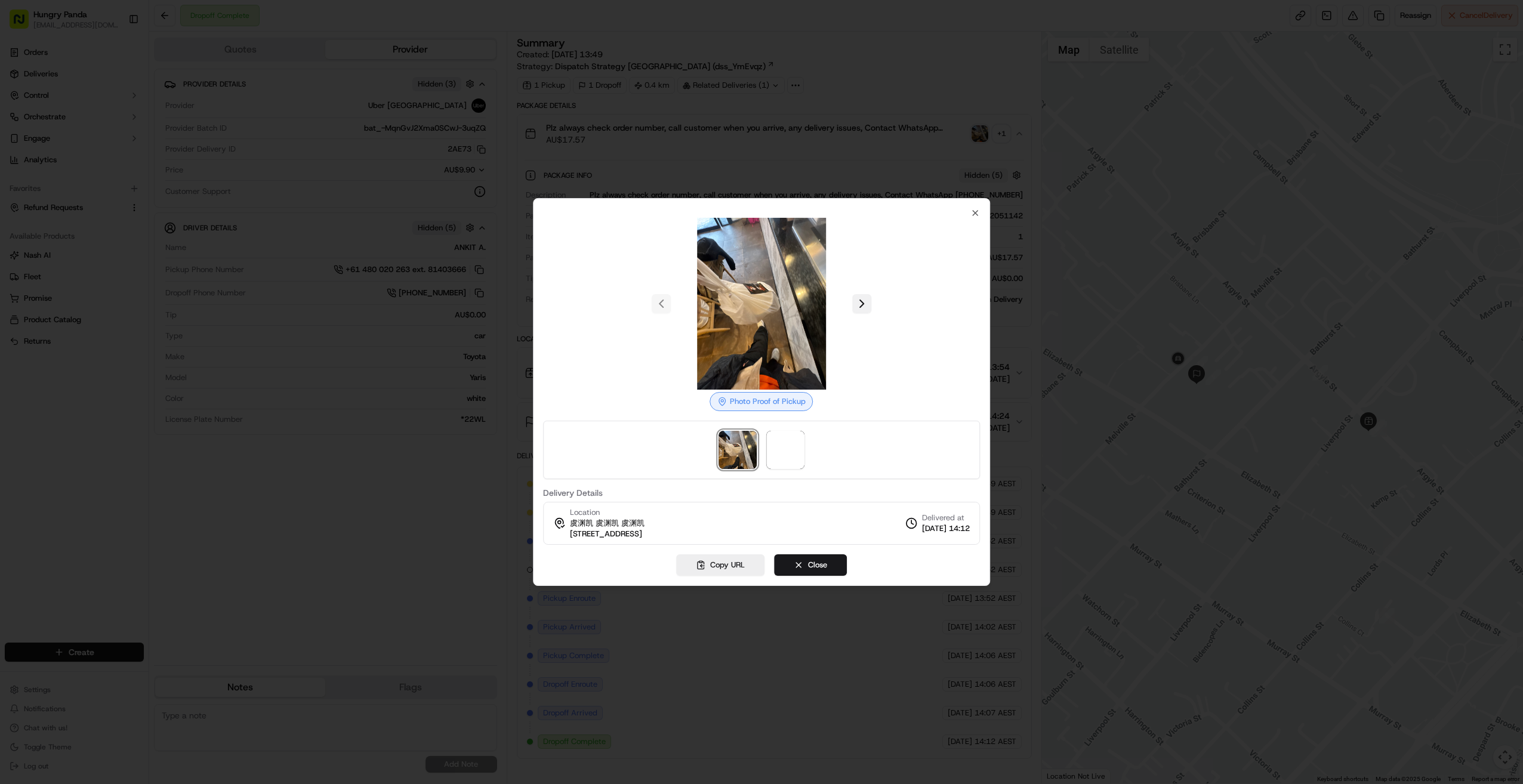
click at [825, 306] on button at bounding box center [862, 304] width 20 height 20
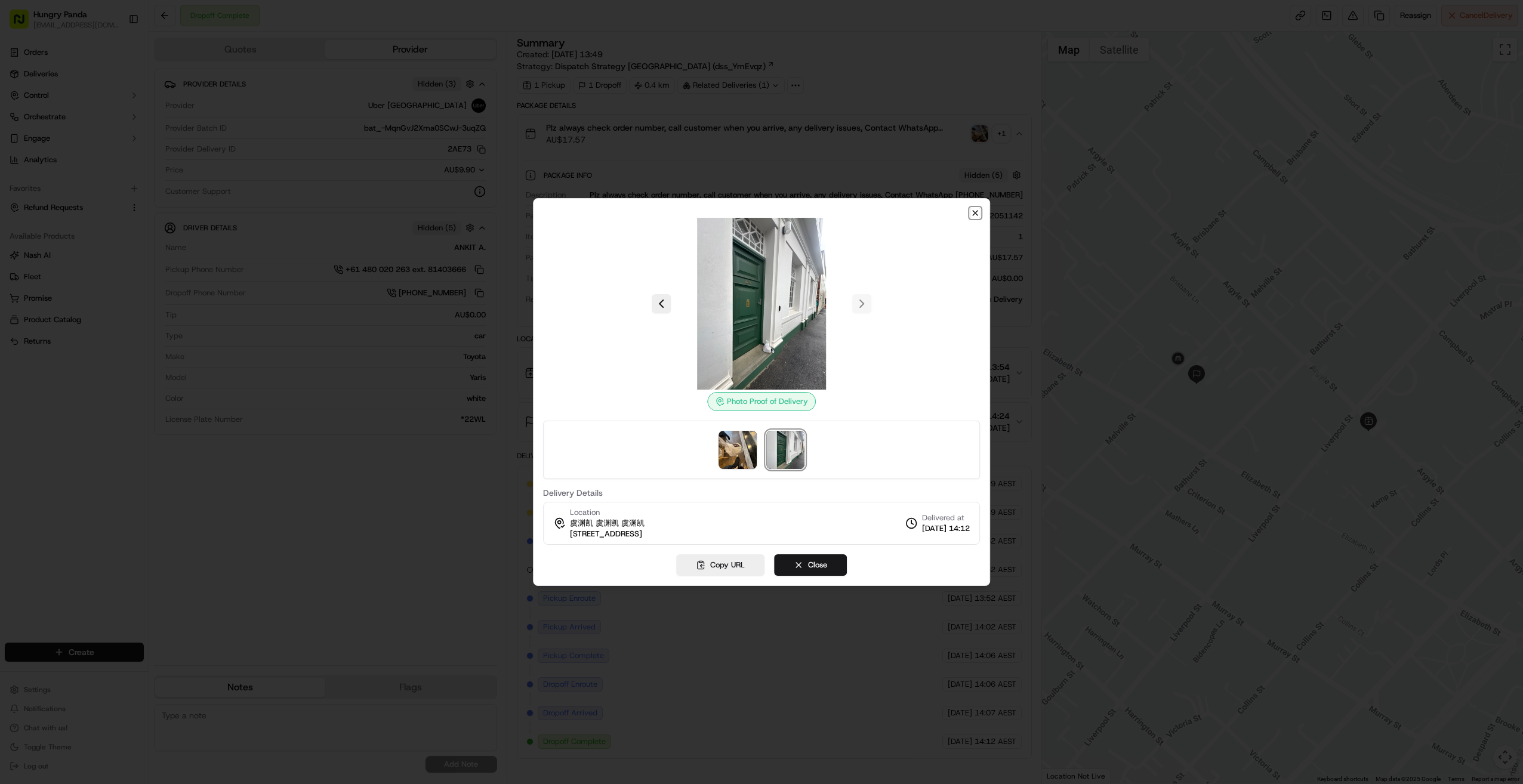
click at [825, 212] on icon "button" at bounding box center [975, 213] width 5 height 5
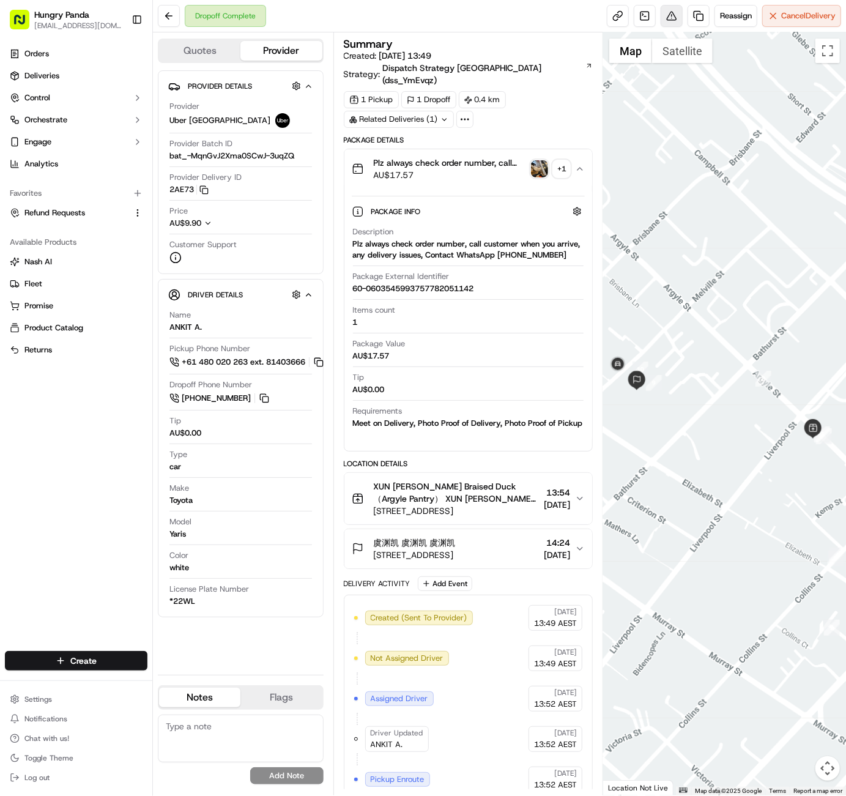
click at [675, 16] on button at bounding box center [672, 16] width 22 height 22
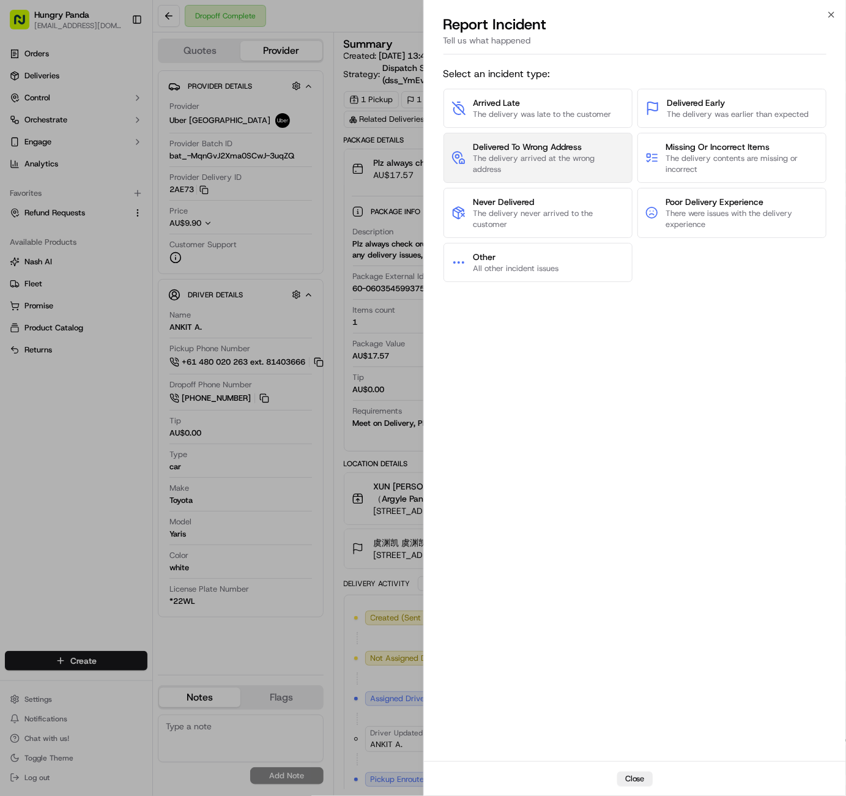
click at [559, 143] on span "Delivered To Wrong Address" at bounding box center [548, 147] width 151 height 12
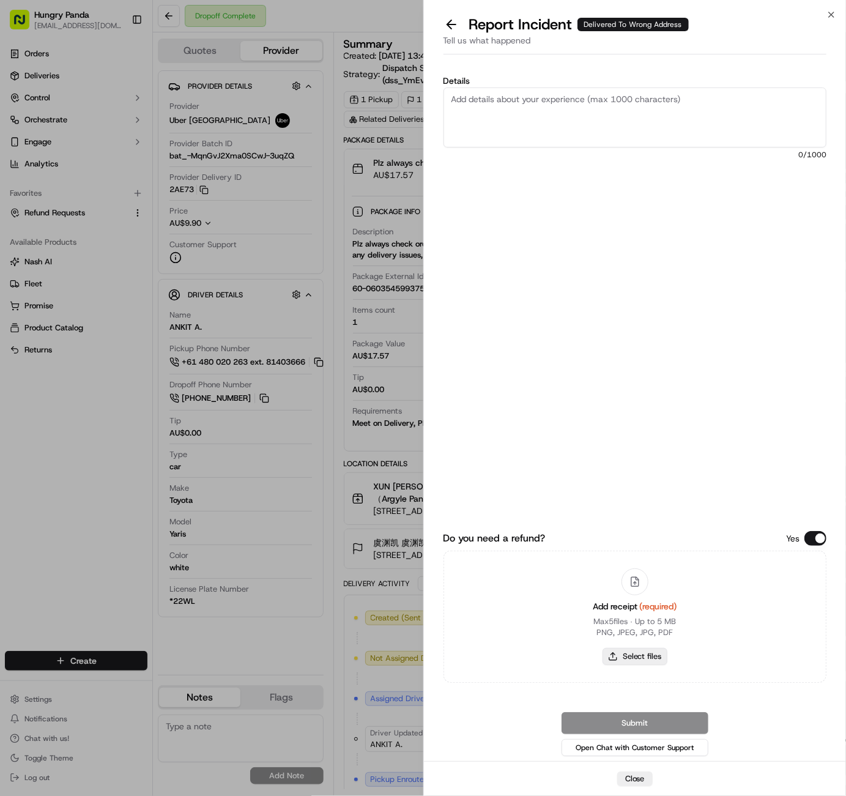
click at [642, 656] on button "Select files" at bounding box center [635, 656] width 65 height 17
type input "C:\fakepath\屏幕截图 [DATE] 180540.png"
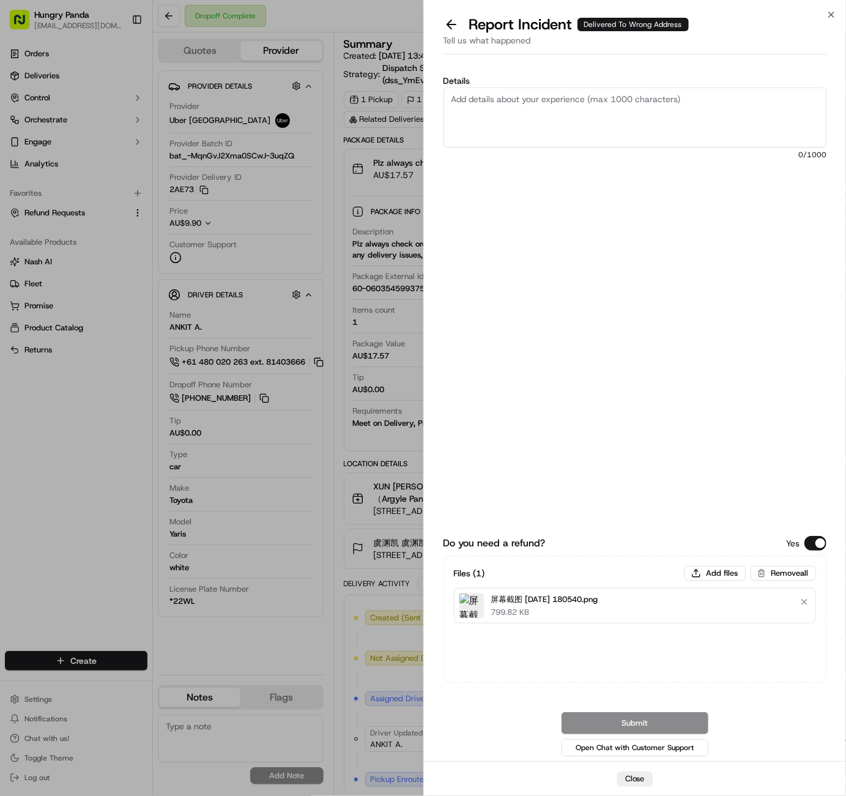
click at [588, 117] on textarea "Details" at bounding box center [636, 117] width 384 height 60
paste textarea "The customer reported that they did not receive the food. It was shown as deliv…"
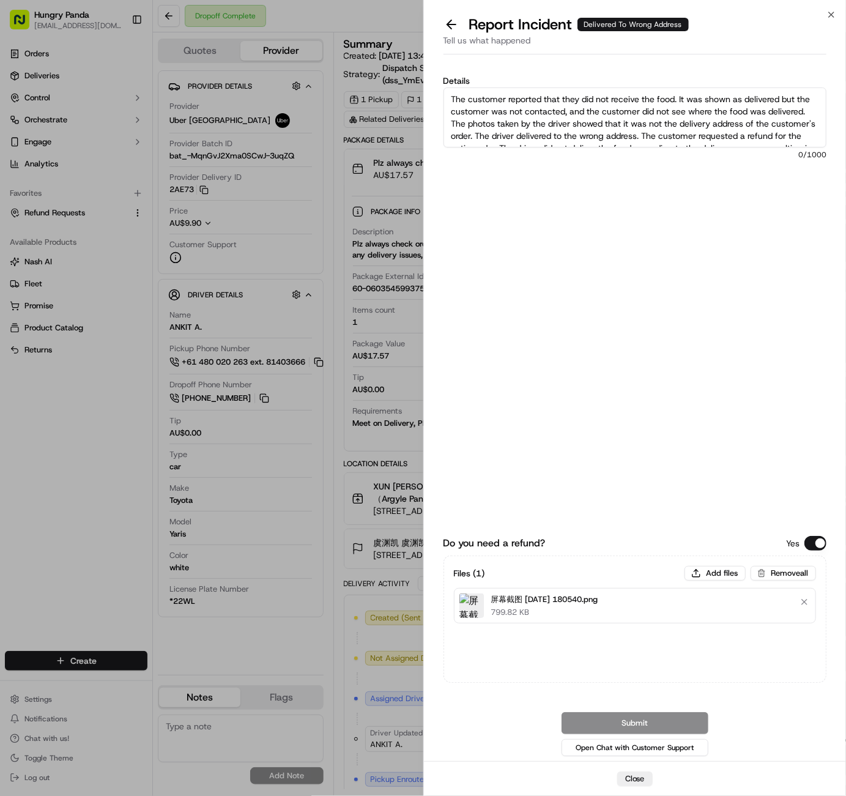
scroll to position [44, 0]
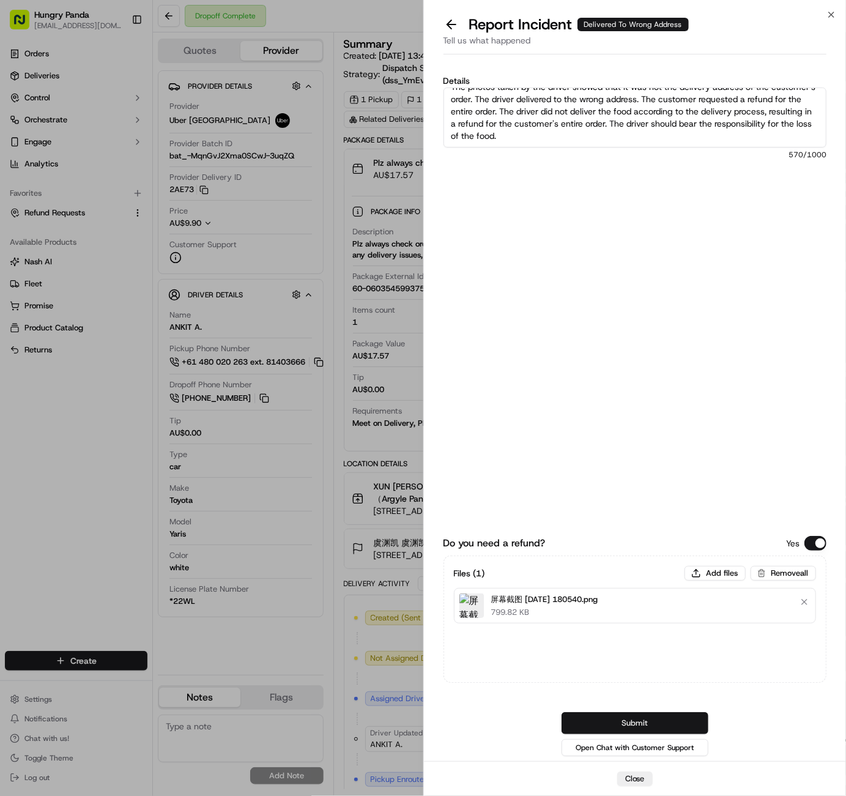
type textarea "The customer reported that they did not receive the food. It was shown as deliv…"
click at [650, 724] on button "Submit" at bounding box center [635, 723] width 147 height 22
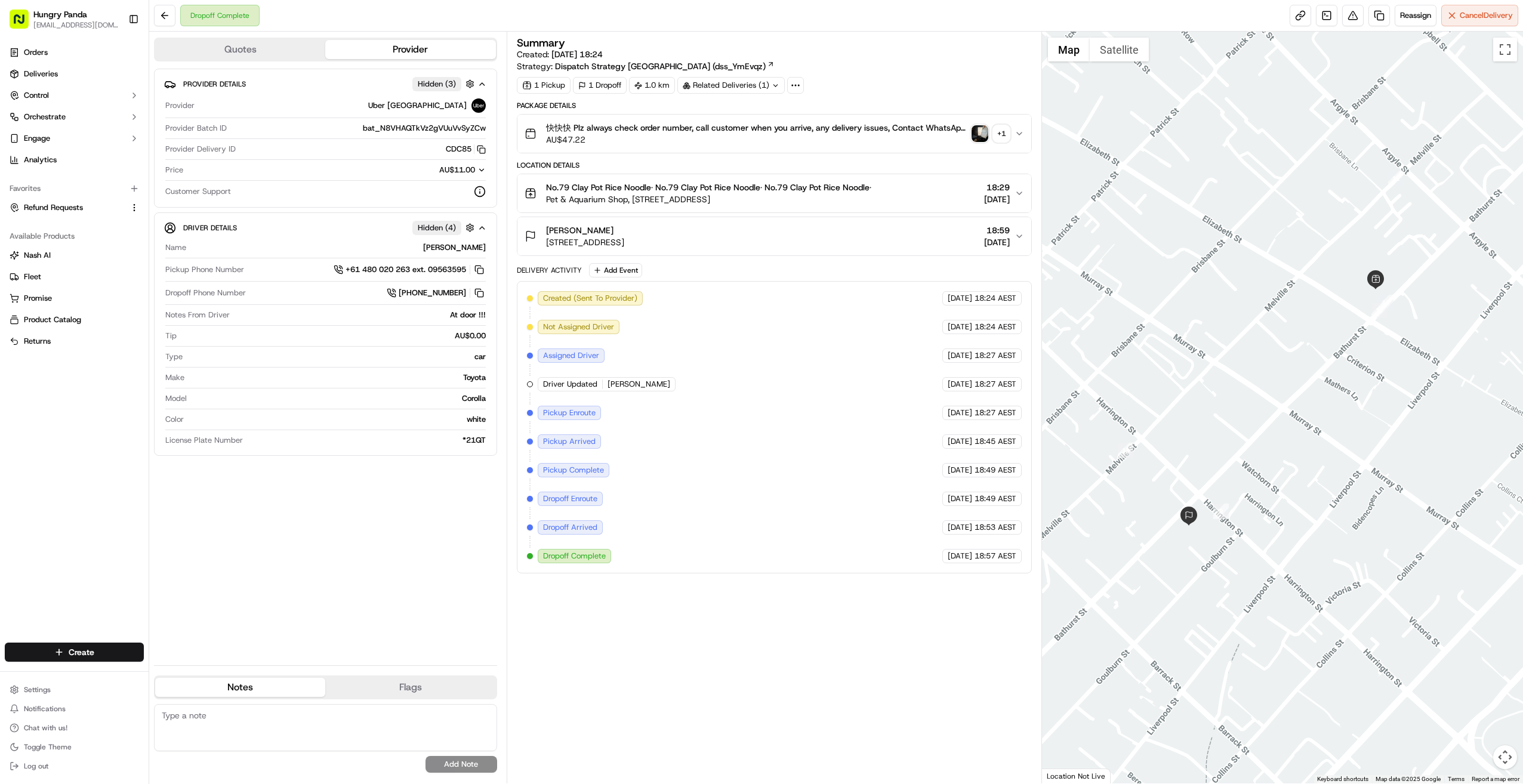
click at [825, 133] on div "+ 1" at bounding box center [1001, 133] width 17 height 17
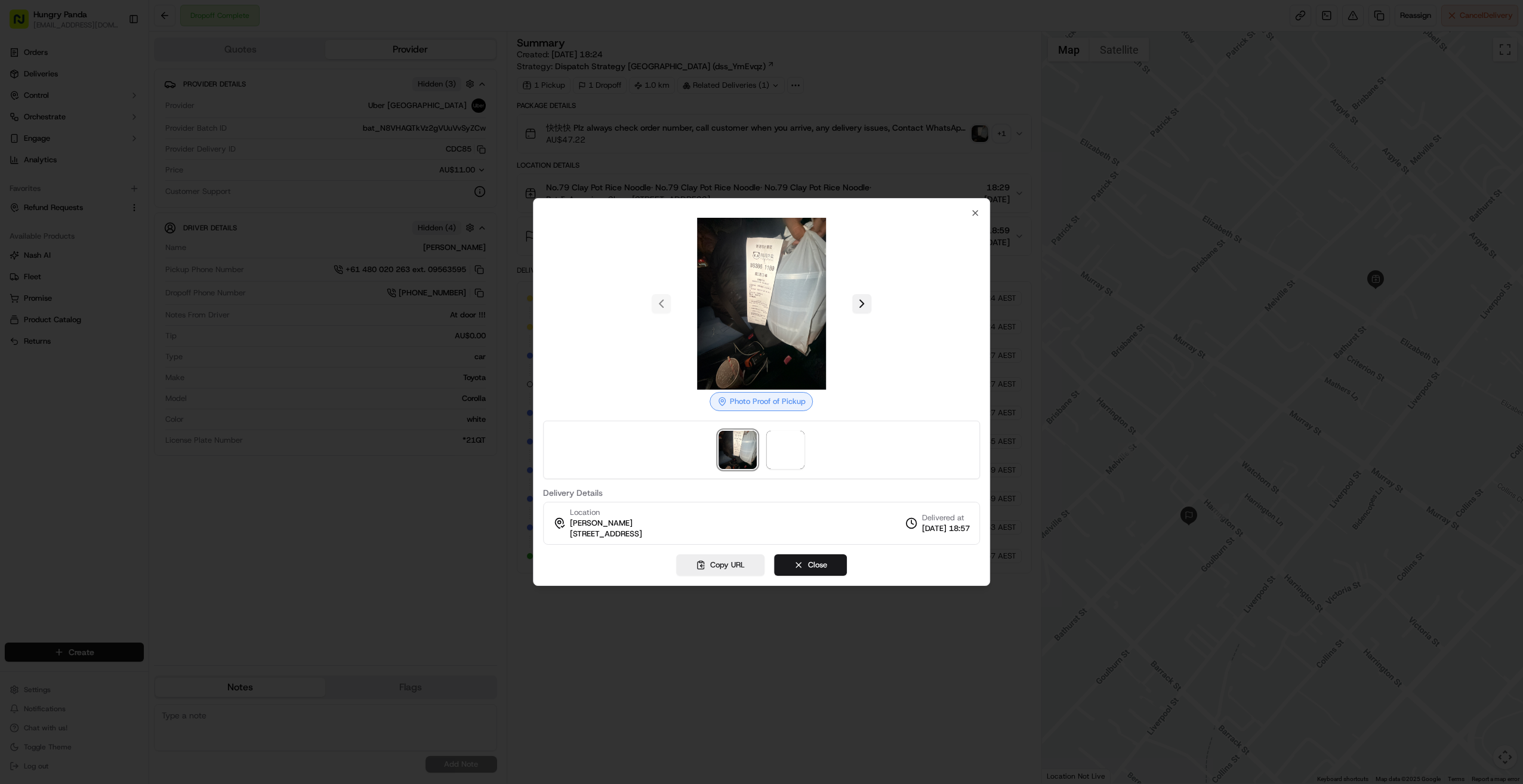
click at [825, 300] on button at bounding box center [862, 304] width 20 height 20
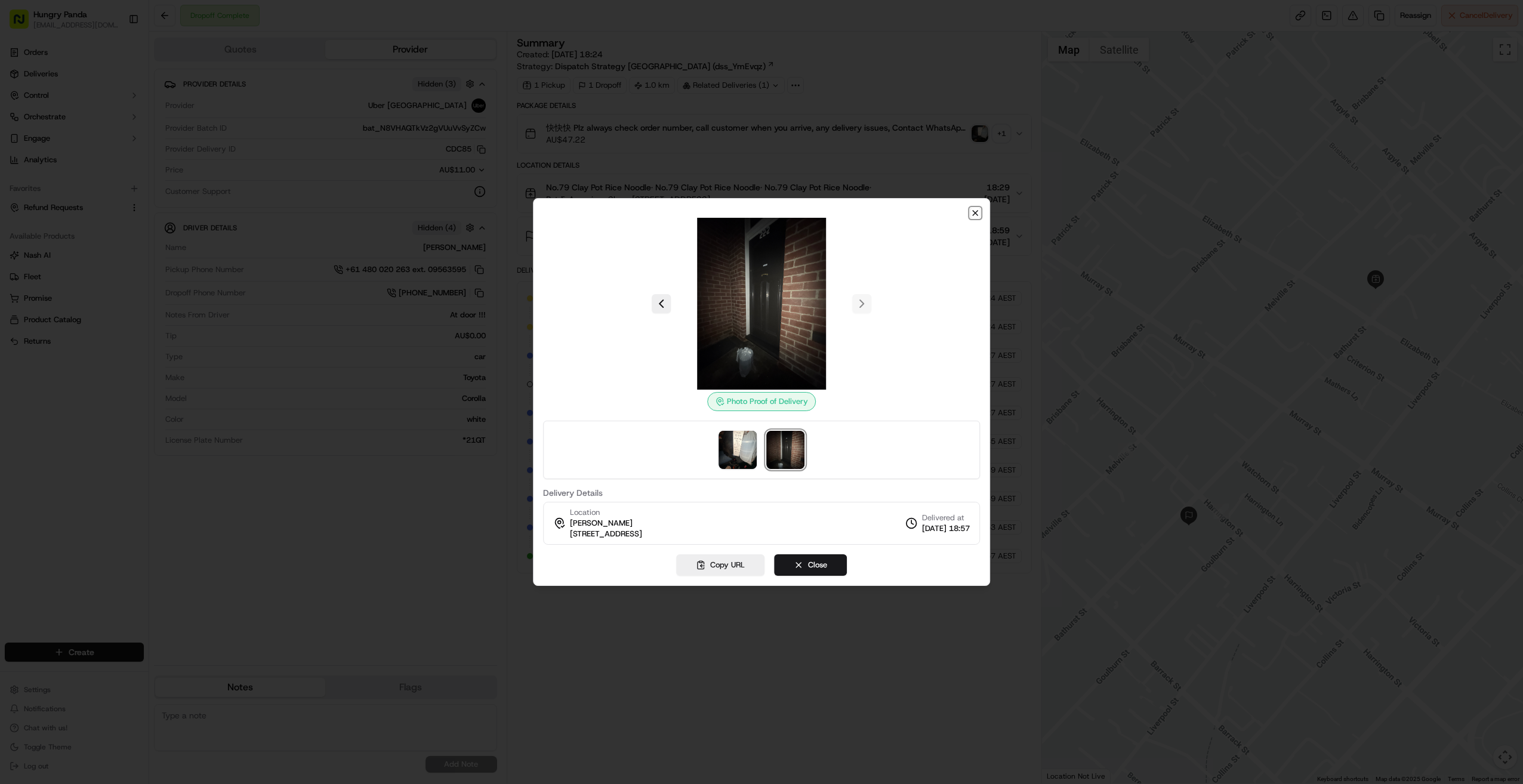
click at [825, 214] on icon "button" at bounding box center [976, 214] width 10 height 10
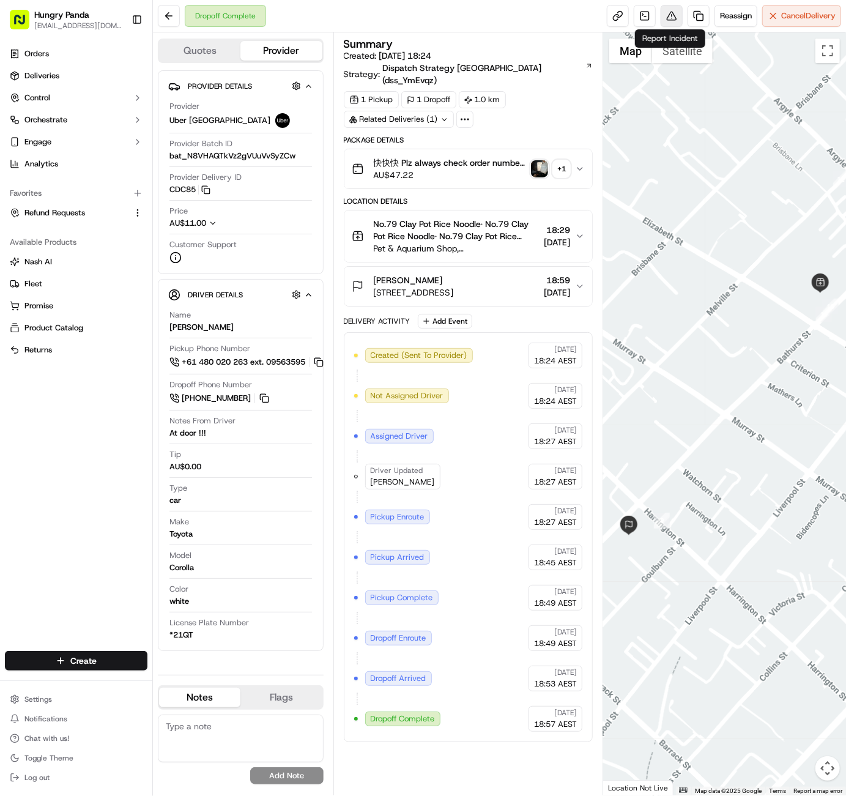
click at [671, 9] on button at bounding box center [672, 16] width 22 height 22
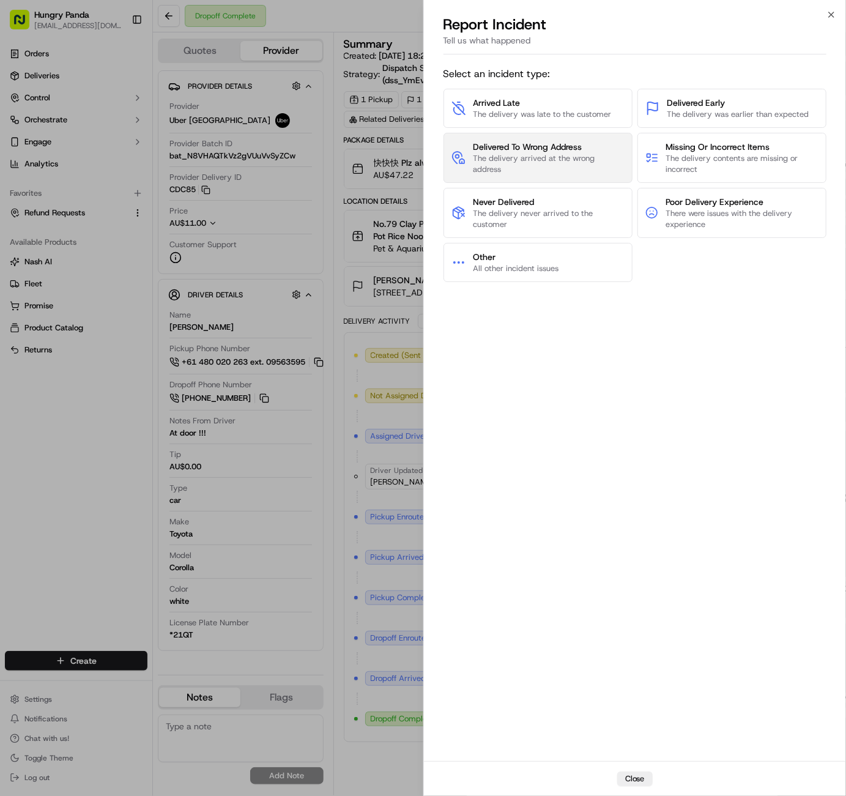
click at [552, 159] on span "The delivery arrived at the wrong address" at bounding box center [548, 164] width 151 height 22
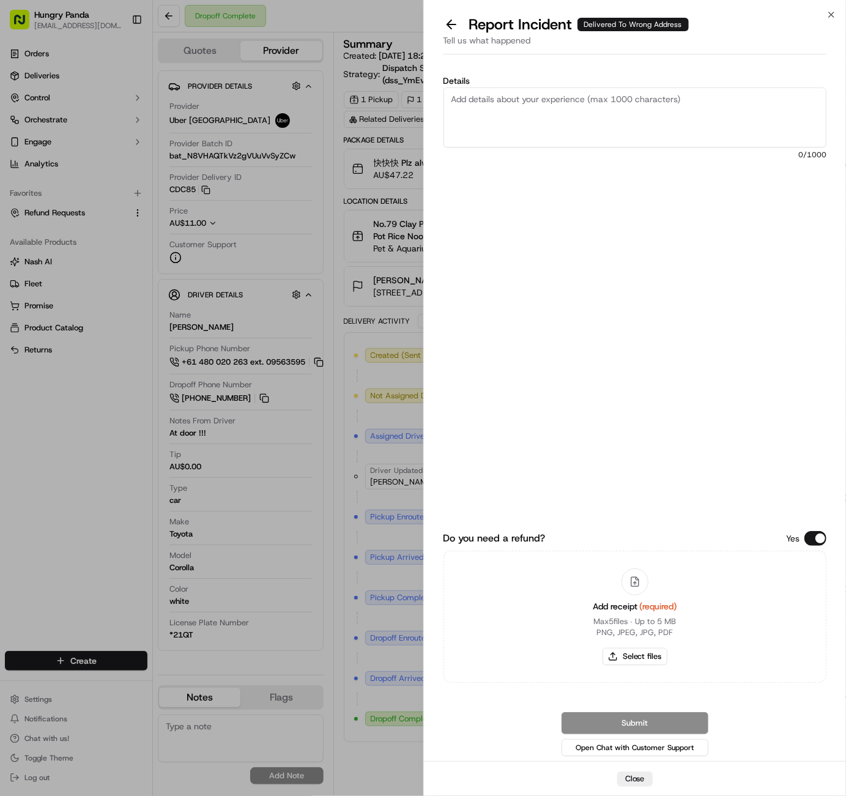
click at [539, 121] on textarea "Details" at bounding box center [636, 117] width 384 height 60
paste textarea "The customer reported that they did not receive the food. It was shown as deliv…"
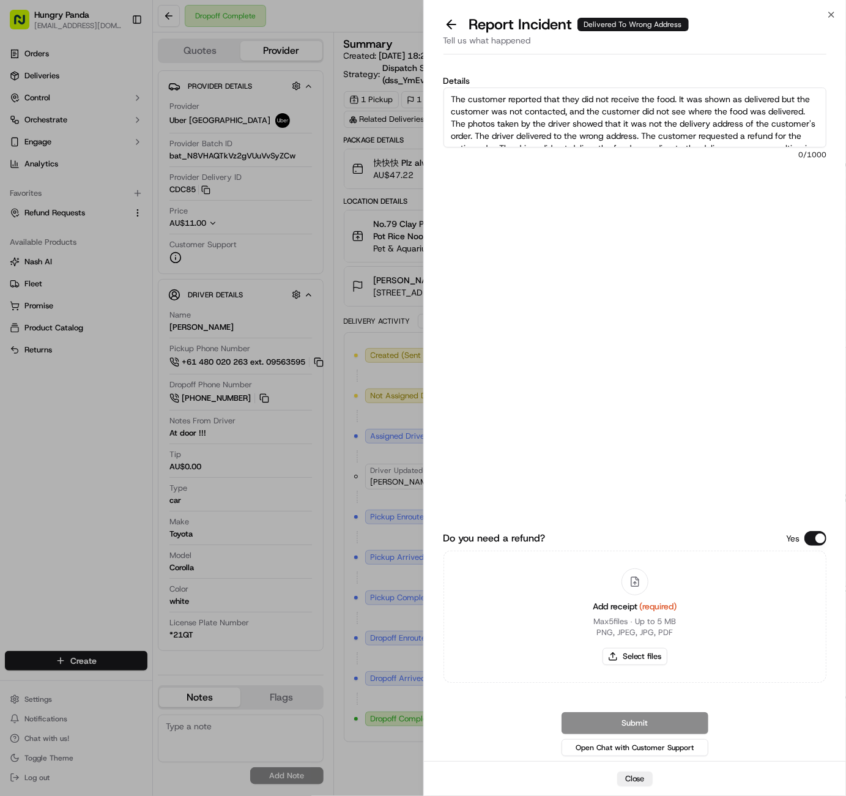
scroll to position [44, 0]
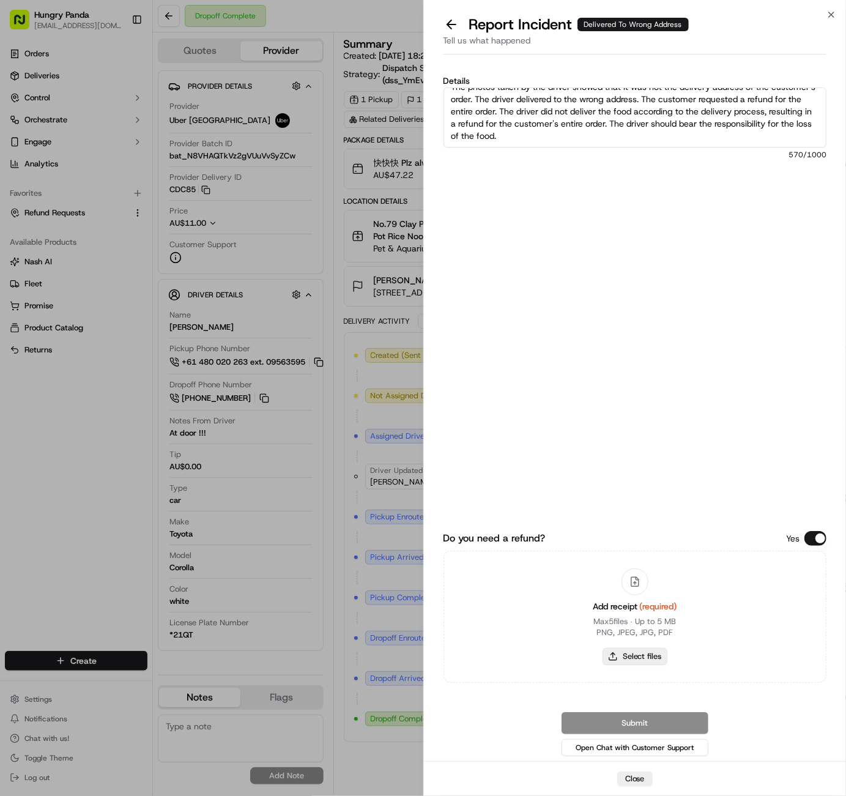
type textarea "The customer reported that they did not receive the food. It was shown as deliv…"
click at [646, 657] on button "Select files" at bounding box center [635, 656] width 65 height 17
type input "C:\fakepath\屏幕截图 [DATE] 180652.png"
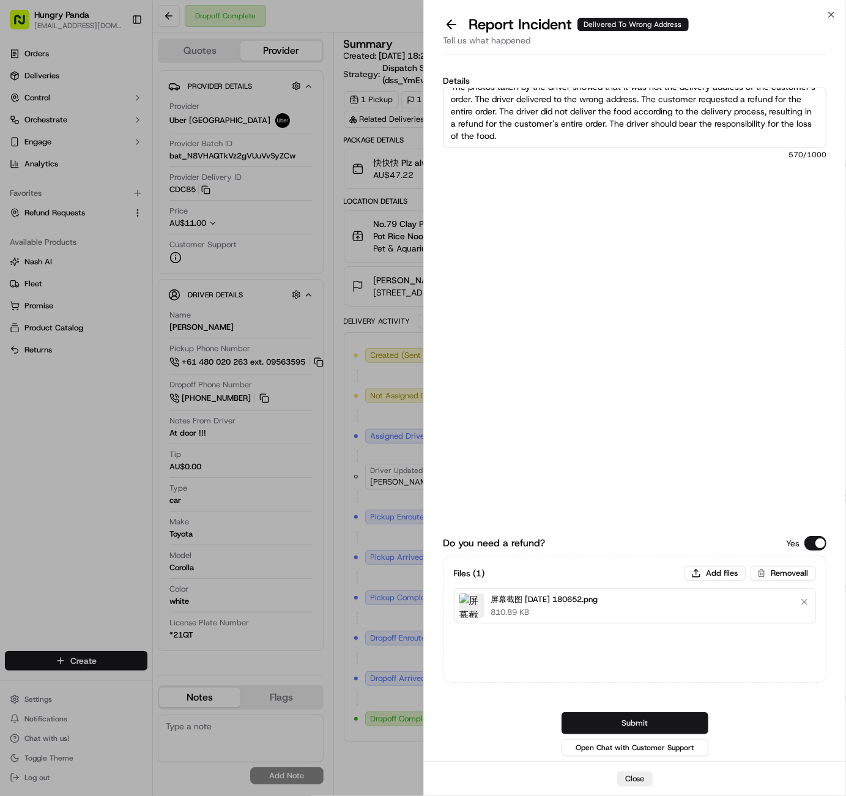
click at [603, 716] on button "Submit" at bounding box center [635, 723] width 147 height 22
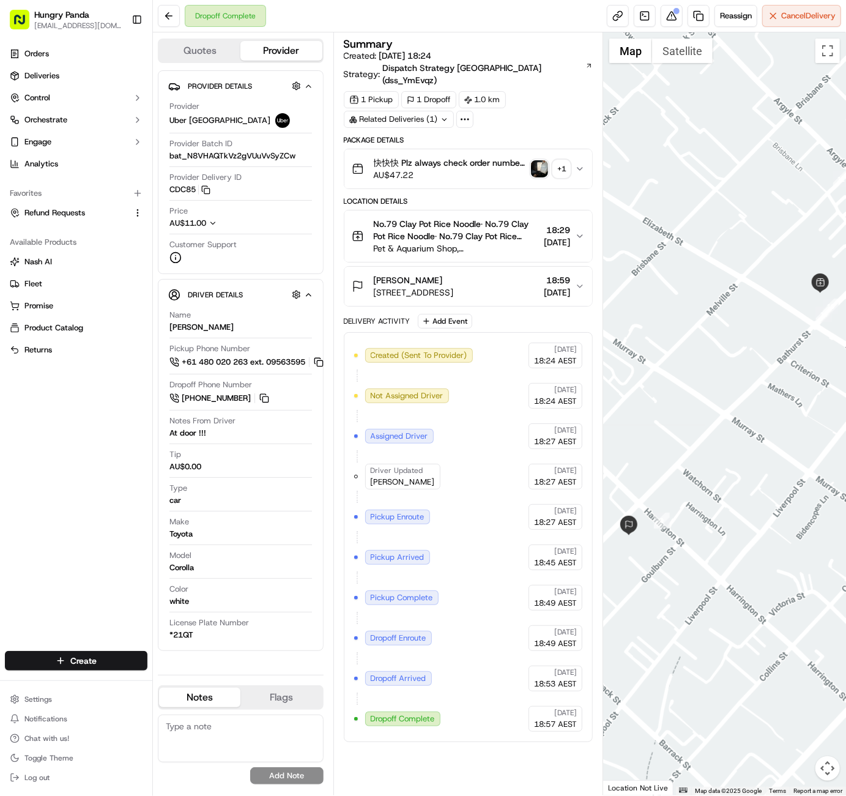
drag, startPoint x: 537, startPoint y: 84, endPoint x: 573, endPoint y: 51, distance: 48.5
click at [537, 91] on div "1 Pickup 1 Dropoff 1.0 km Related Deliveries (1)" at bounding box center [469, 109] width 250 height 37
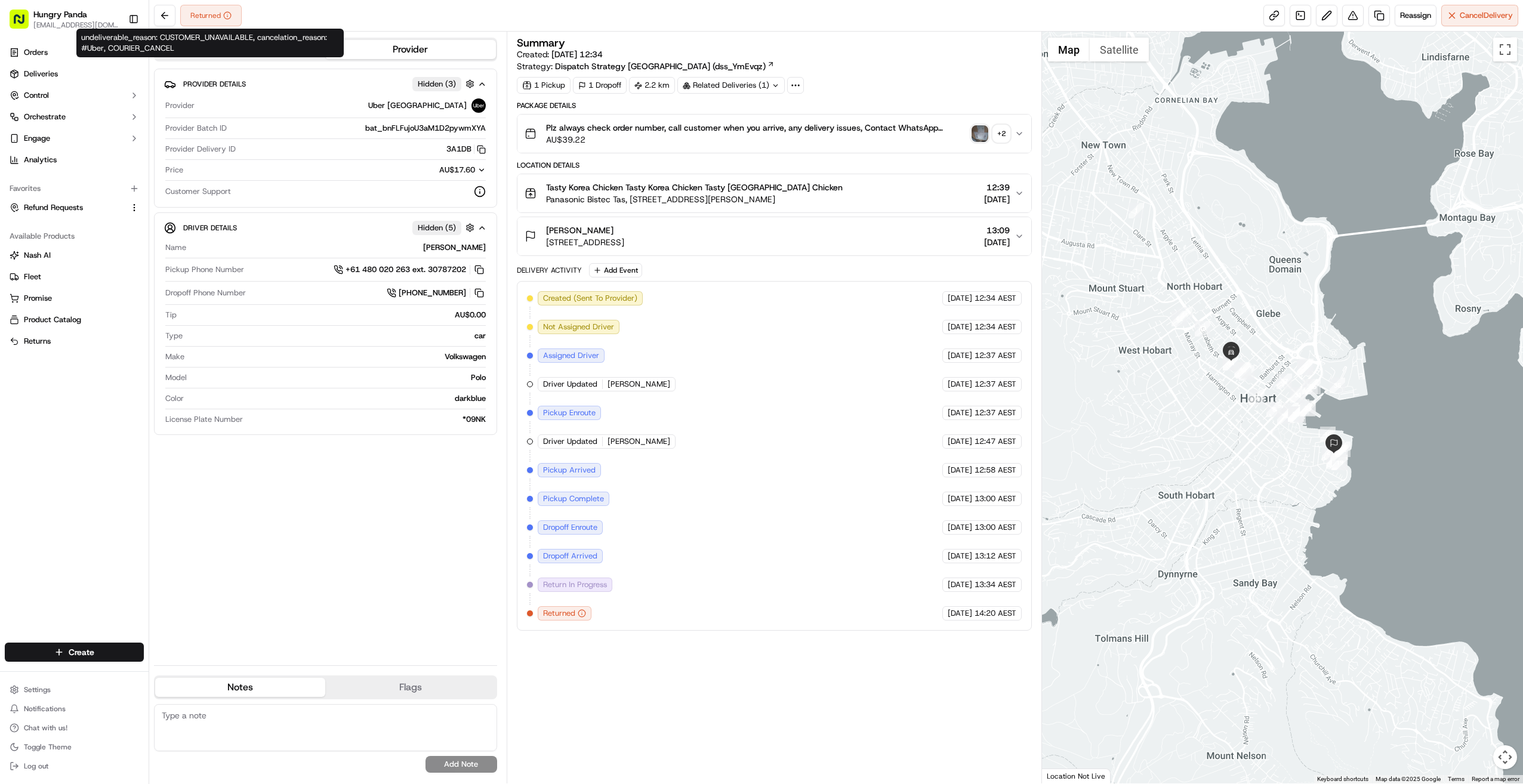
click at [227, 17] on icon at bounding box center [227, 16] width 0 height 1
click at [230, 13] on icon at bounding box center [227, 16] width 9 height 9
click at [250, 498] on div "Provider Details Hidden ( 3 ) Provider Uber [GEOGRAPHIC_DATA] Provider Batch ID…" at bounding box center [326, 362] width 343 height 587
click at [740, 379] on div "Created (Sent To Provider) [GEOGRAPHIC_DATA] [GEOGRAPHIC_DATA] [DATE] 12:34 AES…" at bounding box center [775, 456] width 496 height 330
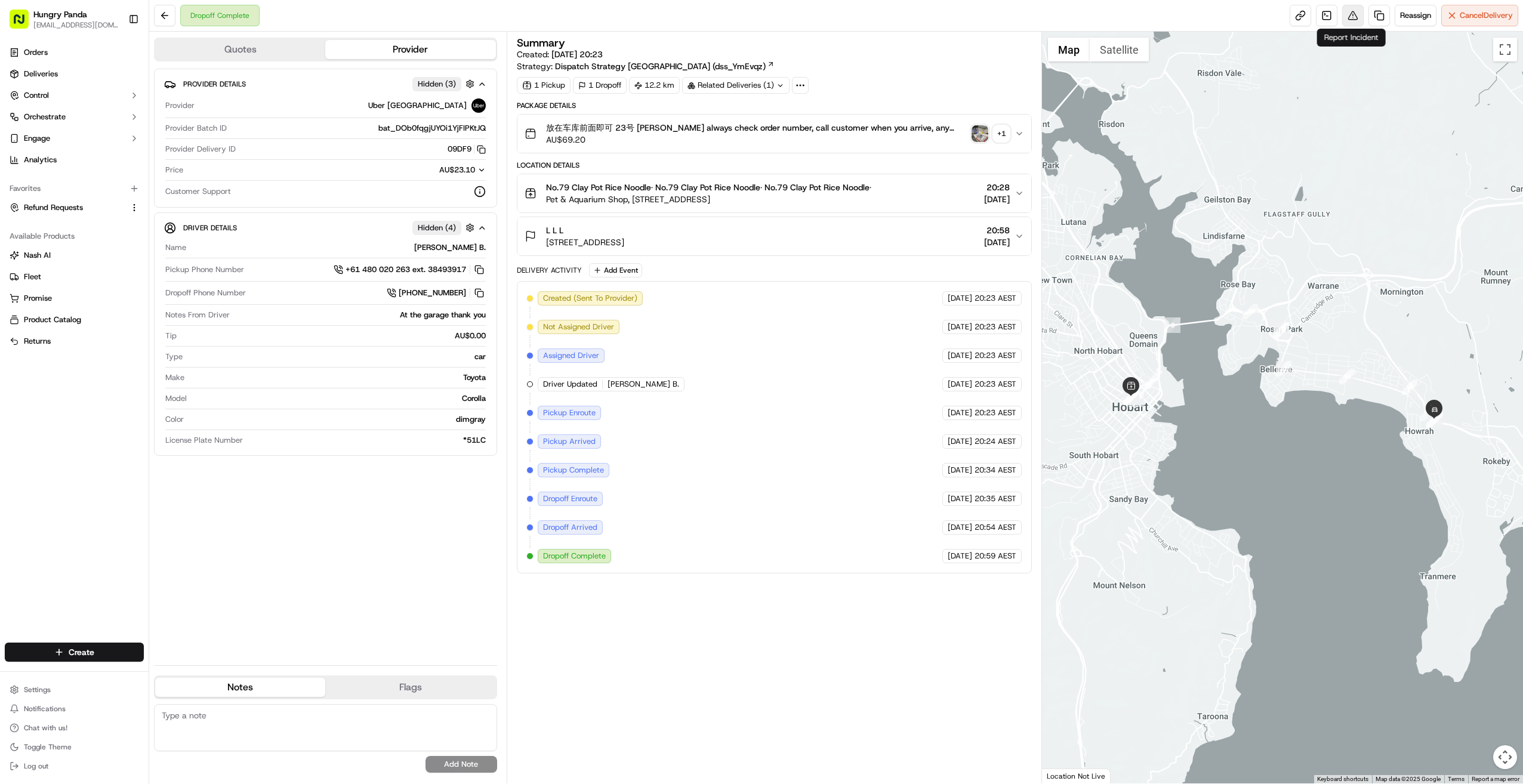
click at [825, 17] on button at bounding box center [1353, 16] width 21 height 21
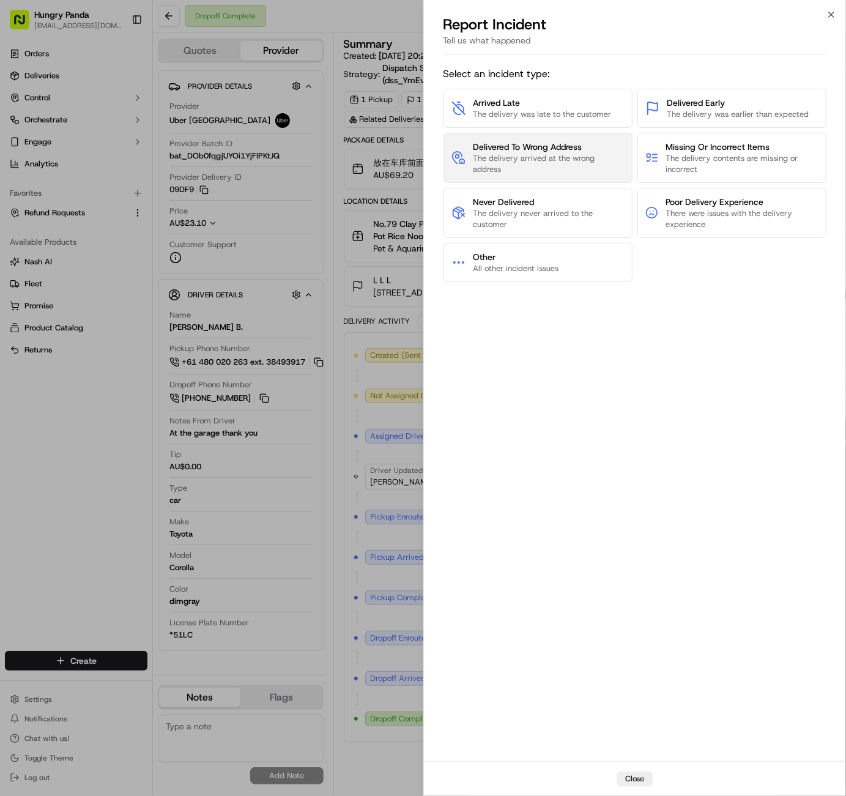
click at [504, 146] on span "Delivered To Wrong Address" at bounding box center [548, 147] width 151 height 12
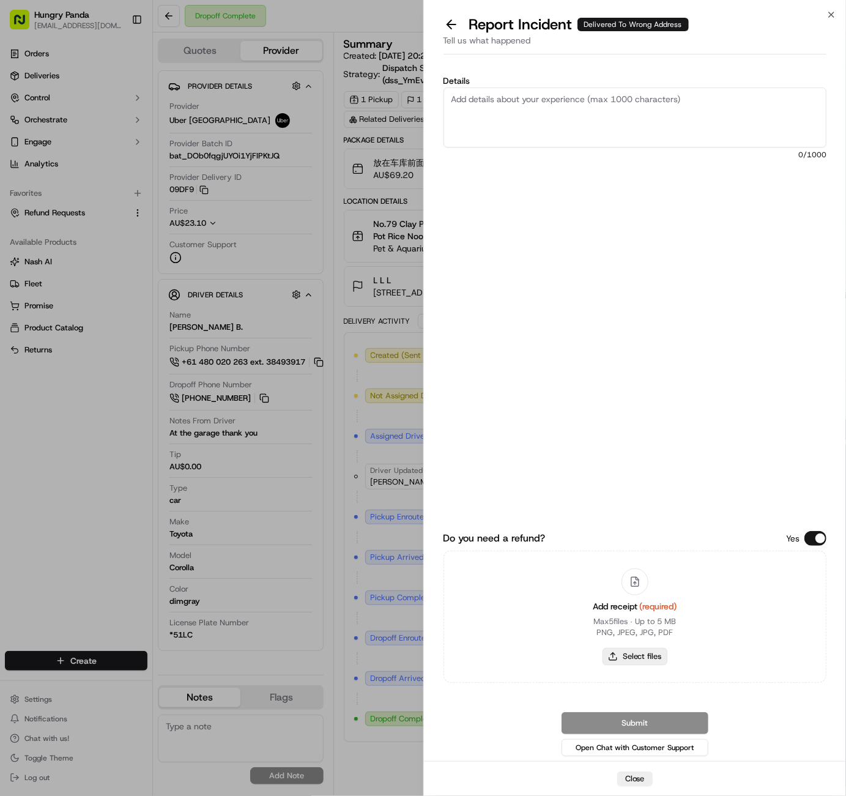
click at [659, 656] on button "Select files" at bounding box center [635, 656] width 65 height 17
type input "C:\fakepath\屏幕截图 [DATE] 182322.png"
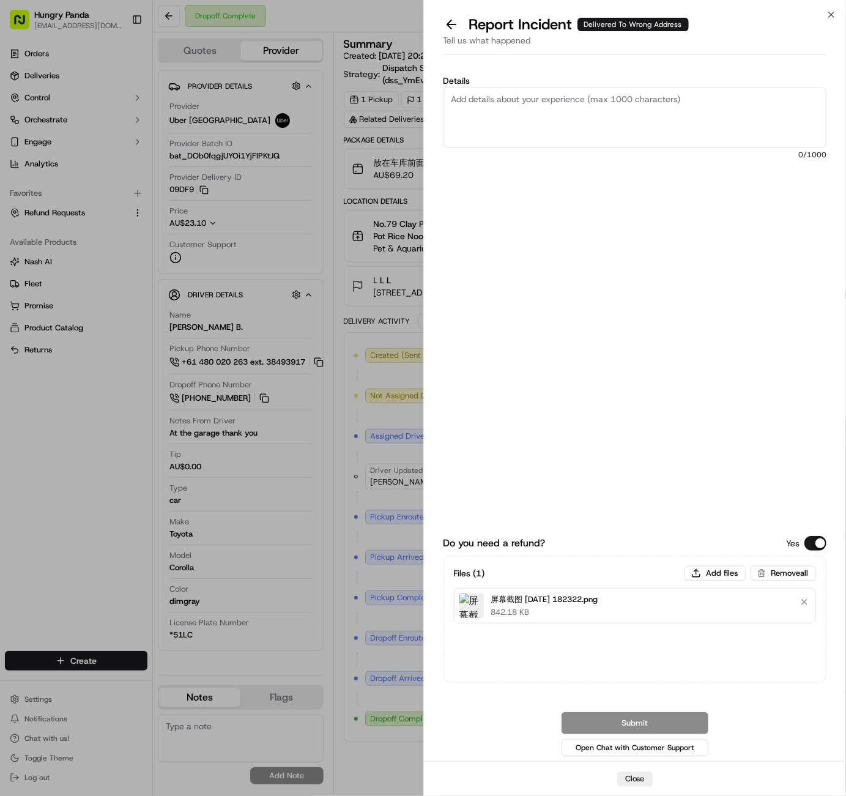
click at [675, 115] on textarea "Details" at bounding box center [636, 117] width 384 height 60
paste textarea "The customer reported that they did not receive the food. It was shown as deliv…"
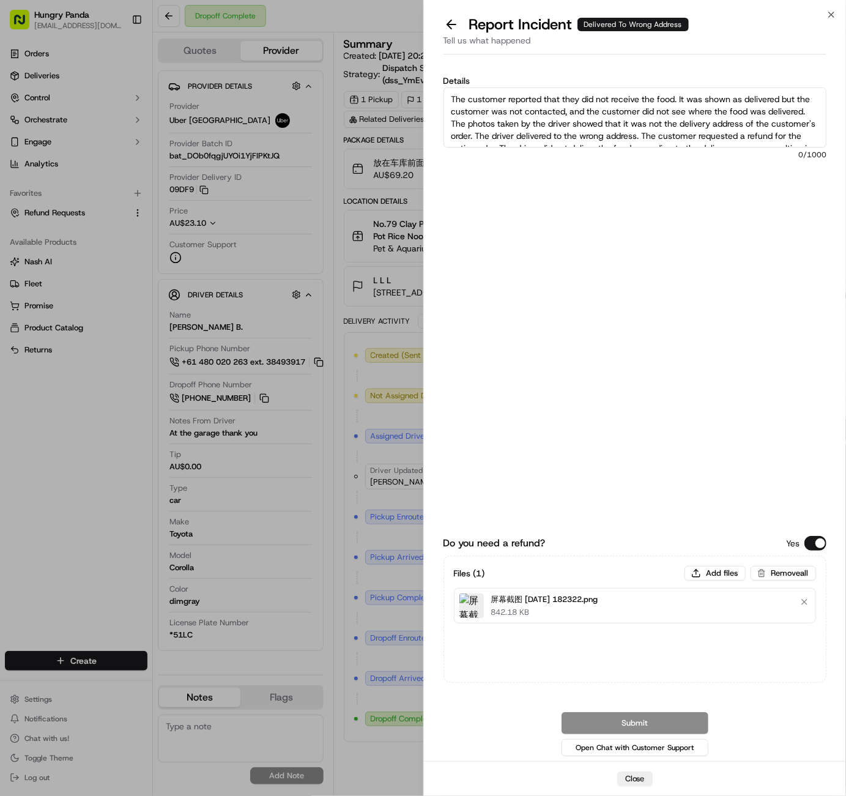
scroll to position [44, 0]
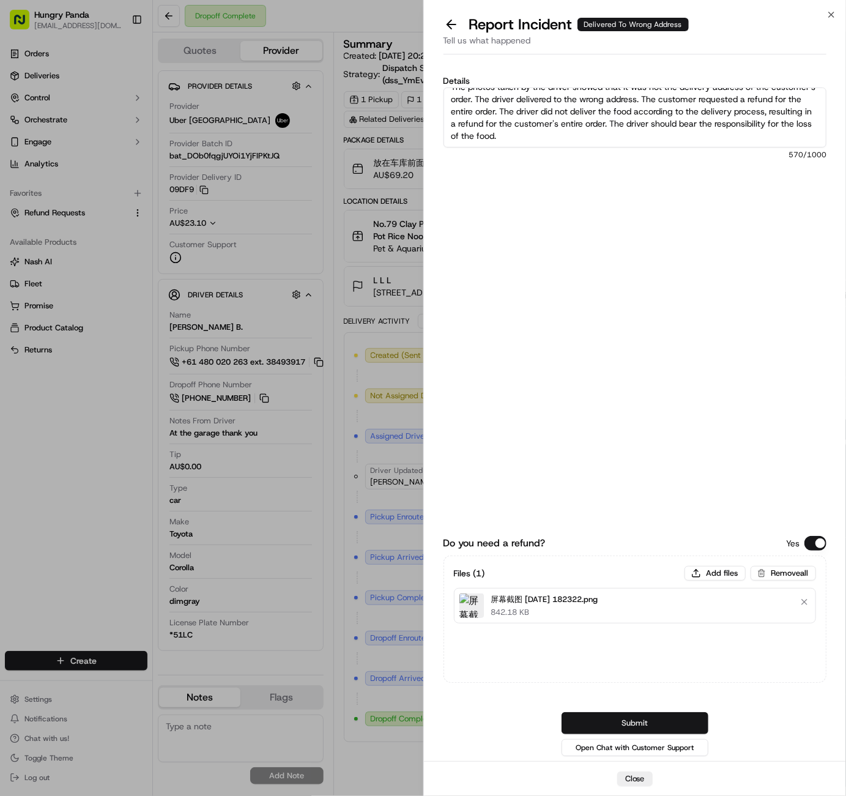
type textarea "The customer reported that they did not receive the food. It was shown as deliv…"
click at [630, 726] on button "Submit" at bounding box center [635, 723] width 147 height 22
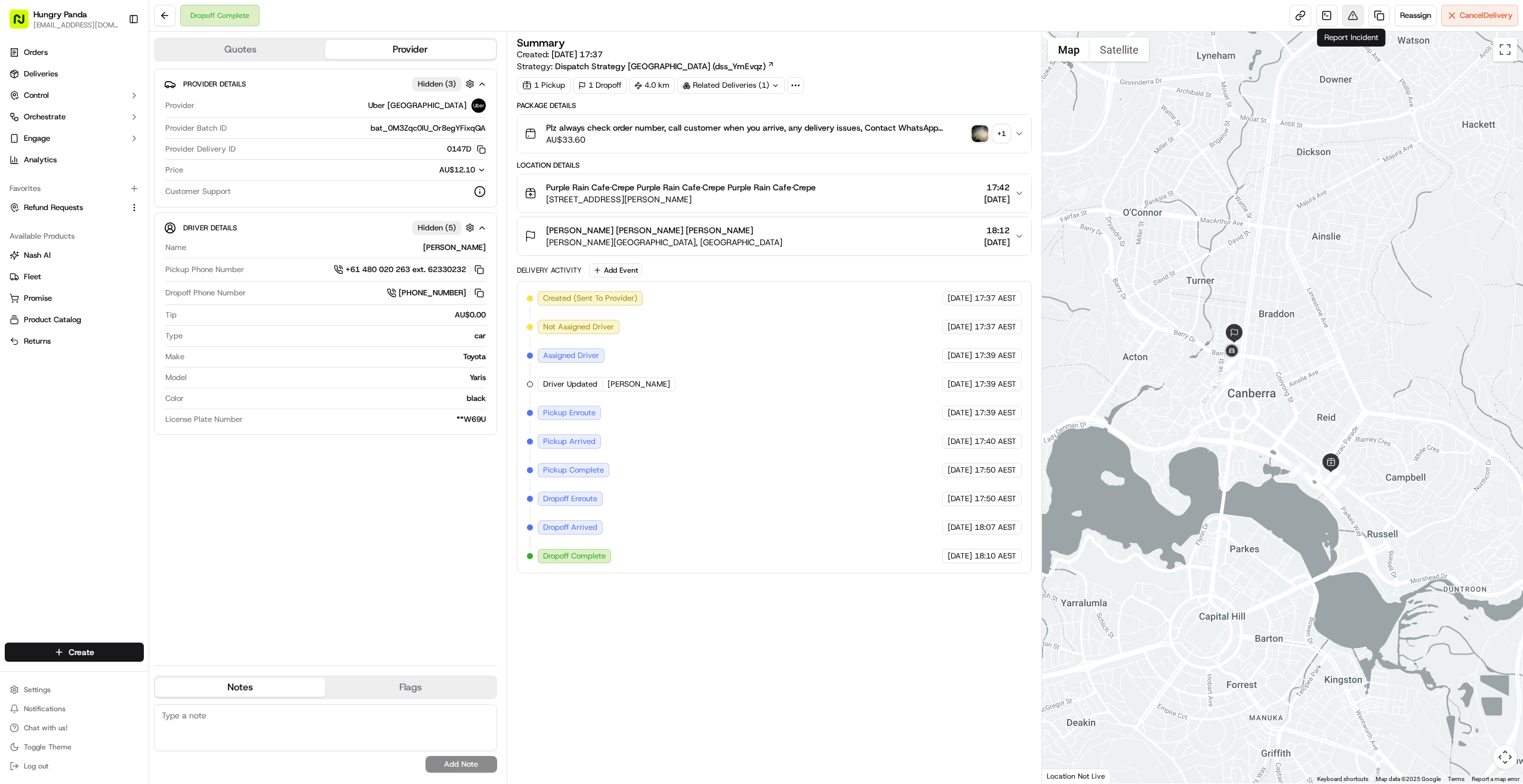
click at [825, 20] on button at bounding box center [1353, 16] width 21 height 21
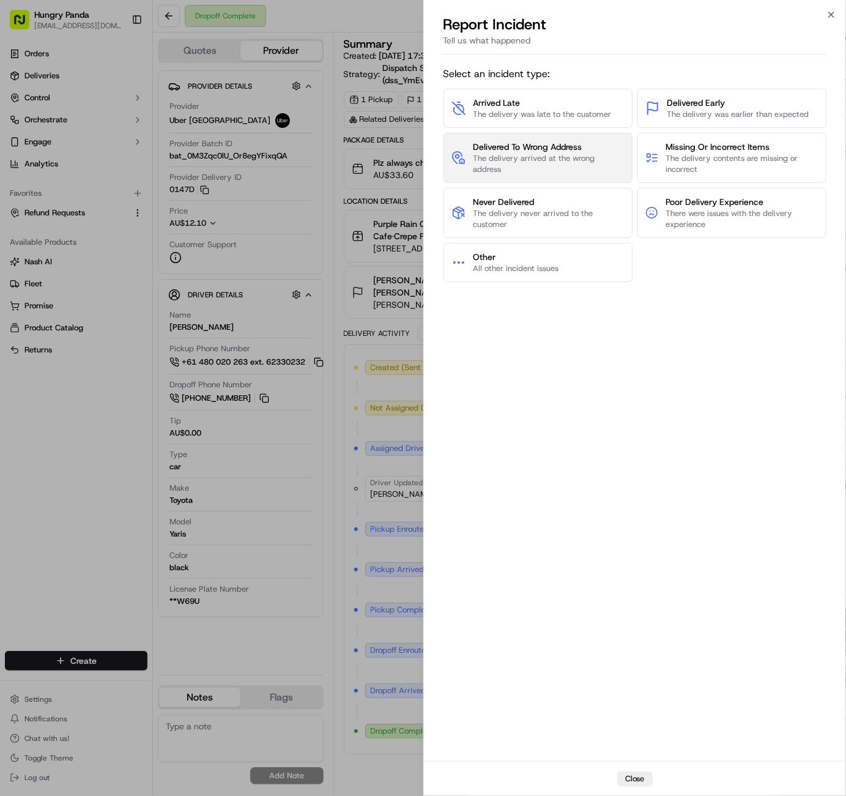
click at [595, 143] on span "Delivered To Wrong Address" at bounding box center [548, 147] width 151 height 12
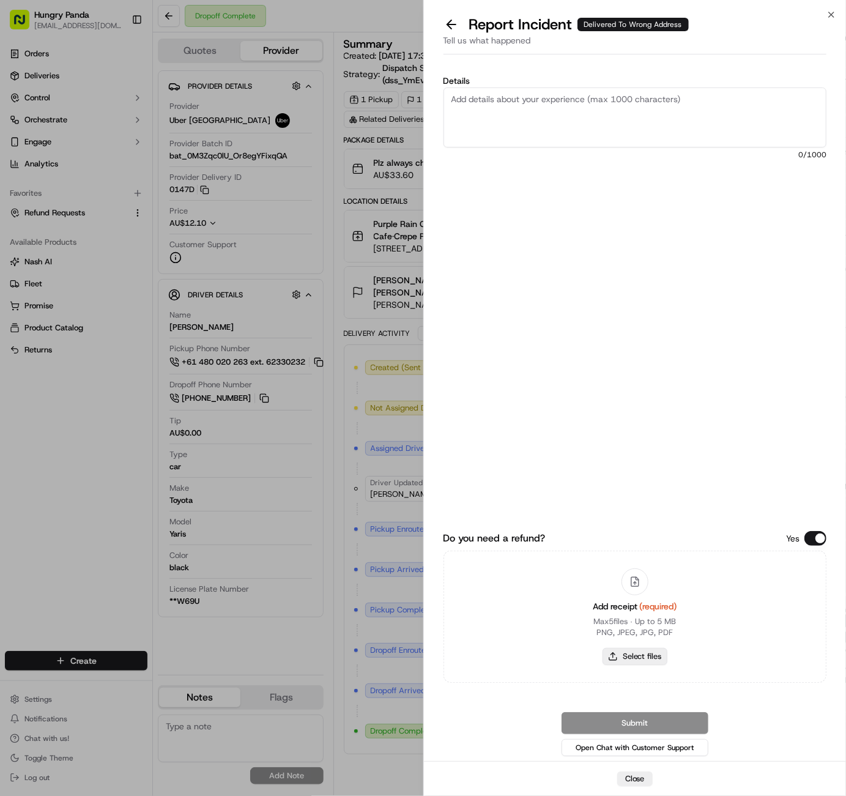
click at [628, 656] on button "Select files" at bounding box center [635, 656] width 65 height 17
type input "C:\fakepath\屏幕截图 2025-09-17 182435.png"
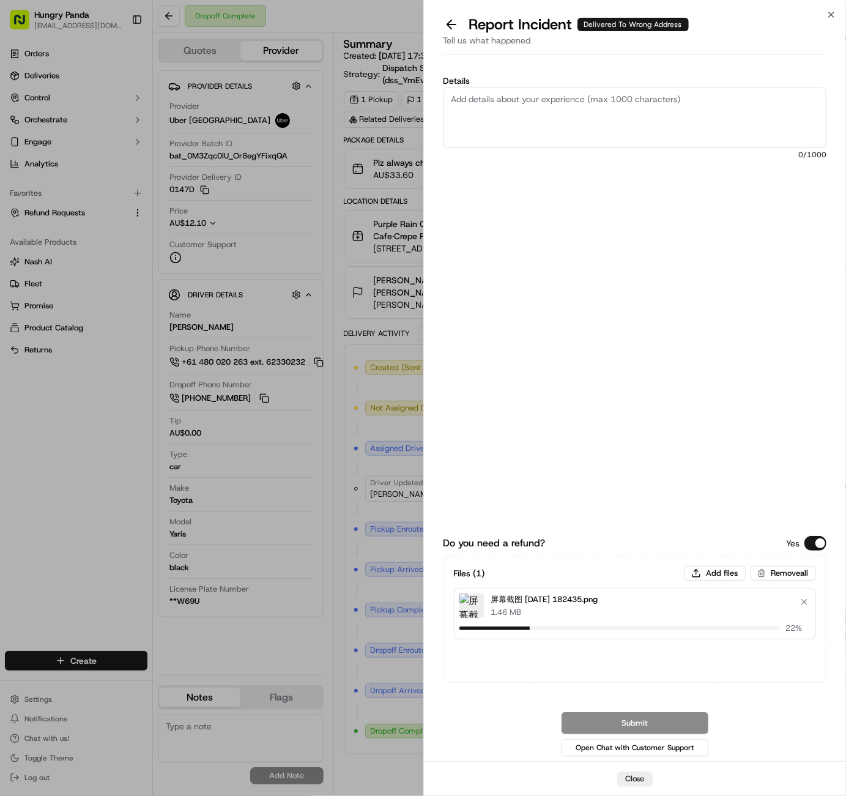
click at [569, 123] on textarea "Details" at bounding box center [636, 117] width 384 height 60
paste textarea "The customer reported that they did not receive the food. It was shown as deliv…"
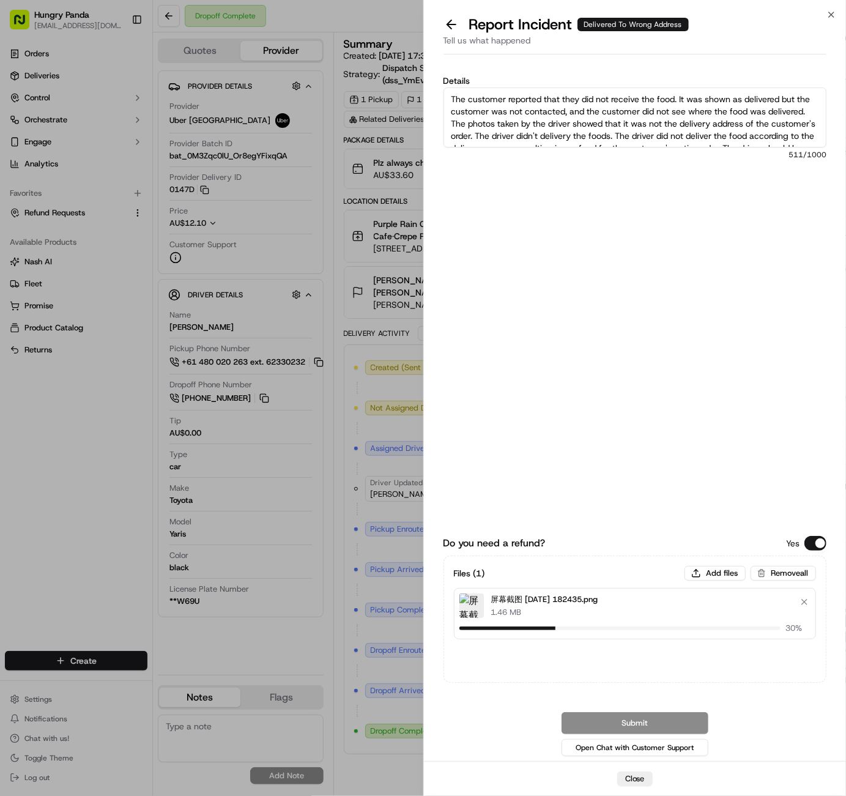
scroll to position [32, 0]
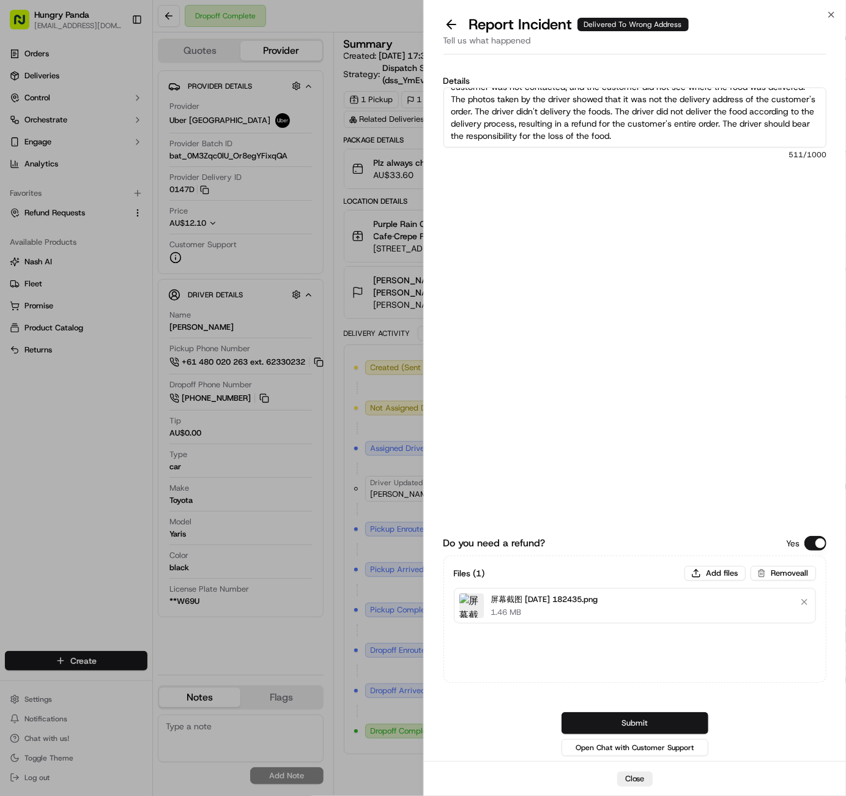
type textarea "The customer reported that they did not receive the food. It was shown as deliv…"
click at [604, 715] on button "Submit" at bounding box center [635, 723] width 147 height 22
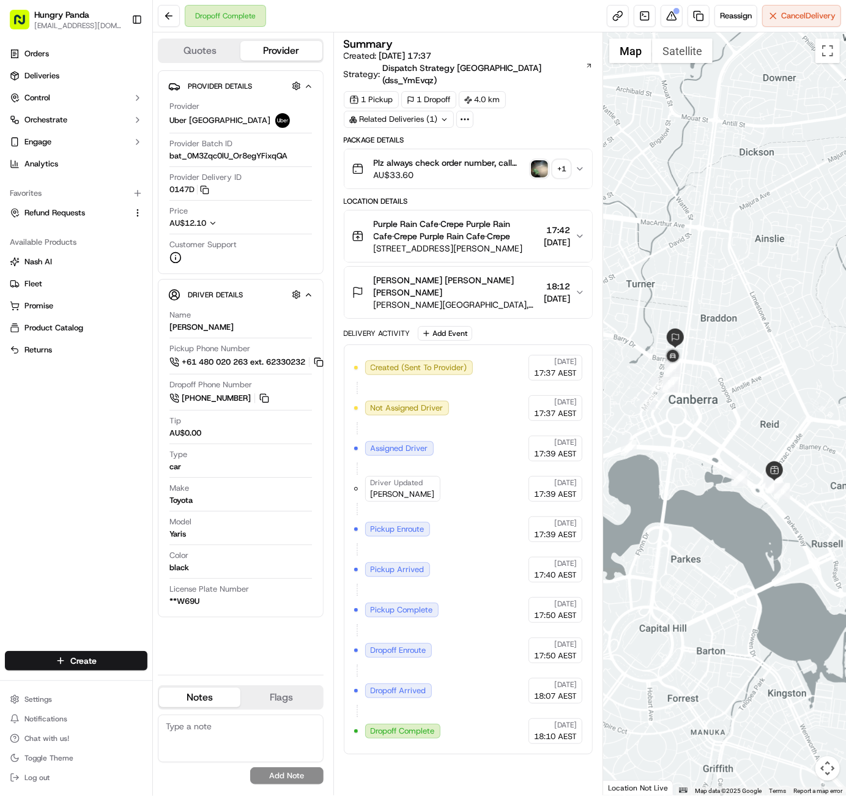
click at [678, 108] on div at bounding box center [724, 413] width 243 height 763
click at [168, 16] on button at bounding box center [169, 16] width 22 height 22
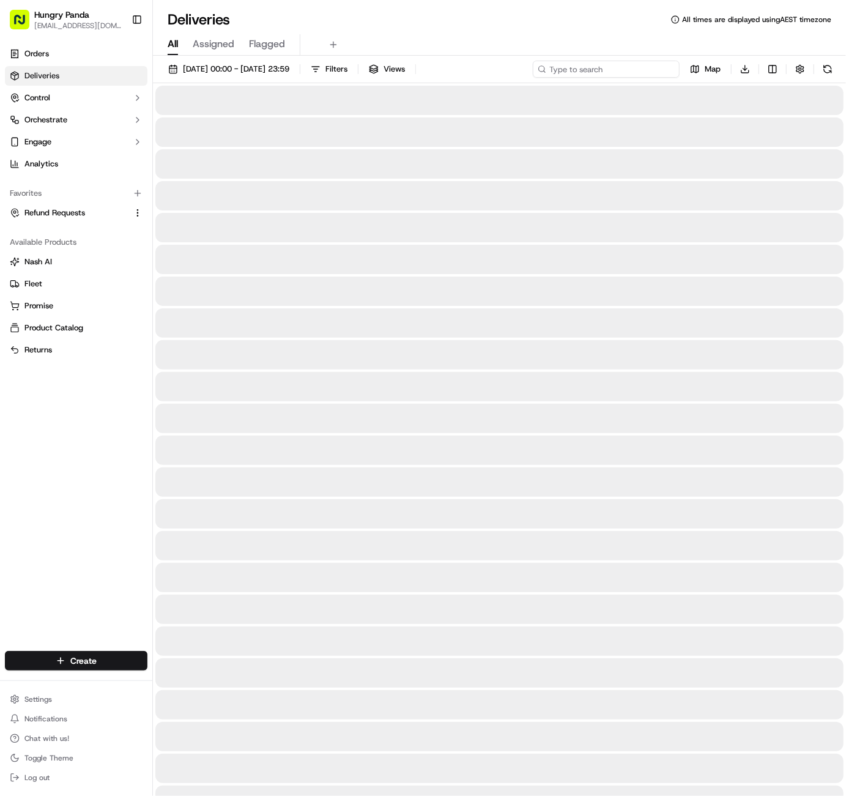
click at [654, 67] on input at bounding box center [606, 69] width 147 height 17
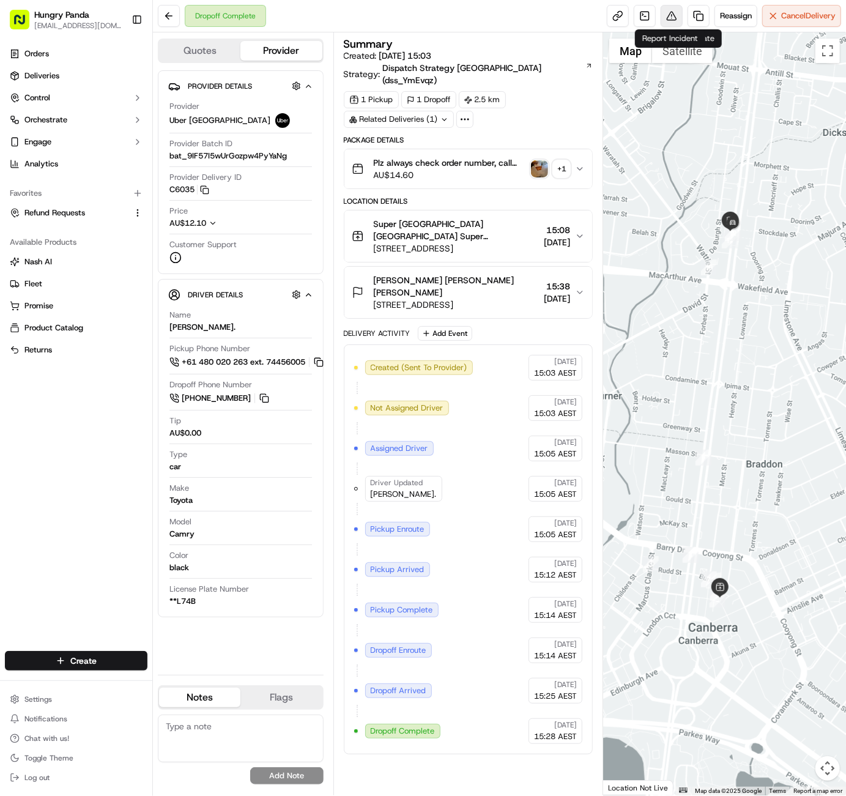
click at [674, 15] on button at bounding box center [672, 16] width 22 height 22
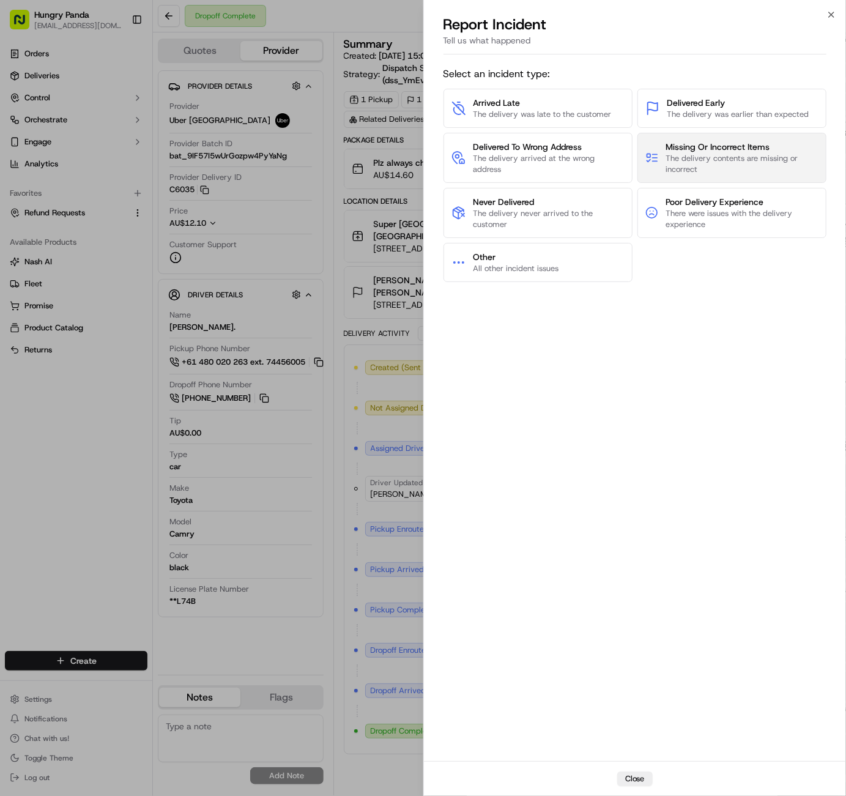
click at [717, 150] on span "Missing Or Incorrect Items" at bounding box center [742, 147] width 152 height 12
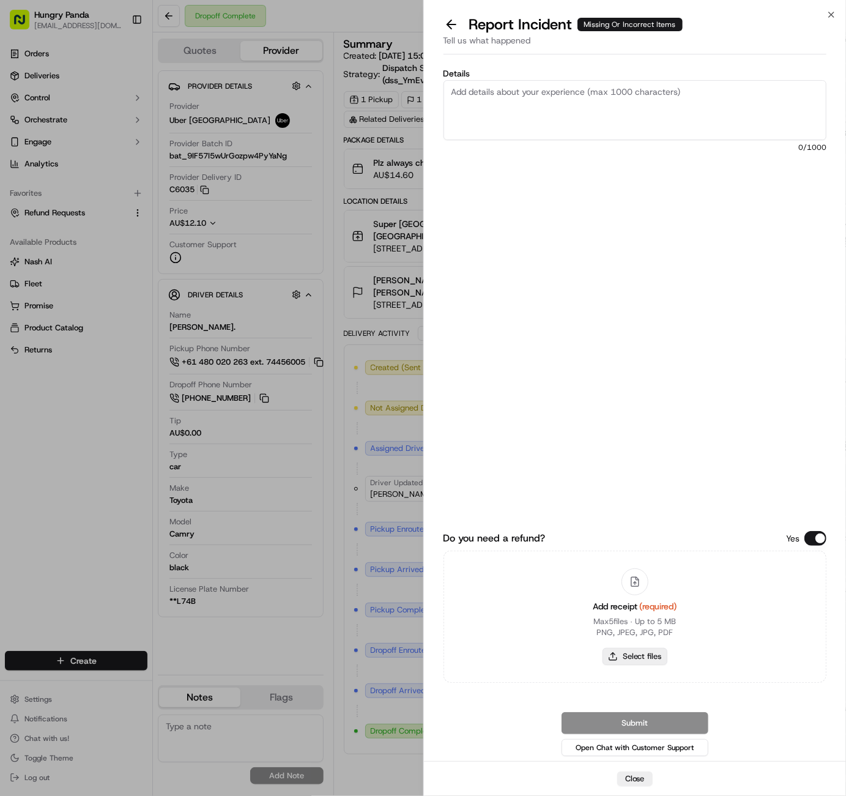
click at [649, 658] on button "Select files" at bounding box center [635, 656] width 65 height 17
type input "C:\fakepath\屏幕截图 2025-09-17 182553.png"
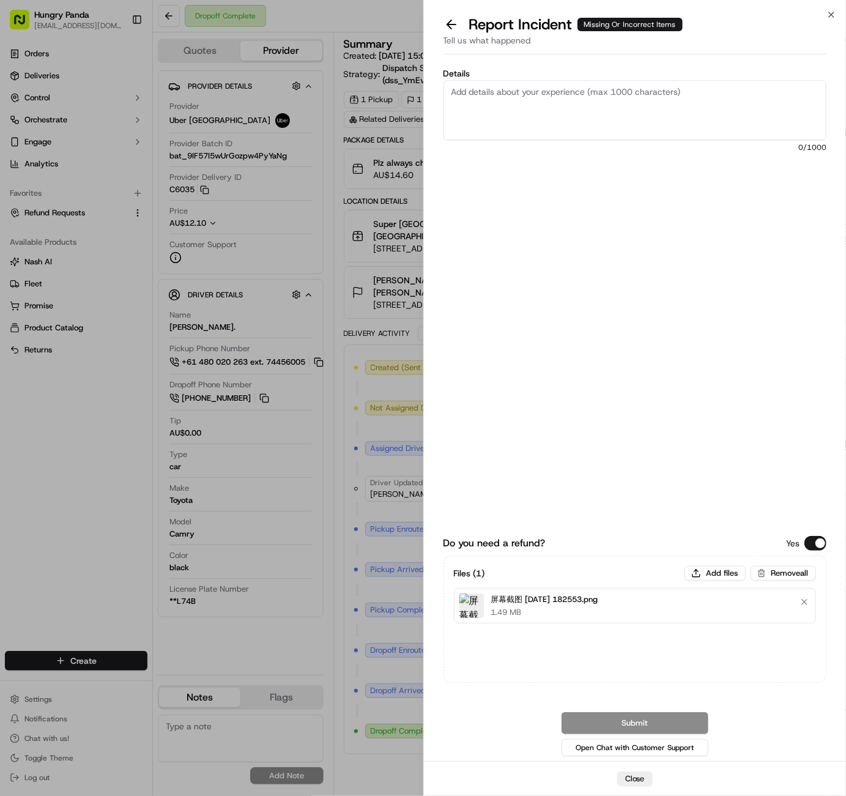
click at [636, 114] on textarea "Details" at bounding box center [636, 110] width 384 height 60
paste textarea "The customer reported that the order was wrong. As shown in the picture, the or…"
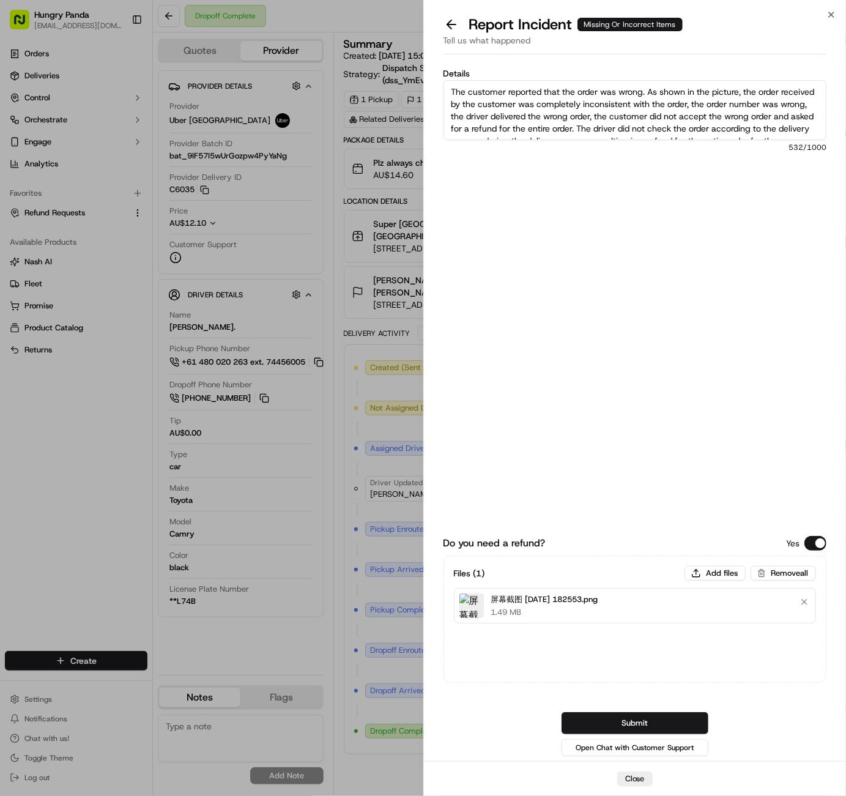
scroll to position [44, 0]
type textarea "The customer reported that the order was wrong. As shown in the picture, the or…"
click at [634, 719] on button "Submit" at bounding box center [635, 723] width 147 height 22
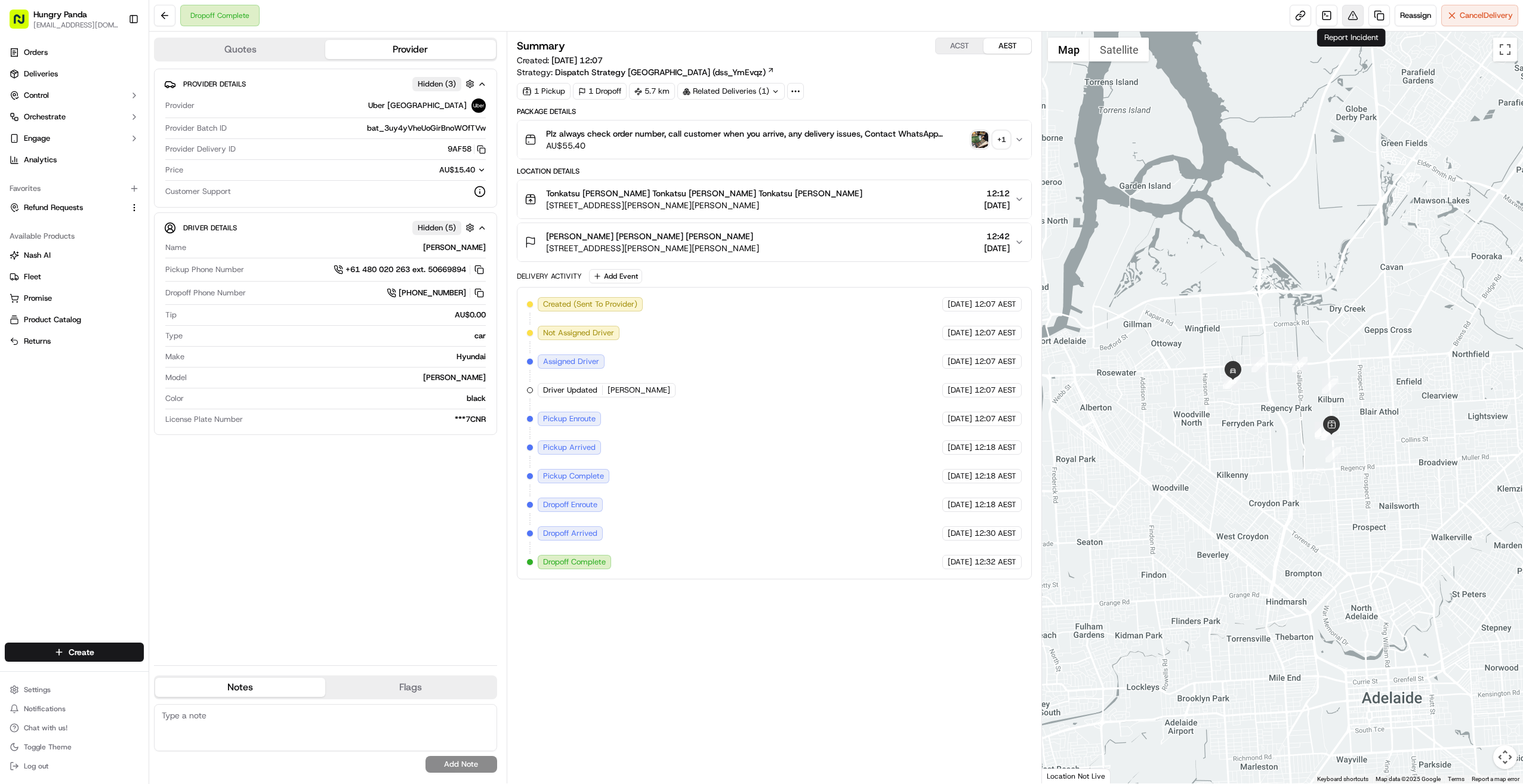
click at [825, 16] on button at bounding box center [1353, 16] width 21 height 21
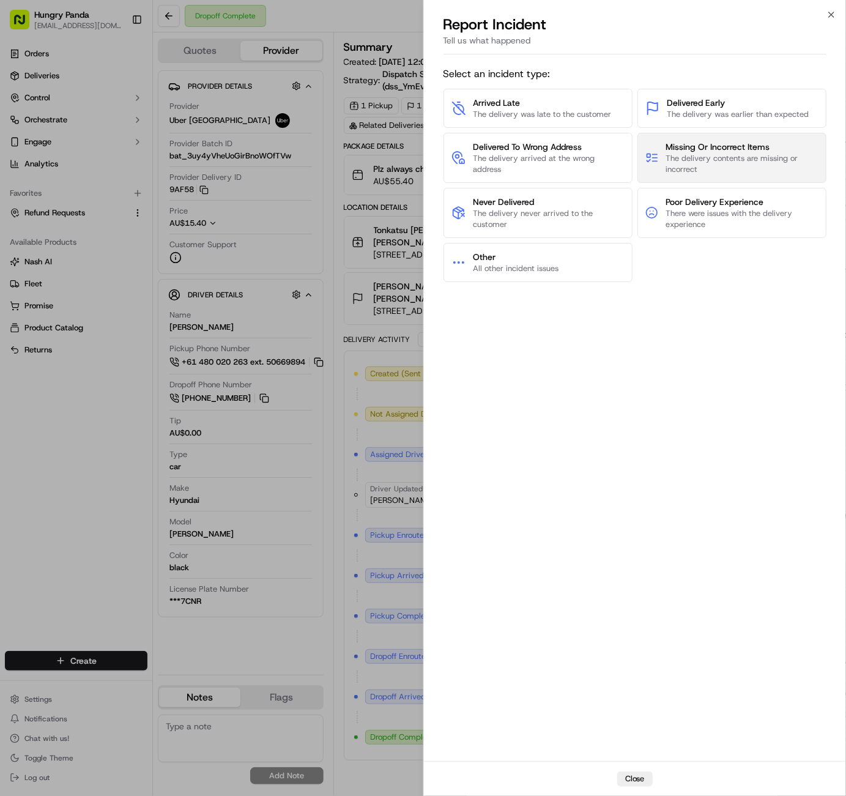
click at [680, 153] on span "The delivery contents are missing or incorrect" at bounding box center [742, 164] width 152 height 22
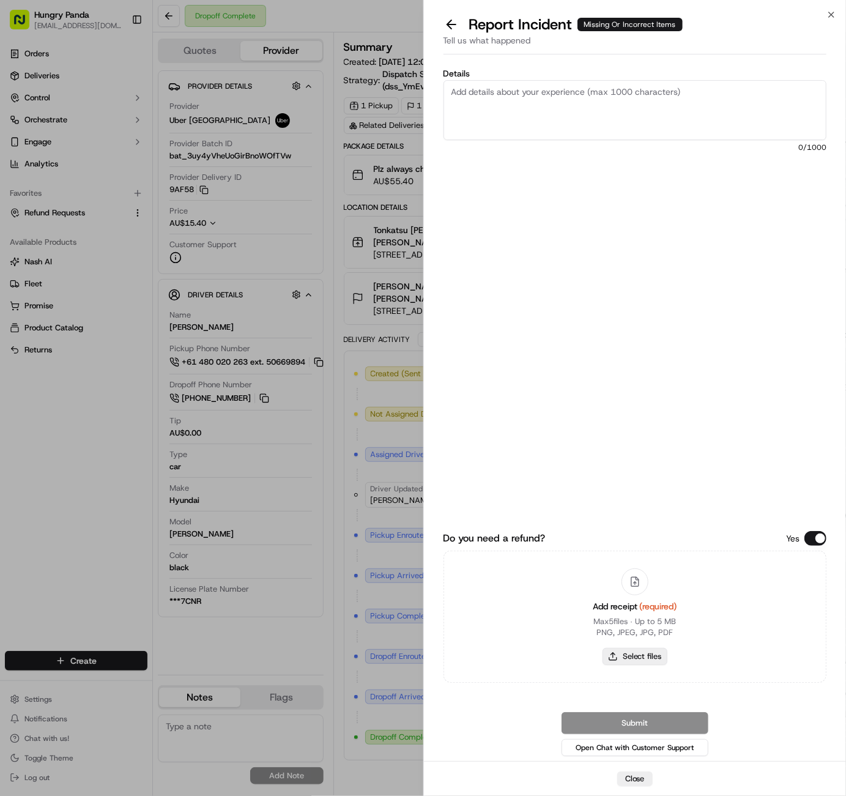
click at [652, 659] on button "Select files" at bounding box center [635, 656] width 65 height 17
type input "C:\fakepath\屏幕截图 [DATE] 182654.png"
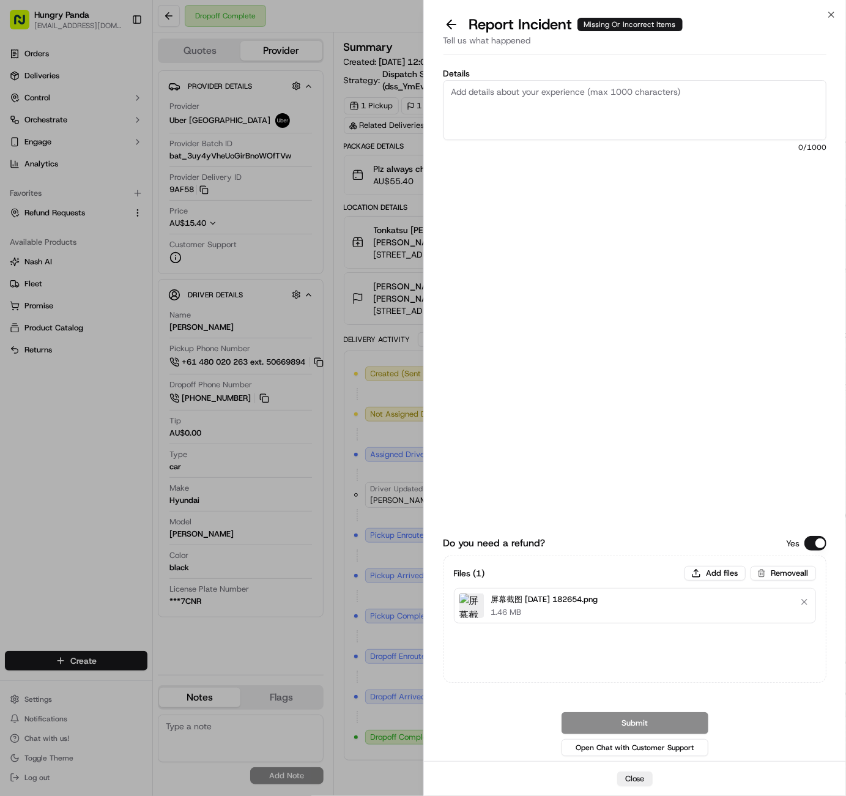
drag, startPoint x: 675, startPoint y: 109, endPoint x: 669, endPoint y: 118, distance: 10.7
click at [675, 109] on textarea "Details" at bounding box center [636, 110] width 384 height 60
paste textarea "The customer reported that the order was wrong. As shown in the picture, the or…"
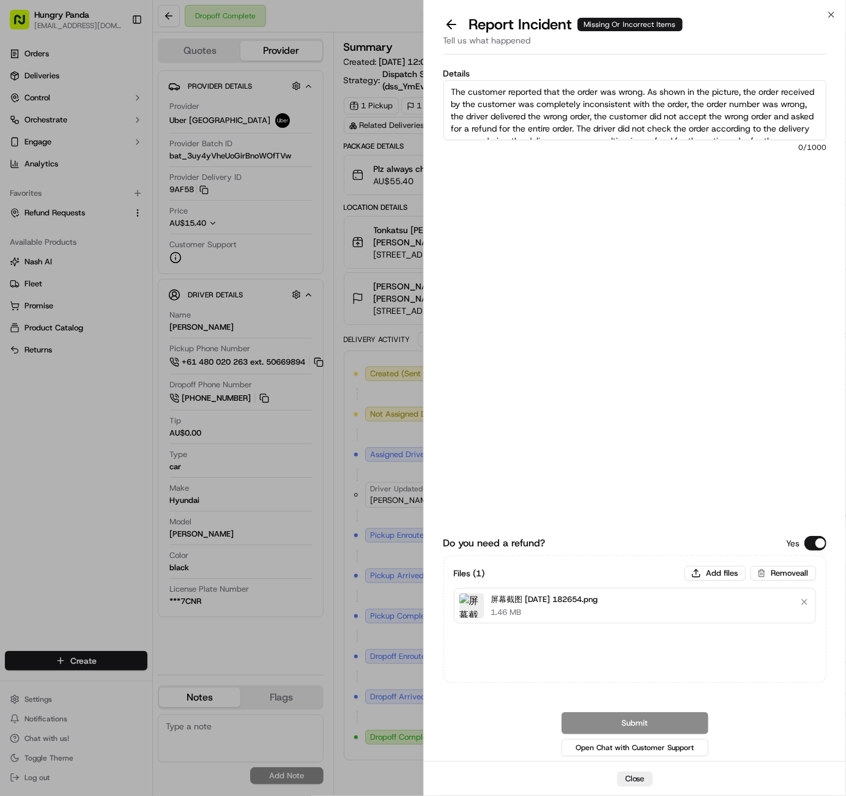
scroll to position [44, 0]
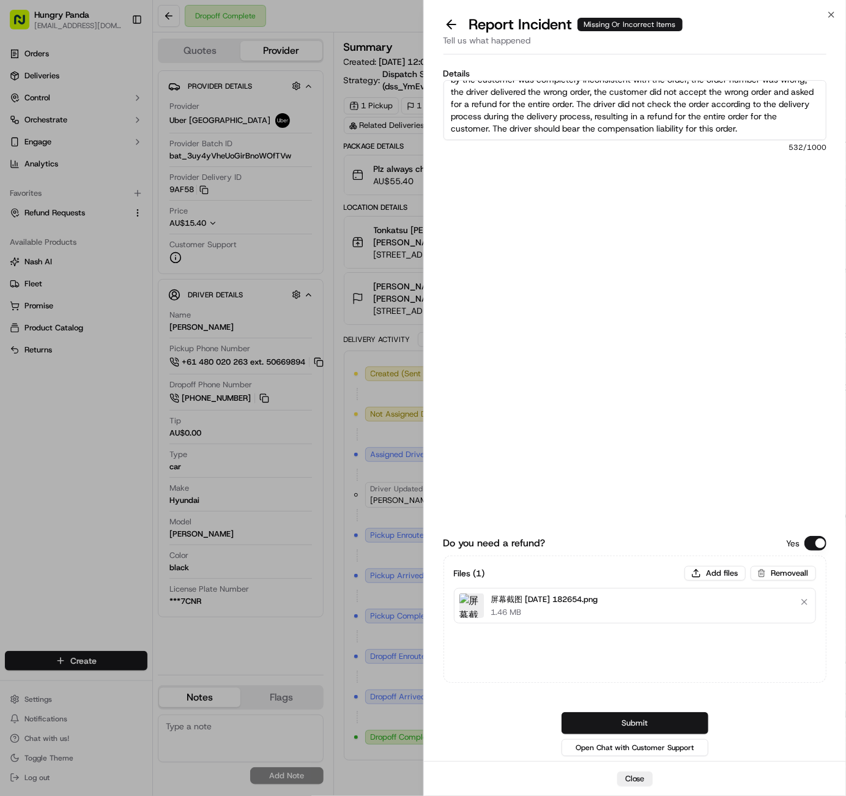
type textarea "The customer reported that the order was wrong. As shown in the picture, the or…"
click at [628, 719] on button "Submit" at bounding box center [635, 723] width 147 height 22
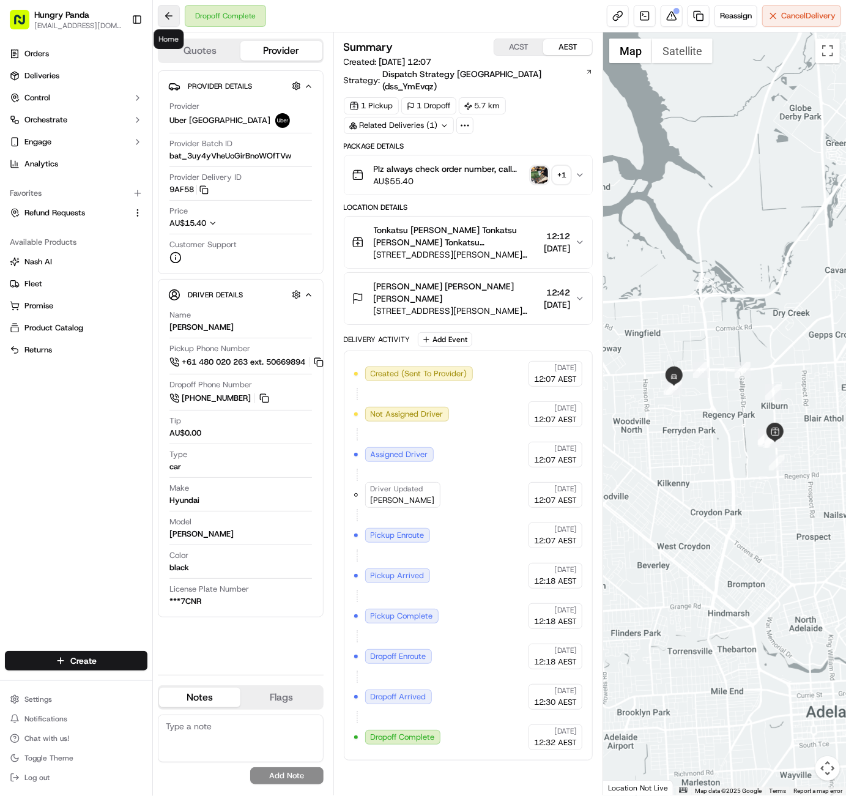
click at [171, 12] on button at bounding box center [169, 16] width 22 height 22
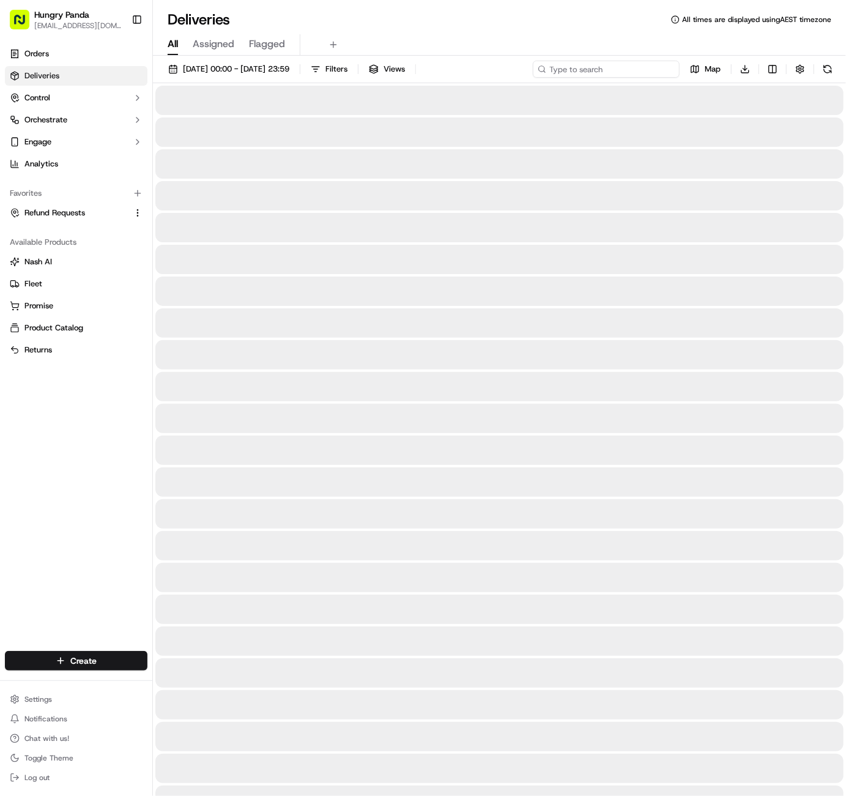
click at [630, 68] on input at bounding box center [606, 69] width 147 height 17
